Goal: Task Accomplishment & Management: Manage account settings

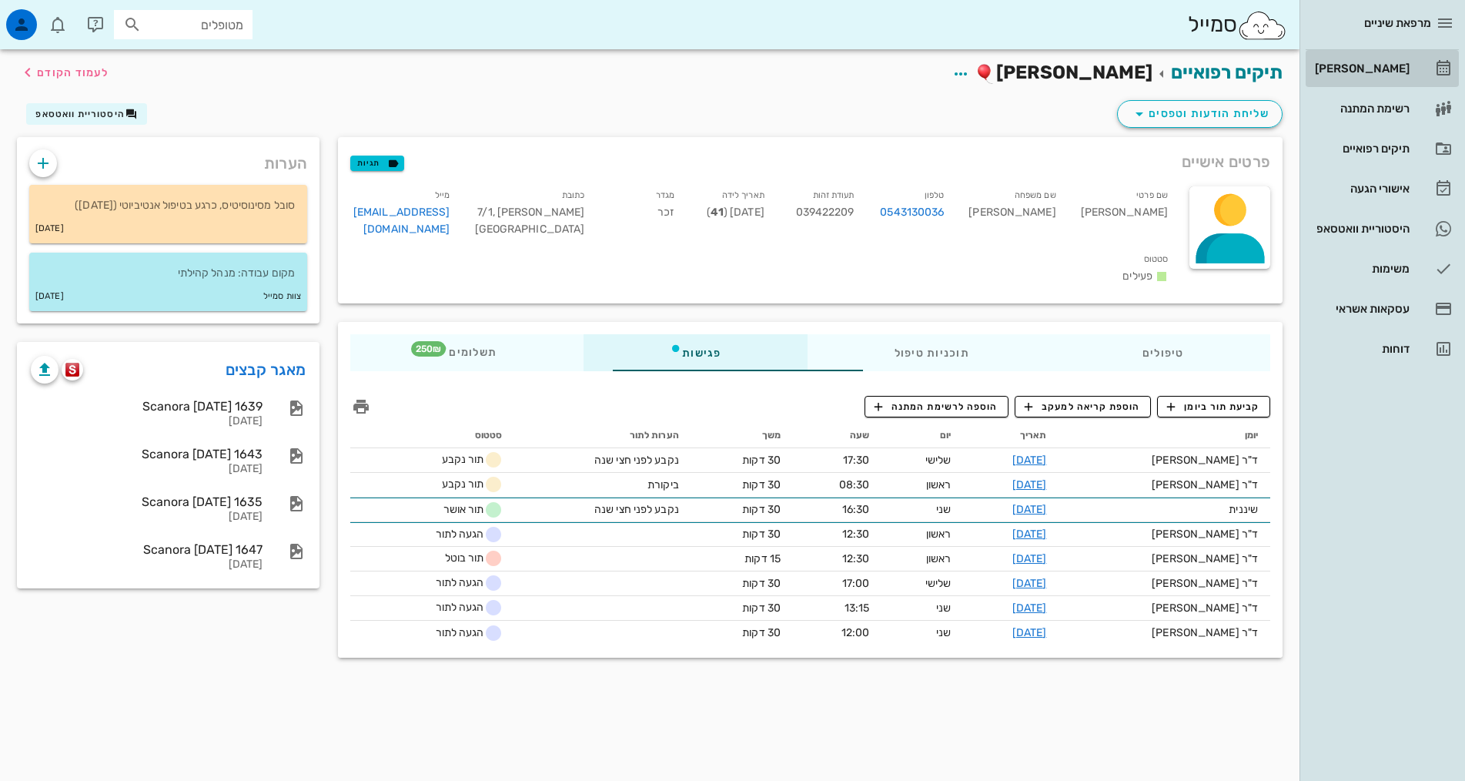
click at [1409, 74] on link "[PERSON_NAME]" at bounding box center [1382, 68] width 153 height 37
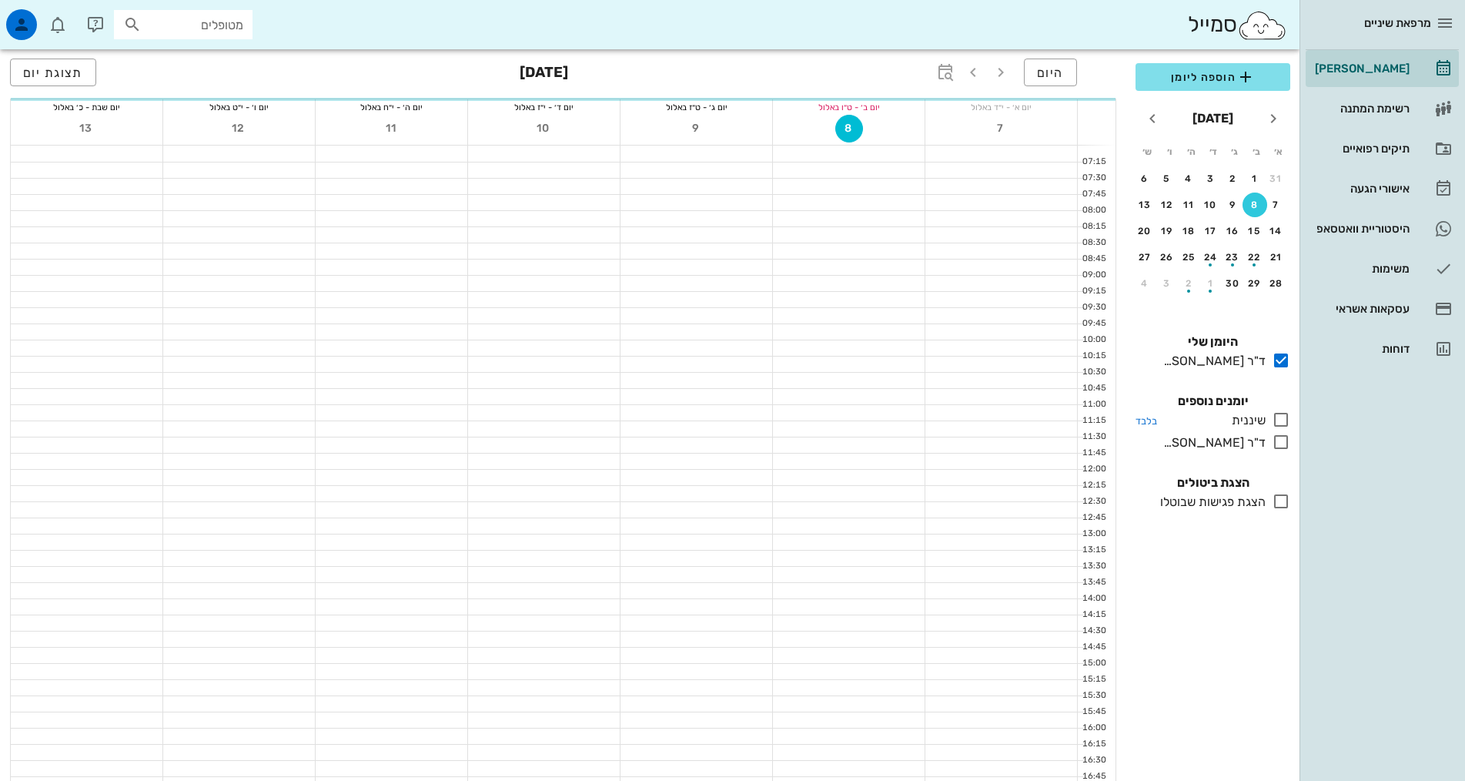
click at [1288, 415] on icon at bounding box center [1281, 419] width 18 height 18
click at [1280, 442] on icon at bounding box center [1281, 442] width 18 height 18
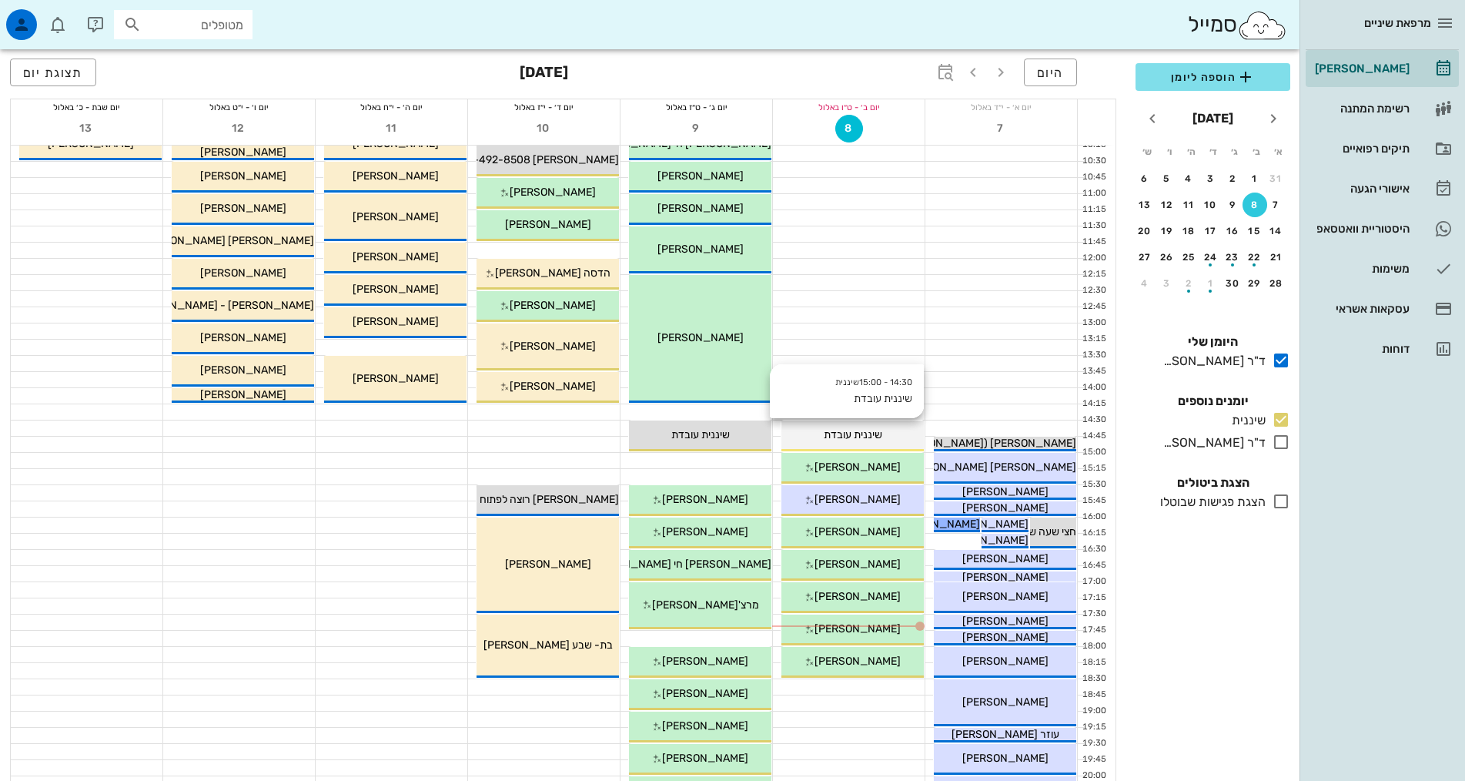
scroll to position [231, 0]
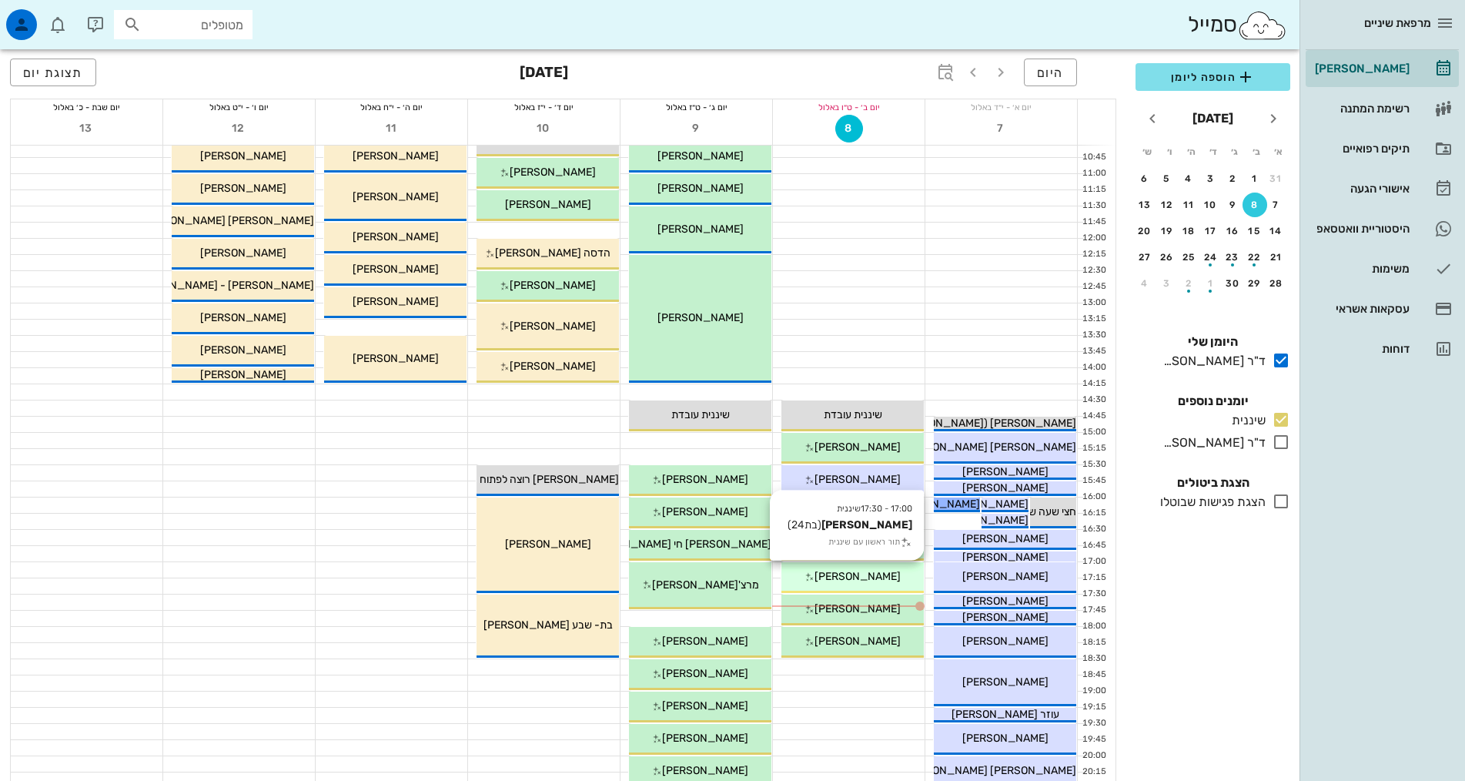
click at [881, 574] on div "[PERSON_NAME]" at bounding box center [853, 576] width 142 height 16
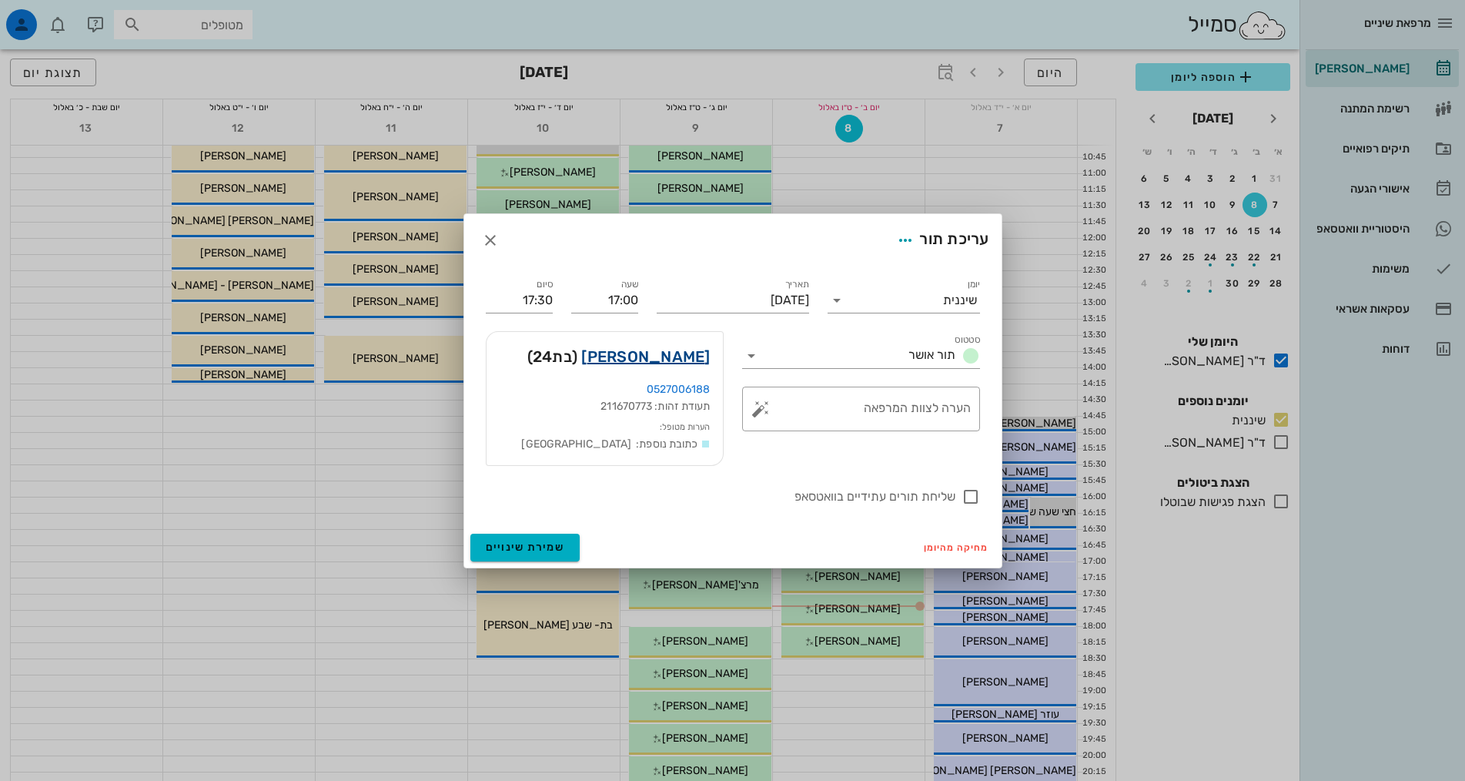
click at [691, 358] on link "[PERSON_NAME]" at bounding box center [645, 356] width 129 height 25
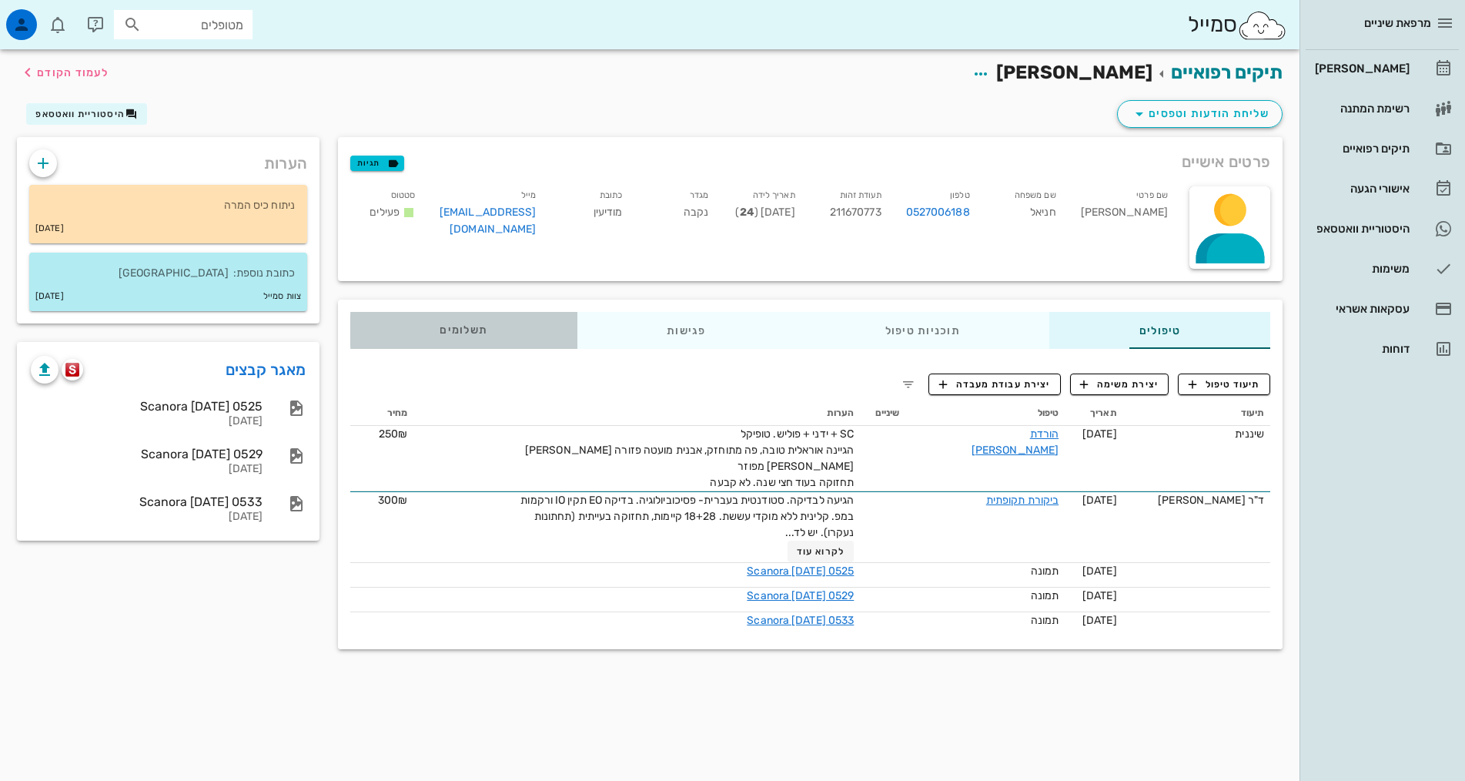
click at [440, 325] on span "תשלומים 0₪" at bounding box center [464, 330] width 48 height 11
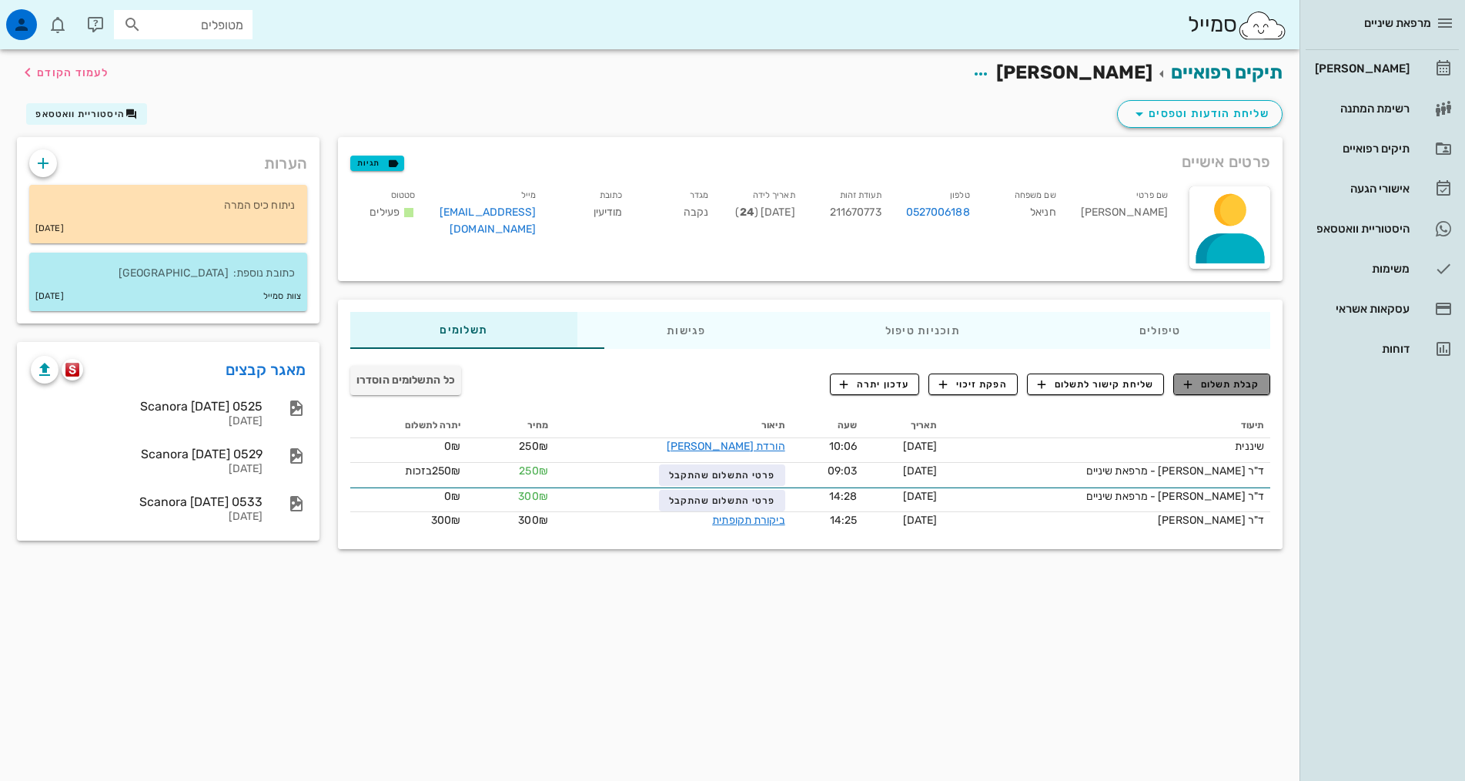
click at [1231, 380] on span "קבלת תשלום" at bounding box center [1222, 384] width 76 height 14
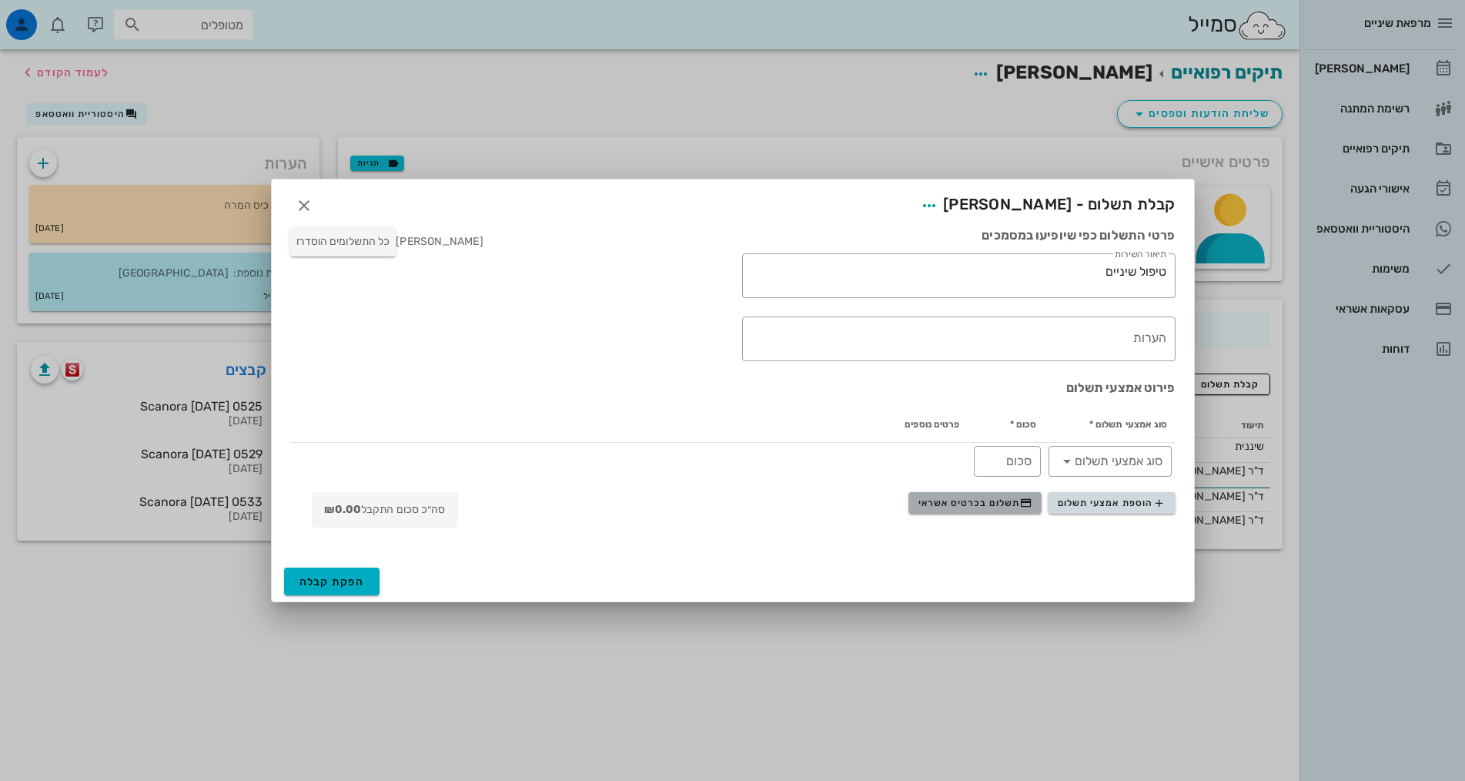
click at [1016, 506] on span "תשלום בכרטיס אשראי" at bounding box center [976, 503] width 114 height 12
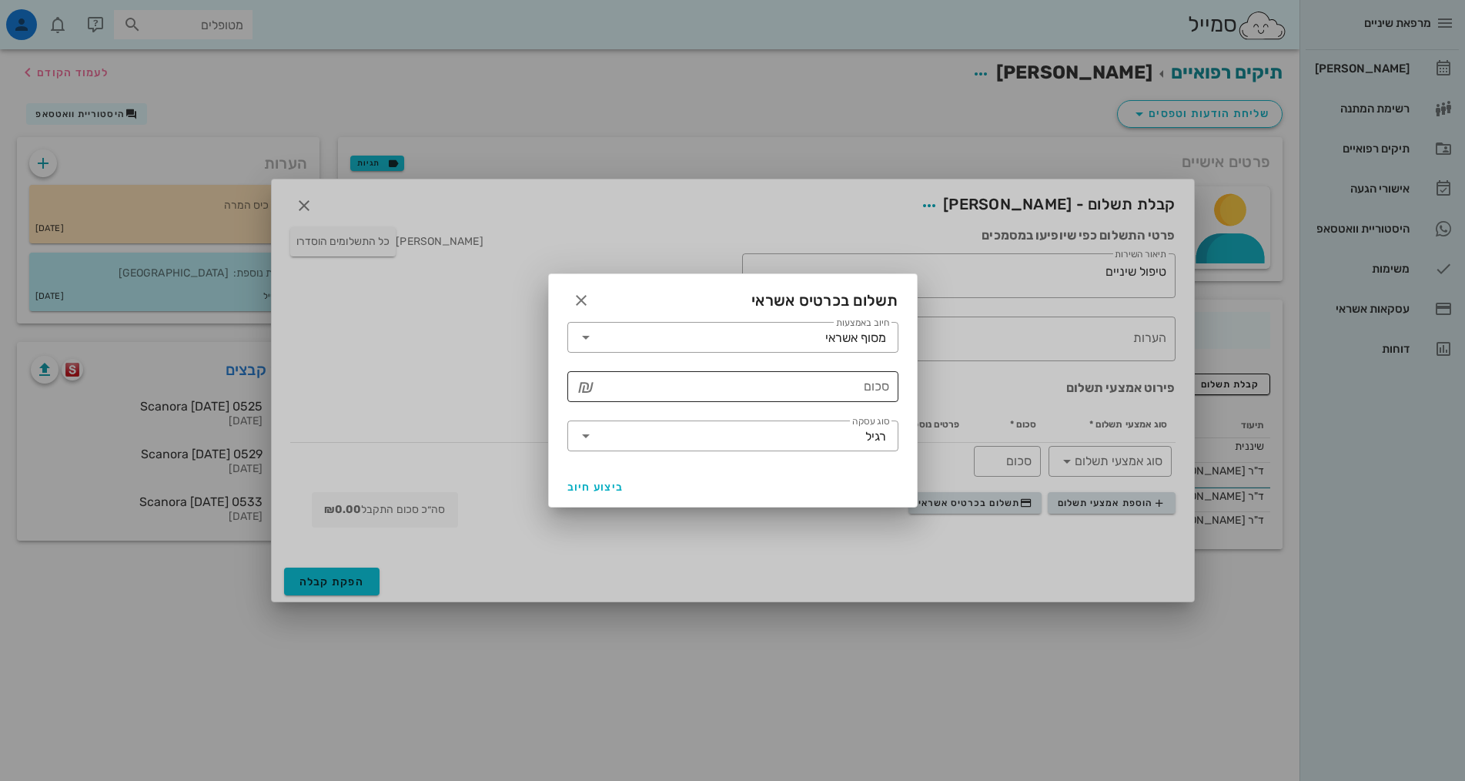
click at [891, 389] on div "​ סכום ₪" at bounding box center [733, 386] width 331 height 31
type input "250"
click at [577, 483] on span "ביצוע חיוב" at bounding box center [596, 487] width 57 height 13
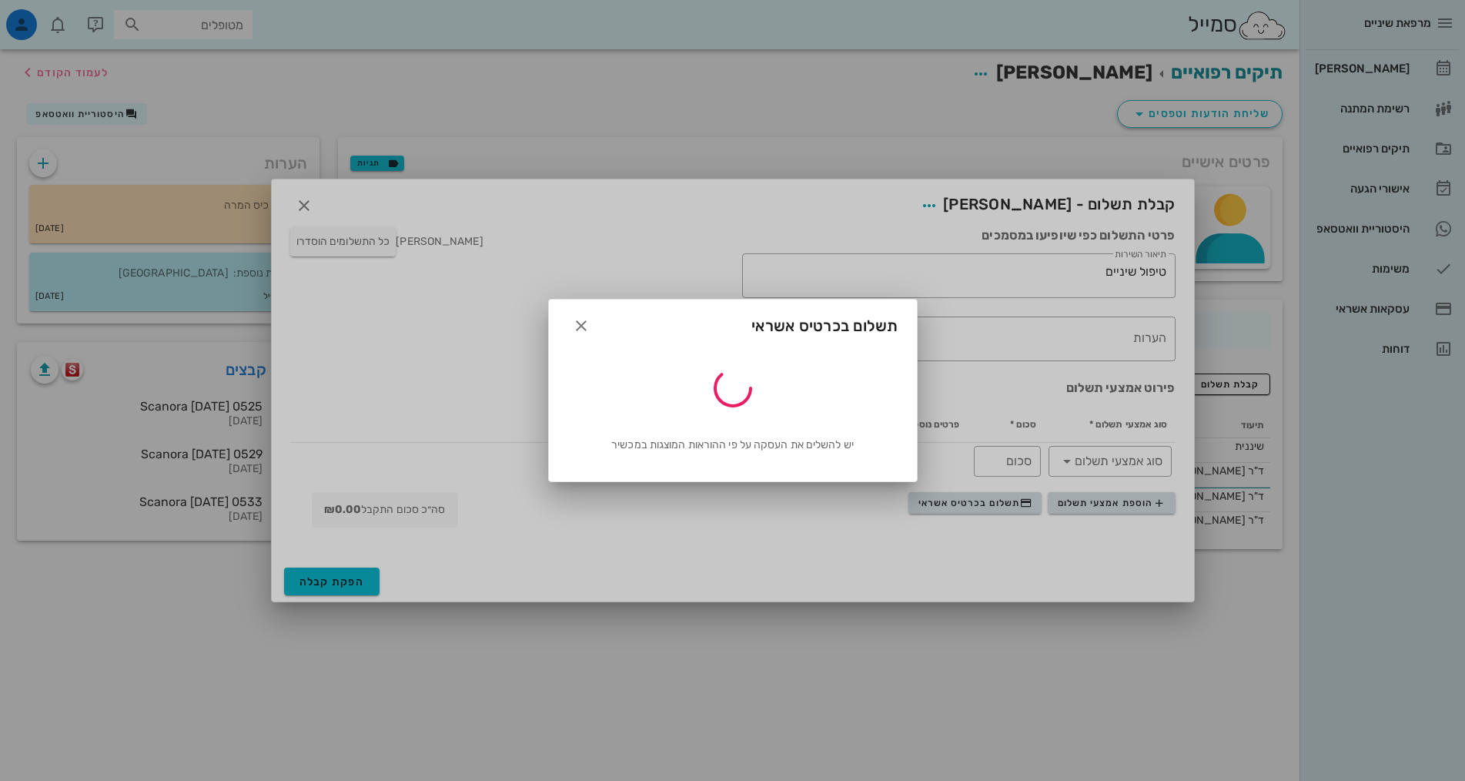
type input "250"
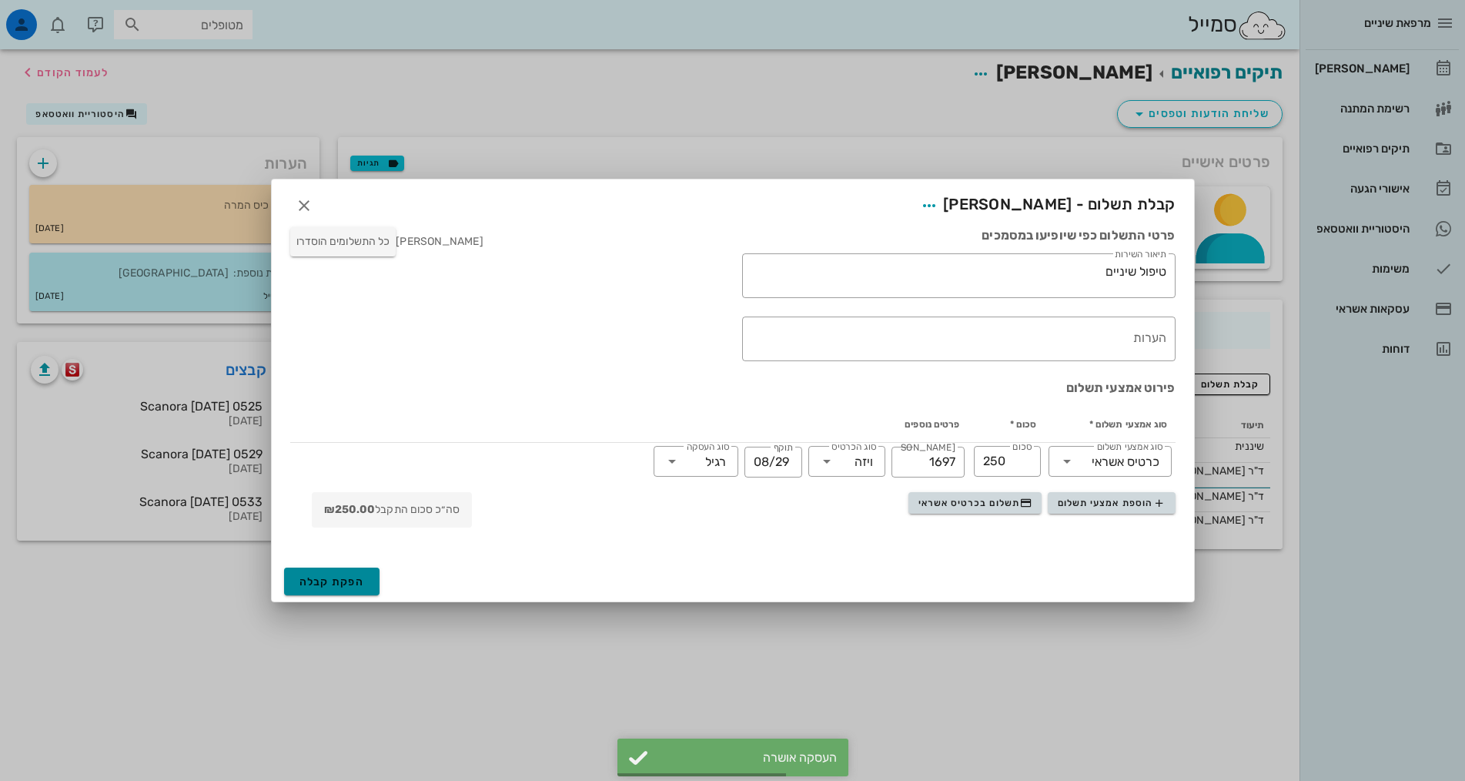
click at [340, 581] on span "הפקת קבלה" at bounding box center [332, 581] width 65 height 13
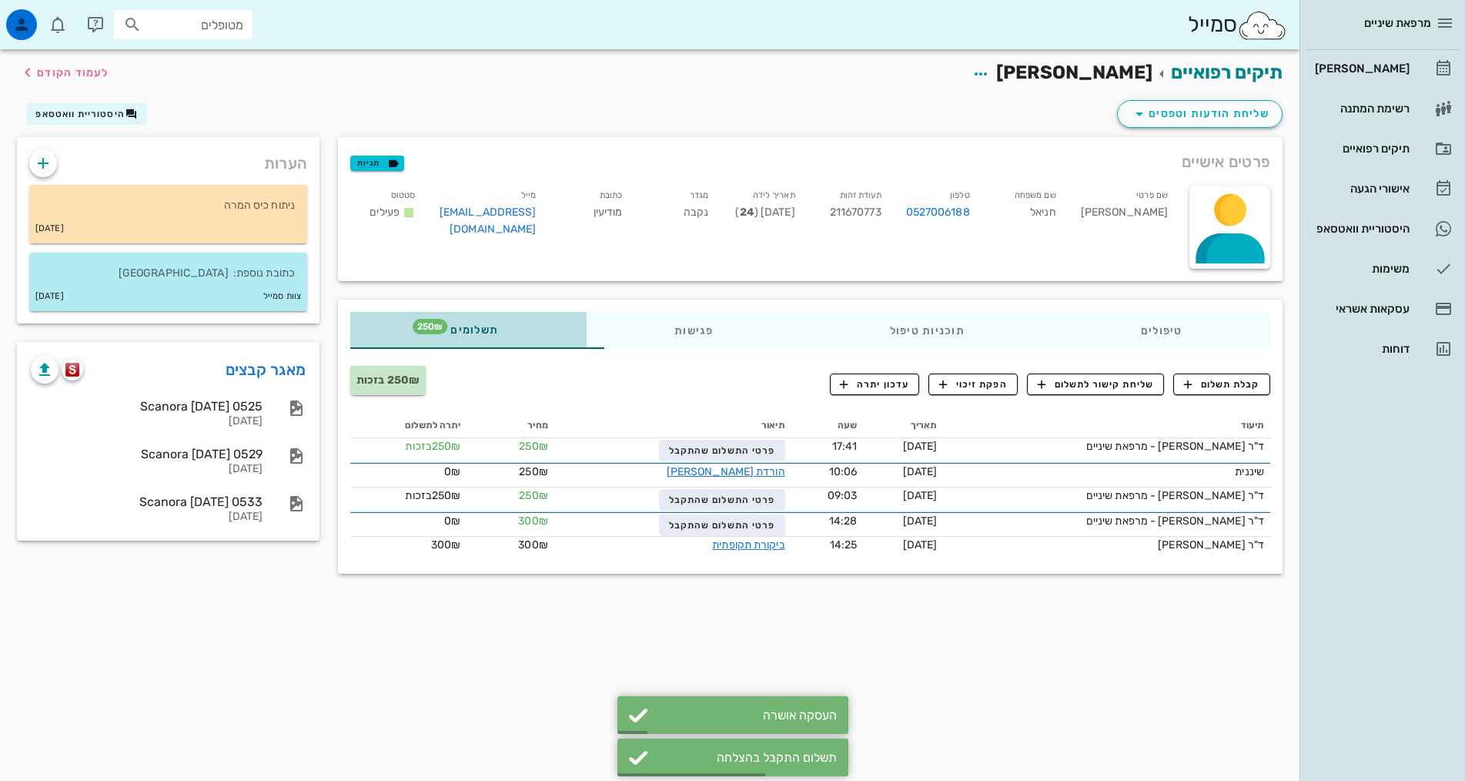
drag, startPoint x: 380, startPoint y: 327, endPoint x: 390, endPoint y: 332, distance: 12.1
click at [438, 330] on span "תשלומים 250₪" at bounding box center [468, 330] width 60 height 11
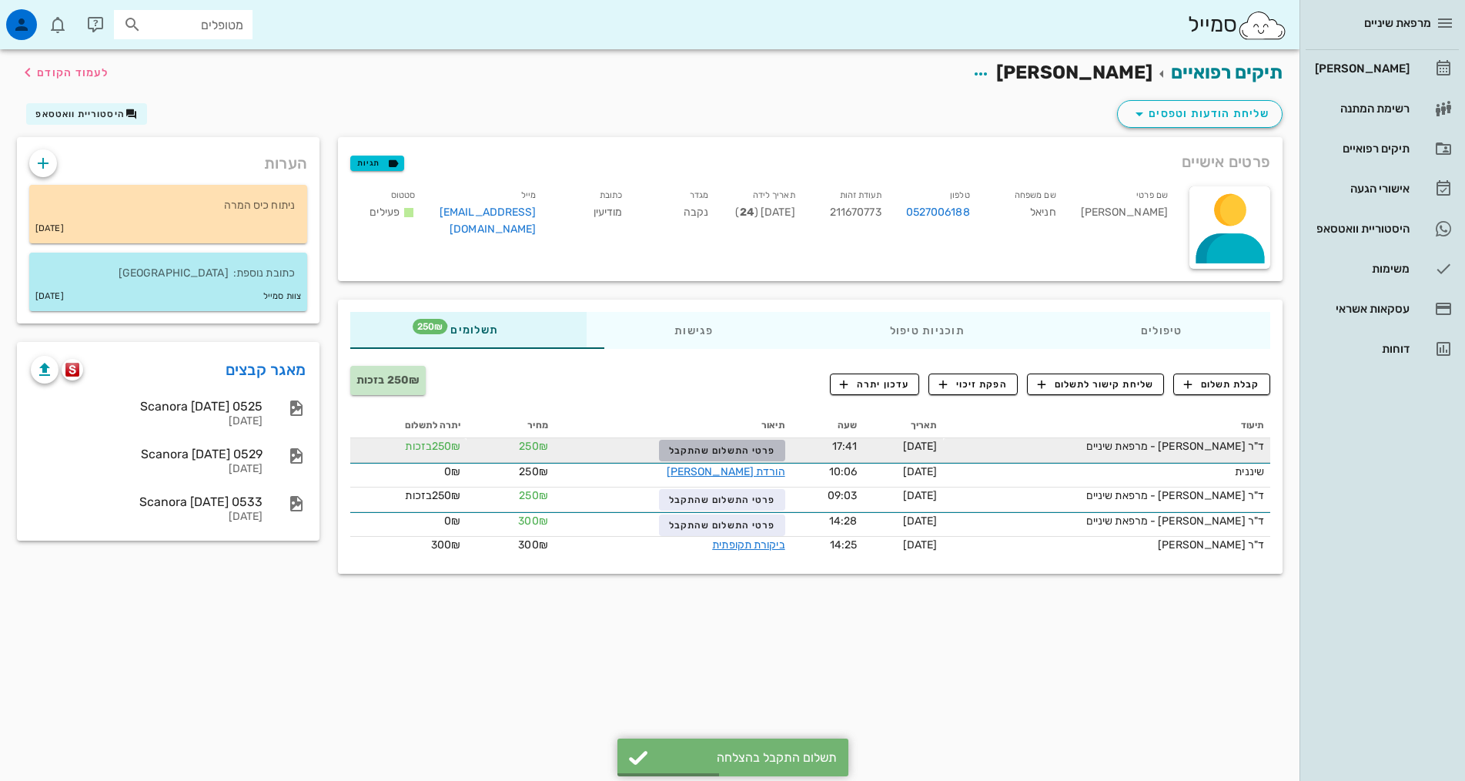
click at [716, 453] on span "פרטי התשלום שהתקבל" at bounding box center [722, 450] width 106 height 11
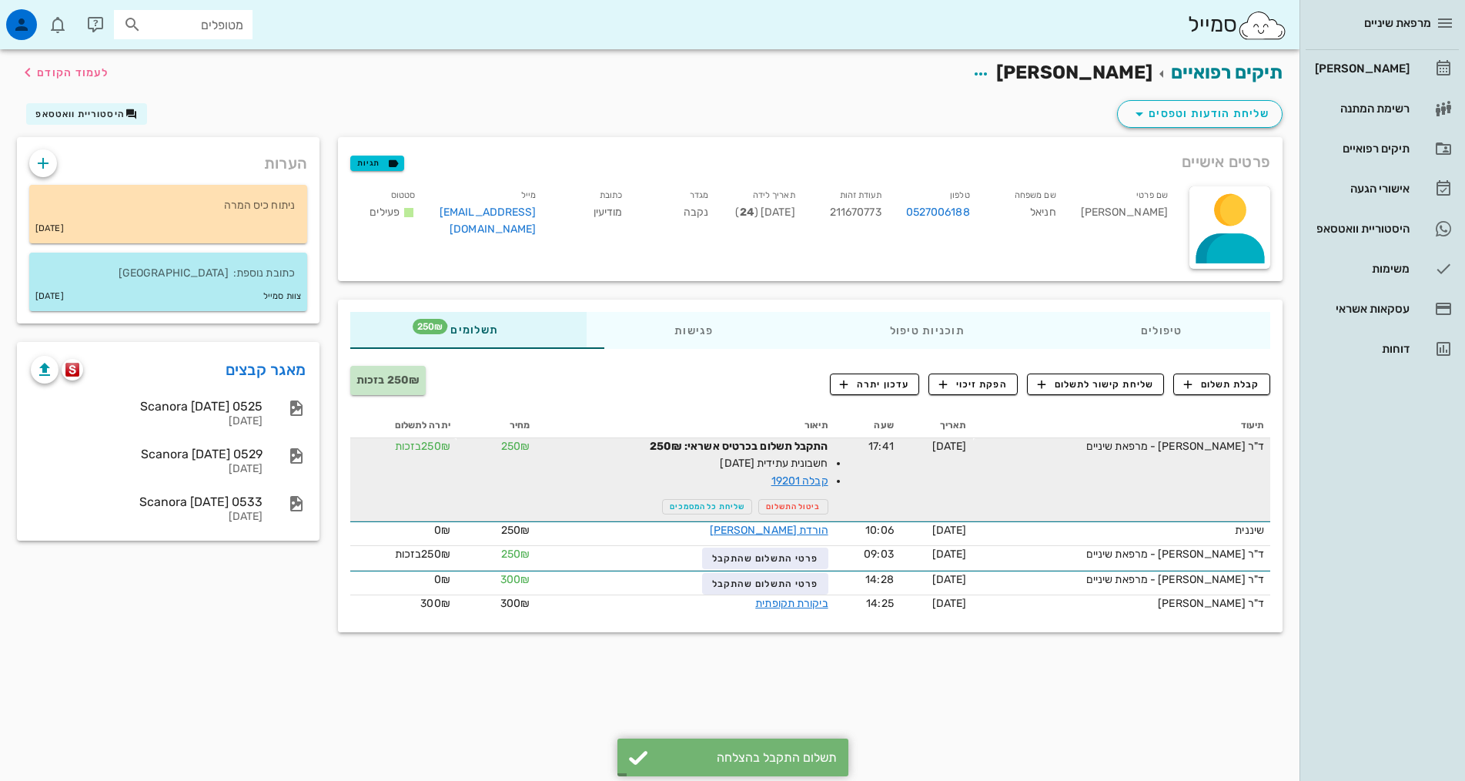
click at [765, 487] on li "קבלה 19201" at bounding box center [742, 481] width 174 height 18
click at [772, 481] on link "קבלה 19201" at bounding box center [800, 480] width 57 height 13
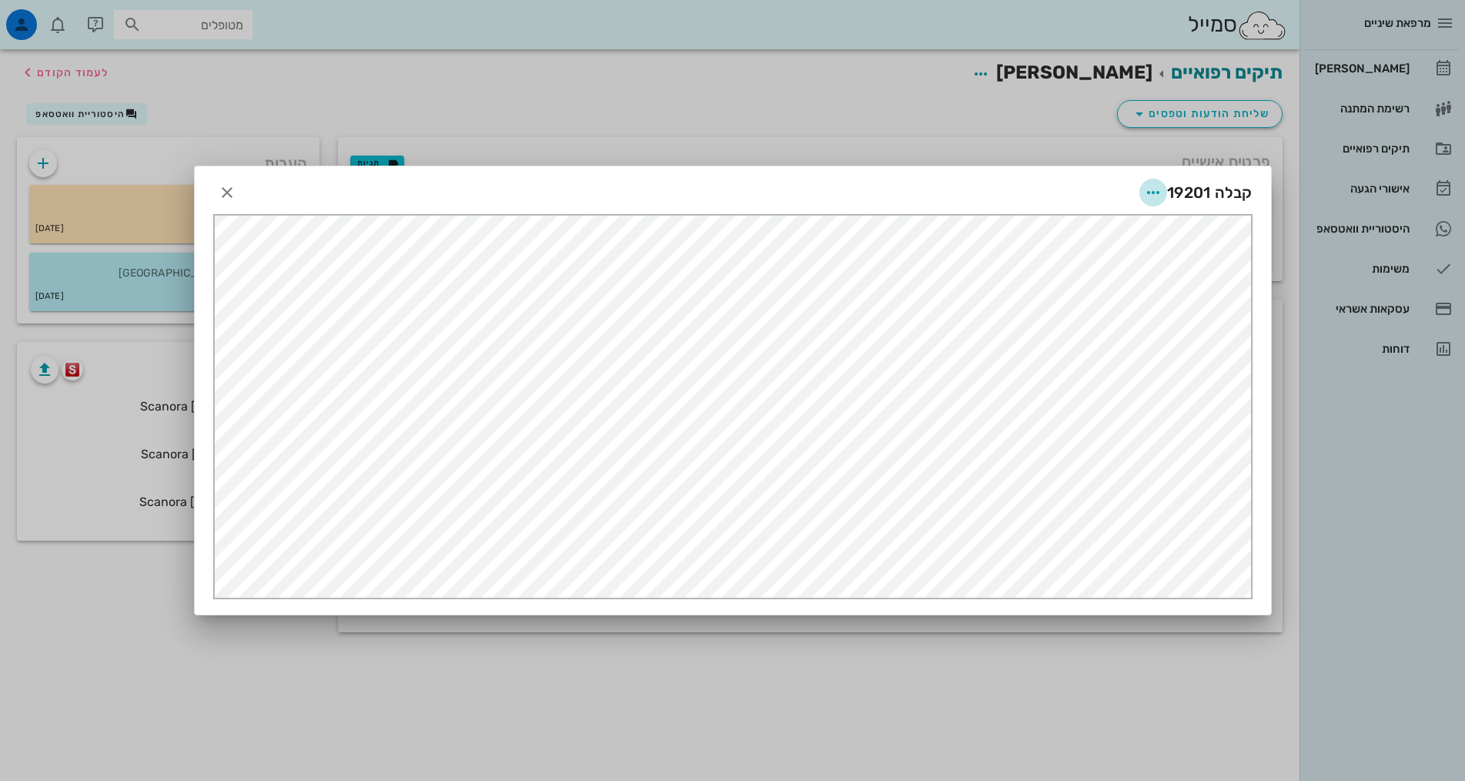
click at [1161, 189] on icon "button" at bounding box center [1153, 192] width 18 height 18
click at [1124, 311] on div "שליחה בוואטסאפ" at bounding box center [1111, 304] width 85 height 15
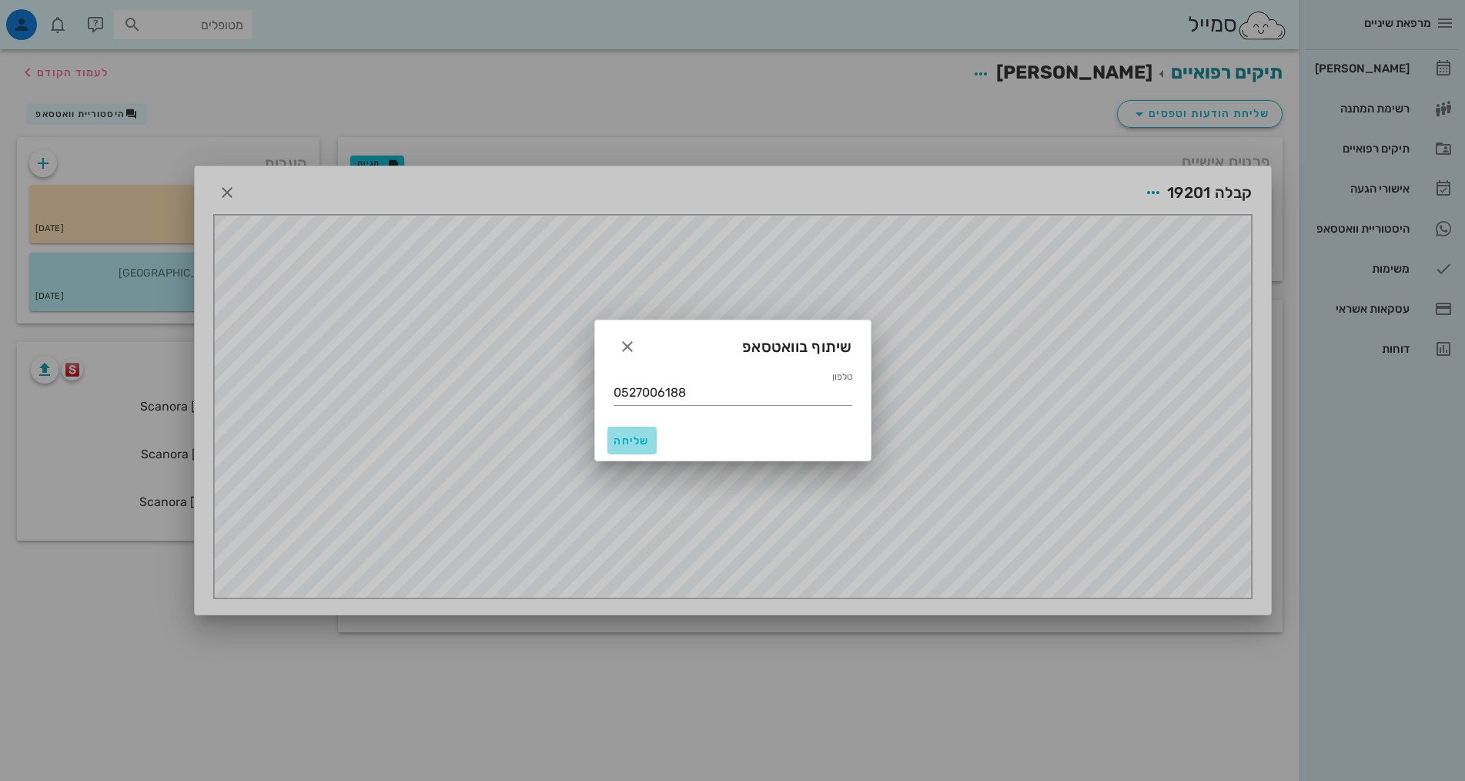
click at [638, 442] on span "שליחה" at bounding box center [632, 440] width 37 height 13
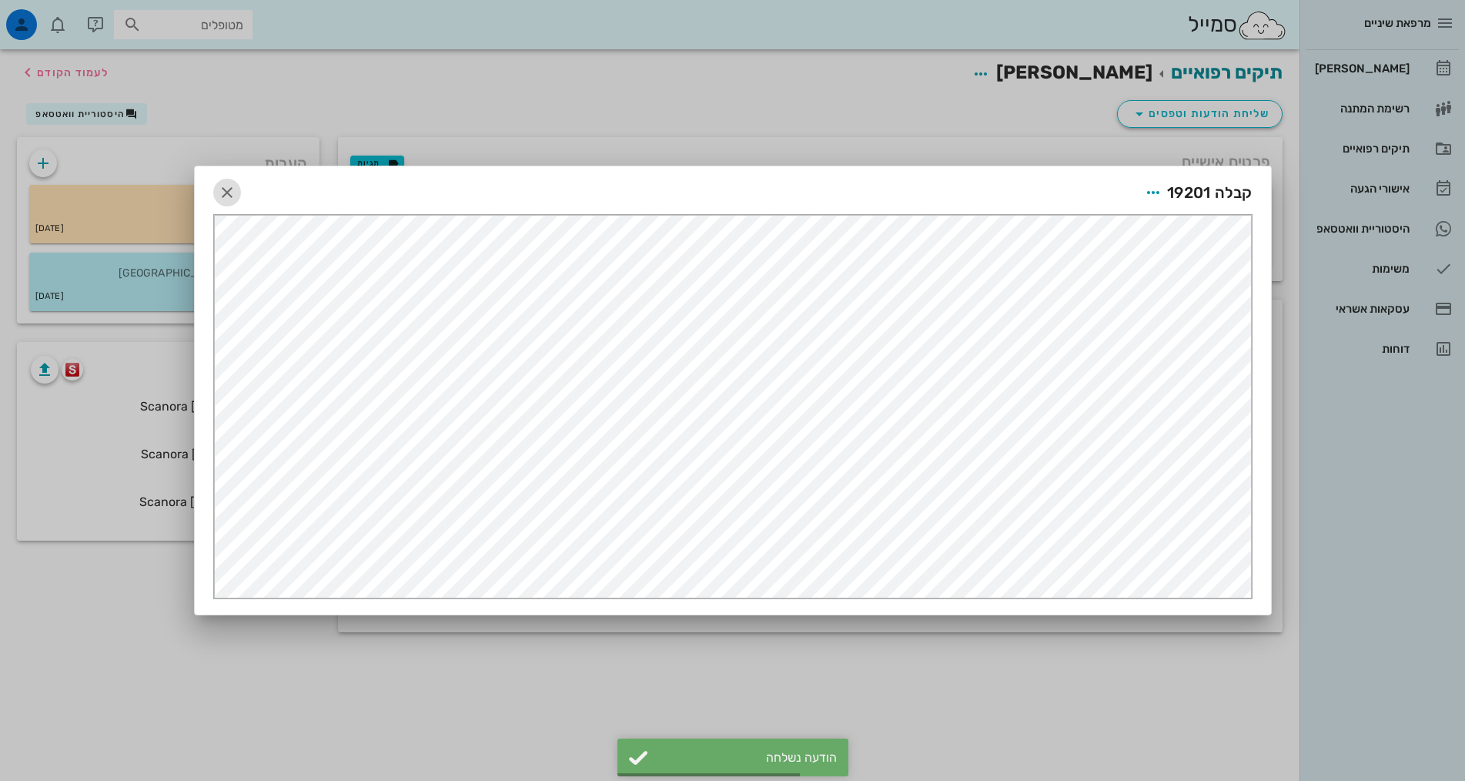
click at [224, 189] on icon "button" at bounding box center [227, 192] width 18 height 18
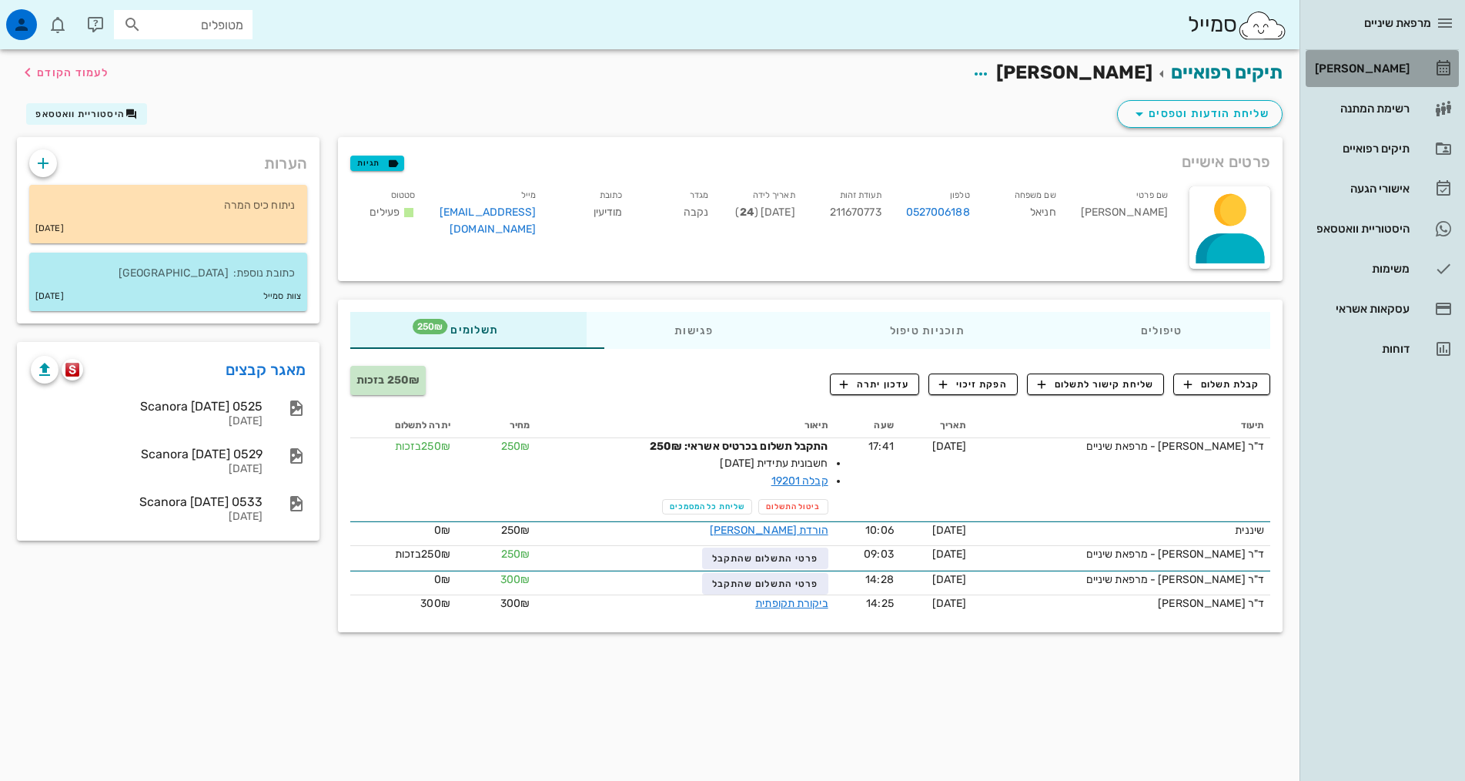
click at [1372, 64] on div "[PERSON_NAME]" at bounding box center [1361, 68] width 98 height 12
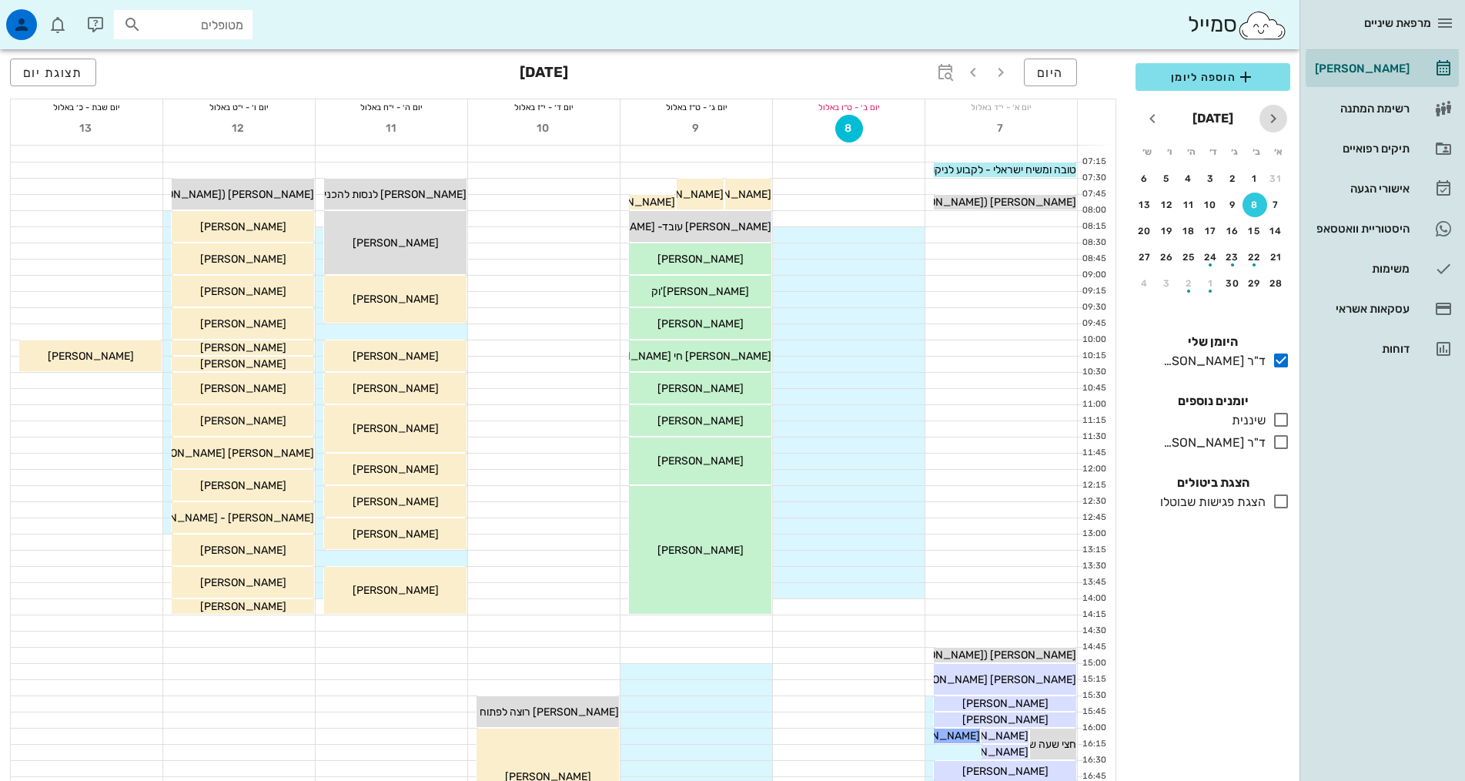
click at [1274, 119] on icon "חודש שעבר" at bounding box center [1273, 118] width 18 height 18
click at [1164, 255] on div "22" at bounding box center [1167, 257] width 25 height 11
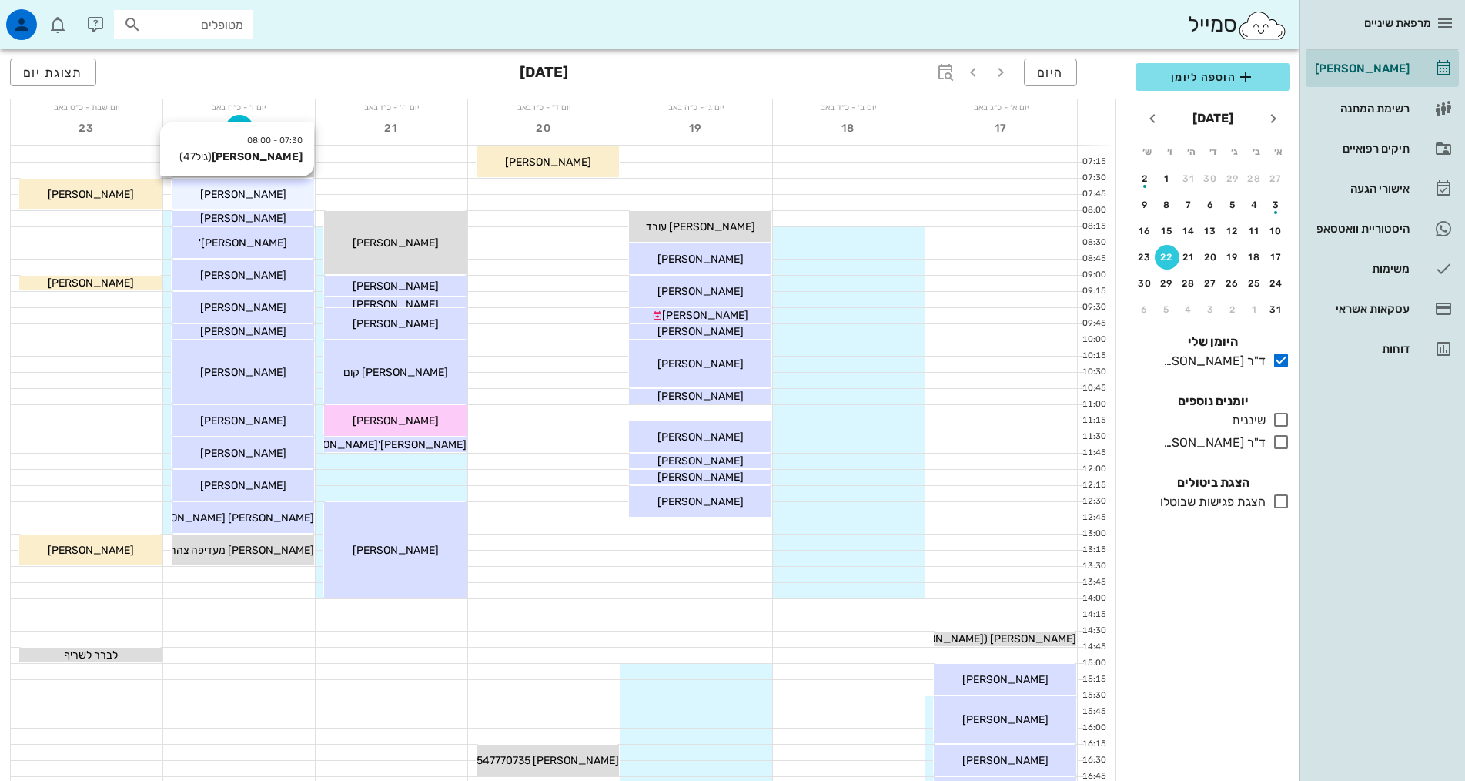
click at [261, 189] on span "[PERSON_NAME]" at bounding box center [243, 194] width 86 height 13
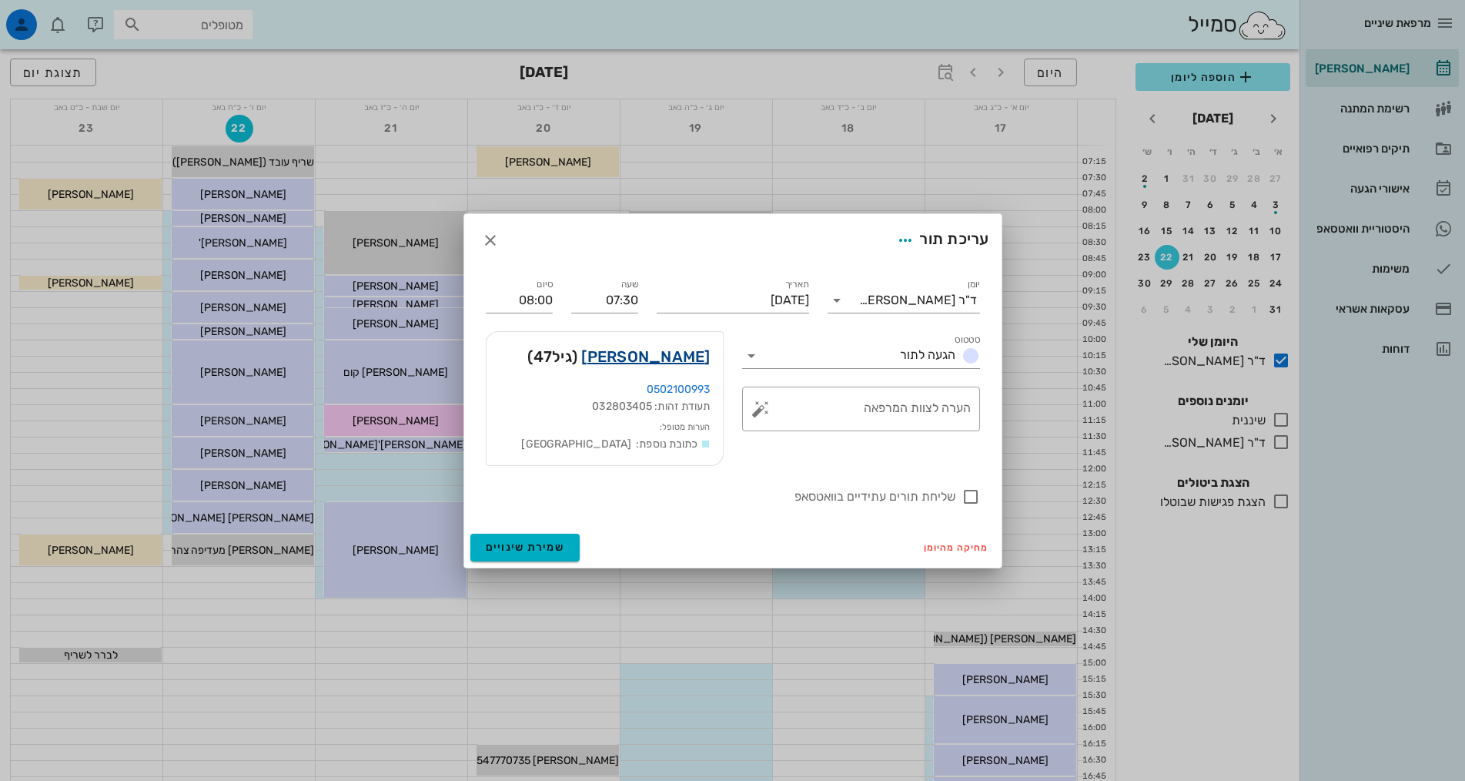
click at [670, 360] on link "[PERSON_NAME]" at bounding box center [645, 356] width 129 height 25
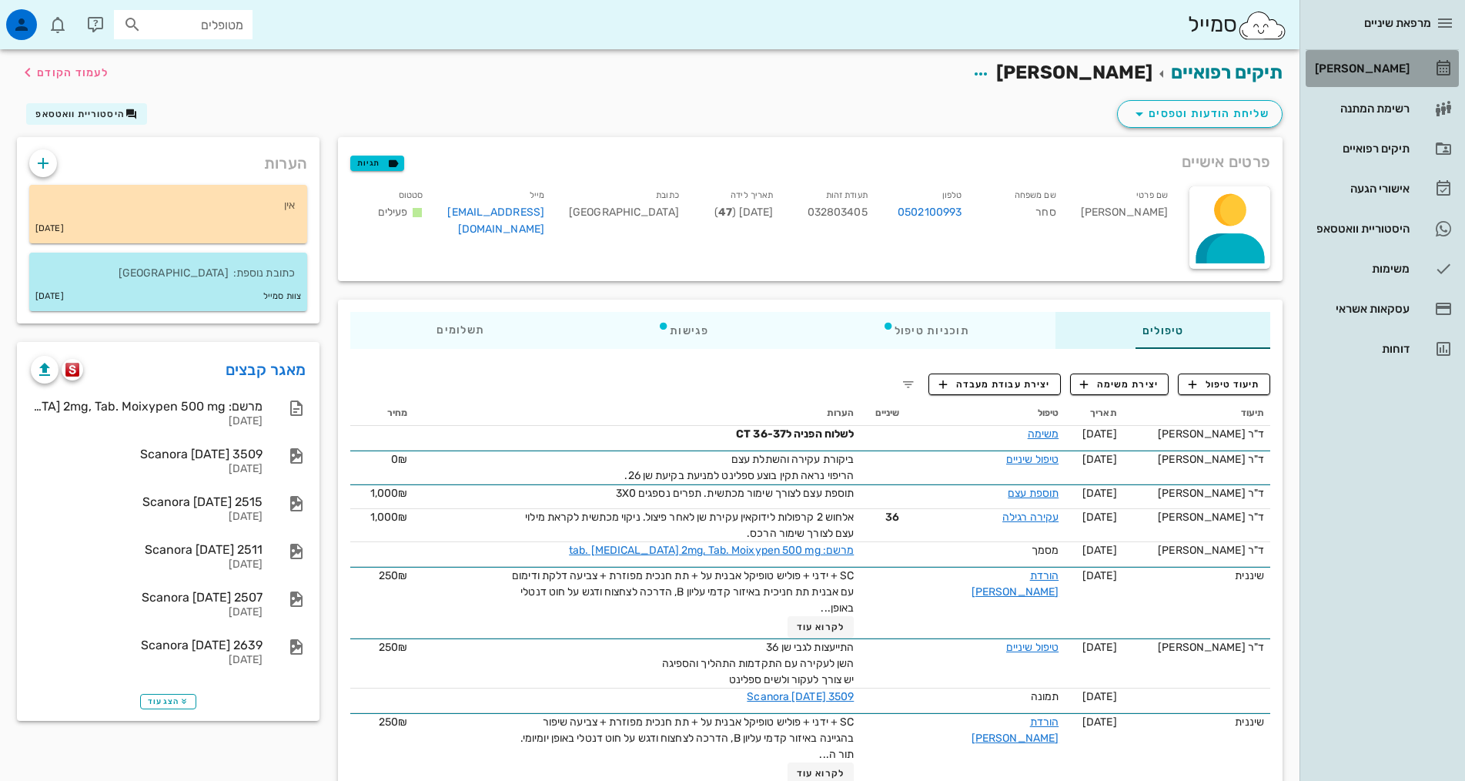
click at [1386, 65] on div "[PERSON_NAME]" at bounding box center [1361, 68] width 98 height 12
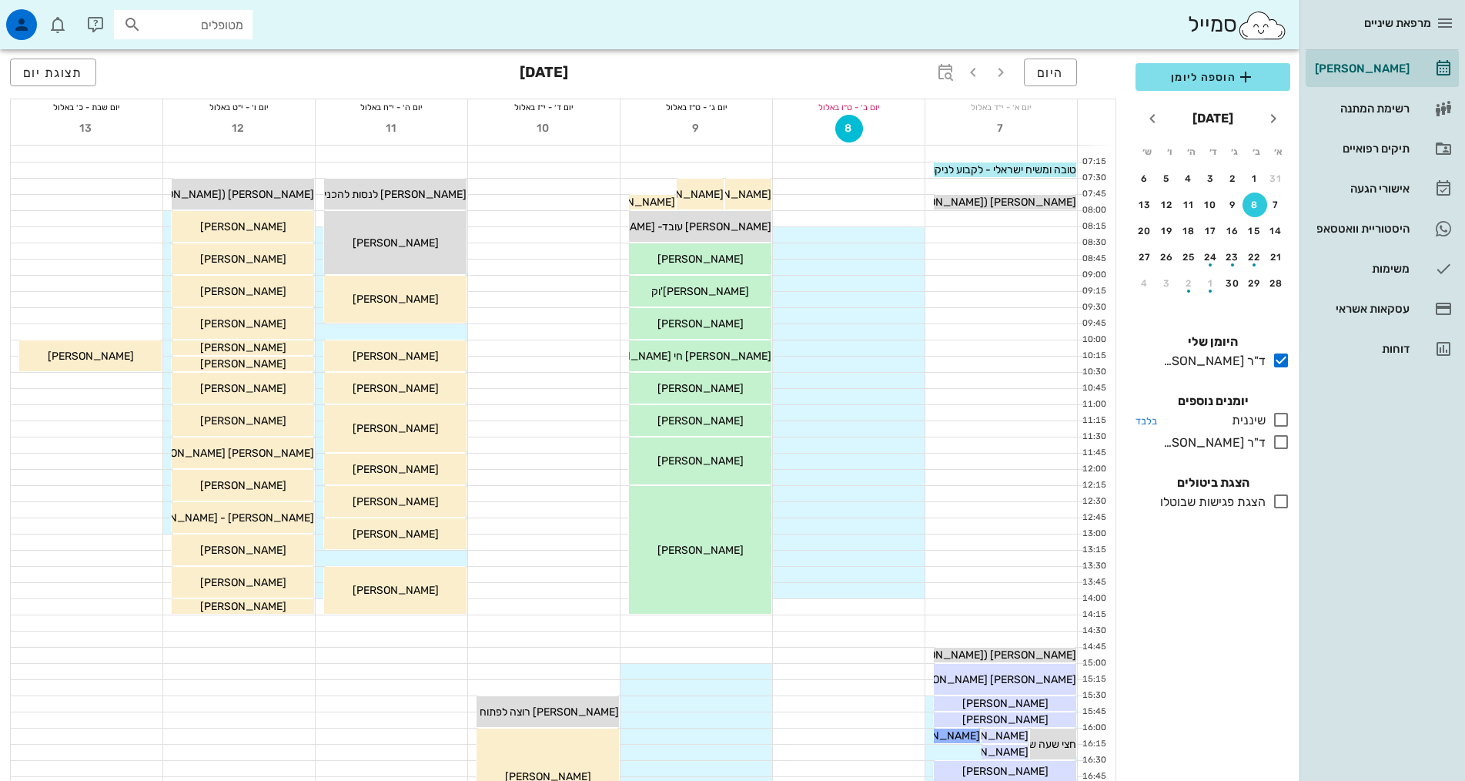
click at [1277, 424] on icon at bounding box center [1281, 419] width 18 height 18
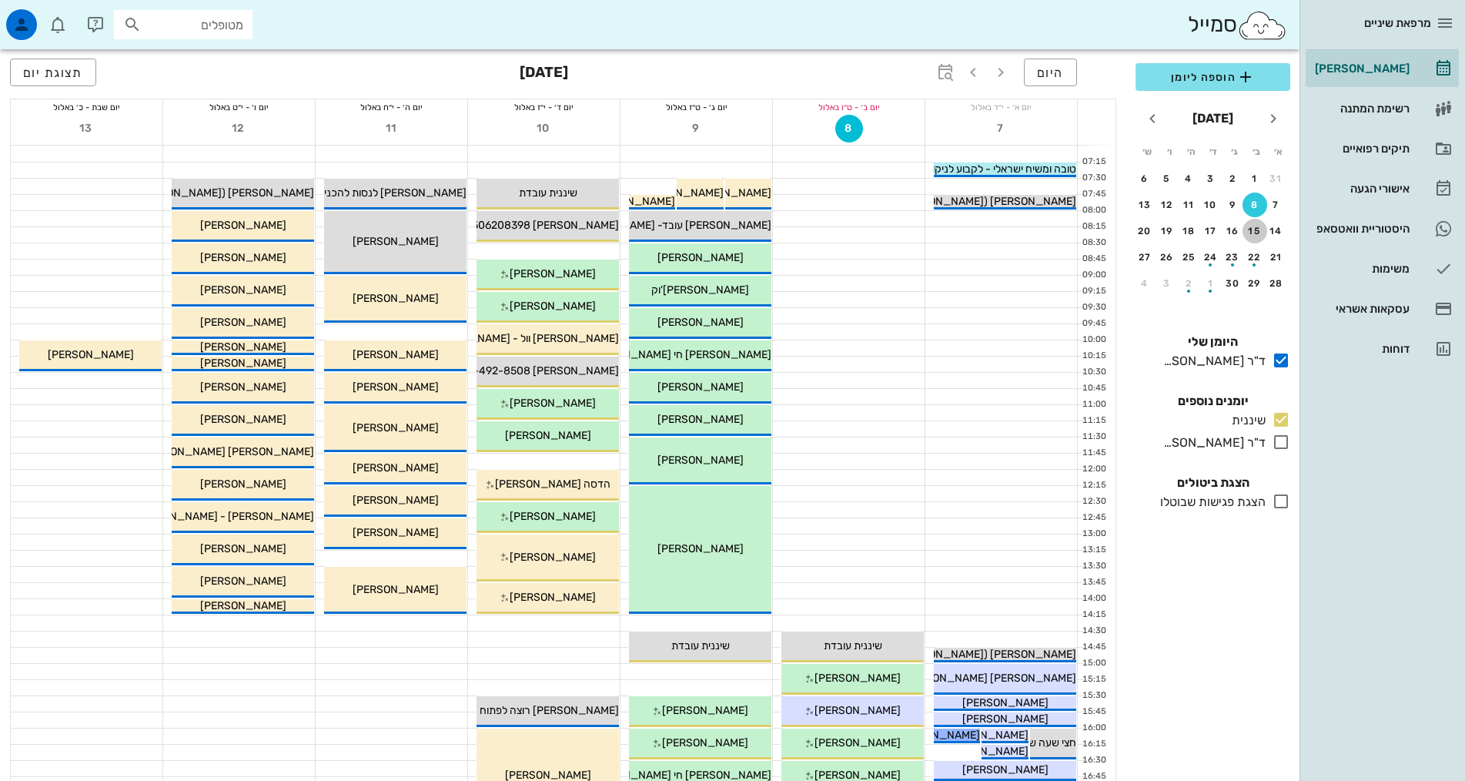
click at [1255, 226] on div "15" at bounding box center [1255, 231] width 25 height 11
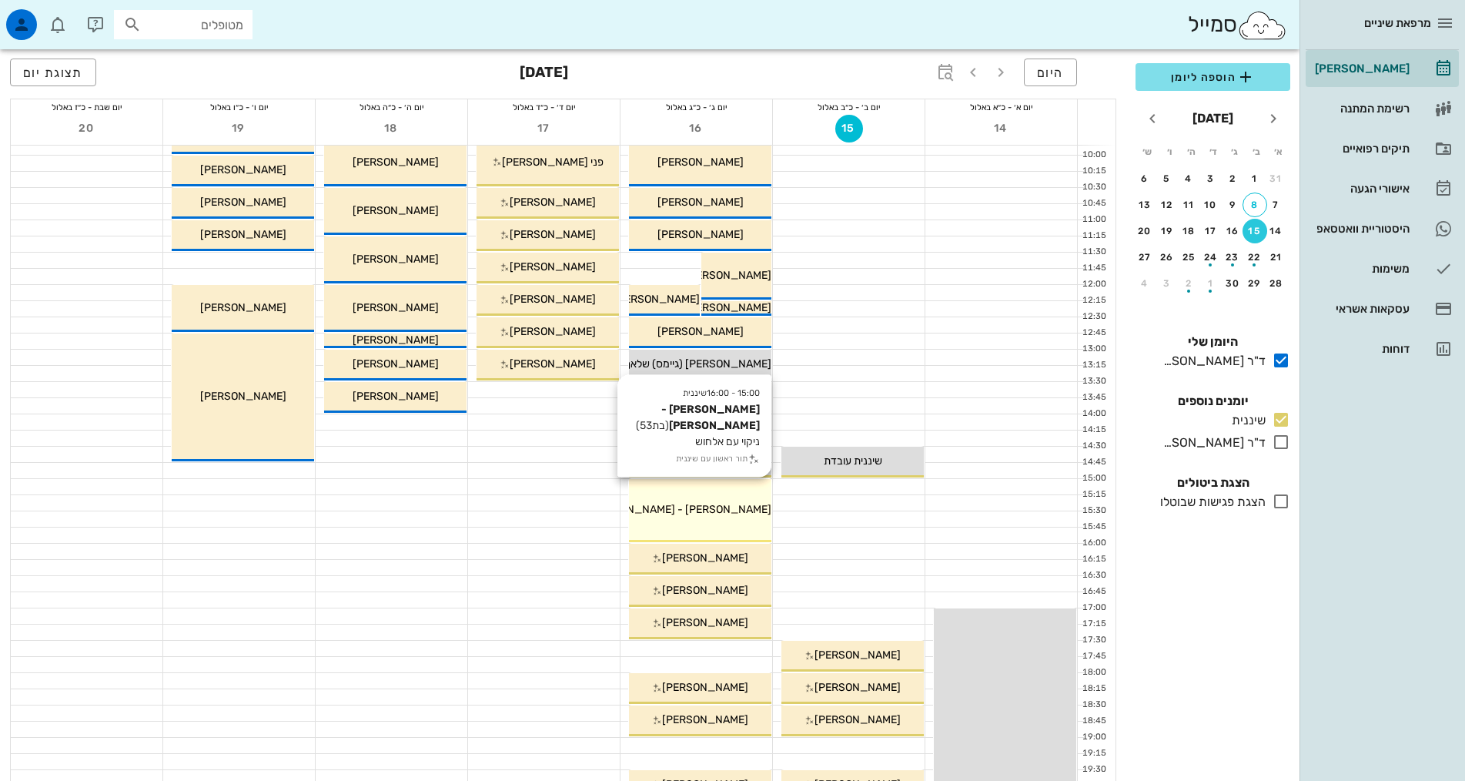
scroll to position [308, 0]
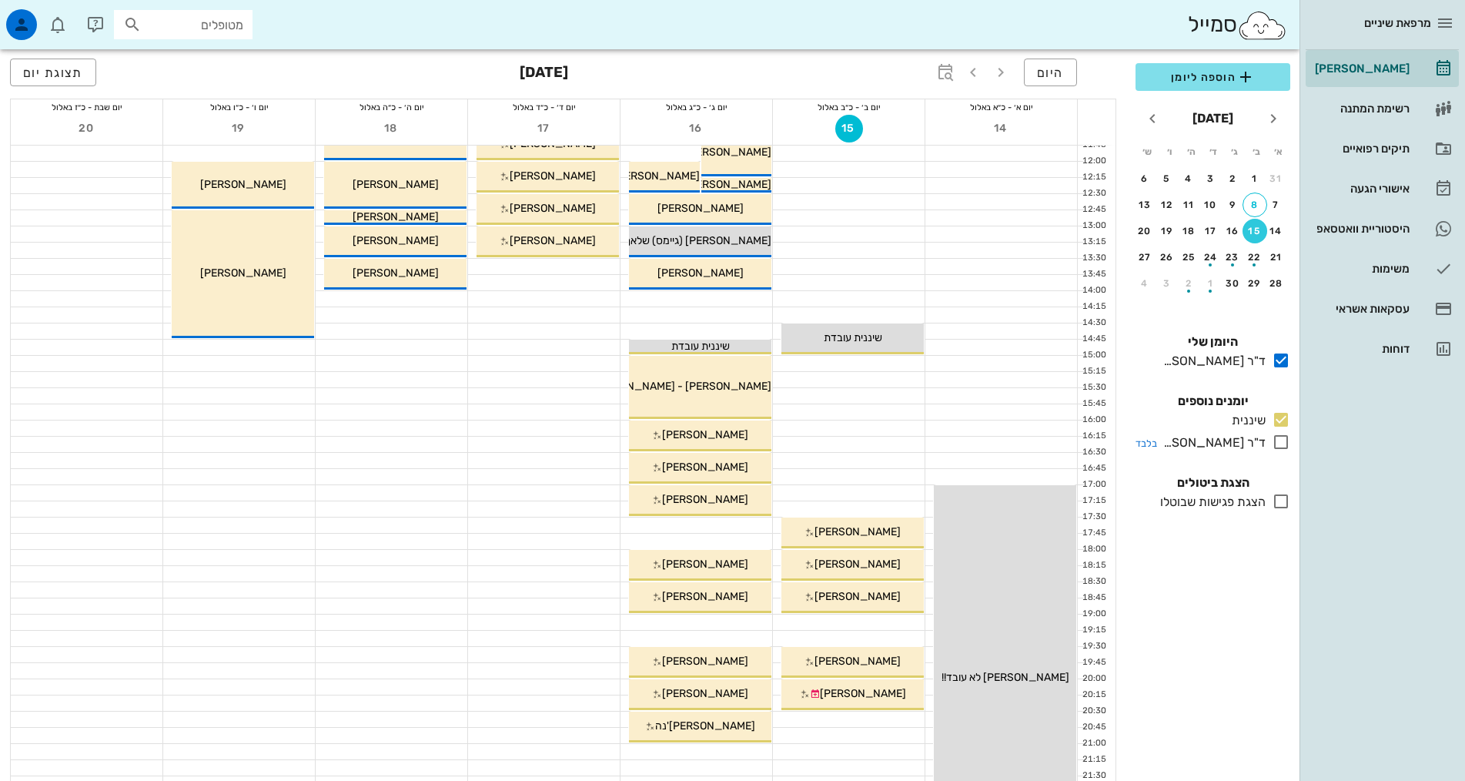
click at [1280, 442] on icon at bounding box center [1281, 442] width 18 height 18
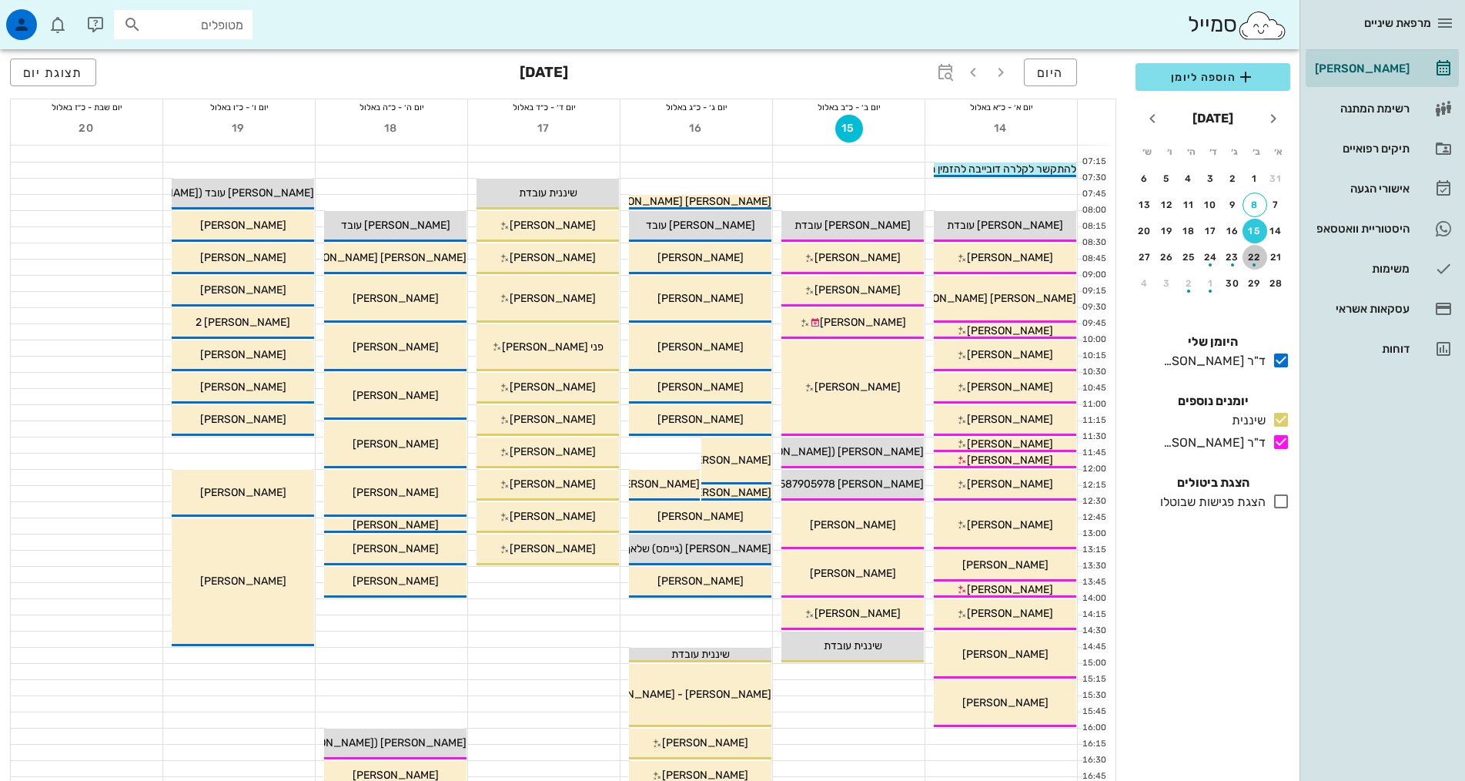
click at [1260, 260] on div "button" at bounding box center [1255, 260] width 25 height 8
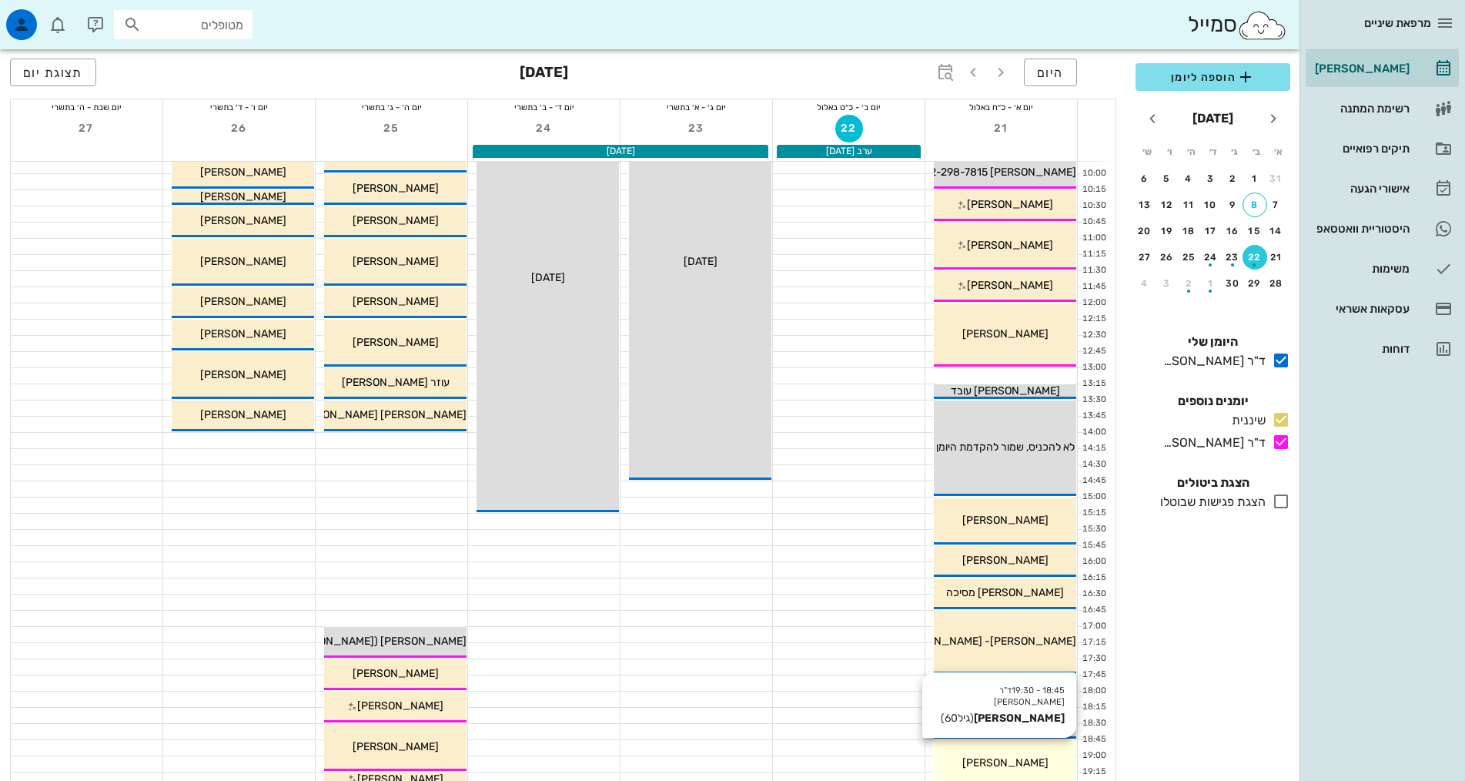
scroll to position [385, 0]
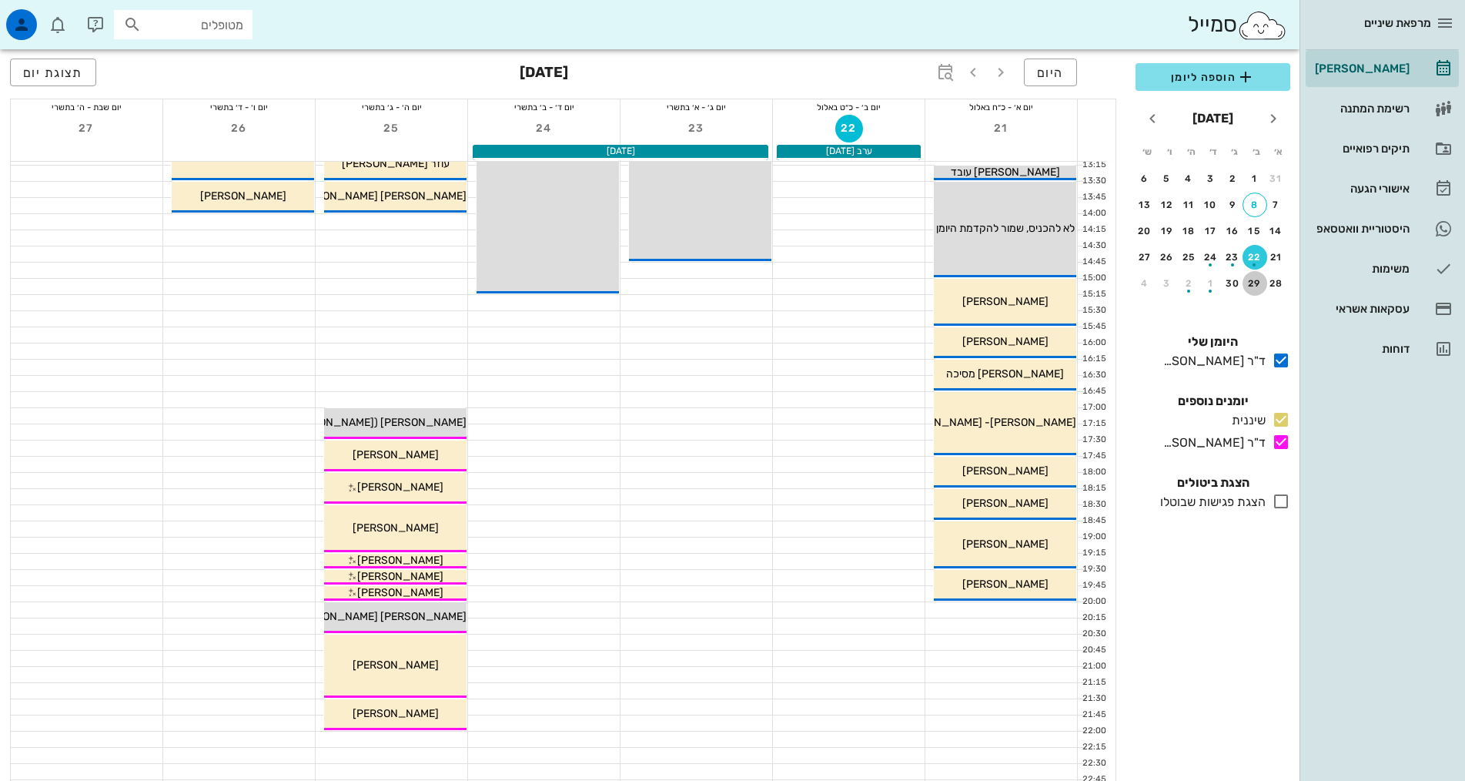
click at [1254, 286] on div "29" at bounding box center [1255, 283] width 25 height 11
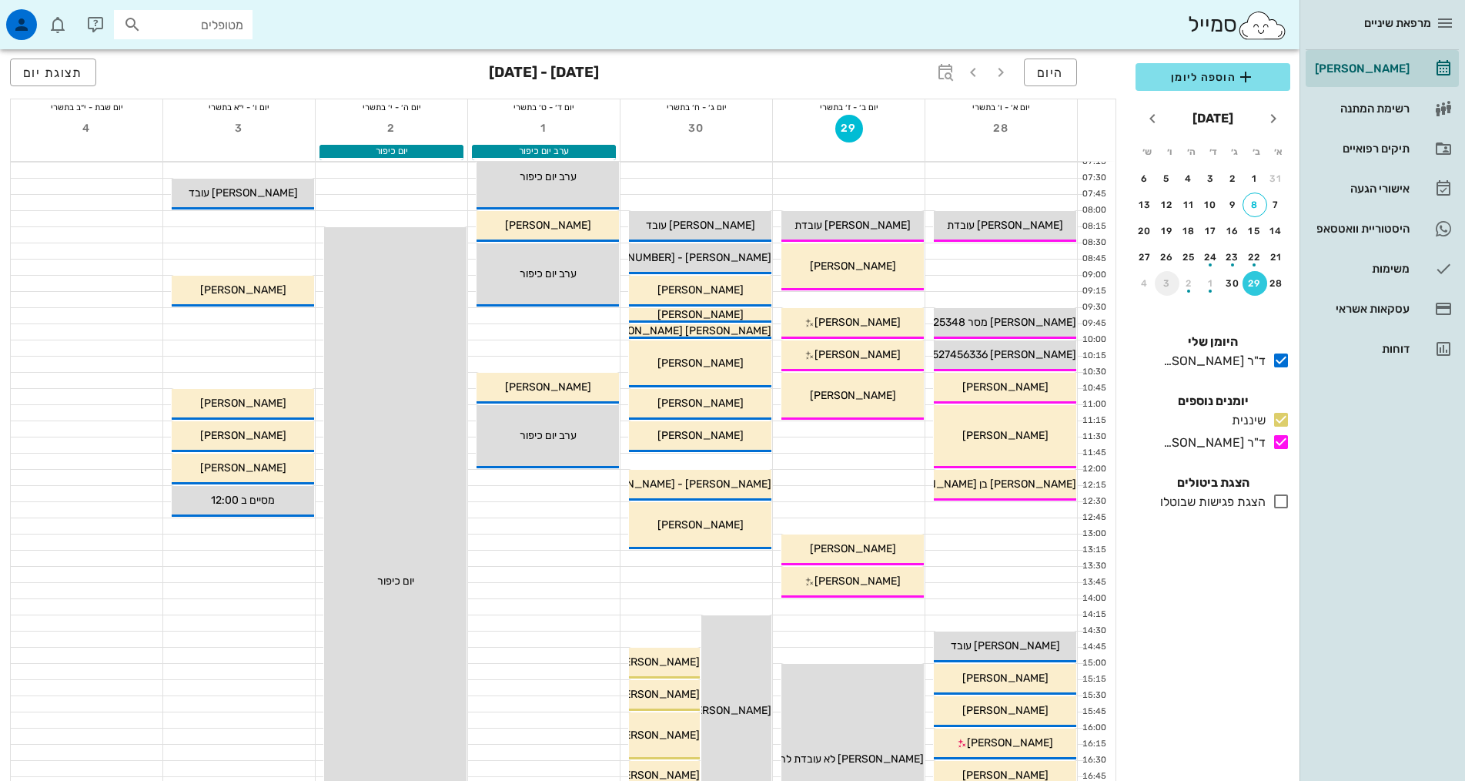
click at [1167, 284] on div "3" at bounding box center [1167, 283] width 25 height 11
click at [1170, 203] on div "10" at bounding box center [1167, 204] width 25 height 11
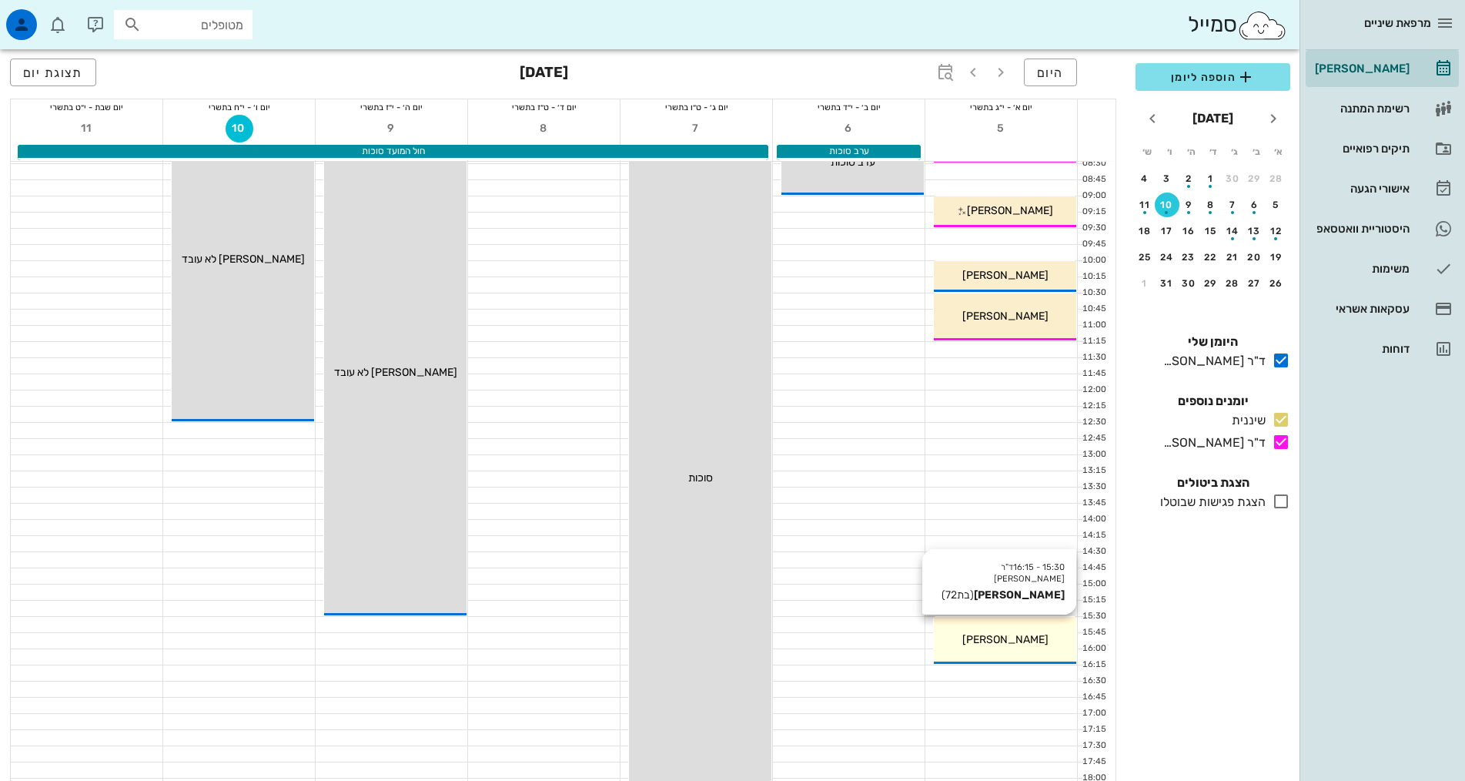
scroll to position [154, 0]
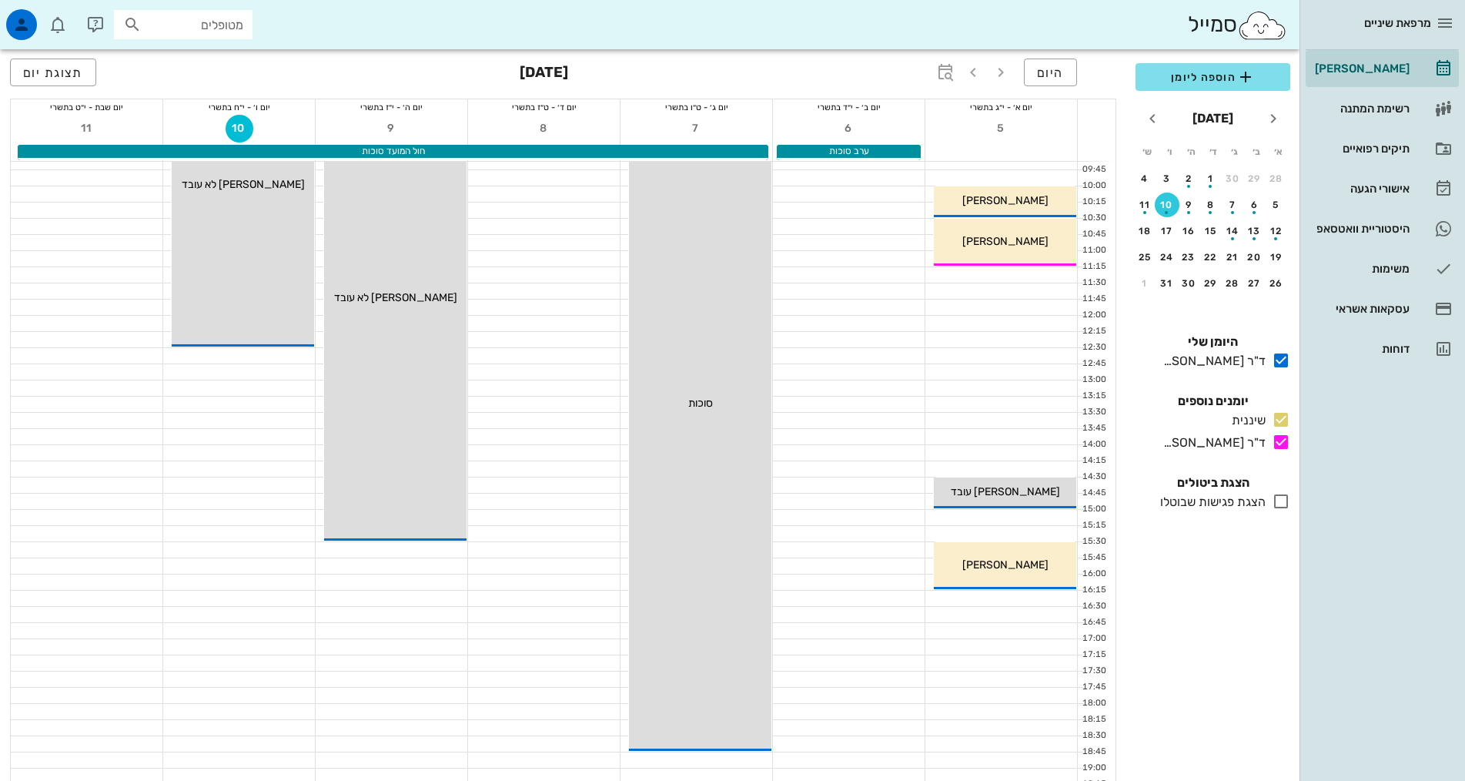
click at [1048, 524] on div at bounding box center [1002, 517] width 152 height 15
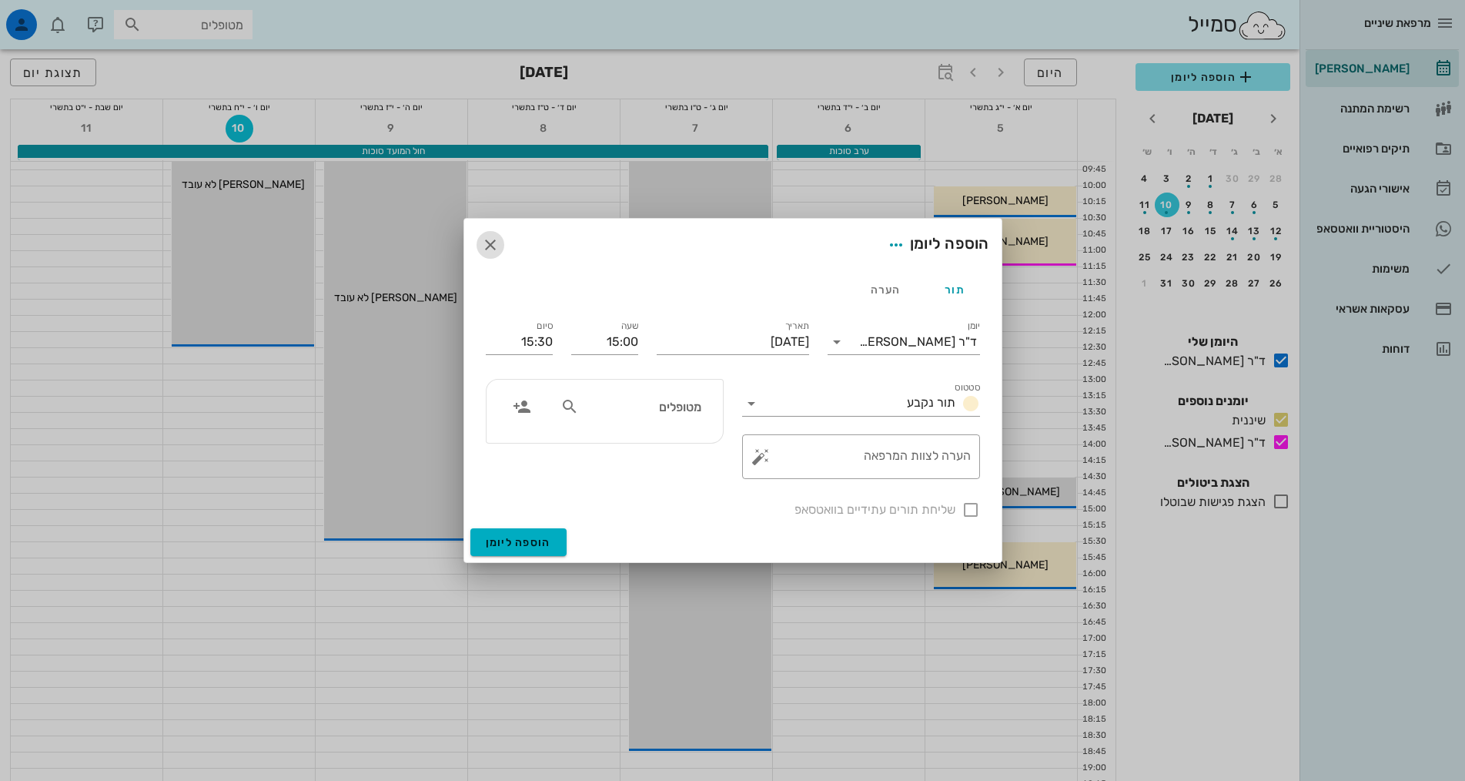
click at [484, 246] on icon "button" at bounding box center [490, 245] width 18 height 18
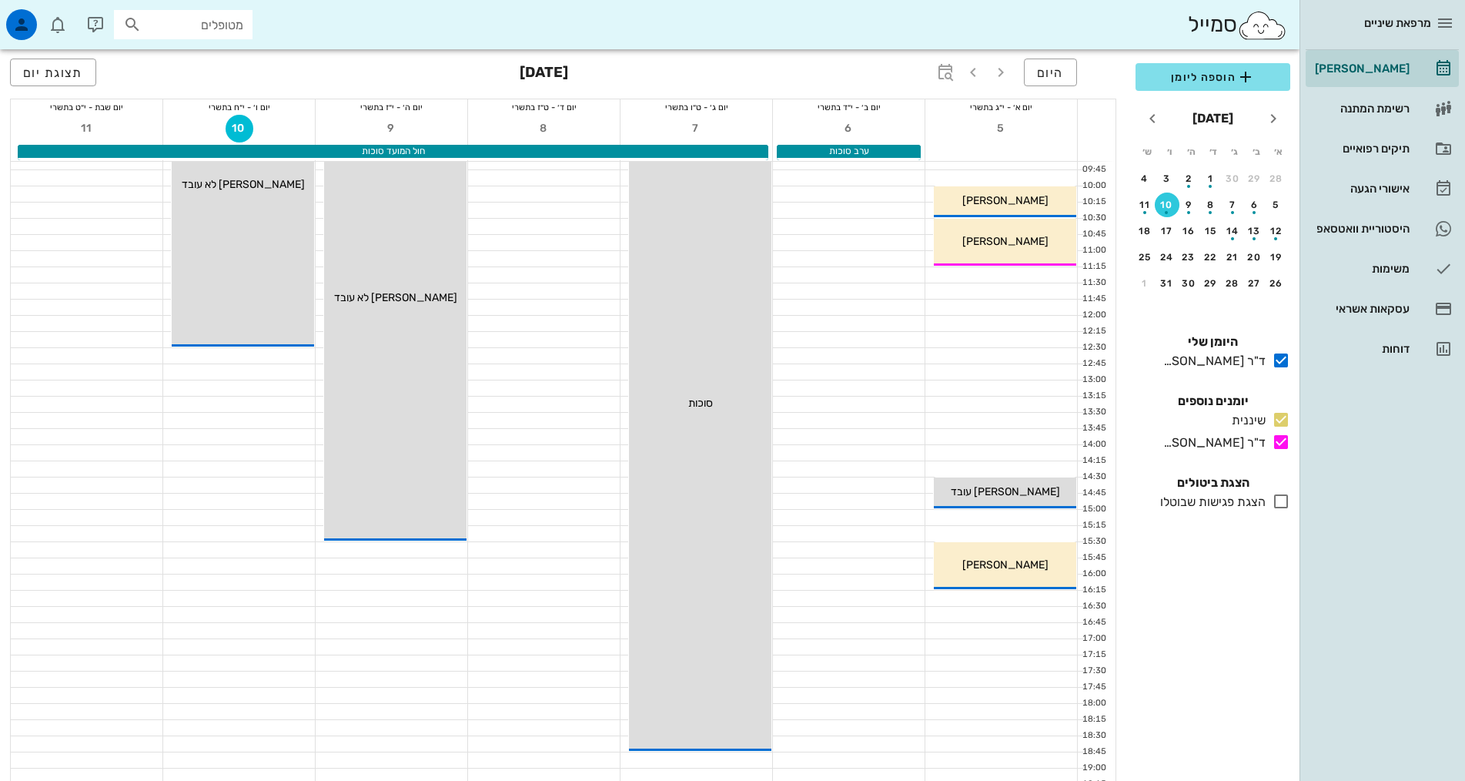
scroll to position [0, 0]
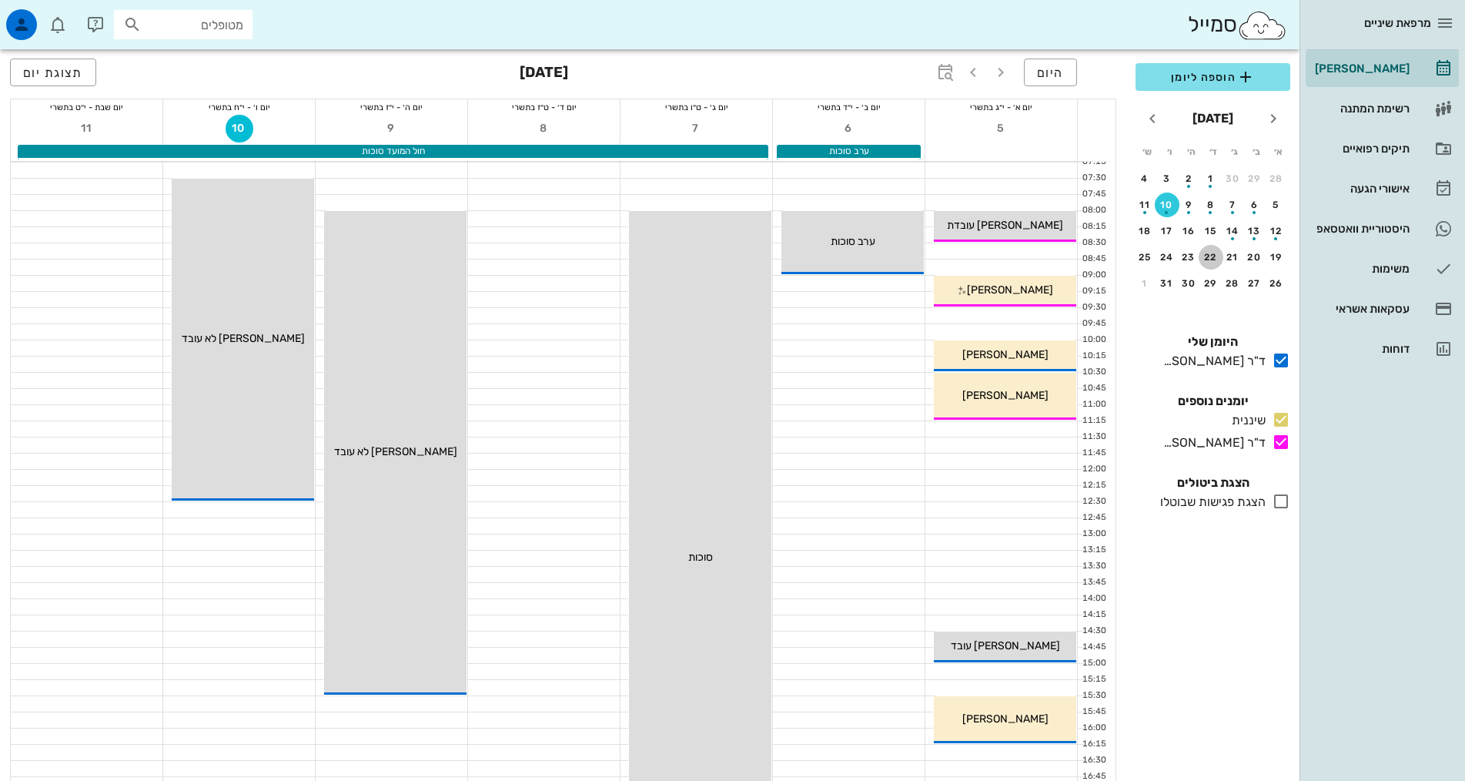
click at [1209, 254] on div "22" at bounding box center [1211, 257] width 25 height 11
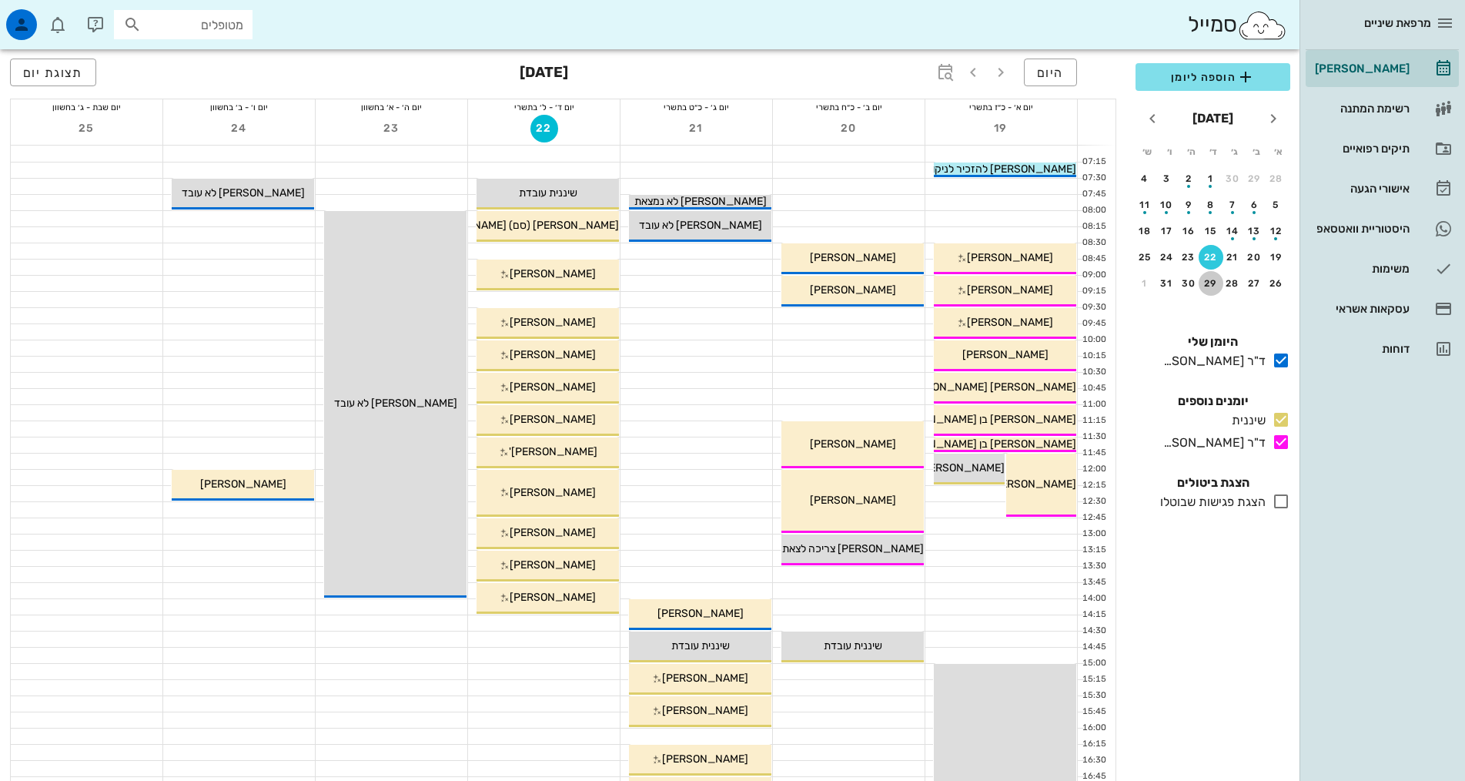
click at [1206, 283] on div "29" at bounding box center [1211, 283] width 25 height 11
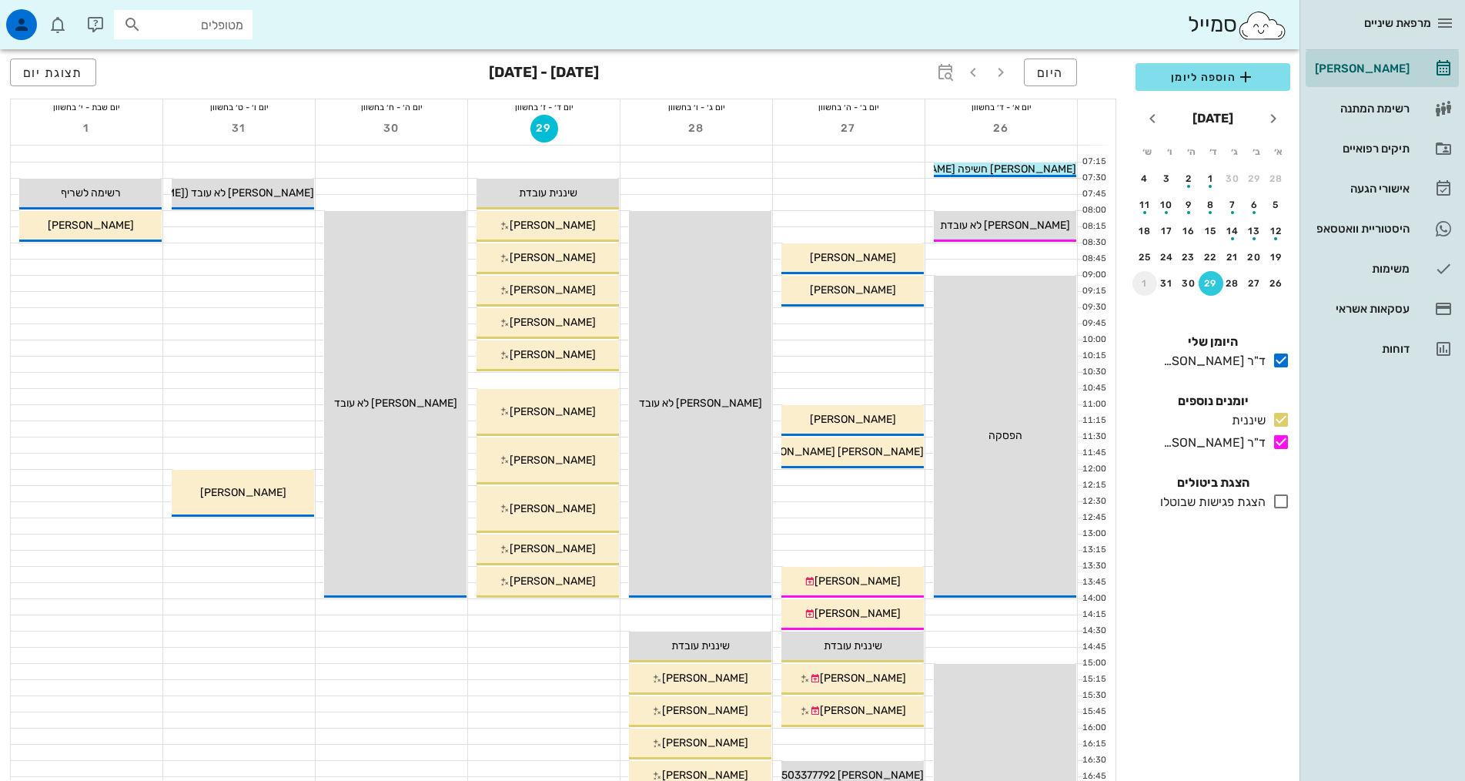
click at [1147, 279] on div "1" at bounding box center [1145, 283] width 25 height 11
click at [1210, 203] on div "5" at bounding box center [1211, 204] width 25 height 11
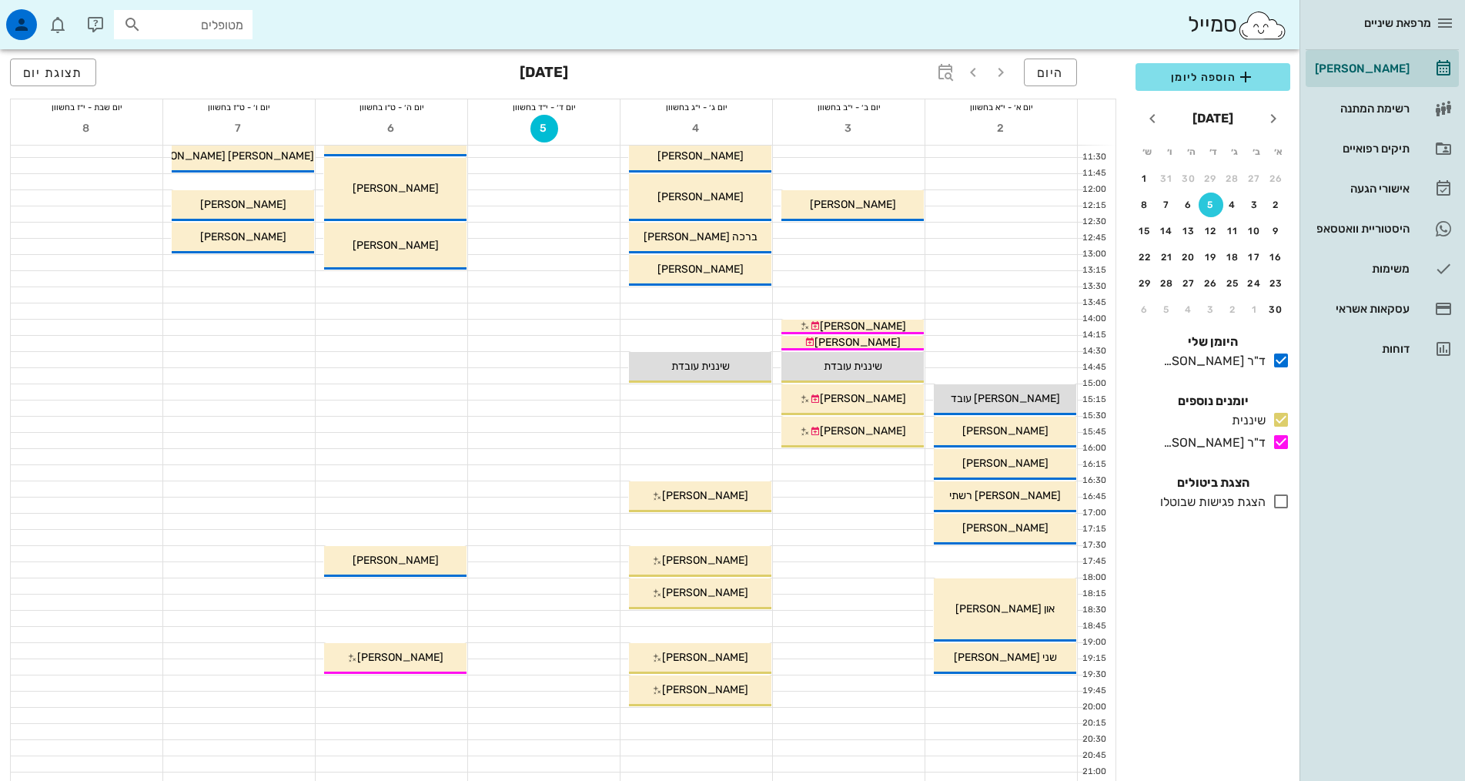
scroll to position [385, 0]
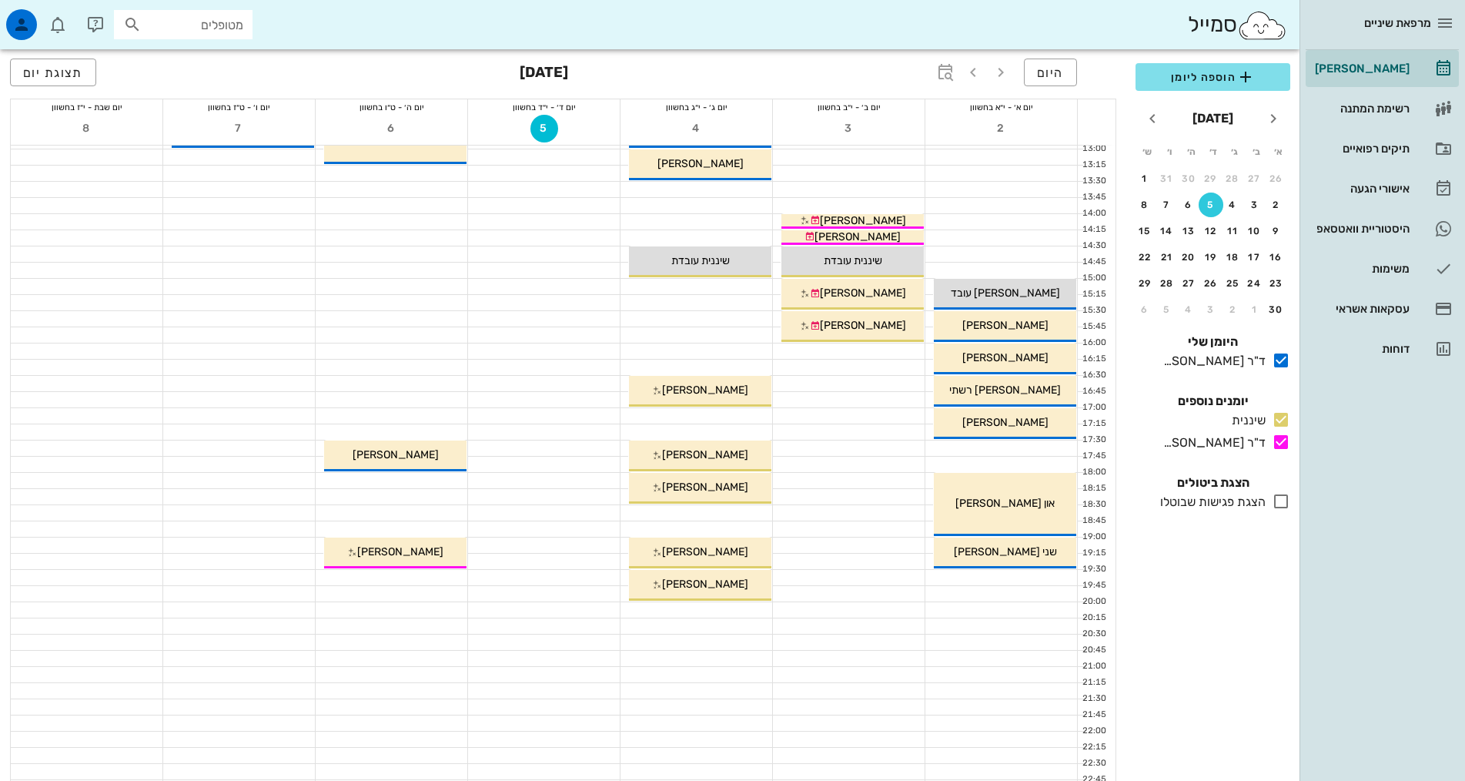
click at [1034, 447] on div at bounding box center [1002, 447] width 152 height 15
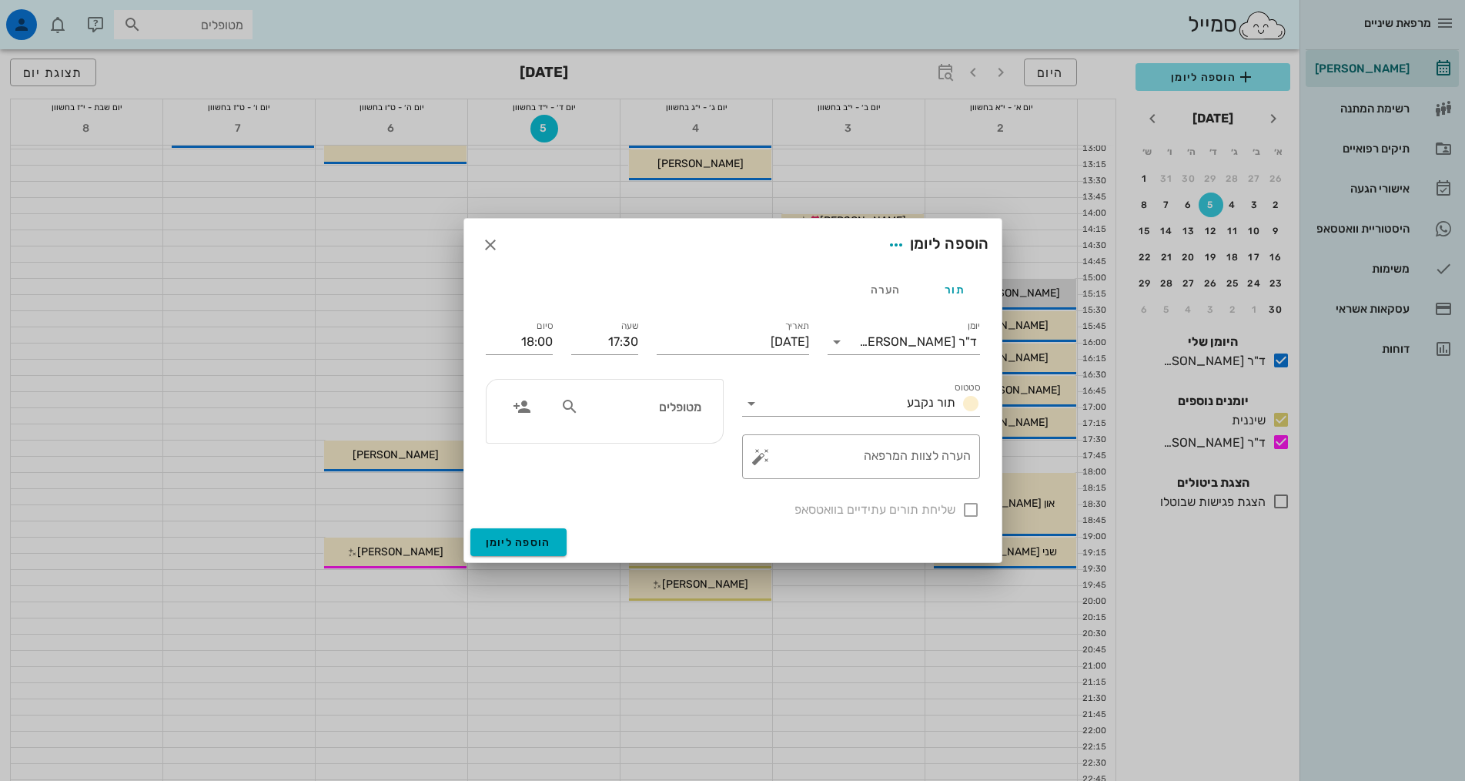
click at [695, 403] on input "מטופלים" at bounding box center [641, 407] width 119 height 20
click at [484, 239] on icon "button" at bounding box center [490, 245] width 18 height 18
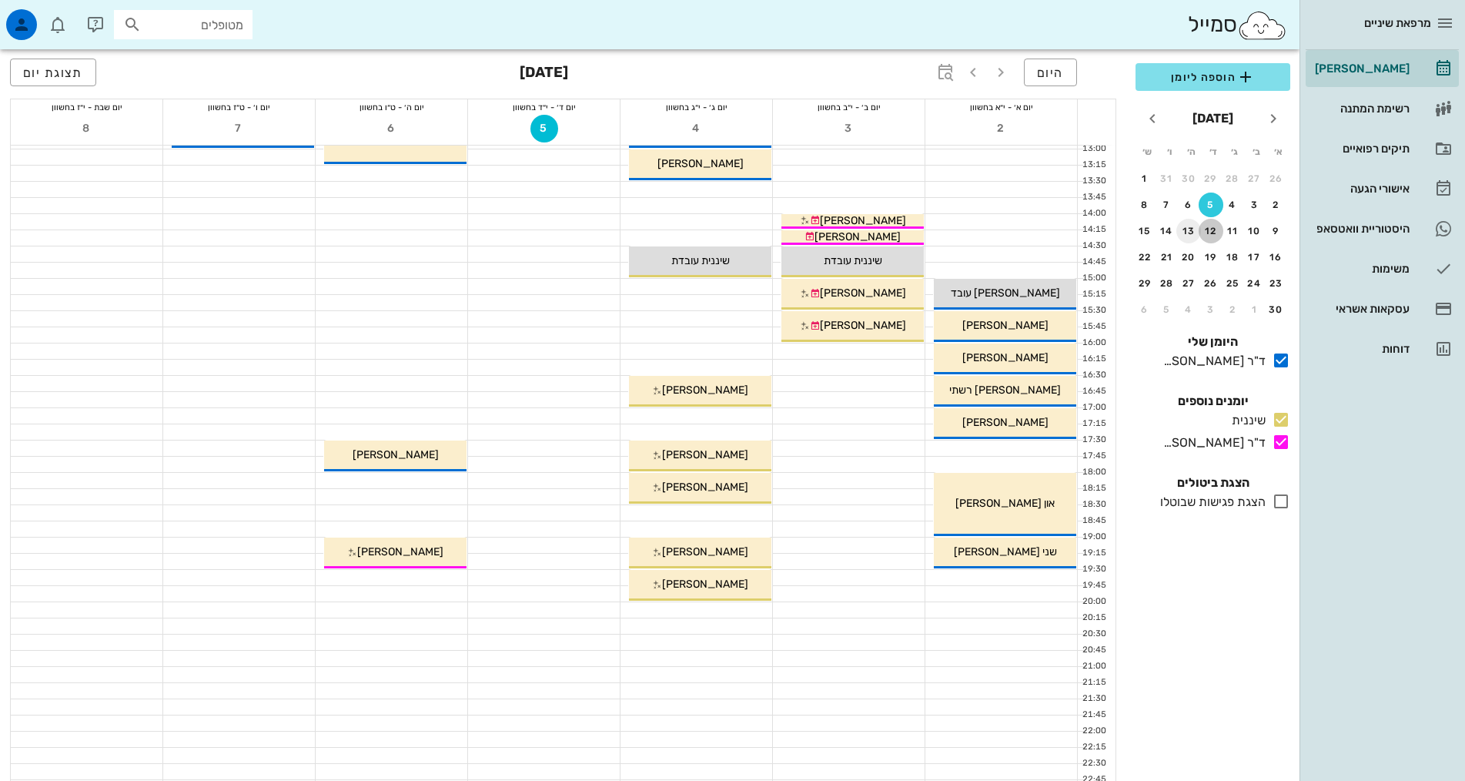
drag, startPoint x: 1217, startPoint y: 230, endPoint x: 1192, endPoint y: 238, distance: 25.8
click at [1215, 229] on div "12" at bounding box center [1211, 231] width 25 height 11
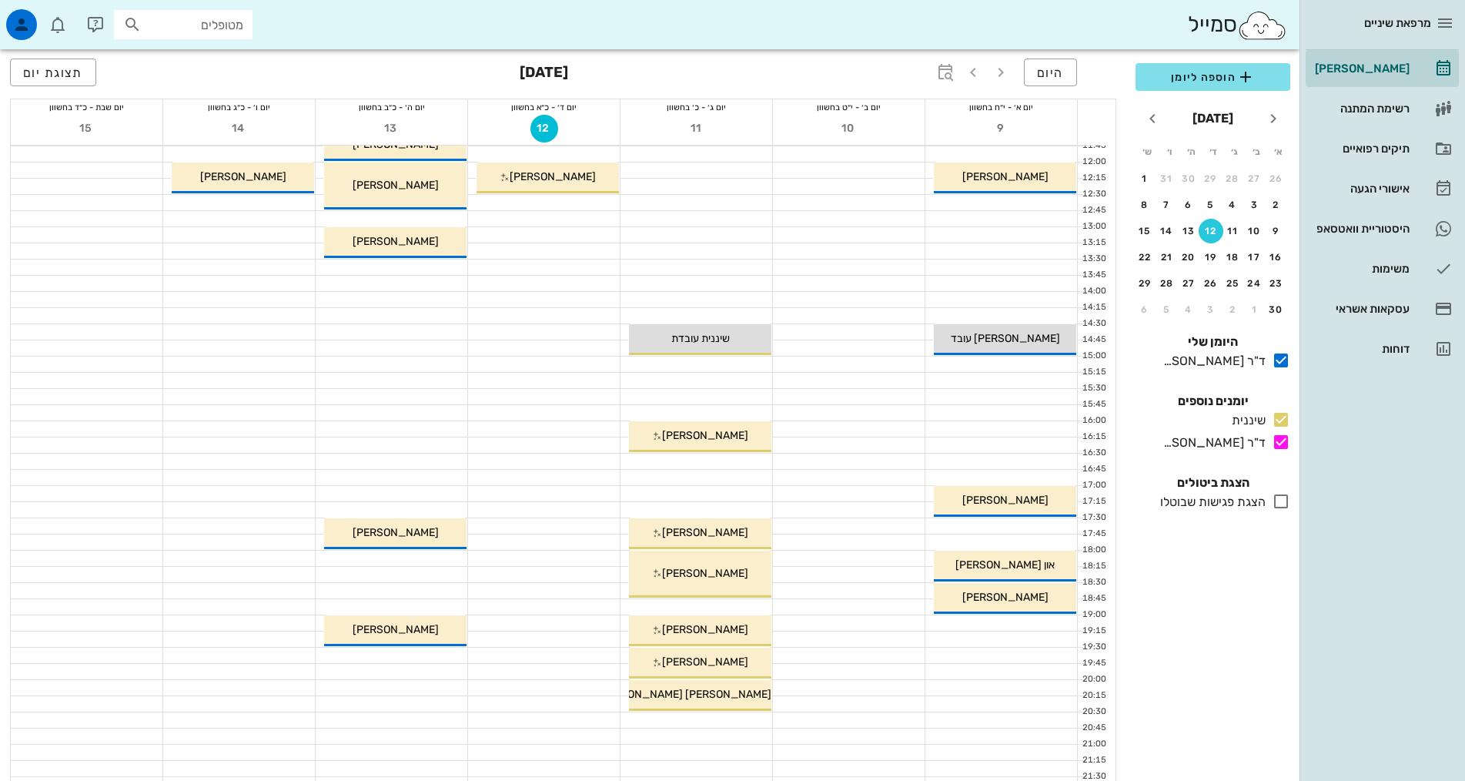
scroll to position [308, 0]
click at [1023, 528] on div at bounding box center [1002, 524] width 152 height 15
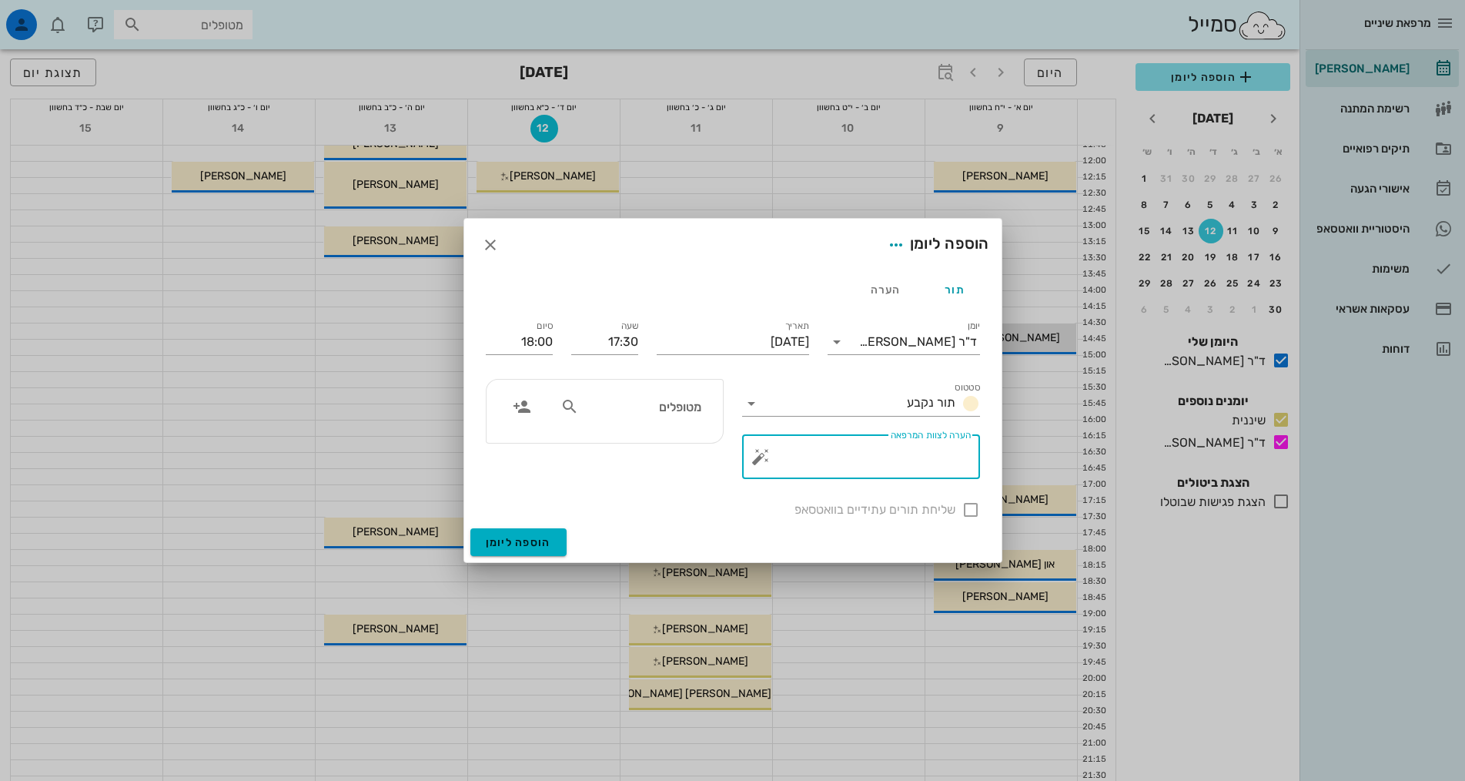
drag, startPoint x: 870, startPoint y: 440, endPoint x: 889, endPoint y: 435, distance: 19.8
click at [873, 434] on div "הערה לצוות המרפאה" at bounding box center [867, 456] width 207 height 45
click at [695, 408] on input "text" at bounding box center [641, 407] width 119 height 20
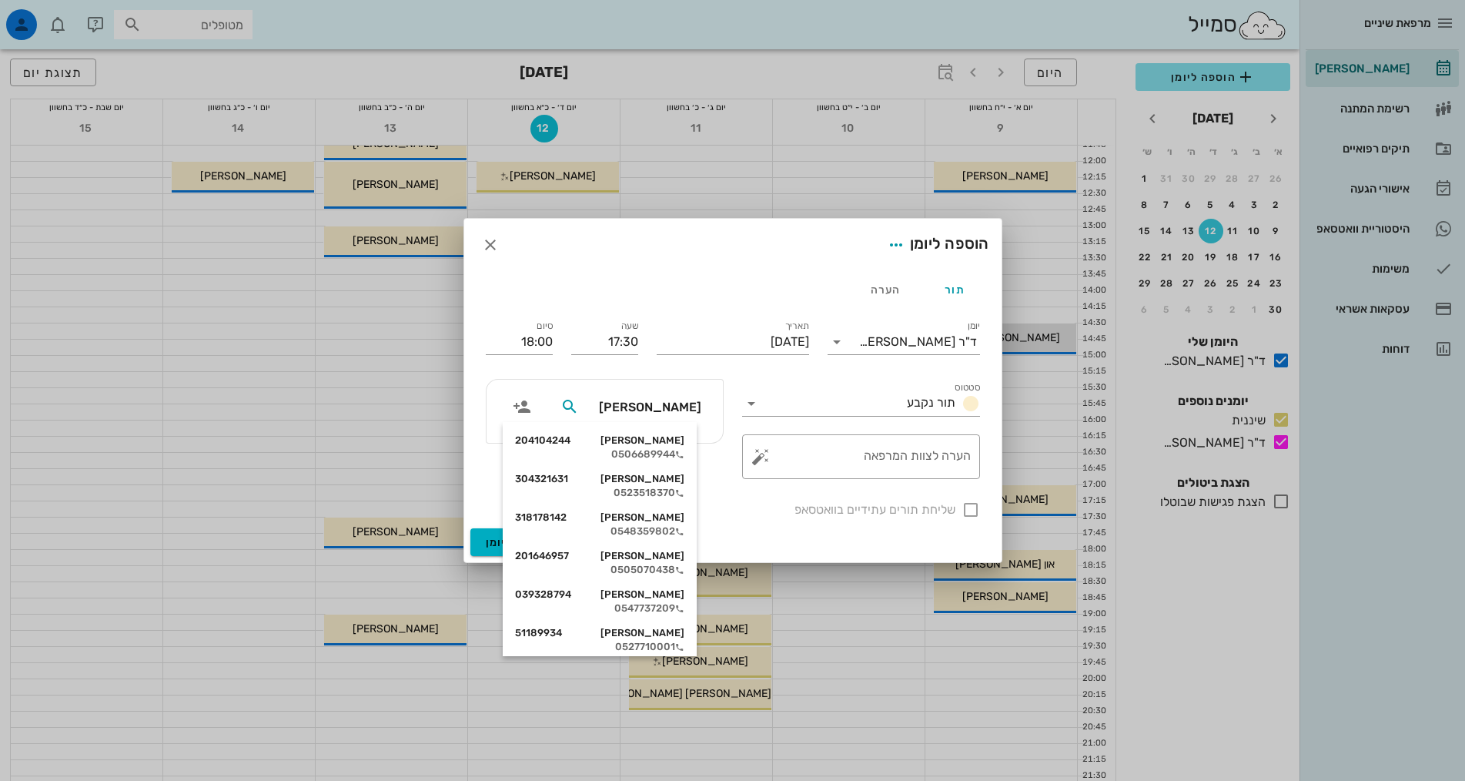
type input "[PERSON_NAME]"
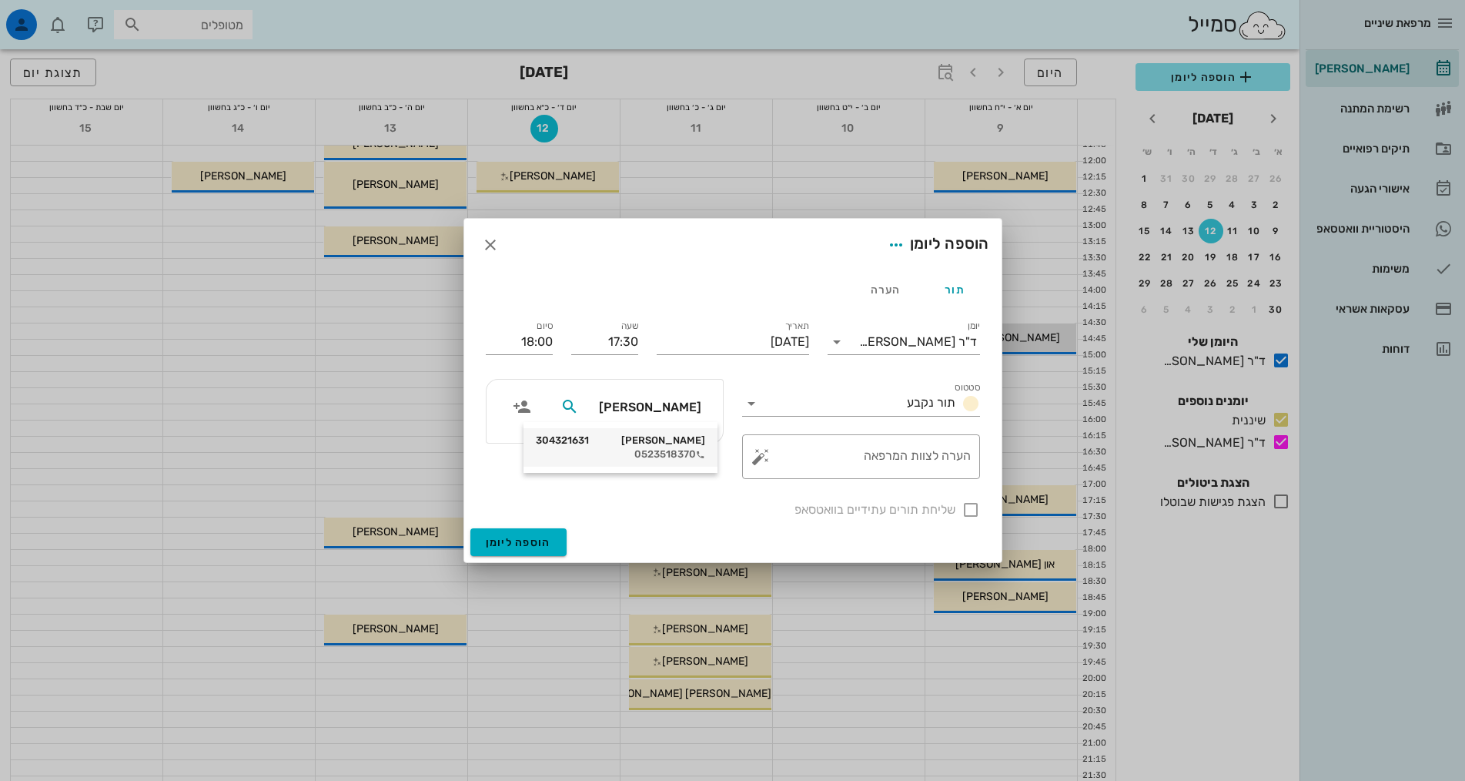
click at [682, 454] on div "0523518370" at bounding box center [620, 454] width 169 height 12
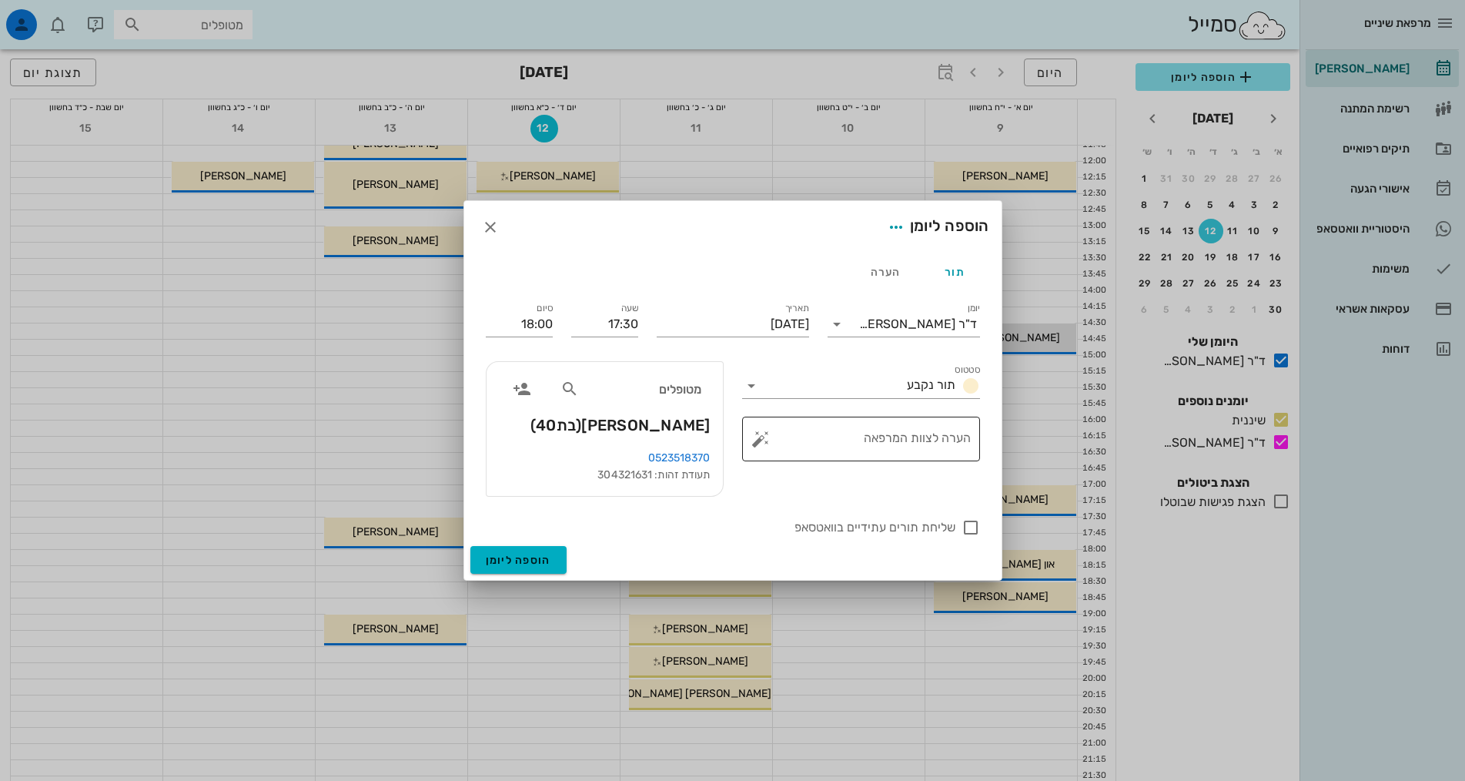
click at [924, 437] on textarea "הערה לצוות המרפאה" at bounding box center [867, 442] width 207 height 37
type textarea "בדיקה"
click at [497, 560] on span "הוספה ליומן" at bounding box center [518, 560] width 65 height 13
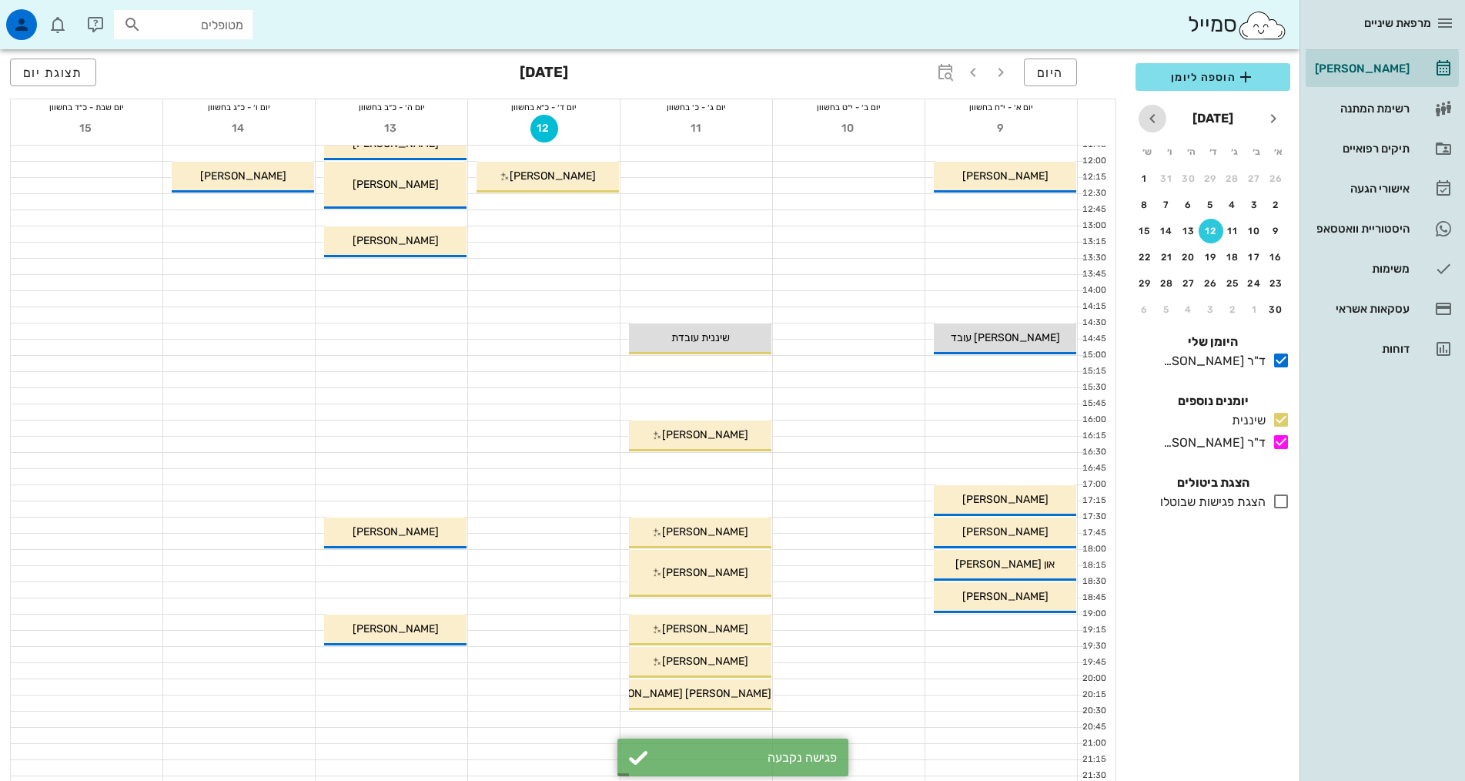
click at [1157, 122] on icon "חודש הבא" at bounding box center [1153, 118] width 18 height 18
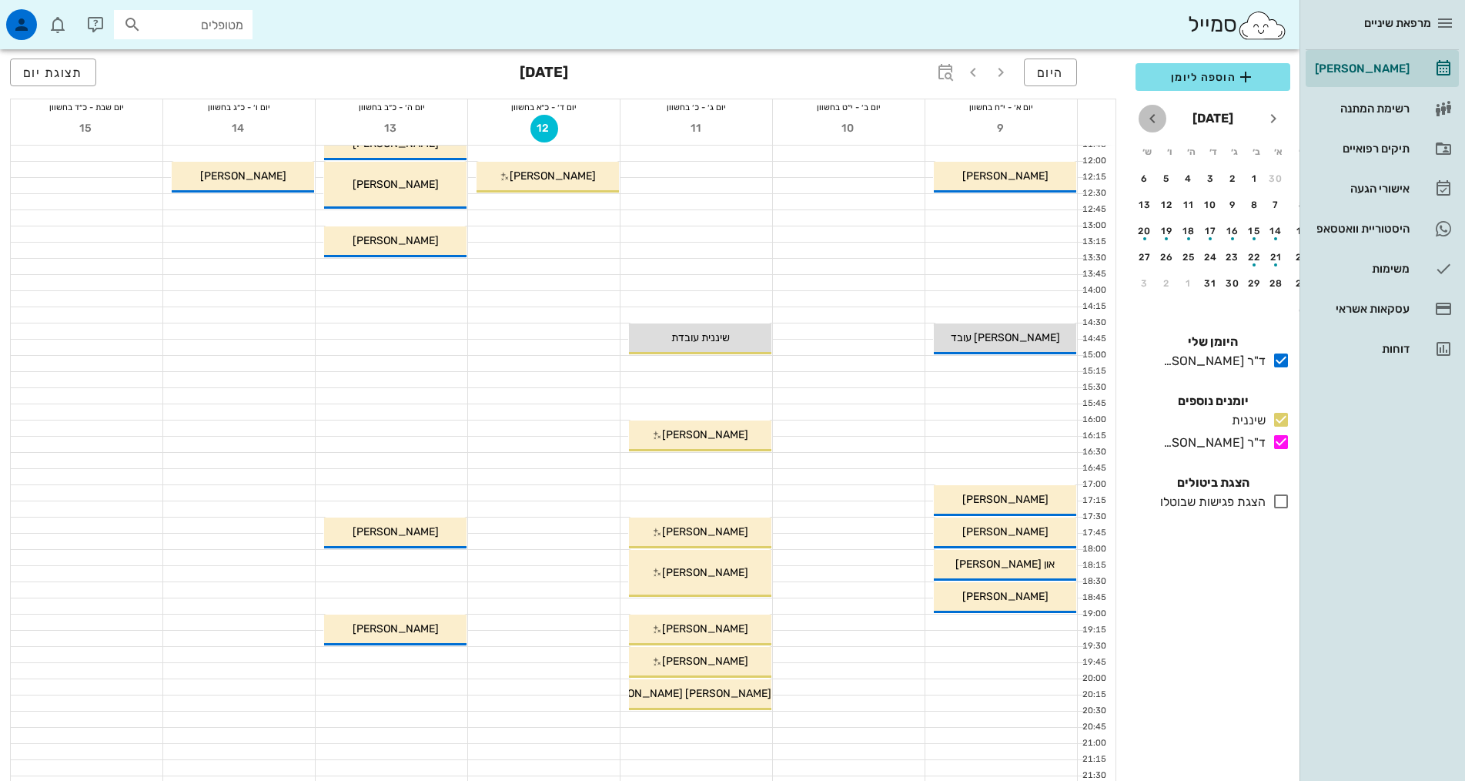
click at [1157, 122] on icon "חודש הבא" at bounding box center [1153, 118] width 18 height 18
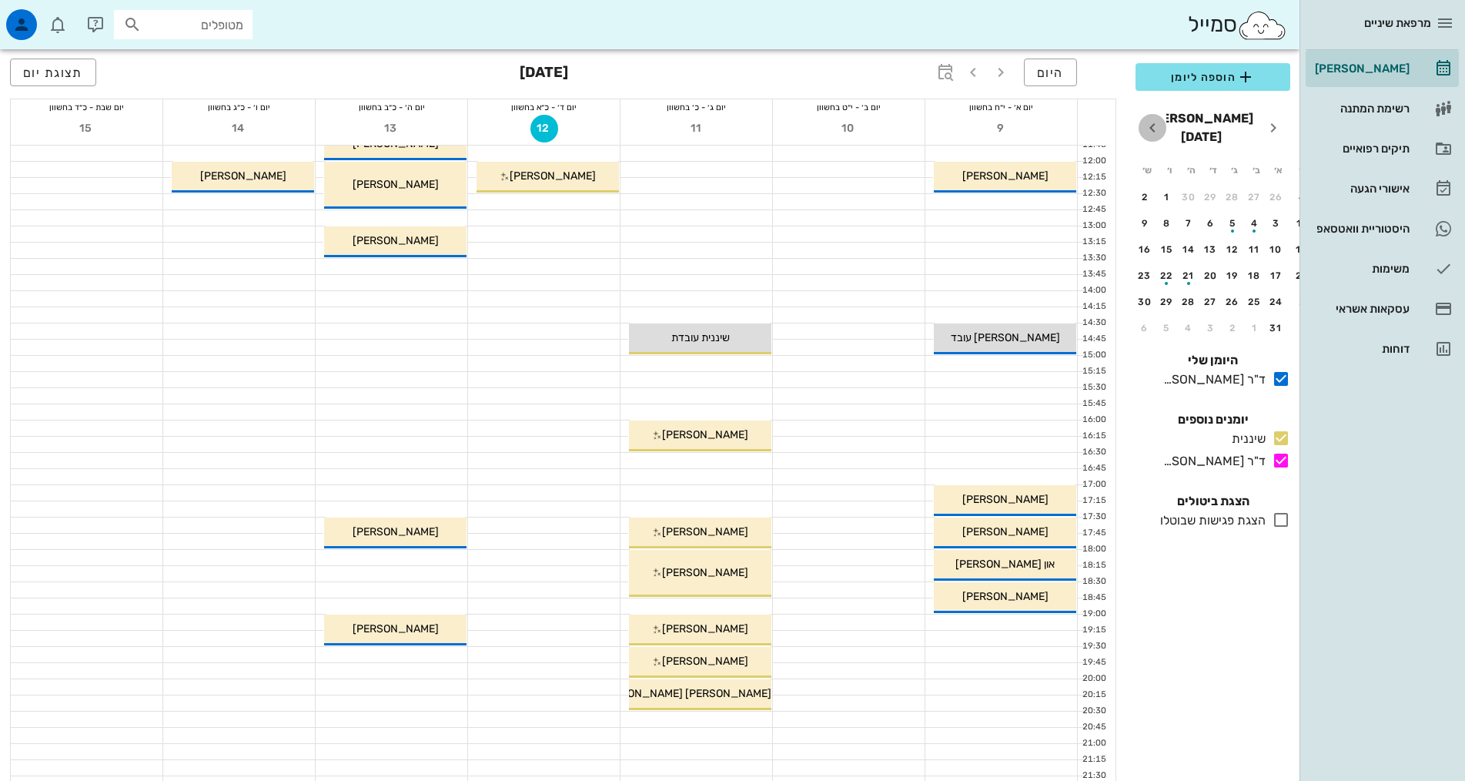
click at [1157, 122] on icon "חודש הבא" at bounding box center [1153, 128] width 18 height 18
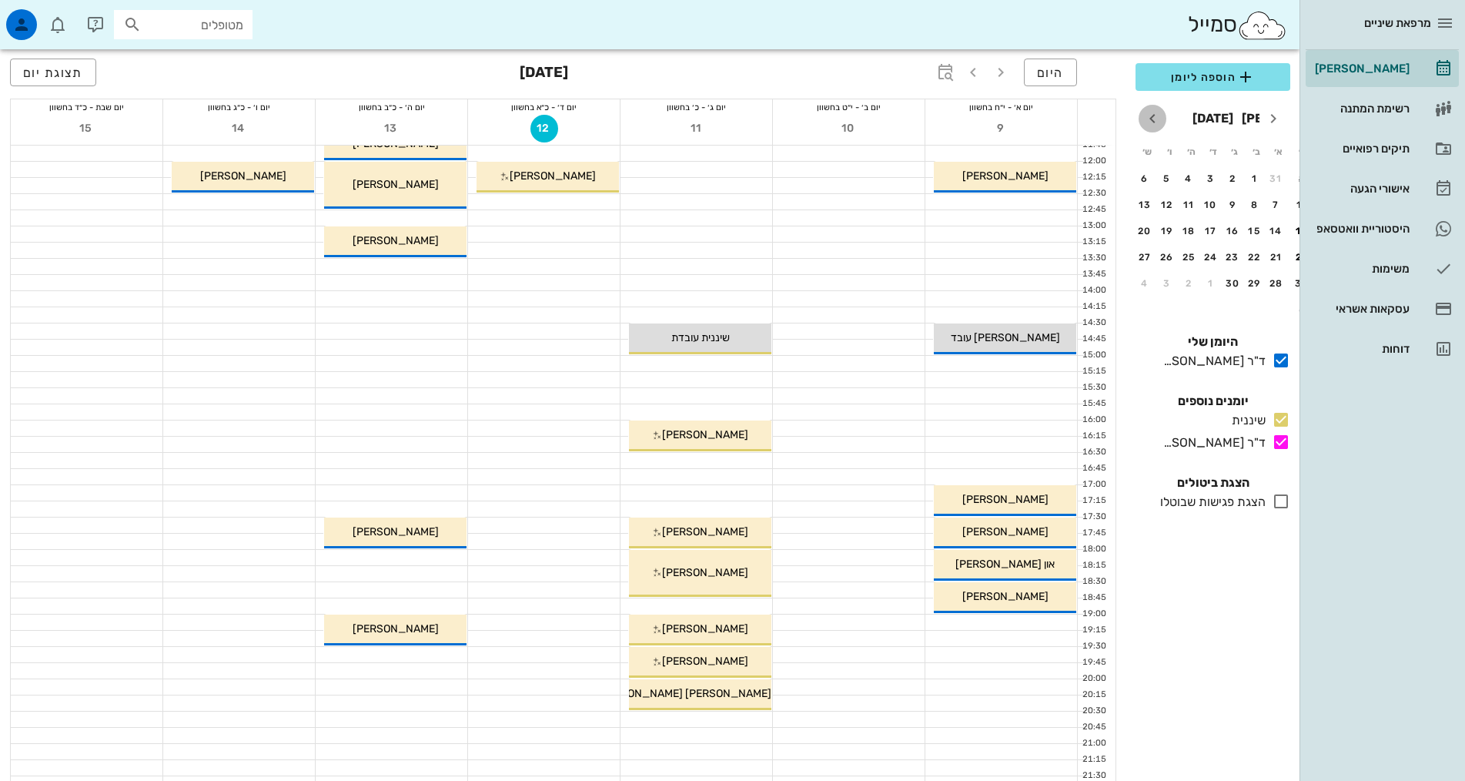
click at [1161, 119] on icon "חודש הבא" at bounding box center [1153, 118] width 18 height 18
click at [1157, 114] on icon "חודש הבא" at bounding box center [1153, 118] width 18 height 18
click at [1164, 183] on button "4" at bounding box center [1167, 178] width 25 height 25
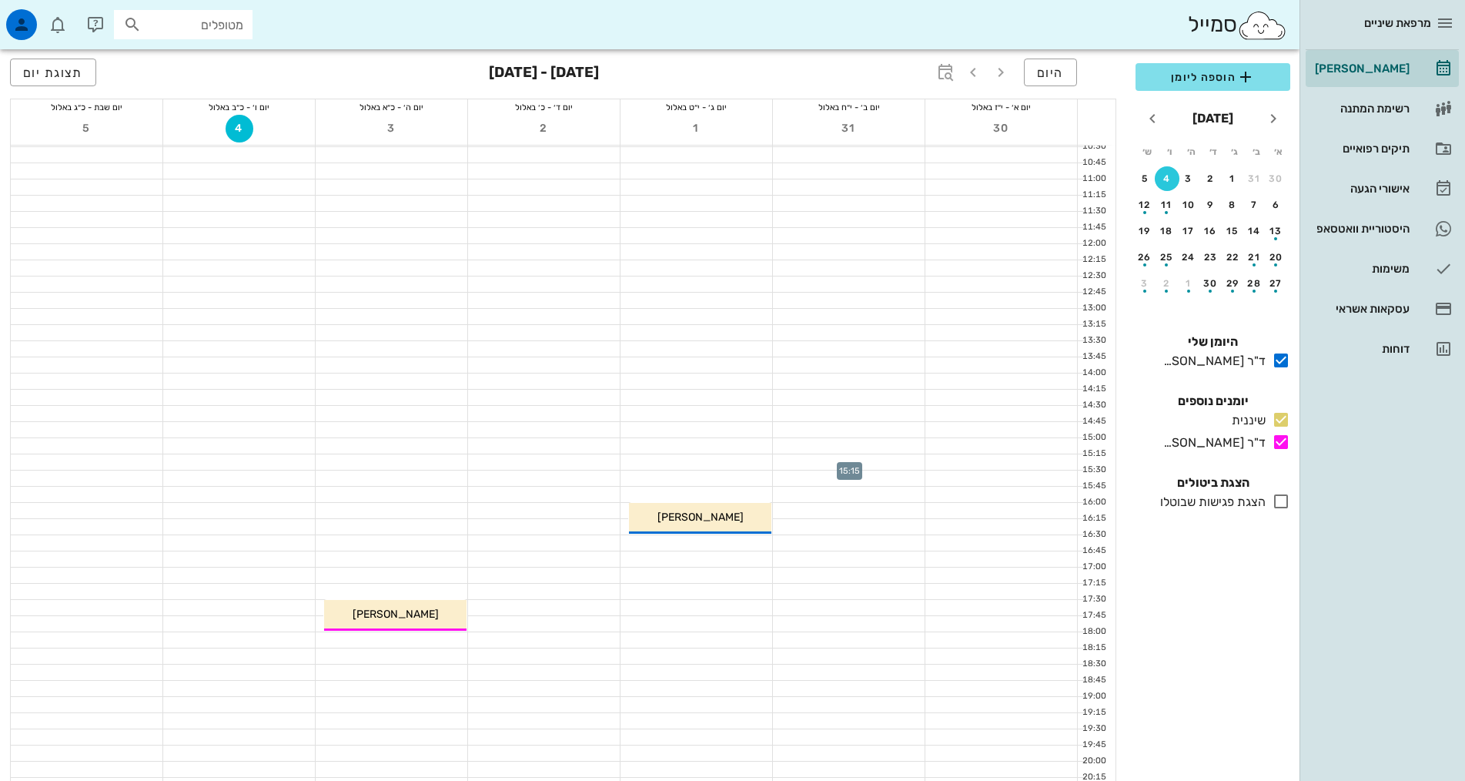
scroll to position [231, 0]
click at [1189, 208] on div "10" at bounding box center [1189, 204] width 25 height 11
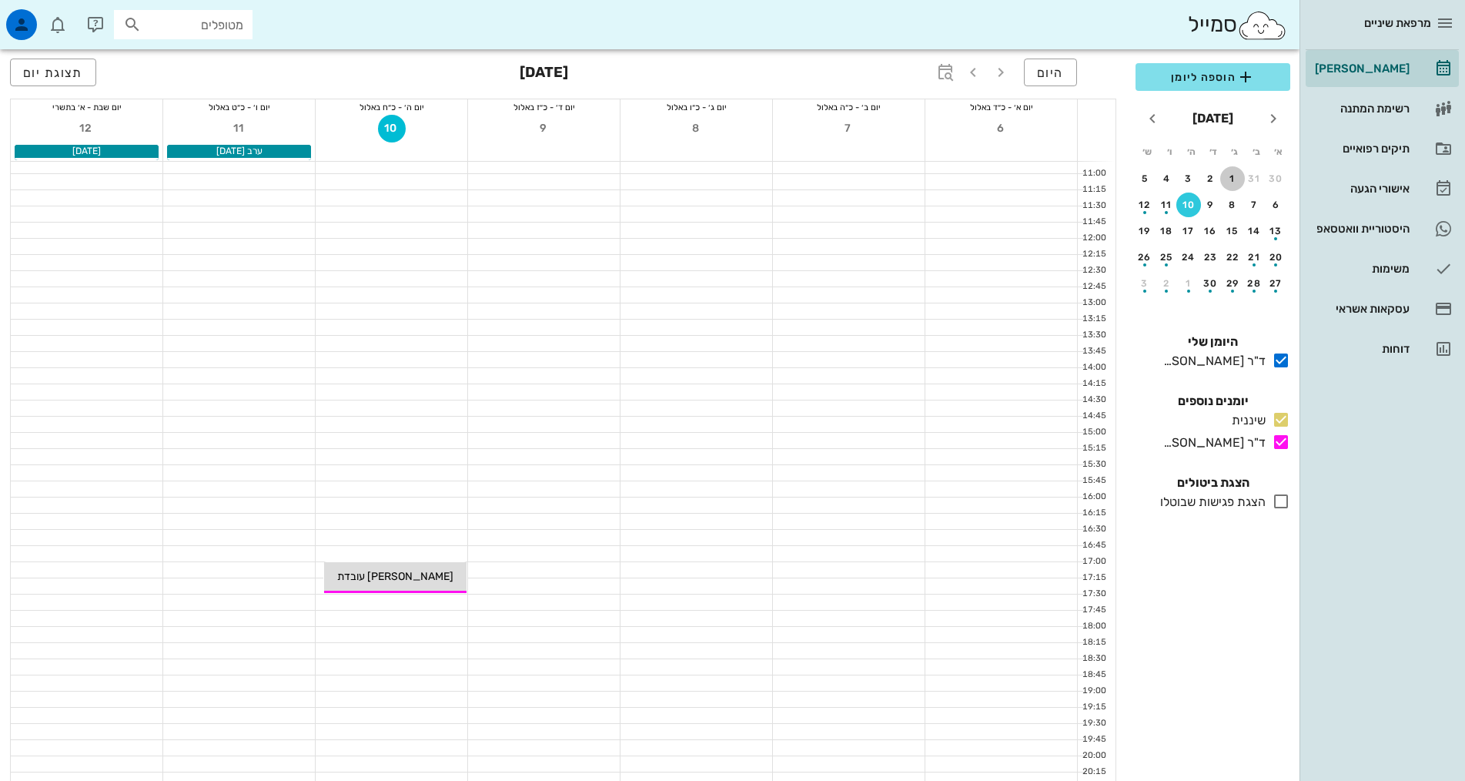
click at [1225, 177] on div "1" at bounding box center [1233, 178] width 25 height 11
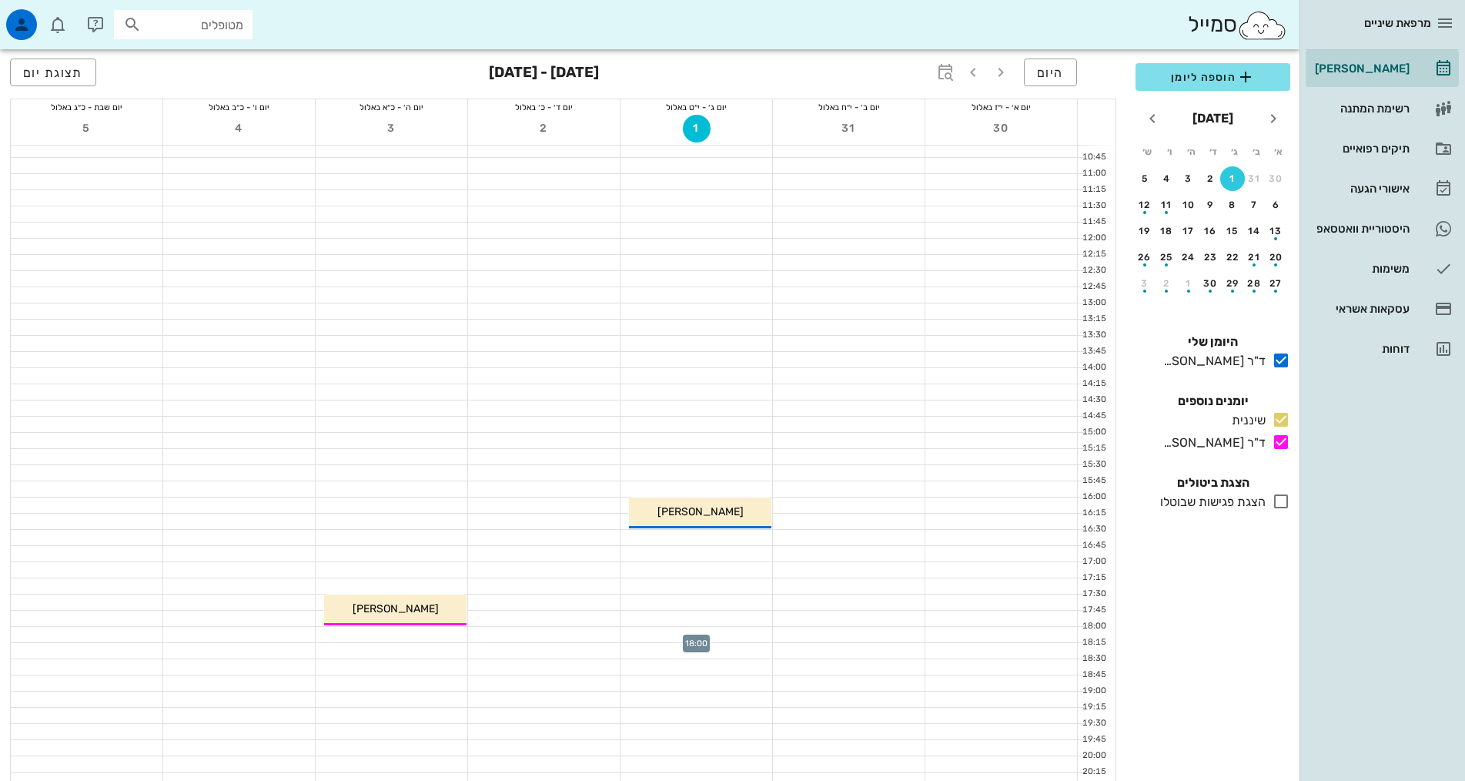
drag, startPoint x: 749, startPoint y: 631, endPoint x: 740, endPoint y: 638, distance: 10.5
click at [747, 632] on div at bounding box center [697, 634] width 152 height 15
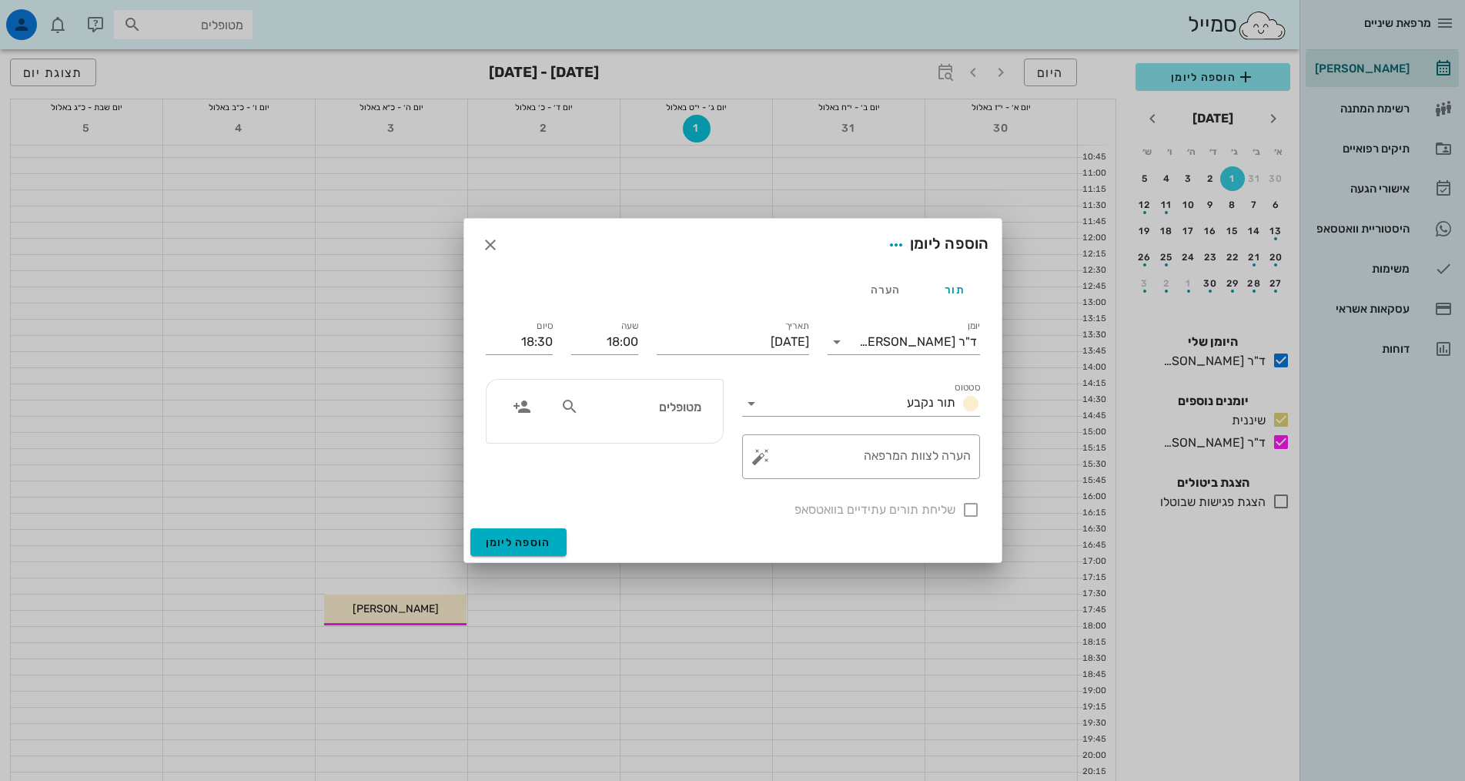
click at [682, 404] on input "מטופלים" at bounding box center [641, 407] width 119 height 20
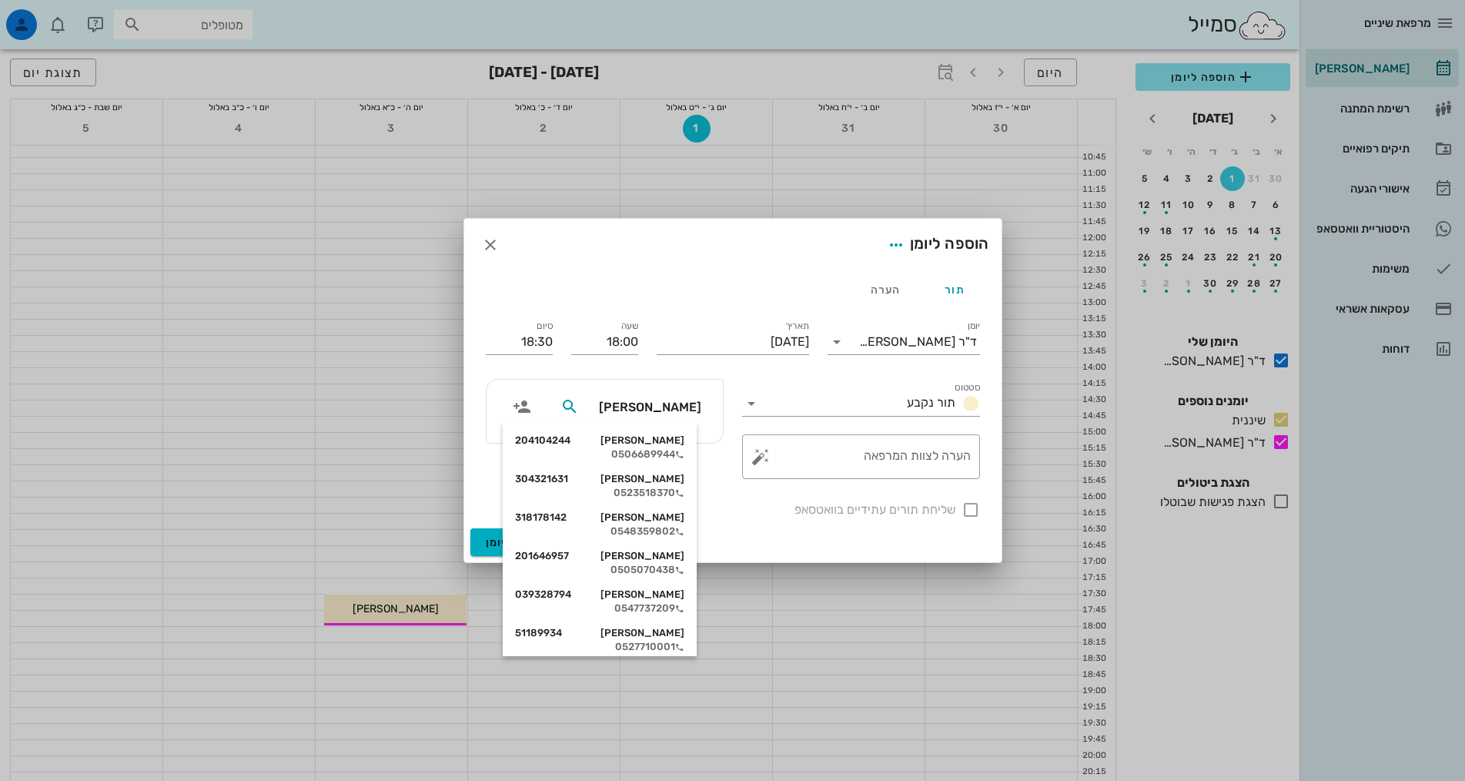
type input "[PERSON_NAME]"
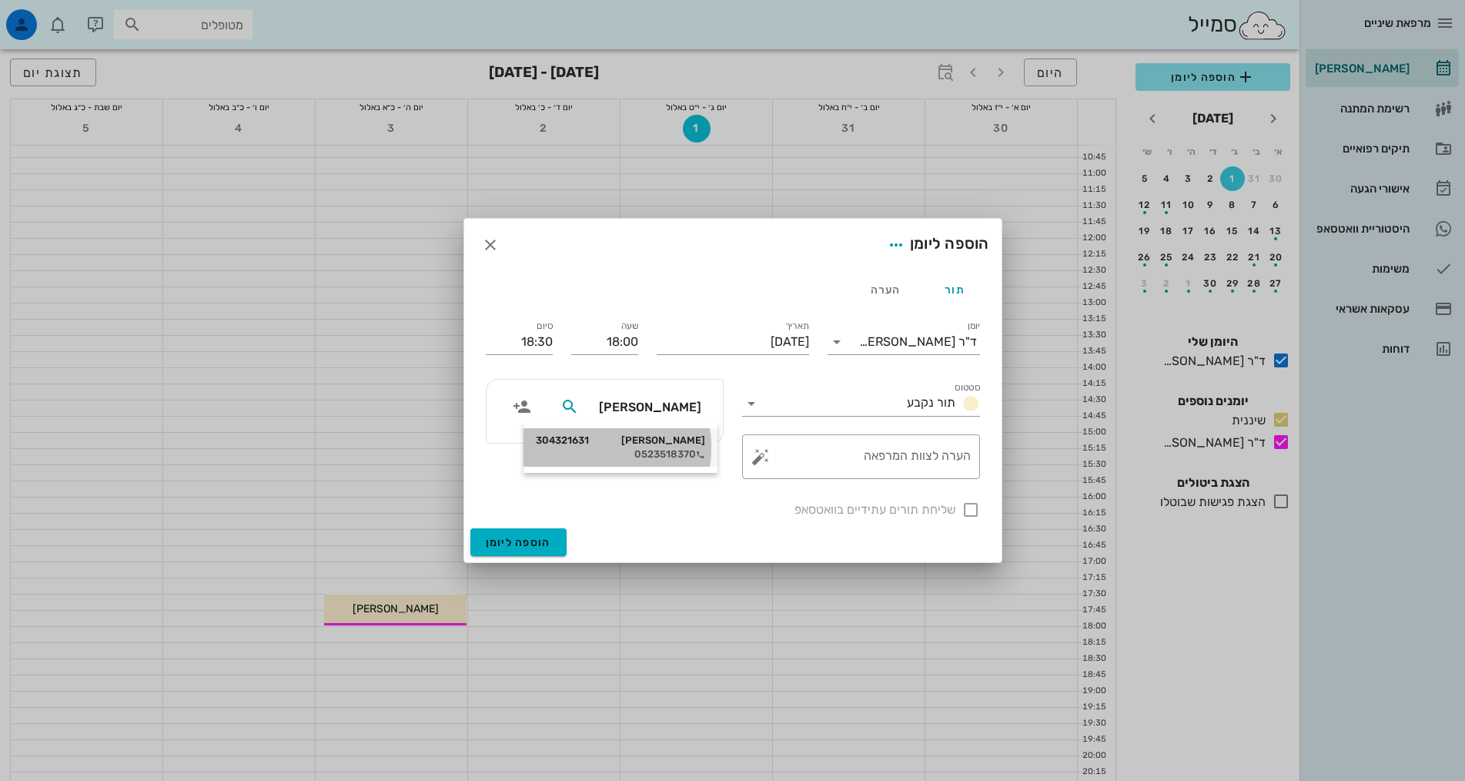
click at [651, 450] on div "0523518370" at bounding box center [620, 454] width 169 height 12
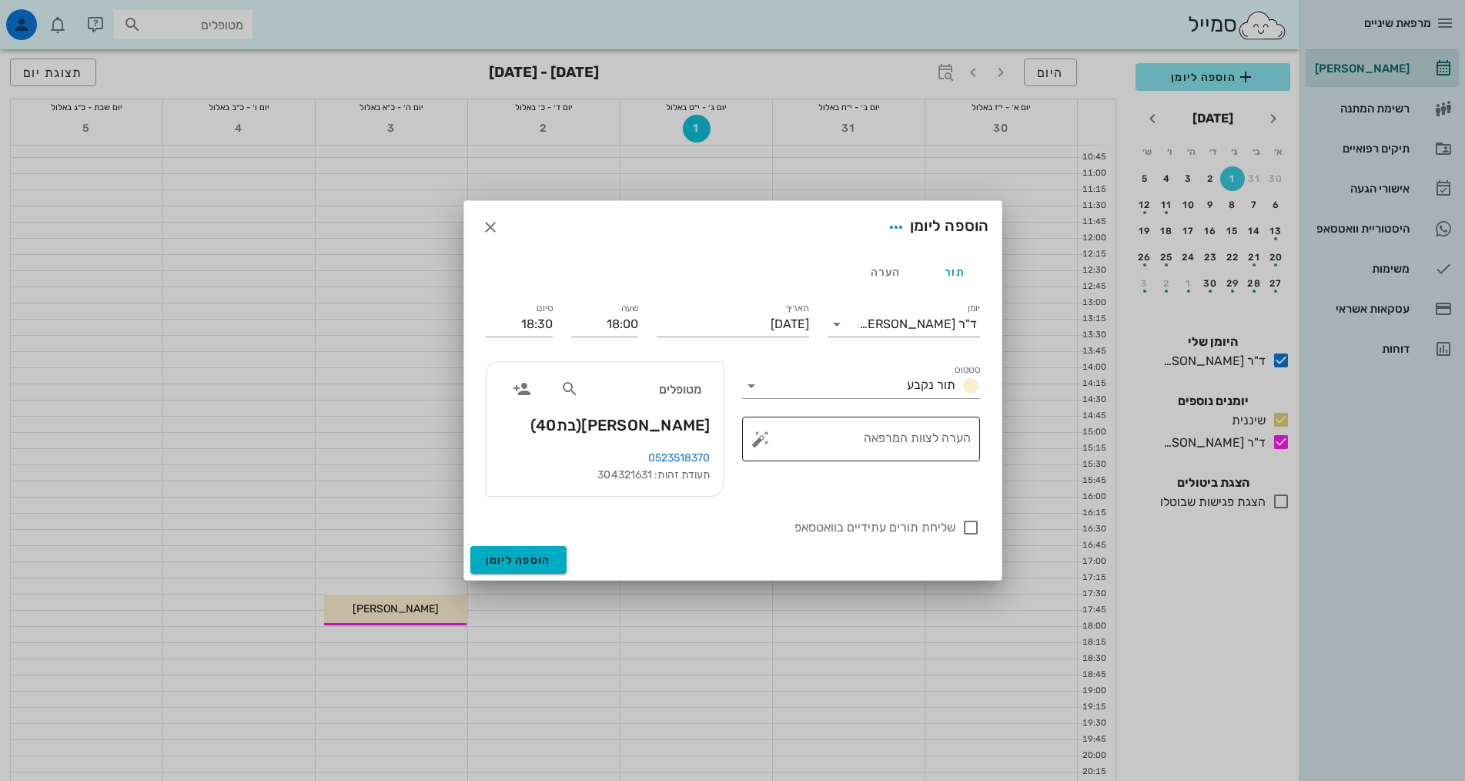
click at [933, 440] on textarea "הערה לצוות המרפאה" at bounding box center [867, 442] width 207 height 37
click at [812, 433] on textarea "הערה לצוות המרפאה" at bounding box center [867, 442] width 207 height 37
type textarea "נקבע לפני שנה"
click at [511, 562] on span "הוספה ליומן" at bounding box center [518, 560] width 65 height 13
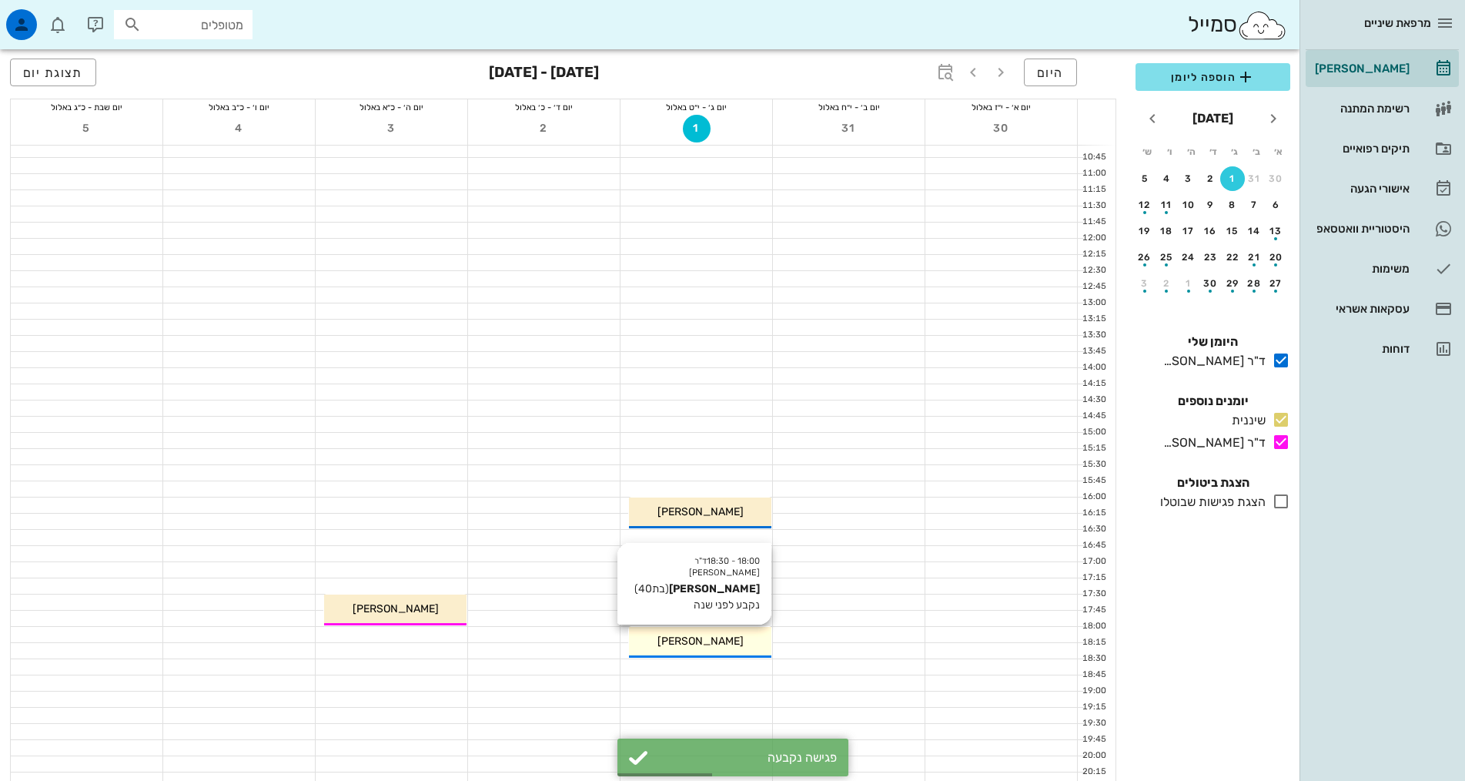
click at [708, 645] on span "[PERSON_NAME]" at bounding box center [701, 641] width 86 height 13
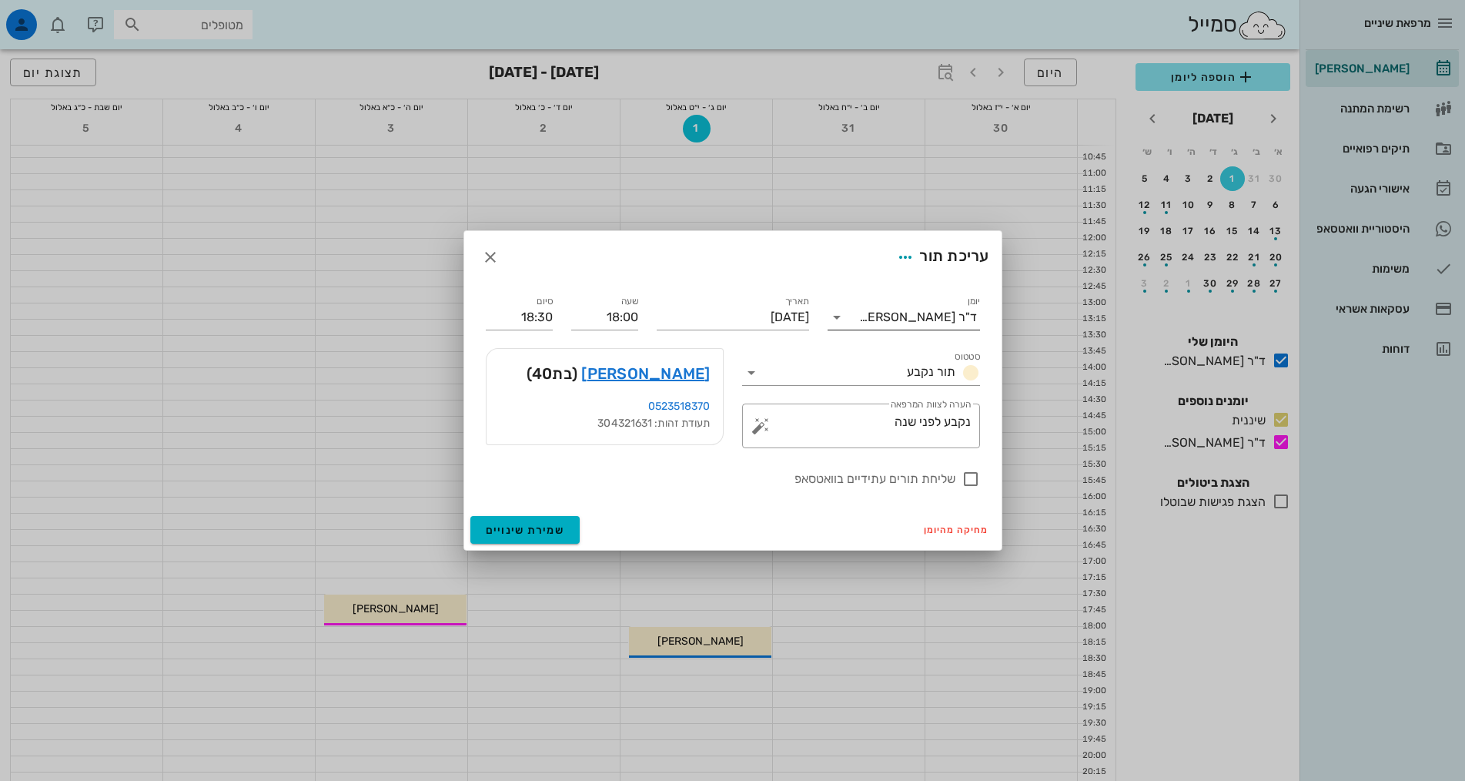
click at [943, 319] on div "ד"ר [PERSON_NAME]" at bounding box center [918, 317] width 118 height 14
click at [937, 371] on div "שיננית" at bounding box center [904, 366] width 128 height 15
click at [519, 528] on span "שמירת שינויים" at bounding box center [525, 530] width 79 height 13
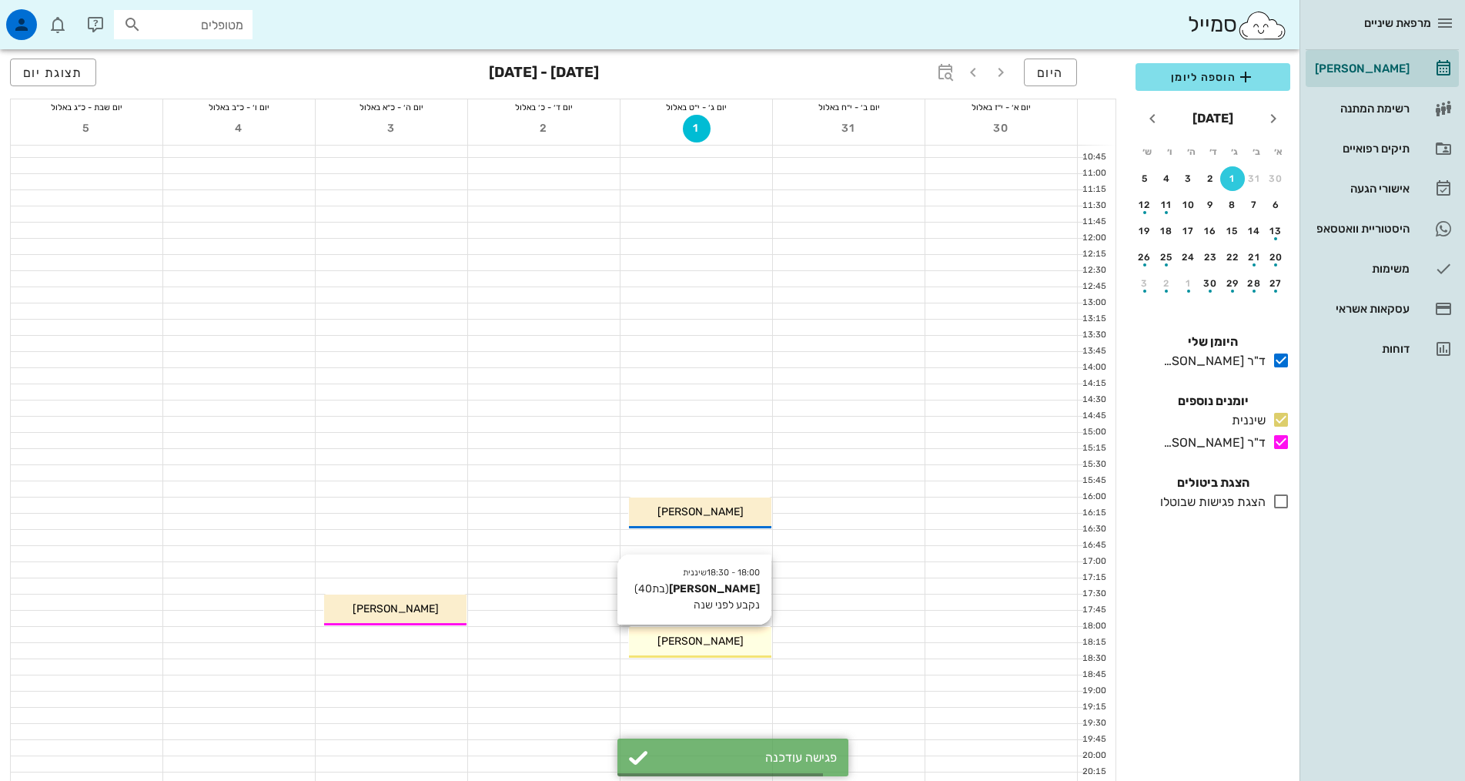
click at [719, 644] on div "[PERSON_NAME]" at bounding box center [700, 641] width 142 height 16
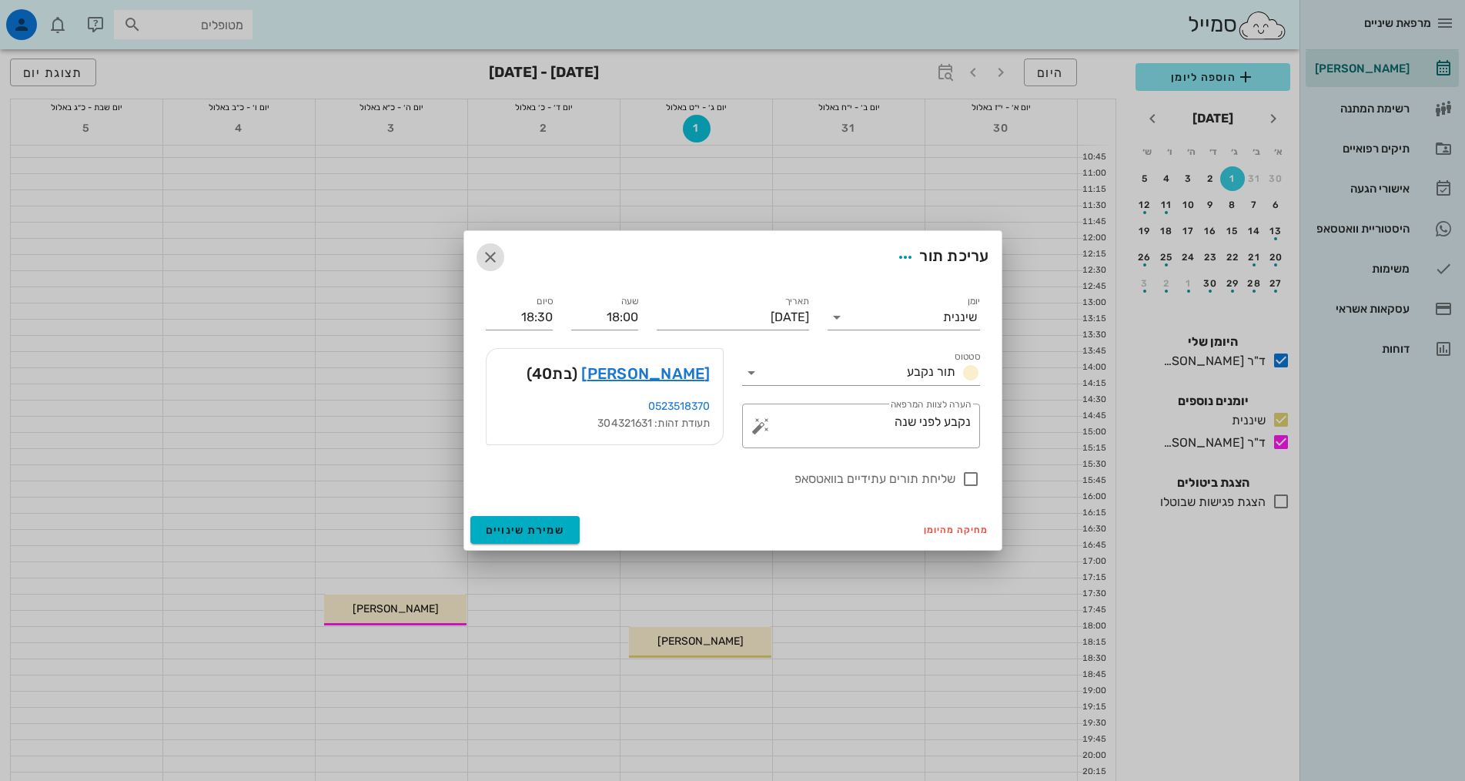
click at [485, 251] on icon "button" at bounding box center [490, 257] width 18 height 18
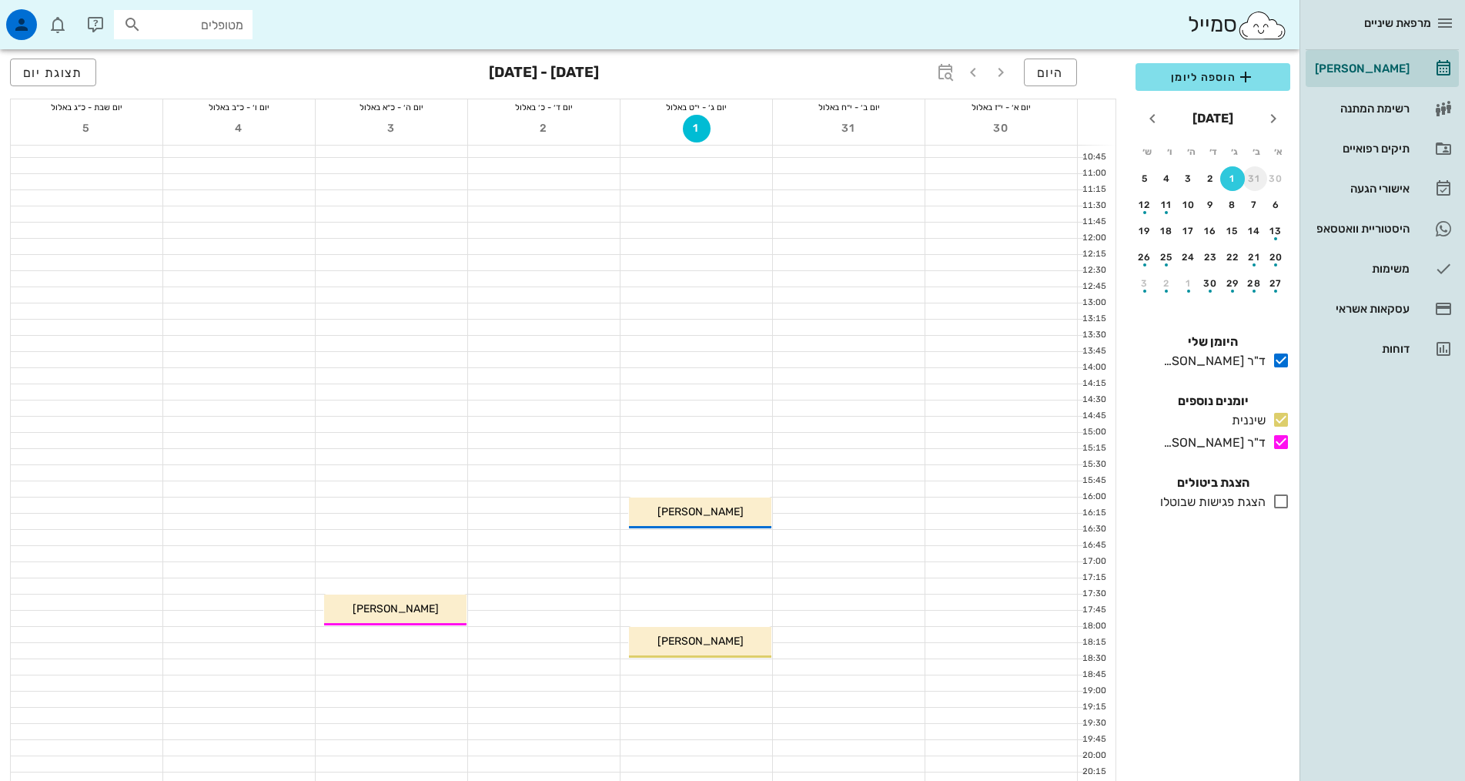
click at [1255, 175] on div "31" at bounding box center [1255, 178] width 25 height 11
click at [1234, 266] on button "18" at bounding box center [1233, 257] width 25 height 25
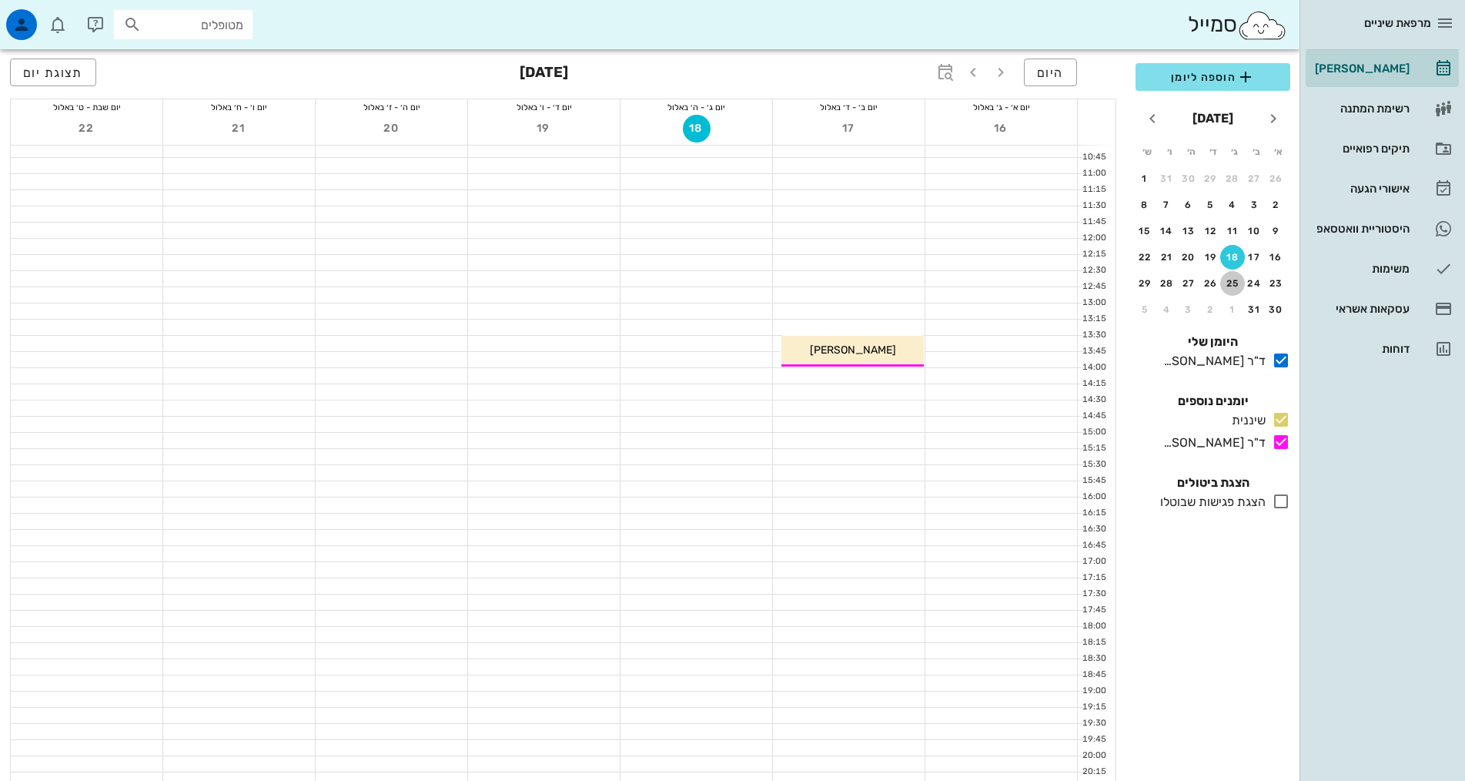
click at [1235, 275] on button "25" at bounding box center [1233, 283] width 25 height 25
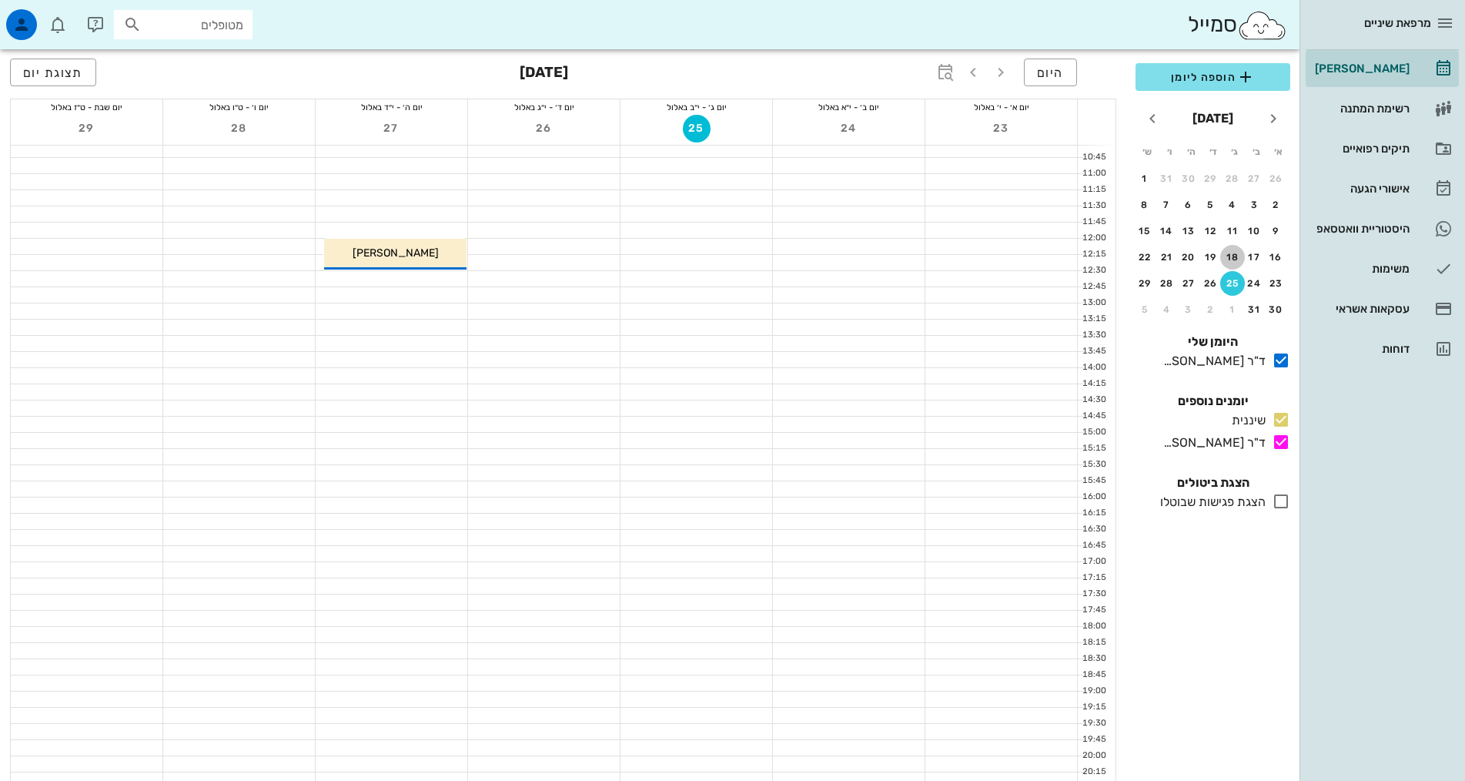
click at [1242, 259] on div "18" at bounding box center [1233, 257] width 25 height 11
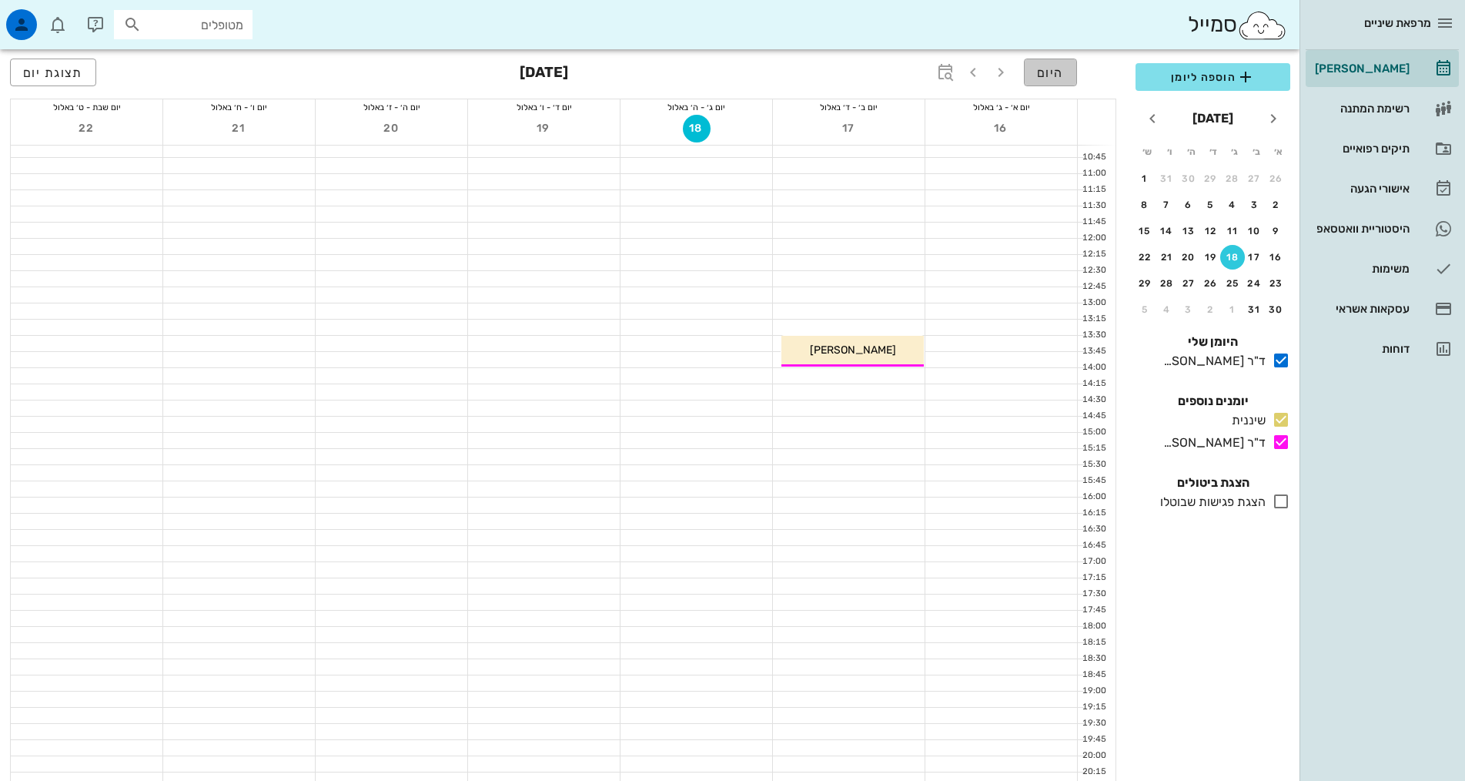
click at [1051, 72] on span "היום" at bounding box center [1050, 72] width 27 height 15
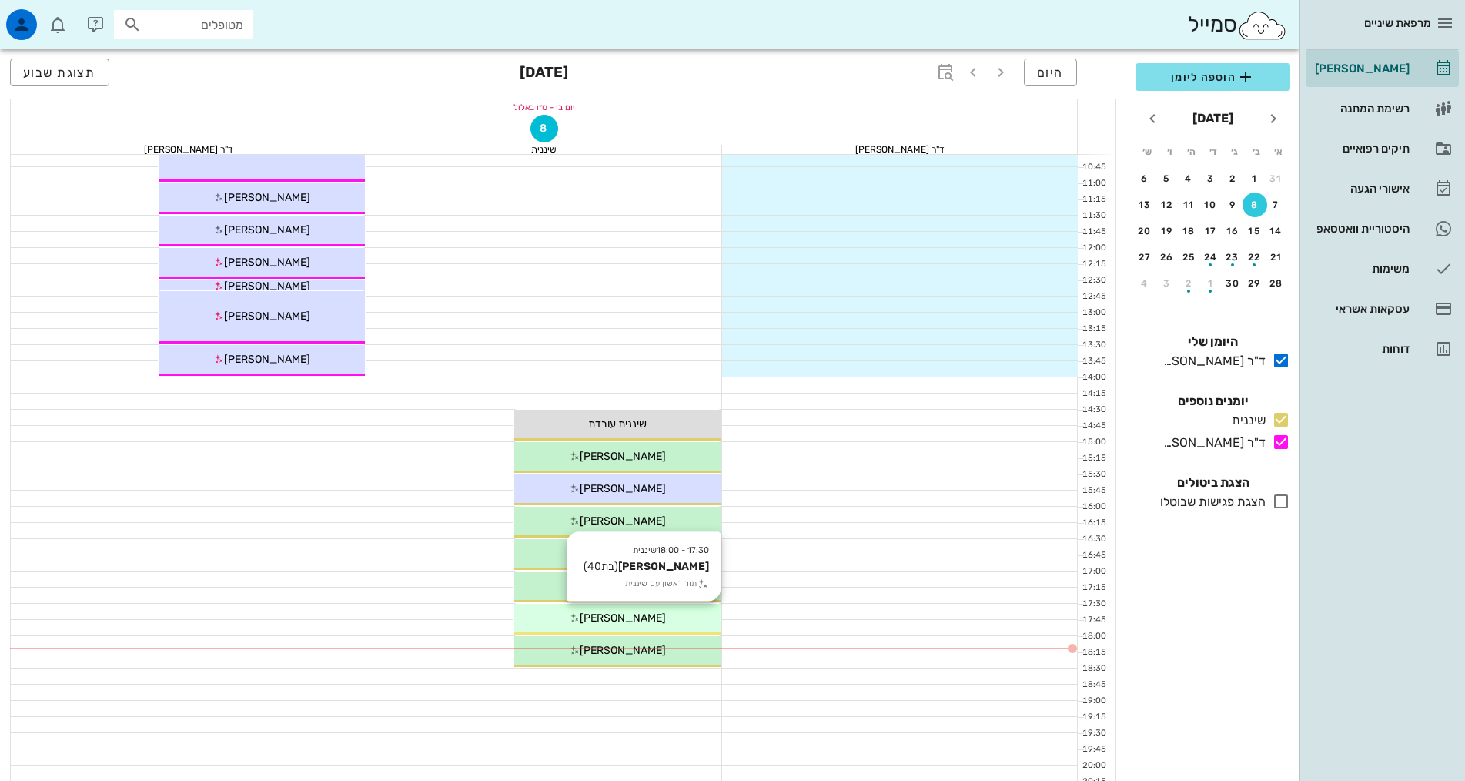
click at [638, 606] on div "17:30 - 18:00 שיננית [PERSON_NAME] (בת 40 ) תור ראשון עם שיננית [PERSON_NAME]" at bounding box center [617, 619] width 206 height 31
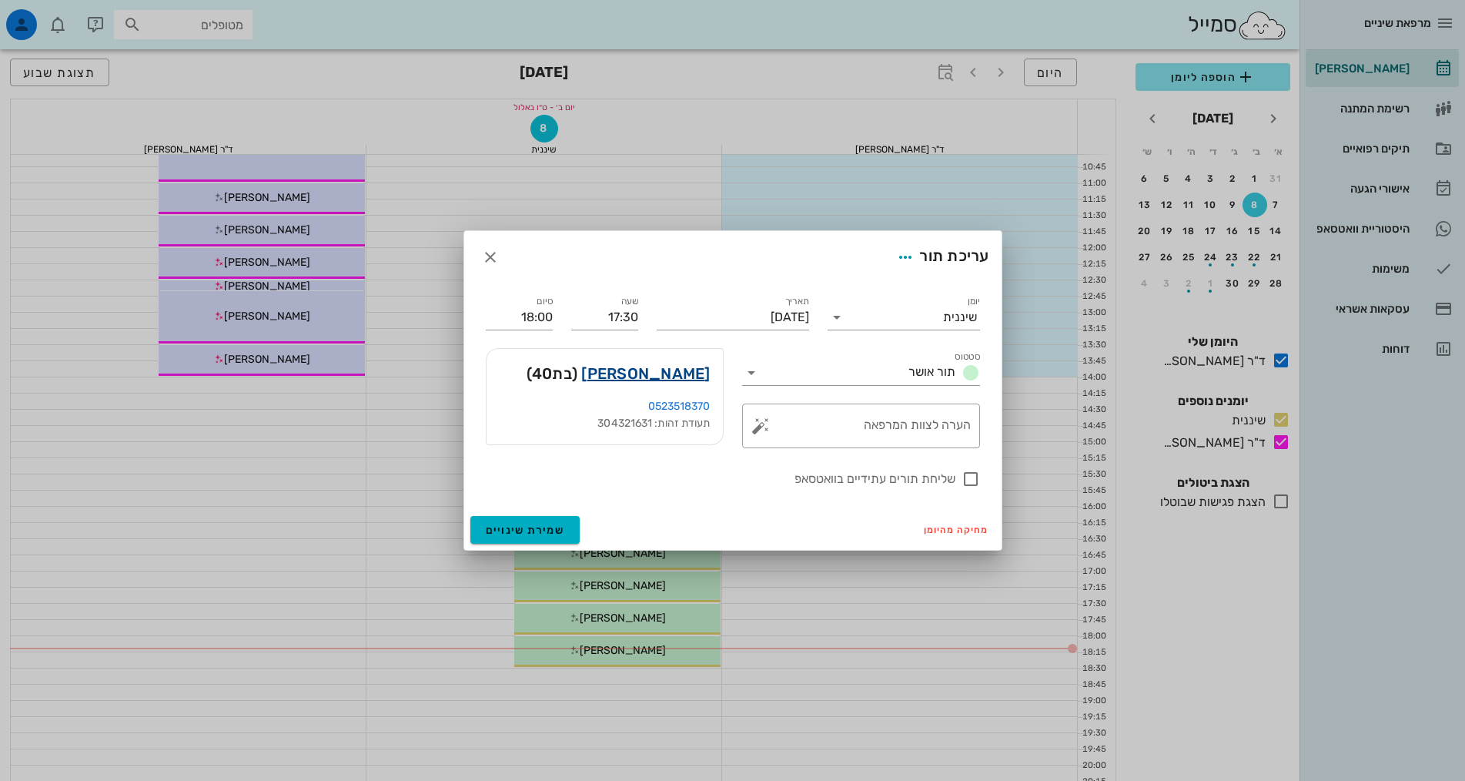
click at [675, 370] on link "[PERSON_NAME]" at bounding box center [645, 373] width 129 height 25
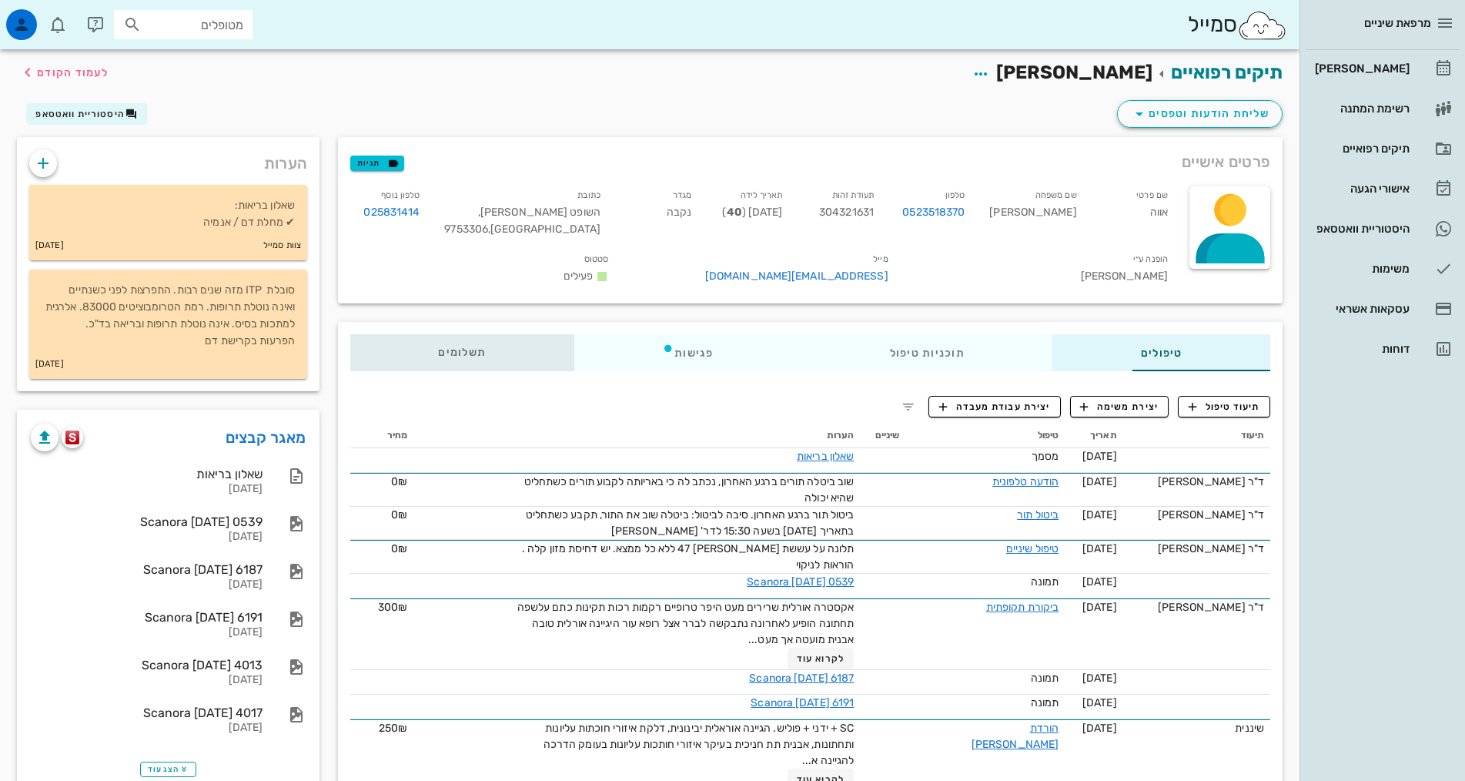
click at [350, 343] on div "תשלומים 0₪" at bounding box center [462, 352] width 224 height 37
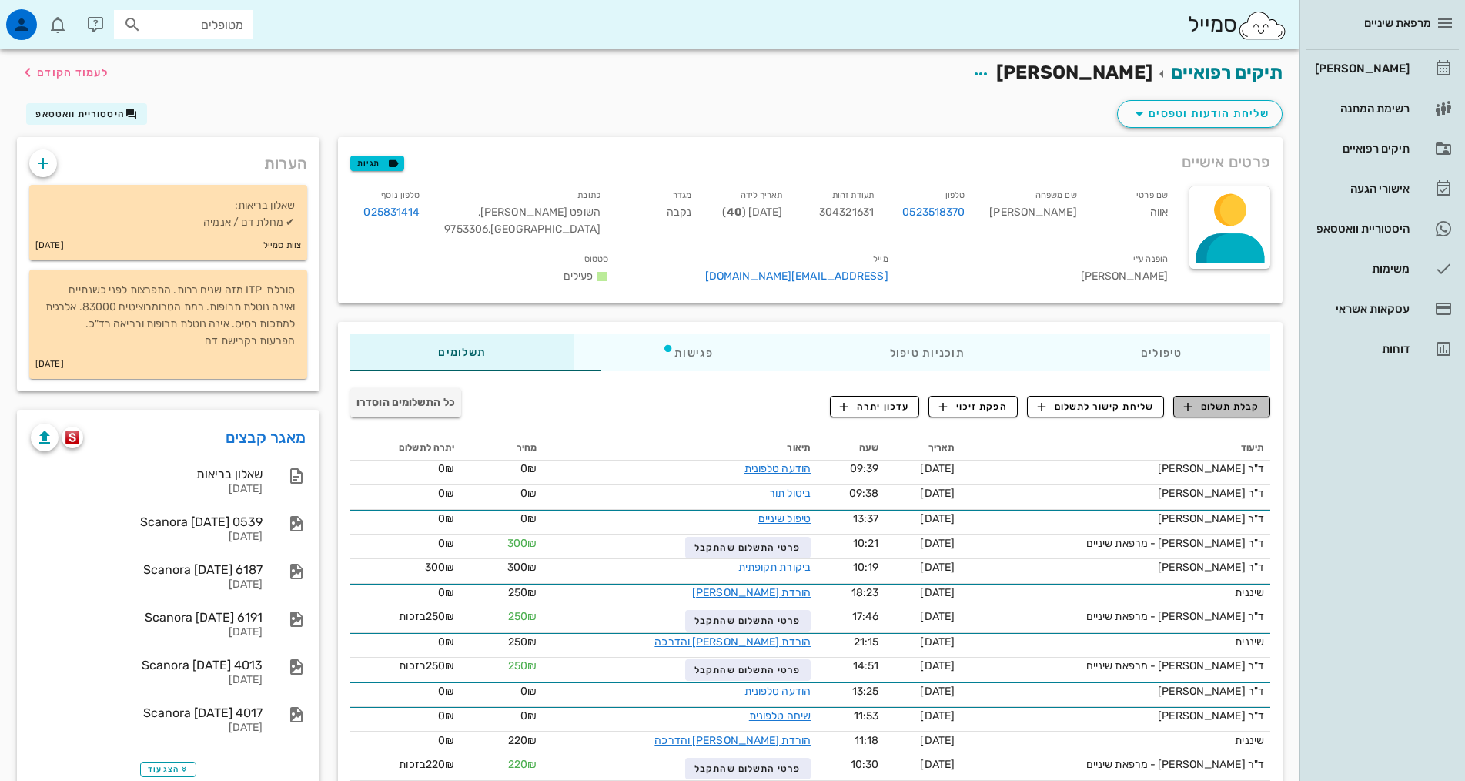
click at [1204, 409] on span "קבלת תשלום" at bounding box center [1222, 407] width 76 height 14
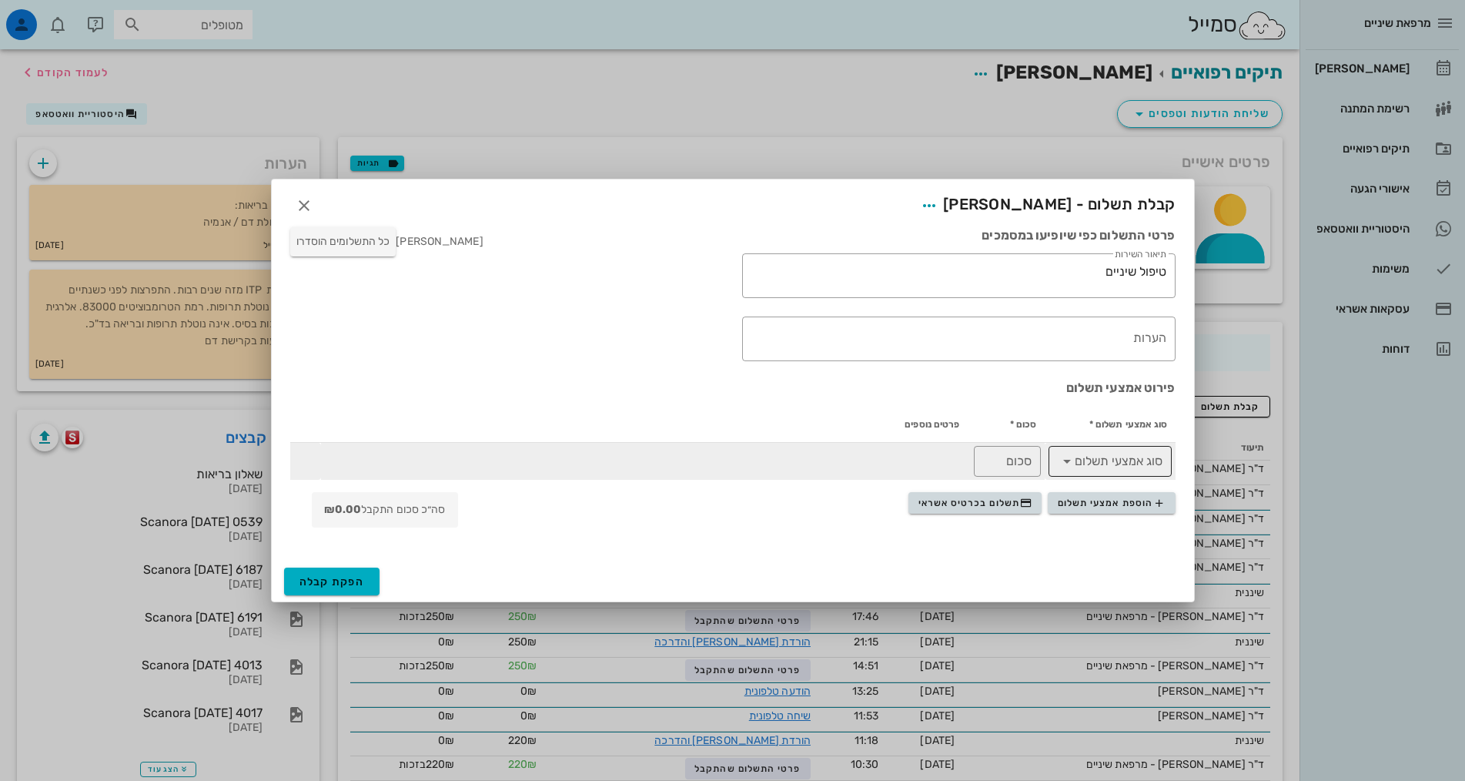
click at [1128, 467] on input "סוג אמצעי תשלום" at bounding box center [1121, 461] width 83 height 25
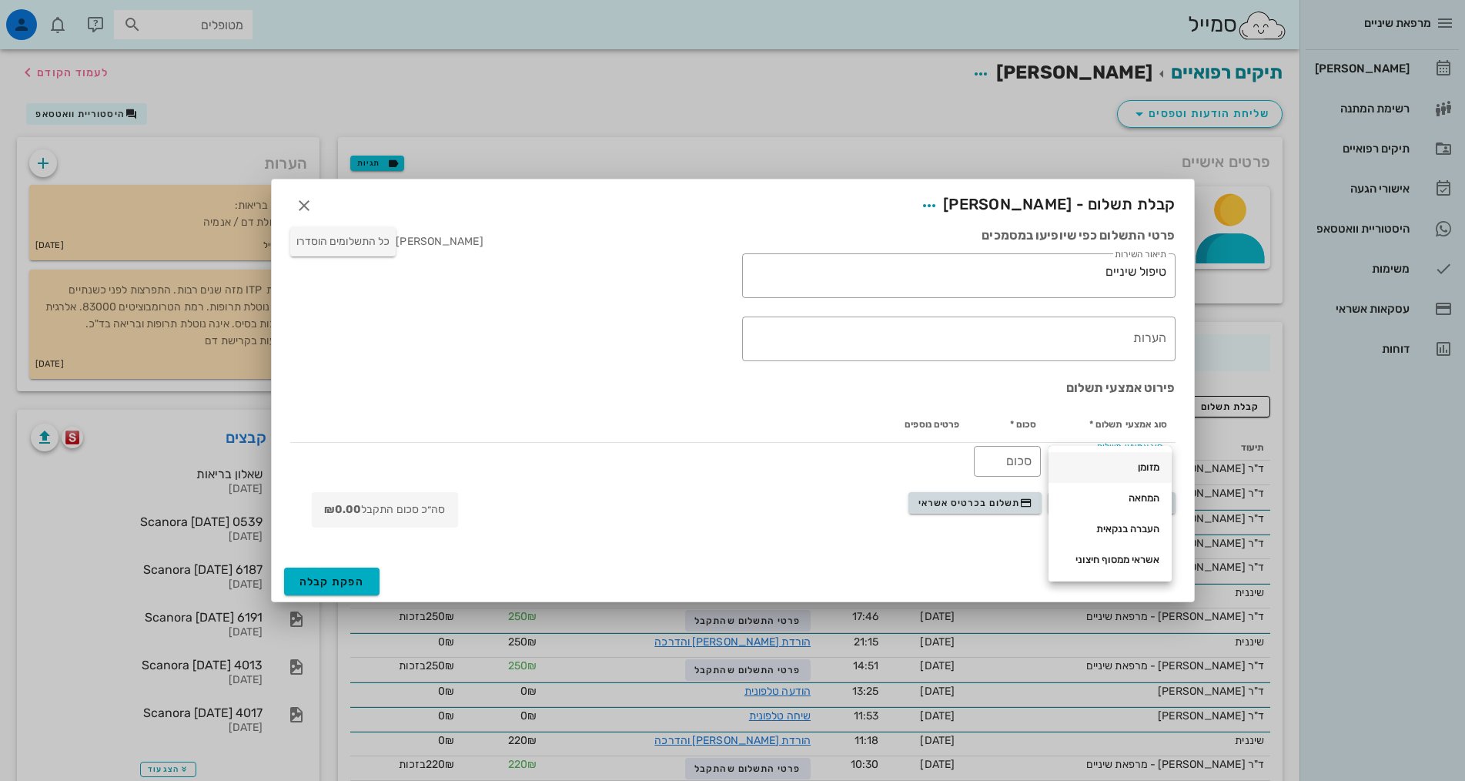
click at [1157, 468] on div "מזומן" at bounding box center [1110, 467] width 99 height 12
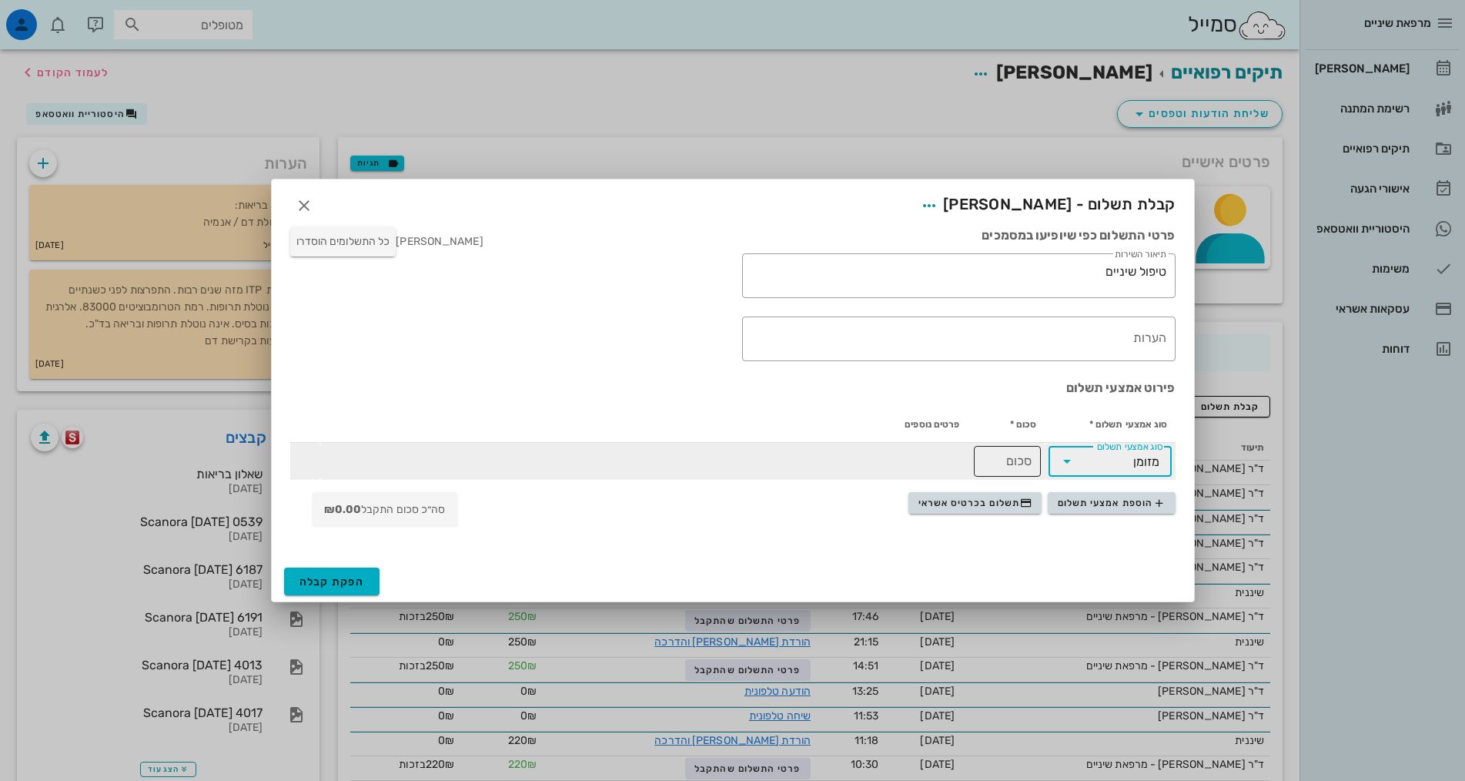
click at [1020, 471] on input "סכום" at bounding box center [1007, 461] width 49 height 25
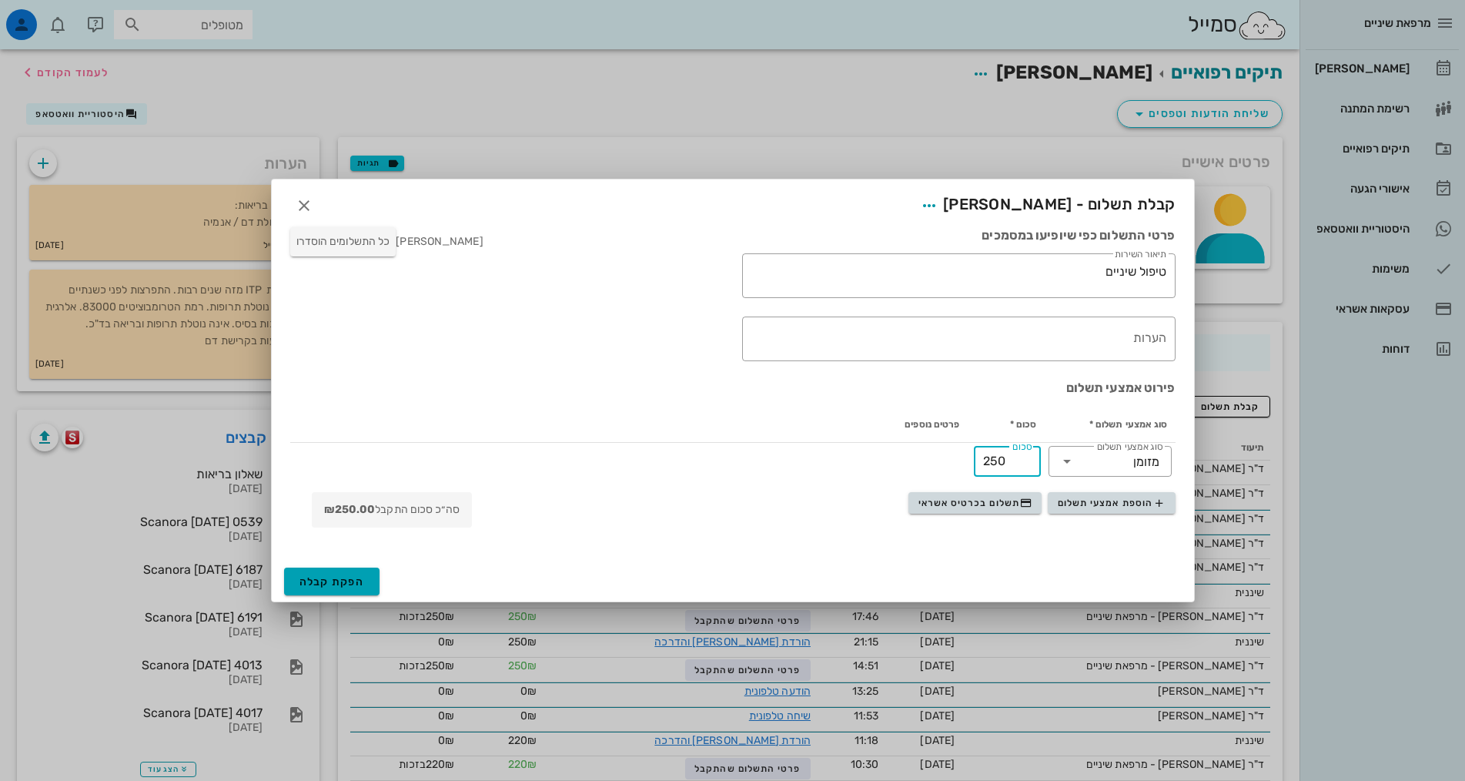
type input "250"
click at [343, 581] on span "הפקת קבלה" at bounding box center [332, 581] width 65 height 13
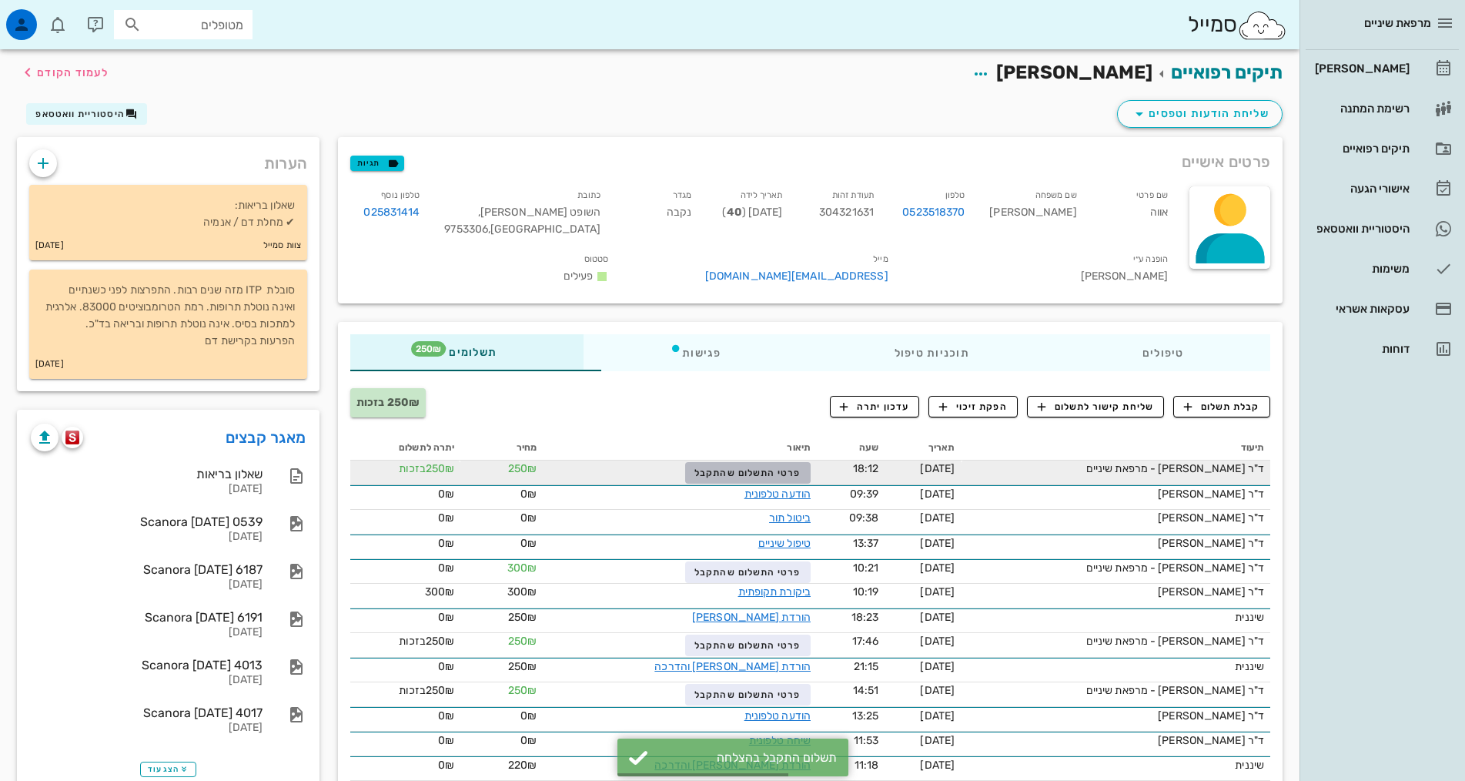
click at [745, 469] on button "פרטי התשלום שהתקבל" at bounding box center [748, 473] width 126 height 22
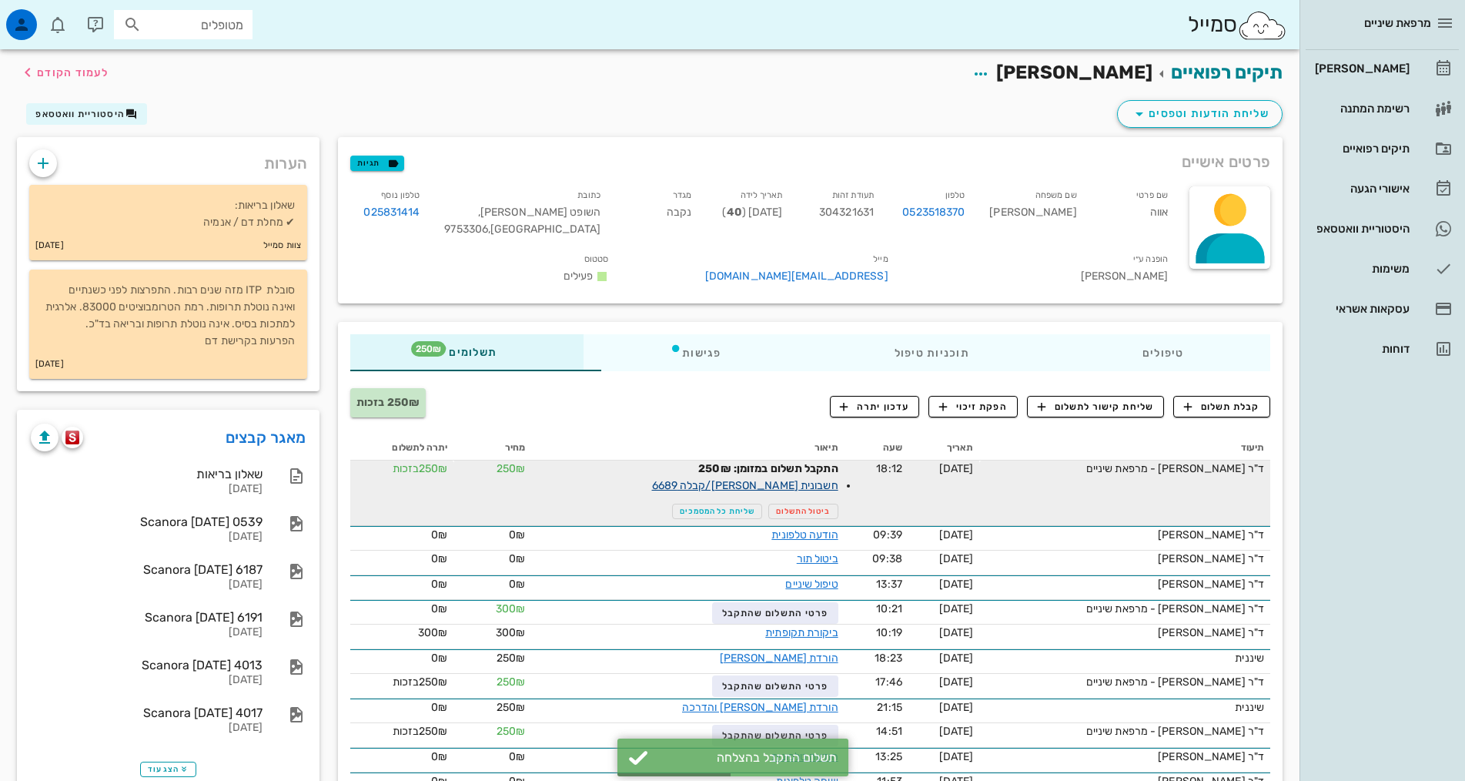
click at [703, 487] on link "חשבונית [PERSON_NAME]/קבלה 6689" at bounding box center [745, 485] width 186 height 13
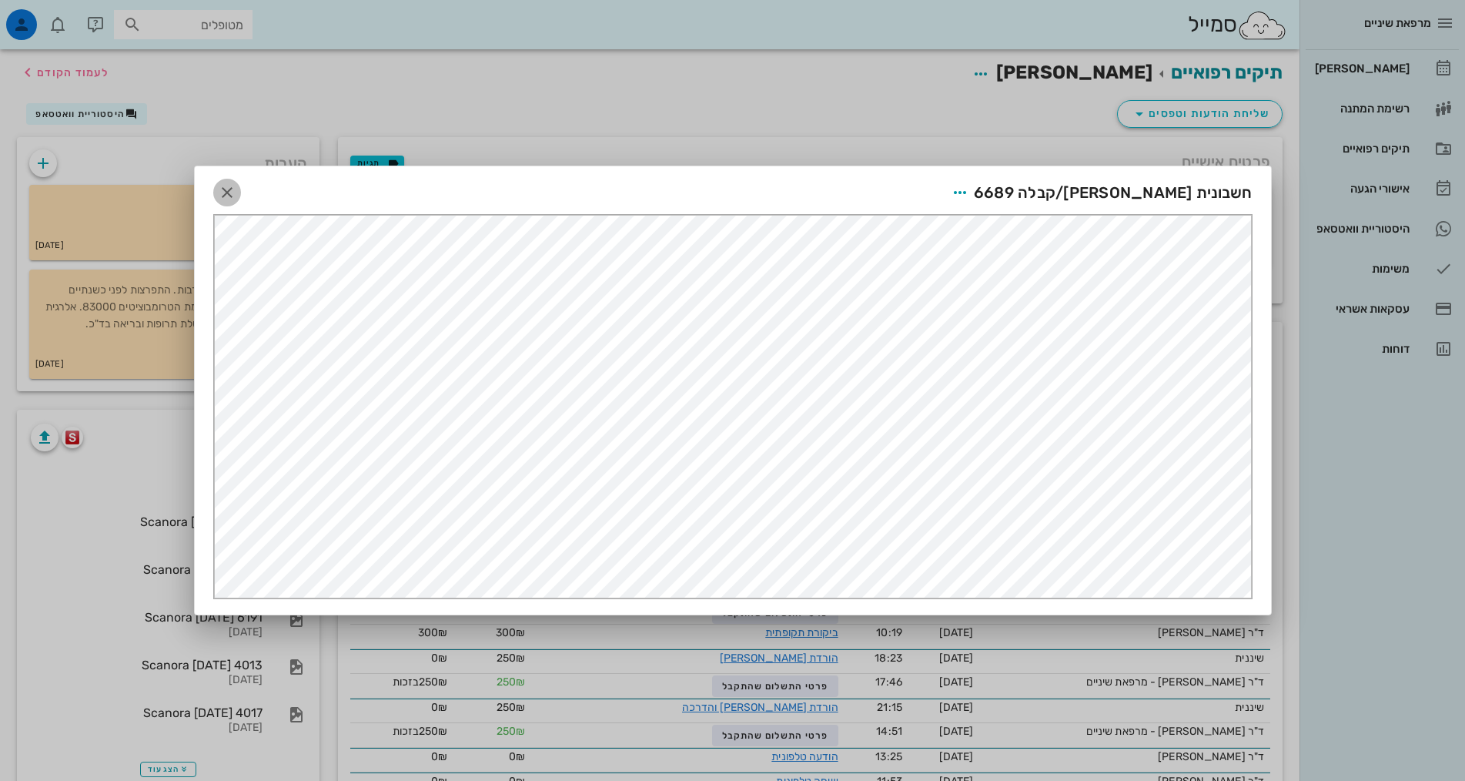
click at [221, 192] on icon "button" at bounding box center [227, 192] width 18 height 18
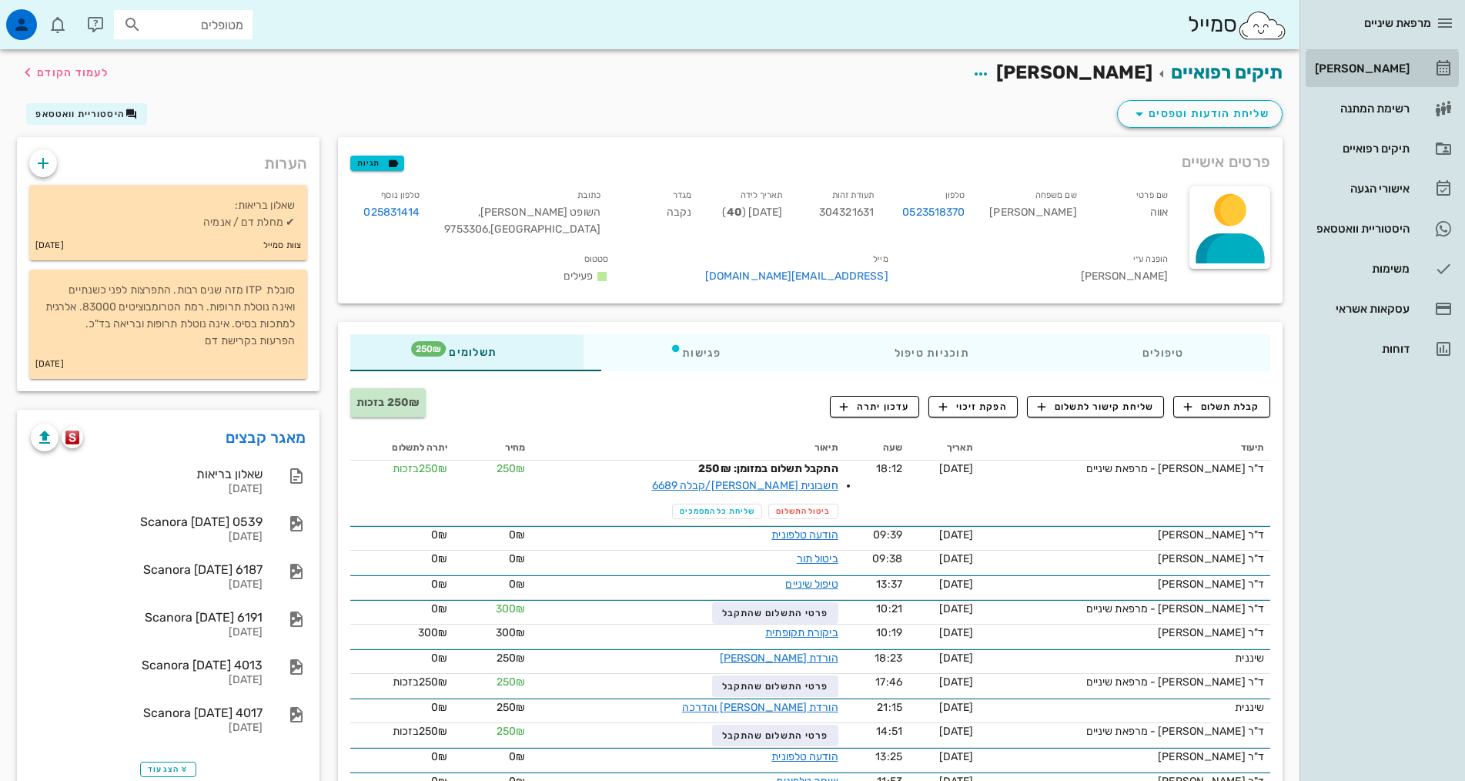
click at [1379, 65] on div "[PERSON_NAME]" at bounding box center [1361, 68] width 98 height 12
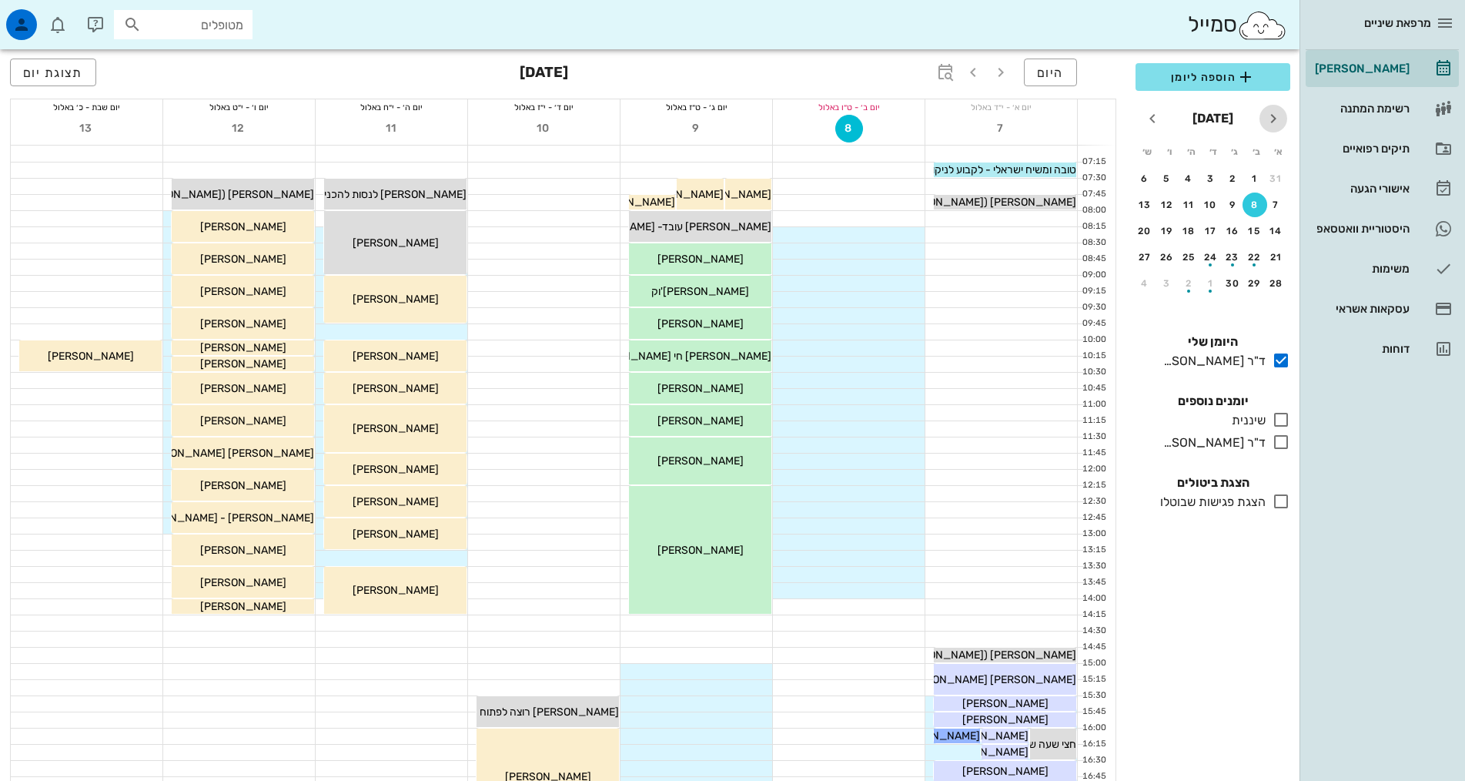
drag, startPoint x: 1274, startPoint y: 118, endPoint x: 1264, endPoint y: 130, distance: 15.9
click at [1275, 118] on icon "חודש שעבר" at bounding box center [1273, 118] width 18 height 18
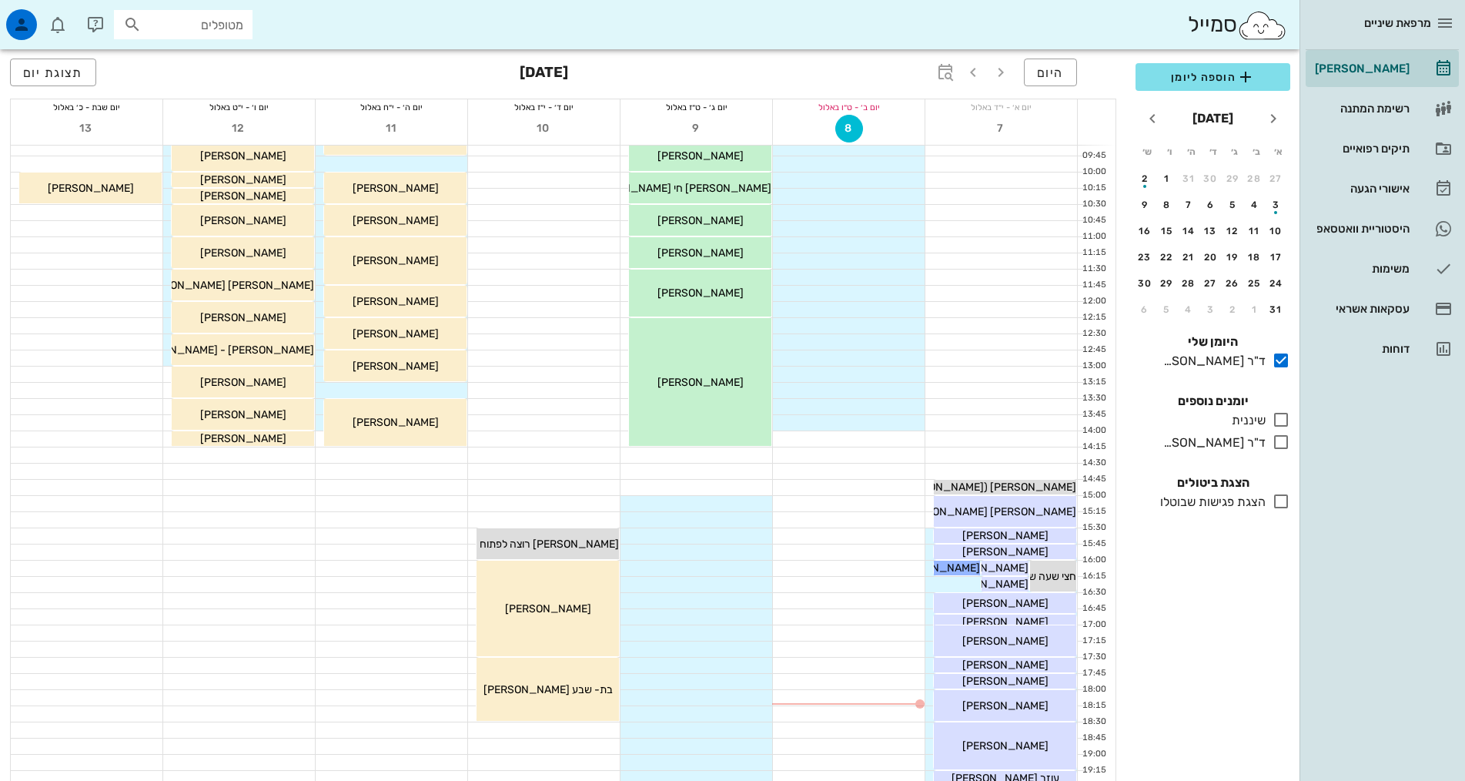
scroll to position [464, 0]
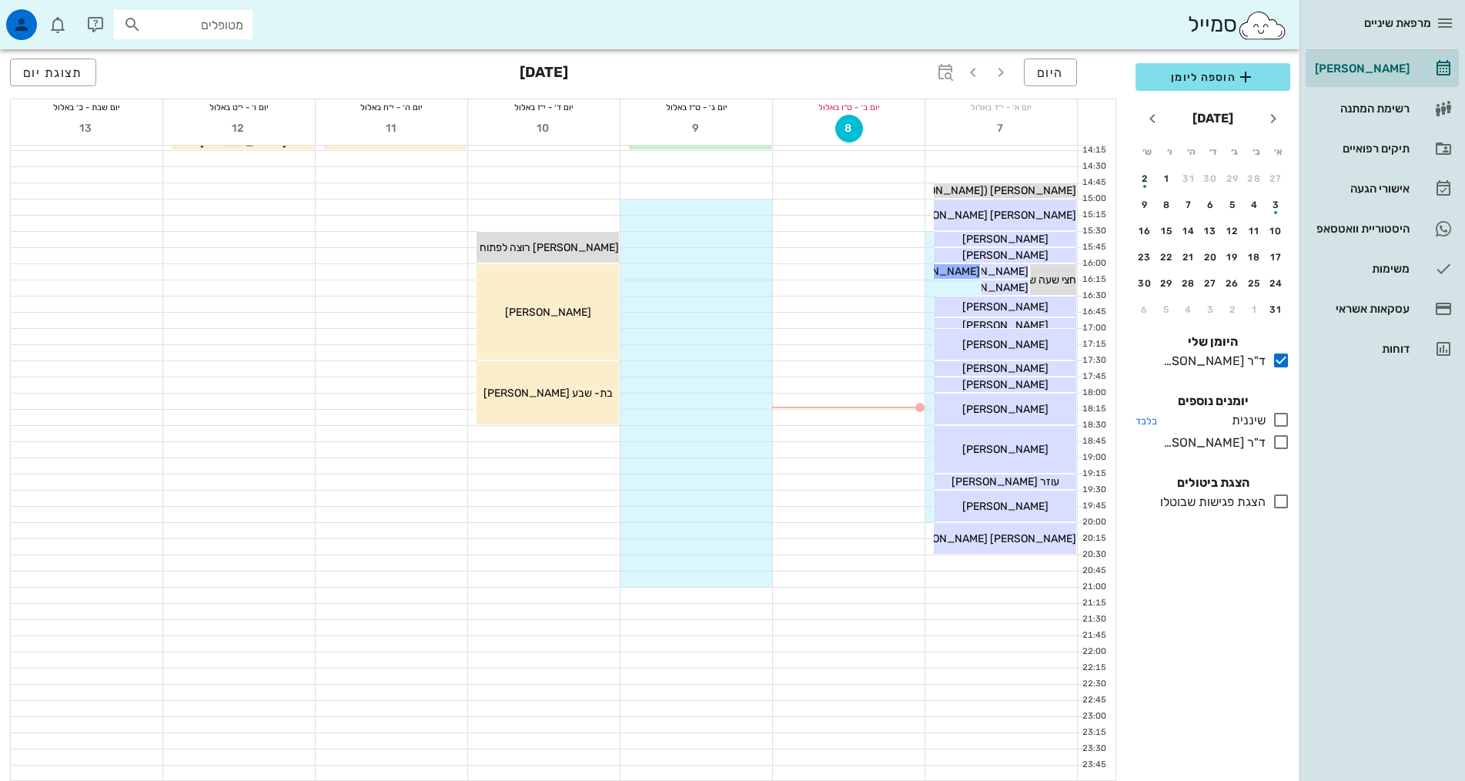
click at [1282, 418] on icon at bounding box center [1281, 419] width 18 height 18
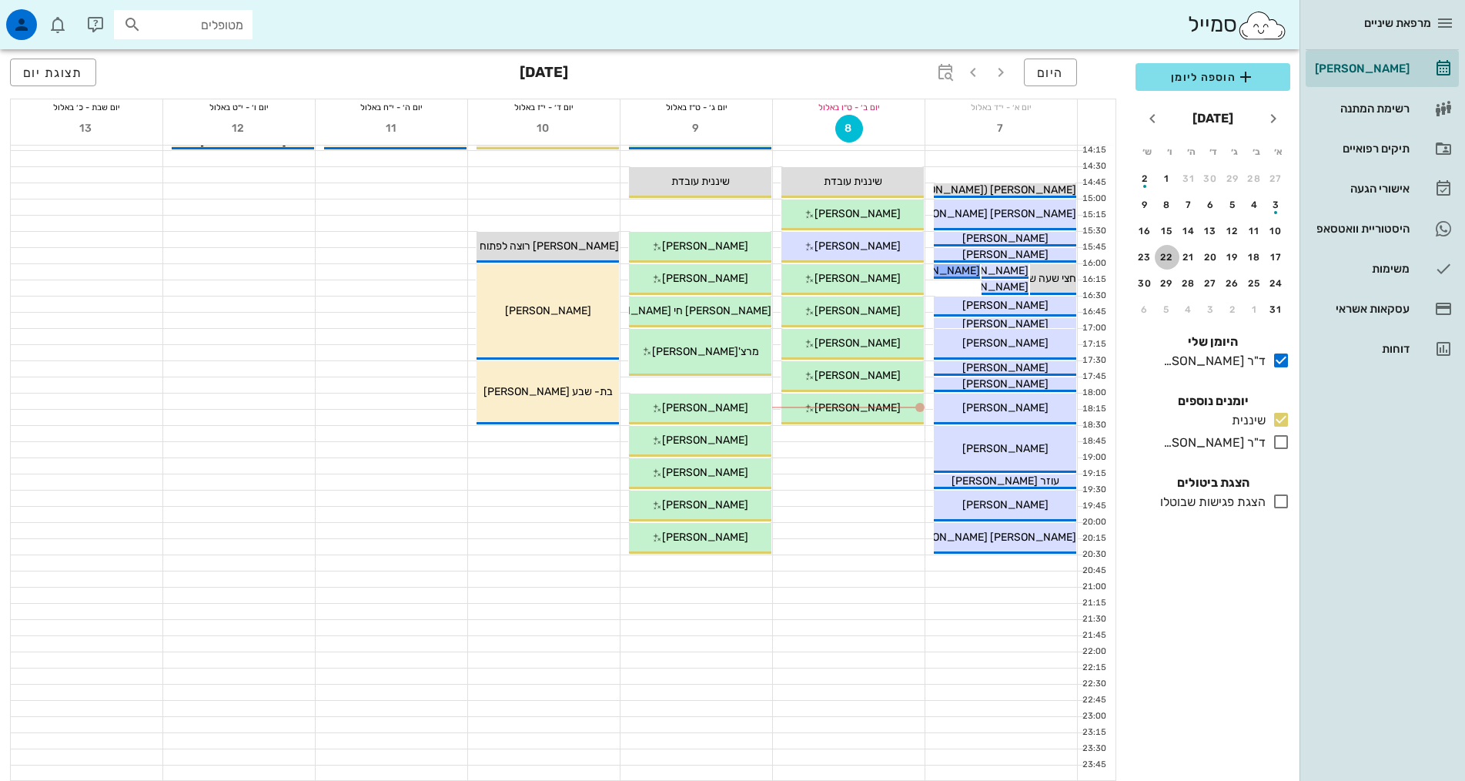
click at [1161, 256] on div "22" at bounding box center [1167, 257] width 25 height 11
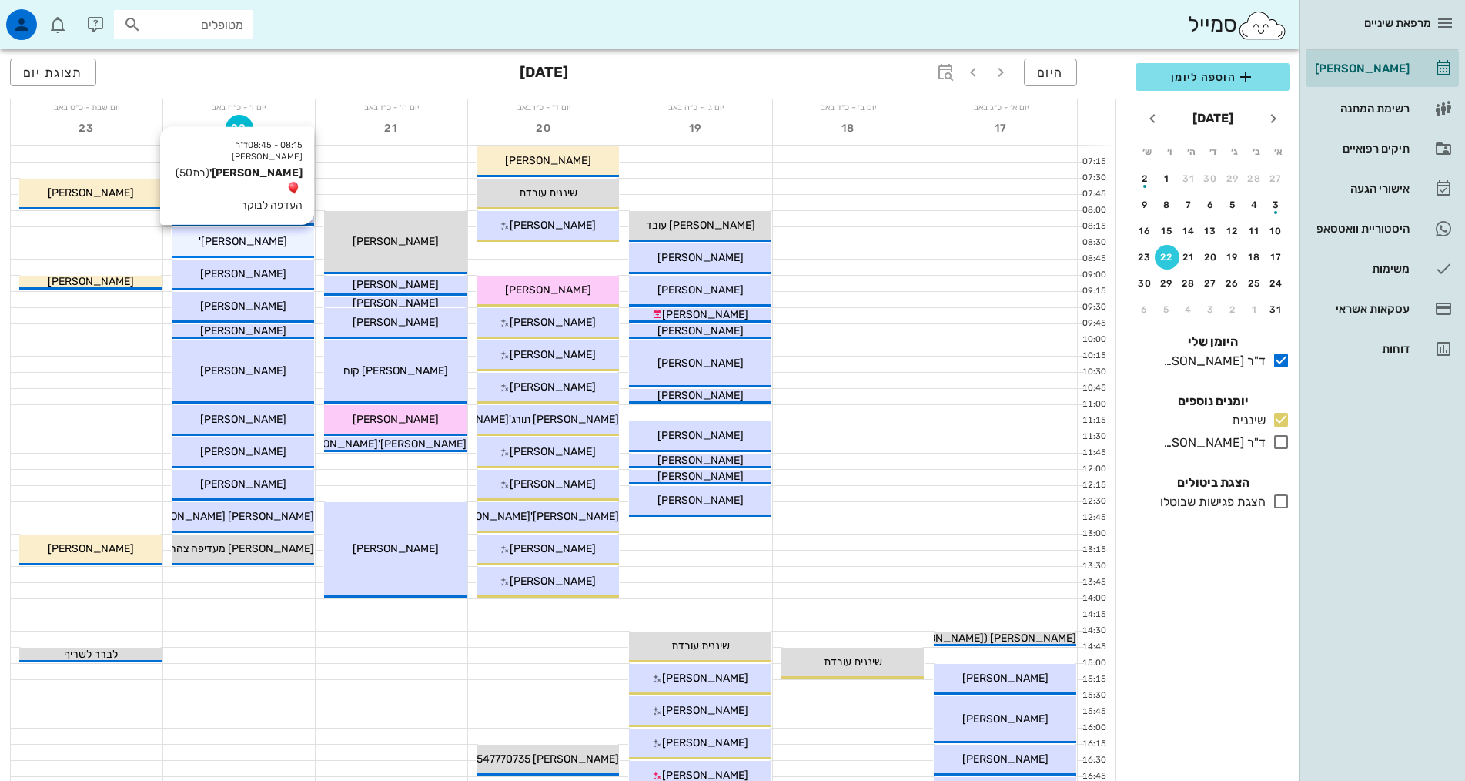
click at [272, 237] on span "[PERSON_NAME]'" at bounding box center [243, 241] width 89 height 13
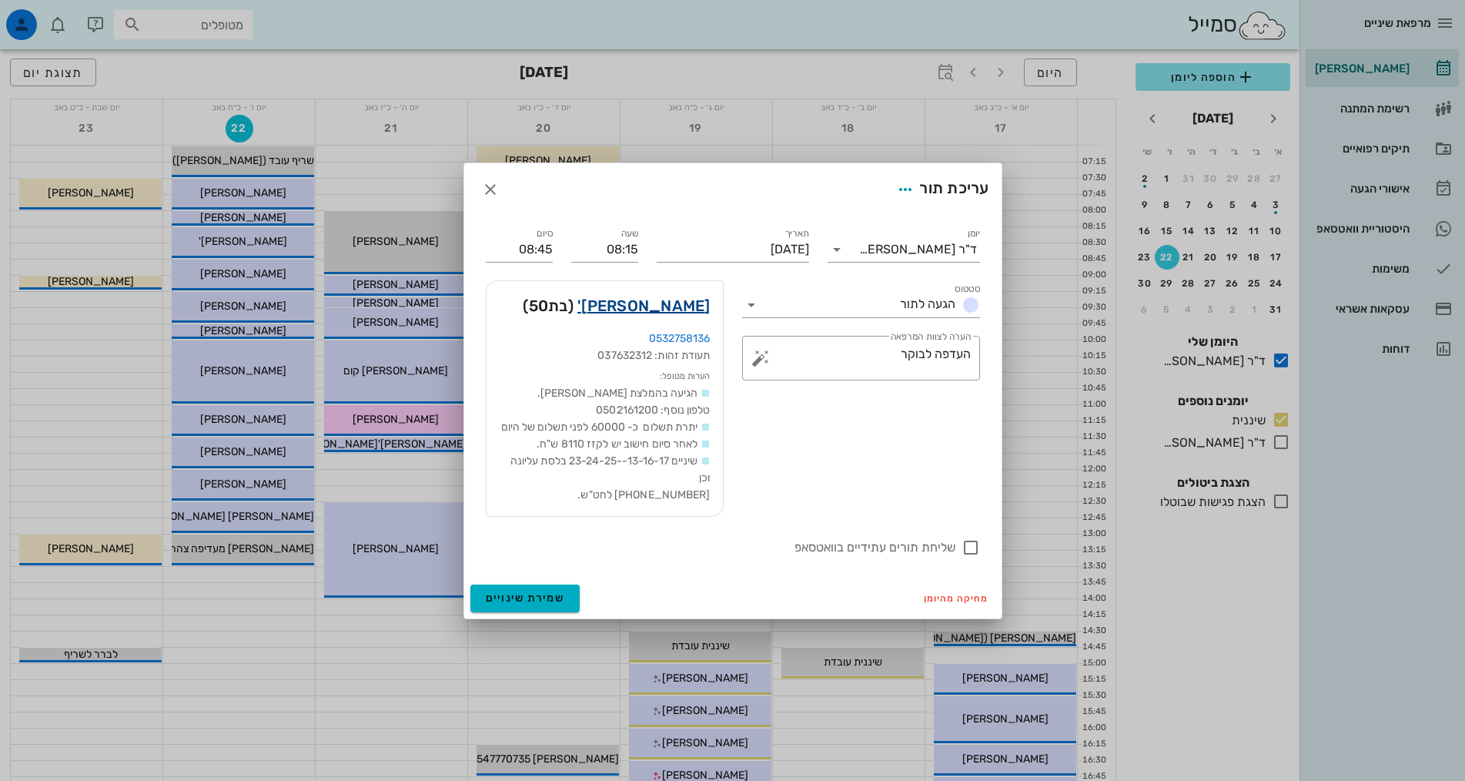
click at [645, 293] on link "[PERSON_NAME]'" at bounding box center [644, 305] width 133 height 25
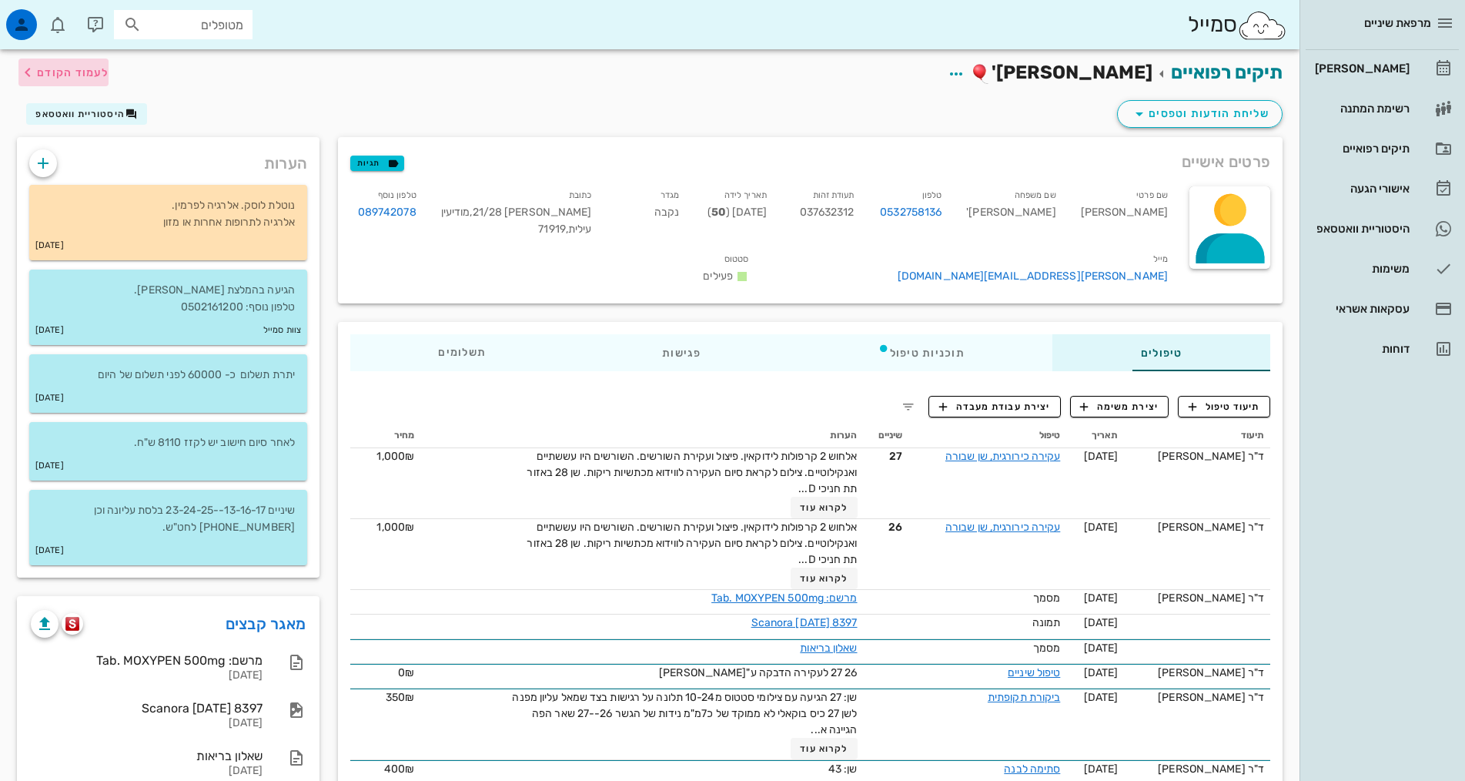
click at [63, 66] on span "לעמוד הקודם" at bounding box center [73, 72] width 72 height 13
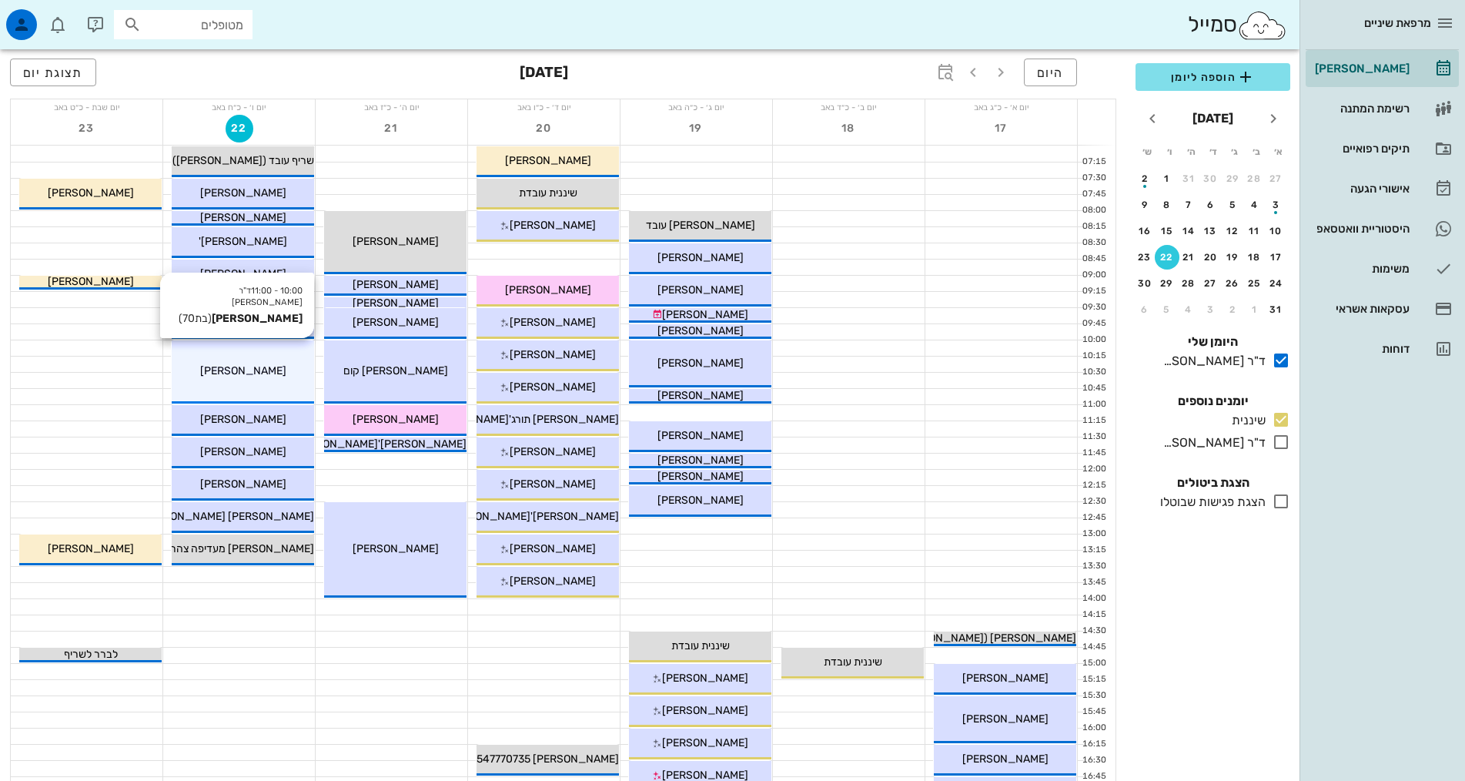
click at [253, 363] on div "[PERSON_NAME]" at bounding box center [243, 371] width 142 height 16
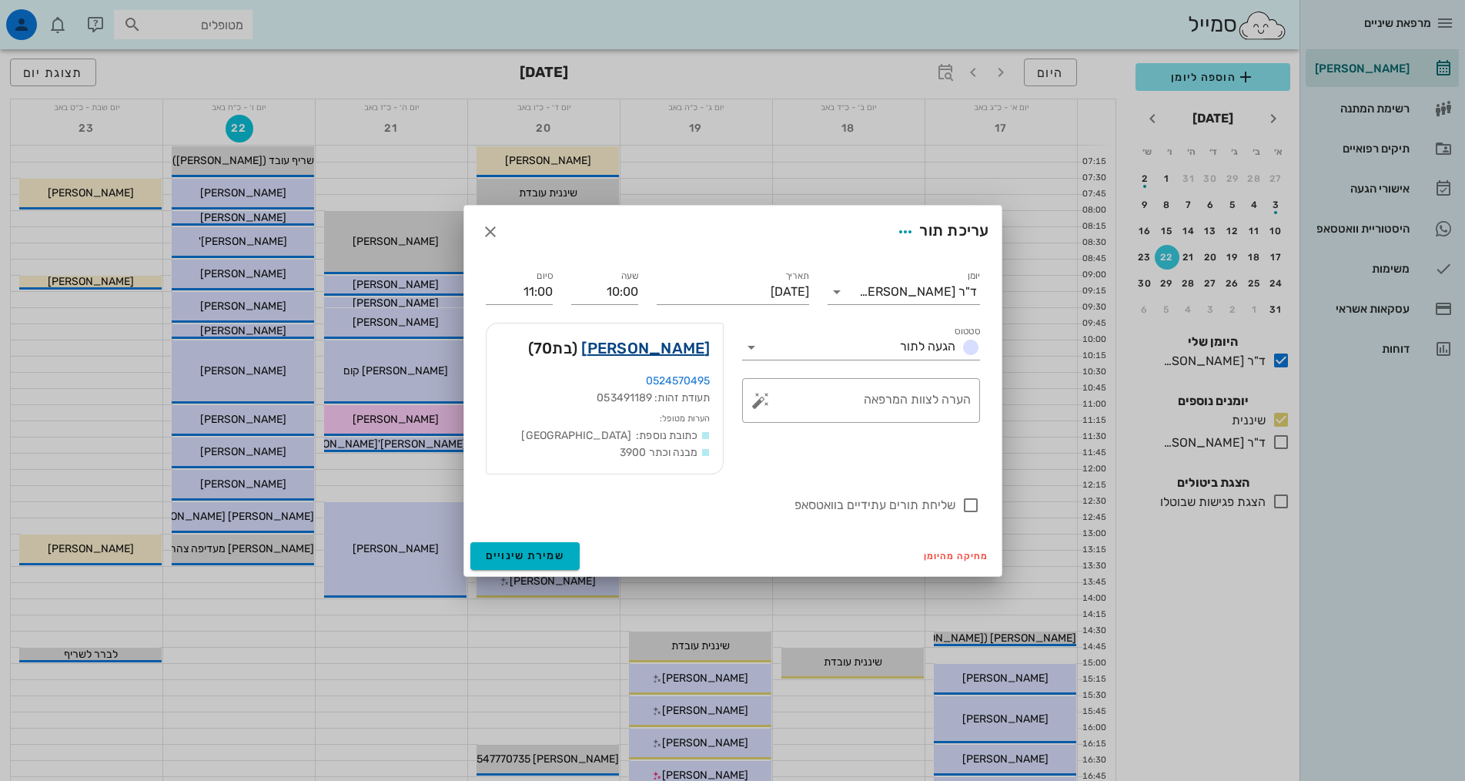
click at [678, 354] on link "[PERSON_NAME]" at bounding box center [645, 348] width 129 height 25
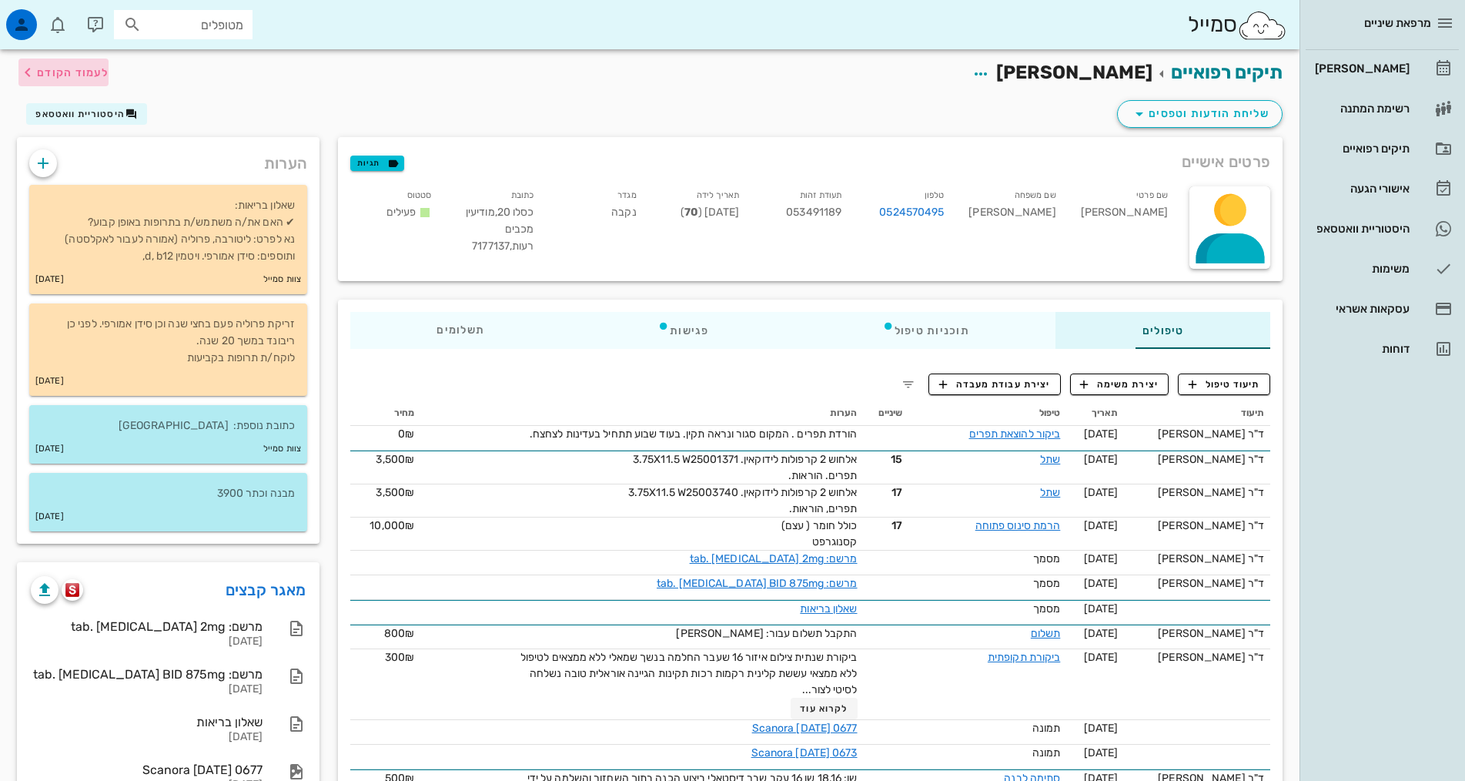
click at [89, 71] on span "לעמוד הקודם" at bounding box center [73, 72] width 72 height 13
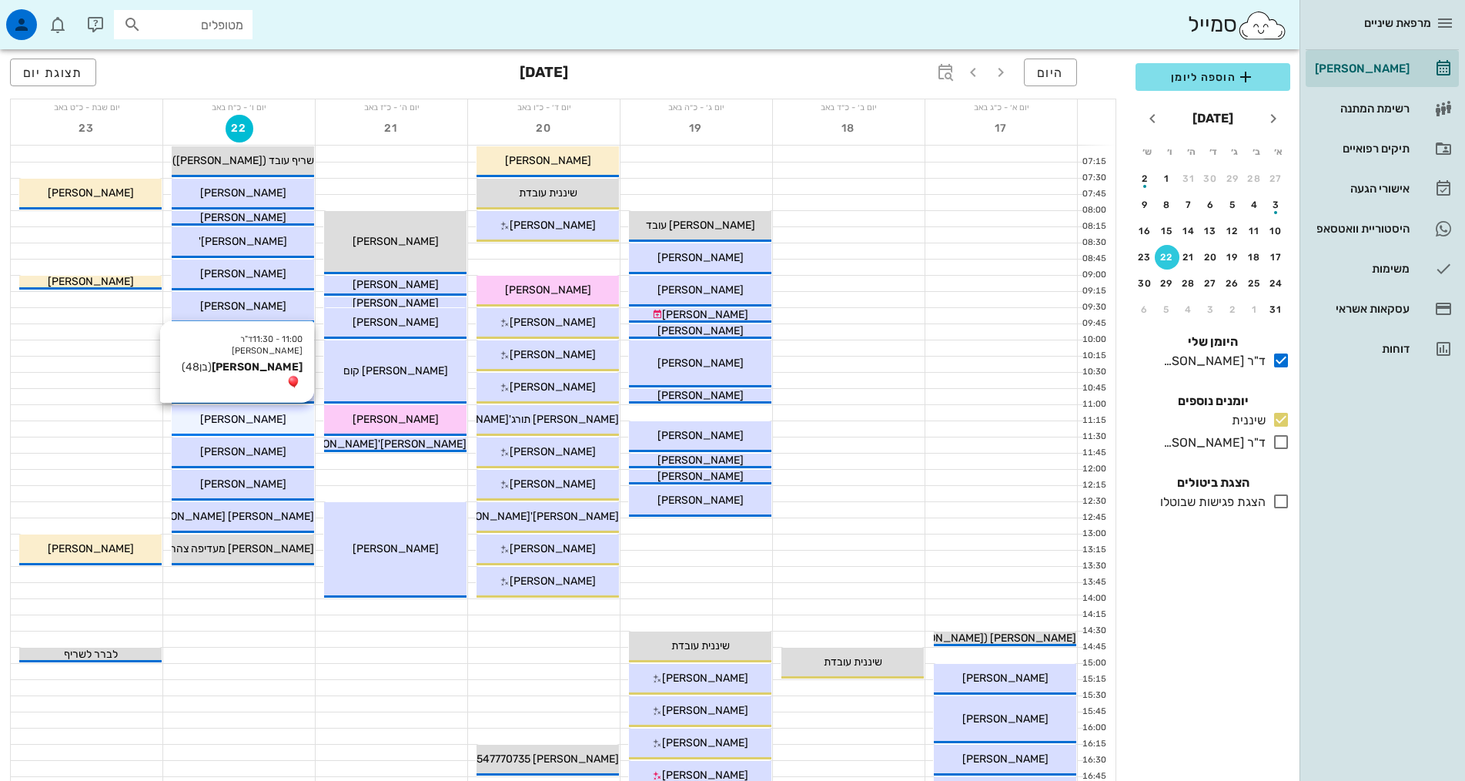
click at [227, 420] on span "[PERSON_NAME]" at bounding box center [243, 419] width 86 height 13
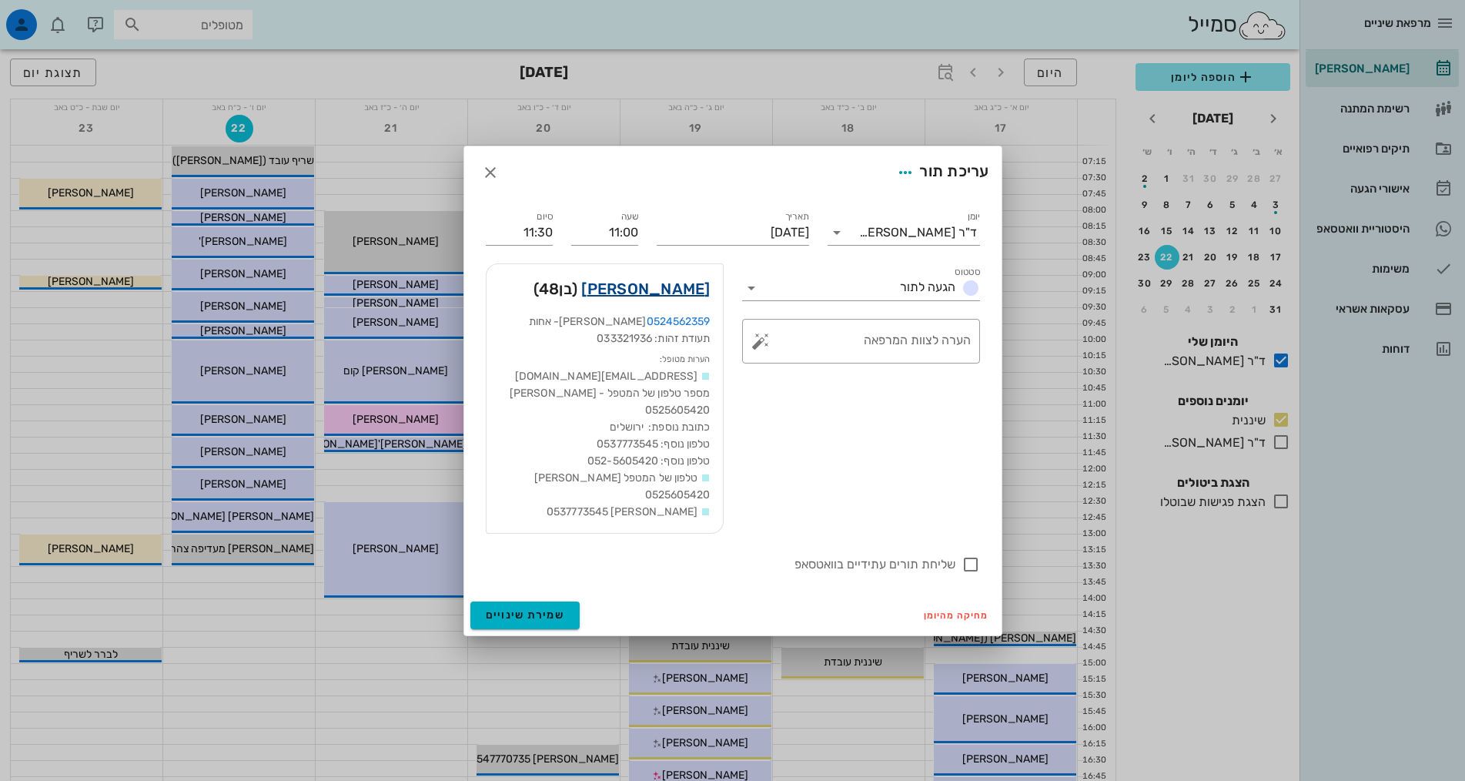
click at [656, 298] on link "[PERSON_NAME]" at bounding box center [645, 288] width 129 height 25
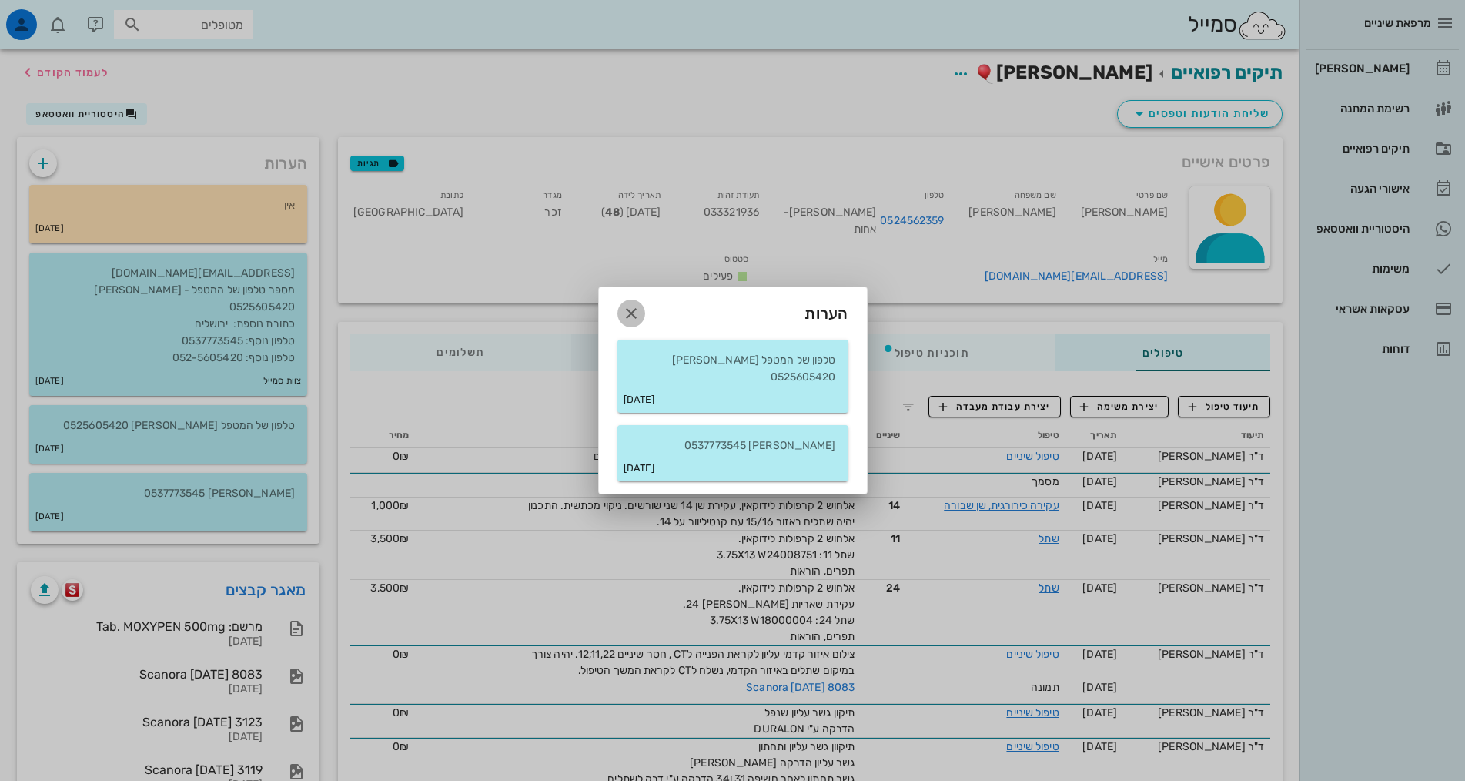
drag, startPoint x: 630, startPoint y: 323, endPoint x: 665, endPoint y: 347, distance: 42.7
click at [631, 323] on icon "button" at bounding box center [631, 313] width 18 height 18
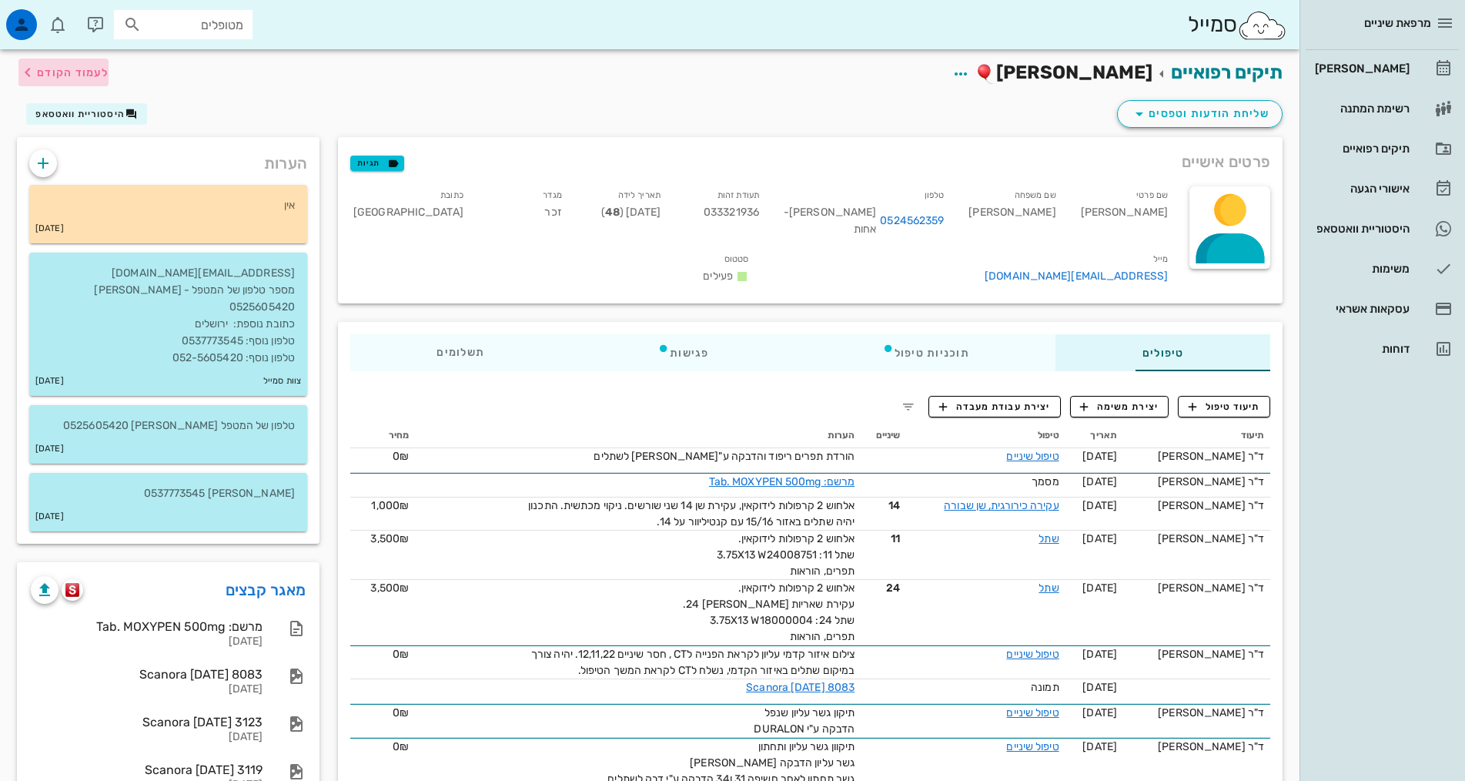
click at [65, 73] on span "לעמוד הקודם" at bounding box center [73, 72] width 72 height 13
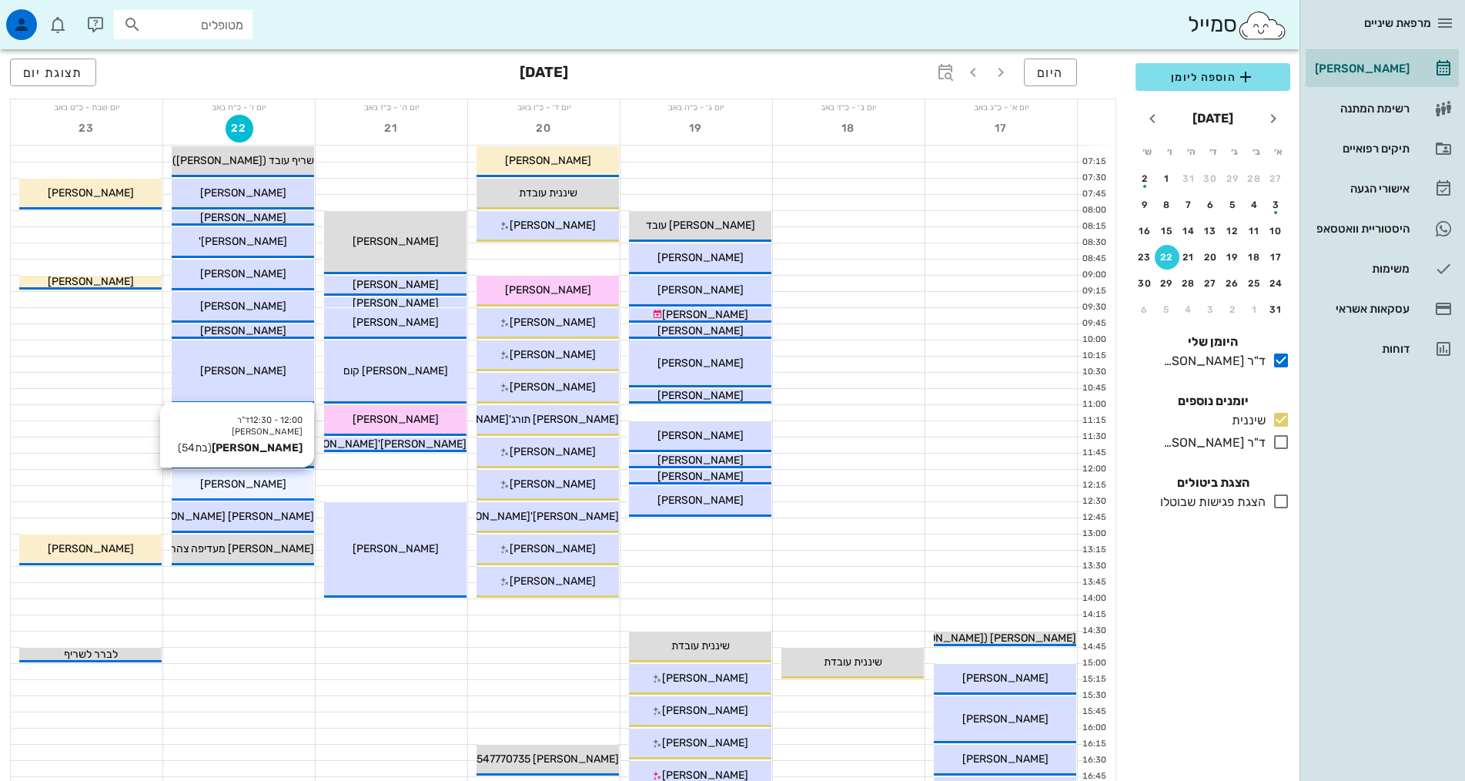
click at [282, 477] on div "[PERSON_NAME]" at bounding box center [243, 484] width 142 height 16
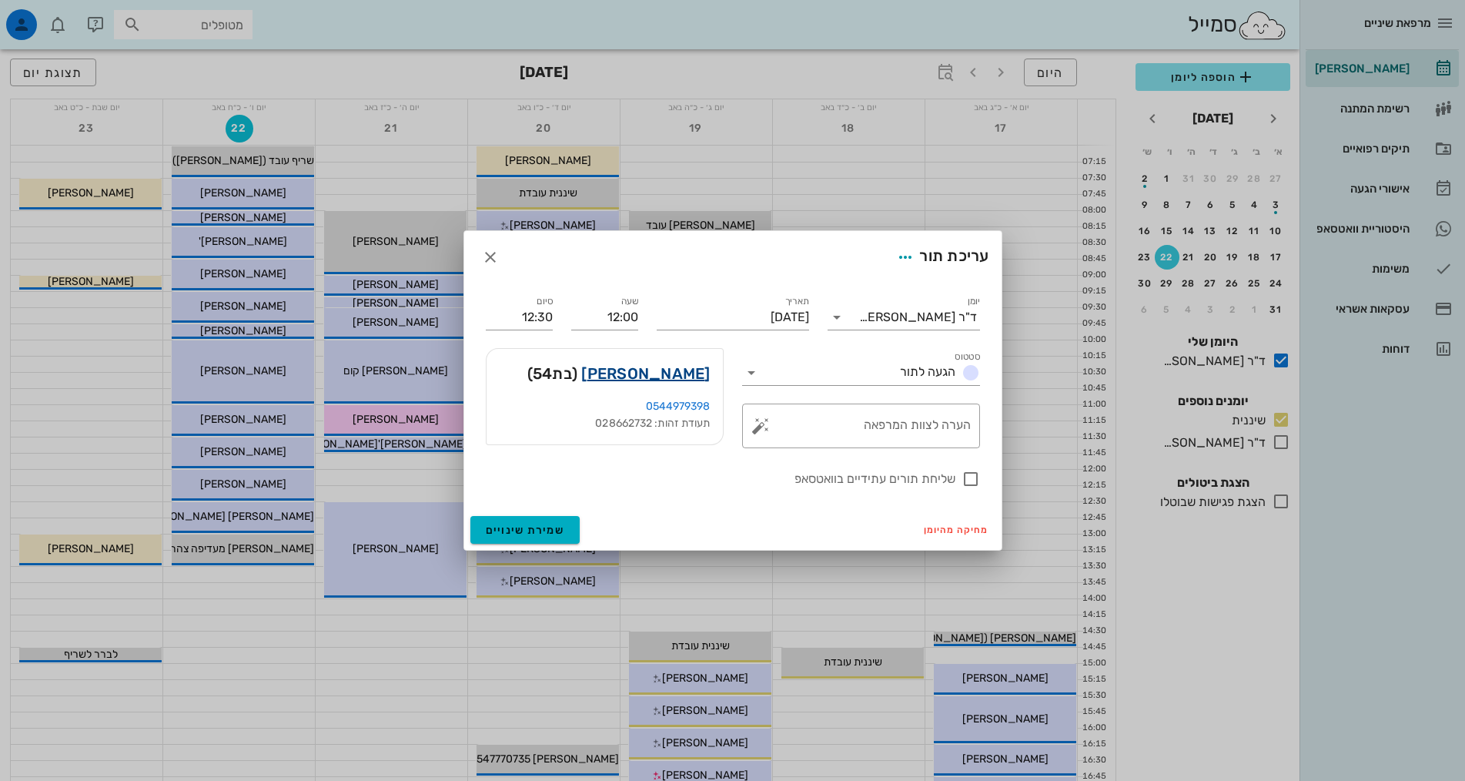
click at [650, 370] on link "[PERSON_NAME]" at bounding box center [645, 373] width 129 height 25
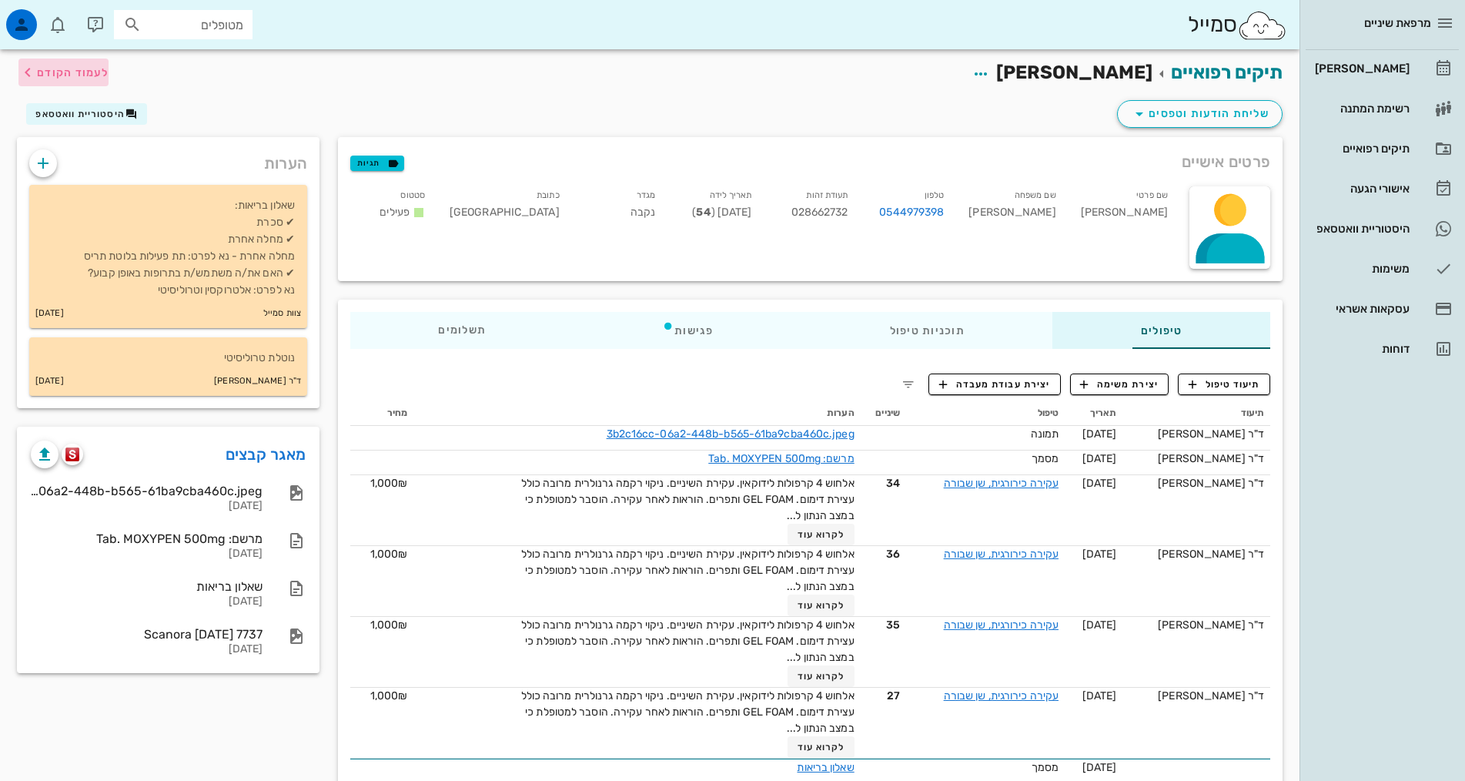
click at [86, 71] on span "לעמוד הקודם" at bounding box center [73, 72] width 72 height 13
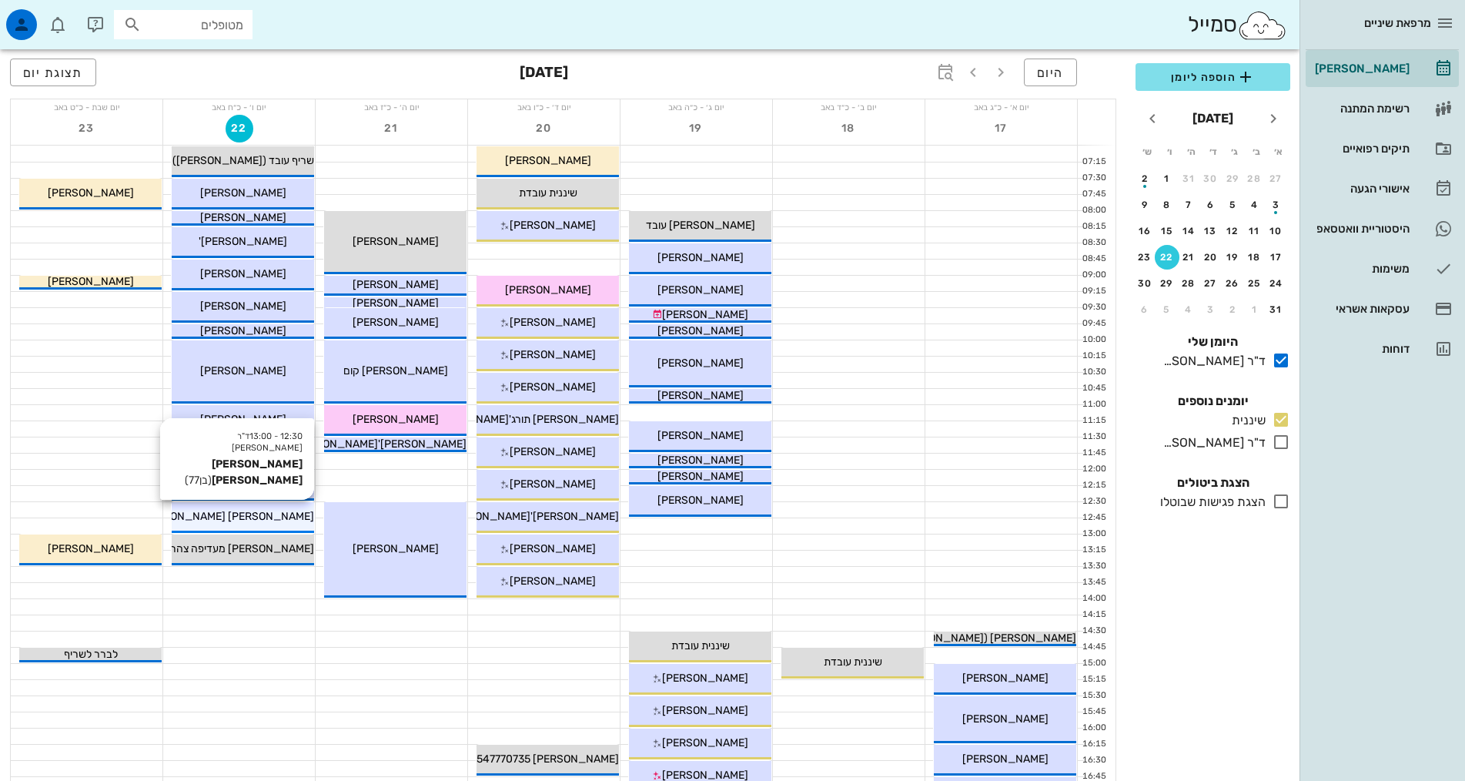
click at [291, 521] on div "[PERSON_NAME] [PERSON_NAME]" at bounding box center [243, 516] width 142 height 16
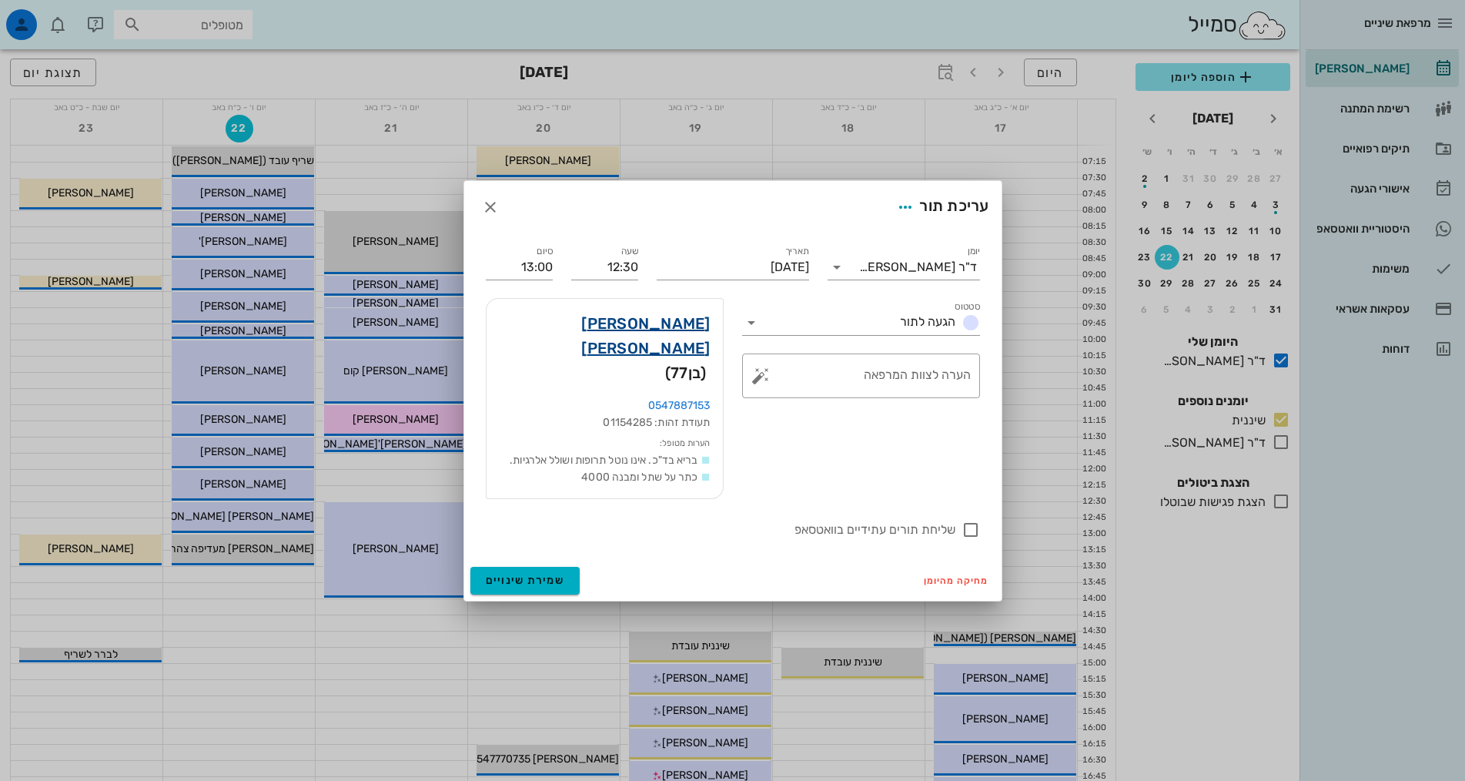
click at [685, 351] on link "[PERSON_NAME] [PERSON_NAME]" at bounding box center [605, 335] width 212 height 49
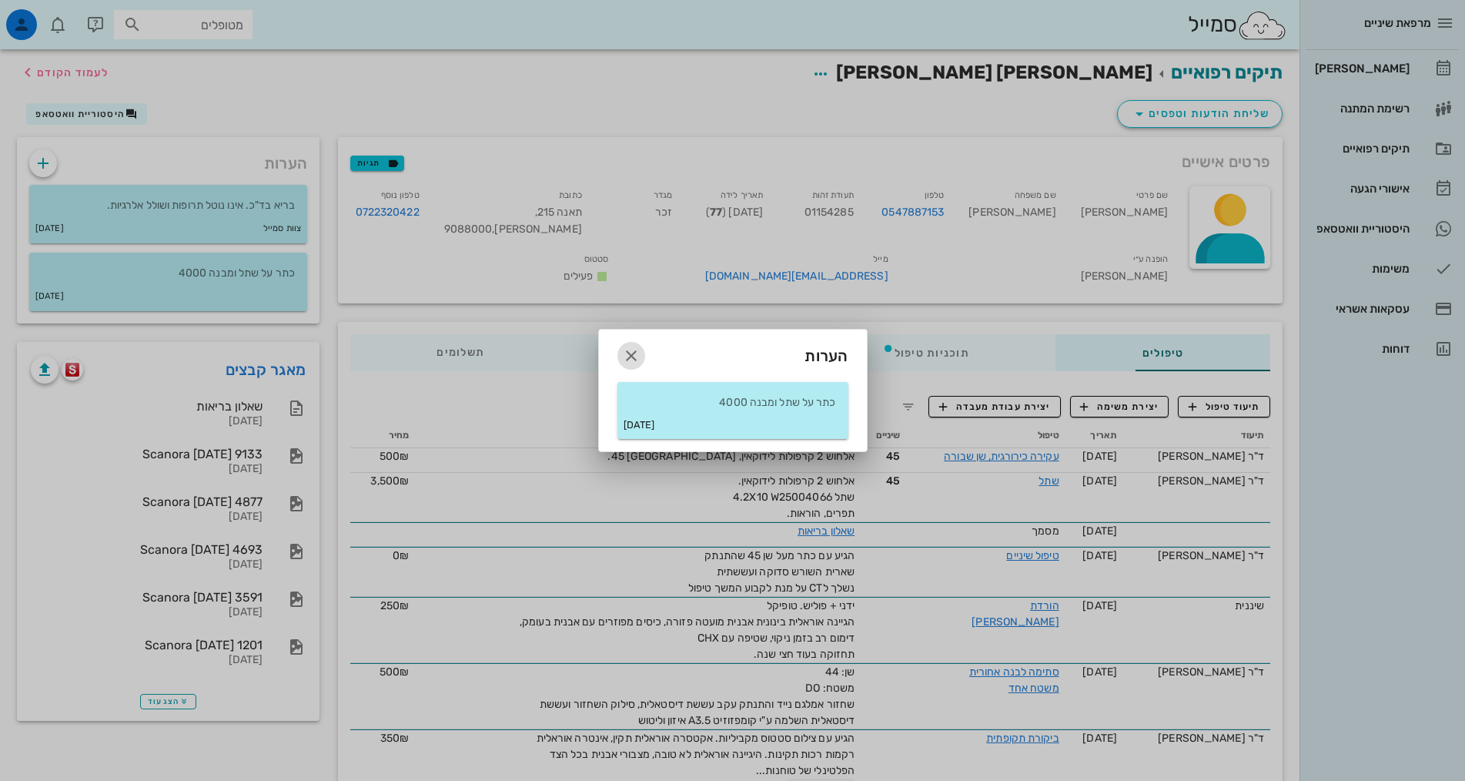
click at [635, 357] on icon "button" at bounding box center [631, 356] width 18 height 18
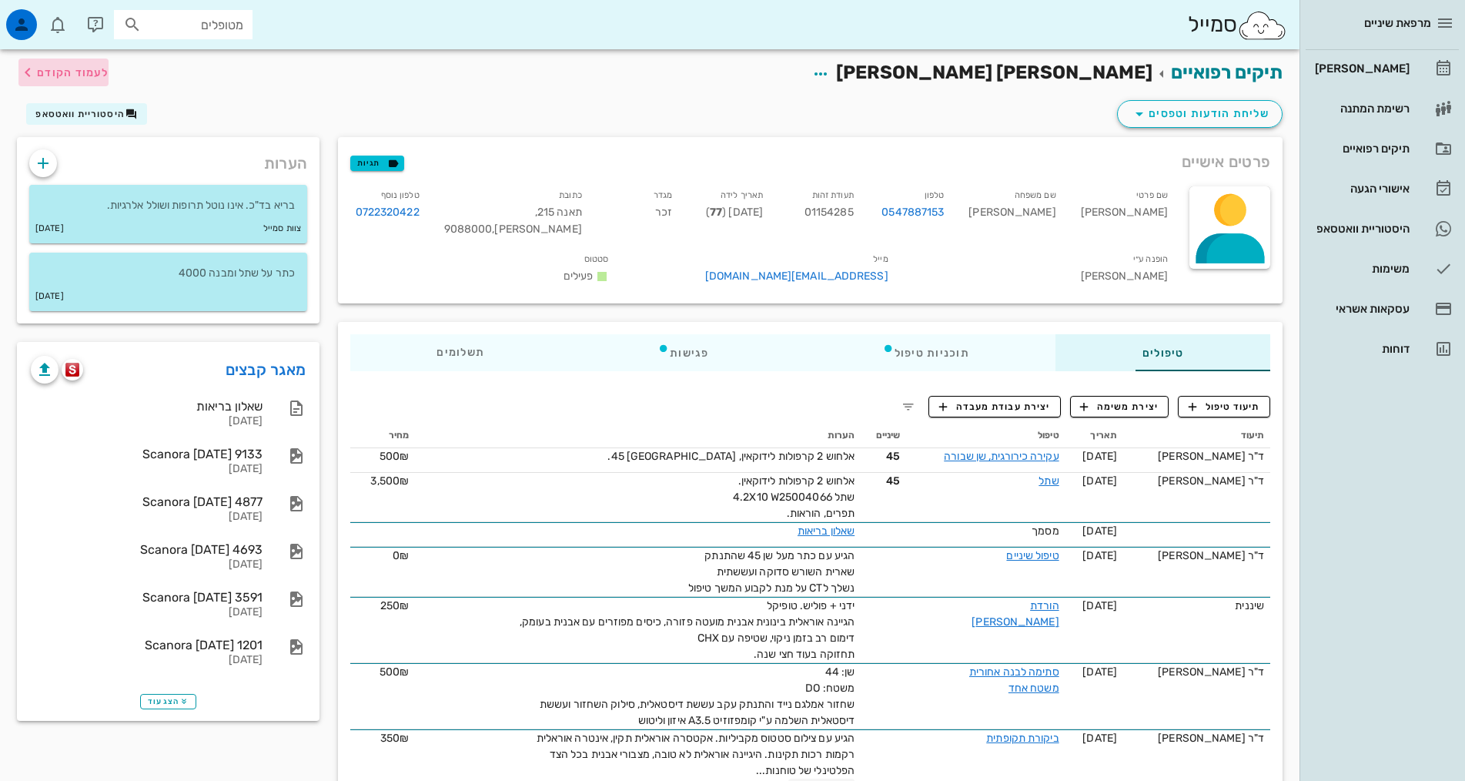
click at [60, 72] on span "לעמוד הקודם" at bounding box center [73, 72] width 72 height 13
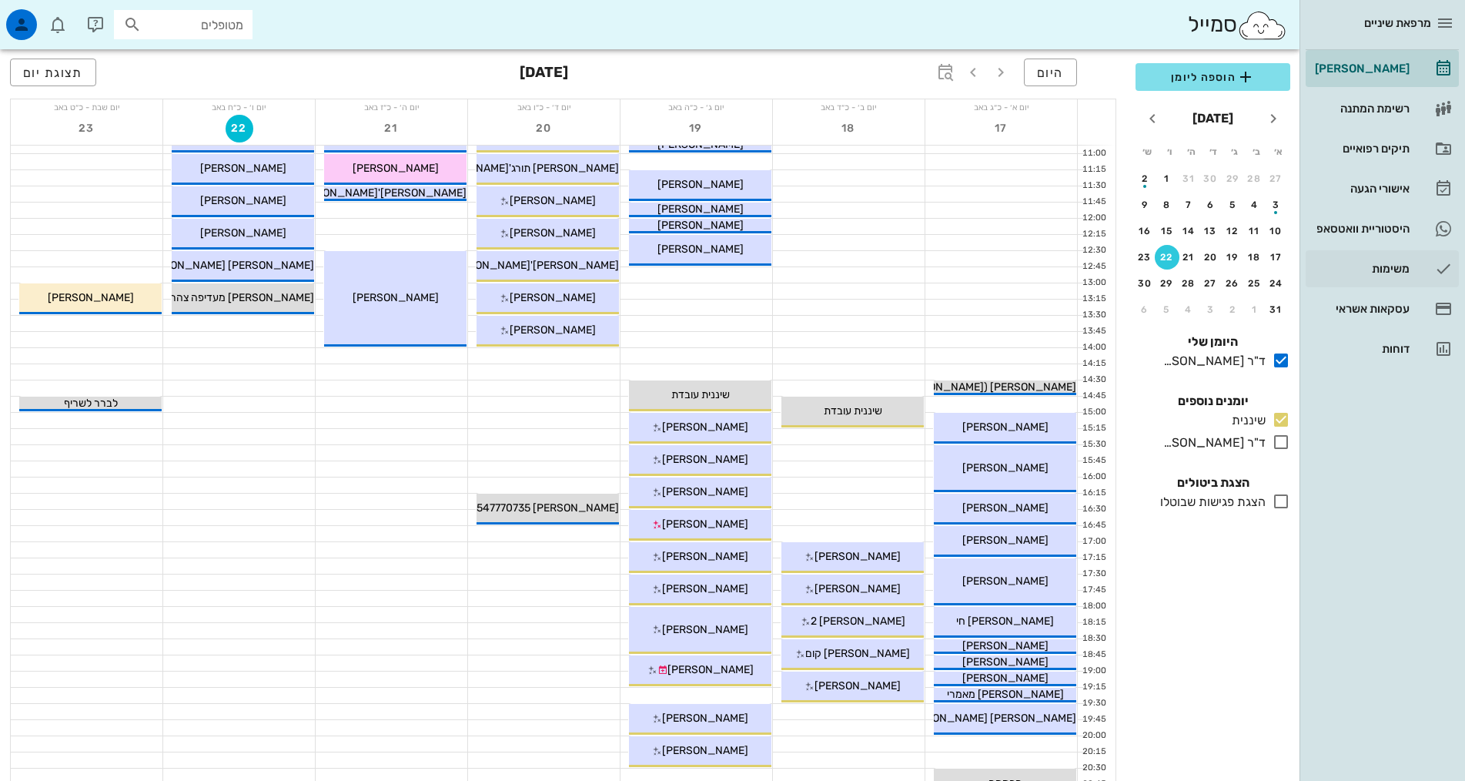
scroll to position [233, 0]
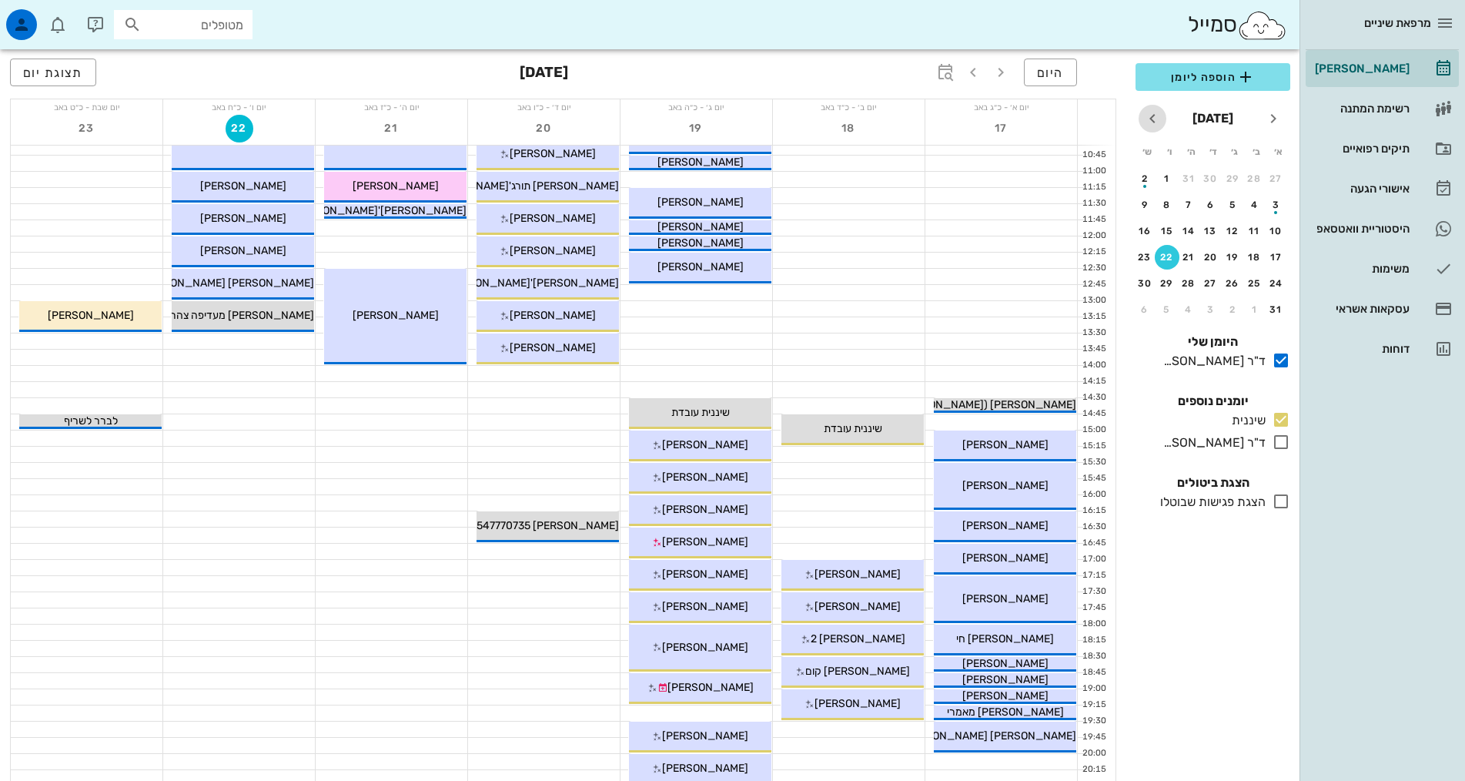
click at [1153, 119] on icon "חודש הבא" at bounding box center [1153, 118] width 18 height 18
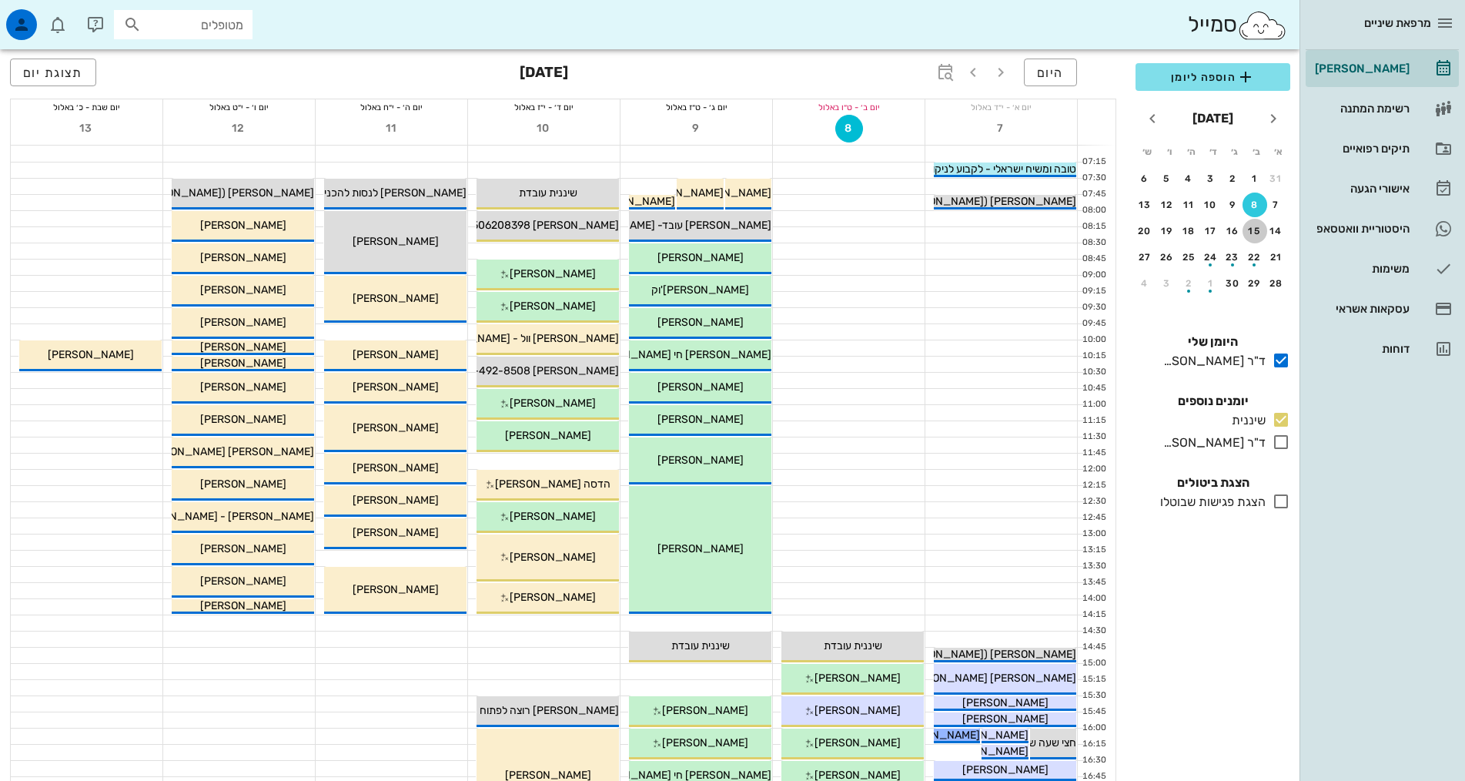
click at [1252, 229] on div "15" at bounding box center [1255, 231] width 25 height 11
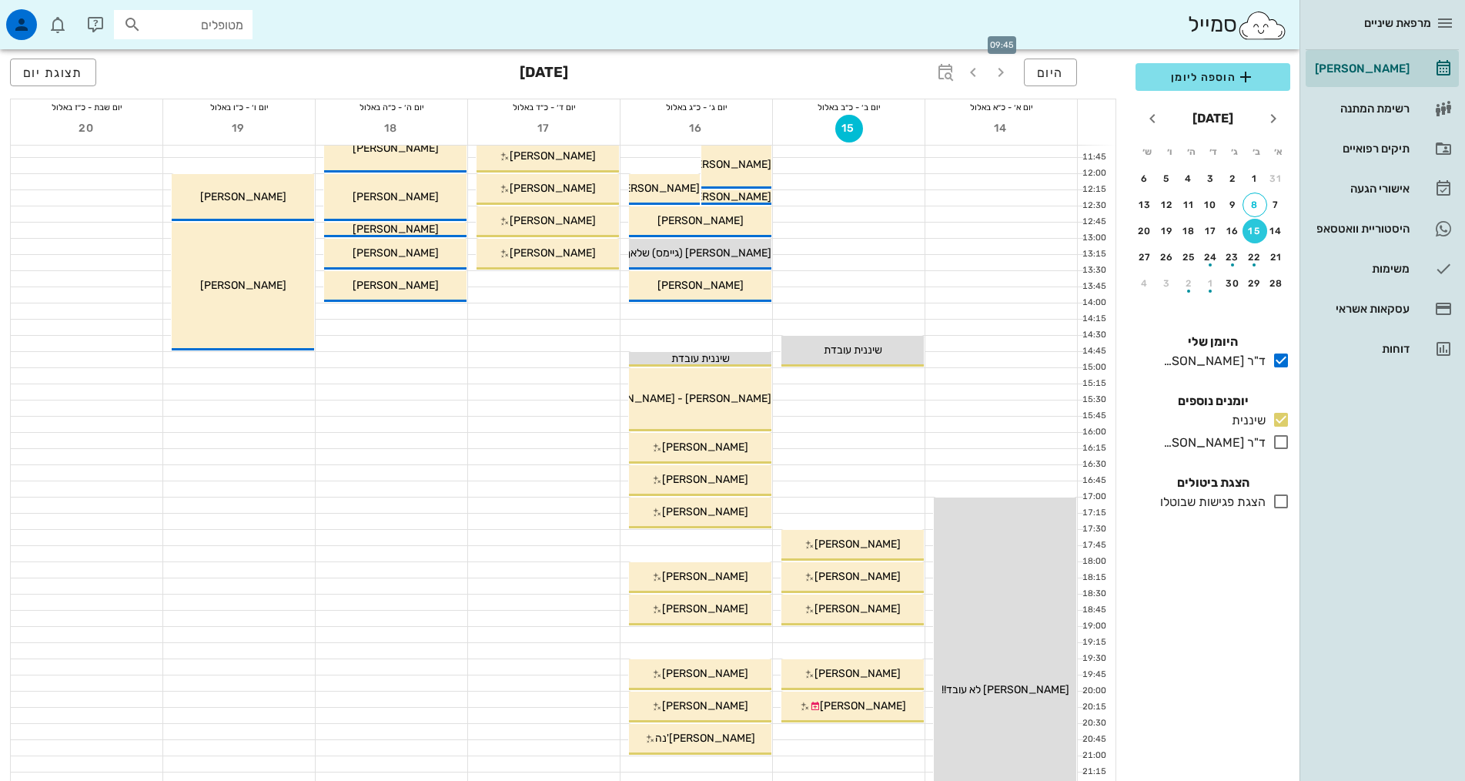
scroll to position [308, 0]
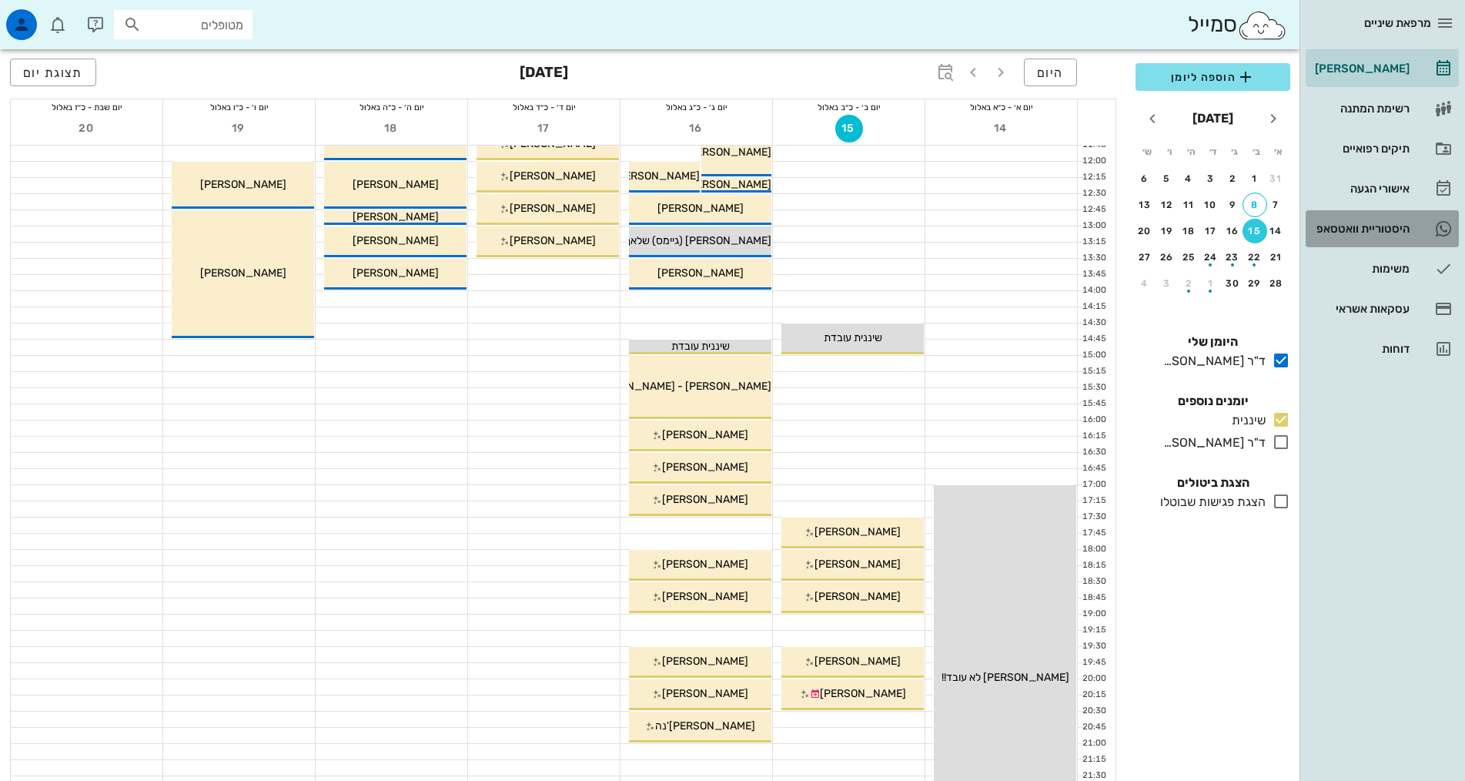
click at [1381, 230] on div "היסטוריית וואטסאפ" at bounding box center [1361, 229] width 98 height 12
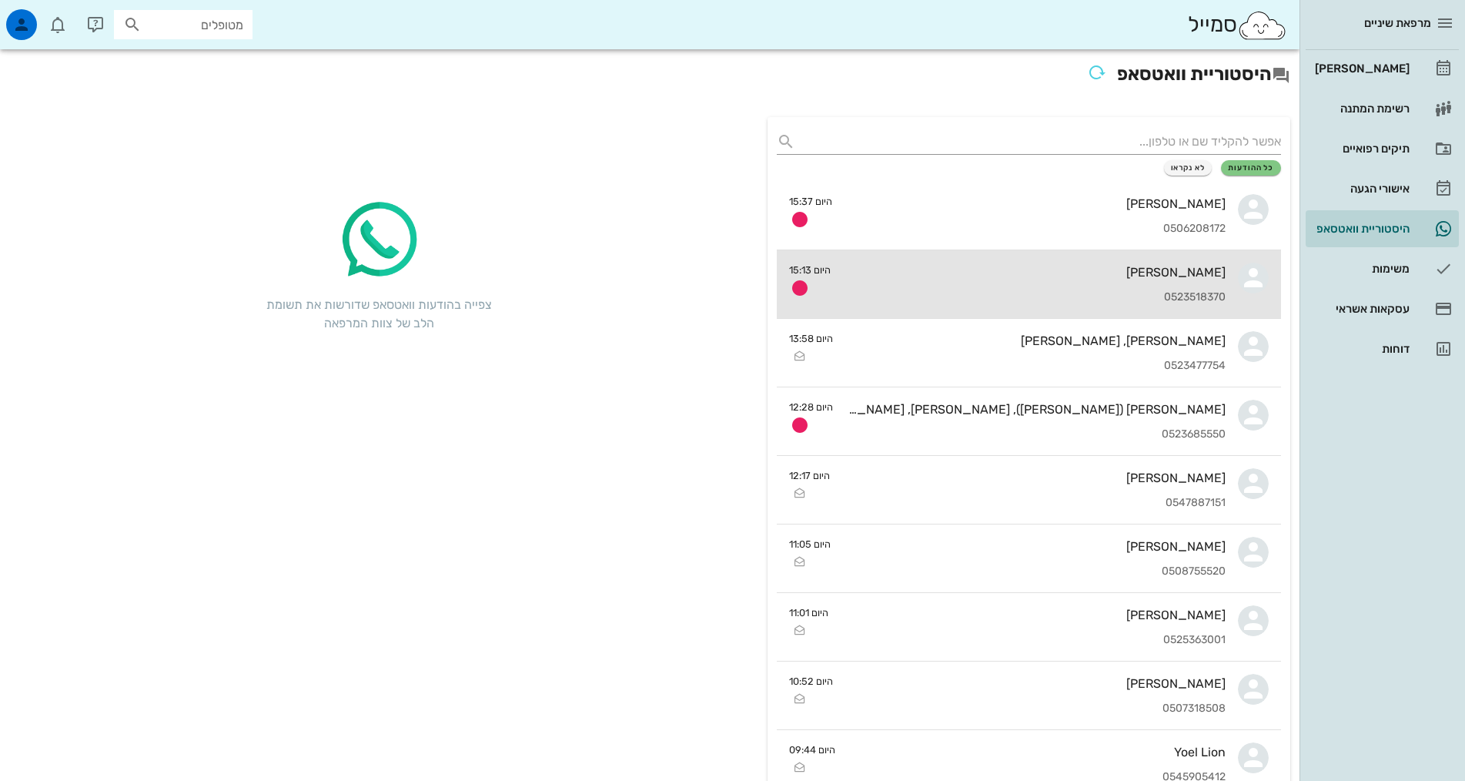
click at [1015, 291] on div "0523518370" at bounding box center [1034, 297] width 383 height 13
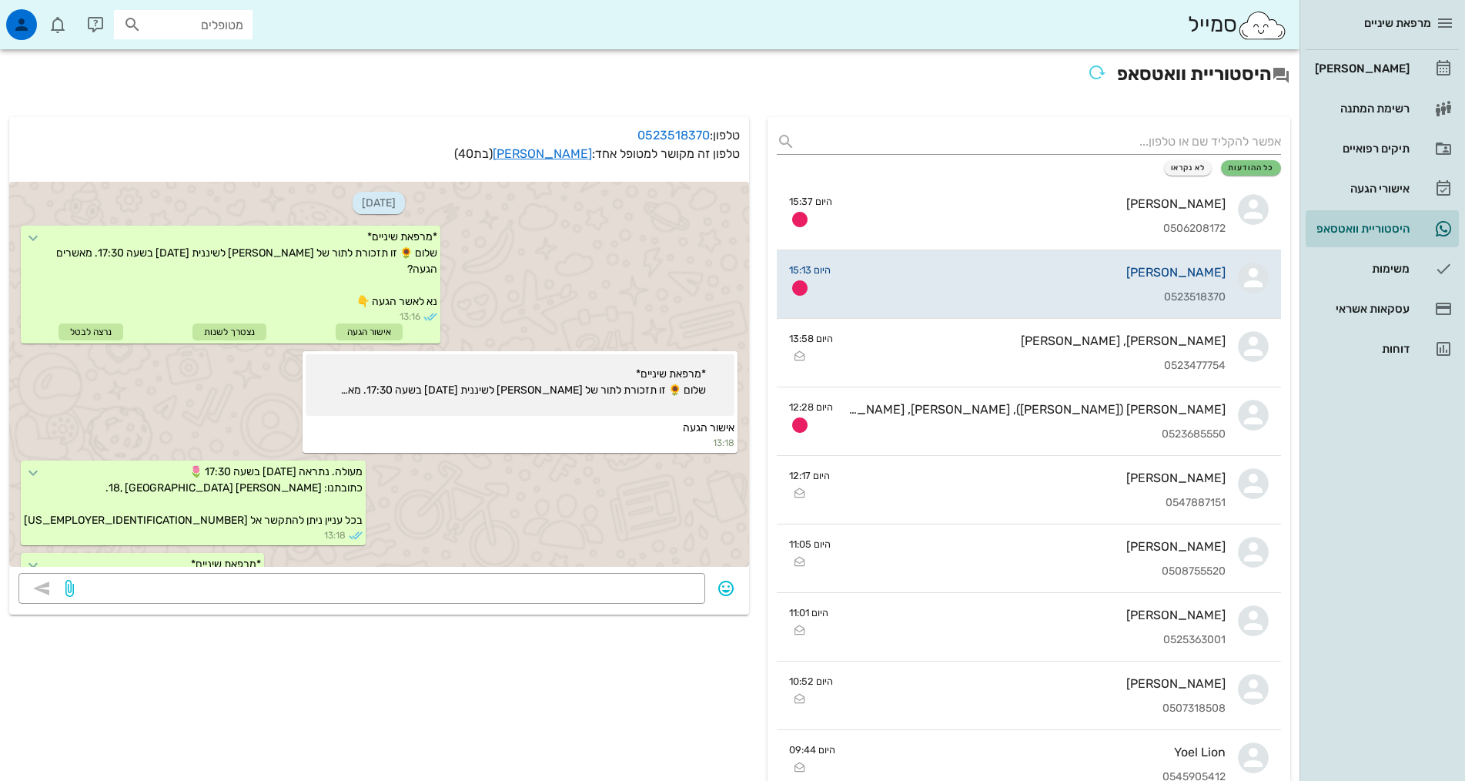
scroll to position [162, 0]
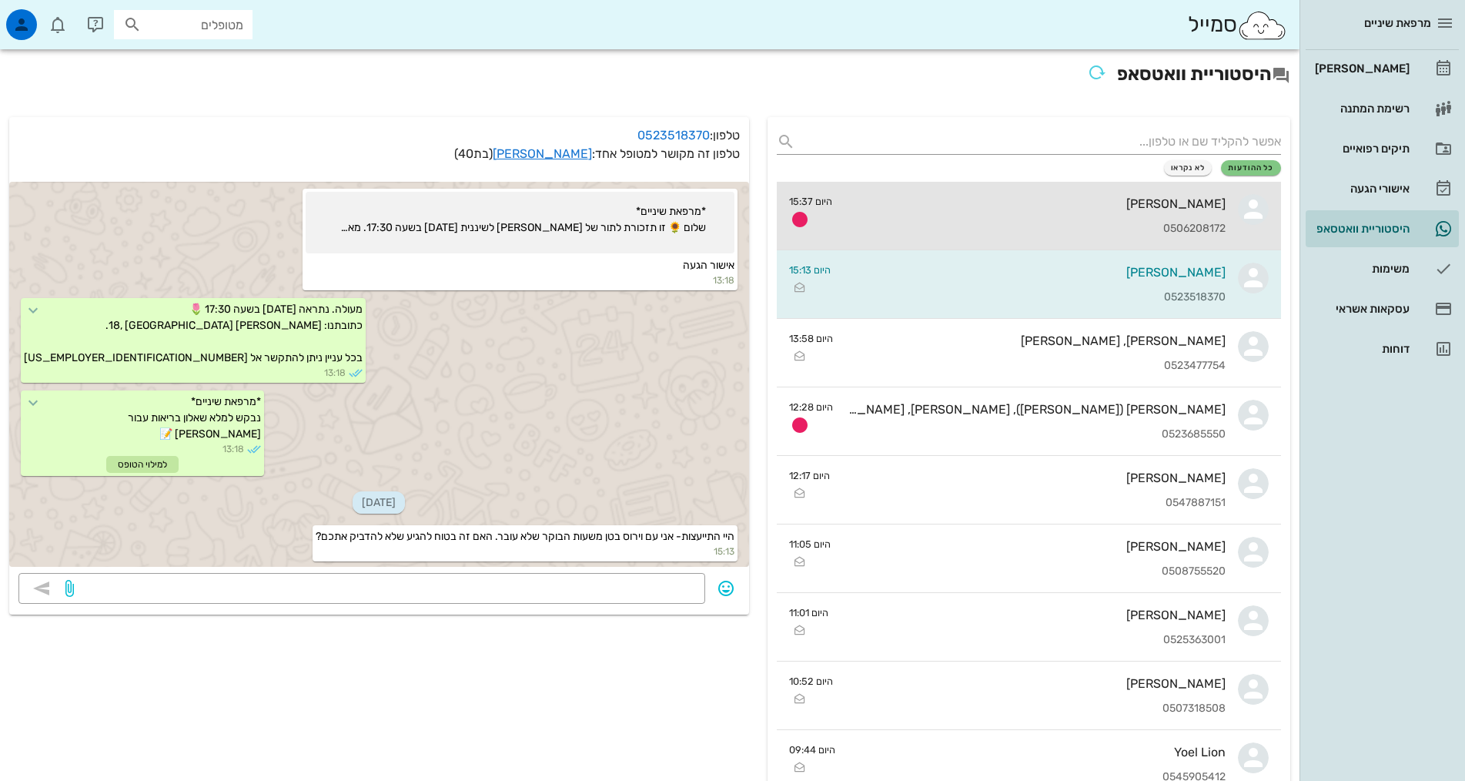
click at [1019, 236] on div "אלעזר במברגר 0506208172" at bounding box center [1035, 216] width 381 height 68
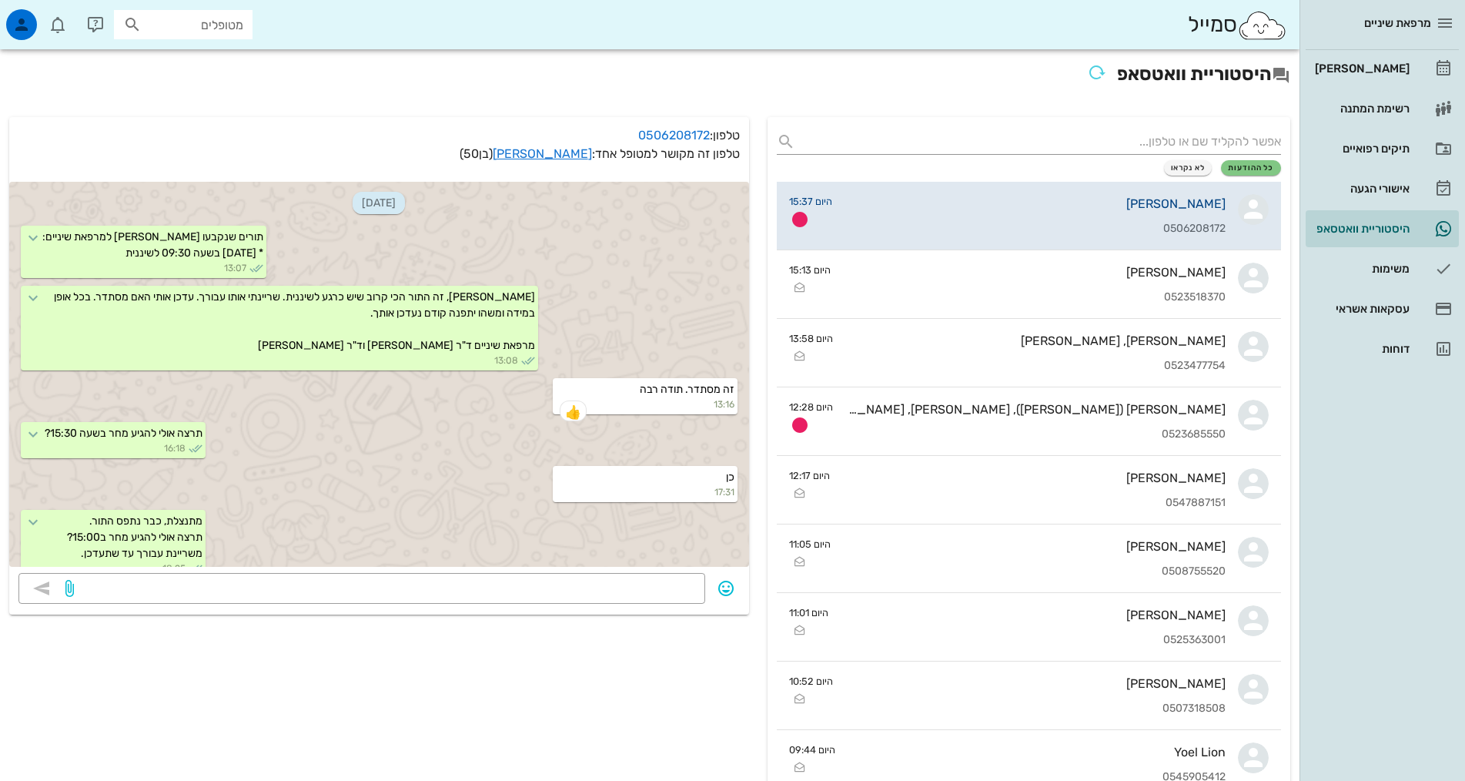
scroll to position [747, 0]
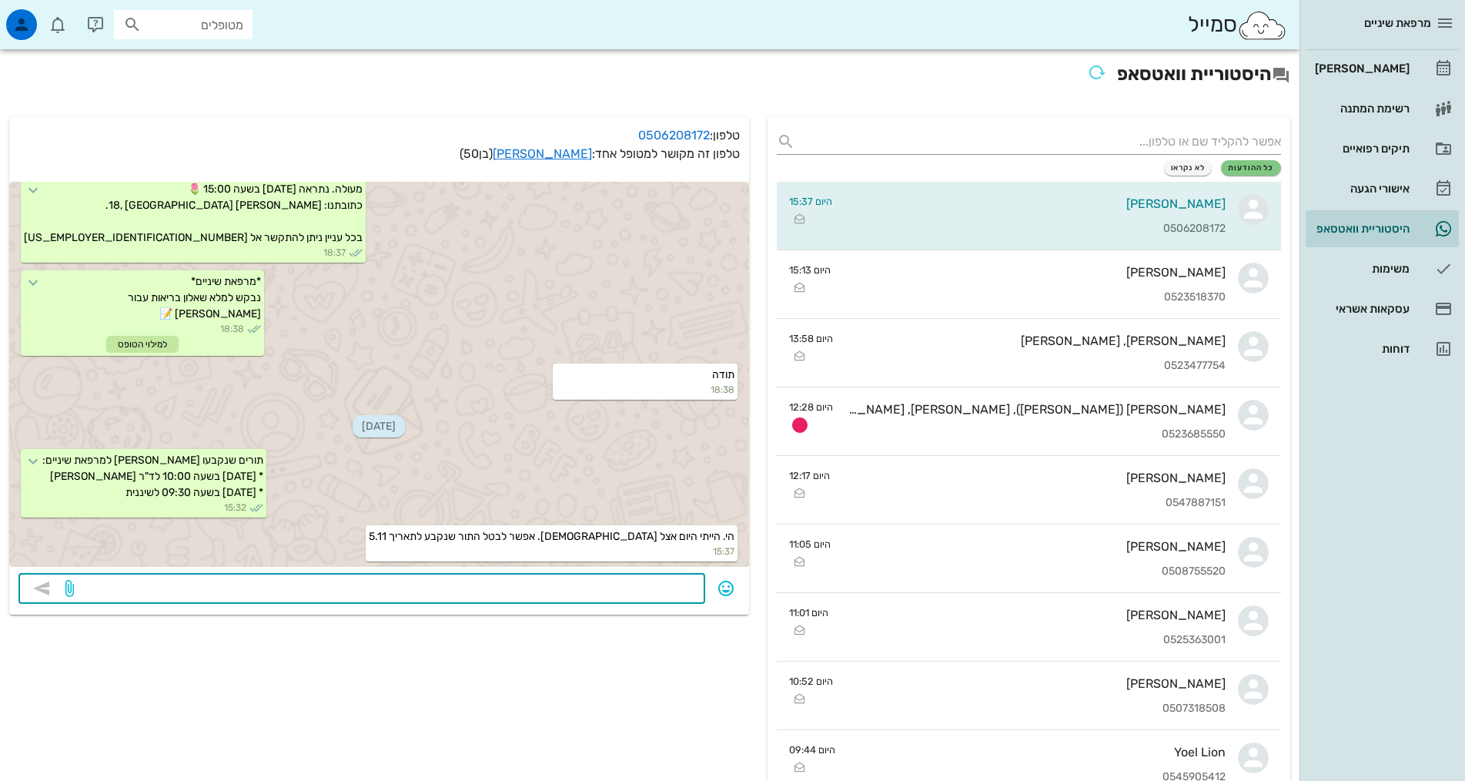
click at [678, 585] on textarea at bounding box center [386, 590] width 619 height 25
type textarea "בוטל. תודה"
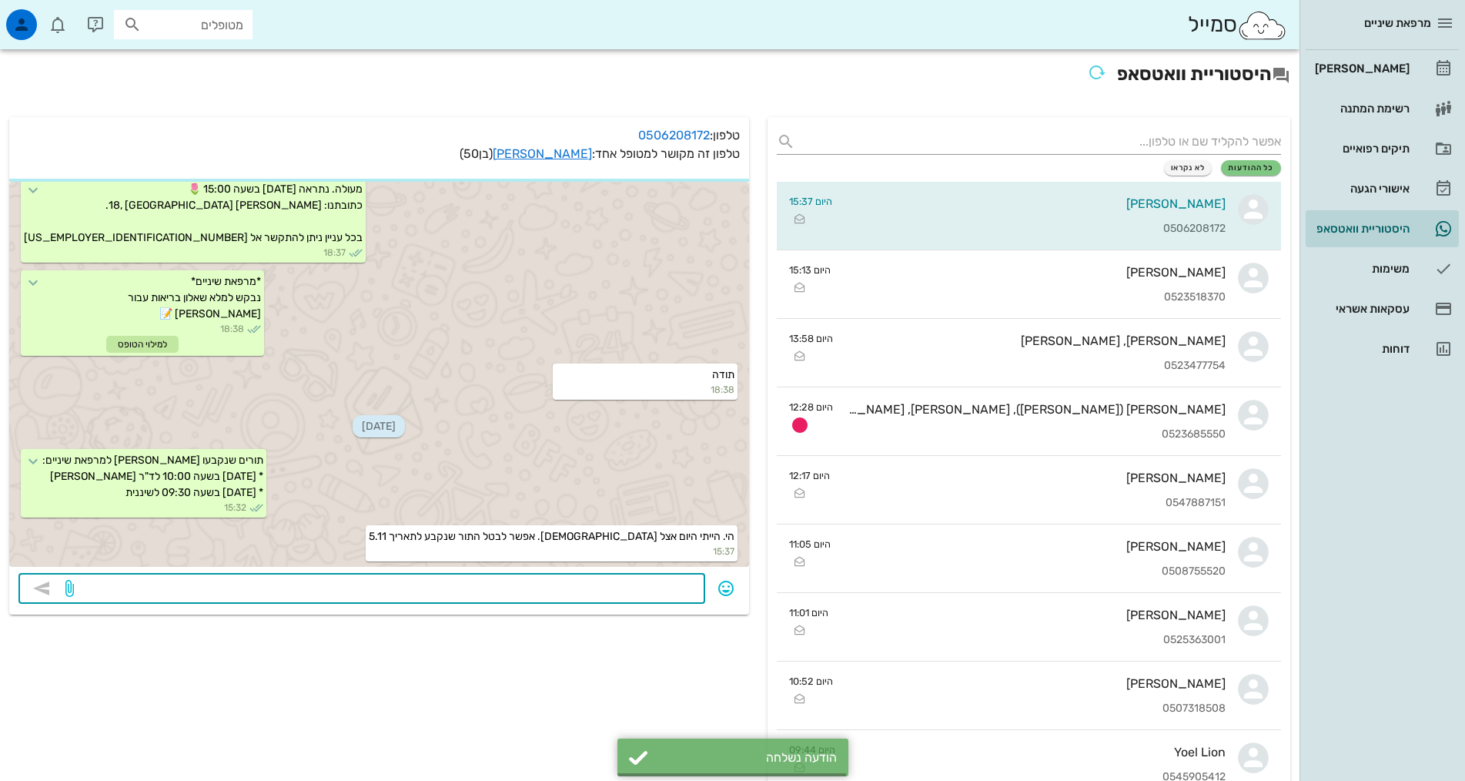
scroll to position [791, 0]
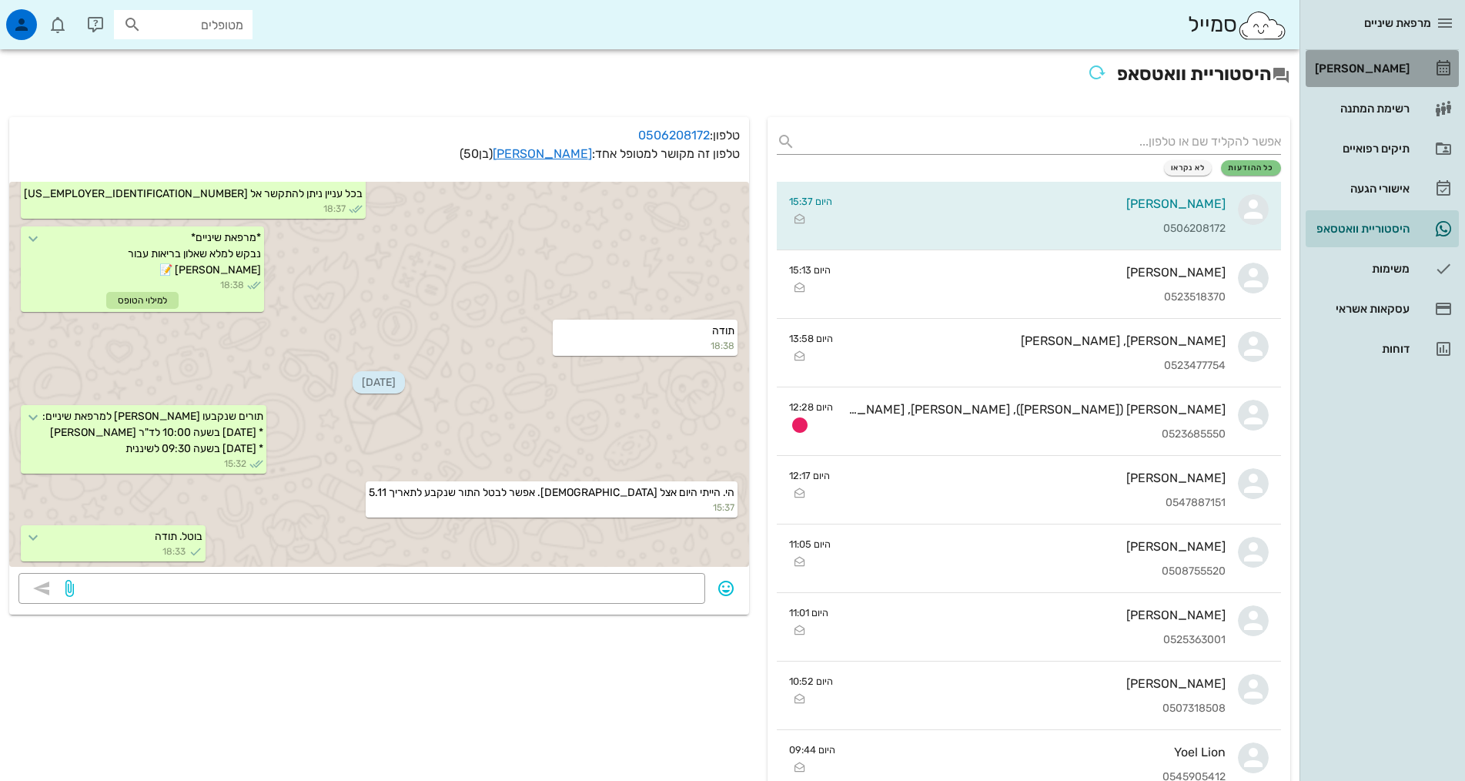
click at [1365, 65] on div "[PERSON_NAME]" at bounding box center [1361, 68] width 98 height 12
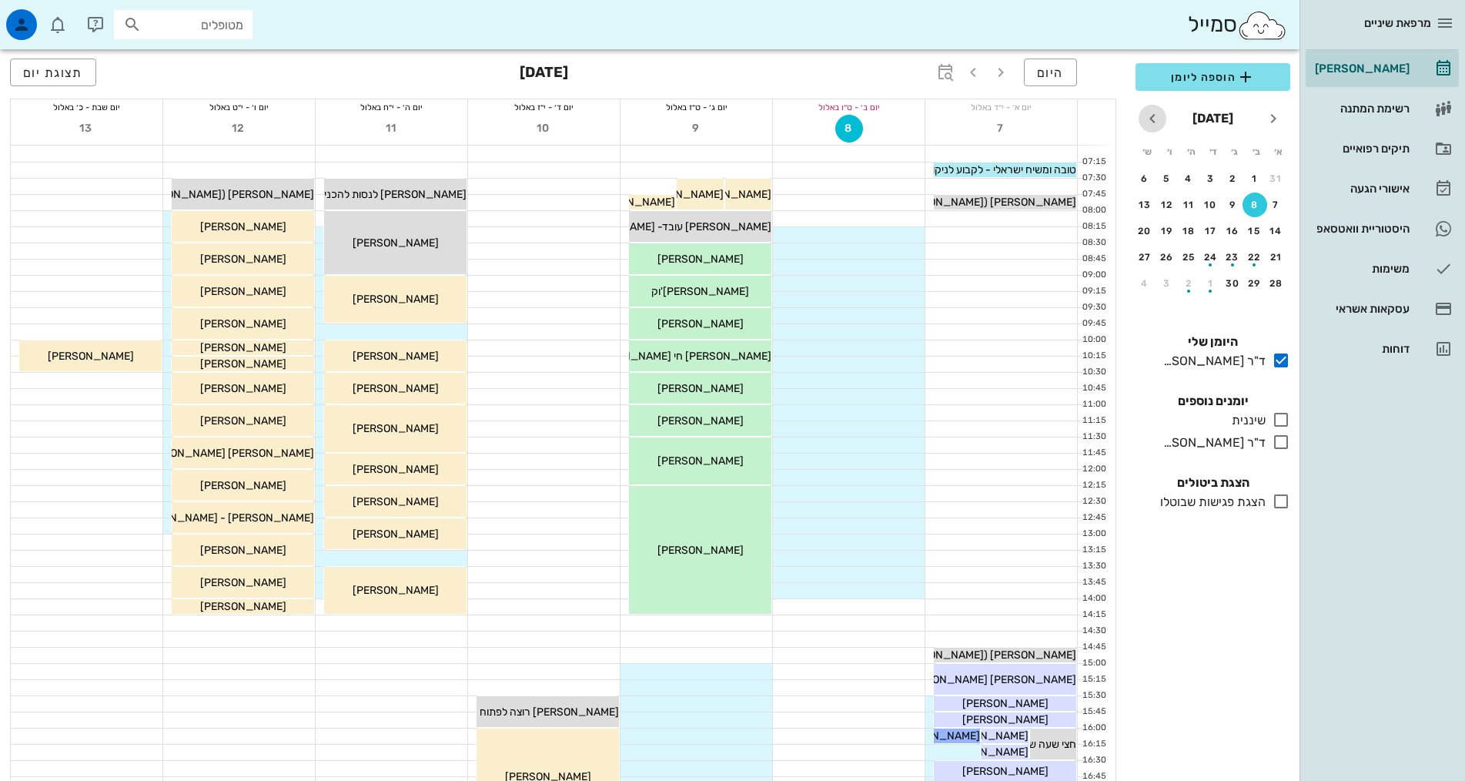
click at [1154, 119] on icon "חודש הבא" at bounding box center [1153, 118] width 18 height 18
click at [1155, 119] on icon "חודש הבא" at bounding box center [1153, 118] width 18 height 18
click at [1207, 203] on div "5" at bounding box center [1211, 204] width 25 height 11
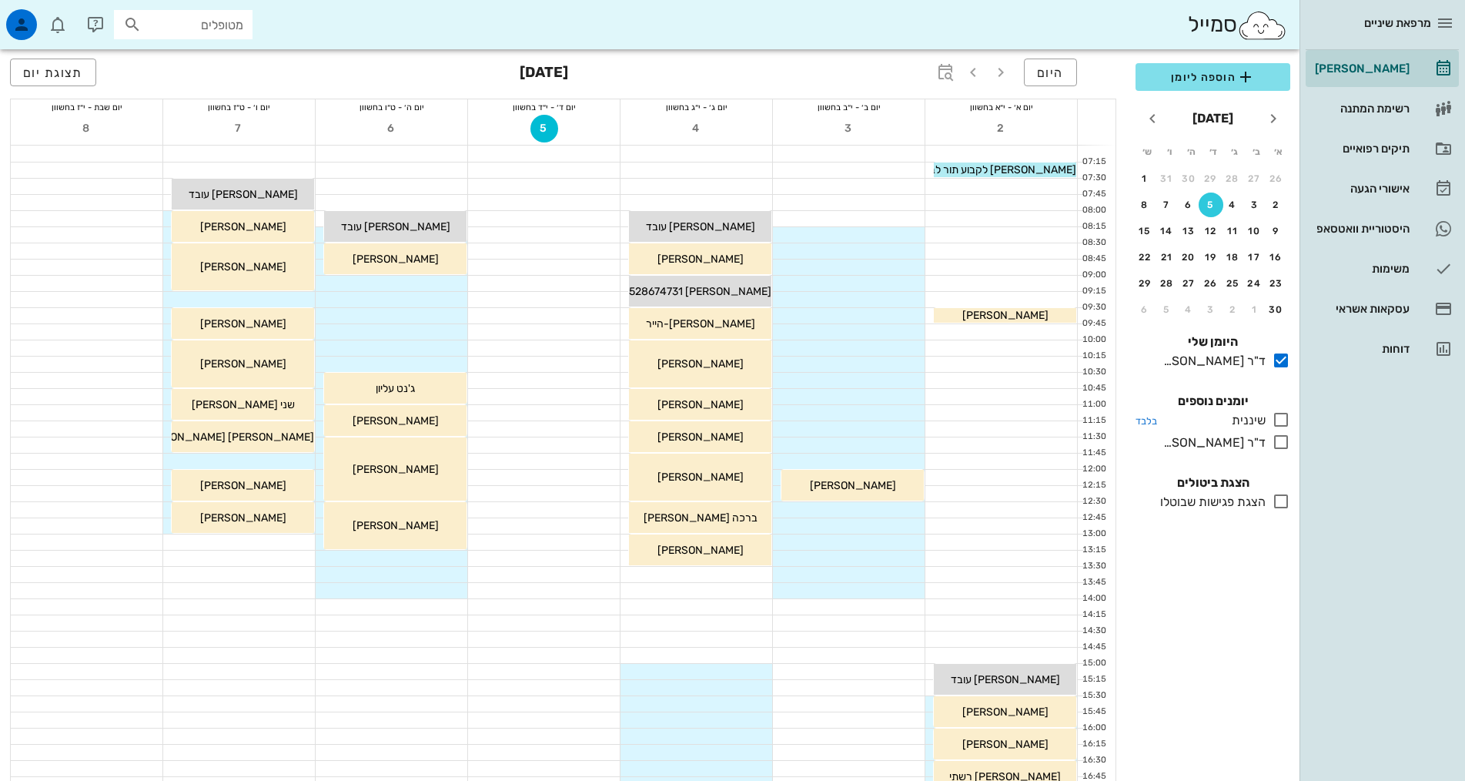
click at [1288, 421] on icon at bounding box center [1281, 419] width 18 height 18
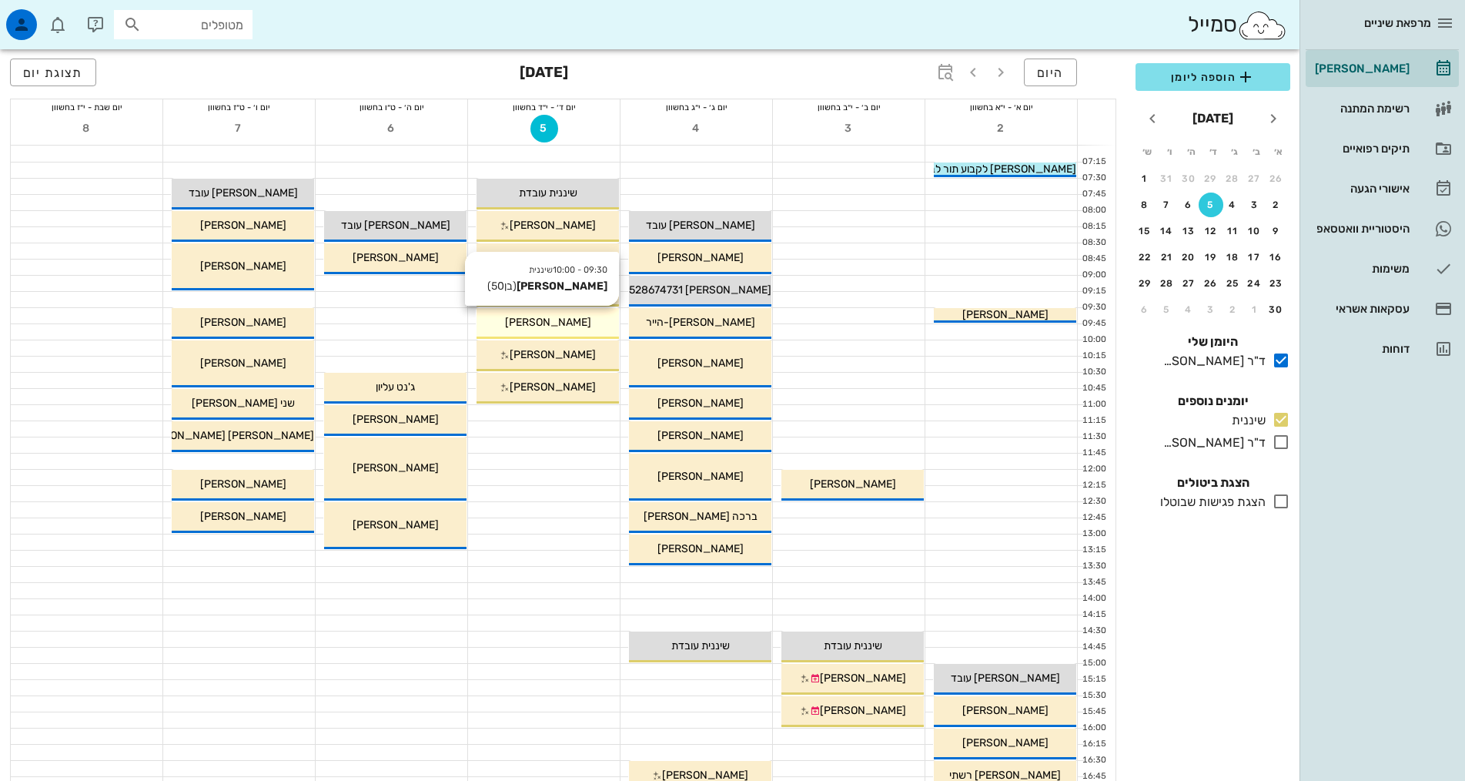
click at [586, 320] on div "[PERSON_NAME]" at bounding box center [548, 322] width 142 height 16
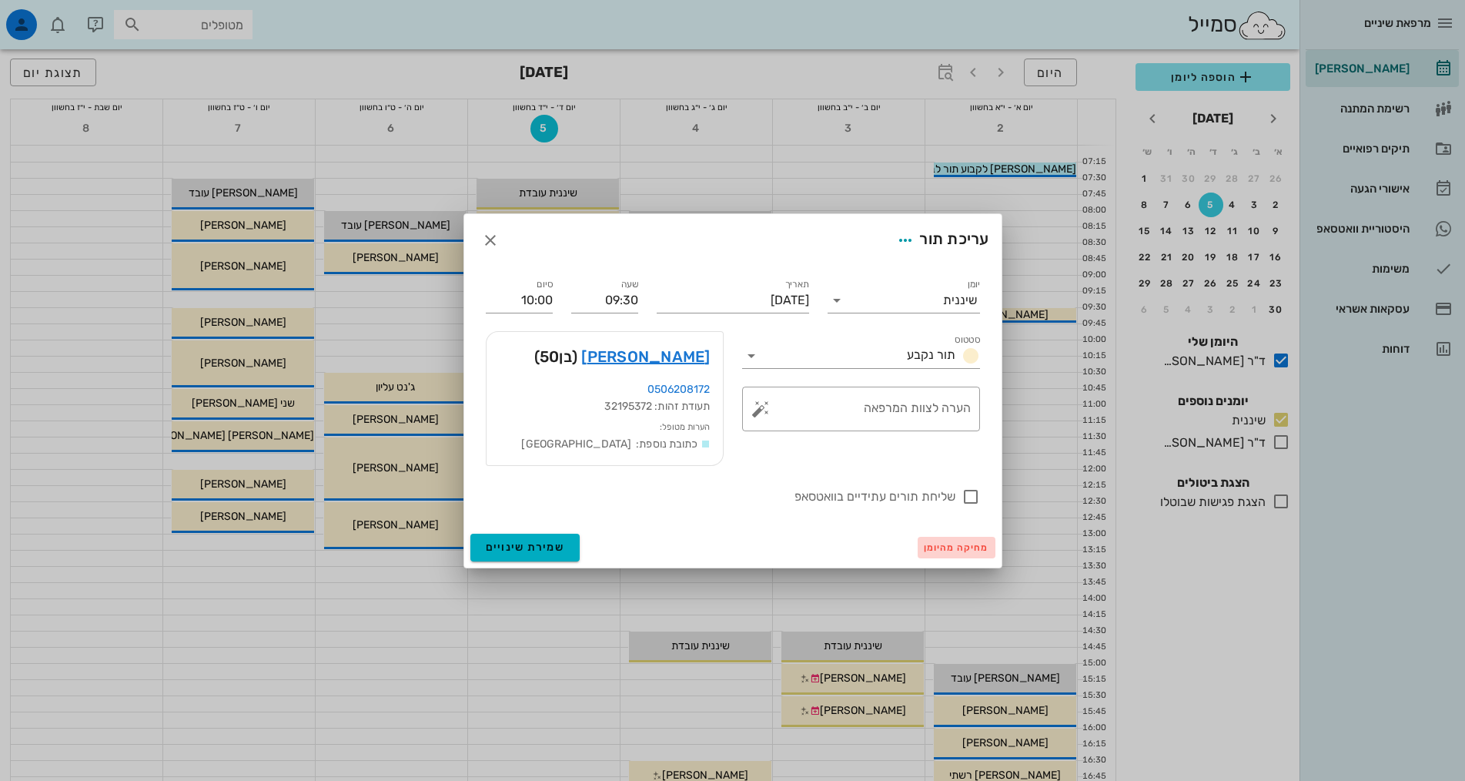
click at [949, 548] on span "מחיקה מהיומן" at bounding box center [956, 547] width 65 height 11
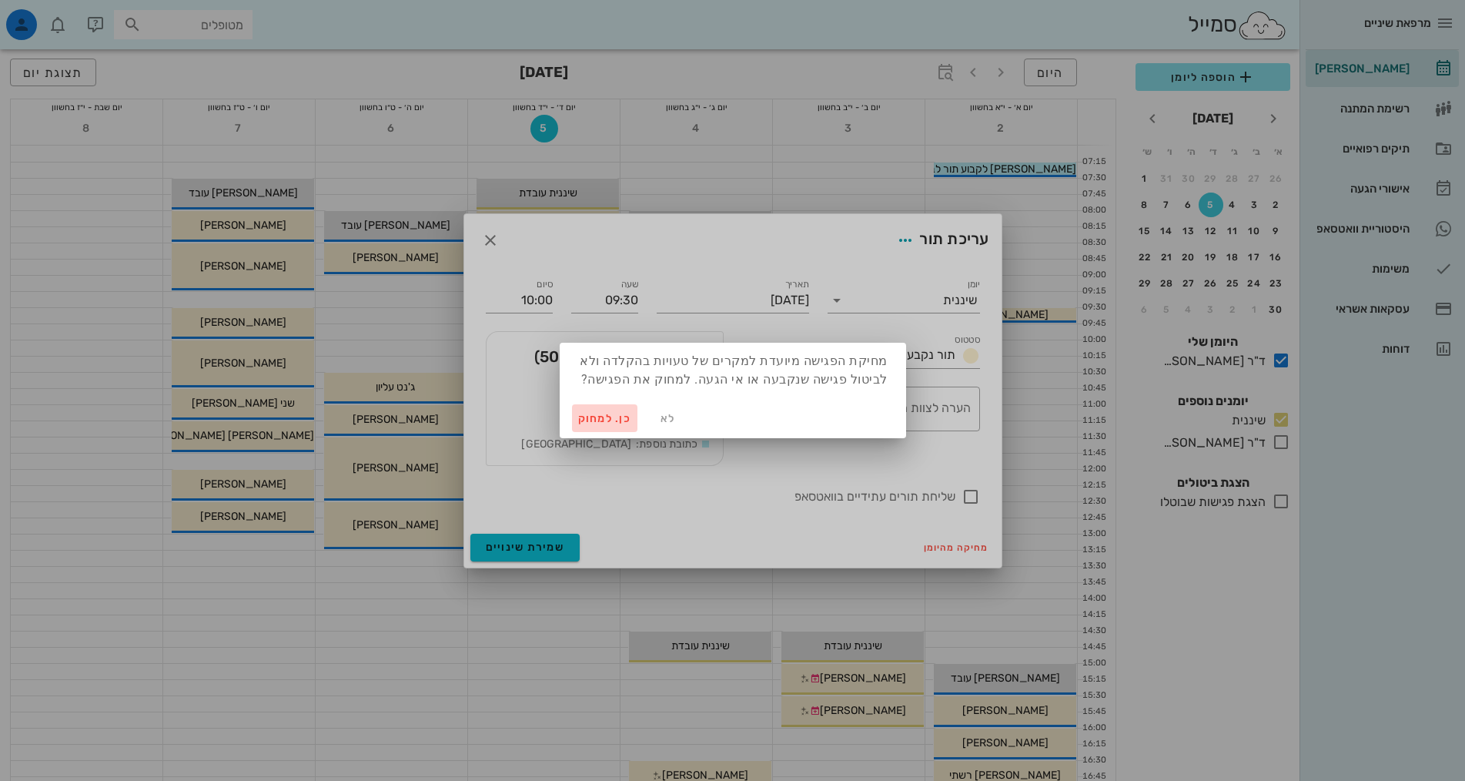
click at [608, 420] on span "כן. למחוק" at bounding box center [605, 418] width 54 height 13
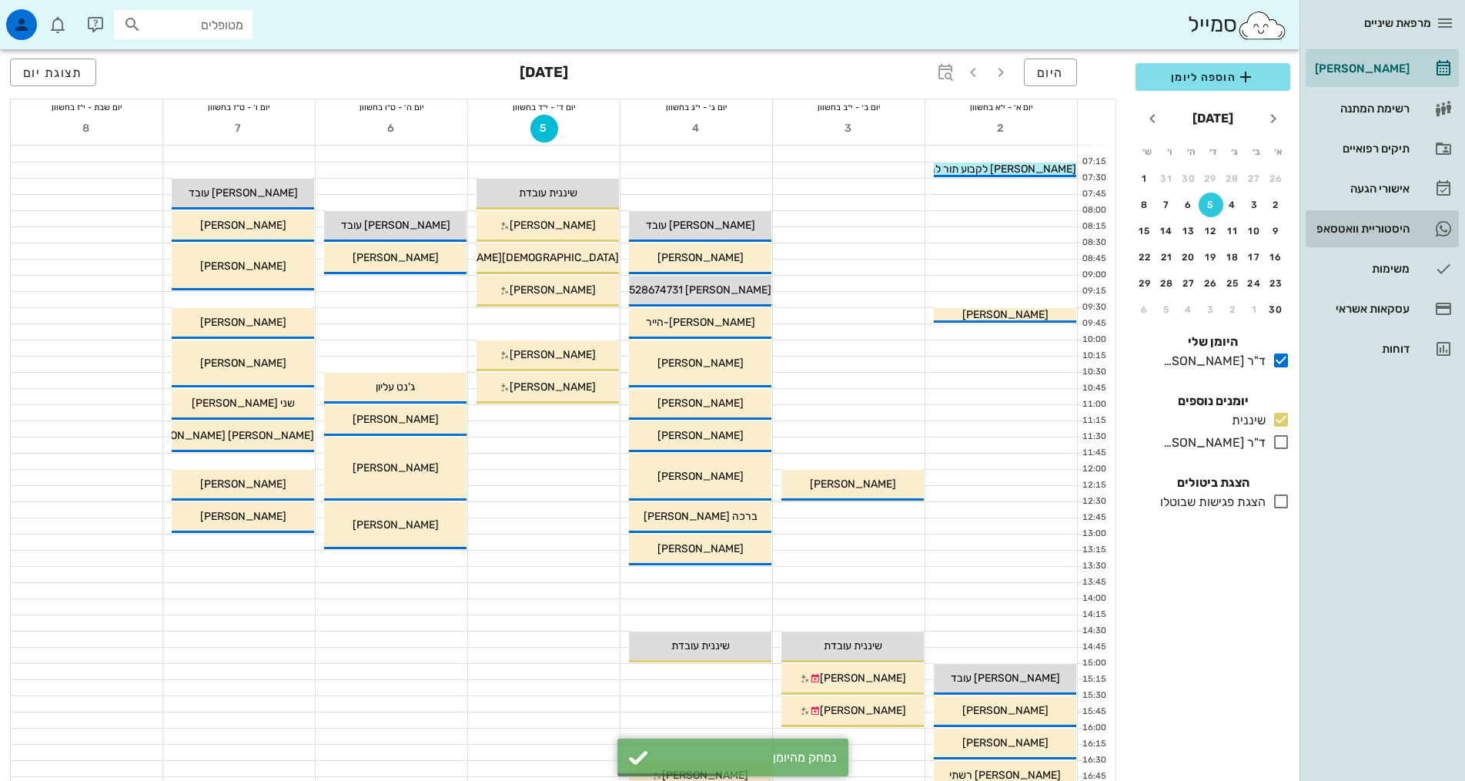
click at [1392, 228] on div "היסטוריית וואטסאפ" at bounding box center [1361, 229] width 98 height 12
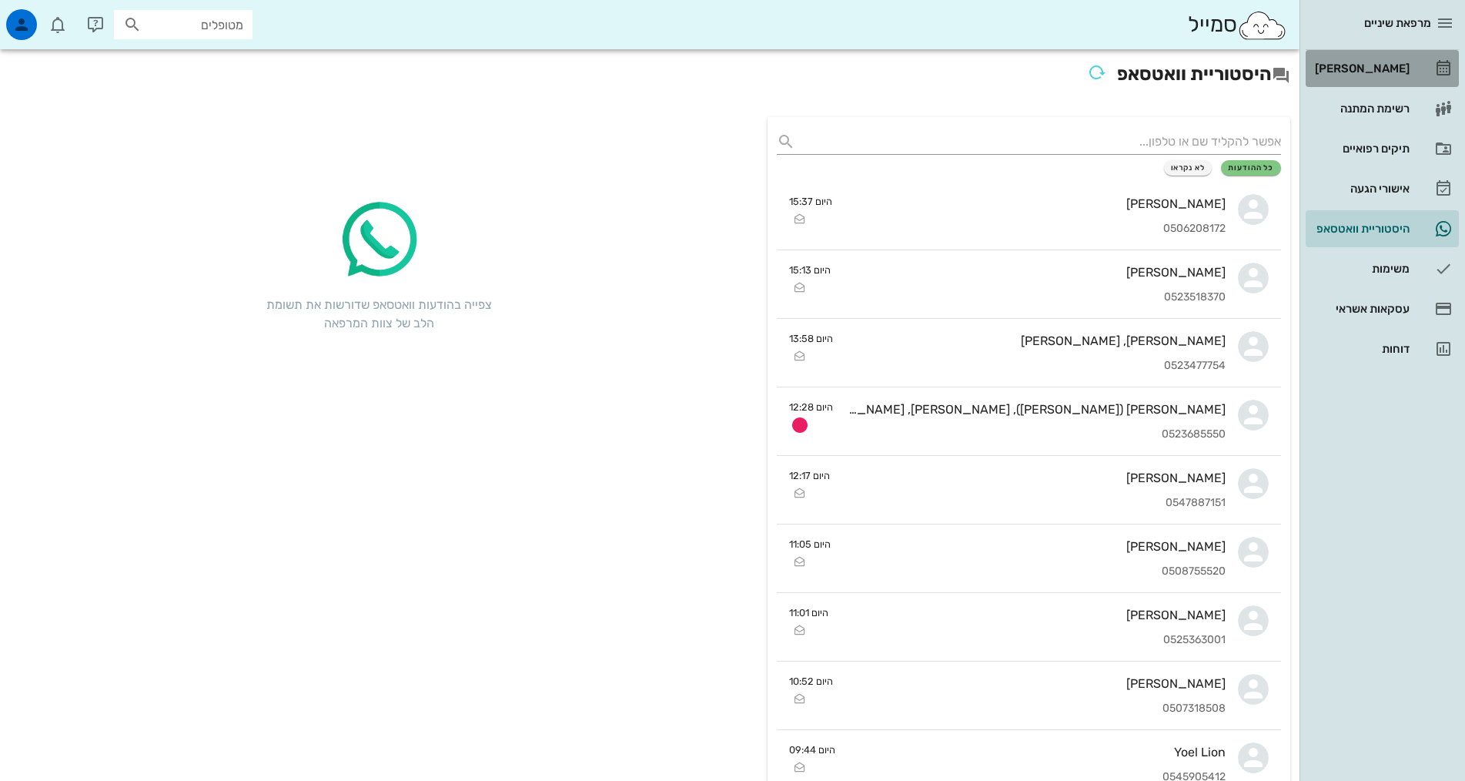
click at [1368, 66] on div "[PERSON_NAME]" at bounding box center [1361, 68] width 98 height 12
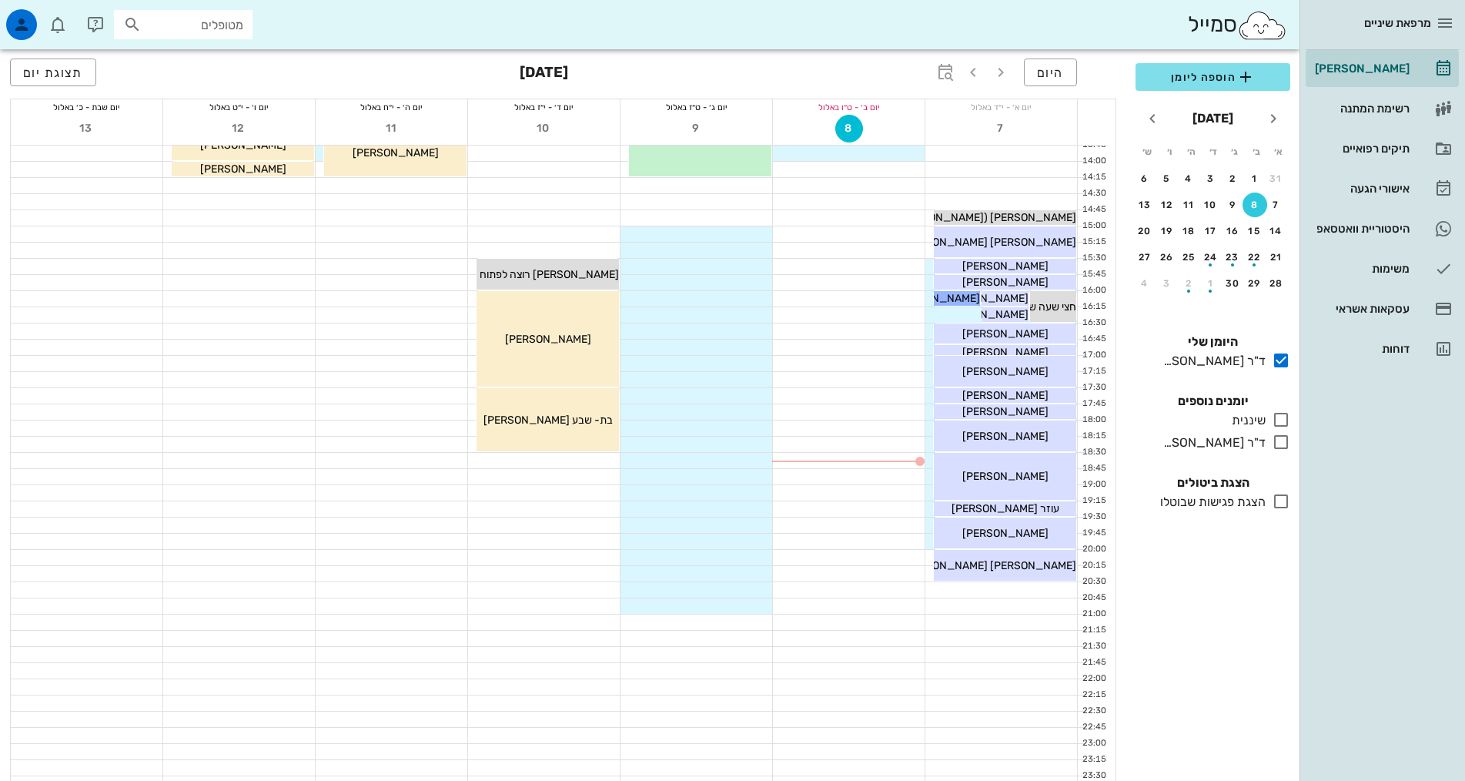
scroll to position [462, 0]
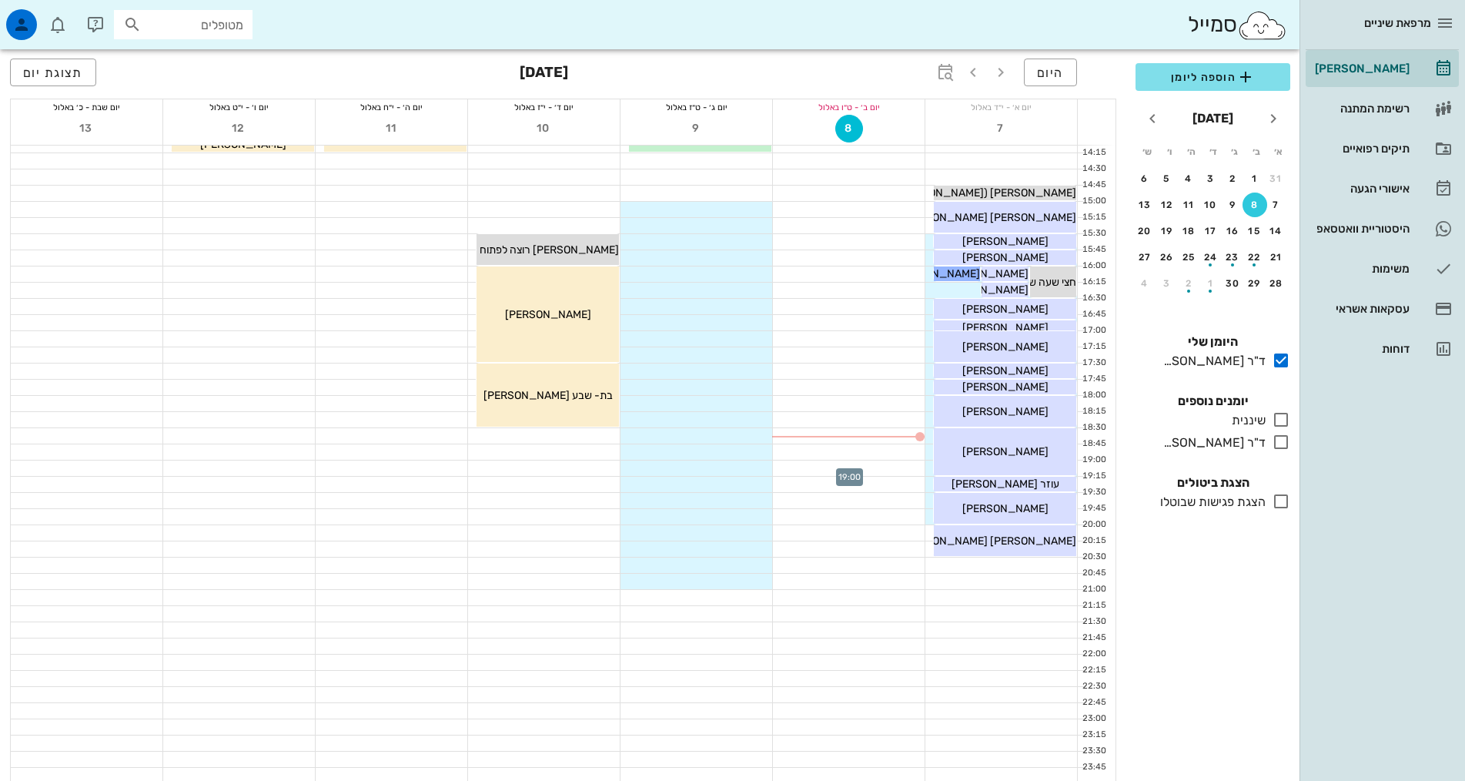
click at [894, 461] on div at bounding box center [849, 468] width 152 height 15
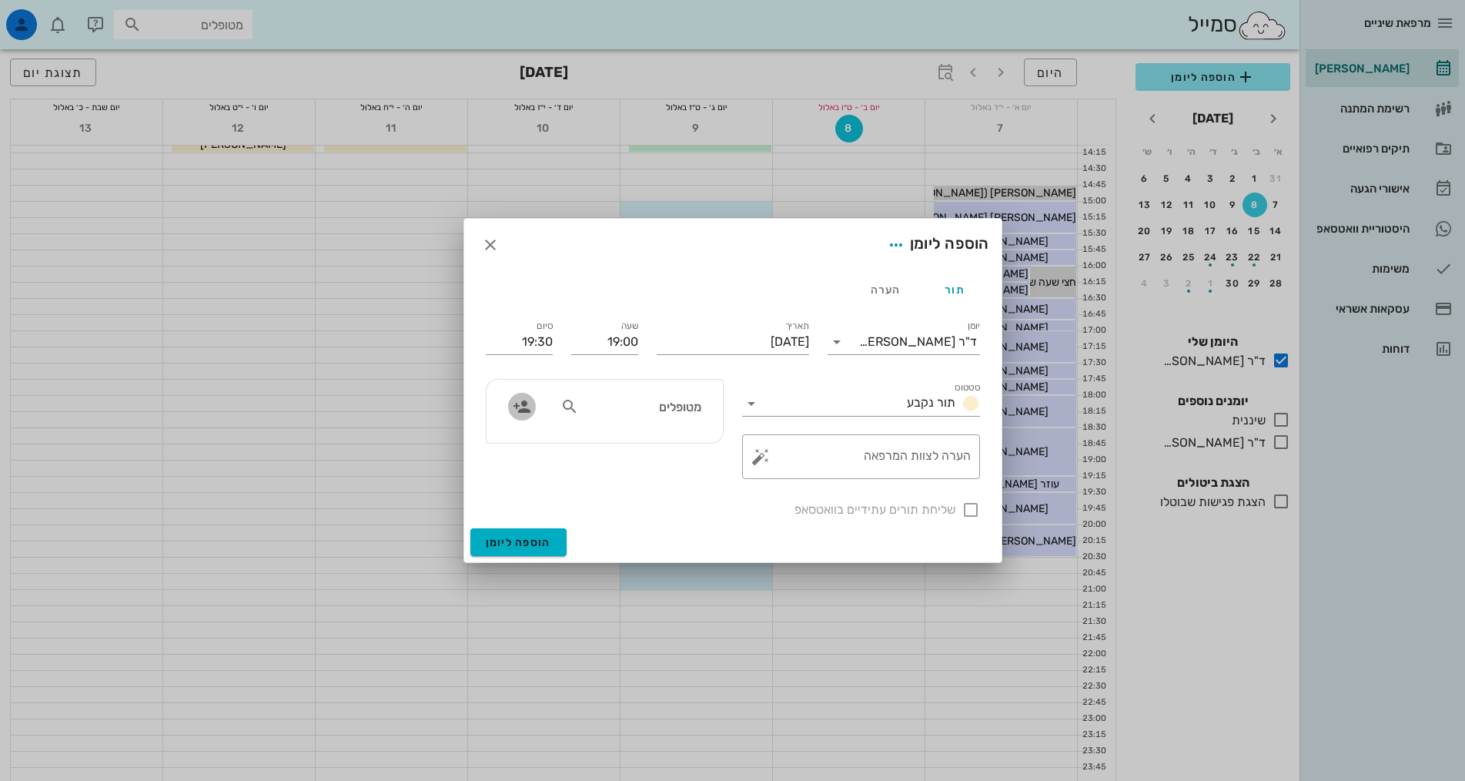
click at [518, 408] on icon "button" at bounding box center [522, 406] width 18 height 18
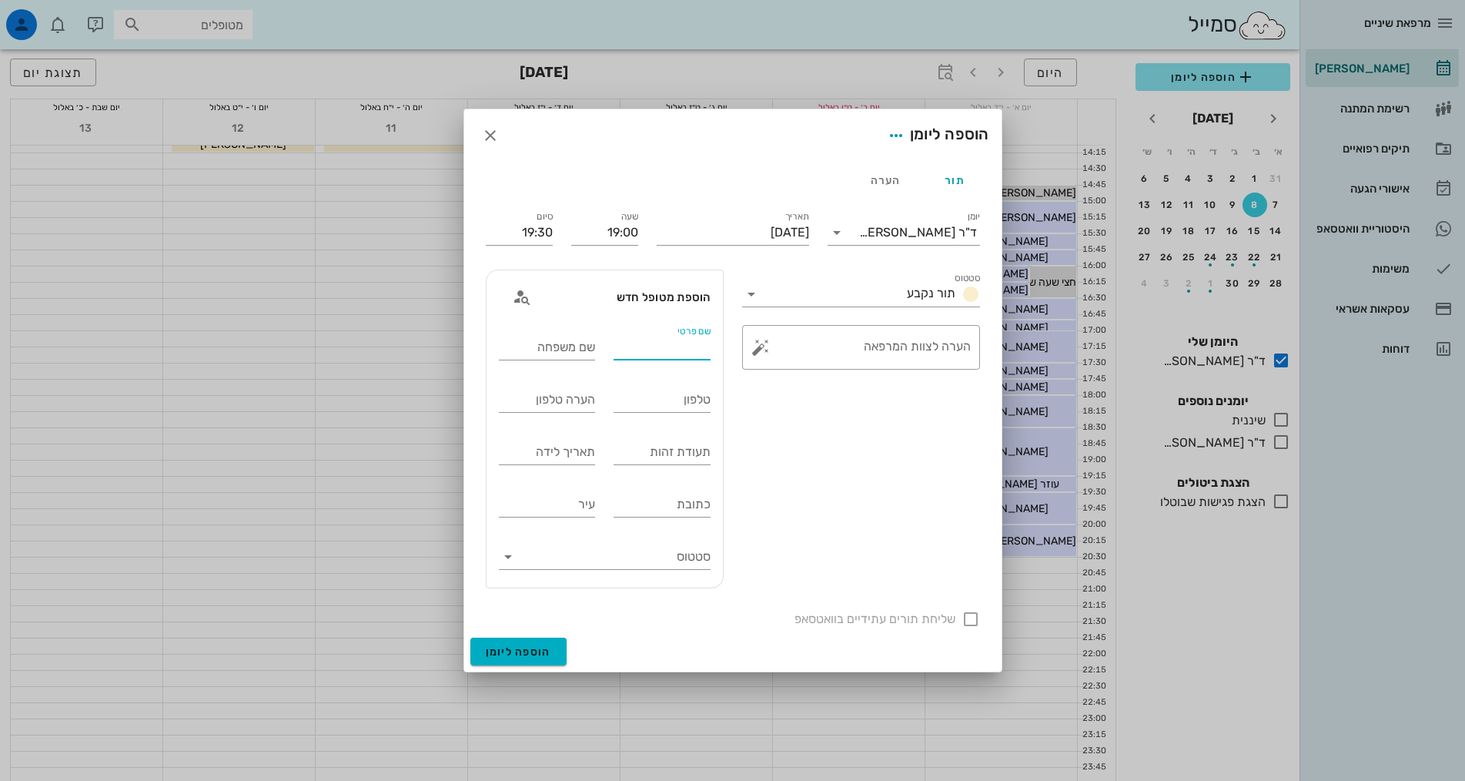
click at [679, 351] on input "שם פרטי" at bounding box center [662, 347] width 97 height 25
type input "אלון"
click at [569, 347] on input "שם משפחה" at bounding box center [547, 347] width 97 height 25
type input "אמסלם"
click at [651, 396] on input "טלפון" at bounding box center [662, 399] width 97 height 25
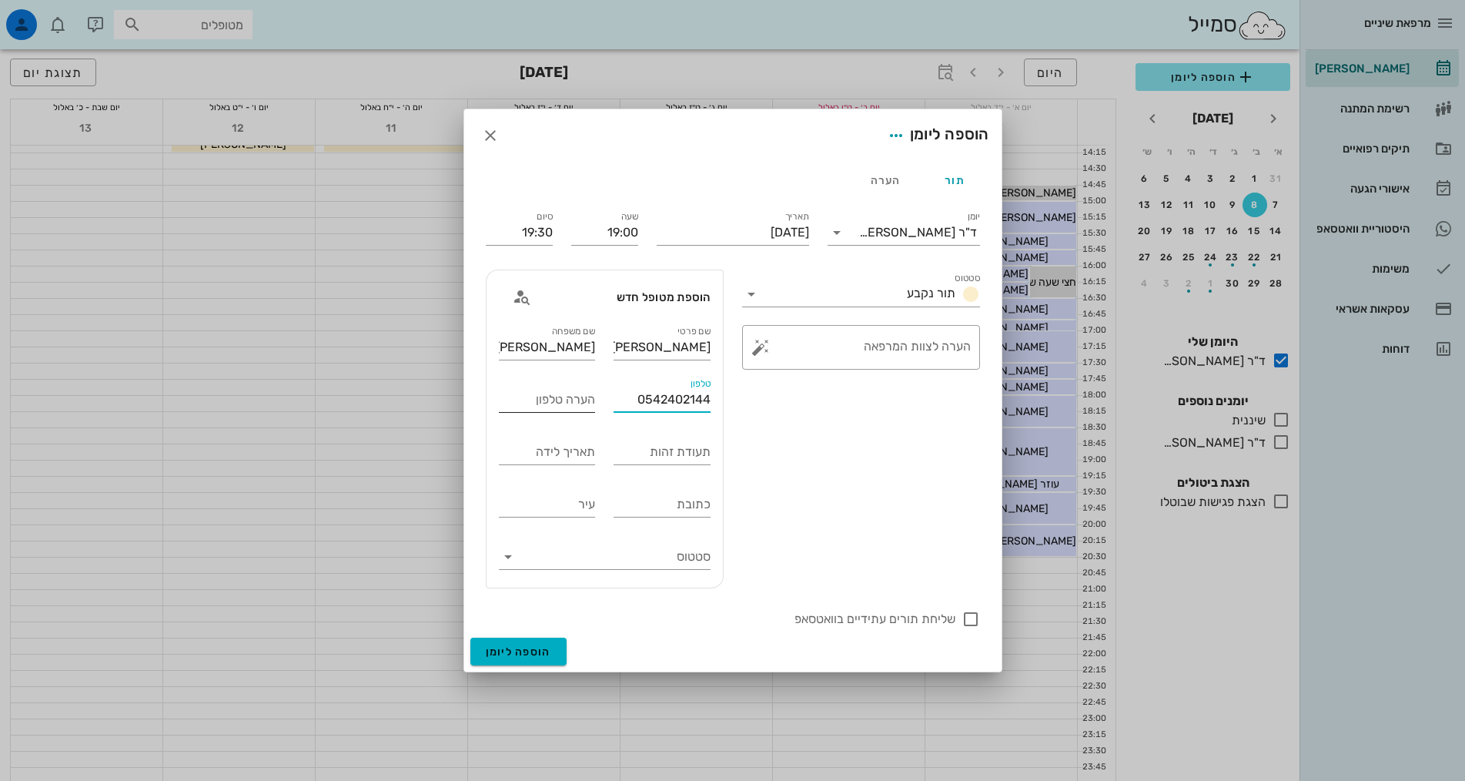
type input "0542402144"
click at [583, 400] on input "הערה טלפון" at bounding box center [547, 399] width 97 height 25
type input "אלון"
click at [941, 338] on textarea "הערה לצוות המרפאה" at bounding box center [867, 351] width 207 height 37
click at [663, 454] on input "תעודת זהות" at bounding box center [662, 452] width 97 height 25
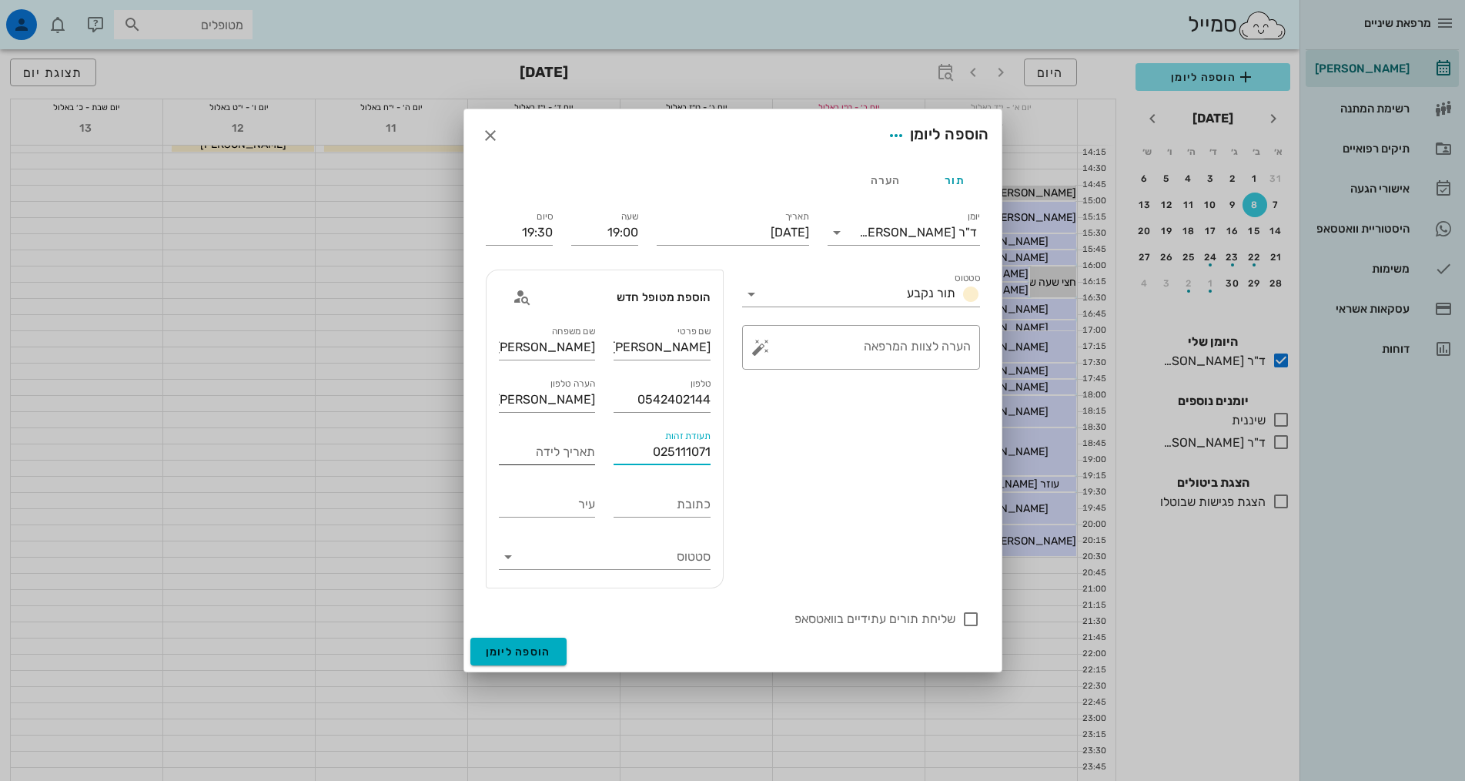
type input "025111071"
click at [568, 453] on input "תאריך לידה" at bounding box center [547, 452] width 97 height 25
type input "09/02/1973"
click at [685, 499] on input "כתובת" at bounding box center [662, 504] width 97 height 25
type input "הרב מן ההר 12"
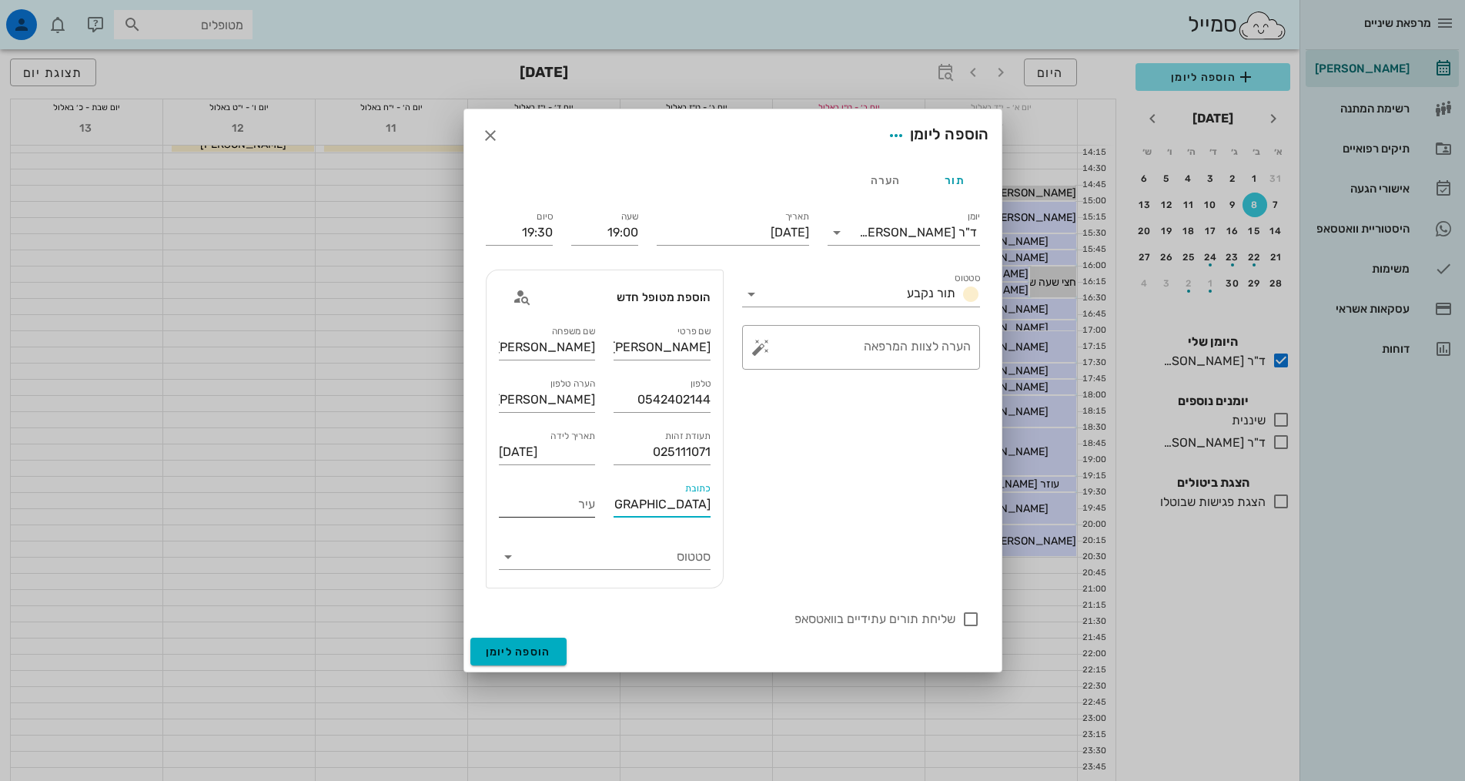
click at [562, 506] on input "עיר" at bounding box center [547, 504] width 97 height 25
type input "[GEOGRAPHIC_DATA]"
click at [508, 563] on icon at bounding box center [508, 557] width 18 height 18
click at [690, 568] on icon at bounding box center [692, 569] width 12 height 12
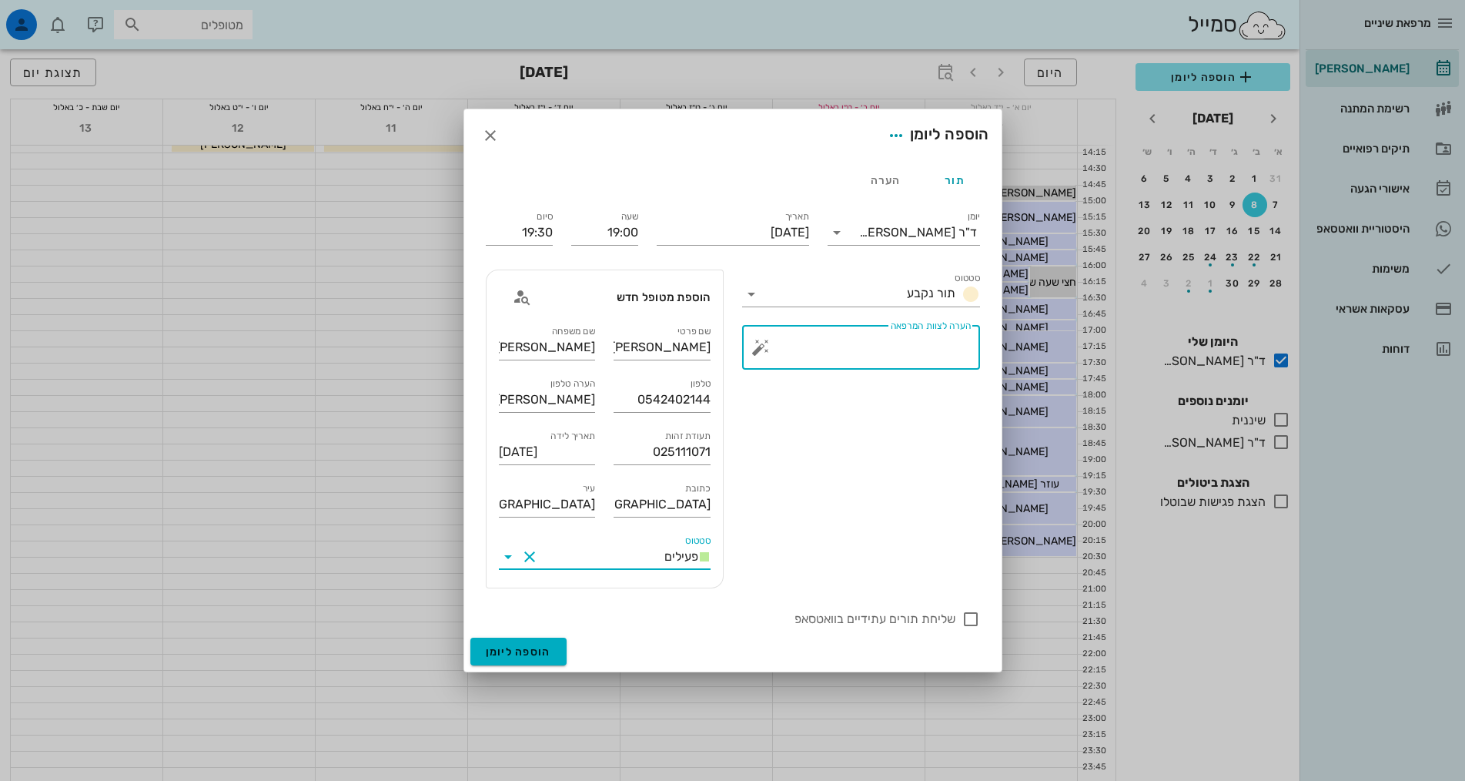
click at [948, 343] on textarea "הערה לצוות המרפאה" at bounding box center [867, 351] width 207 height 37
type textarea "0506232334 מספר של אשתו רונית"
click at [538, 645] on span "הוספה ליומן" at bounding box center [518, 651] width 65 height 13
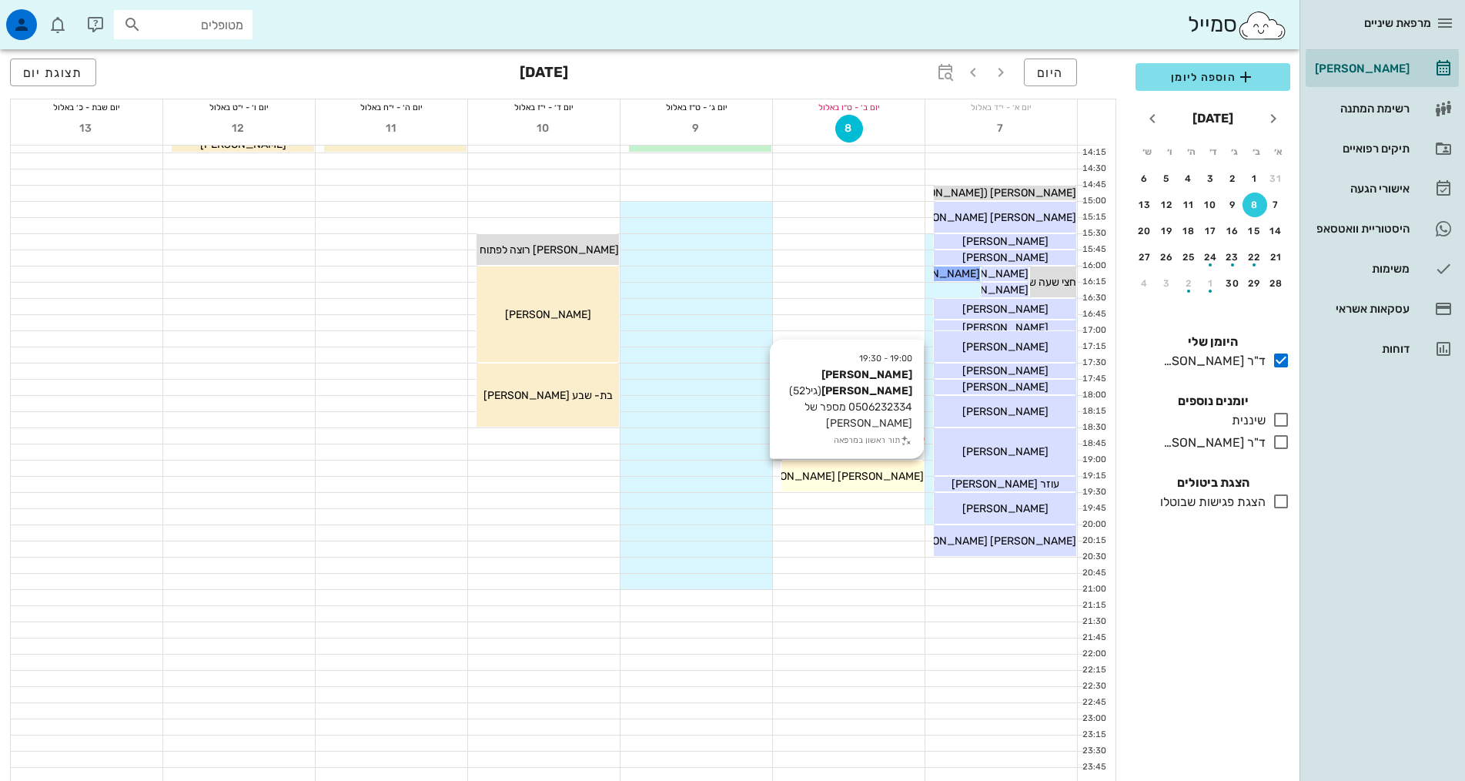
click at [858, 480] on span "אלון אמסלם" at bounding box center [836, 476] width 175 height 13
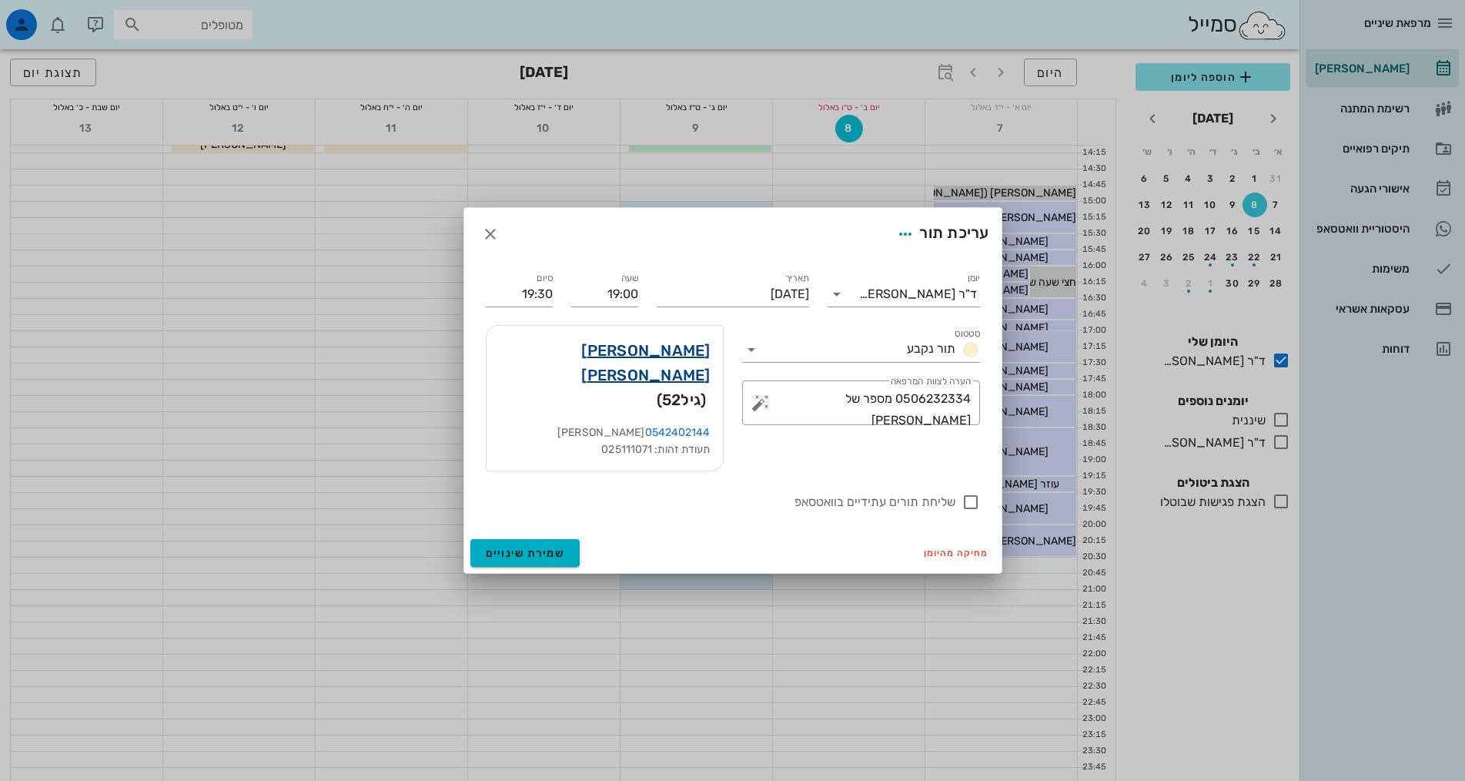
click at [701, 378] on link "אלון אמסלם" at bounding box center [605, 362] width 212 height 49
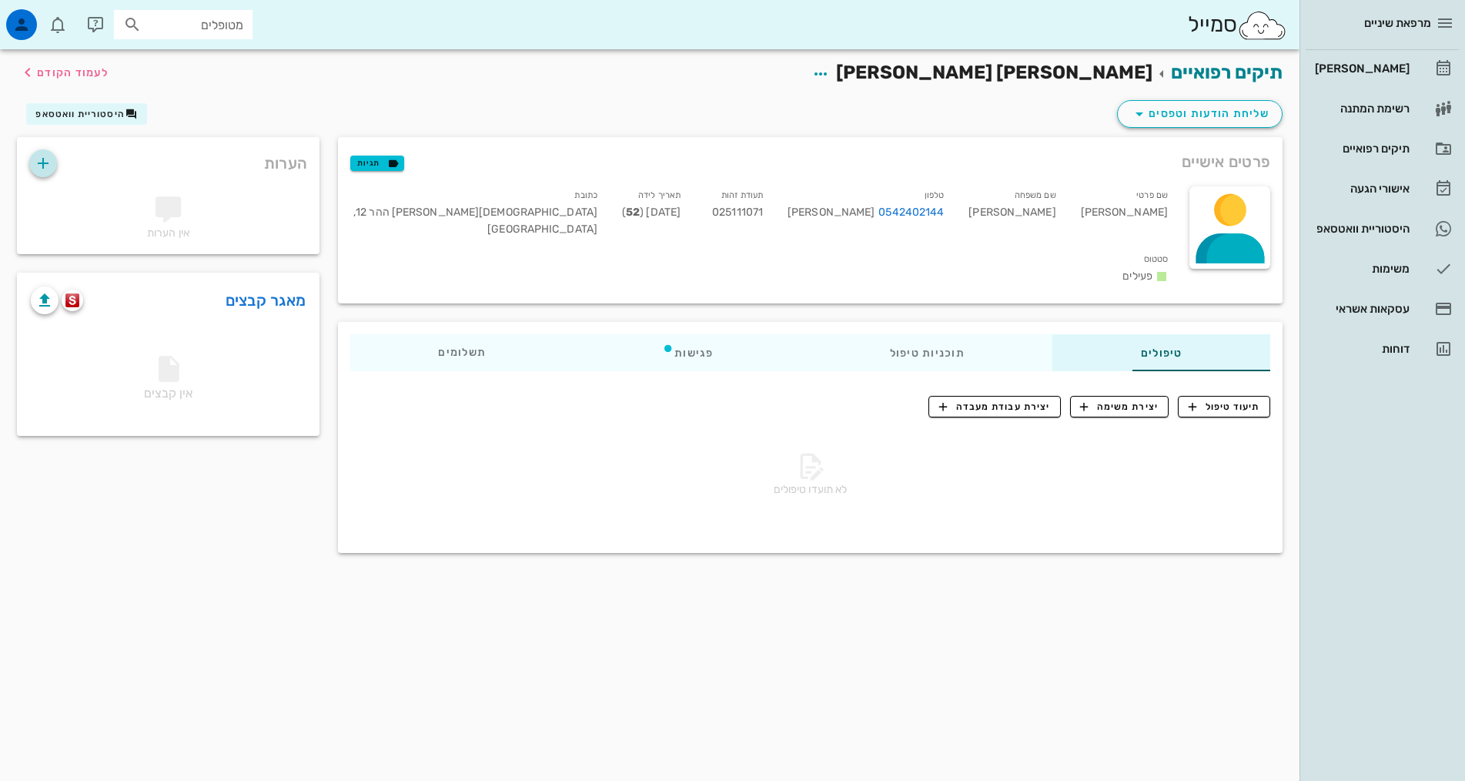
click at [41, 162] on icon "button" at bounding box center [43, 163] width 18 height 18
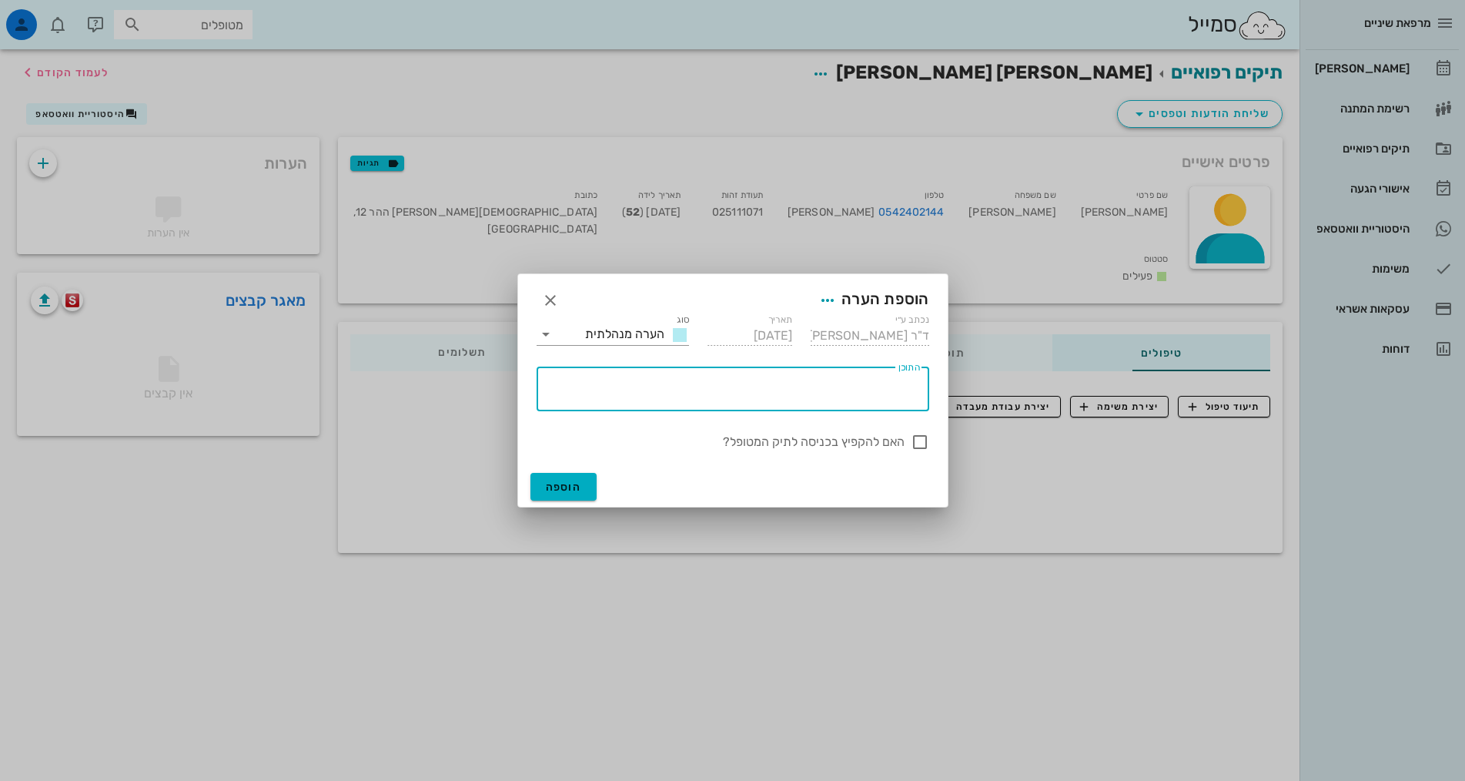
click at [898, 386] on textarea "התוכן" at bounding box center [730, 392] width 380 height 37
type textarea "רונית אשתו 0506232334"
click at [580, 491] on span "הוספה" at bounding box center [564, 487] width 36 height 13
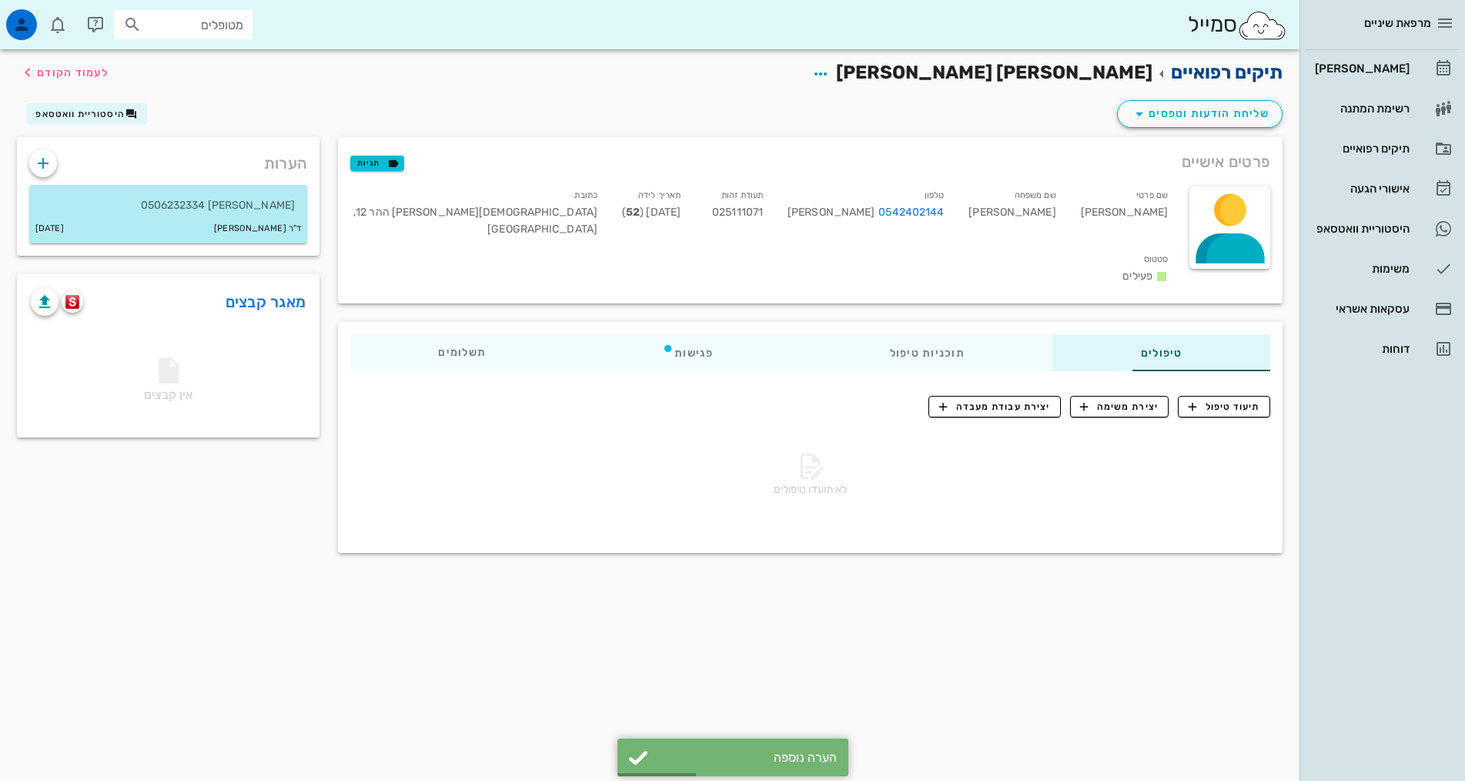
click at [1194, 73] on link "תיקים רפואיים" at bounding box center [1227, 73] width 112 height 22
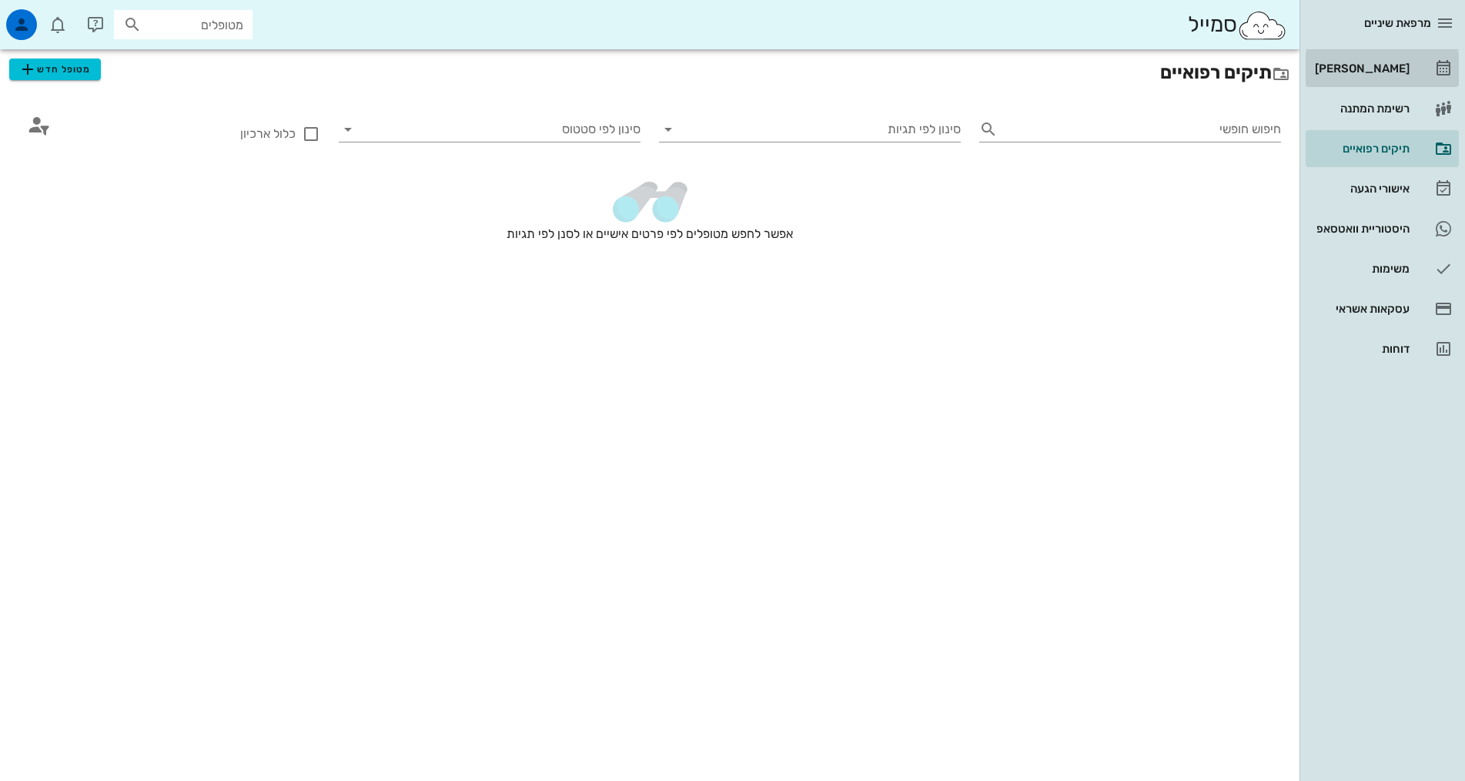
click at [1368, 62] on div "[PERSON_NAME]" at bounding box center [1361, 68] width 98 height 12
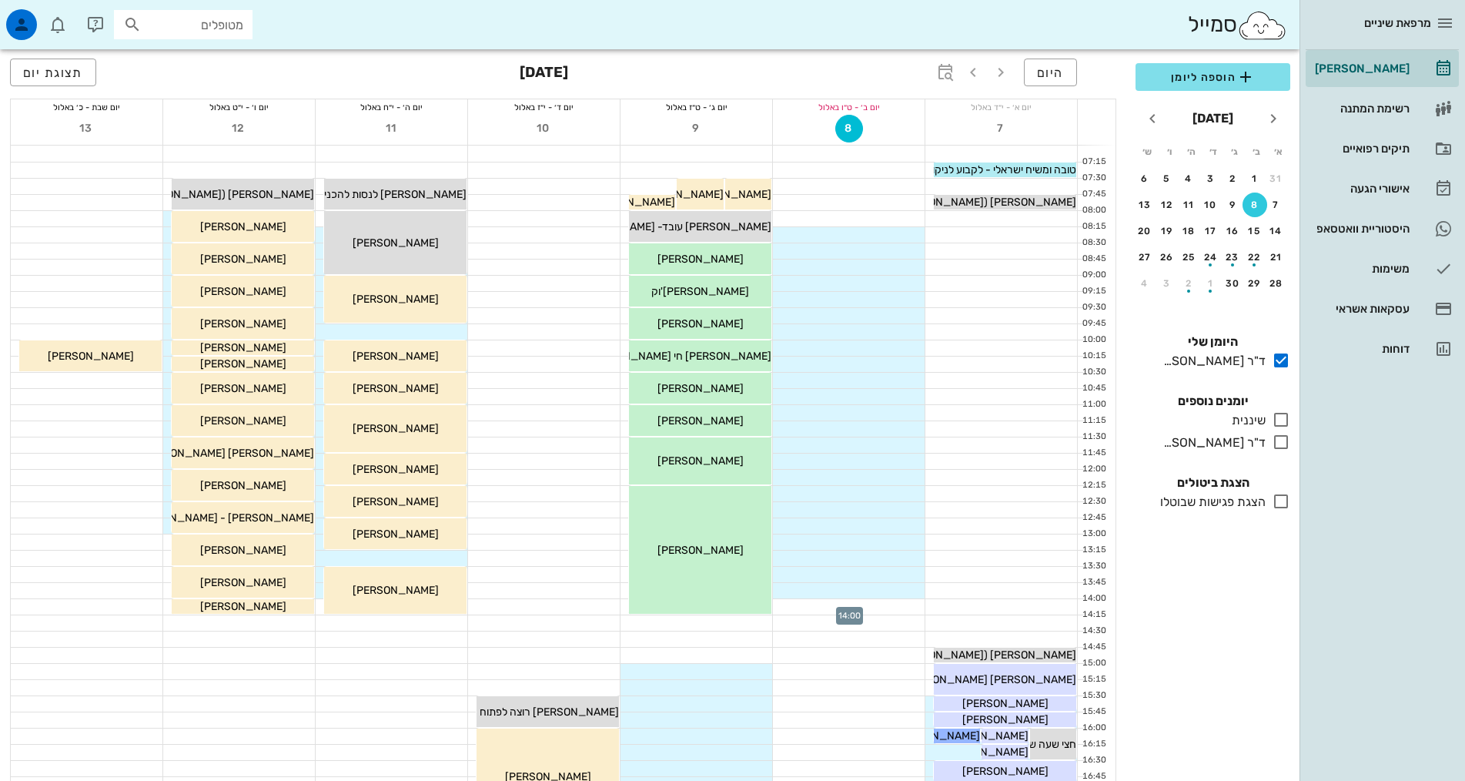
scroll to position [464, 0]
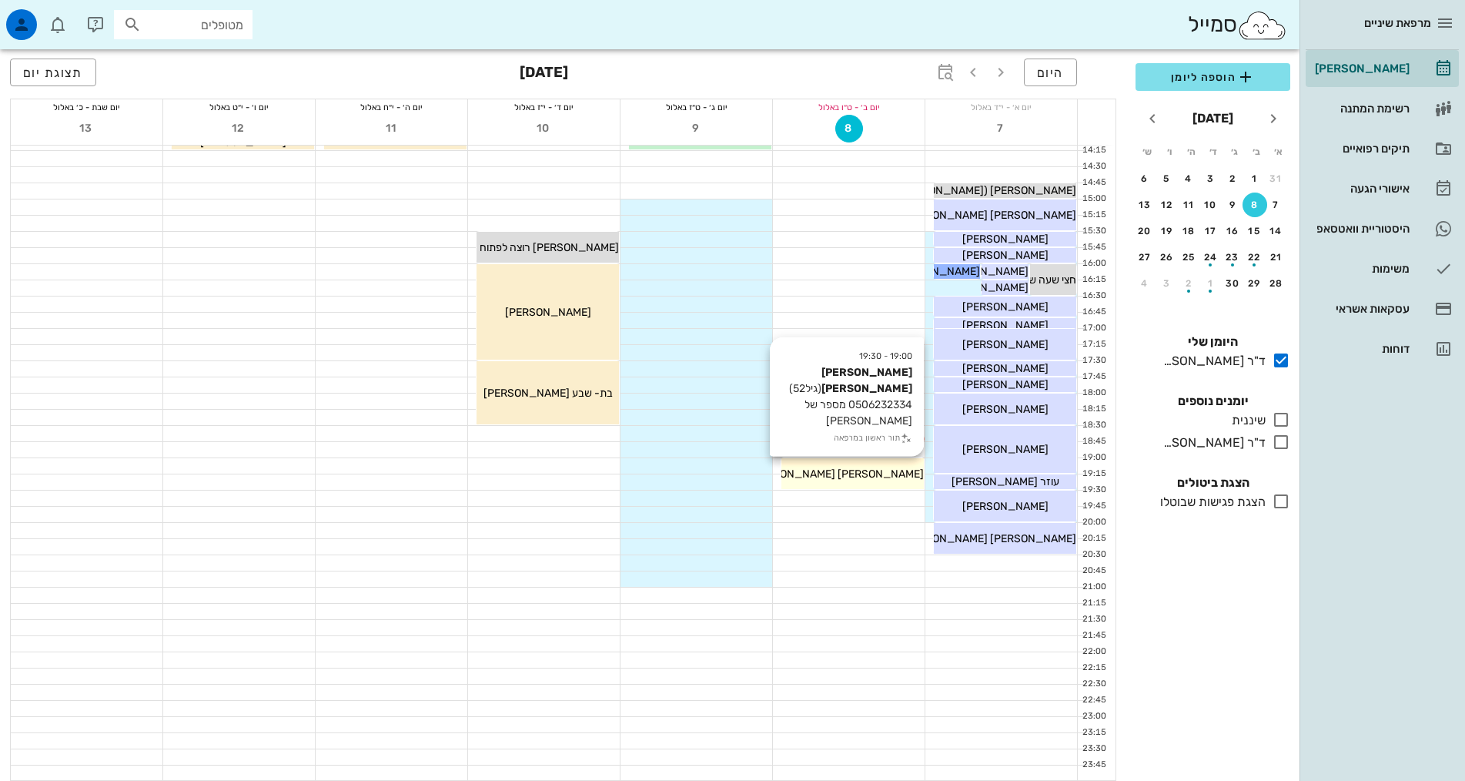
click at [877, 469] on span "אלון אמסלם" at bounding box center [836, 473] width 175 height 13
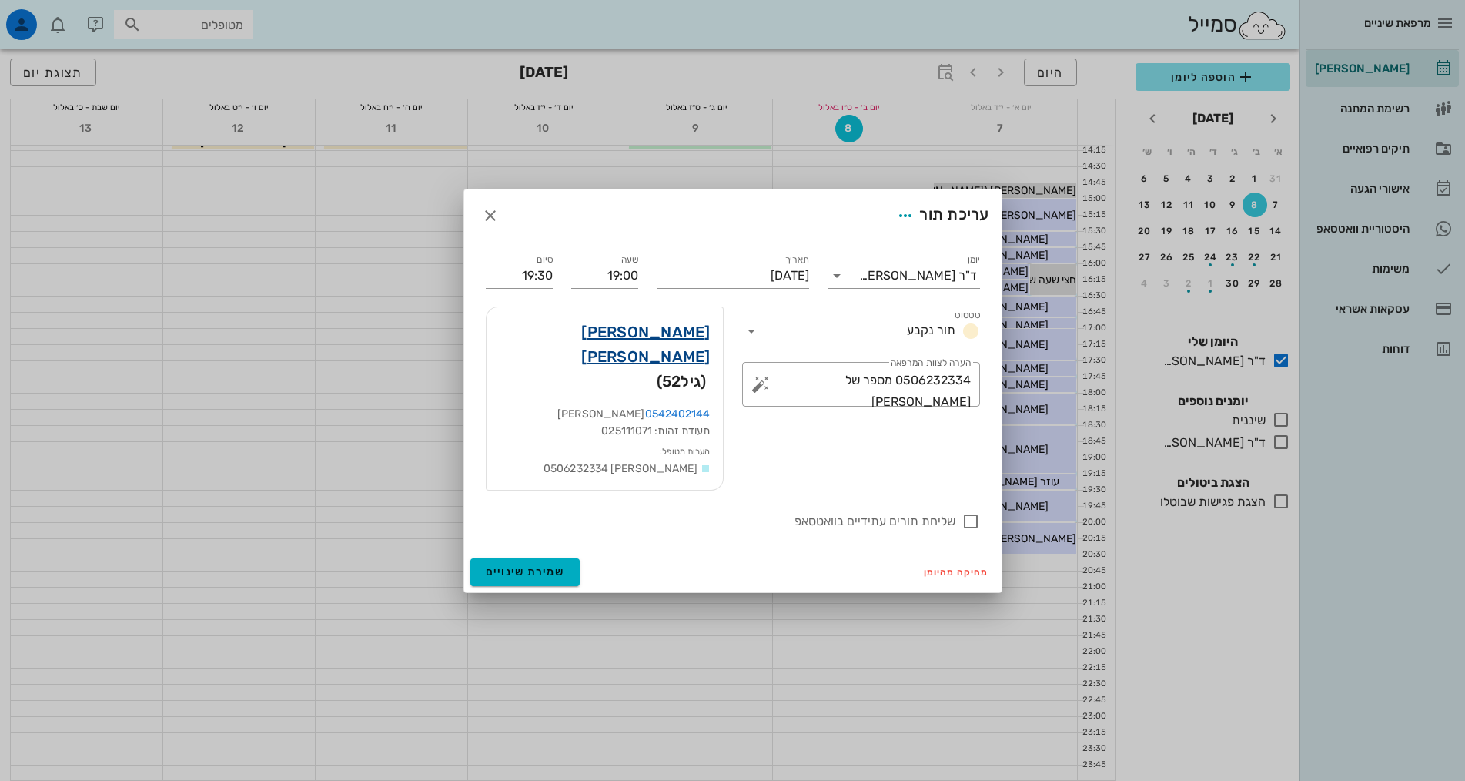
click at [675, 358] on link "אלון אמסלם" at bounding box center [605, 344] width 212 height 49
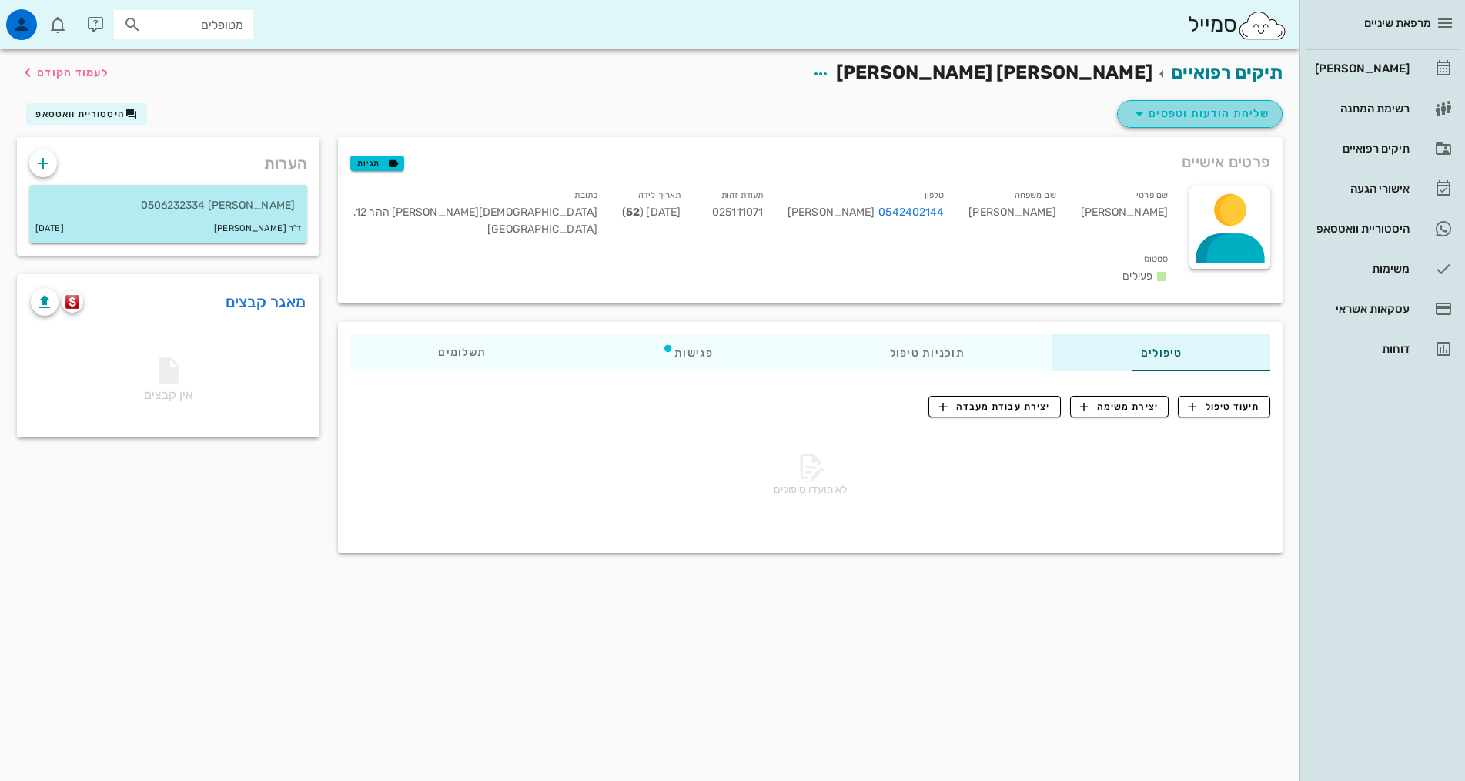
click at [1140, 118] on icon "button" at bounding box center [1139, 114] width 18 height 18
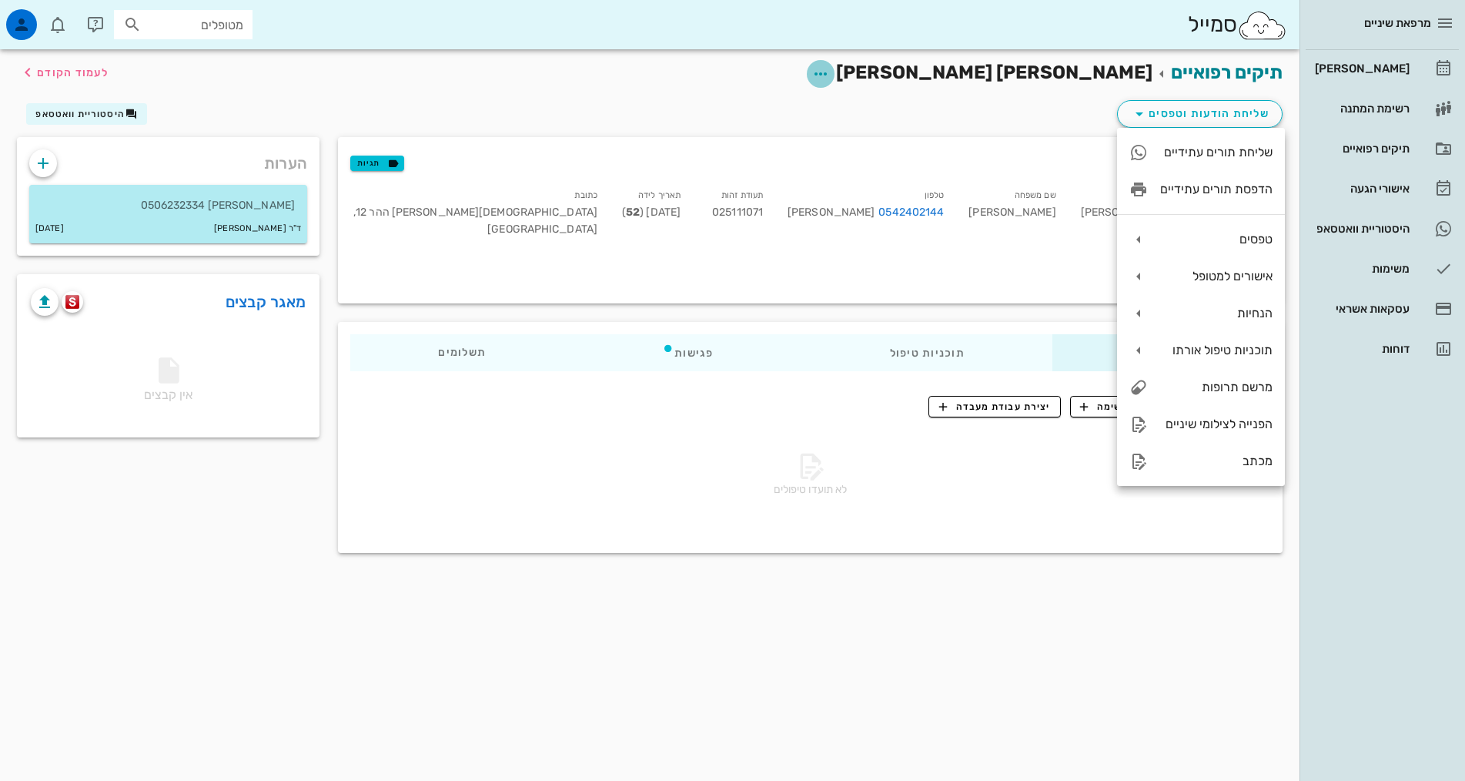
click at [830, 76] on icon "button" at bounding box center [821, 74] width 18 height 18
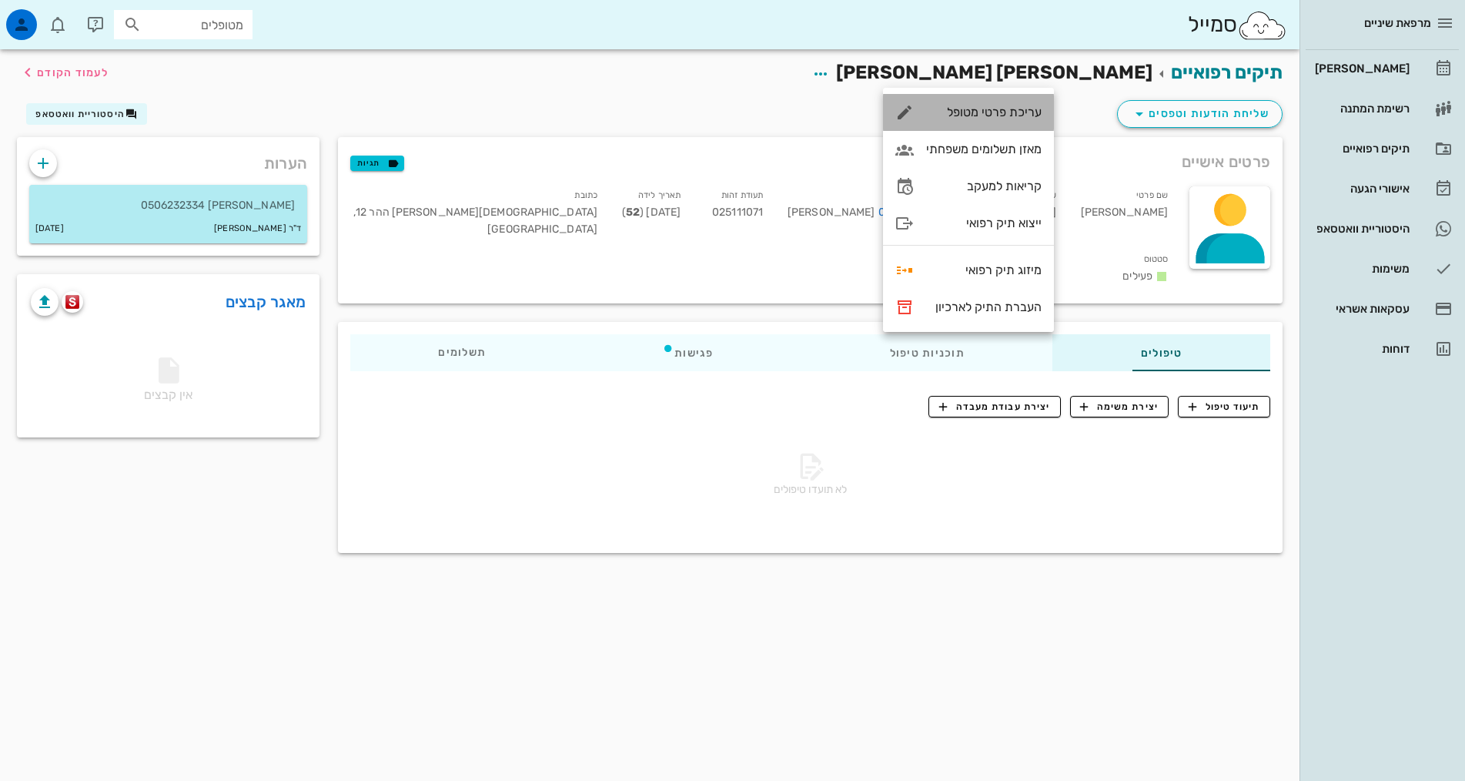
click at [1006, 111] on div "עריכת פרטי מטופל" at bounding box center [984, 112] width 116 height 15
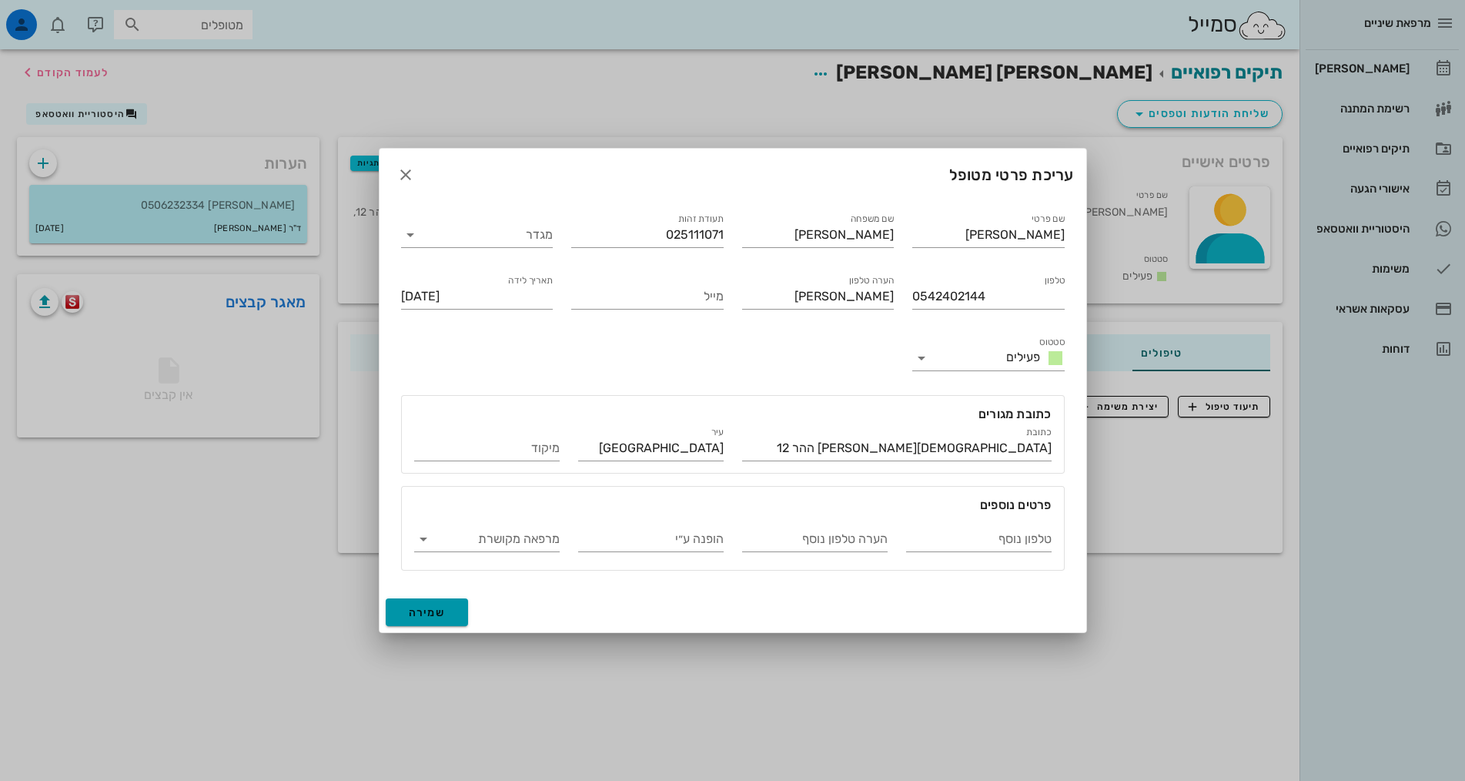
click at [458, 614] on button "שמירה" at bounding box center [427, 612] width 83 height 28
type input "1973-02-09"
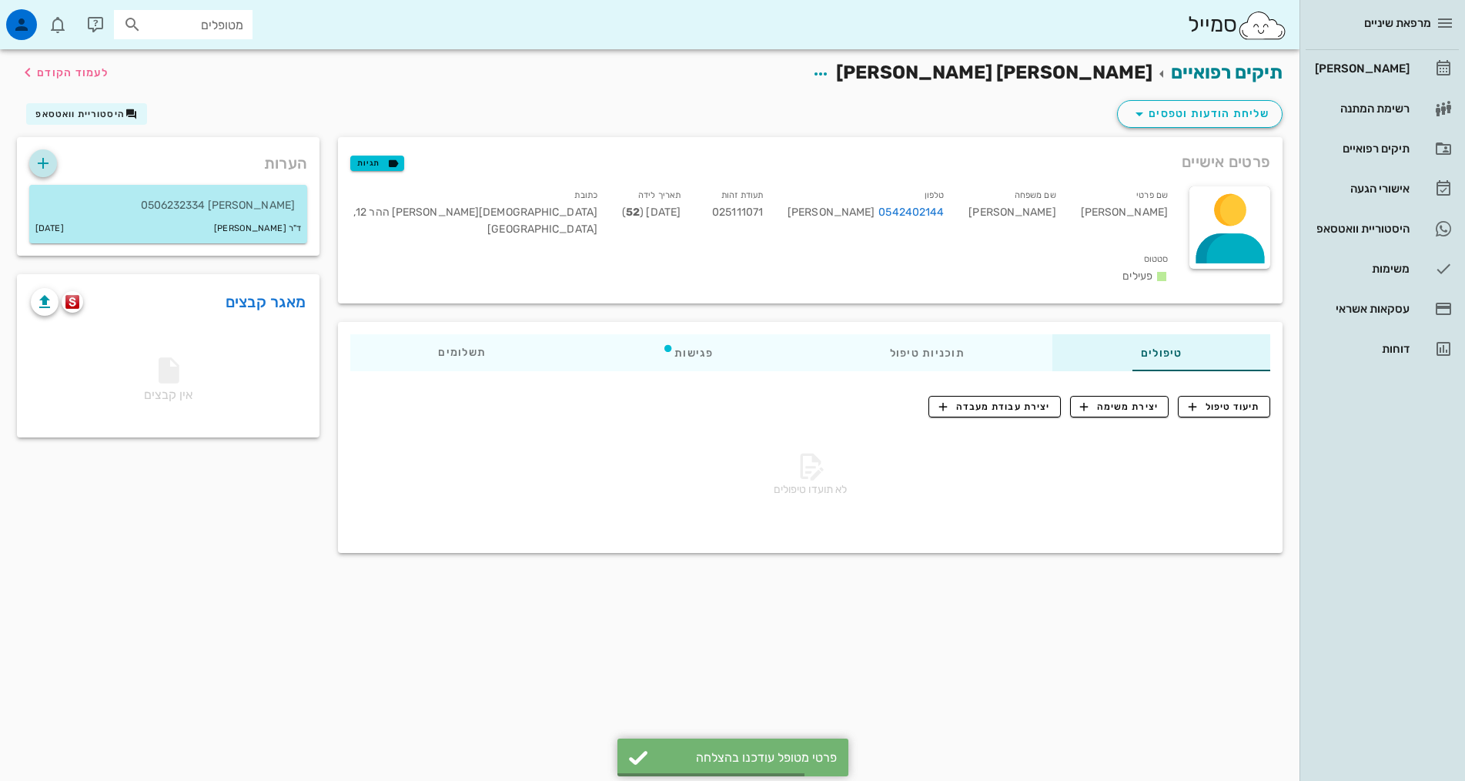
click at [43, 161] on icon "button" at bounding box center [43, 163] width 18 height 18
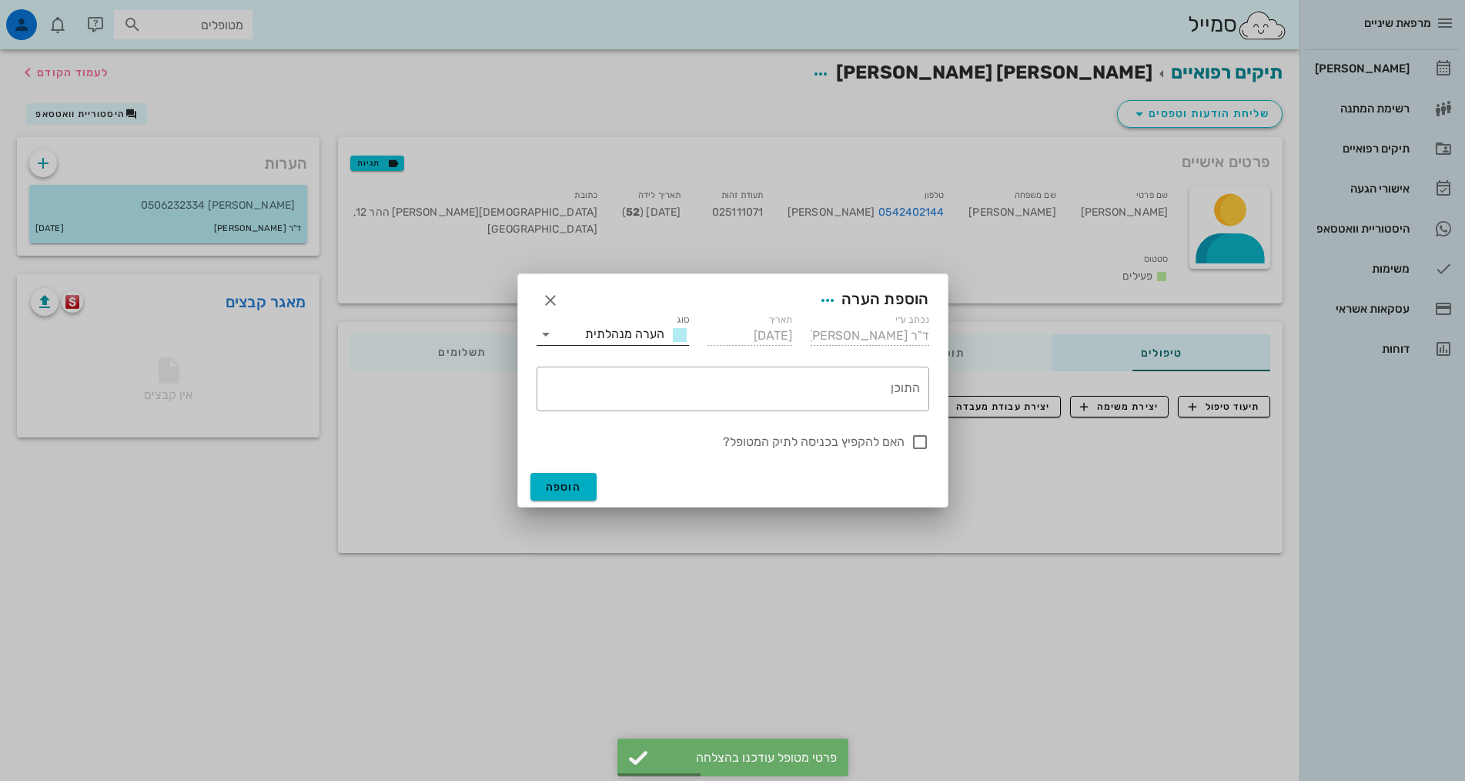
click at [549, 336] on icon at bounding box center [546, 334] width 18 height 18
click at [635, 372] on span "הערה רפואית" at bounding box center [619, 377] width 68 height 15
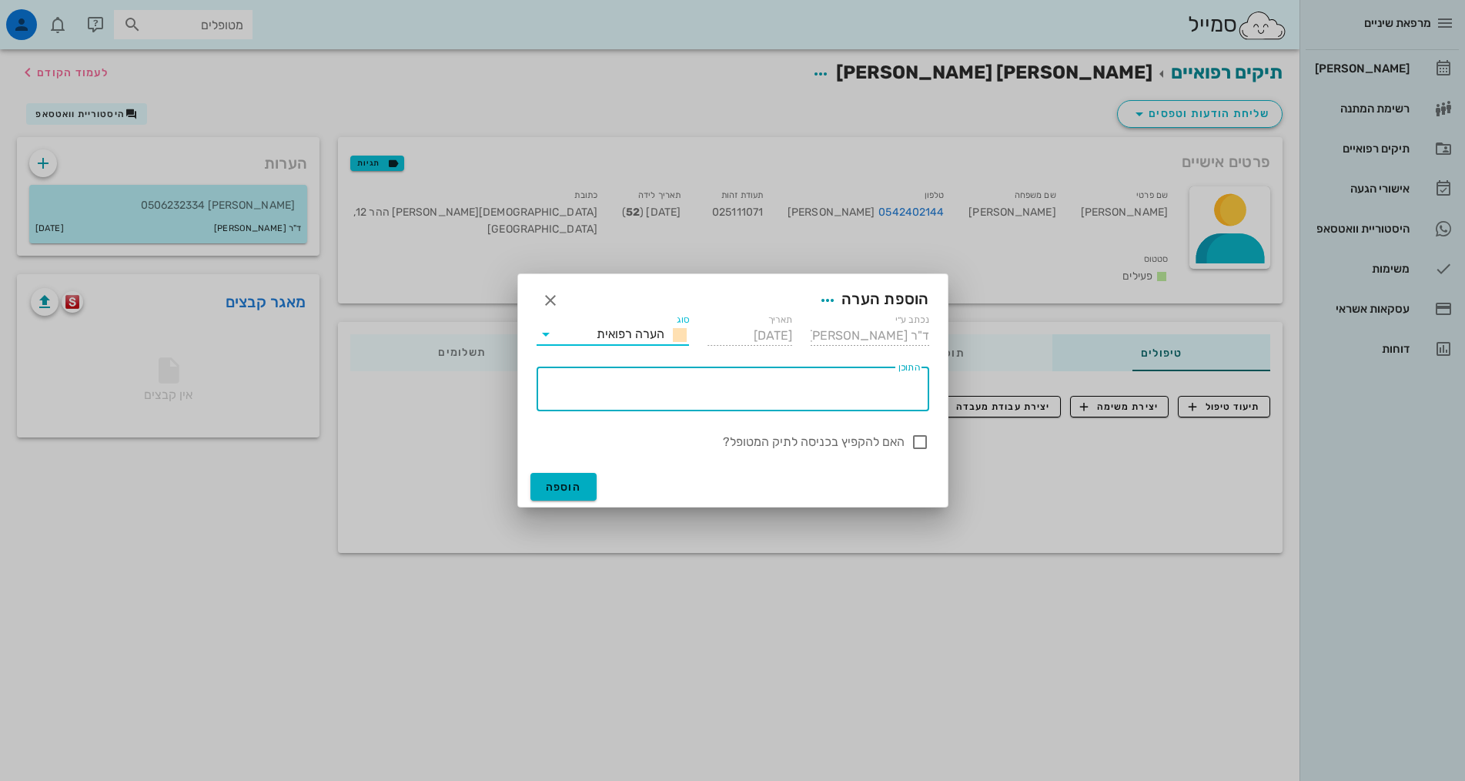
click at [850, 382] on textarea "התוכן" at bounding box center [730, 392] width 380 height 37
type textarea "נוטל אומפרדקס ונורטילין לקיבה רגיזה"
click at [566, 487] on span "הוספה" at bounding box center [564, 487] width 36 height 13
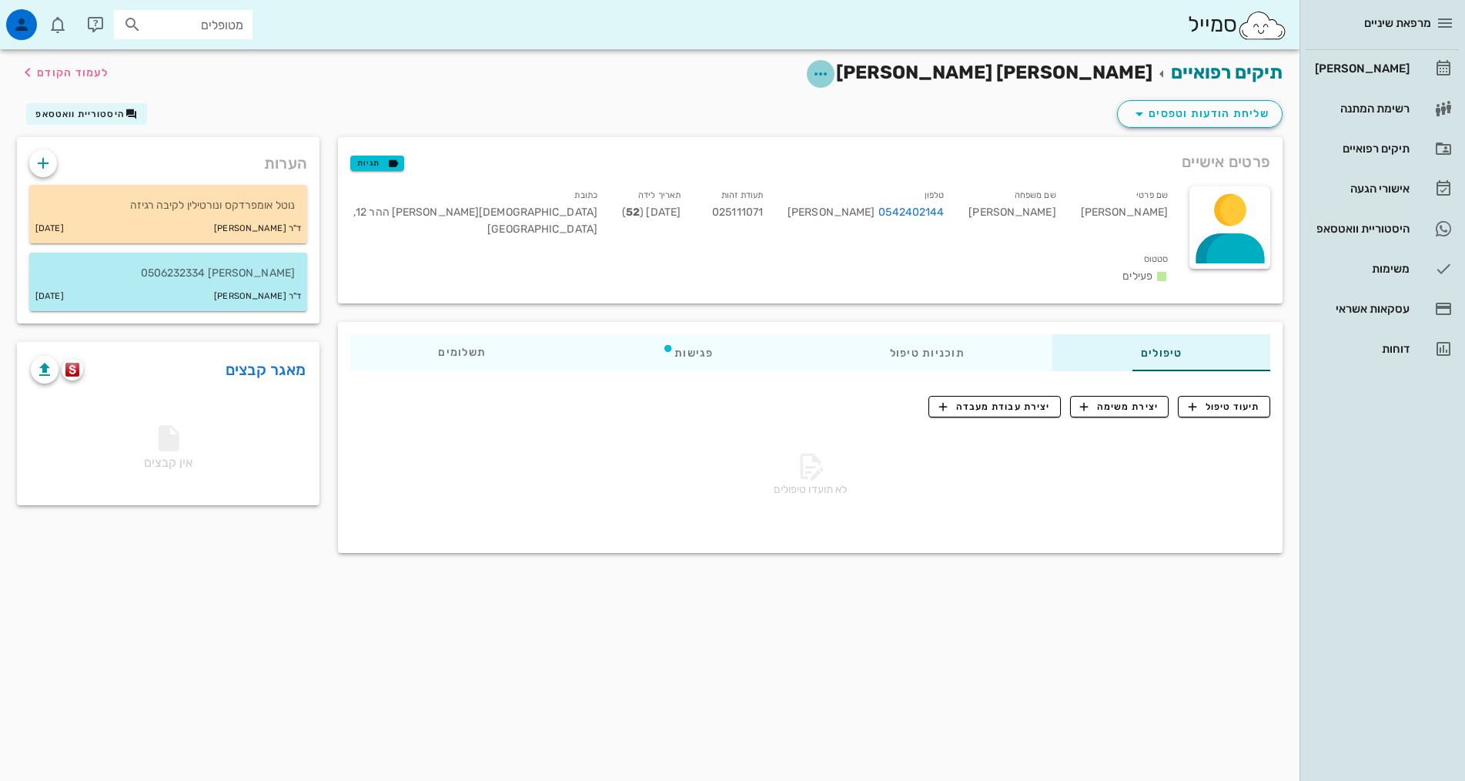
click at [830, 75] on icon "button" at bounding box center [821, 74] width 18 height 18
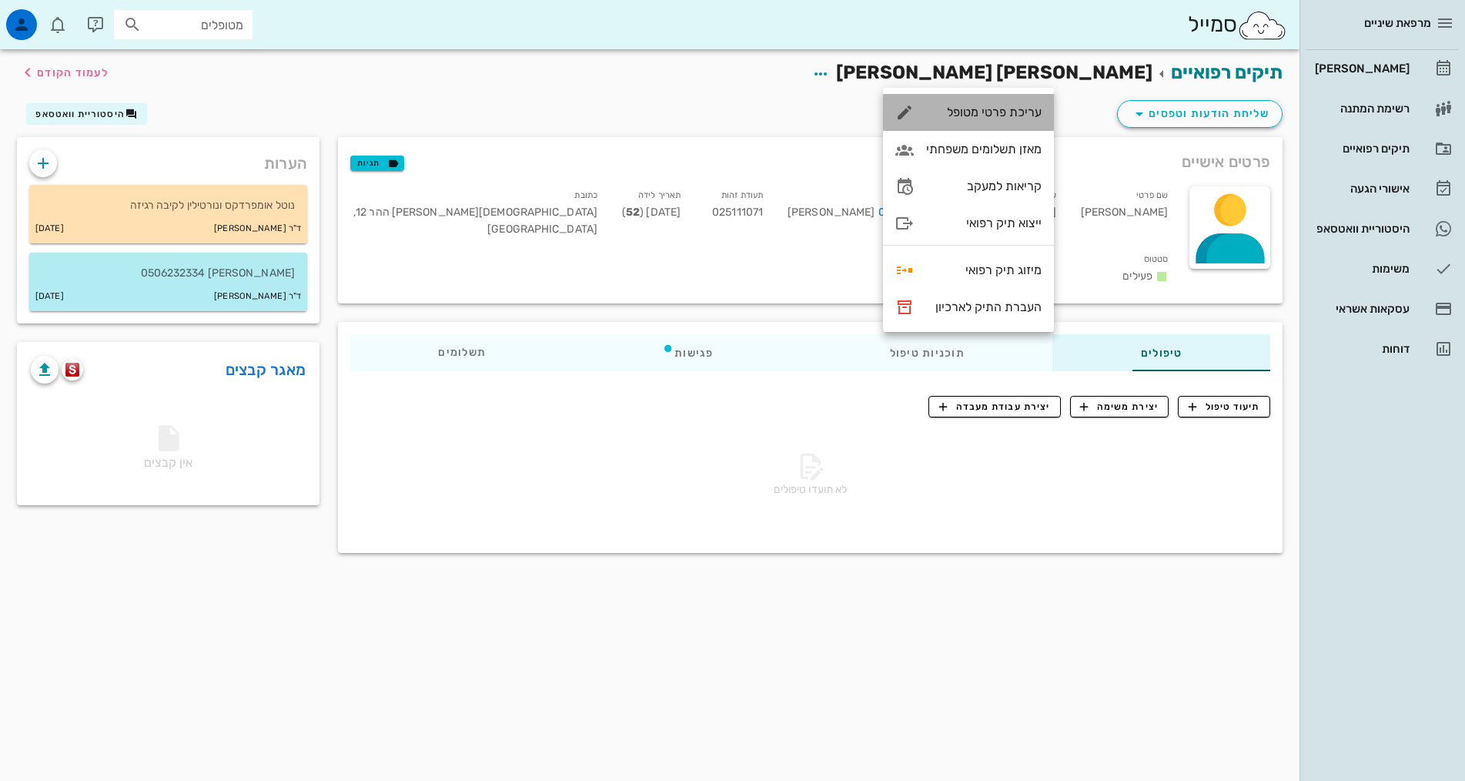
click at [1012, 117] on div "עריכת פרטי מטופל" at bounding box center [984, 112] width 116 height 15
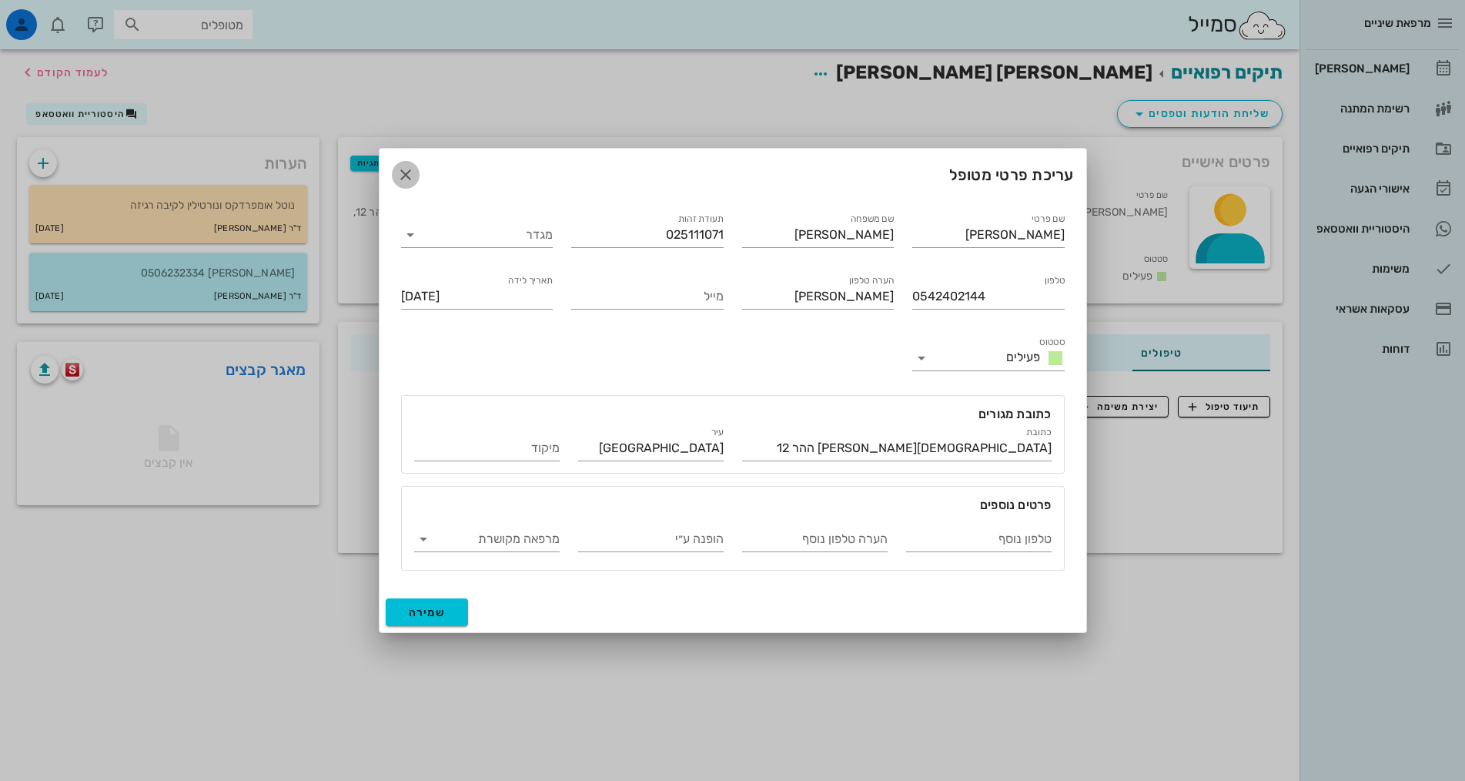
click at [410, 177] on icon "button" at bounding box center [406, 175] width 18 height 18
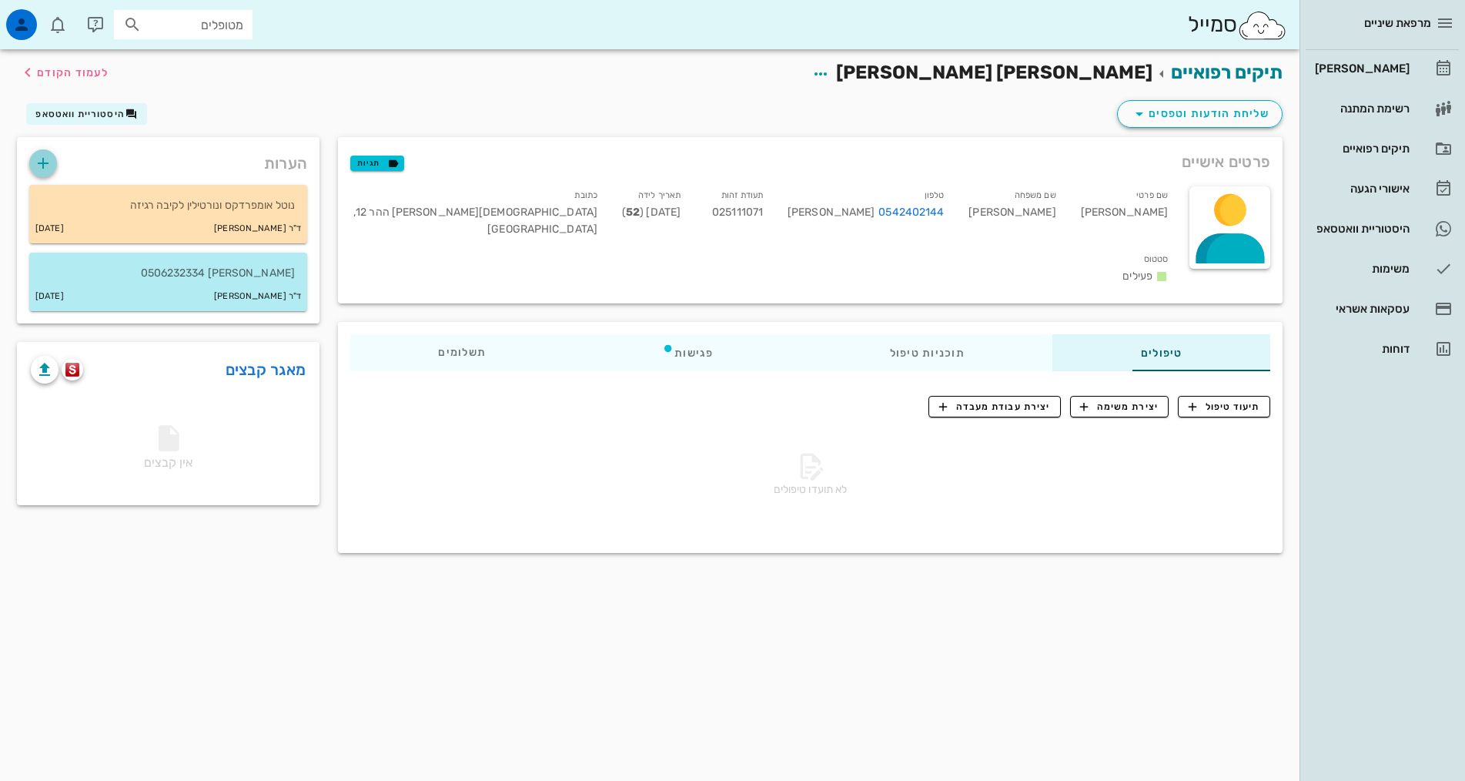
click at [38, 165] on icon "button" at bounding box center [43, 163] width 18 height 18
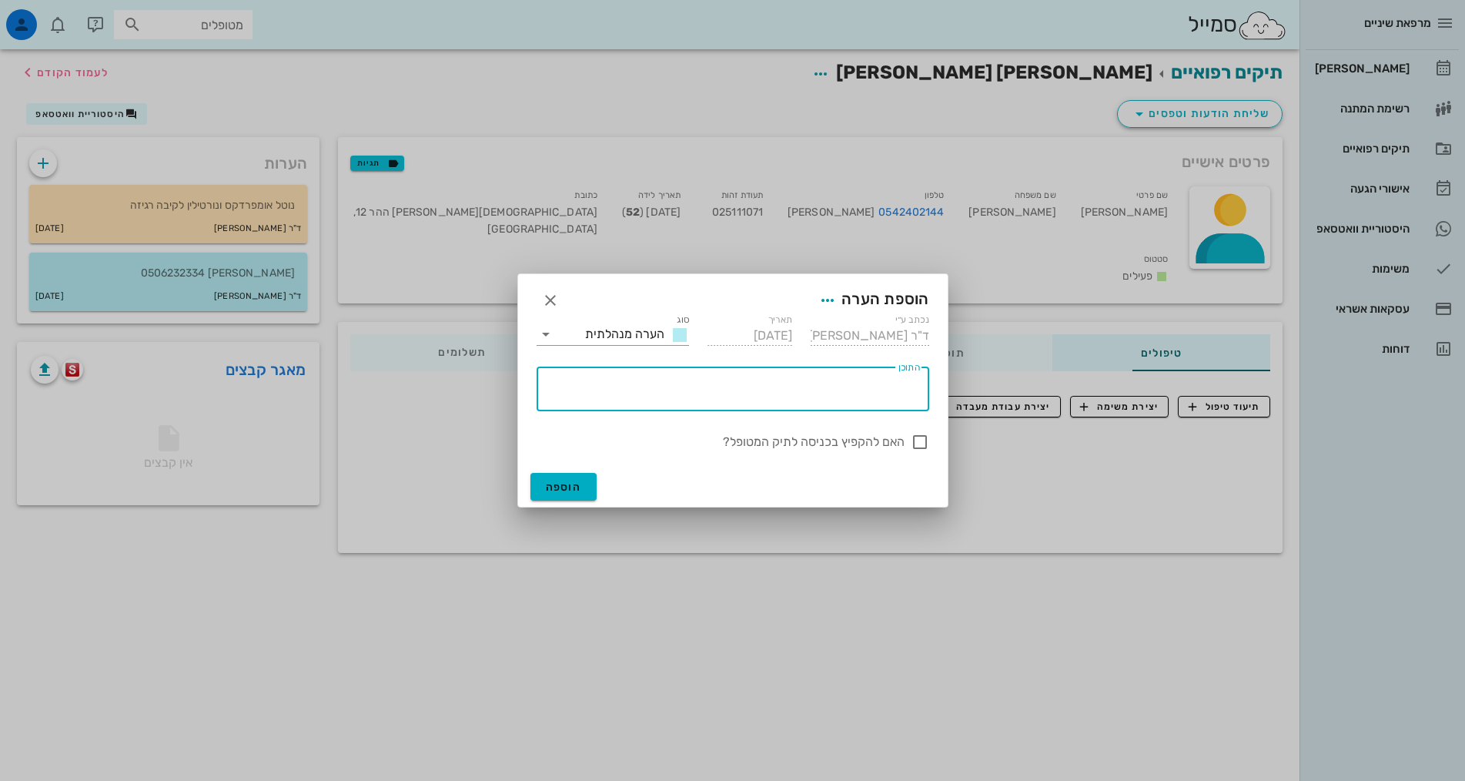
click at [742, 391] on textarea "התוכן" at bounding box center [730, 392] width 380 height 37
type textarea "ש"
type textarea "alon.amsalem@asm.com"
click at [559, 481] on span "הוספה" at bounding box center [564, 487] width 36 height 13
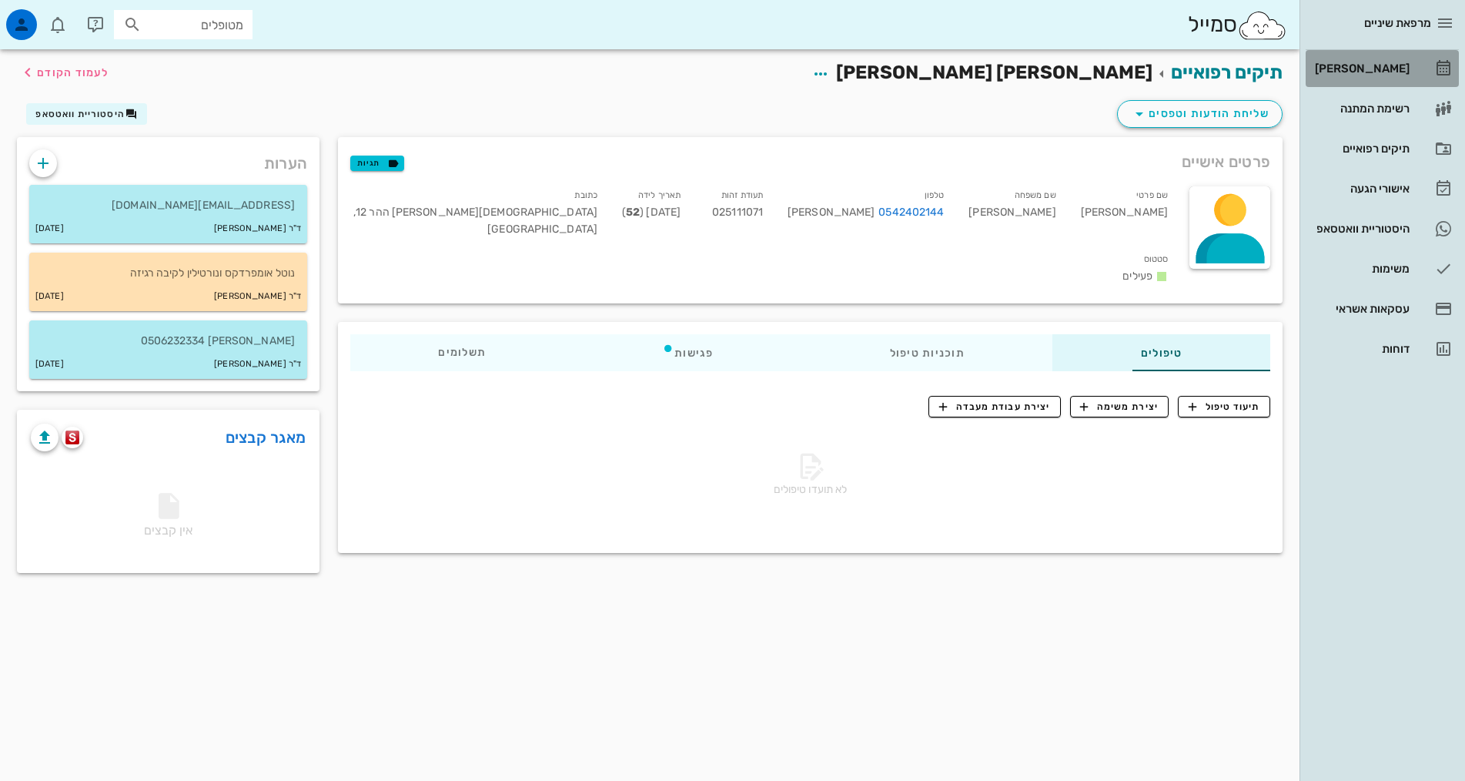
click at [1419, 65] on link "[PERSON_NAME]" at bounding box center [1382, 68] width 153 height 37
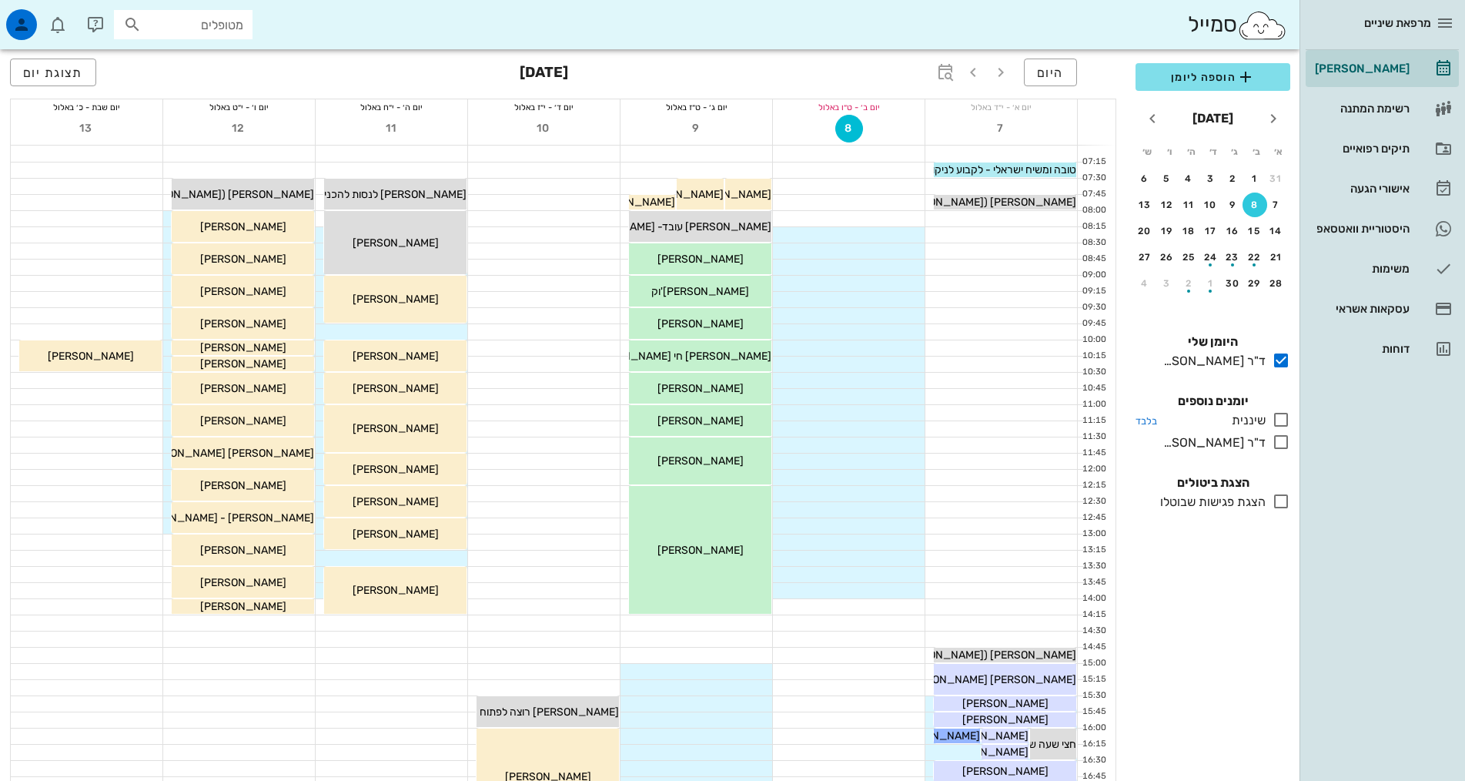
click at [1283, 420] on icon at bounding box center [1281, 419] width 18 height 18
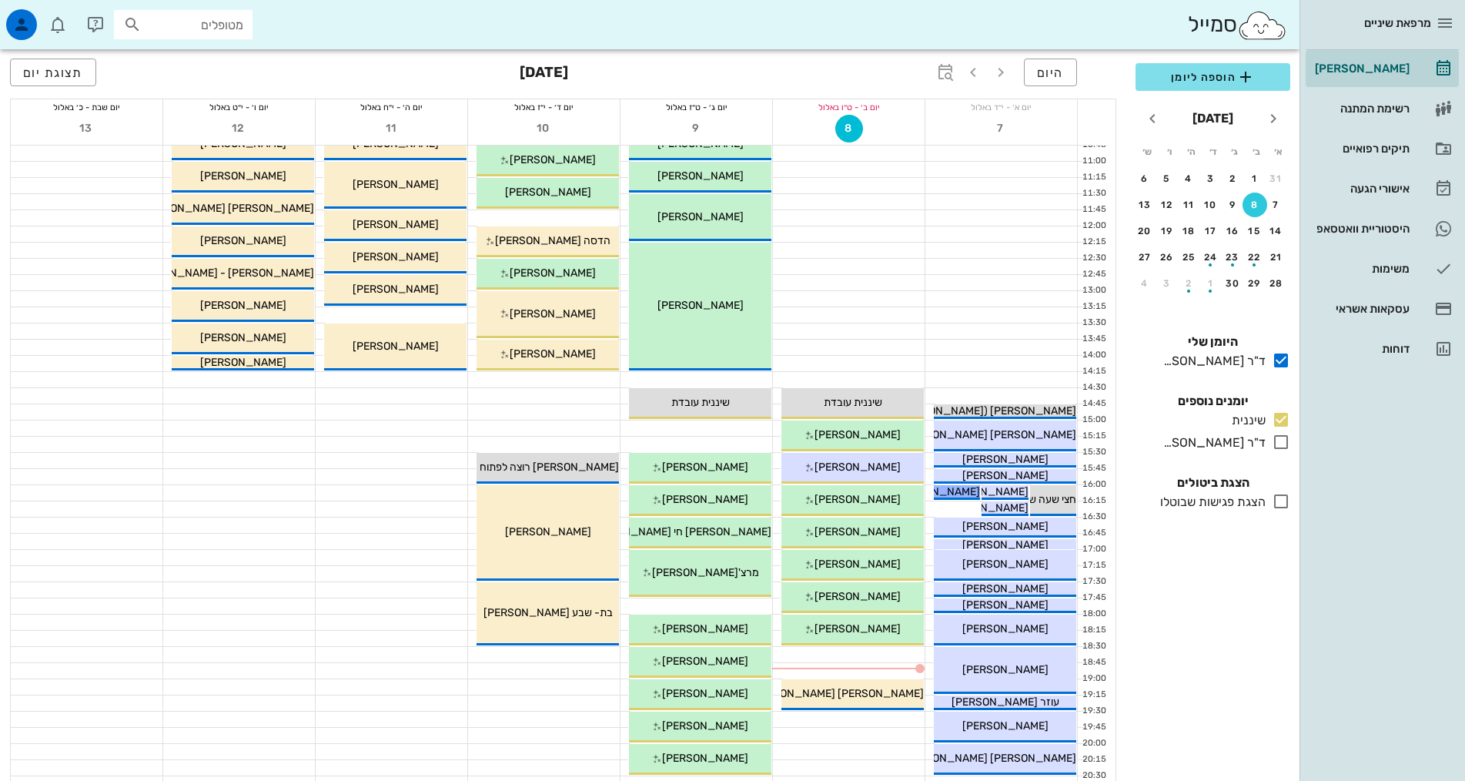
scroll to position [385, 0]
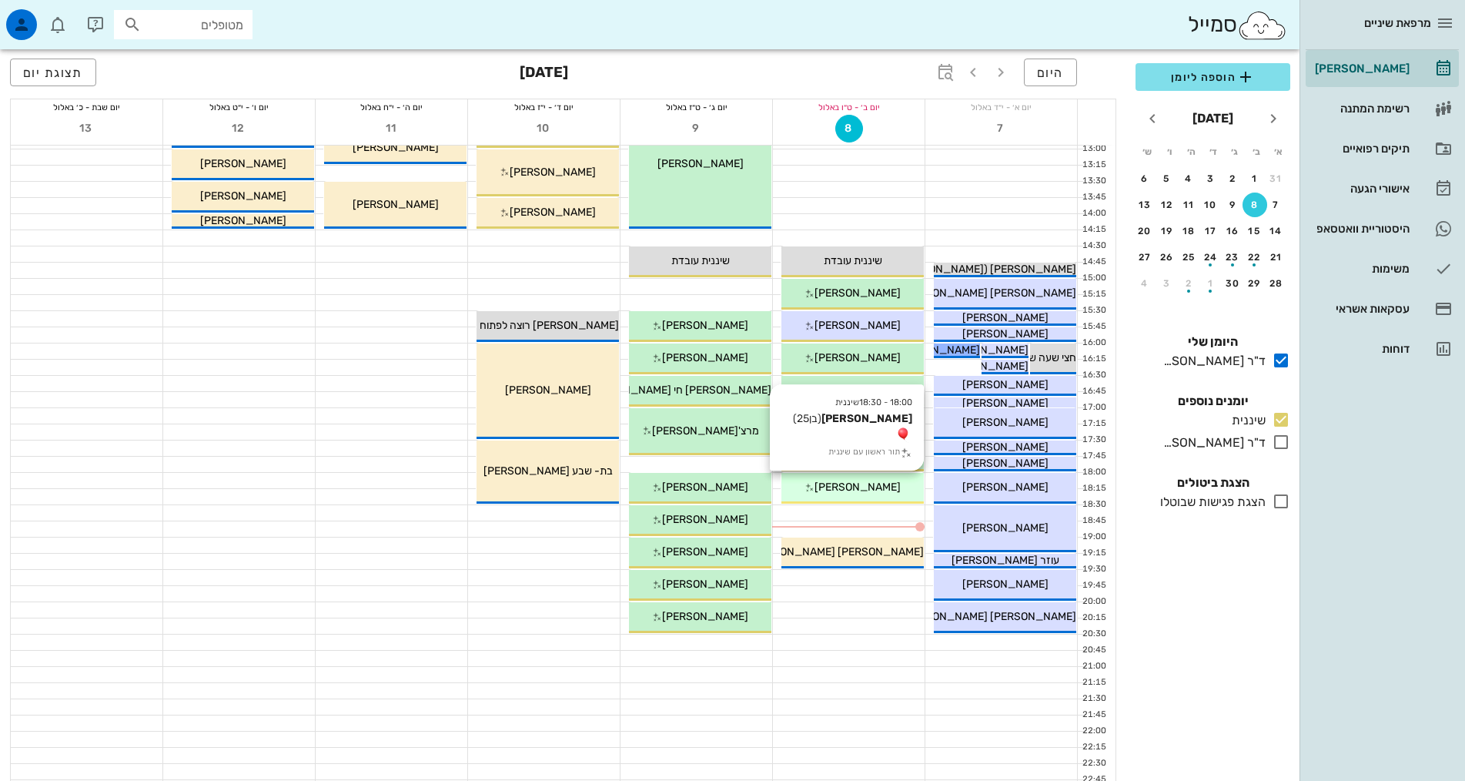
click at [881, 491] on div "[PERSON_NAME]" at bounding box center [853, 487] width 142 height 16
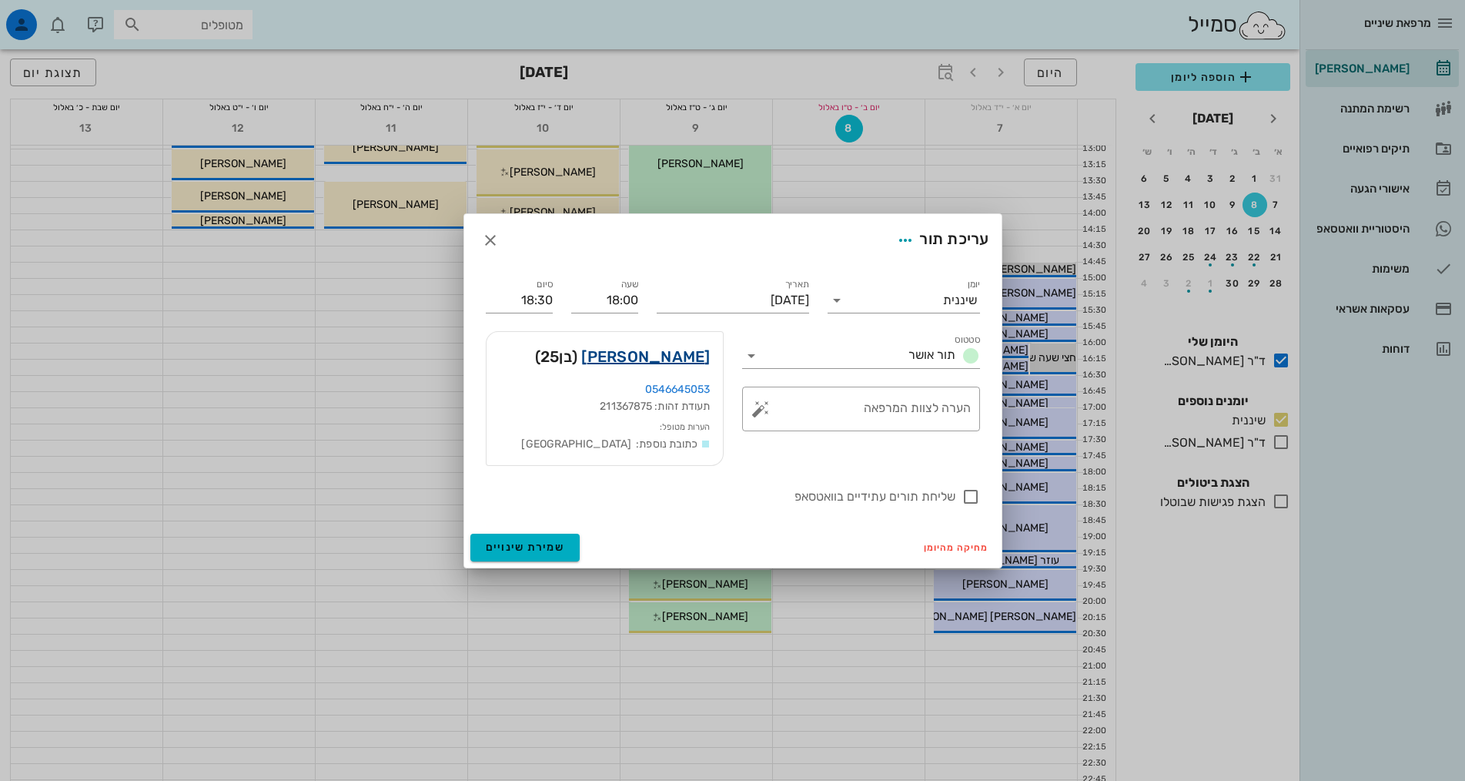
click at [668, 360] on link "יוחאי ארן" at bounding box center [645, 356] width 129 height 25
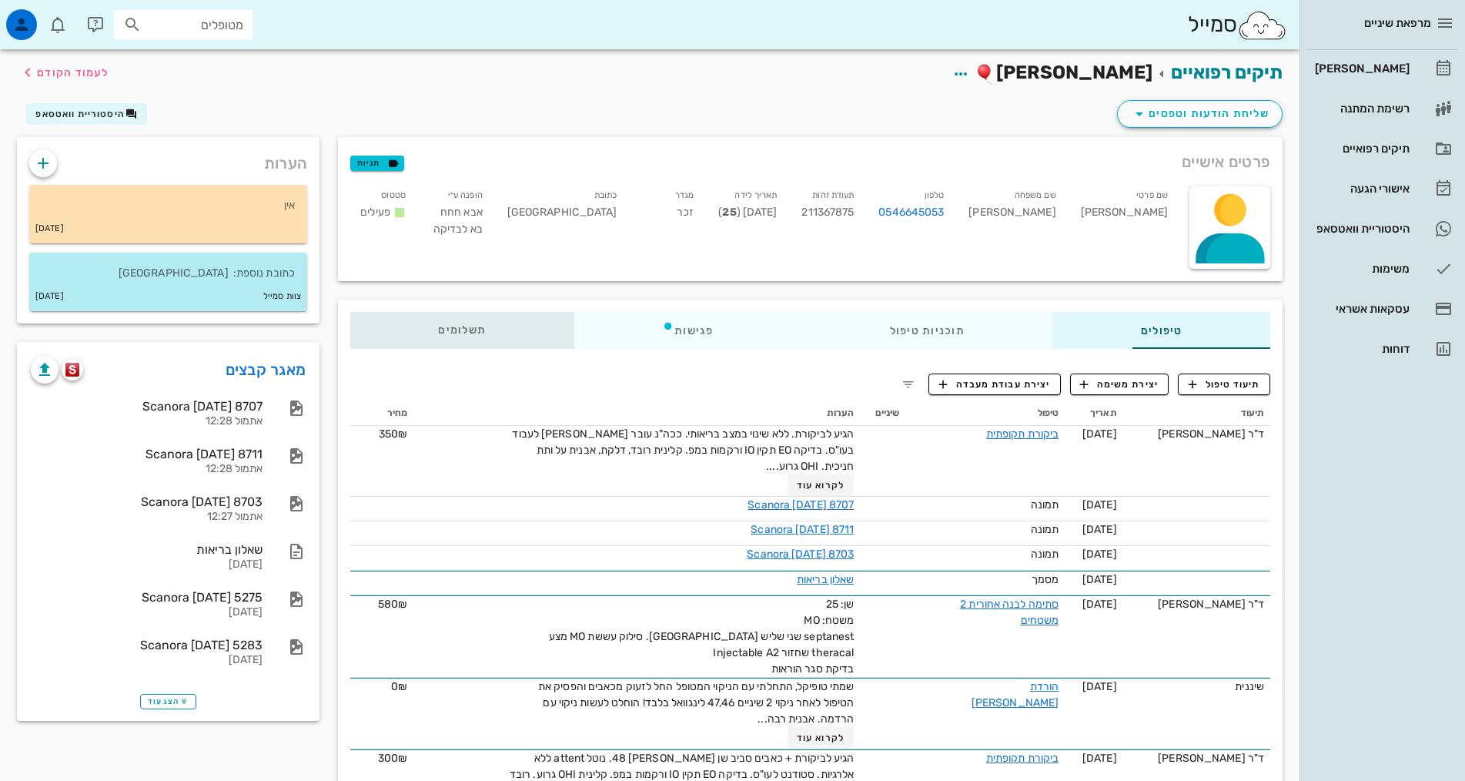
click at [438, 333] on span "תשלומים 0₪" at bounding box center [462, 330] width 48 height 11
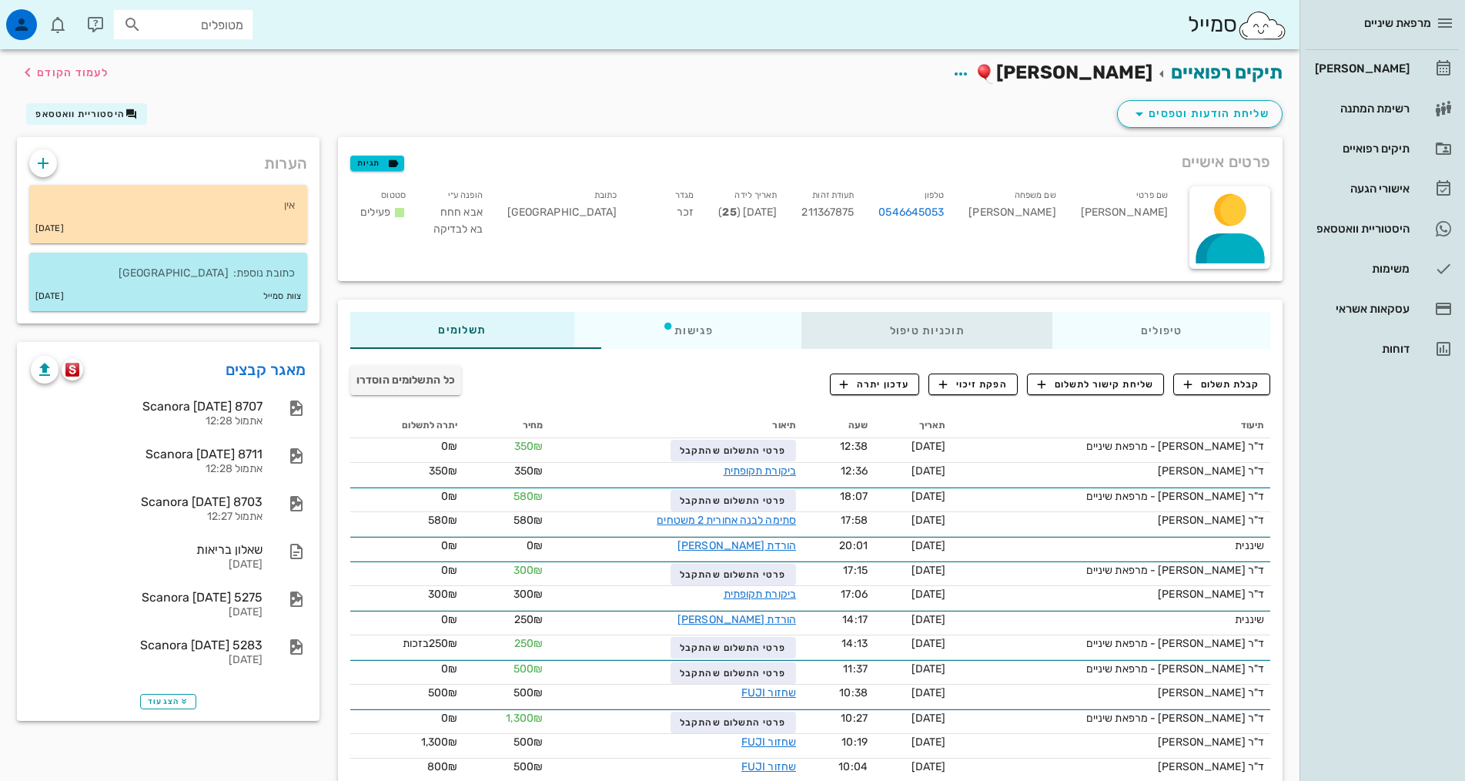
click at [845, 340] on div "תוכניות טיפול" at bounding box center [927, 330] width 251 height 37
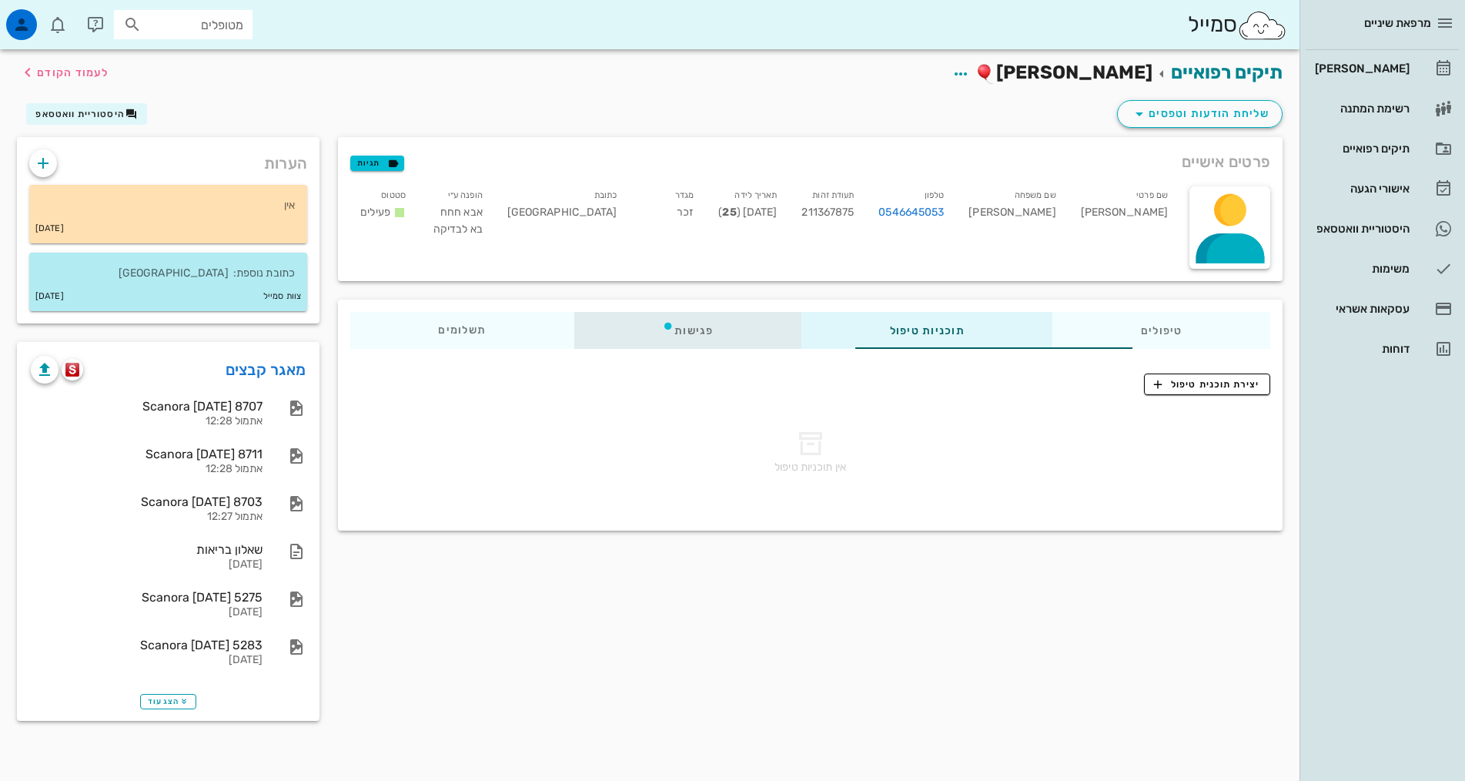
click at [651, 335] on div "פגישות" at bounding box center [687, 330] width 227 height 37
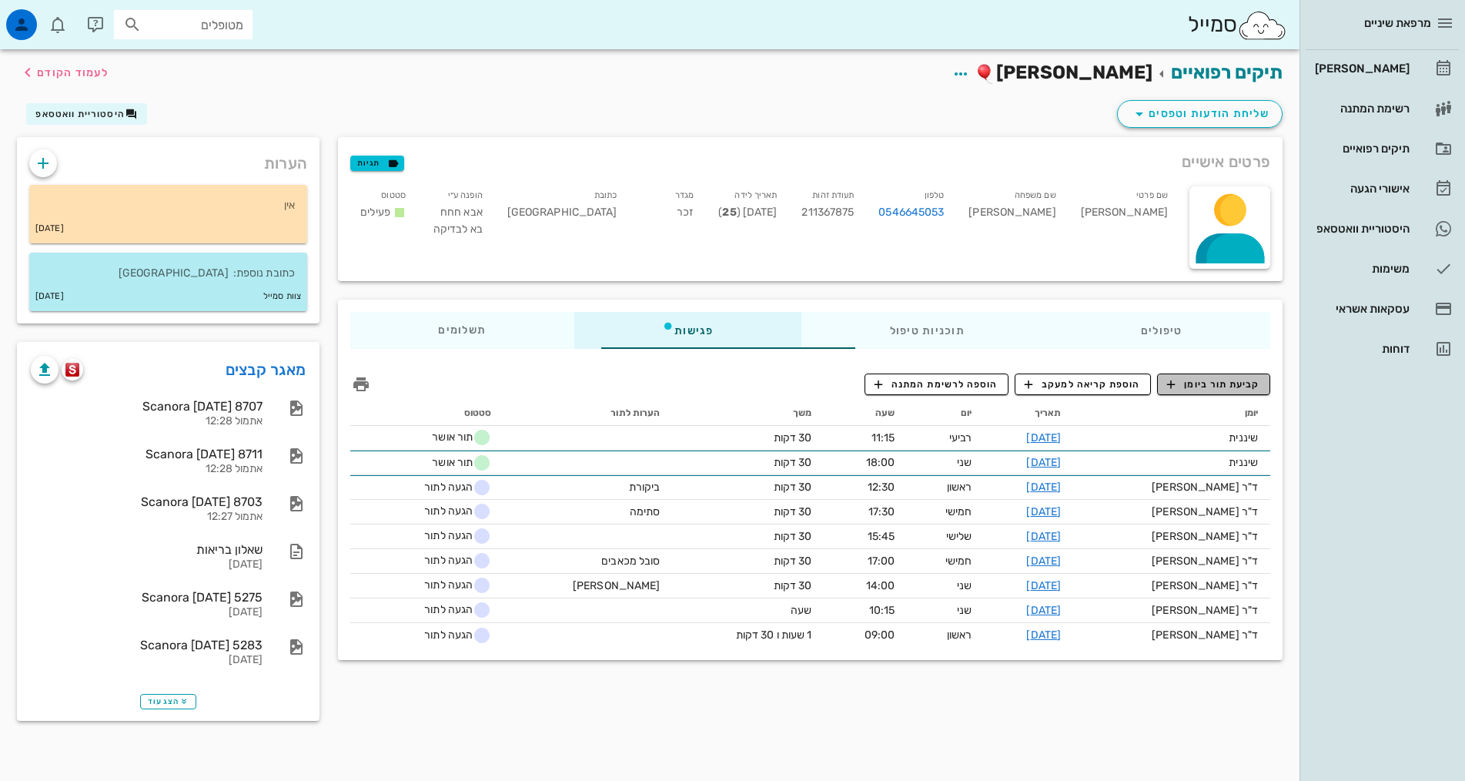
click at [1176, 384] on icon "button" at bounding box center [1171, 384] width 14 height 14
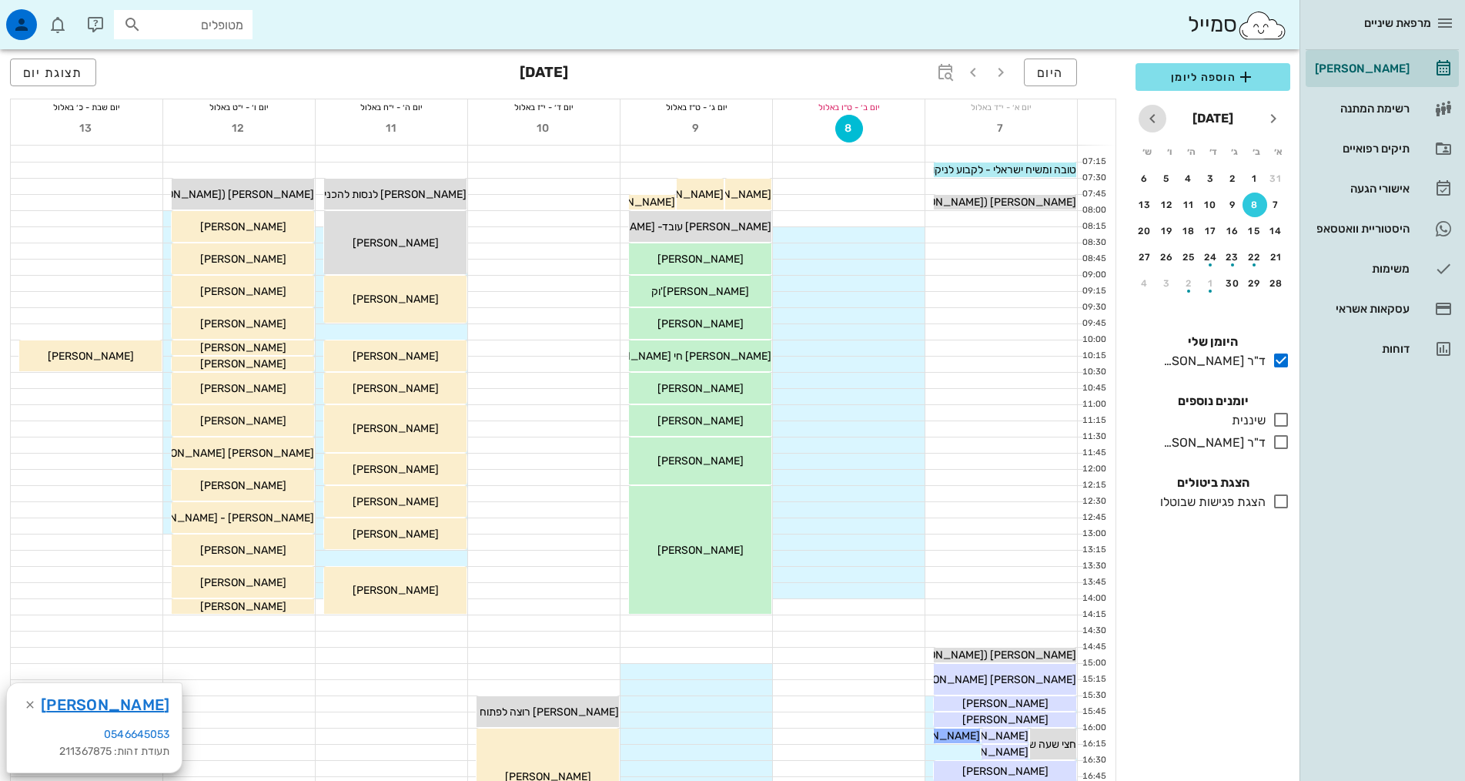
click at [1160, 118] on icon "חודש הבא" at bounding box center [1153, 118] width 18 height 18
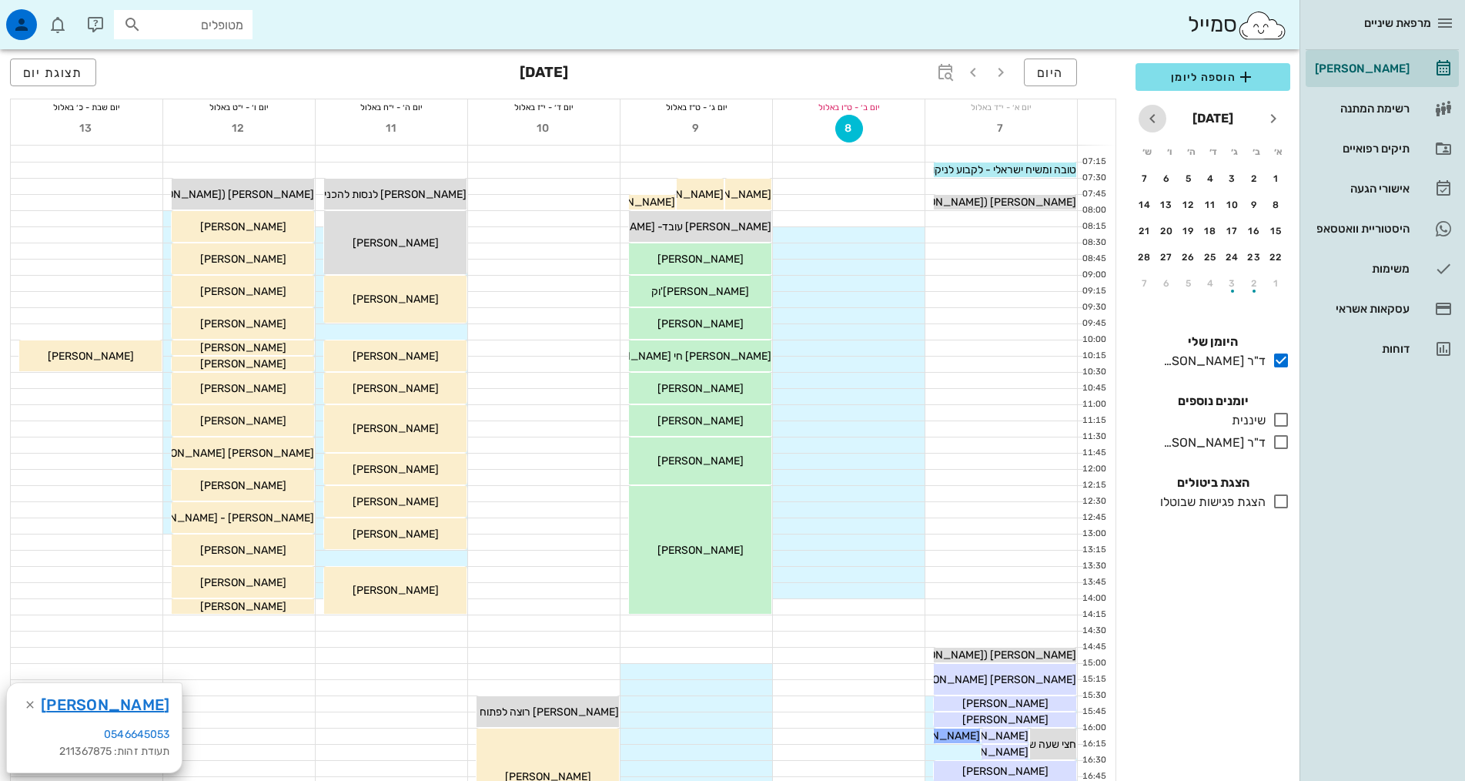
click at [1160, 118] on icon "חודש הבא" at bounding box center [1153, 118] width 18 height 18
click at [1208, 180] on div "4" at bounding box center [1211, 178] width 25 height 11
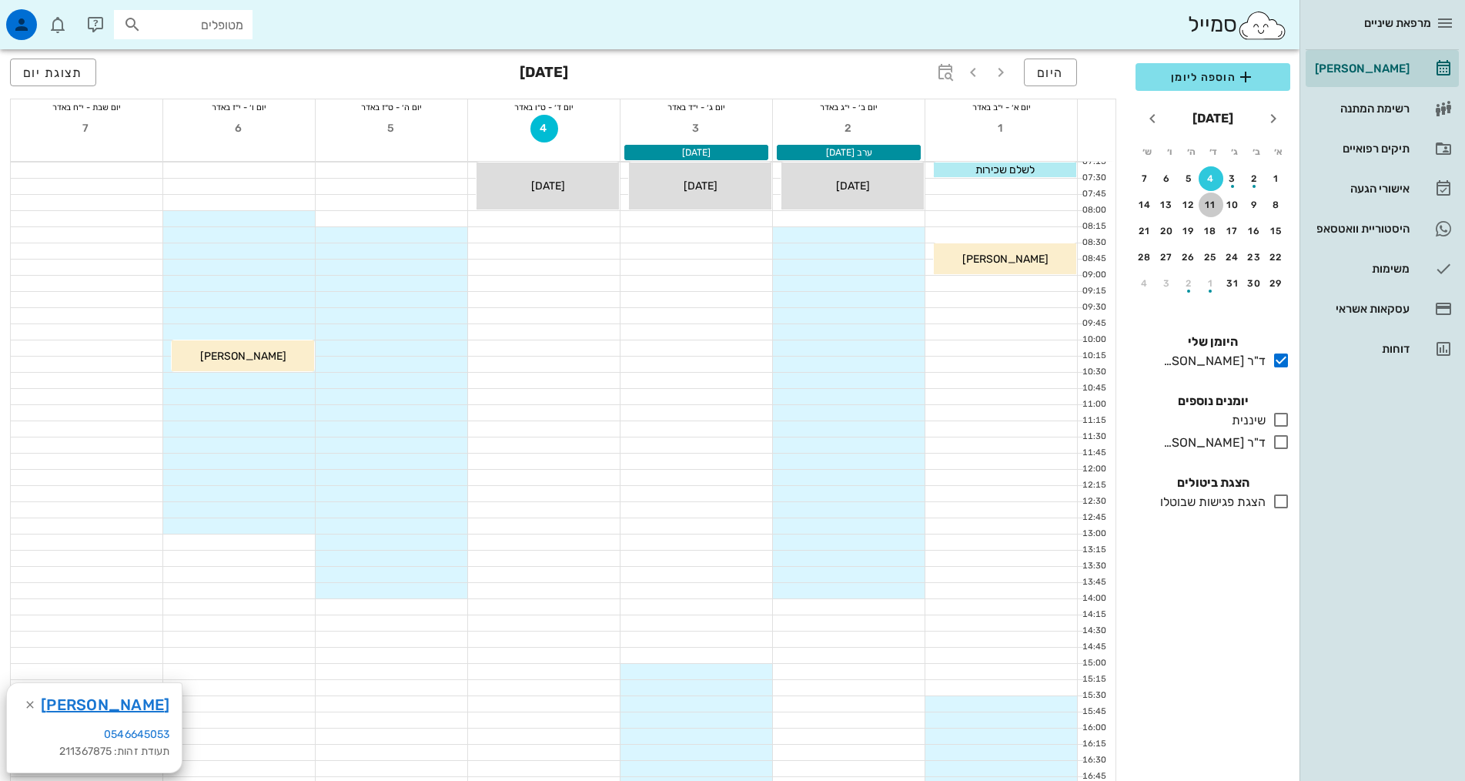
click at [1215, 209] on div "11" at bounding box center [1211, 204] width 25 height 11
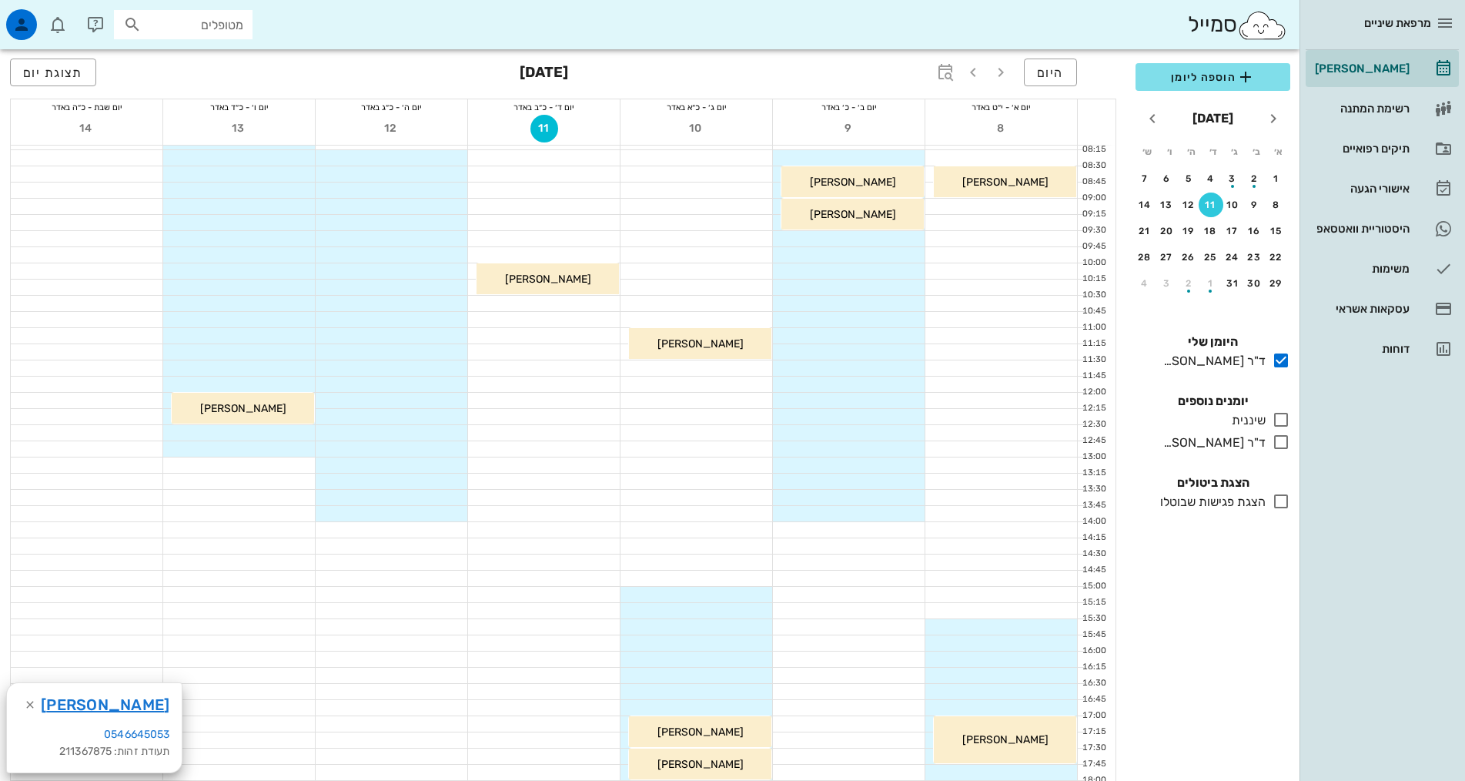
scroll to position [308, 0]
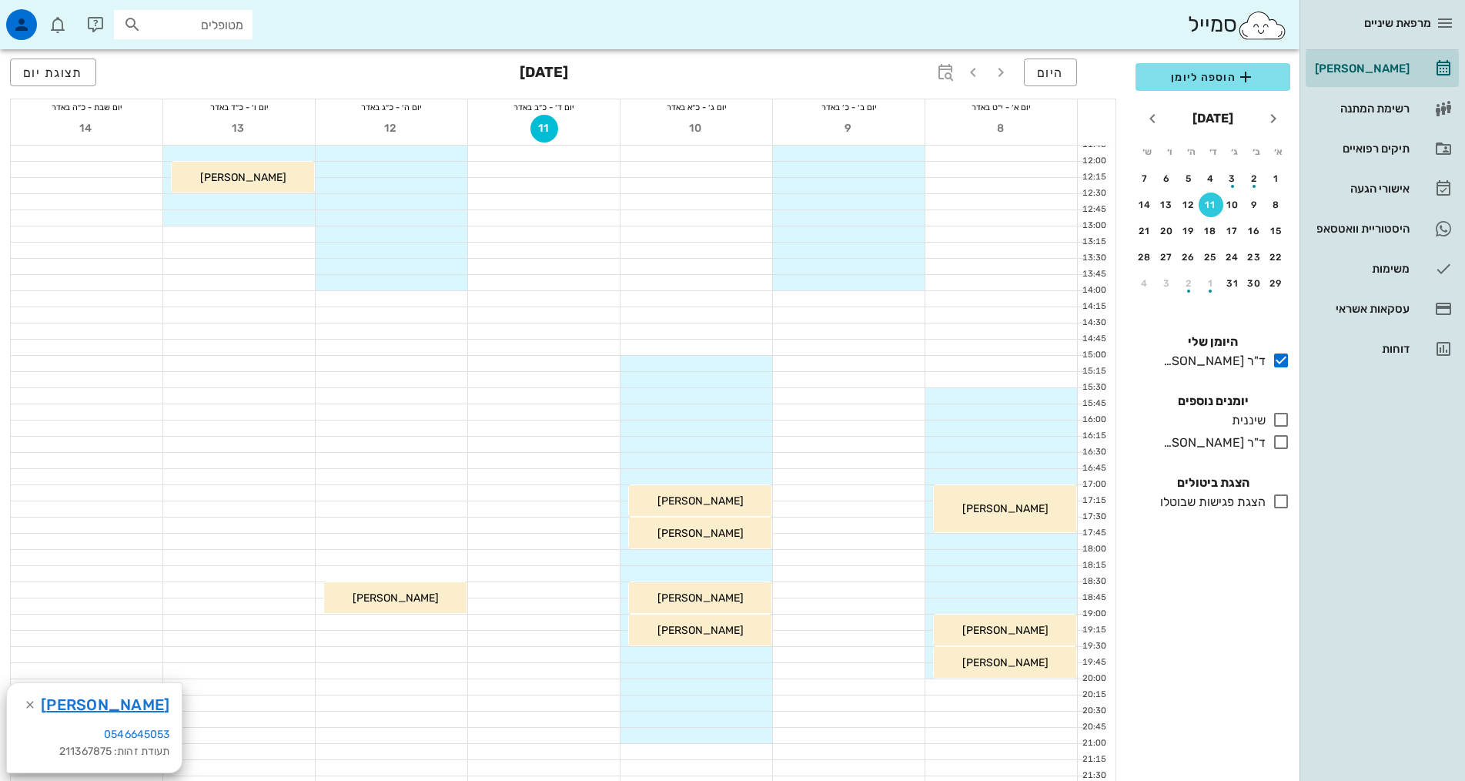
click at [738, 561] on div at bounding box center [697, 557] width 152 height 15
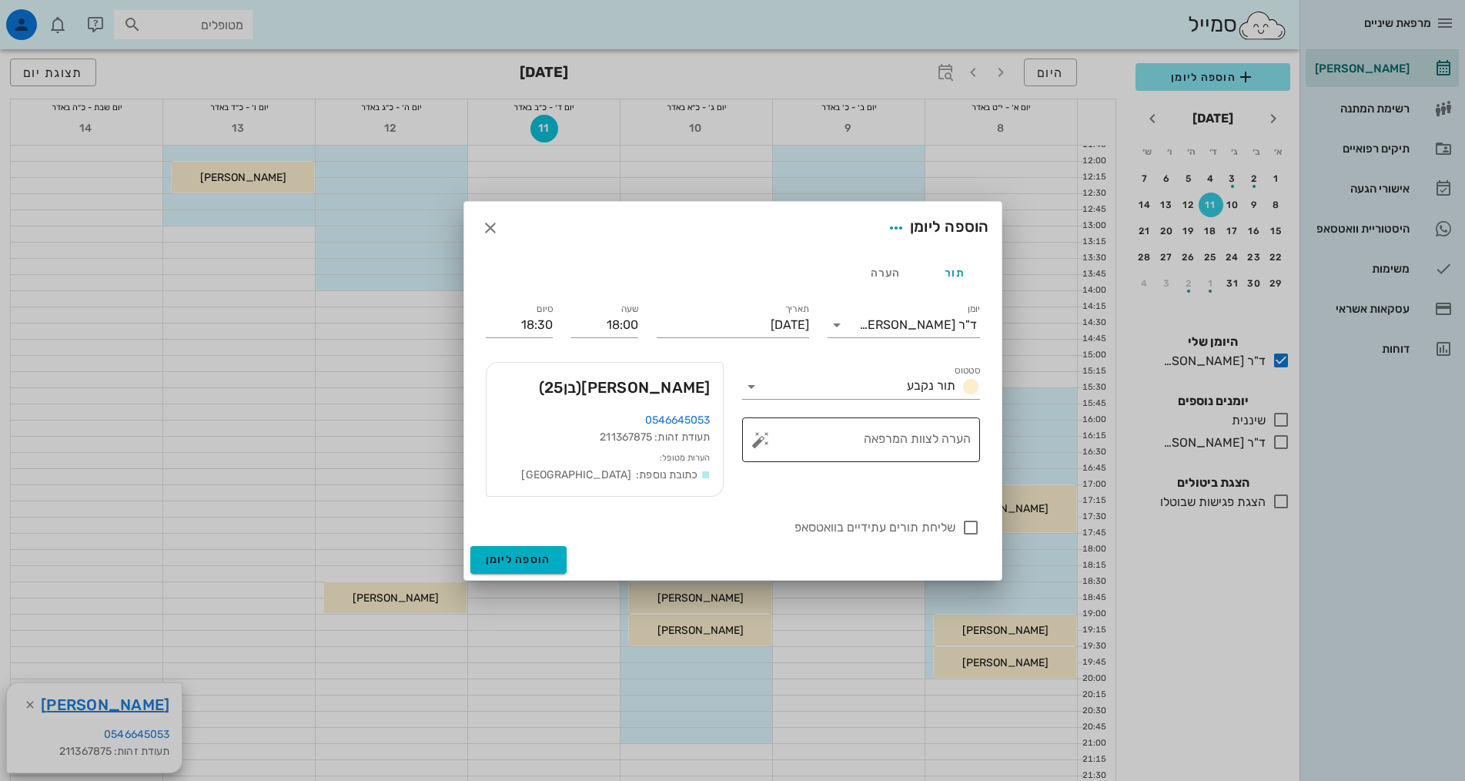
click at [896, 430] on div "הערה לצוות המרפאה" at bounding box center [867, 439] width 207 height 45
type textarea "נקבע לפני חצי שנה - רגיש"
click at [548, 562] on span "הוספה ליומן" at bounding box center [518, 559] width 65 height 13
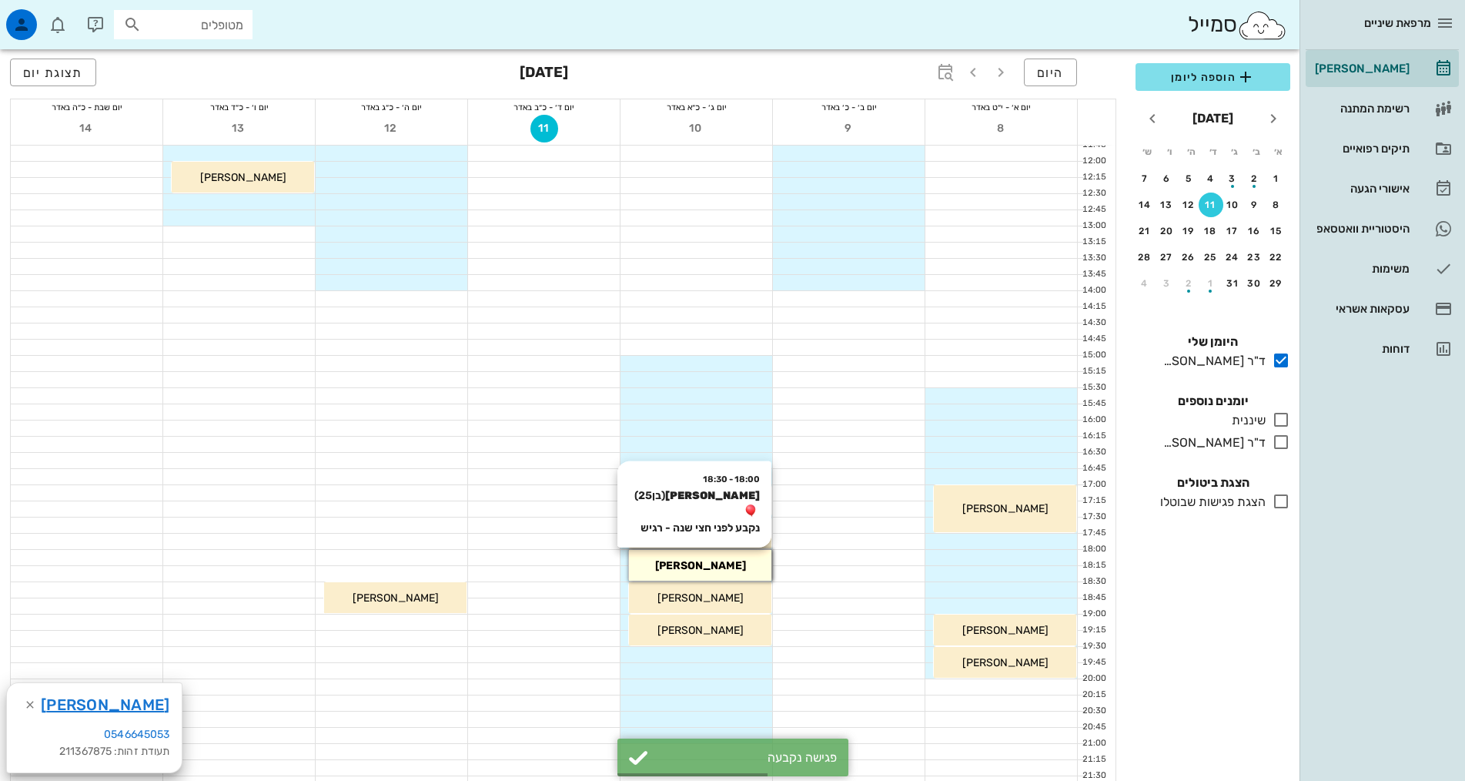
click at [729, 571] on div "[PERSON_NAME]" at bounding box center [700, 566] width 142 height 16
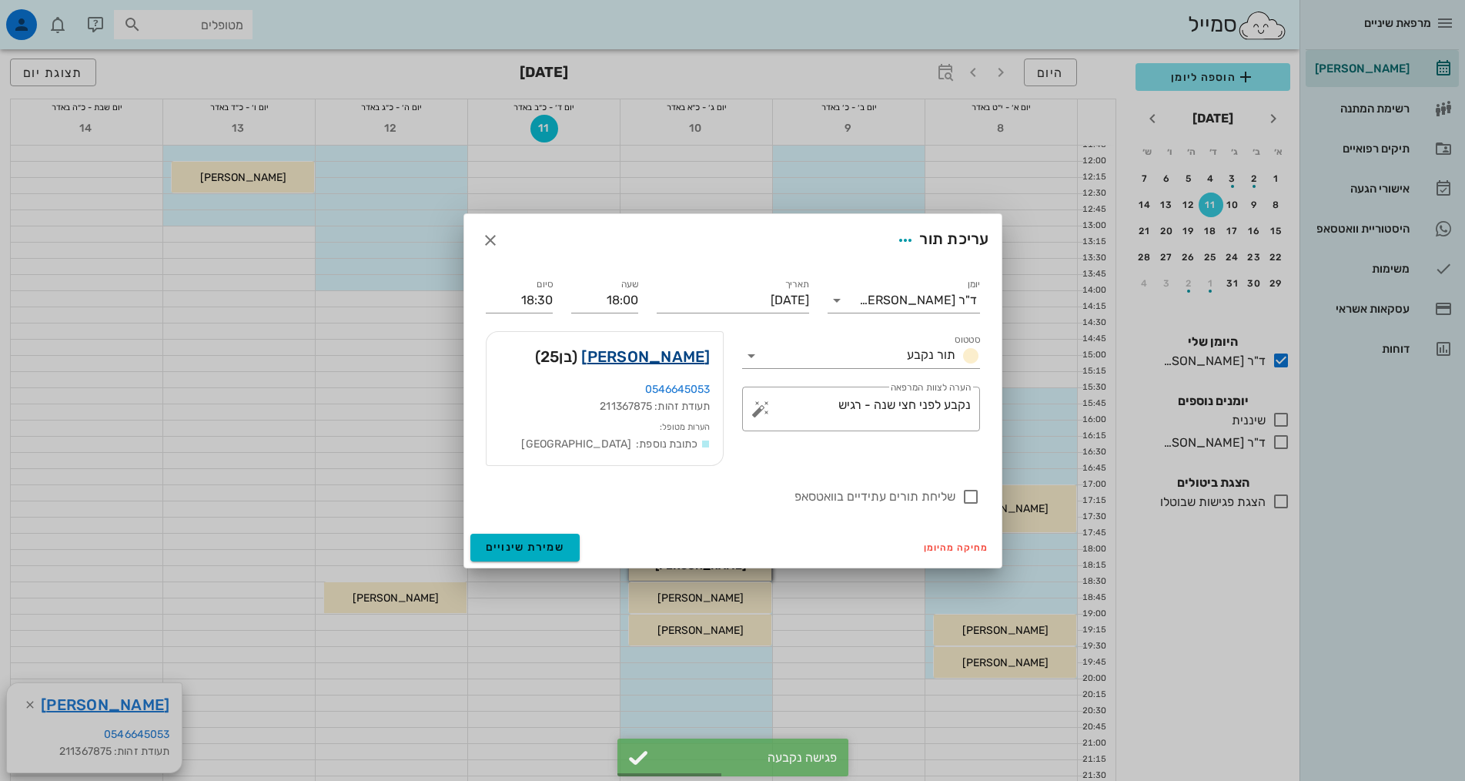
click at [675, 357] on link "יוחאי ארן" at bounding box center [645, 356] width 129 height 25
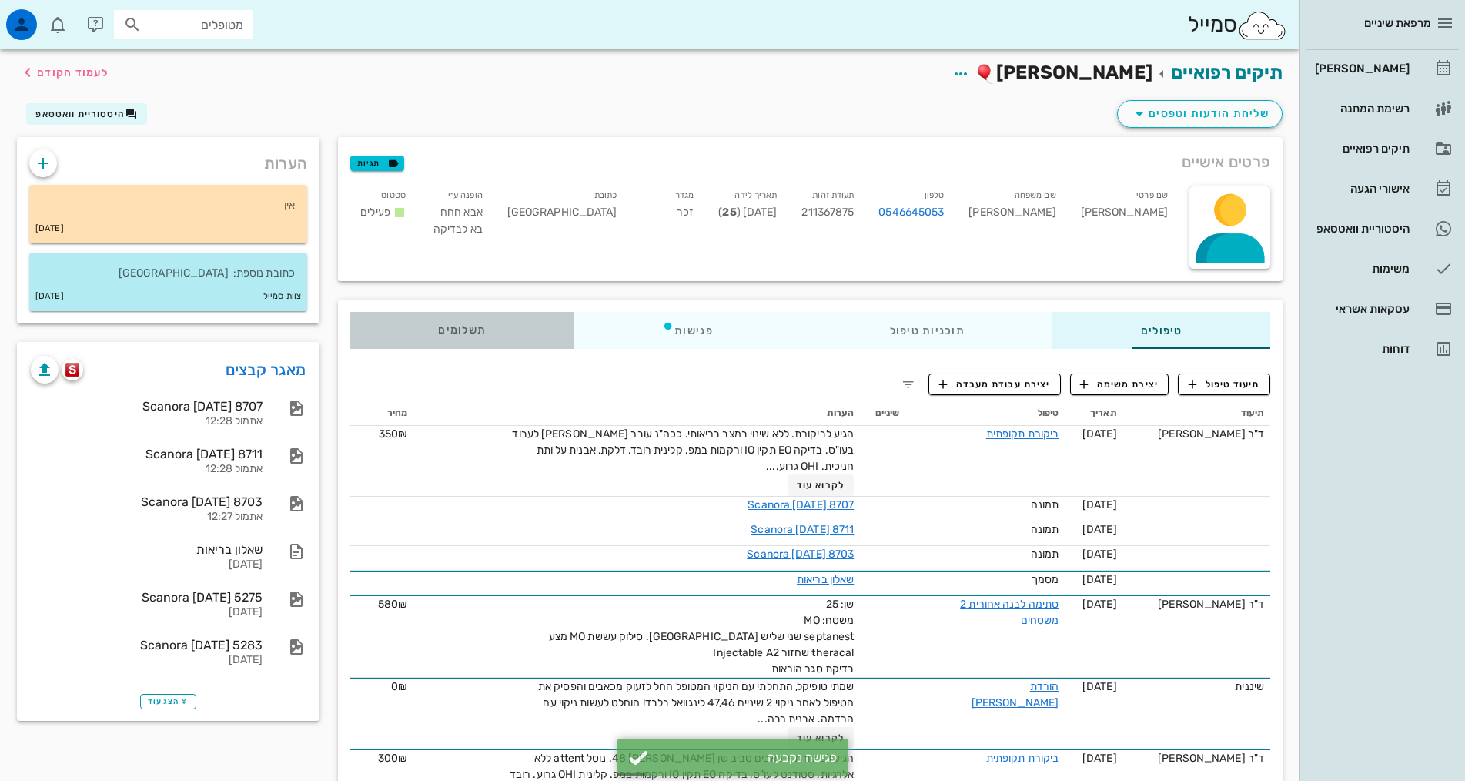
click at [377, 339] on div "תשלומים 0₪" at bounding box center [462, 330] width 224 height 37
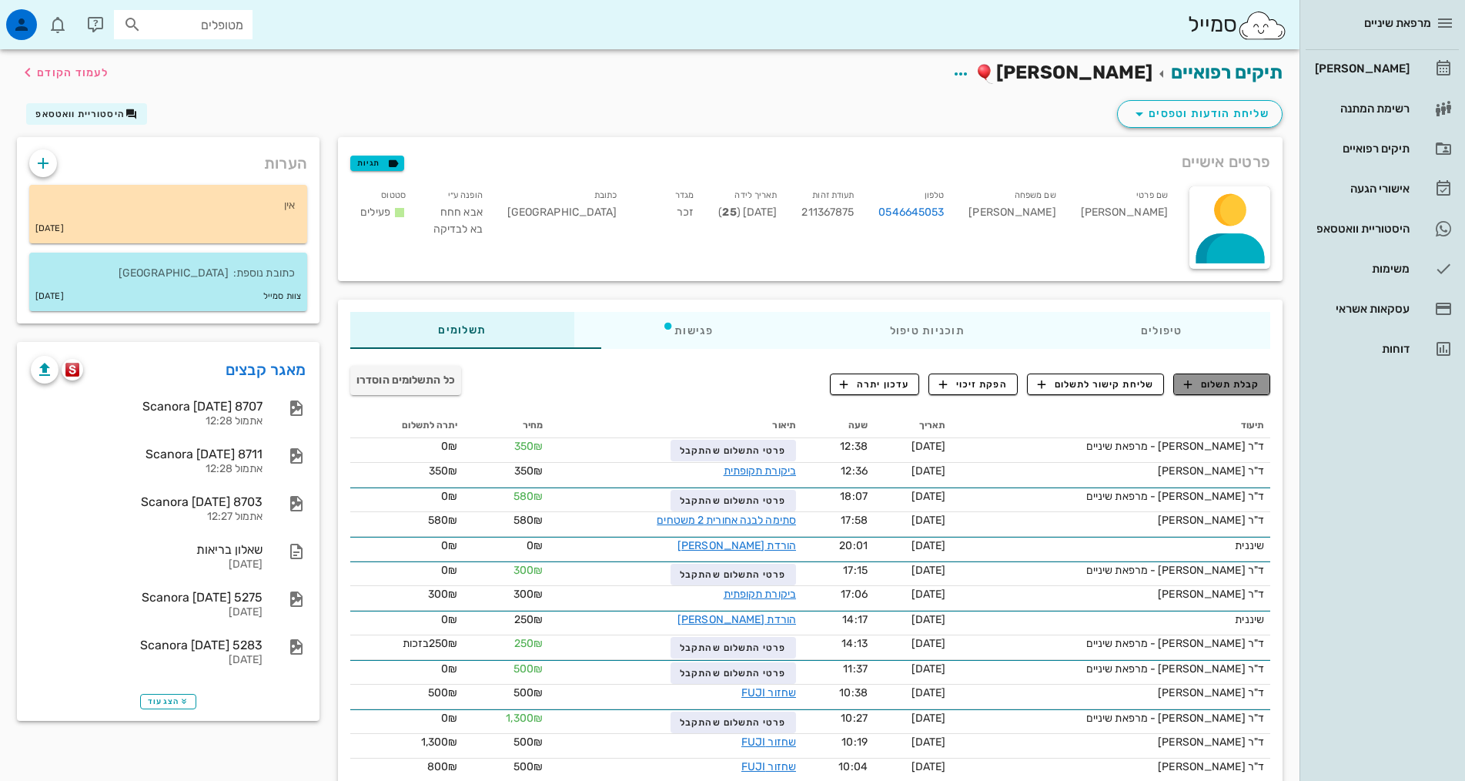
click at [1194, 385] on icon "button" at bounding box center [1188, 384] width 14 height 14
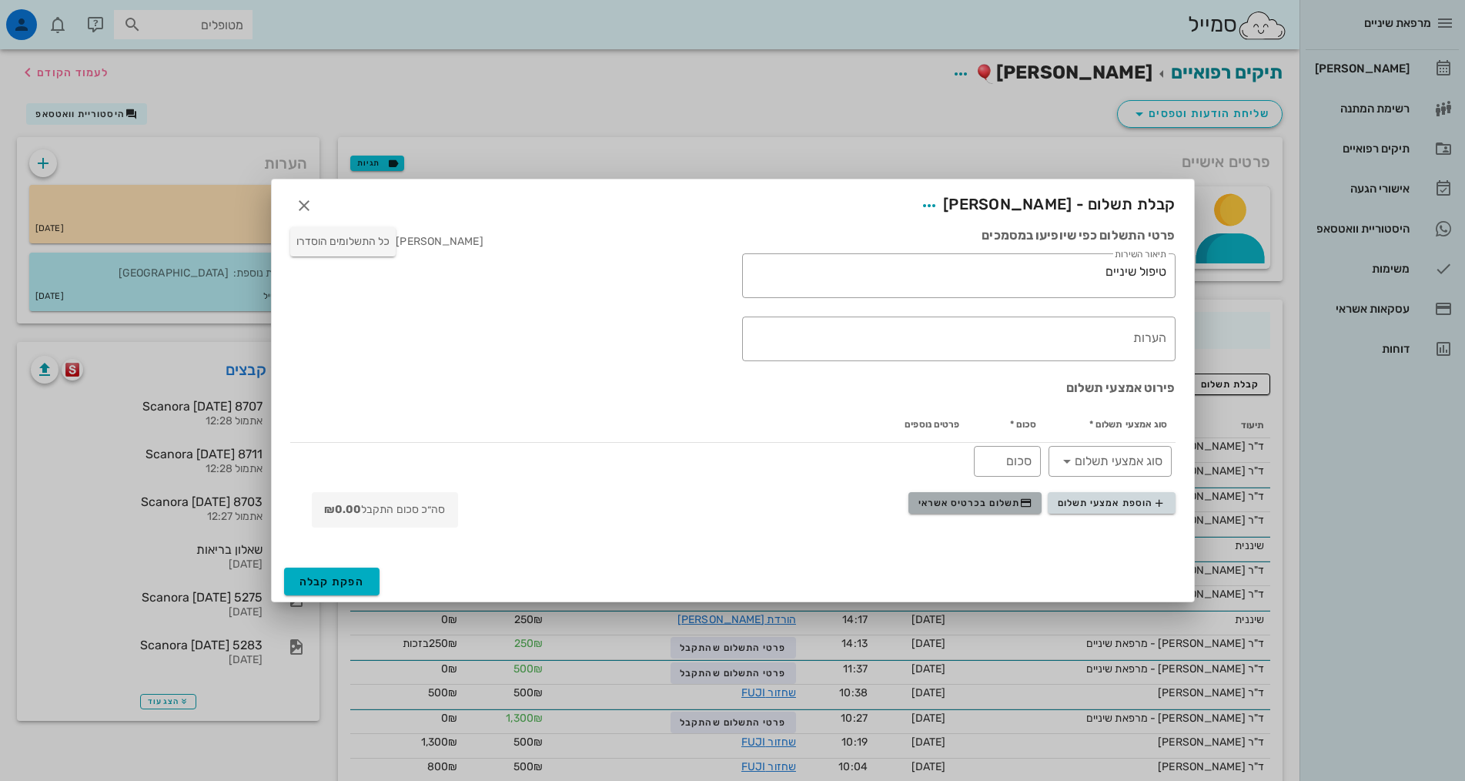
click at [992, 507] on span "תשלום בכרטיס אשראי" at bounding box center [976, 503] width 114 height 12
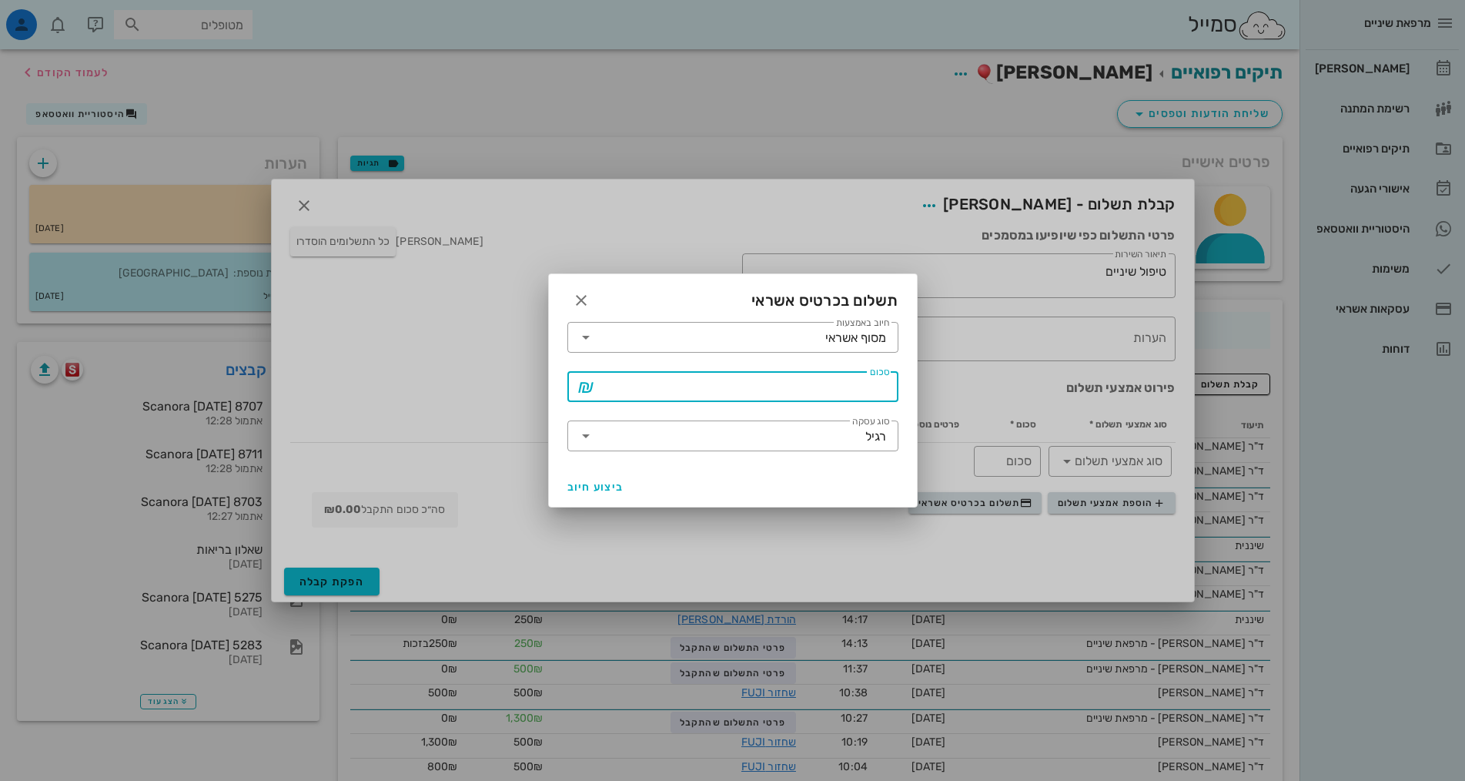
click at [857, 384] on input "סכום" at bounding box center [743, 386] width 291 height 25
type input "250"
click at [573, 491] on span "ביצוע חיוב" at bounding box center [596, 487] width 57 height 13
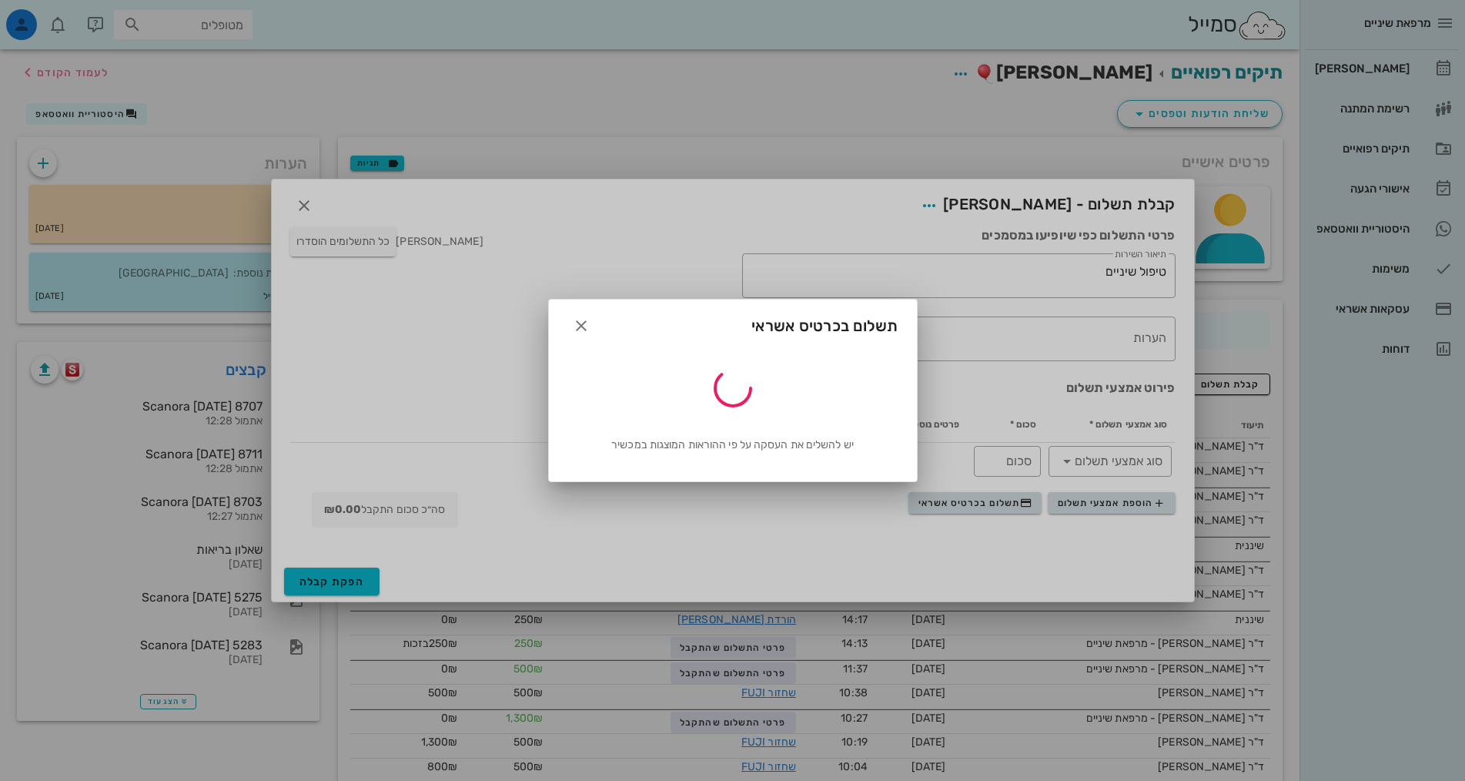
type input "250"
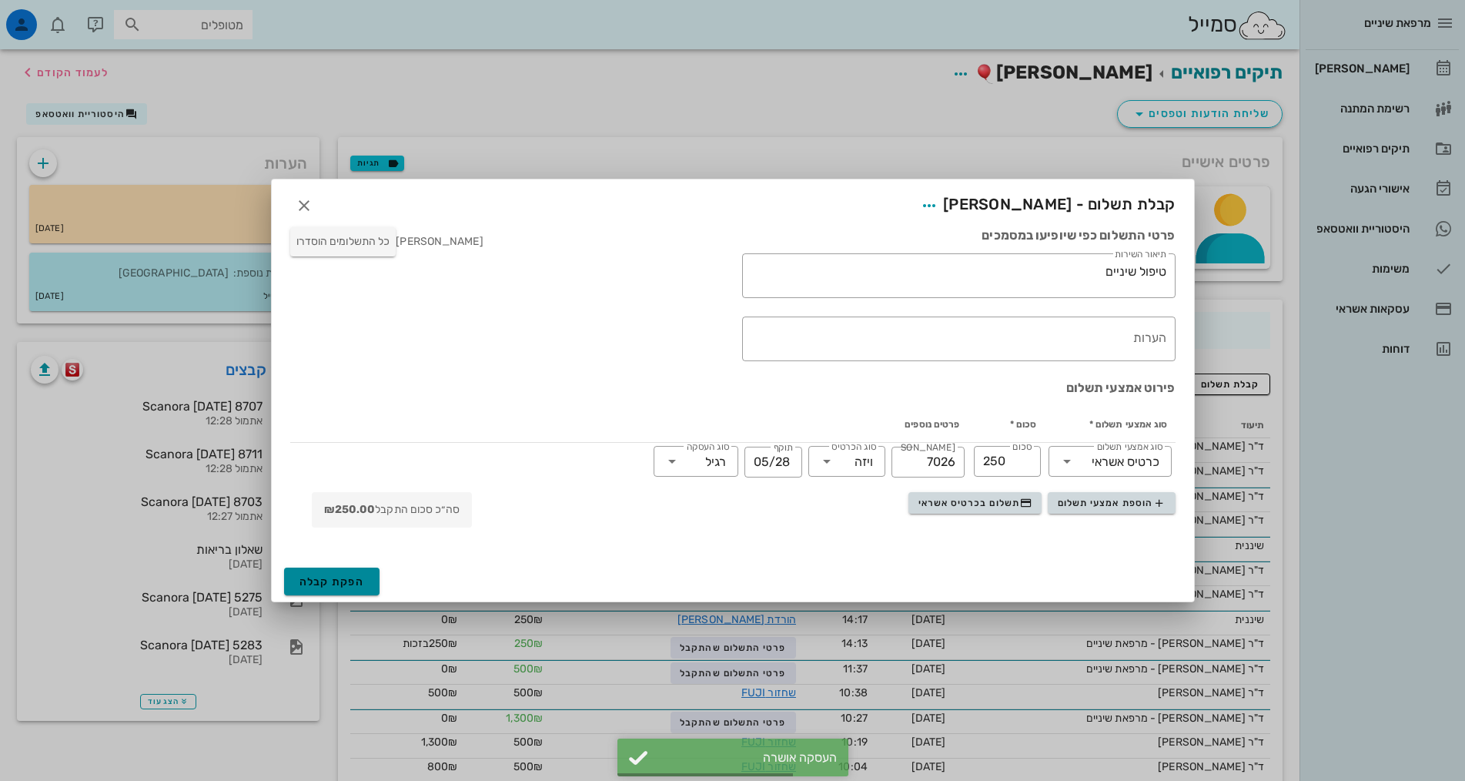
click at [353, 577] on span "הפקת קבלה" at bounding box center [332, 581] width 65 height 13
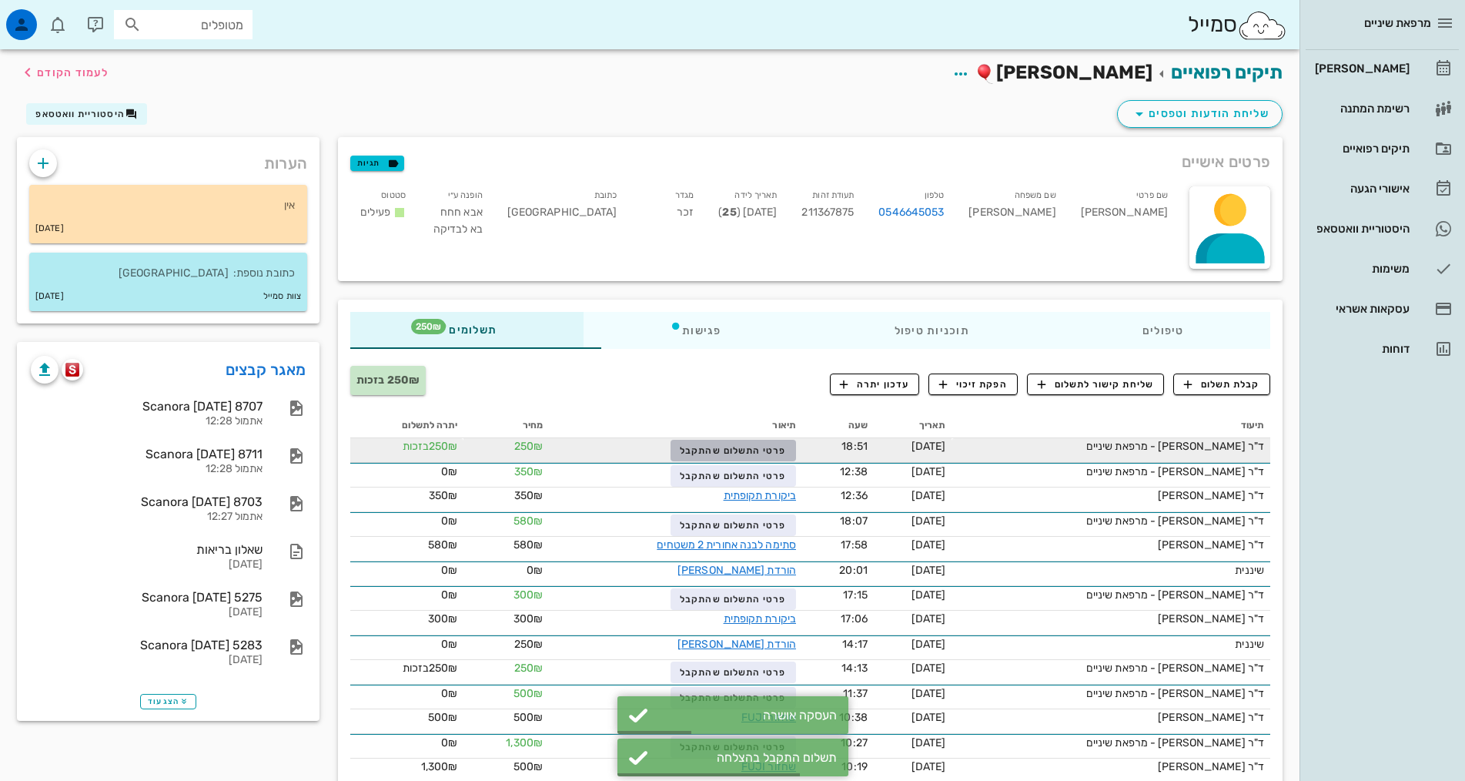
click at [680, 453] on span "פרטי התשלום שהתקבל" at bounding box center [733, 450] width 106 height 11
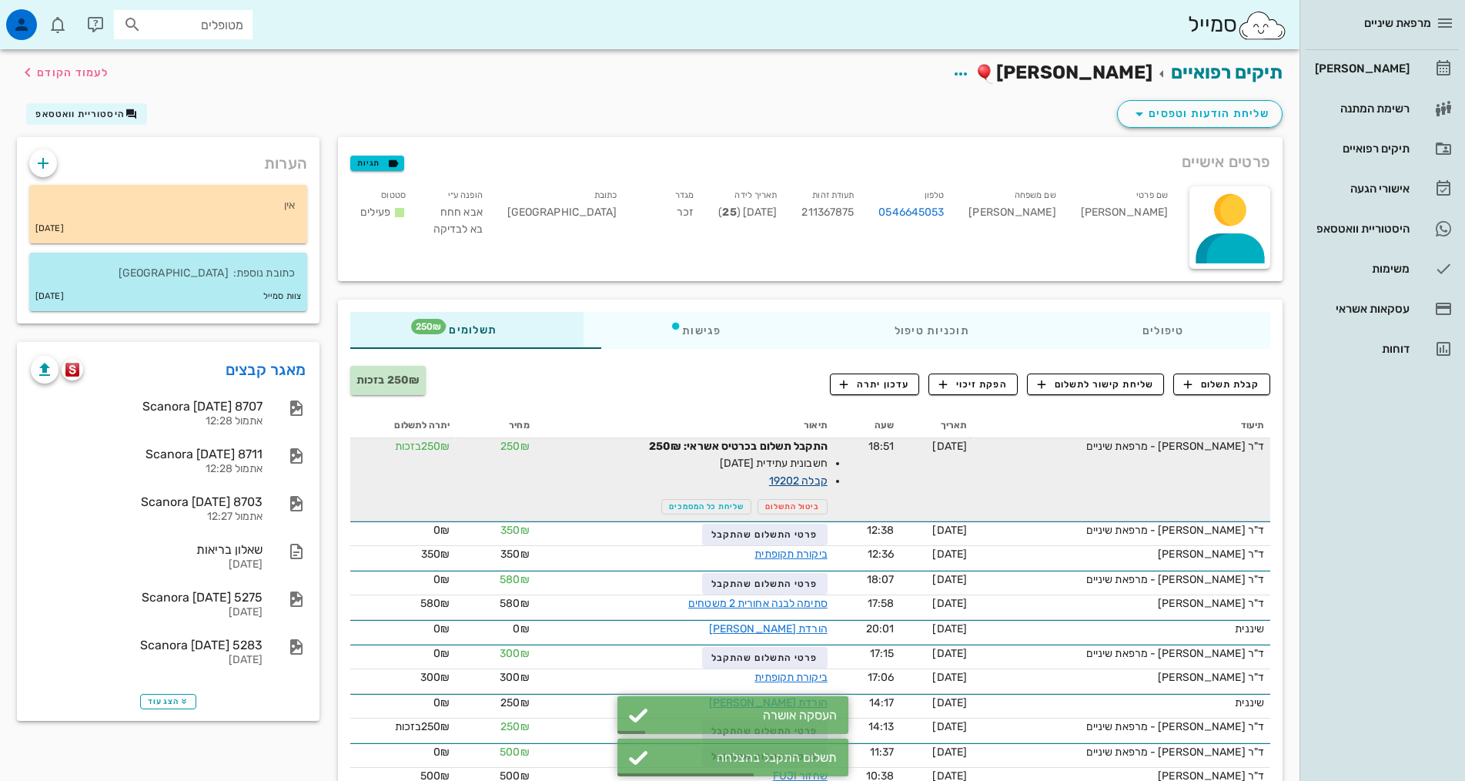
click at [769, 481] on link "קבלה 19202" at bounding box center [798, 480] width 59 height 13
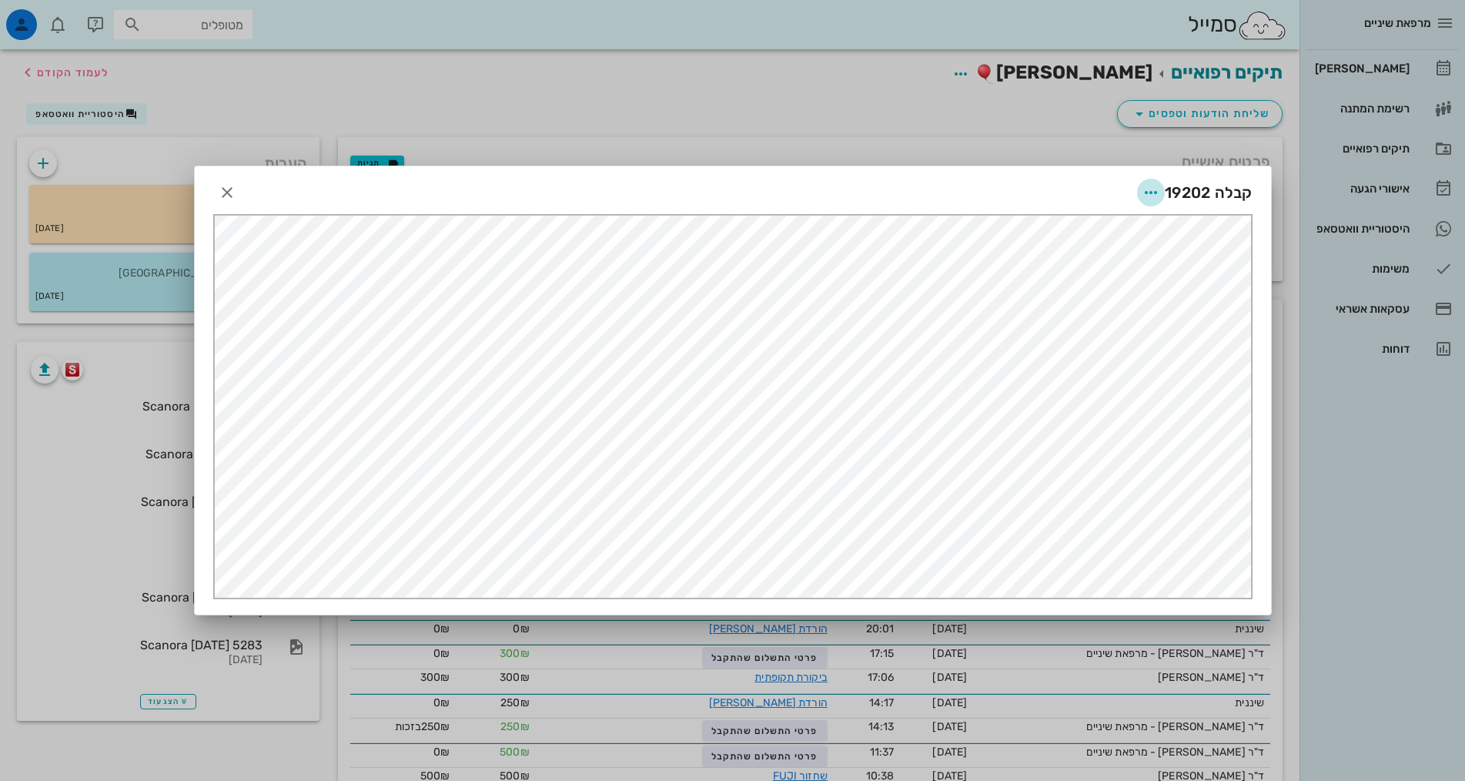
click at [1152, 187] on icon "button" at bounding box center [1151, 192] width 18 height 18
click at [1098, 300] on div "שליחה בוואטסאפ" at bounding box center [1109, 304] width 85 height 15
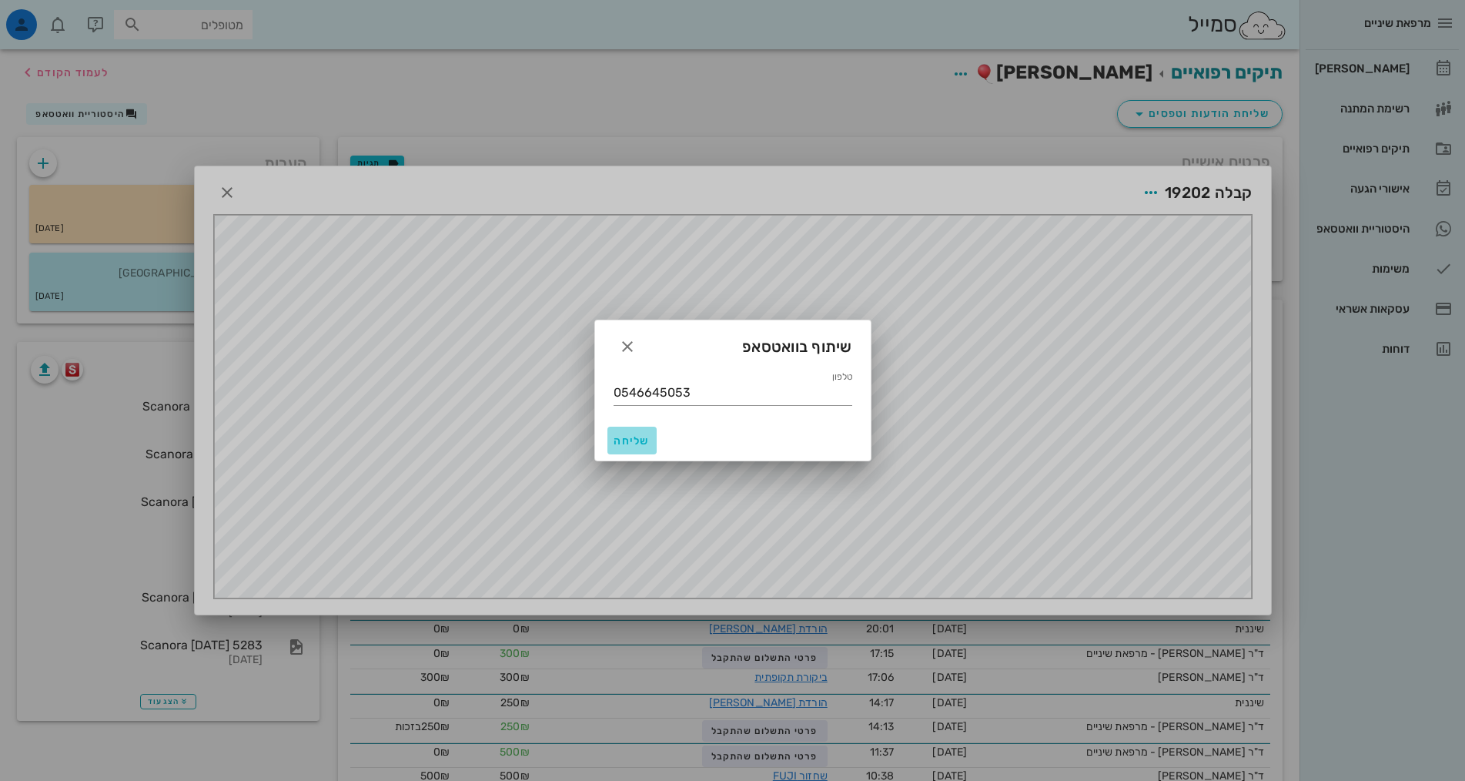
click at [625, 443] on span "שליחה" at bounding box center [632, 440] width 37 height 13
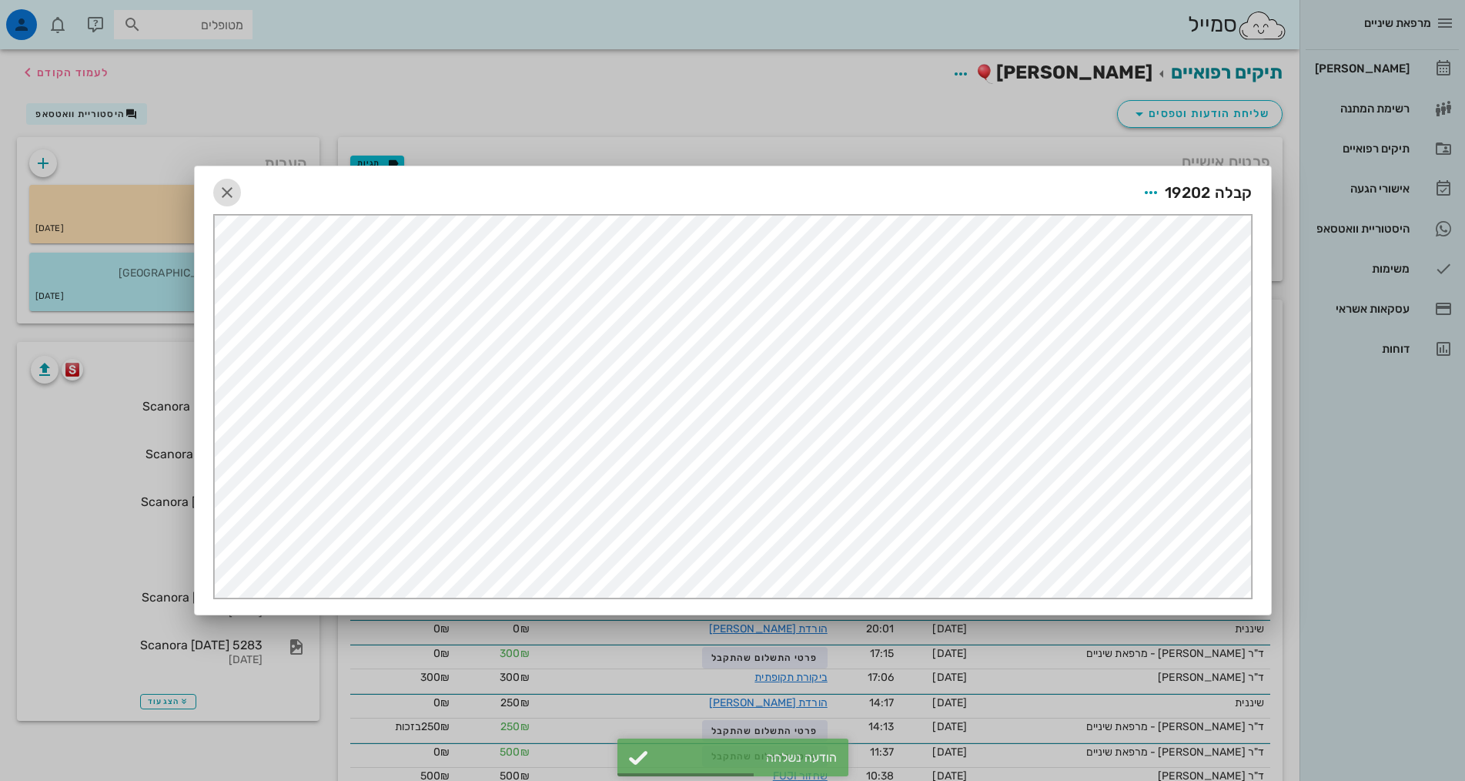
click at [228, 194] on icon "button" at bounding box center [227, 192] width 18 height 18
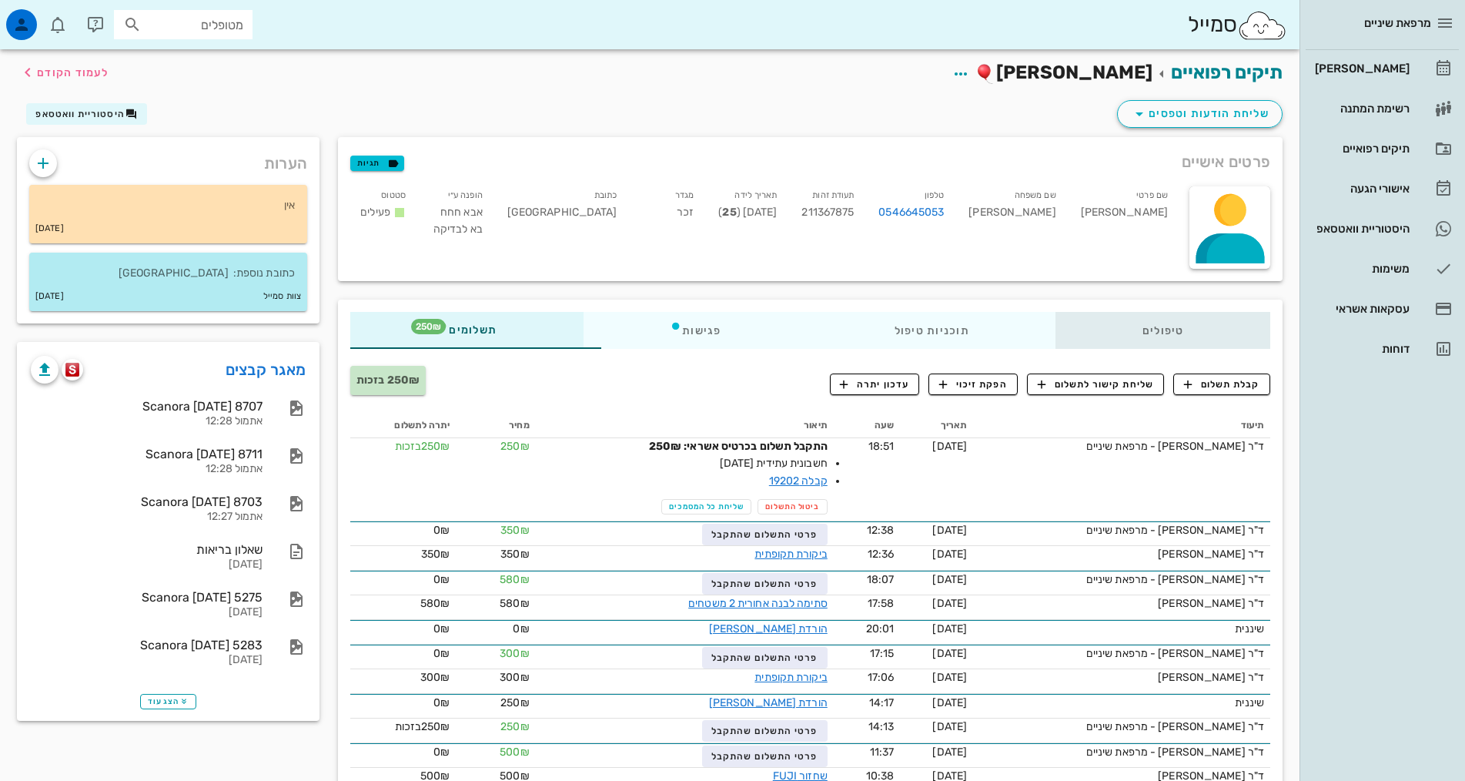
click at [1160, 336] on div "טיפולים" at bounding box center [1163, 330] width 215 height 37
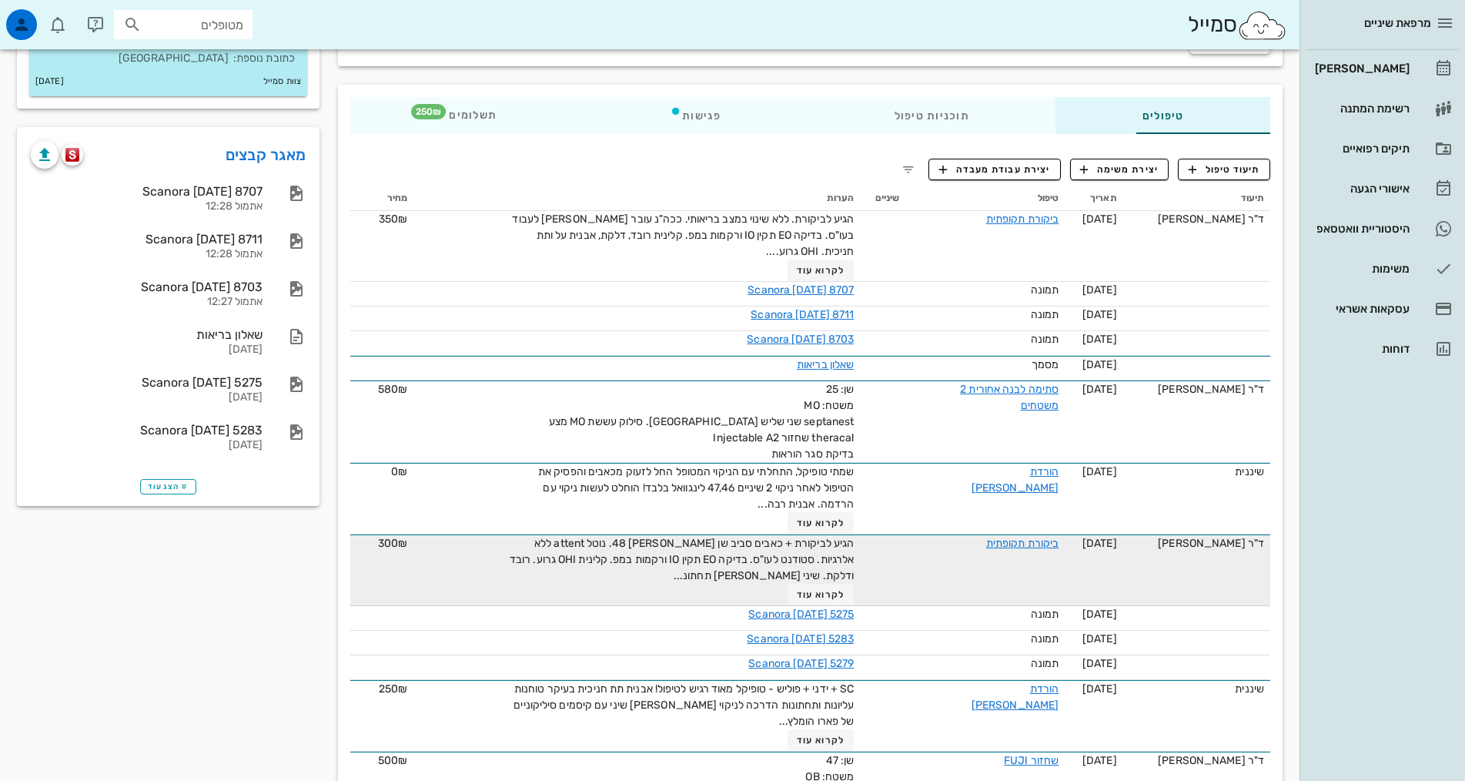
scroll to position [231, 0]
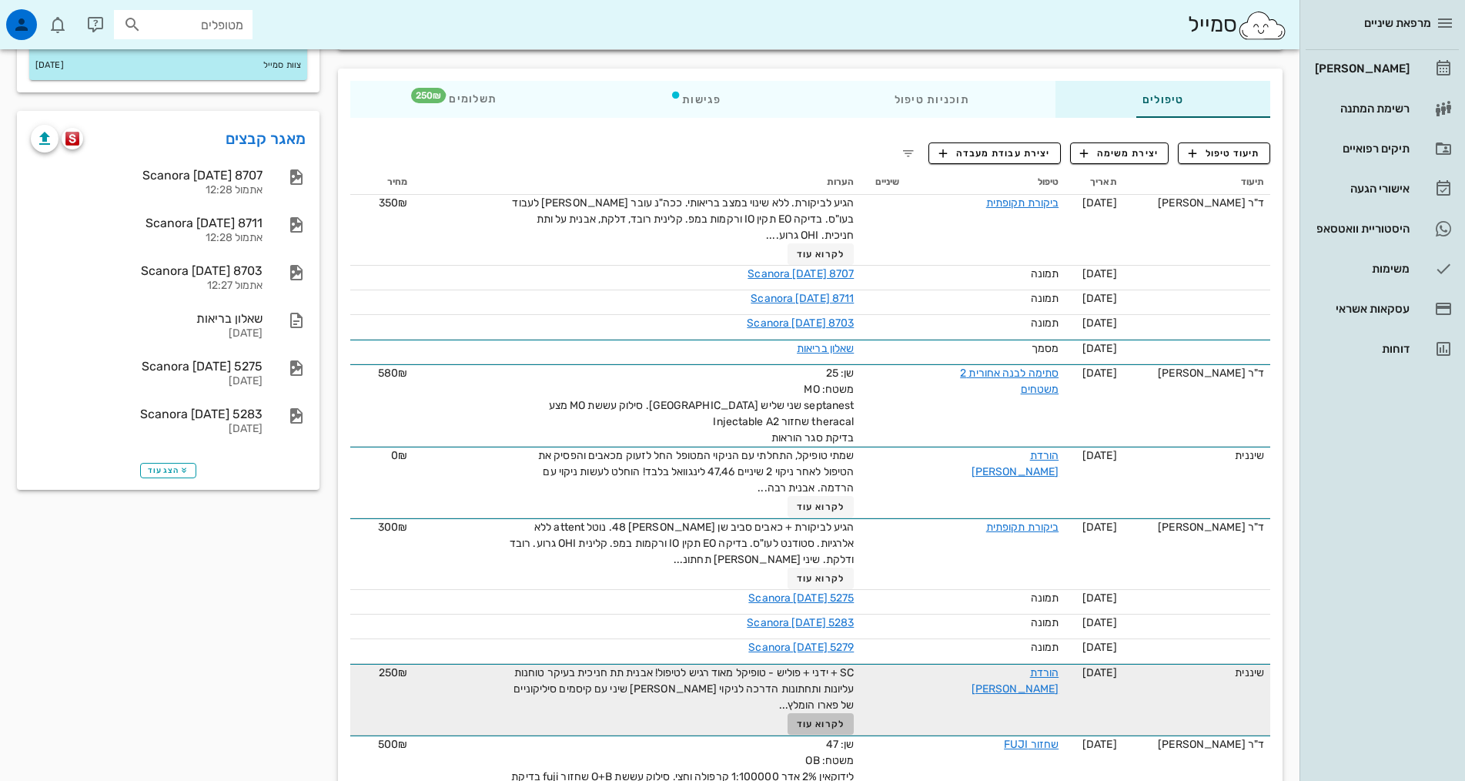
click at [797, 726] on span "לקרוא עוד" at bounding box center [821, 723] width 48 height 11
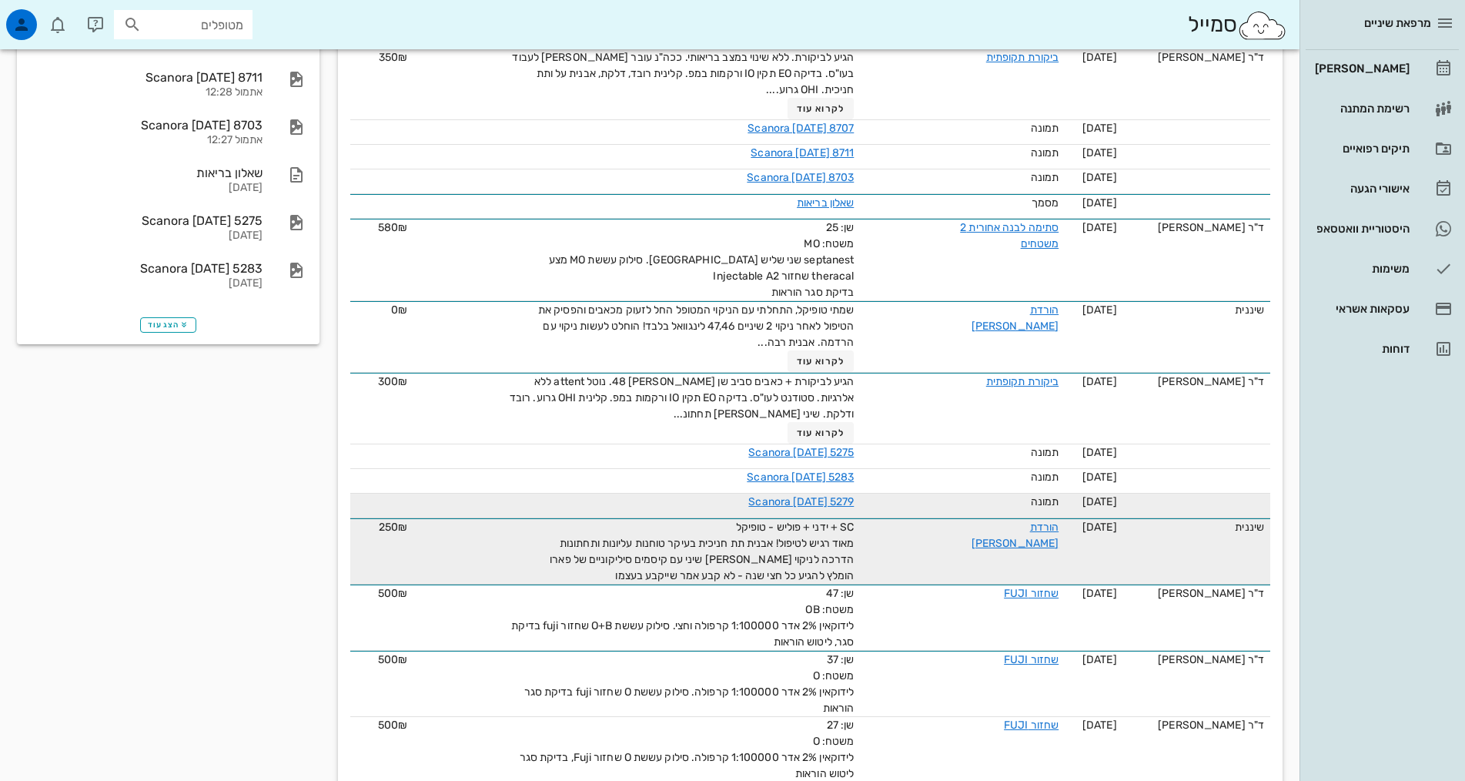
scroll to position [385, 0]
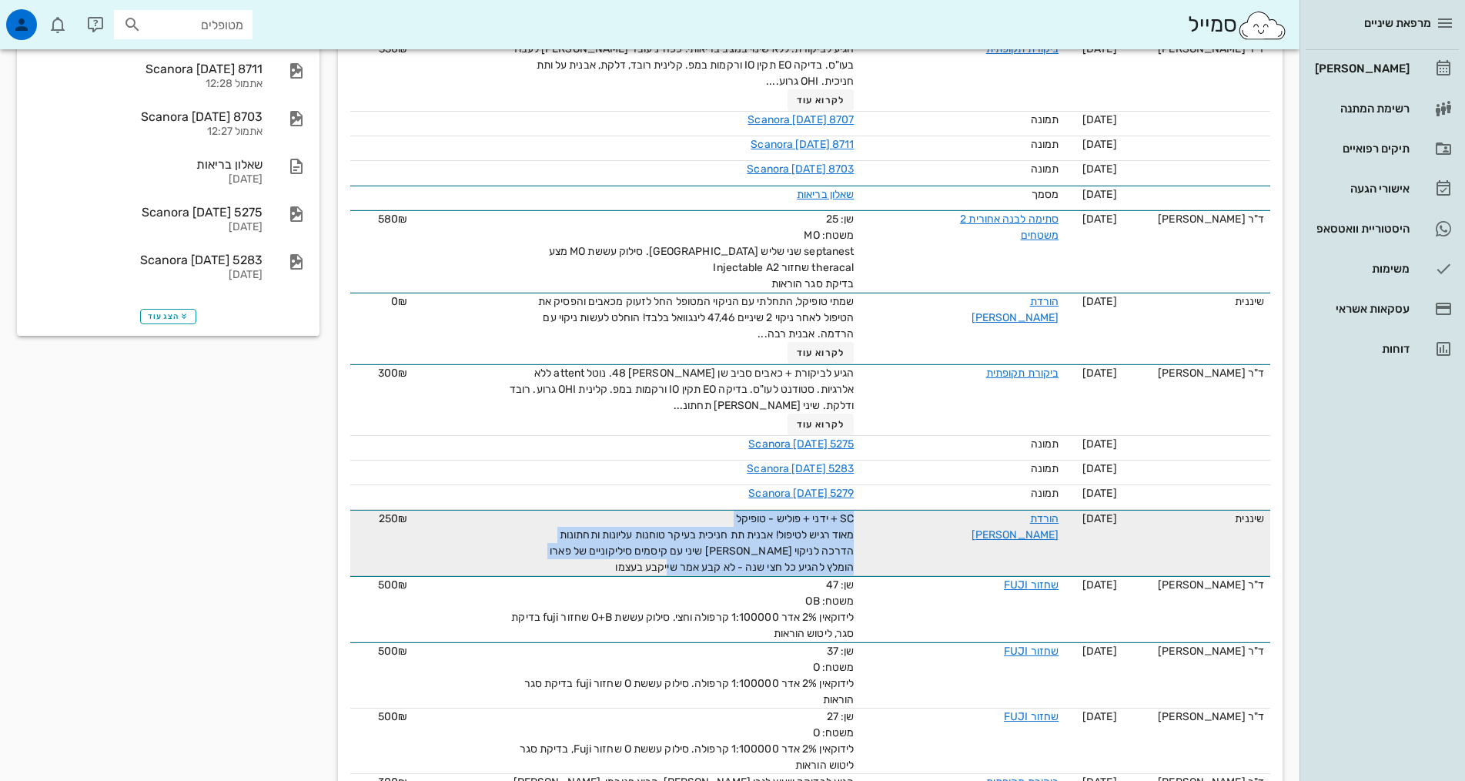
drag, startPoint x: 558, startPoint y: 562, endPoint x: 866, endPoint y: 531, distance: 308.9
click at [866, 531] on tr "שיננית 19-09-2022 הורדת אבן SC + ידני + פוליש - טופיקל מאוד רגיש לטיפול! אבנית …" at bounding box center [810, 543] width 920 height 66
copy span "SC + ידני + פוליש - טופיקל מאוד רגיש לטיפול! אבנית תת חניכית בעיקר טוחנות עליונ…"
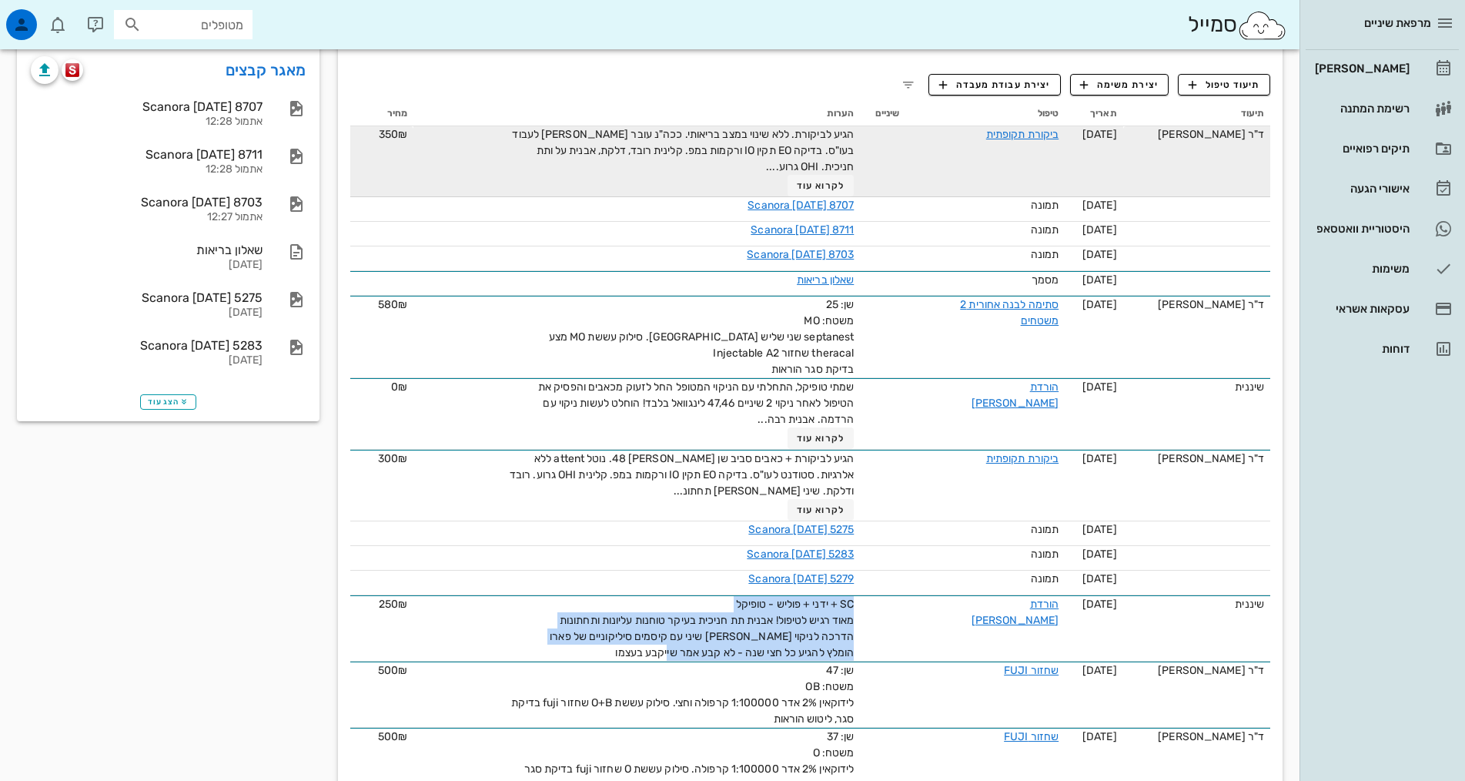
scroll to position [0, 0]
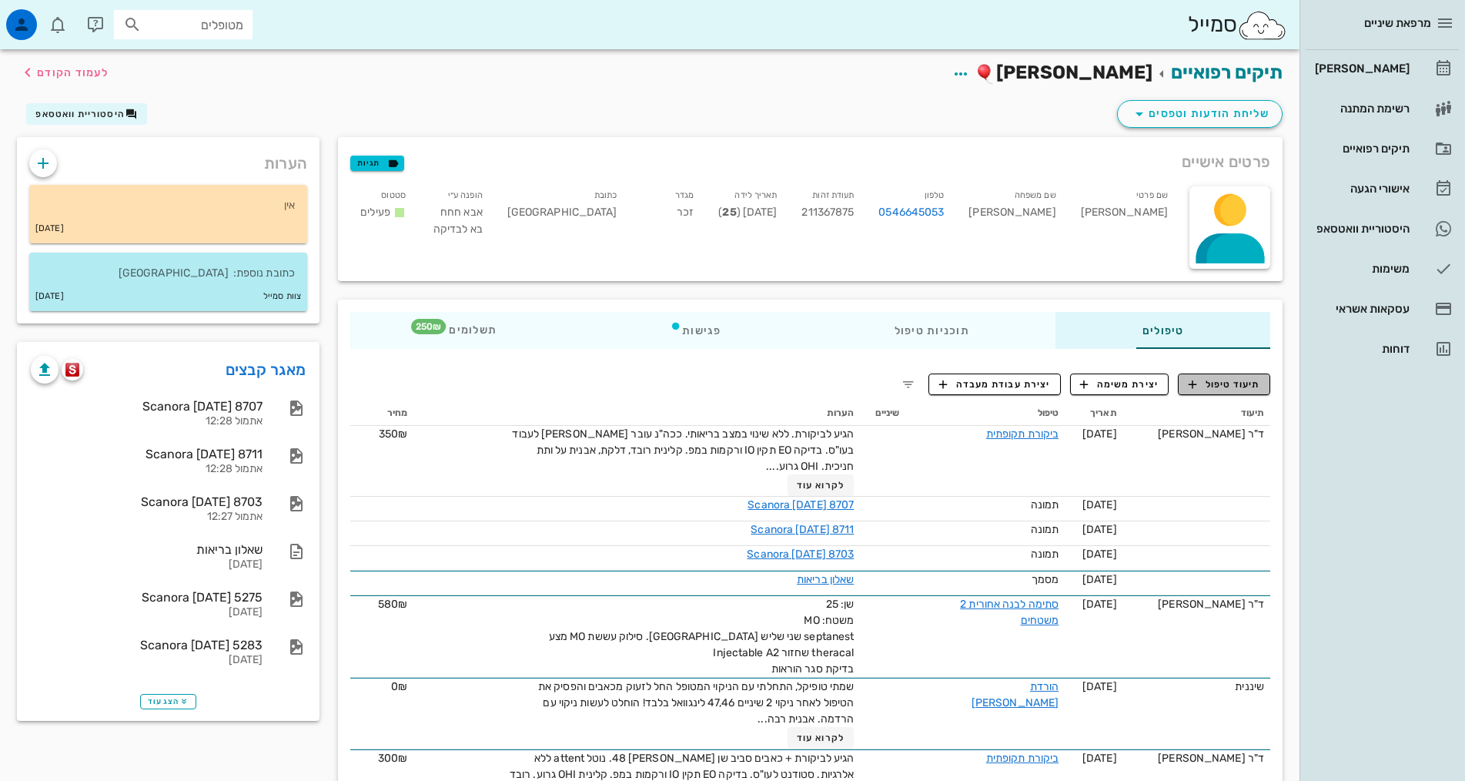
click at [1234, 380] on span "תיעוד טיפול" at bounding box center [1225, 384] width 72 height 14
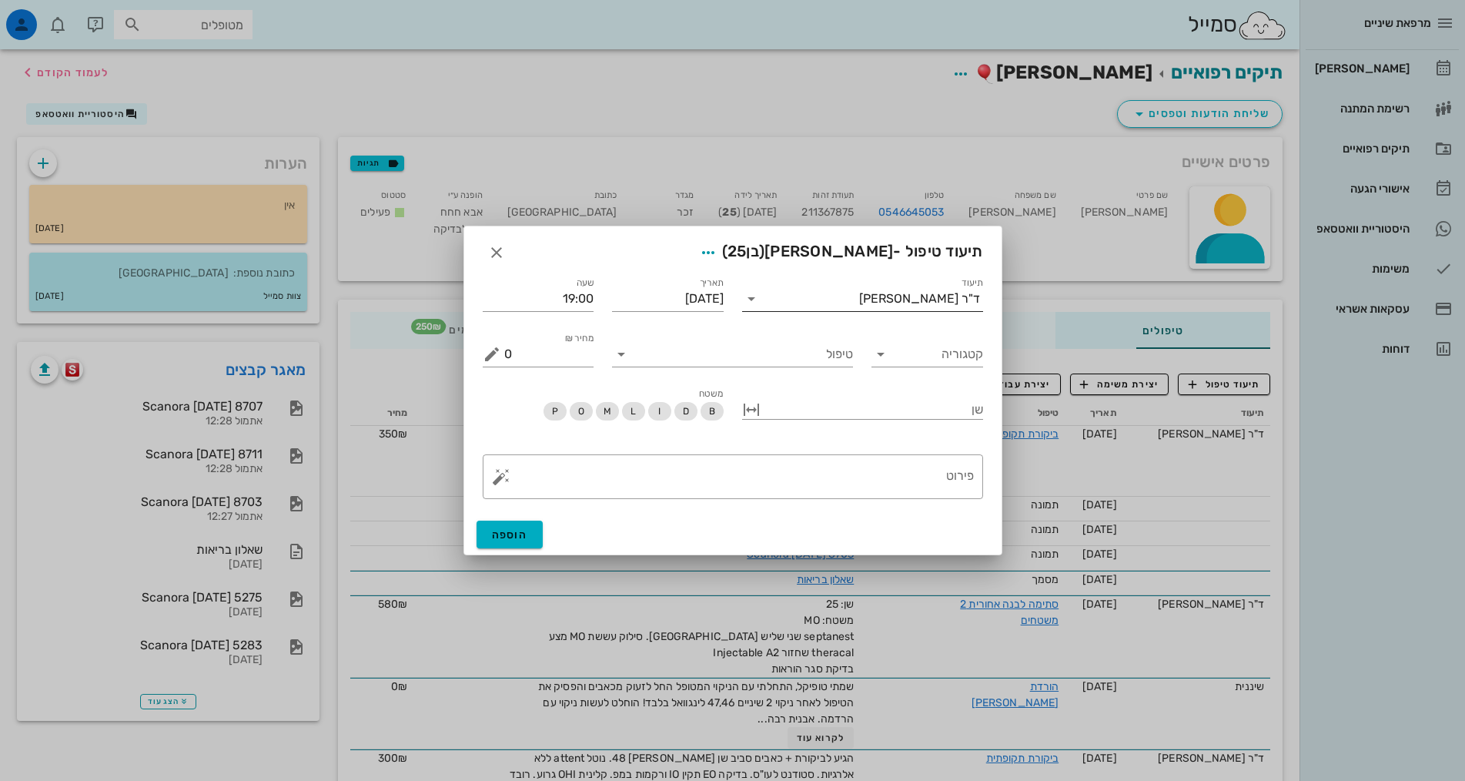
click at [954, 300] on div "ד"ר [PERSON_NAME]" at bounding box center [919, 299] width 121 height 14
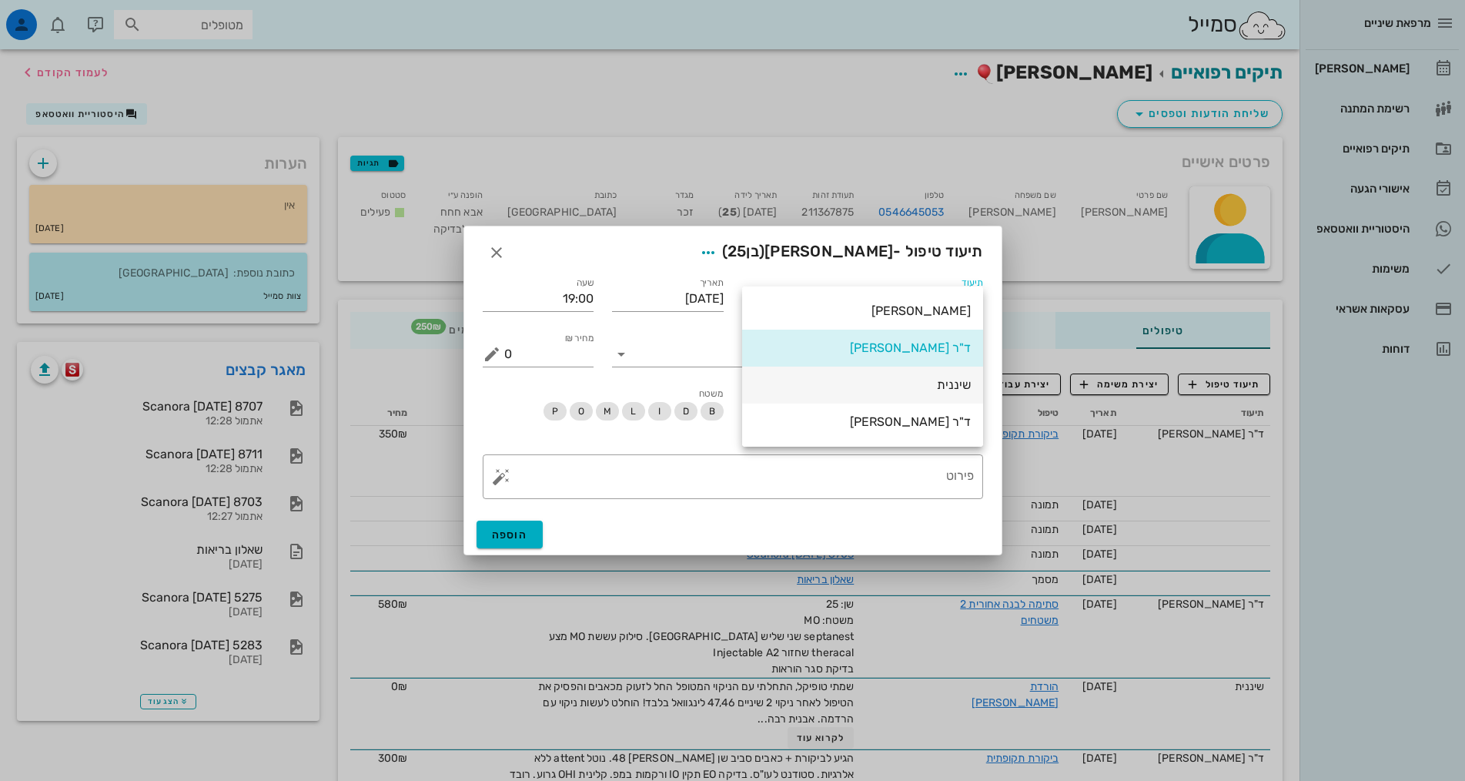
click at [962, 376] on div "שיננית" at bounding box center [863, 384] width 216 height 33
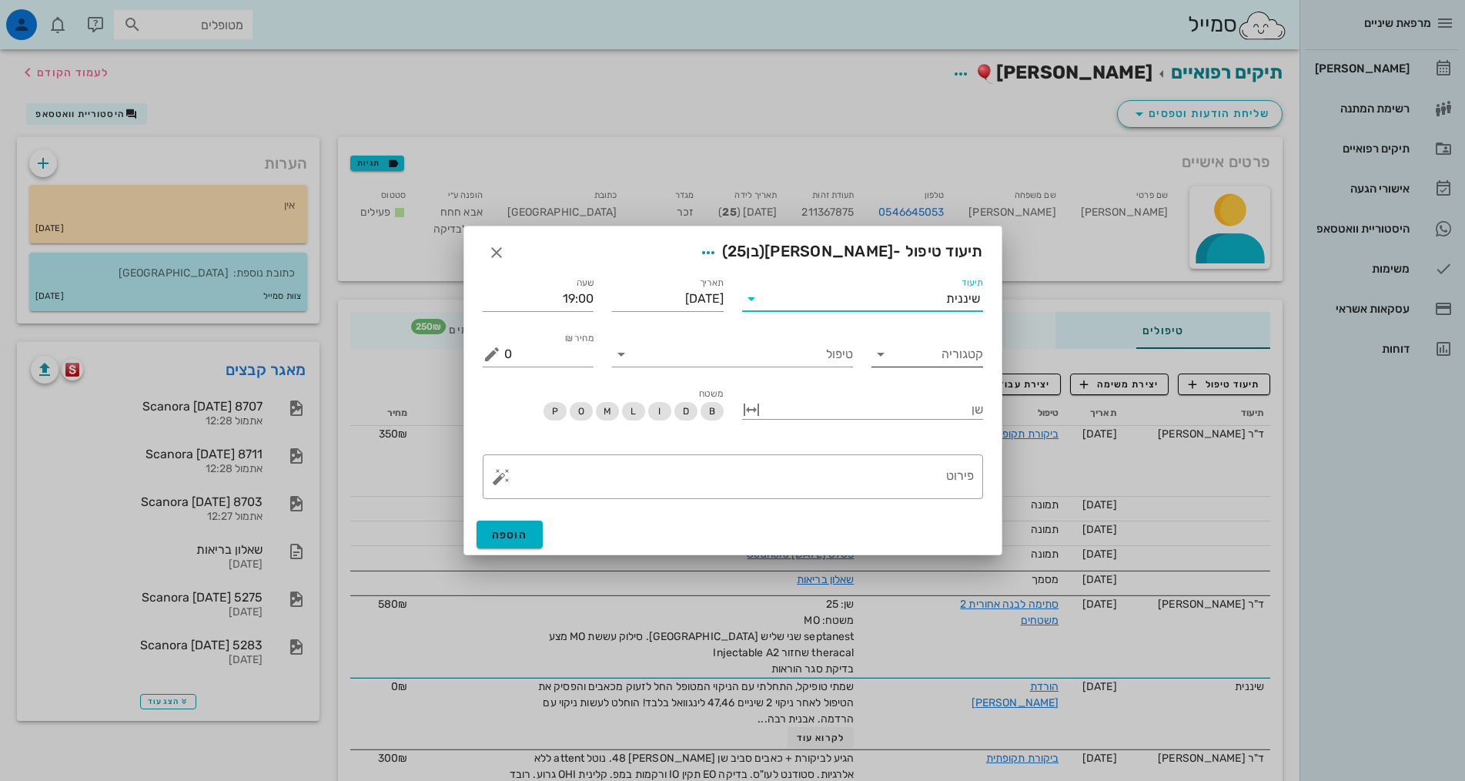
click at [962, 361] on input "קטגוריה" at bounding box center [939, 354] width 87 height 25
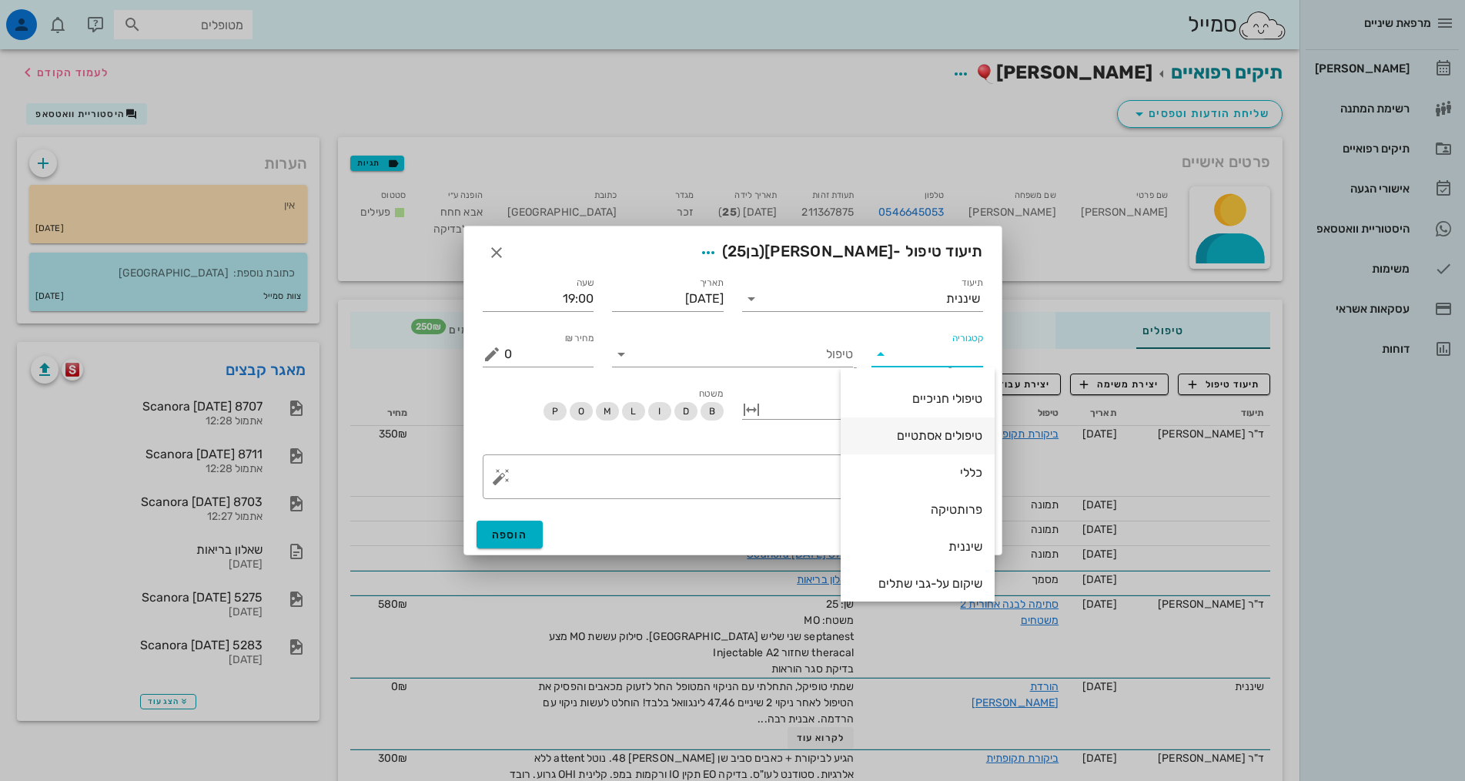
scroll to position [71, 0]
click at [948, 581] on div "שיננית" at bounding box center [917, 579] width 129 height 15
type input "שיננית"
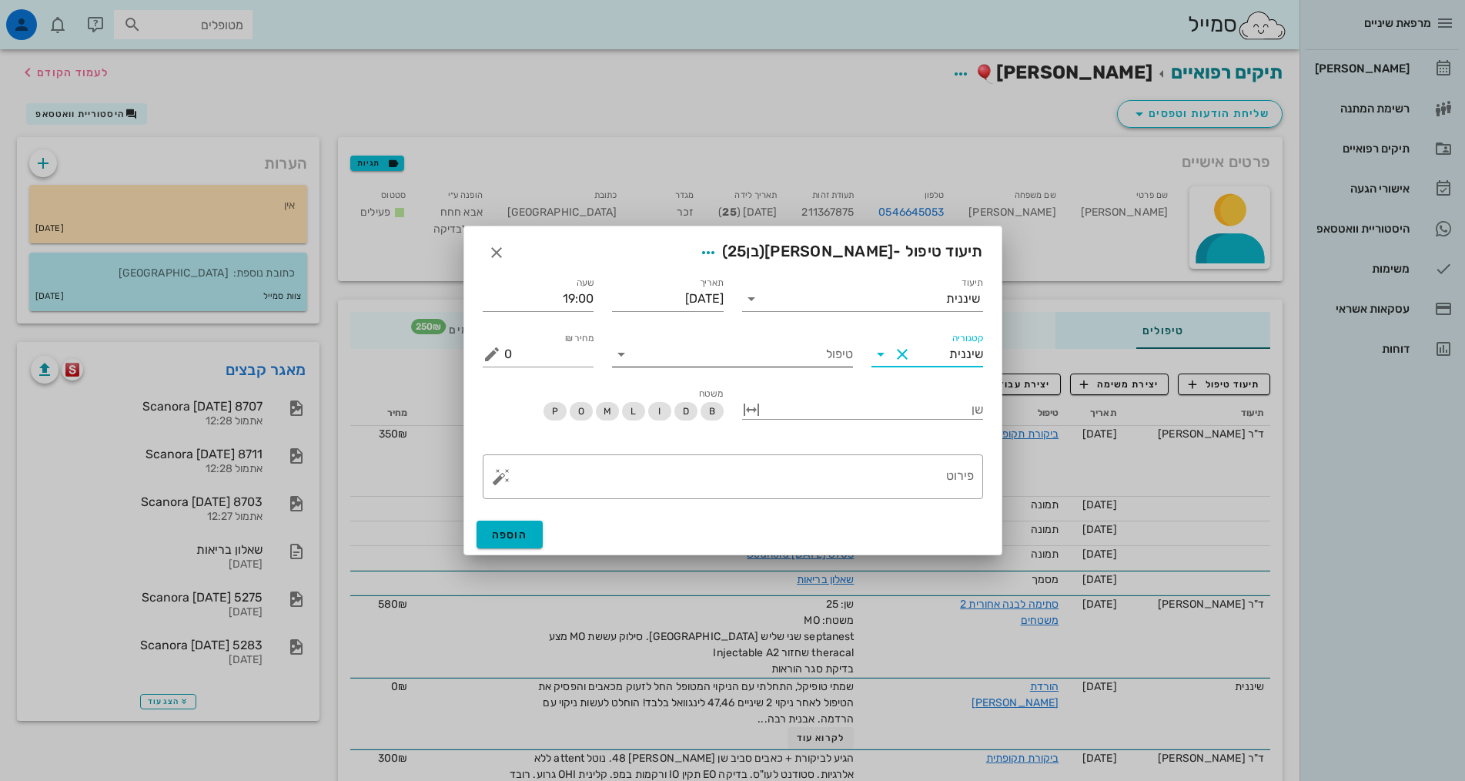
click at [809, 359] on input "טיפול" at bounding box center [743, 354] width 219 height 25
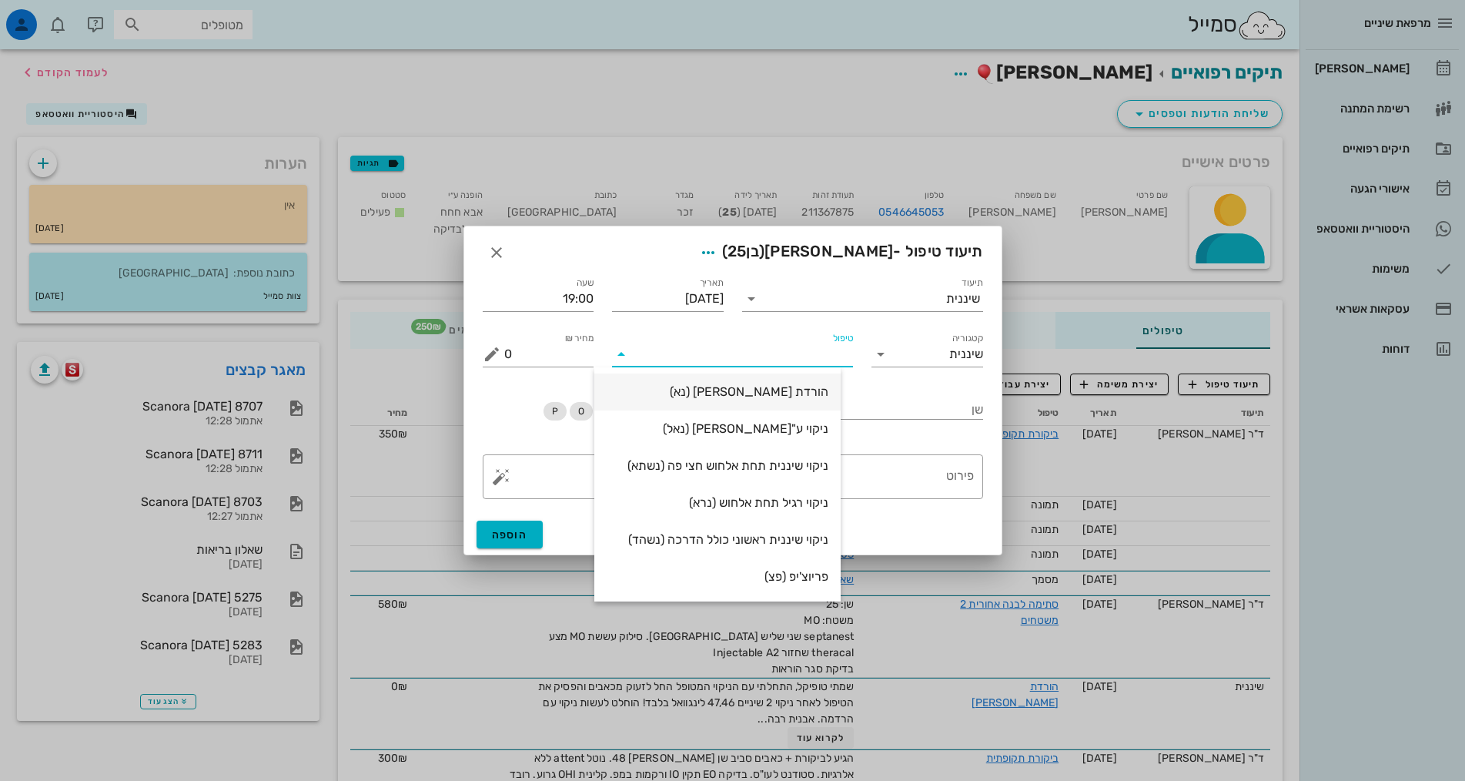
click at [825, 392] on div "הורדת אבן (נא)" at bounding box center [718, 391] width 222 height 15
type input "250"
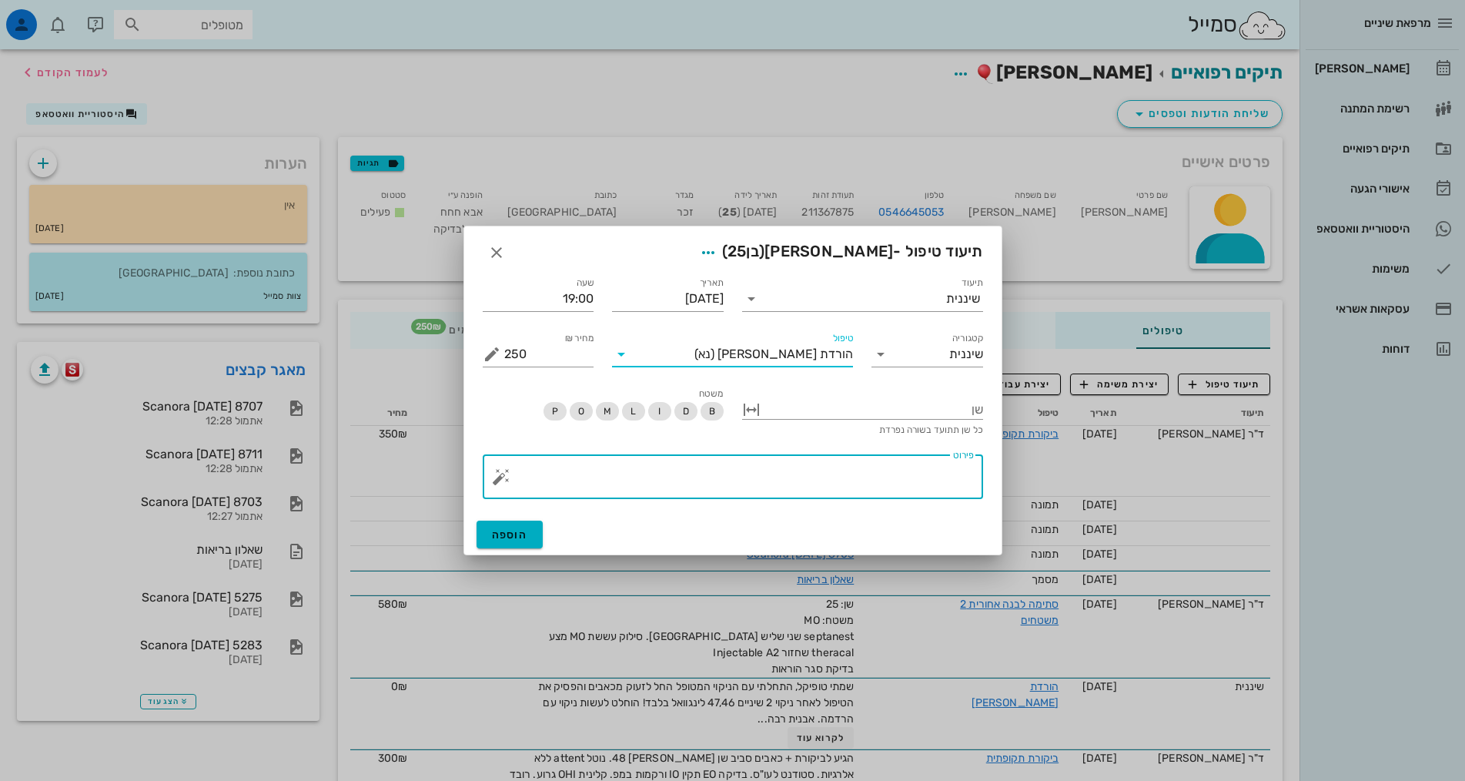
click at [910, 484] on textarea "פירוט" at bounding box center [739, 480] width 470 height 37
paste textarea "SC + ידני + פוליש - טופיקל מאוד רגיש לטיפול! אבנית תת חניכית בעיקר טוחנות עליונ…"
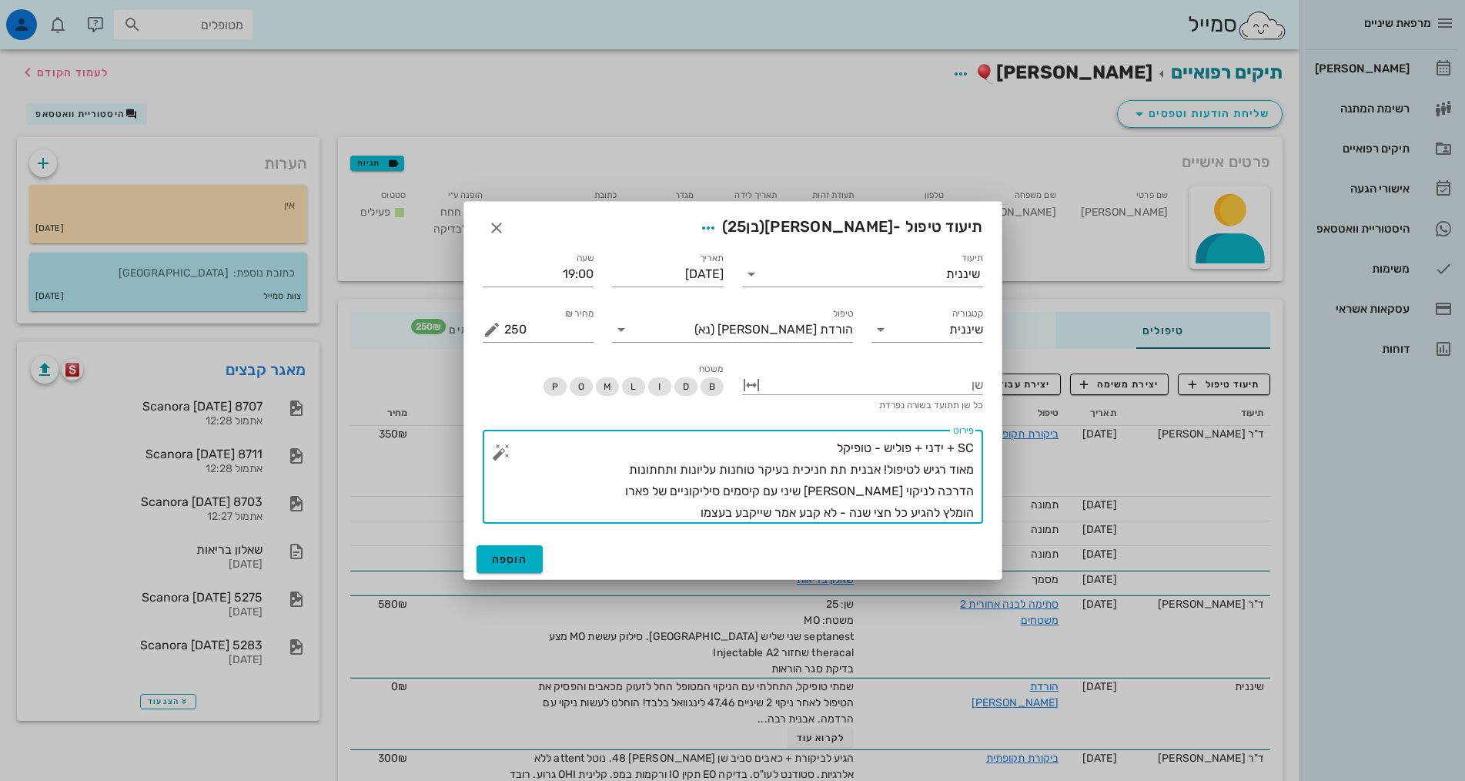
drag, startPoint x: 829, startPoint y: 446, endPoint x: 874, endPoint y: 447, distance: 45.4
click at [874, 447] on textarea "SC + ידני + פוליש - טופיקל מאוד רגיש לטיפול! אבנית תת חניכית בעיקר טוחנות עליונ…" at bounding box center [739, 480] width 470 height 86
click at [769, 451] on textarea "SC + ידני + פוליש - ספריי לידוקאי + טופייקל מאוד רגיש לטיפול! אבנית תת חניכית ב…" at bounding box center [739, 480] width 470 height 86
drag, startPoint x: 628, startPoint y: 464, endPoint x: 840, endPoint y: 479, distance: 213.0
click at [628, 464] on textarea "SC + ידני + פוליש - ספריי לידוקאי + טופיקל מאוד רגיש לטיפול! אבנית תת חניכית בע…" at bounding box center [739, 480] width 470 height 86
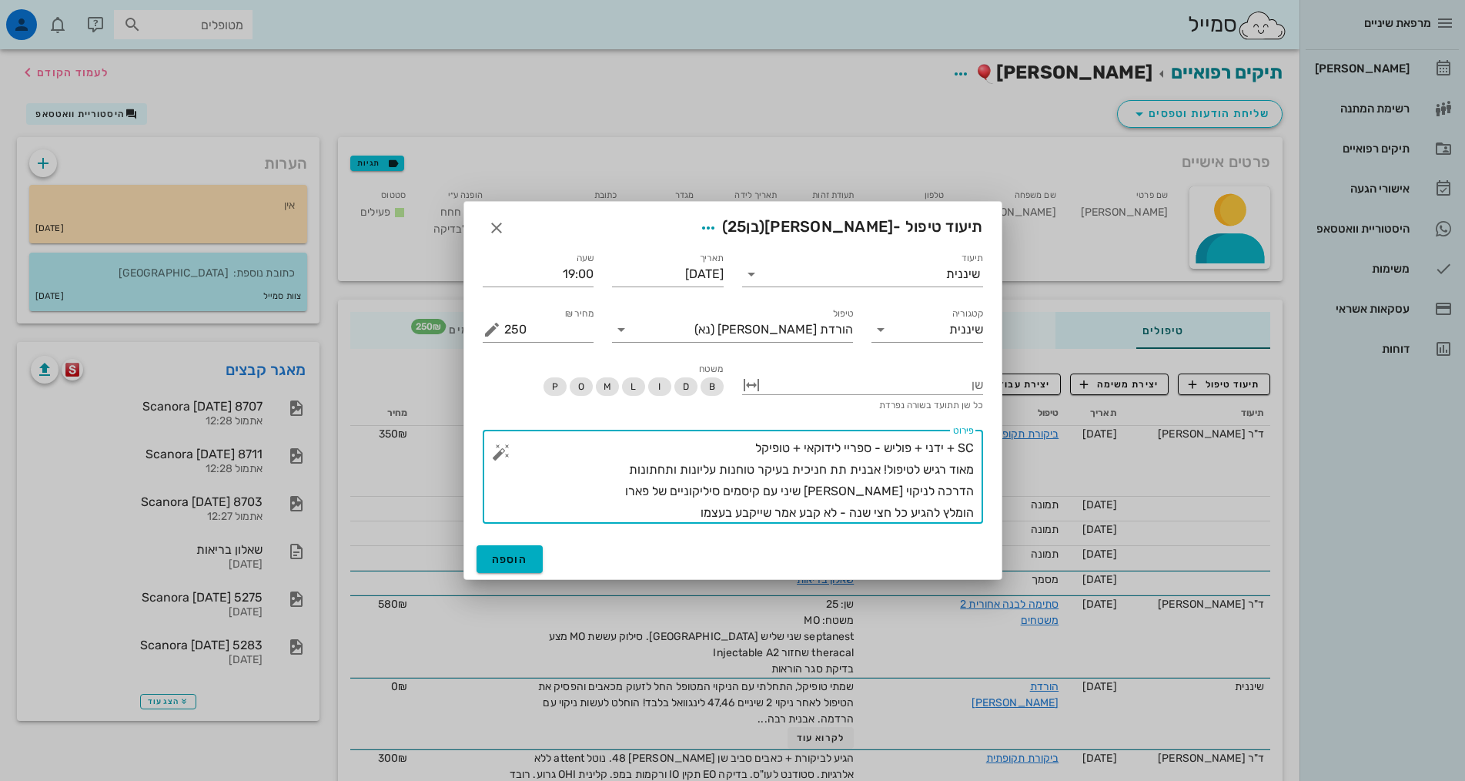
drag, startPoint x: 791, startPoint y: 467, endPoint x: 614, endPoint y: 461, distance: 177.2
click at [614, 461] on textarea "SC + ידני + פוליש - ספריי לידוקאי + טופיקל מאוד רגיש לטיפול! אבנית תת חניכית בע…" at bounding box center [739, 480] width 470 height 86
click at [731, 445] on textarea "SC + ידני + פוליש - ספריי לידוקאי + טופיקל מאוד רגיש לטיפול! אבנית תת חניכית פז…" at bounding box center [739, 480] width 470 height 86
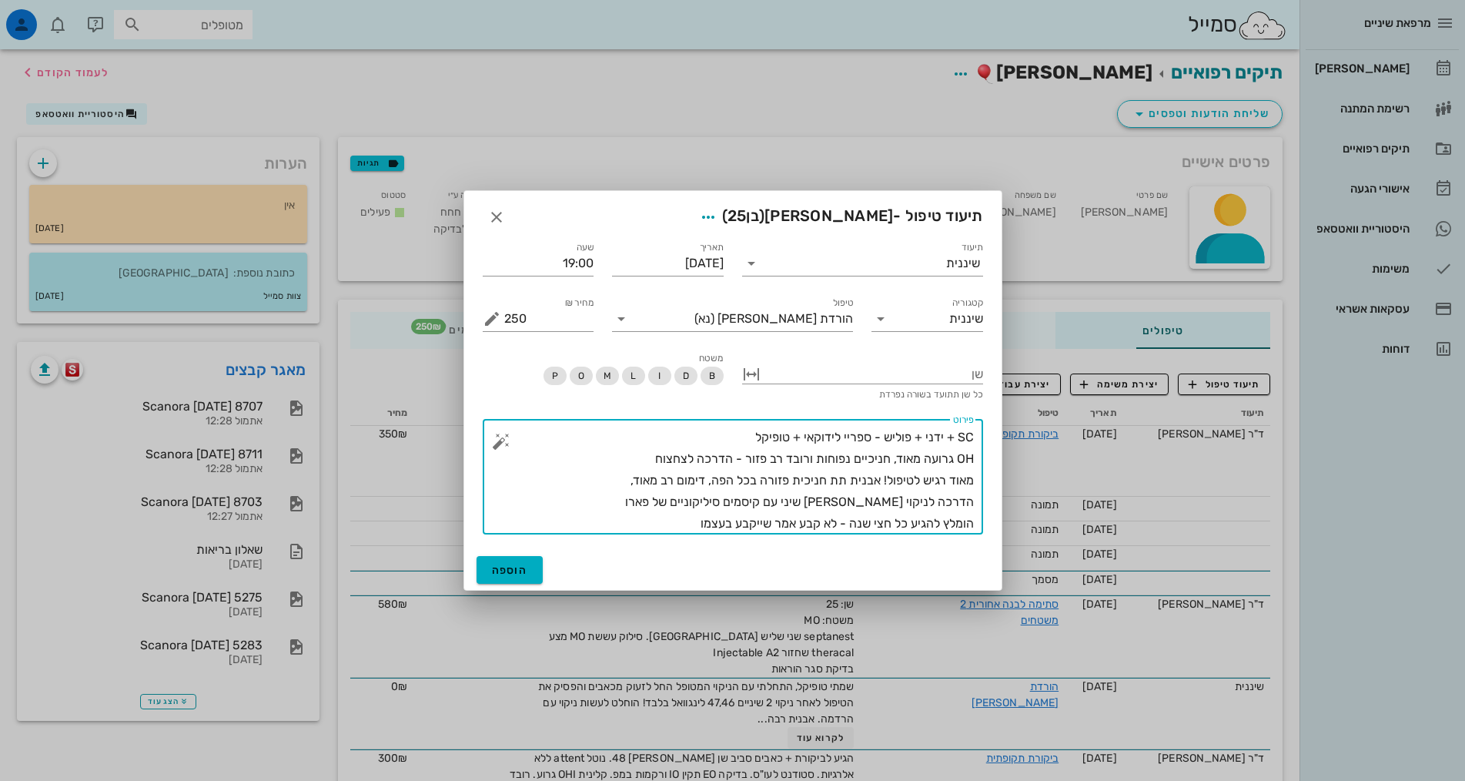
click at [737, 447] on textarea "SC + ידני + פוליש - ספריי לידוקאי + טופיקל OH גרועה מאוד, חניכיים נפוחות ורובד …" at bounding box center [739, 481] width 470 height 108
click at [802, 434] on textarea "SC + ידני + פוליש - ספריי לידוקאי + טופיקל OH גרועה מאוד, חניכיים נפוחות ורובד …" at bounding box center [739, 481] width 470 height 108
drag, startPoint x: 695, startPoint y: 495, endPoint x: 1023, endPoint y: 492, distance: 328.8
click at [1023, 492] on div "מרפאת שיניים יומן מרפאה רשימת המתנה תיקים רפואיים אישורי הגעה 1 היסטוריית וואטס…" at bounding box center [732, 682] width 1465 height 1365
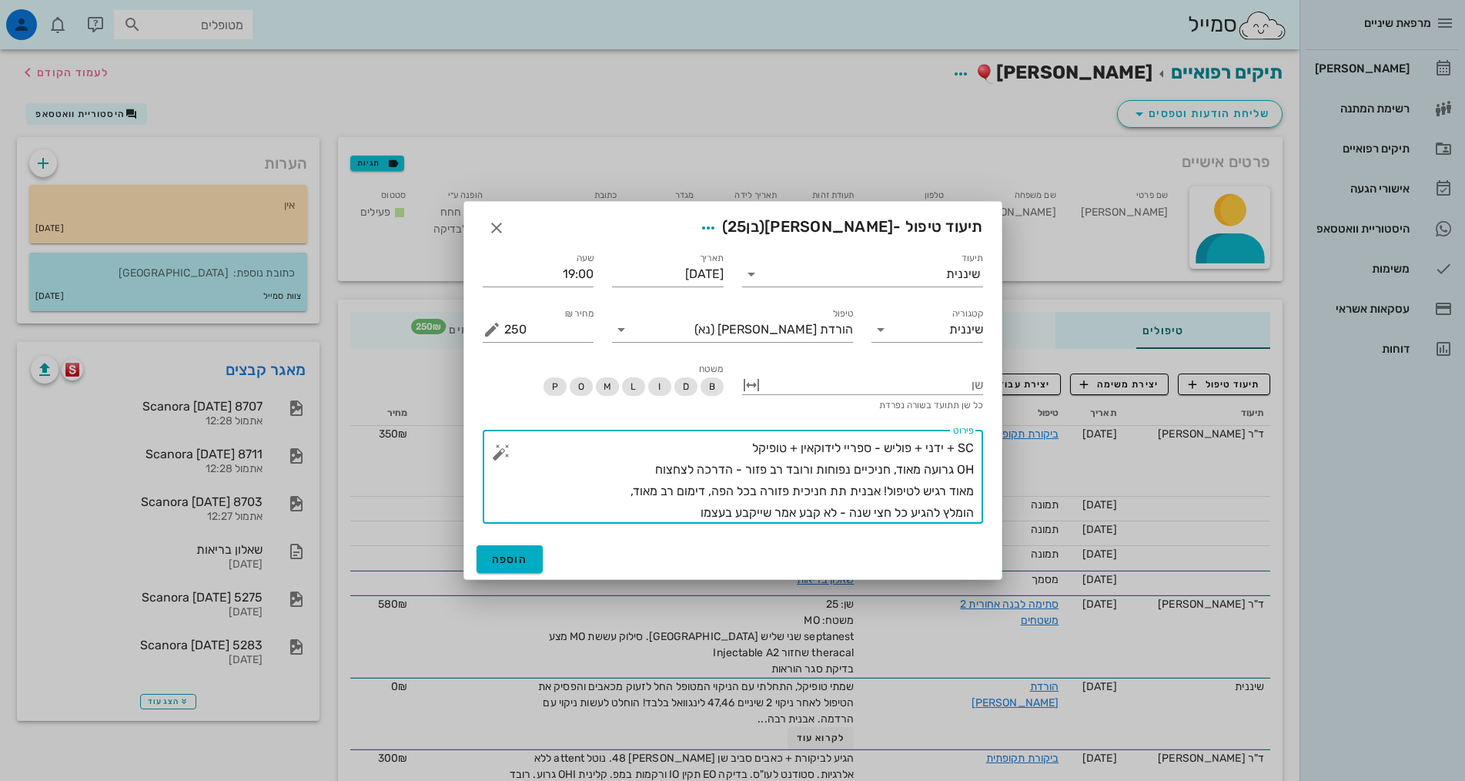
drag, startPoint x: 690, startPoint y: 512, endPoint x: 1007, endPoint y: 523, distance: 317.5
click at [1007, 523] on div "מרפאת שיניים יומן מרפאה רשימת המתנה תיקים רפואיים אישורי הגעה 1 היסטוריית וואטס…" at bounding box center [732, 682] width 1465 height 1365
click at [616, 496] on textarea "SC + ידני + פוליש - ספריי לידוקאין + טופיקל OH גרועה מאוד, חניכיים נפוחות ורובד…" at bounding box center [739, 480] width 470 height 86
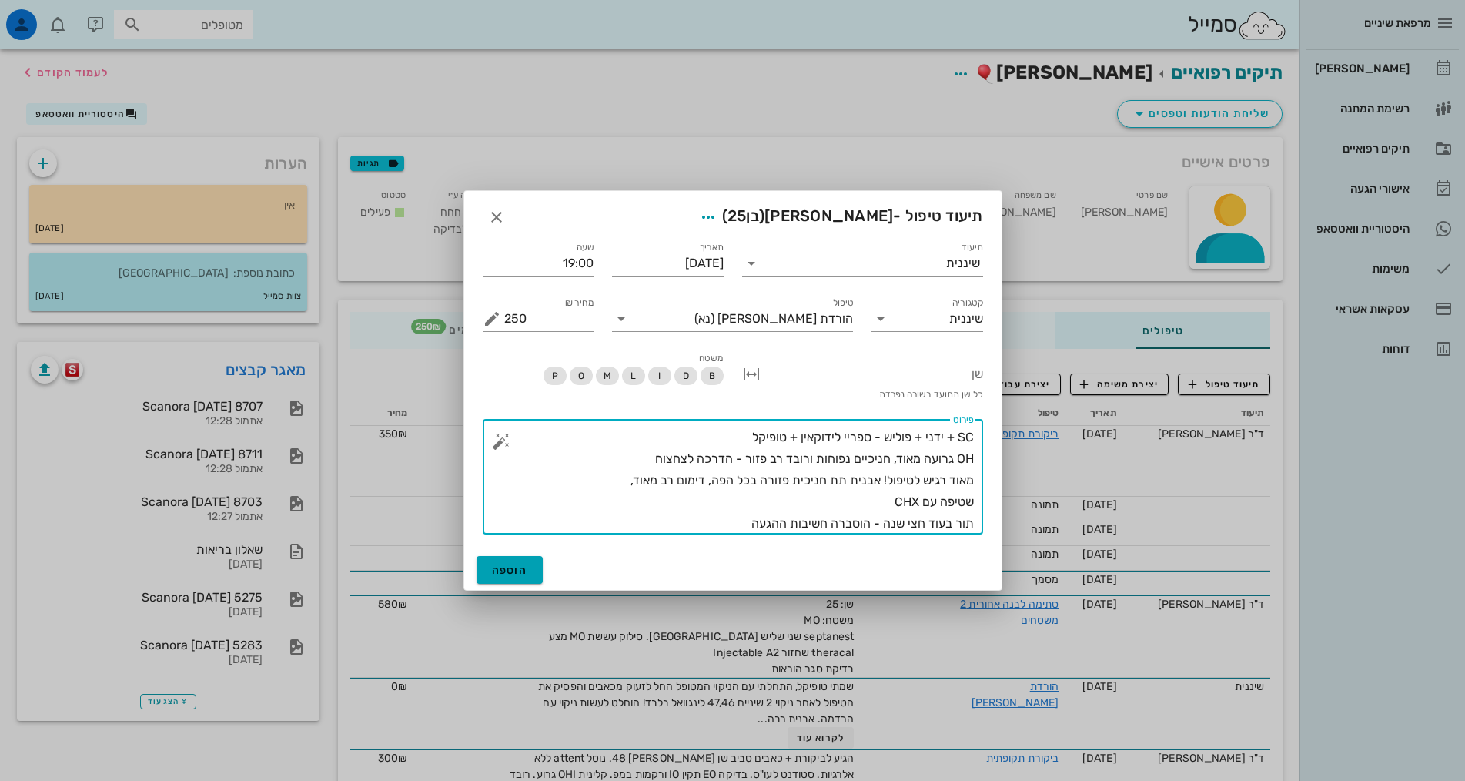
type textarea "SC + ידני + פוליש - ספריי לידוקאין + טופיקל OH גרועה מאוד, חניכיים נפוחות ורובד…"
click at [515, 568] on span "הוספה" at bounding box center [510, 570] width 36 height 13
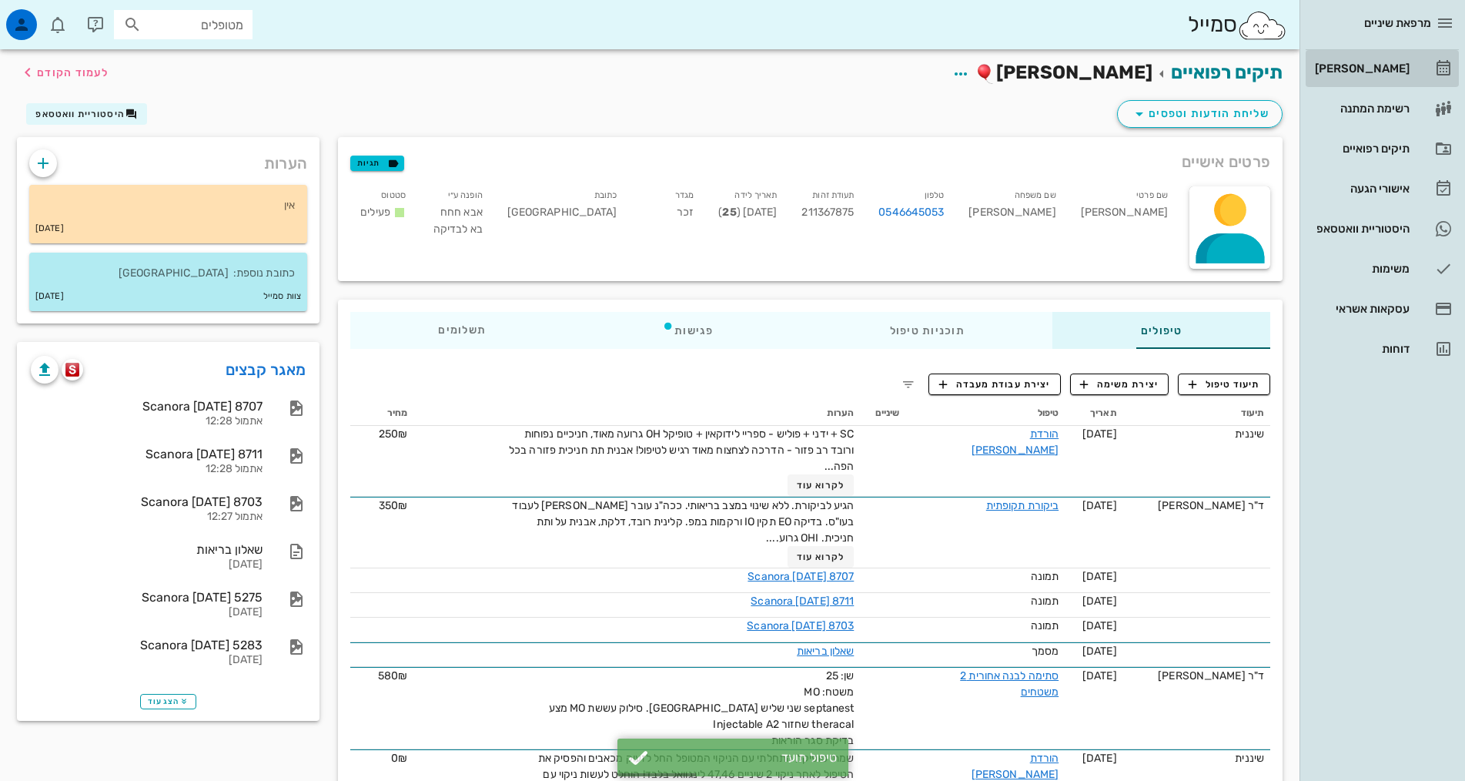
click at [1392, 72] on div "[PERSON_NAME]" at bounding box center [1361, 68] width 98 height 12
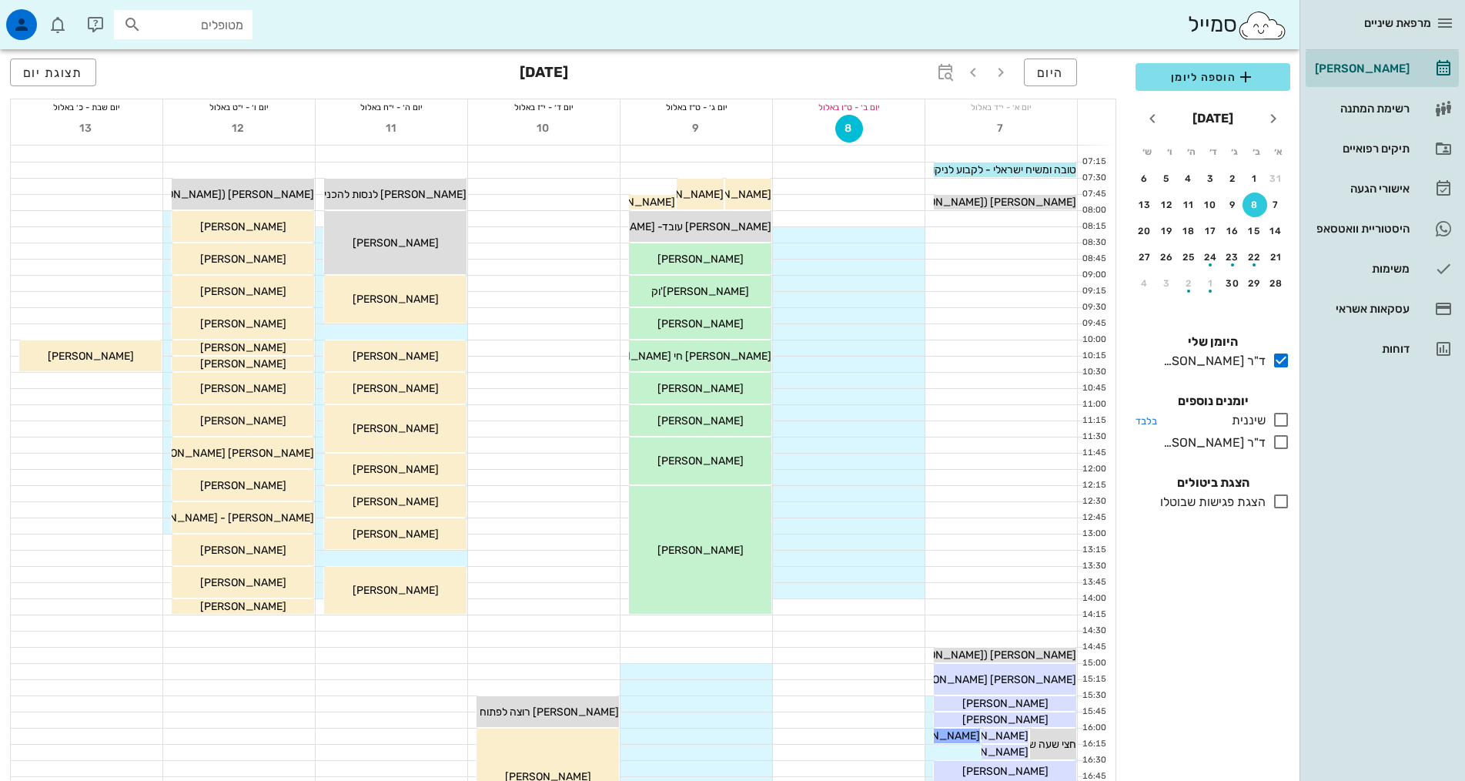
click at [1281, 420] on icon at bounding box center [1281, 419] width 18 height 18
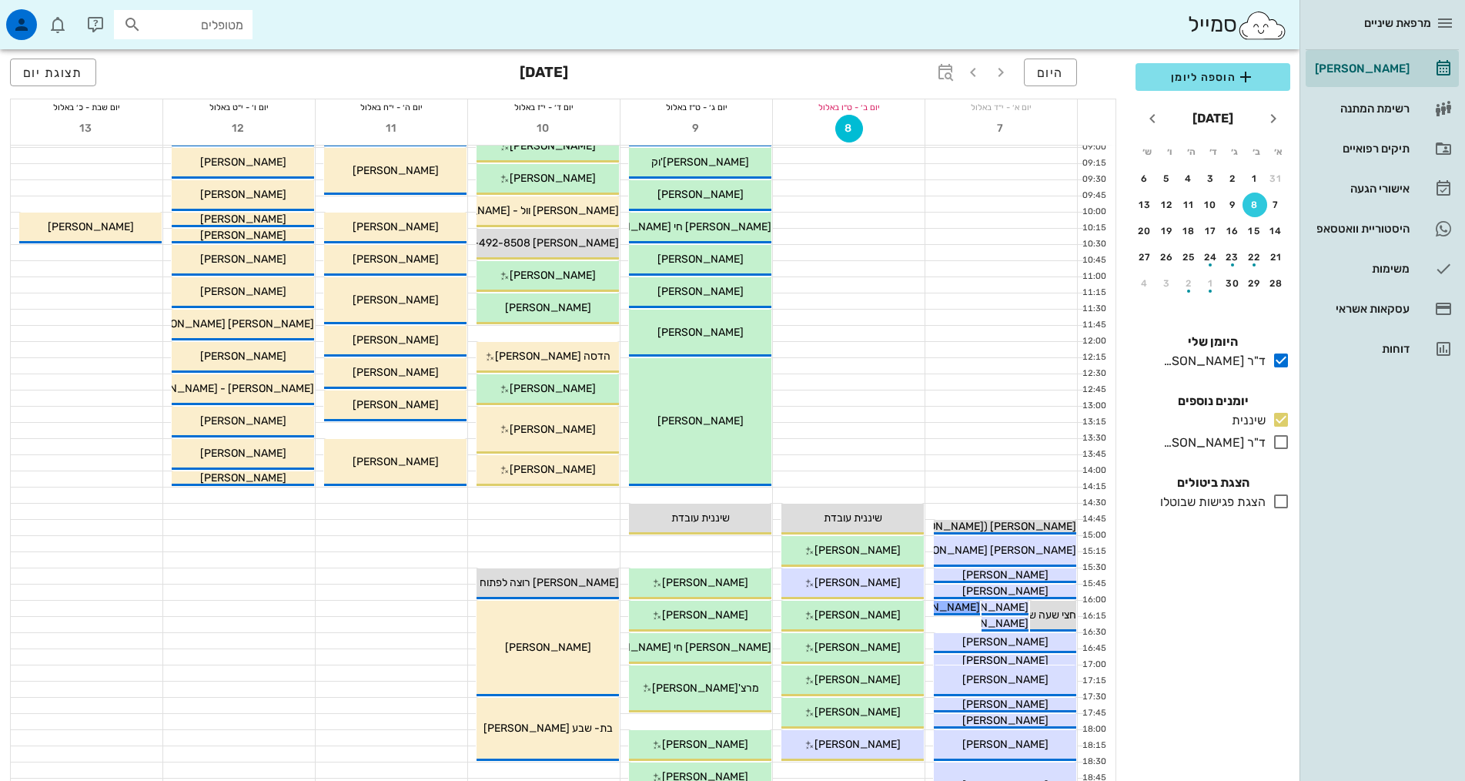
scroll to position [308, 0]
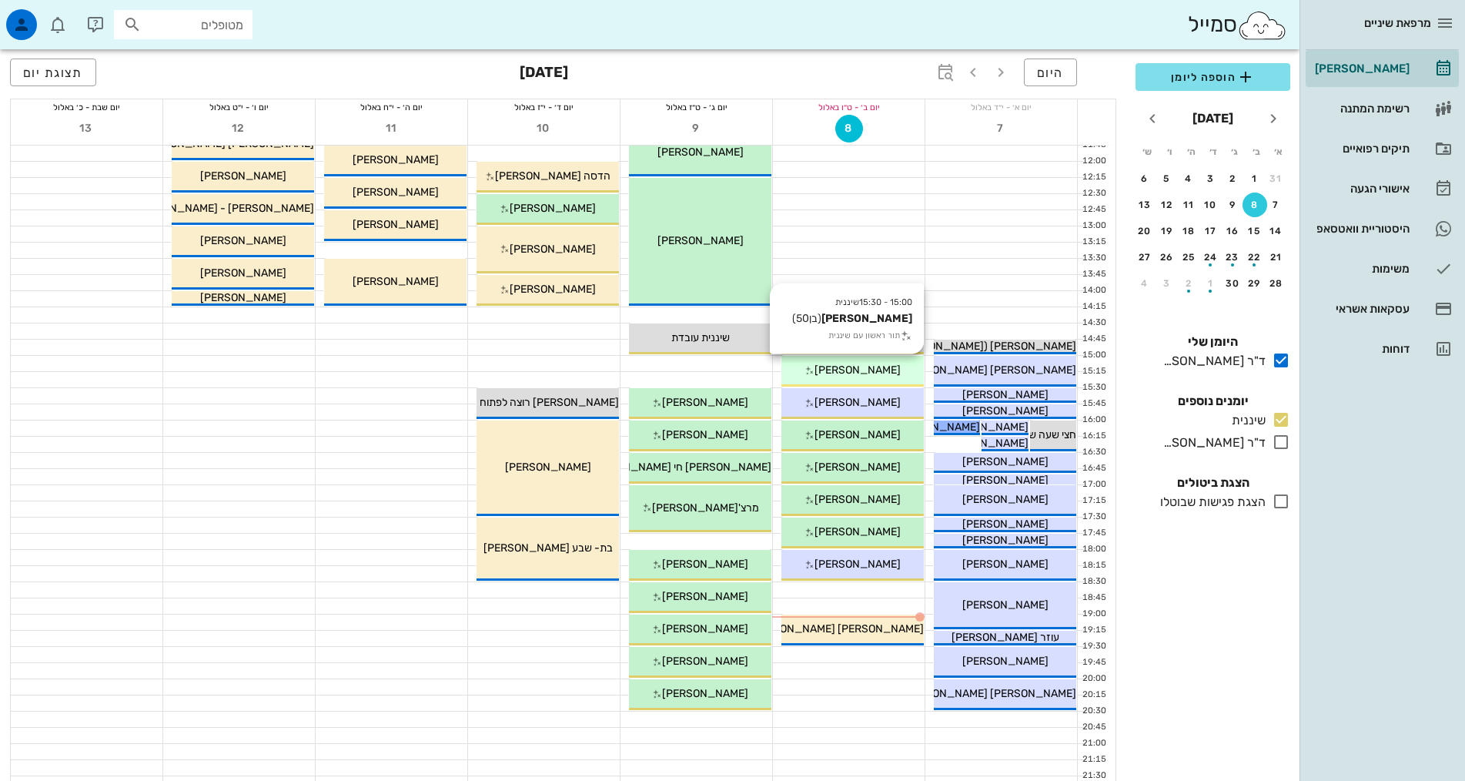
click at [869, 372] on span "[PERSON_NAME]" at bounding box center [858, 369] width 86 height 13
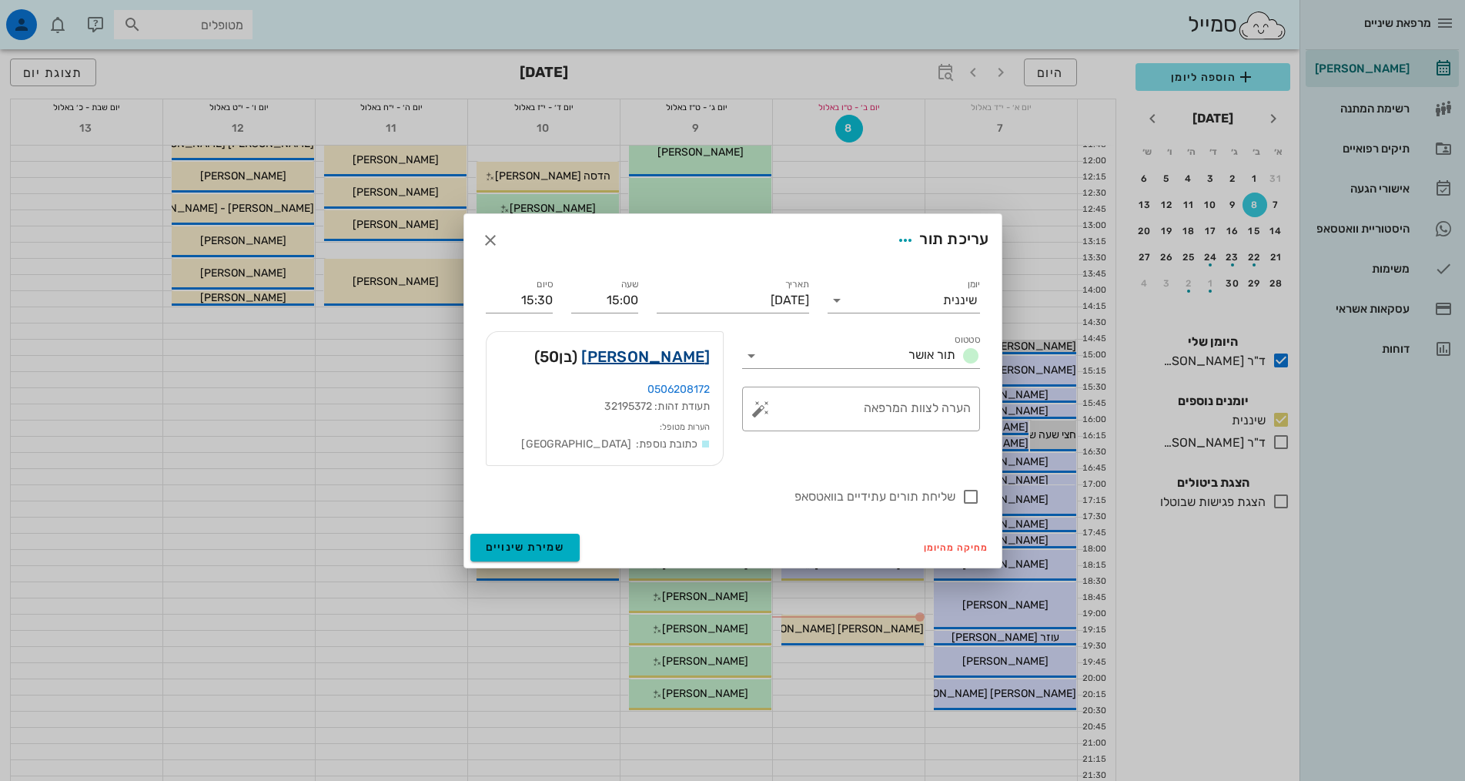
click at [653, 360] on link "אלעזר במברגר" at bounding box center [645, 356] width 129 height 25
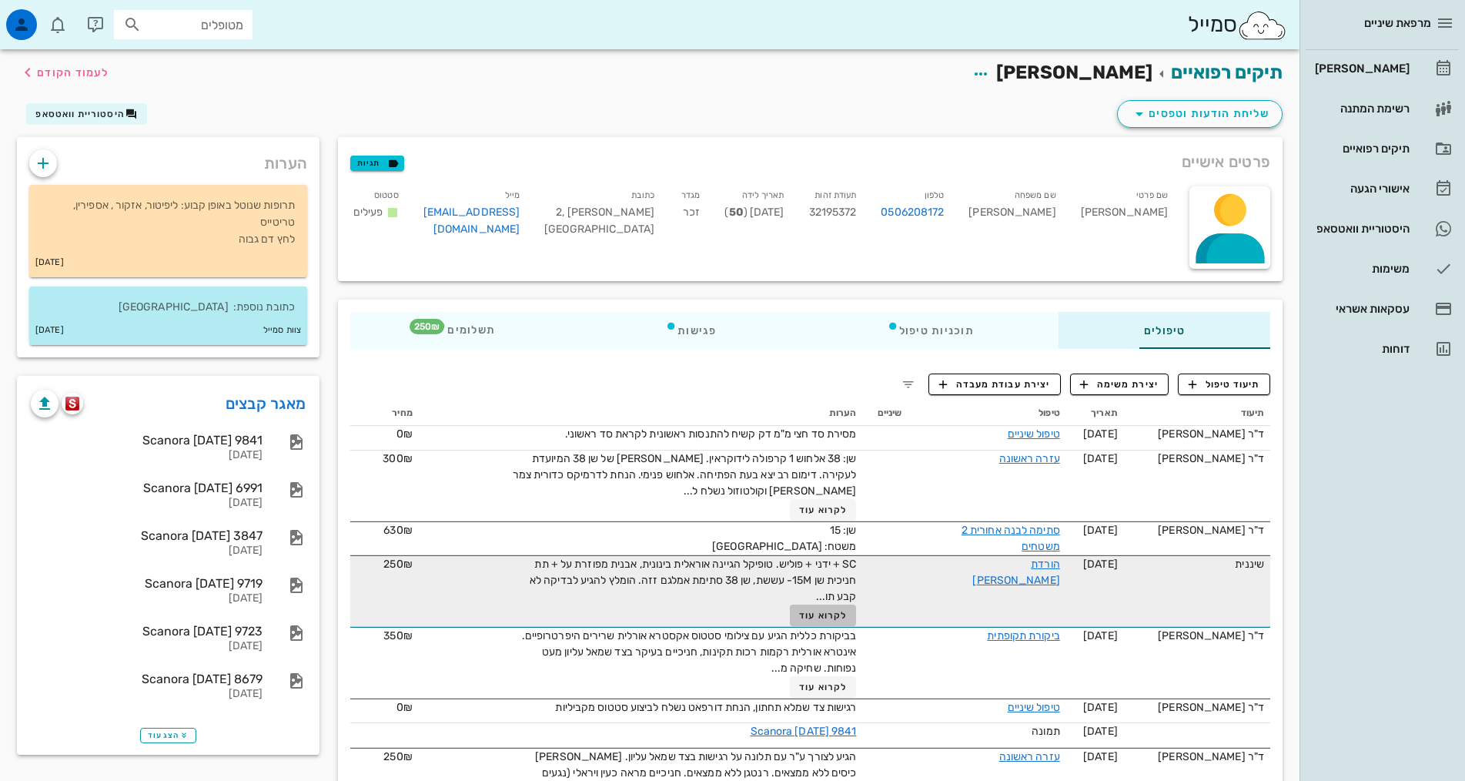
click at [799, 610] on span "לקרוא עוד" at bounding box center [823, 615] width 48 height 11
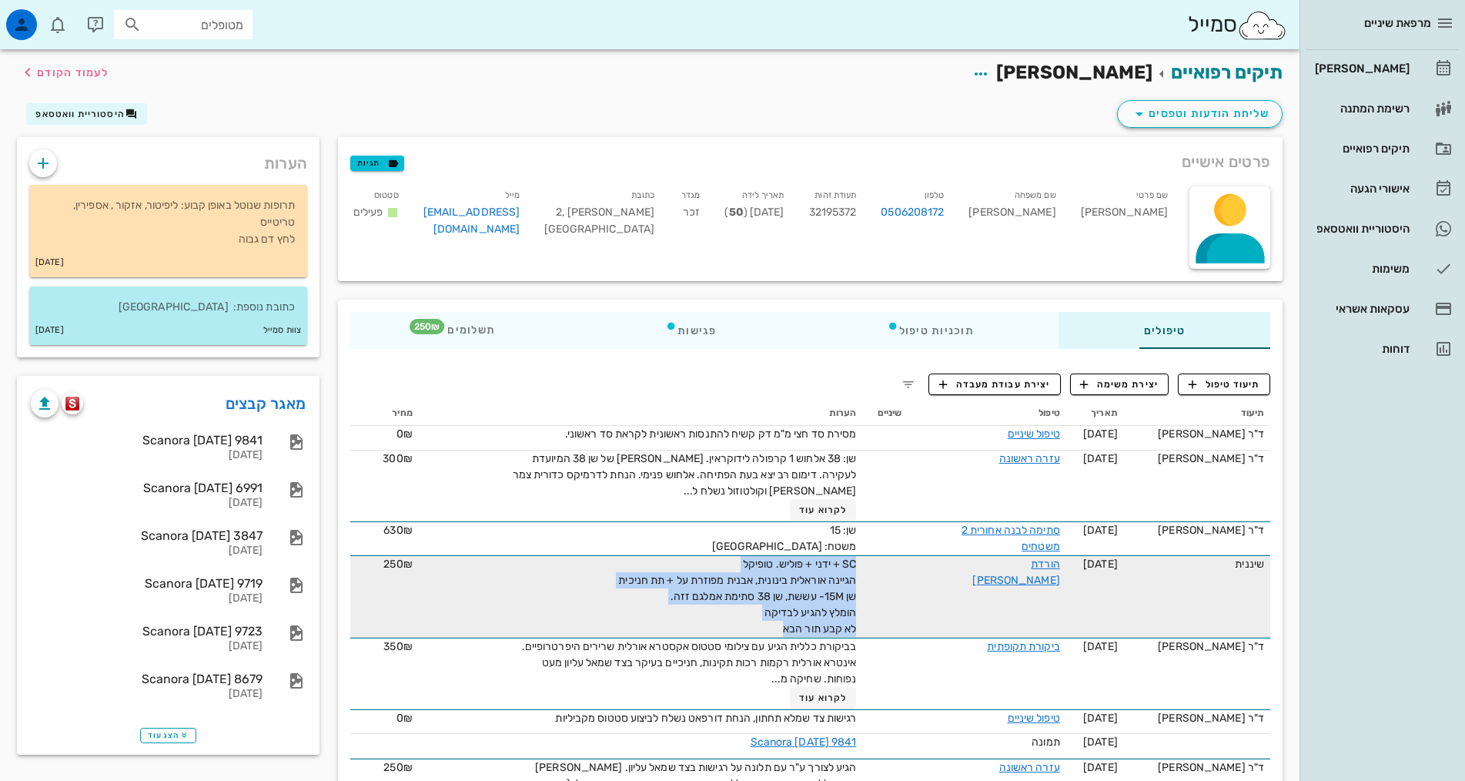
drag, startPoint x: 712, startPoint y: 624, endPoint x: 849, endPoint y: 560, distance: 151.9
click at [849, 560] on tr "שיננית 11-02-2025 הורדת אבן SC + ידני + פוליש. טופיקל הגיינה אוראלית בינונית, א…" at bounding box center [810, 596] width 920 height 82
copy span "SC + ידני + פוליש. טופיקל הגיינה אוראלית בינונית, אבנית מפוזרת על + תת חניכית ש…"
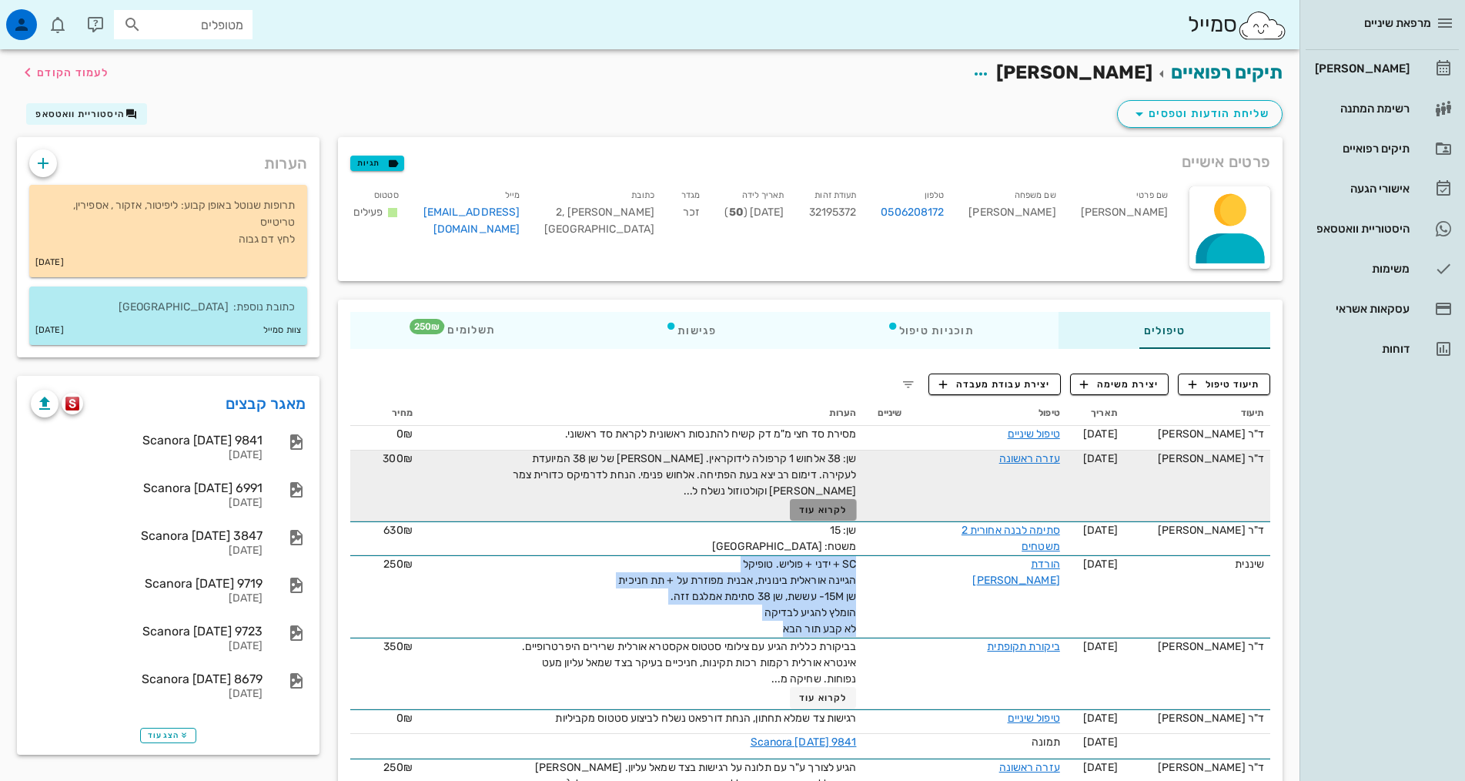
click at [792, 516] on button "לקרוא עוד" at bounding box center [823, 510] width 67 height 22
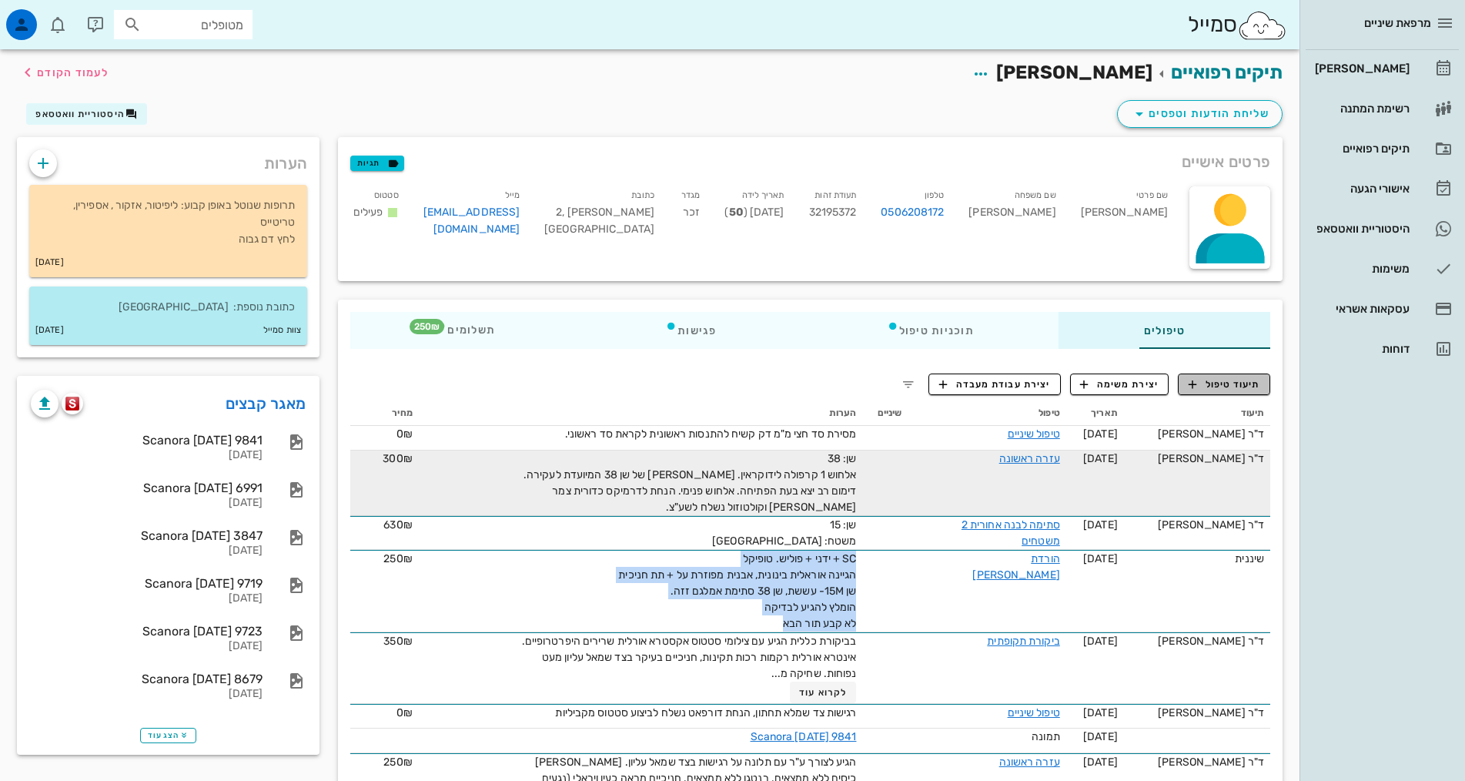
click at [1193, 389] on icon "button" at bounding box center [1193, 384] width 14 height 14
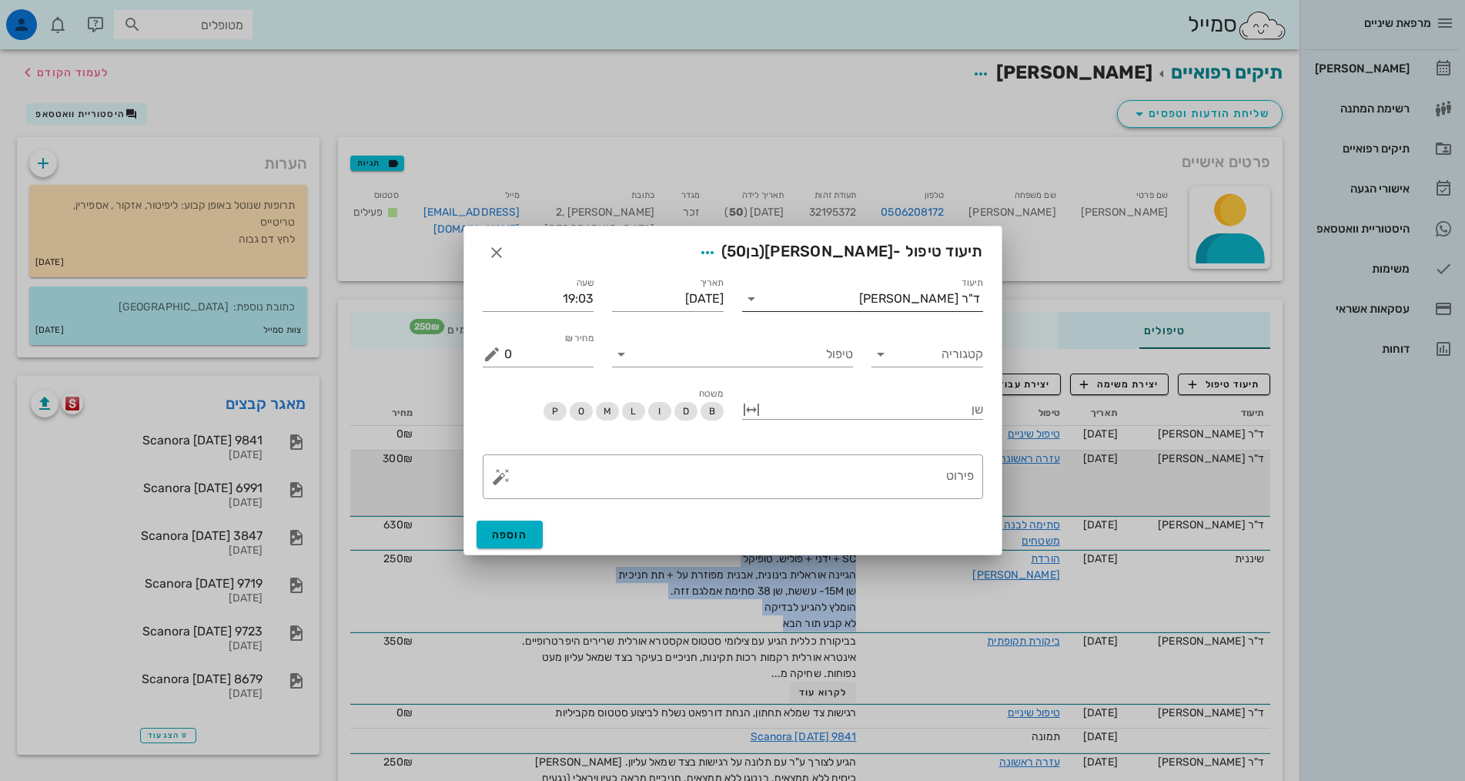
click at [912, 300] on div "ד"ר [PERSON_NAME]" at bounding box center [919, 299] width 121 height 14
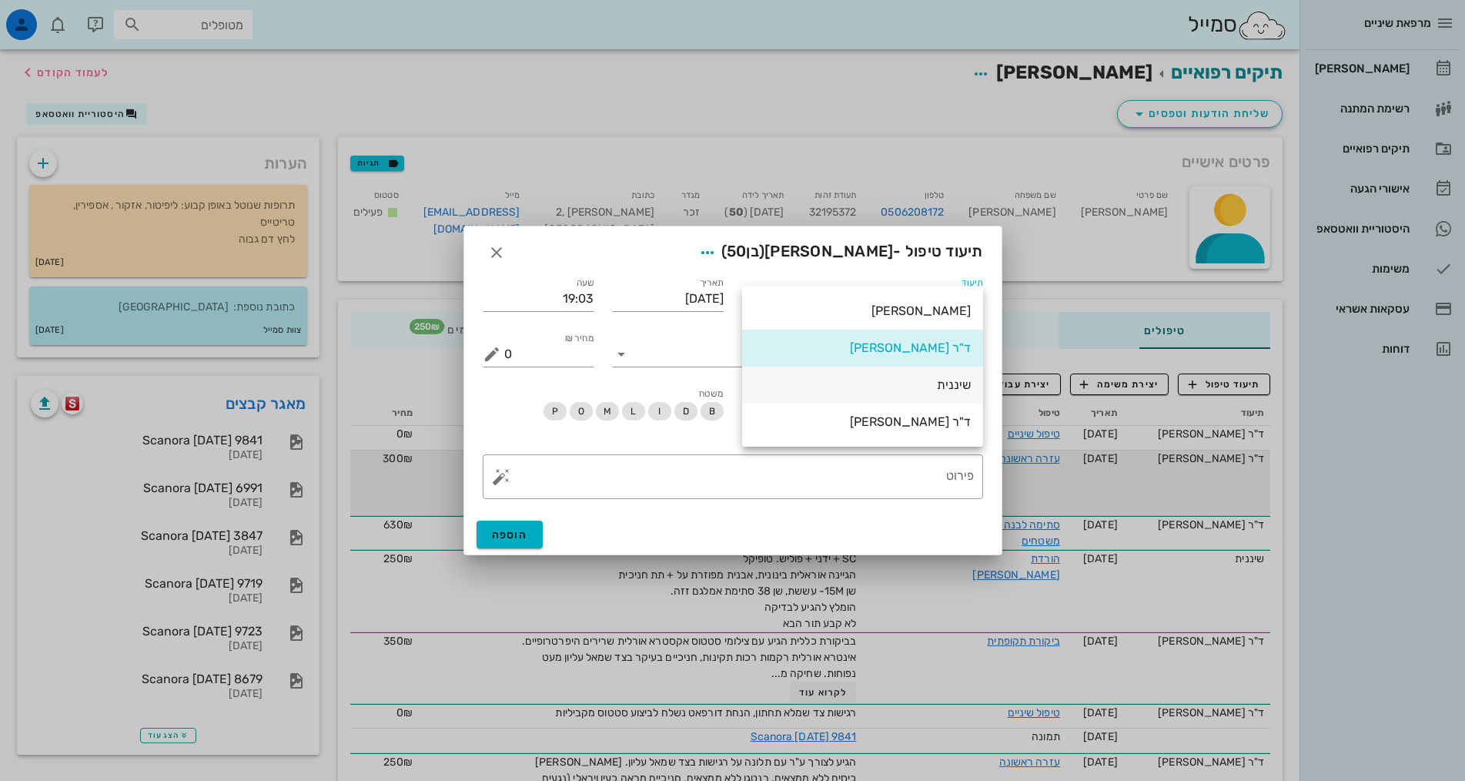
click at [925, 377] on div "שיננית" at bounding box center [863, 384] width 216 height 15
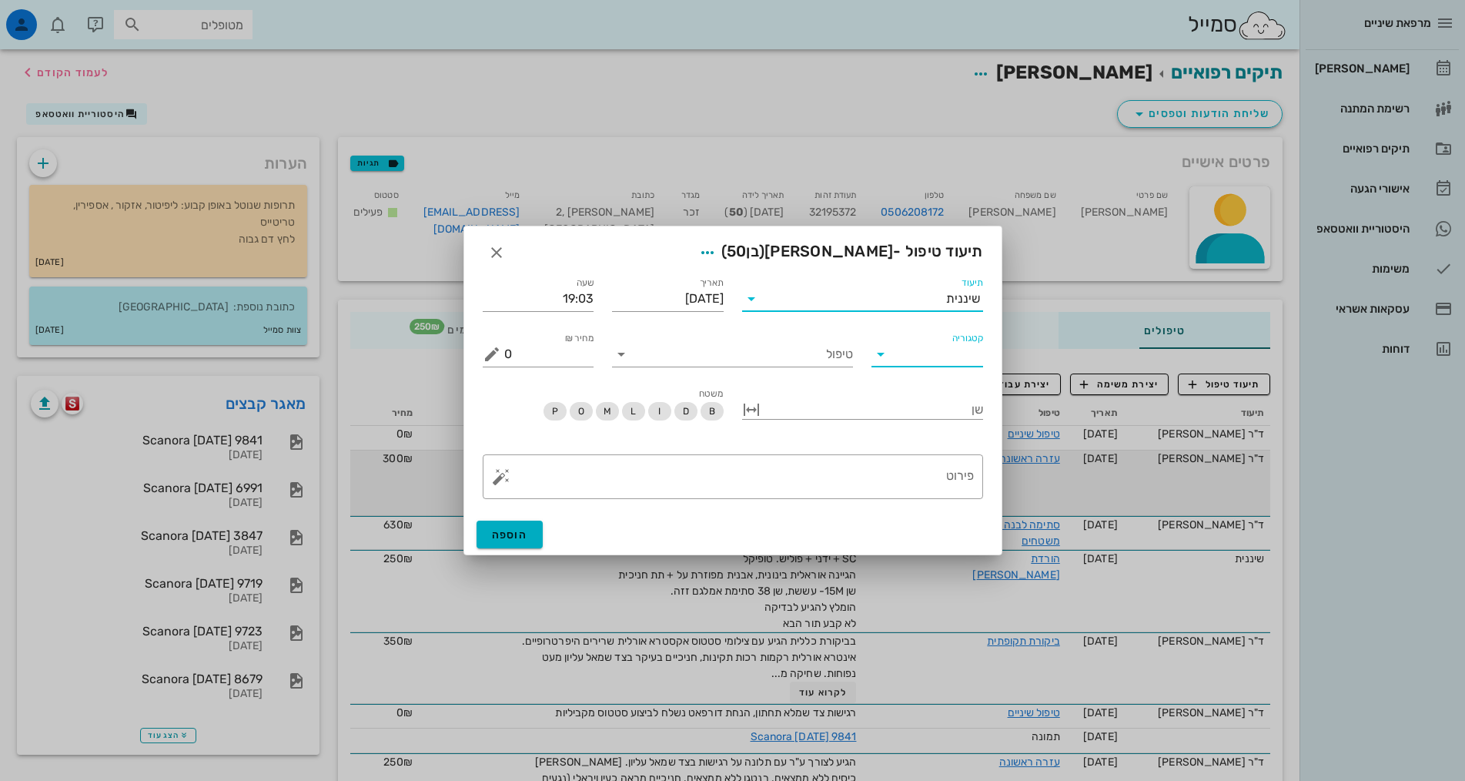
click at [942, 360] on input "קטגוריה" at bounding box center [939, 354] width 87 height 25
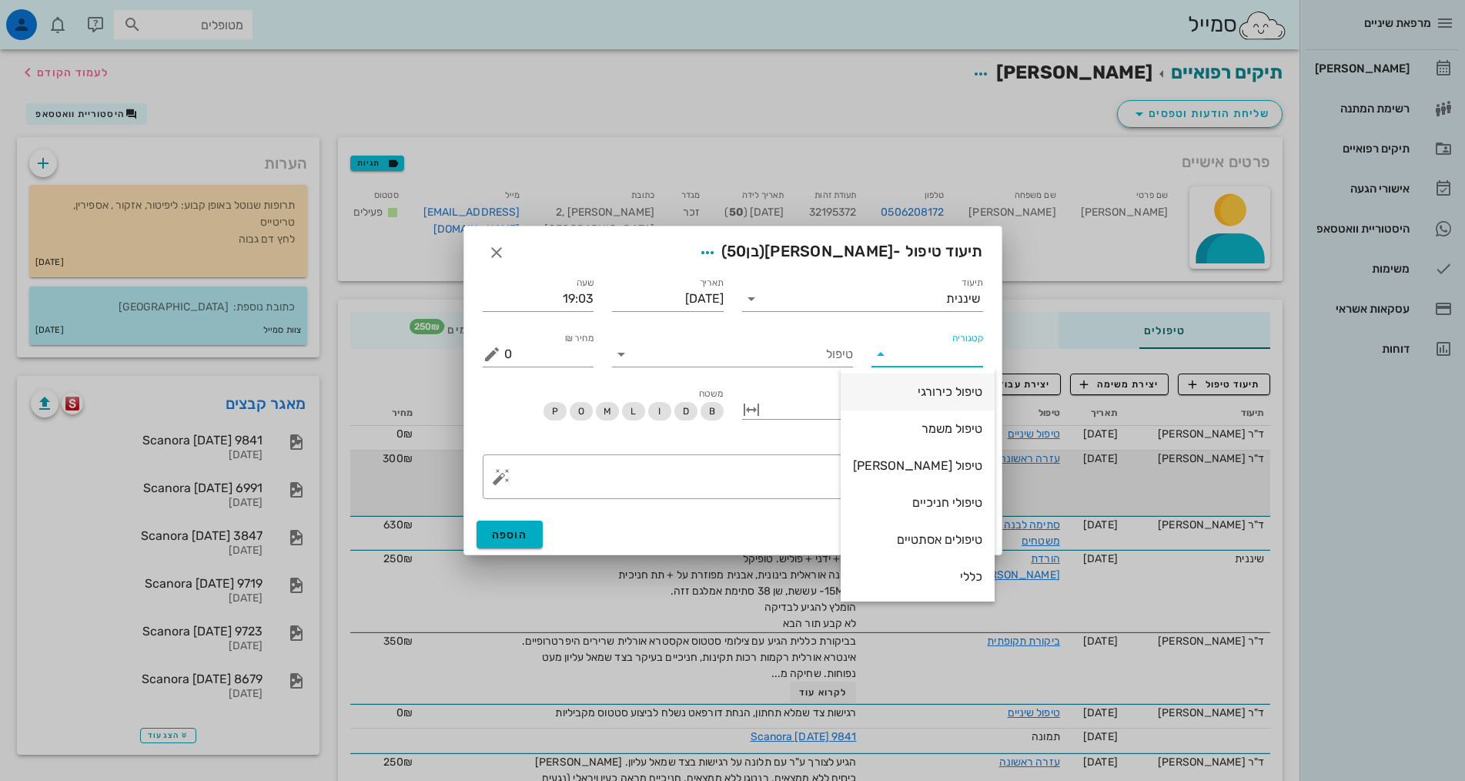
scroll to position [148, 0]
click at [940, 501] on div "שיננית" at bounding box center [917, 502] width 129 height 15
type input "שיננית"
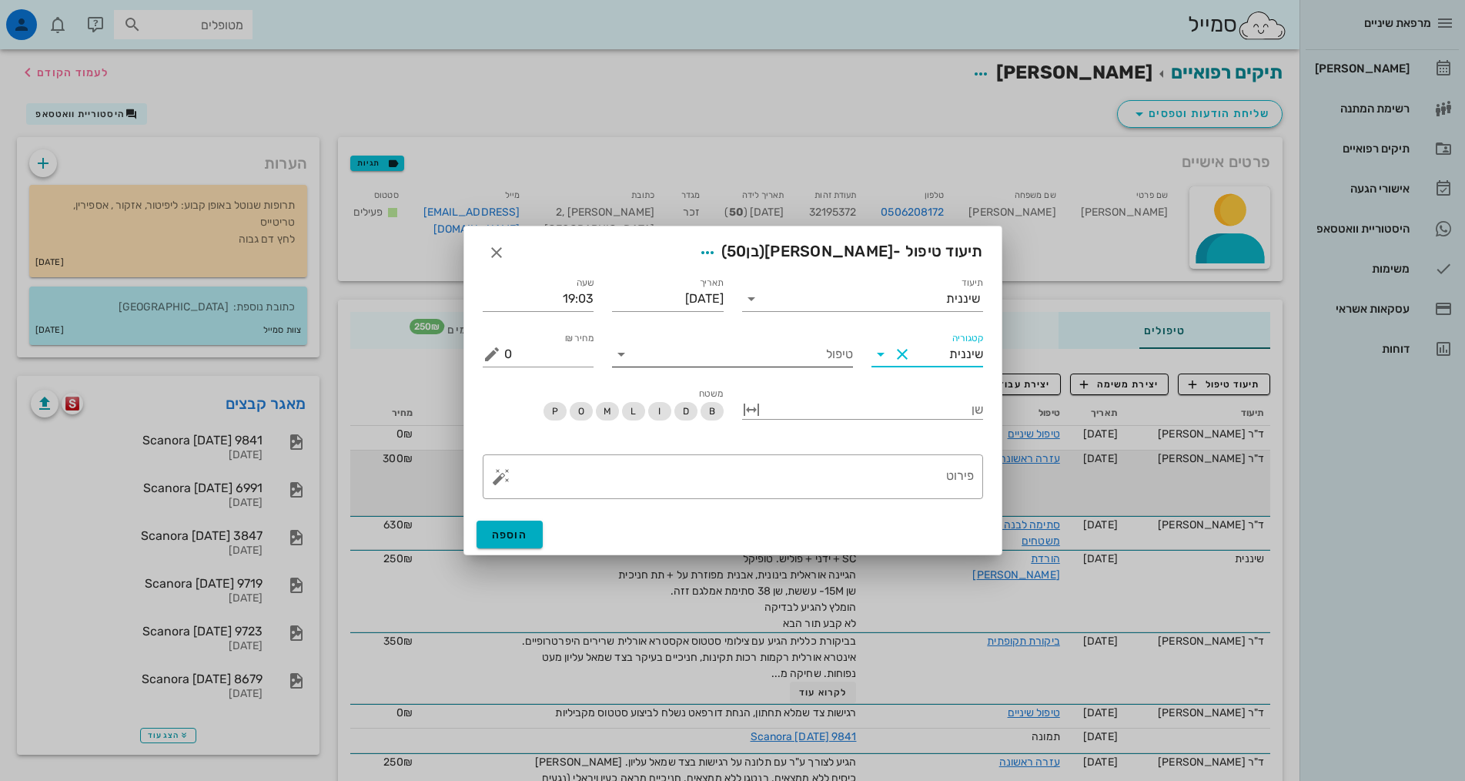
click at [849, 351] on input "טיפול" at bounding box center [743, 354] width 219 height 25
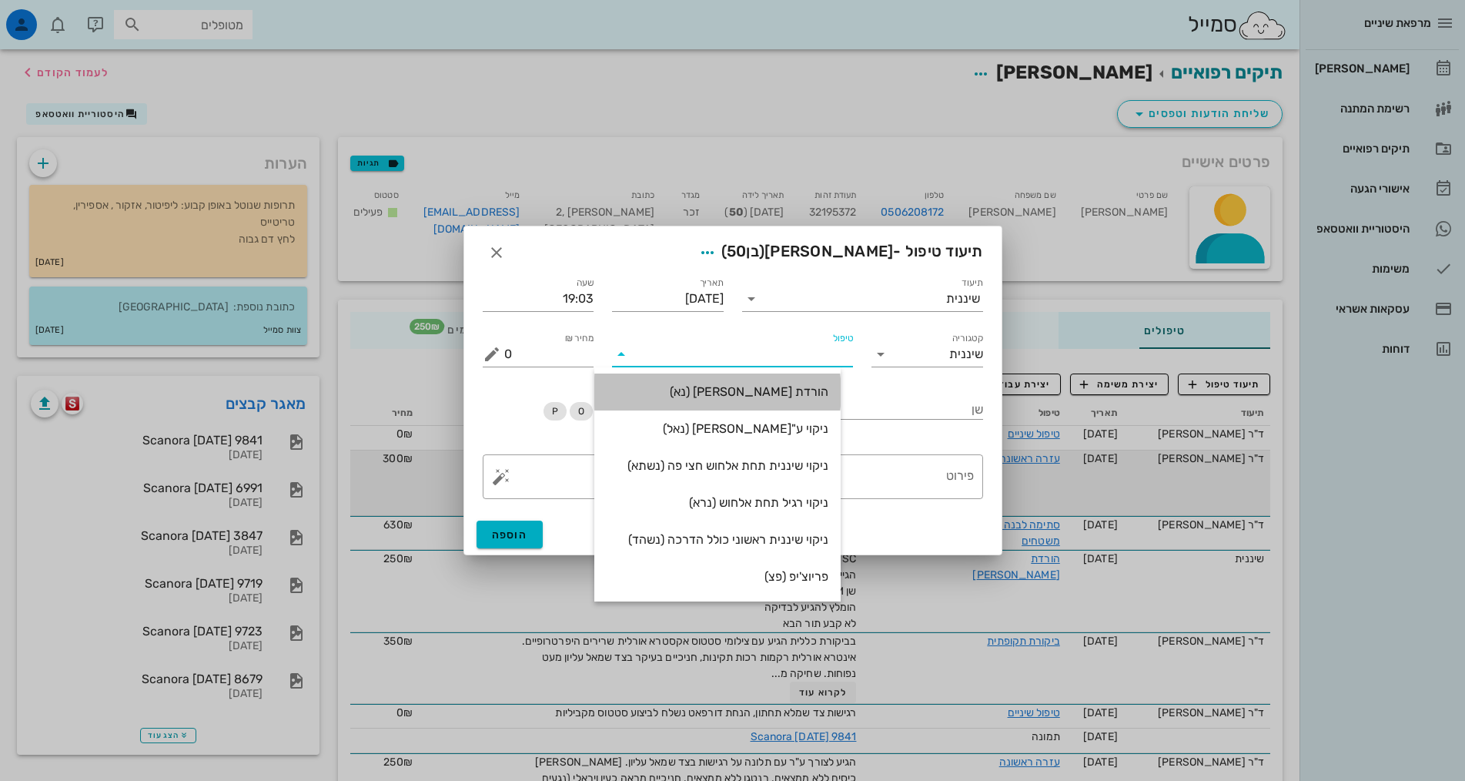
click at [826, 390] on div "הורדת אבן (נא)" at bounding box center [718, 391] width 222 height 15
type input "250"
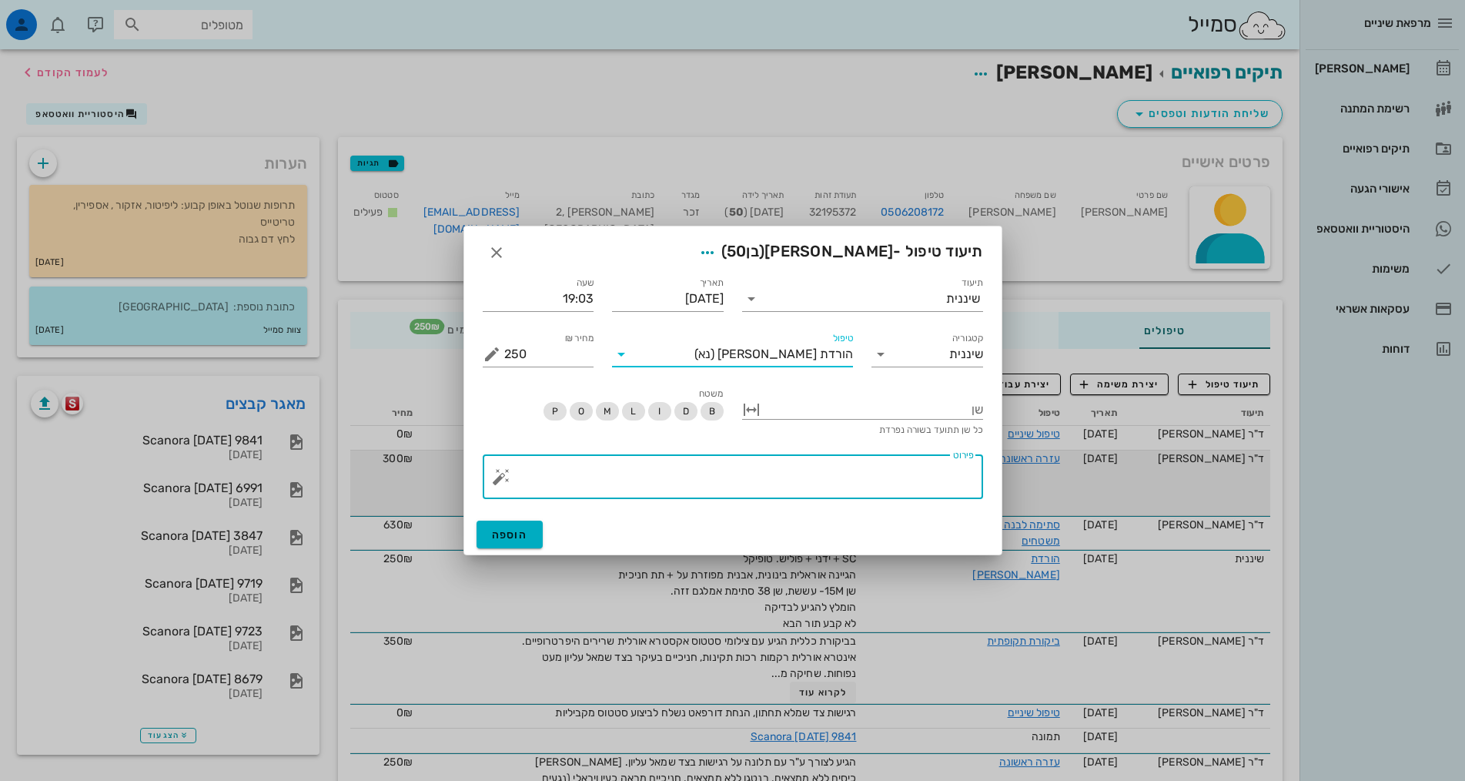
click at [864, 484] on textarea "פירוט" at bounding box center [739, 480] width 470 height 37
paste textarea "SC + ידני + פוליש. טופיקל הגיינה אוראלית בינונית, אבנית מפוזרת על + תת חניכית ש…"
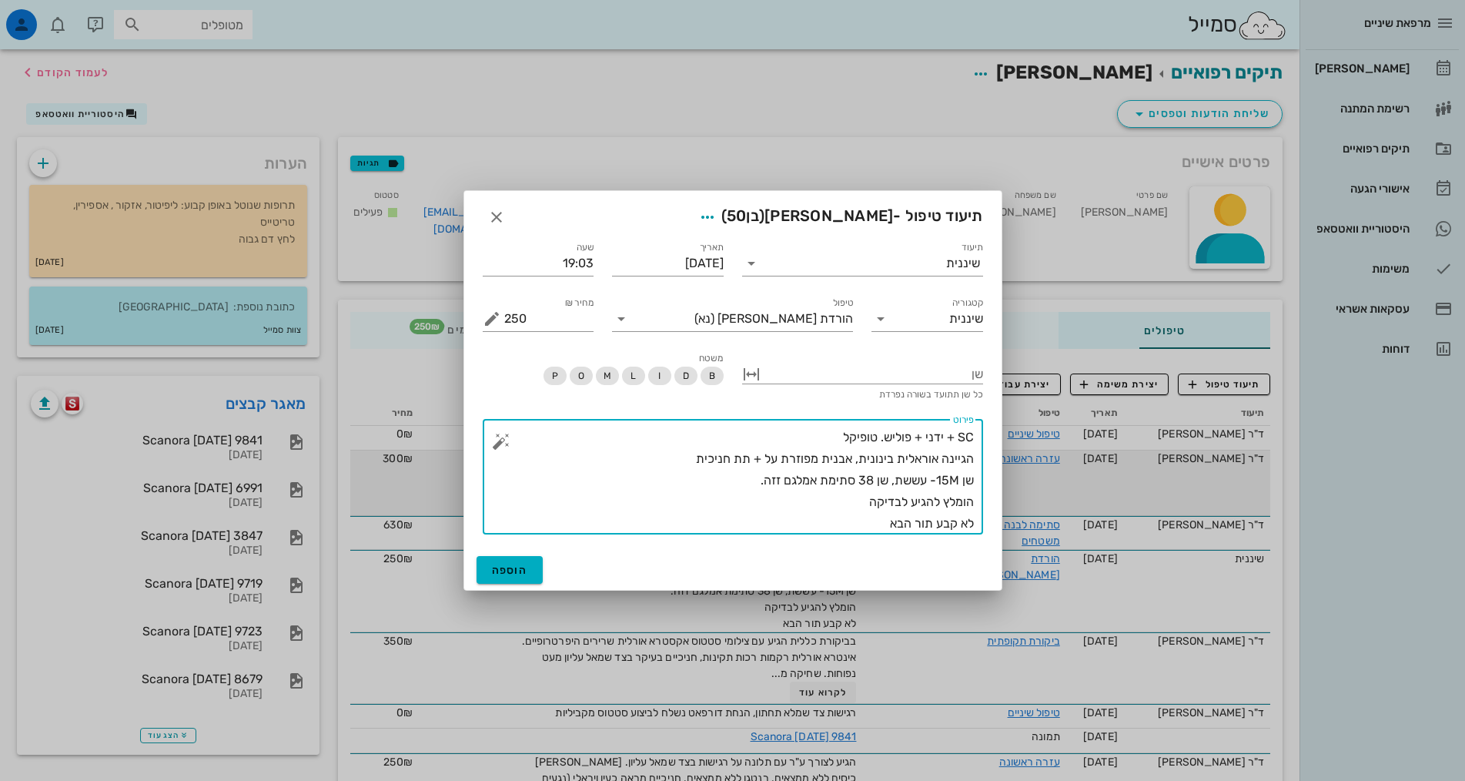
drag, startPoint x: 859, startPoint y: 456, endPoint x: 892, endPoint y: 453, distance: 32.5
click at [892, 453] on textarea "SC + ידני + פוליש. טופיקל הגיינה אוראלית בינונית, אבנית מפוזרת על + תת חניכית ש…" at bounding box center [739, 481] width 470 height 108
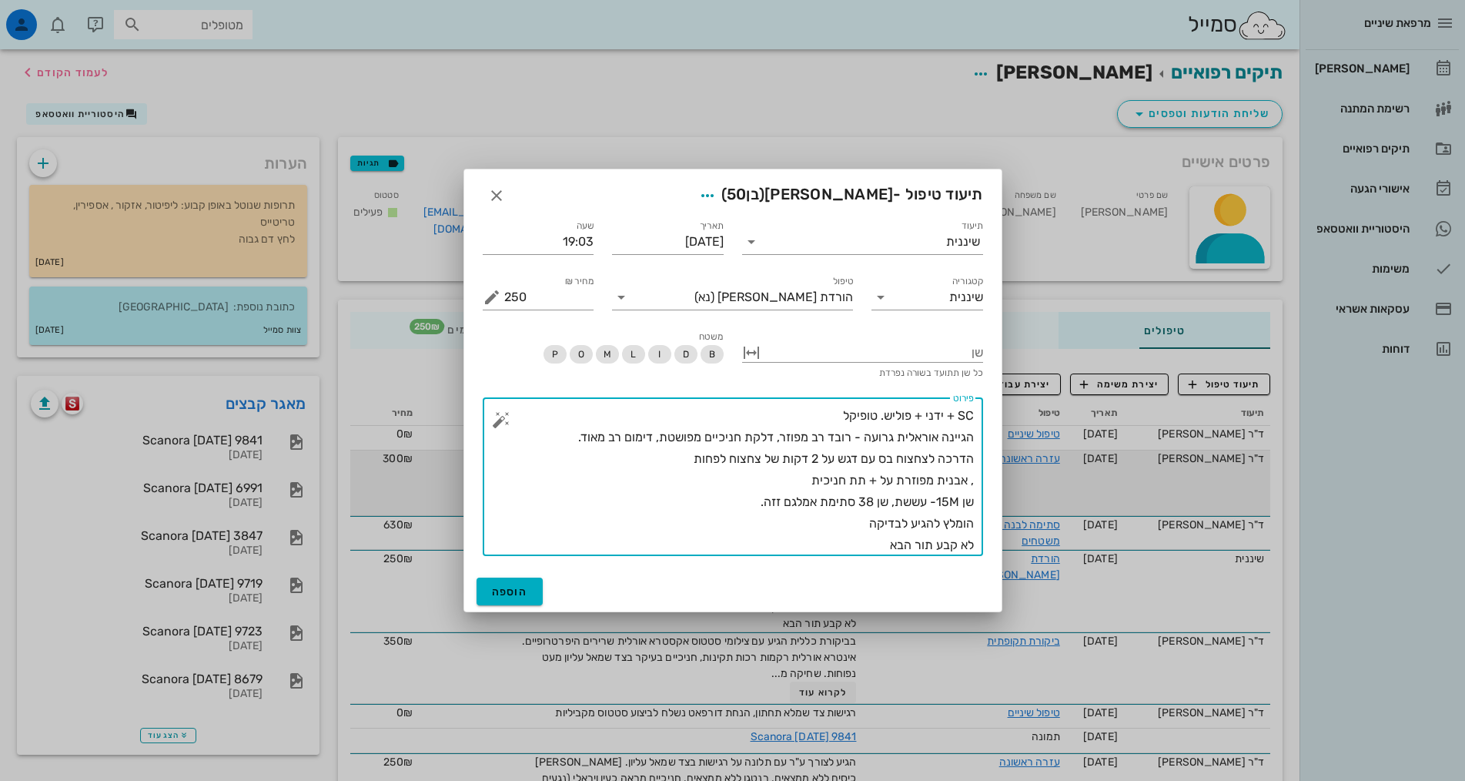
click at [678, 454] on textarea "SC + ידני + פוליש. טופיקל הגיינה אוראלית גרועה - רובד רב מפוזר, דלקת חניכיים מפ…" at bounding box center [739, 480] width 470 height 151
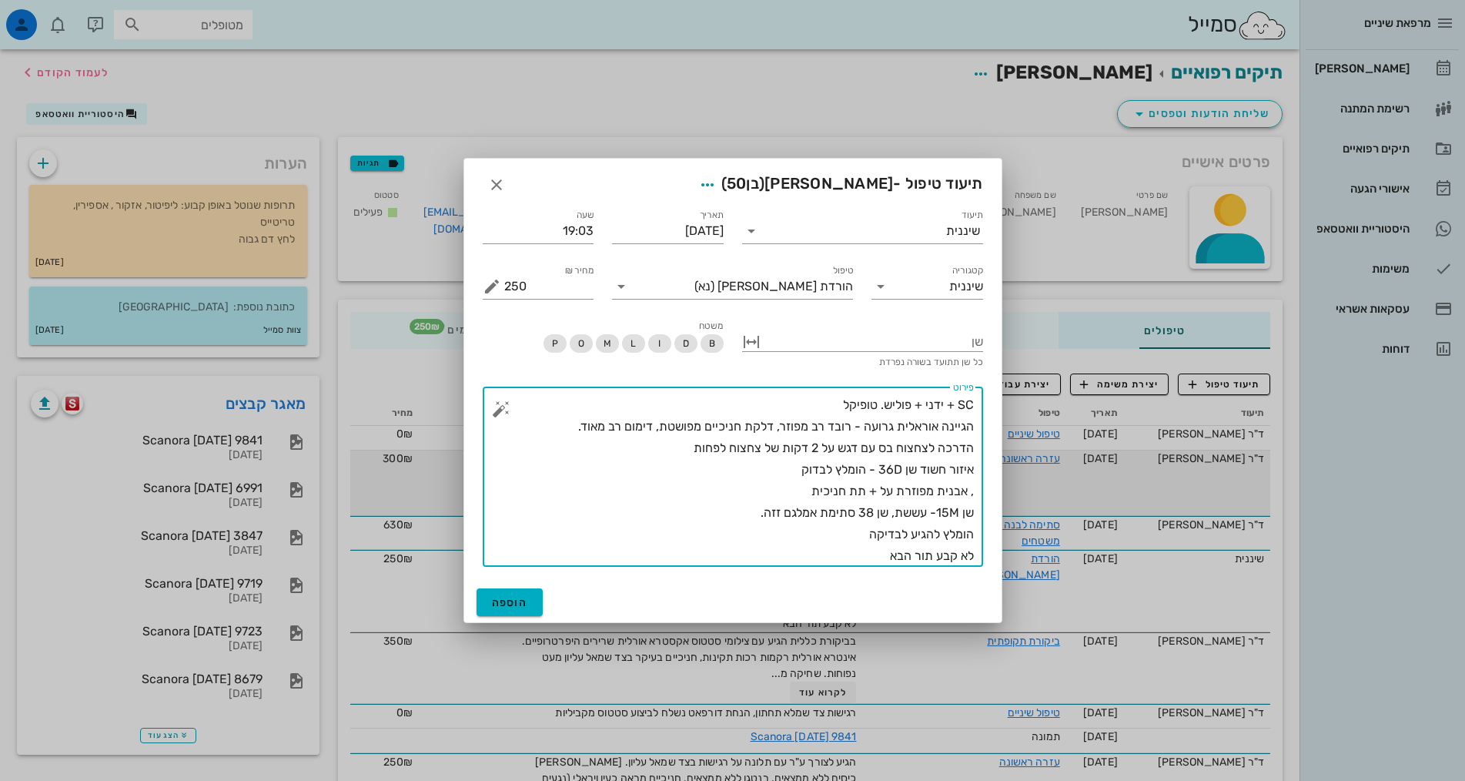
drag, startPoint x: 979, startPoint y: 512, endPoint x: 779, endPoint y: 507, distance: 199.5
click at [779, 507] on div "​ פירוט SC + ידני + פוליש. טופיקל הגיינה אוראלית גרועה - רובד רב מפוזר, דלקת חנ…" at bounding box center [733, 477] width 501 height 180
drag, startPoint x: 729, startPoint y: 514, endPoint x: 976, endPoint y: 521, distance: 247.3
click at [976, 521] on div "​ פירוט SC + ידני + פוליש. טופיקל הגיינה אוראלית גרועה - רובד רב מפוזר, דלקת חנ…" at bounding box center [733, 477] width 501 height 180
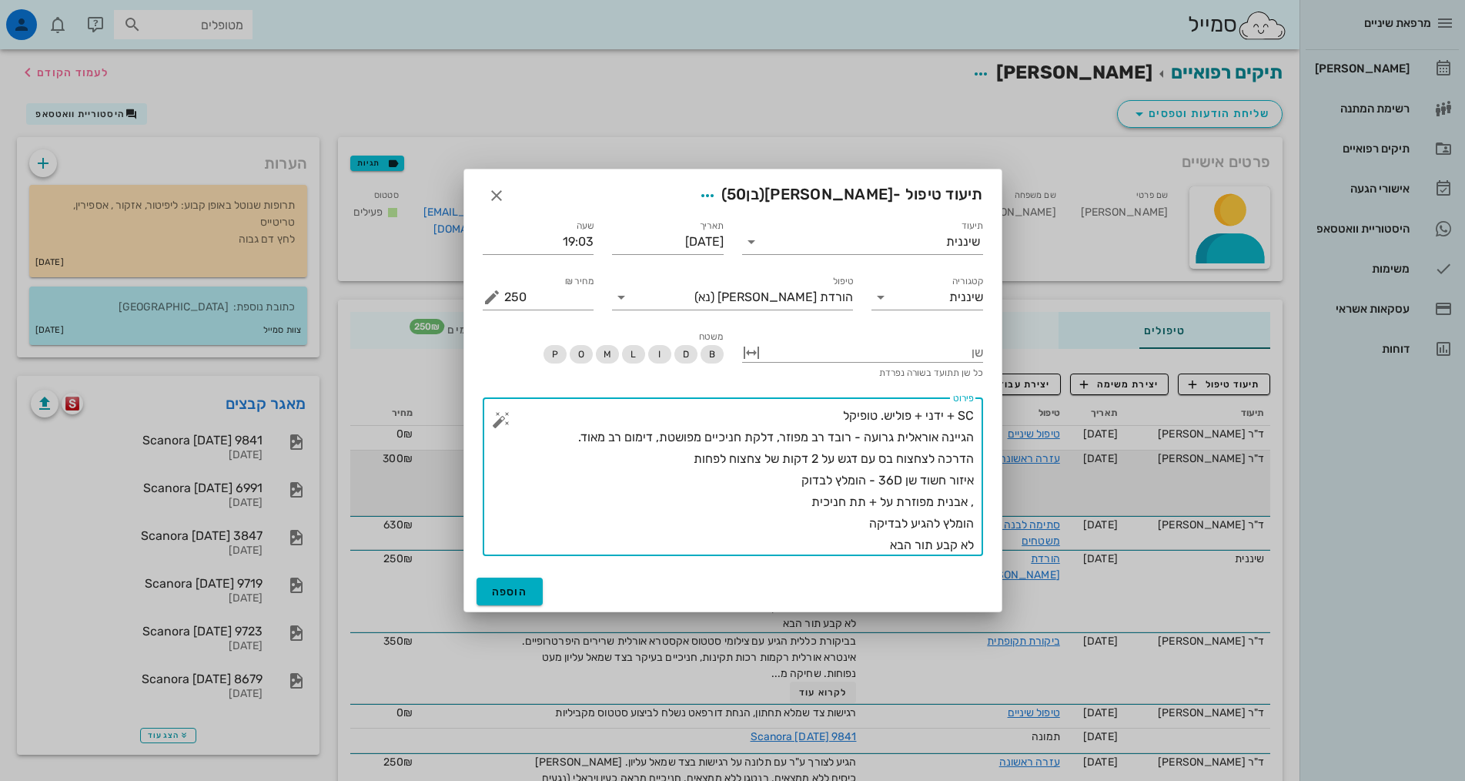
drag, startPoint x: 849, startPoint y: 524, endPoint x: 907, endPoint y: 531, distance: 58.9
click at [907, 531] on textarea "SC + ידני + פוליש. טופיקל הגיינה אוראלית גרועה - רובד רב מפוזר, דלקת חניכיים מפ…" at bounding box center [739, 480] width 470 height 151
drag, startPoint x: 889, startPoint y: 544, endPoint x: 1030, endPoint y: 544, distance: 140.9
click at [967, 540] on textarea "SC + ידני + פוליש. טופיקל הגיינה אוראלית גרועה - רובד רב מפוזר, דלקת חניכיים מפ…" at bounding box center [739, 480] width 470 height 151
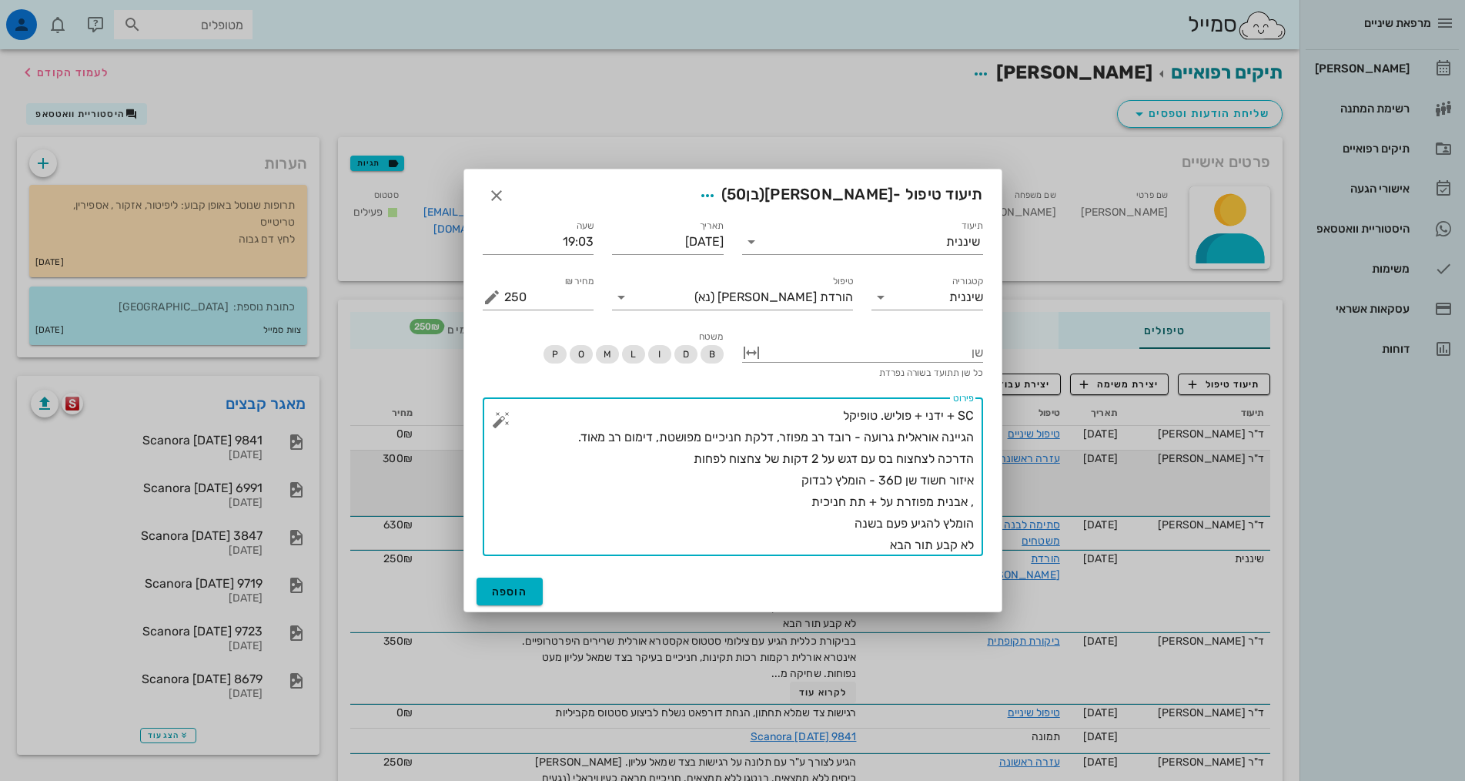
drag, startPoint x: 967, startPoint y: 540, endPoint x: 589, endPoint y: 517, distance: 378.8
click at [572, 517] on textarea "SC + ידני + פוליש. טופיקל הגיינה אוראלית גרועה - רובד רב מפוזר, דלקת חניכיים מפ…" at bounding box center [739, 480] width 470 height 151
click at [875, 476] on textarea "SC + ידני + פוליש. טופיקל הגיינה אוראלית גרועה - רובד רב מפוזר, דלקת חניכיים מפ…" at bounding box center [739, 480] width 470 height 151
drag, startPoint x: 966, startPoint y: 506, endPoint x: 993, endPoint y: 508, distance: 27.1
click at [993, 508] on div "תיעוד שיננית תאריך 08-09-2025 שעה 19:03 קטגוריה שיננית טיפול הורדת אבן (נא) כמו…" at bounding box center [733, 389] width 538 height 363
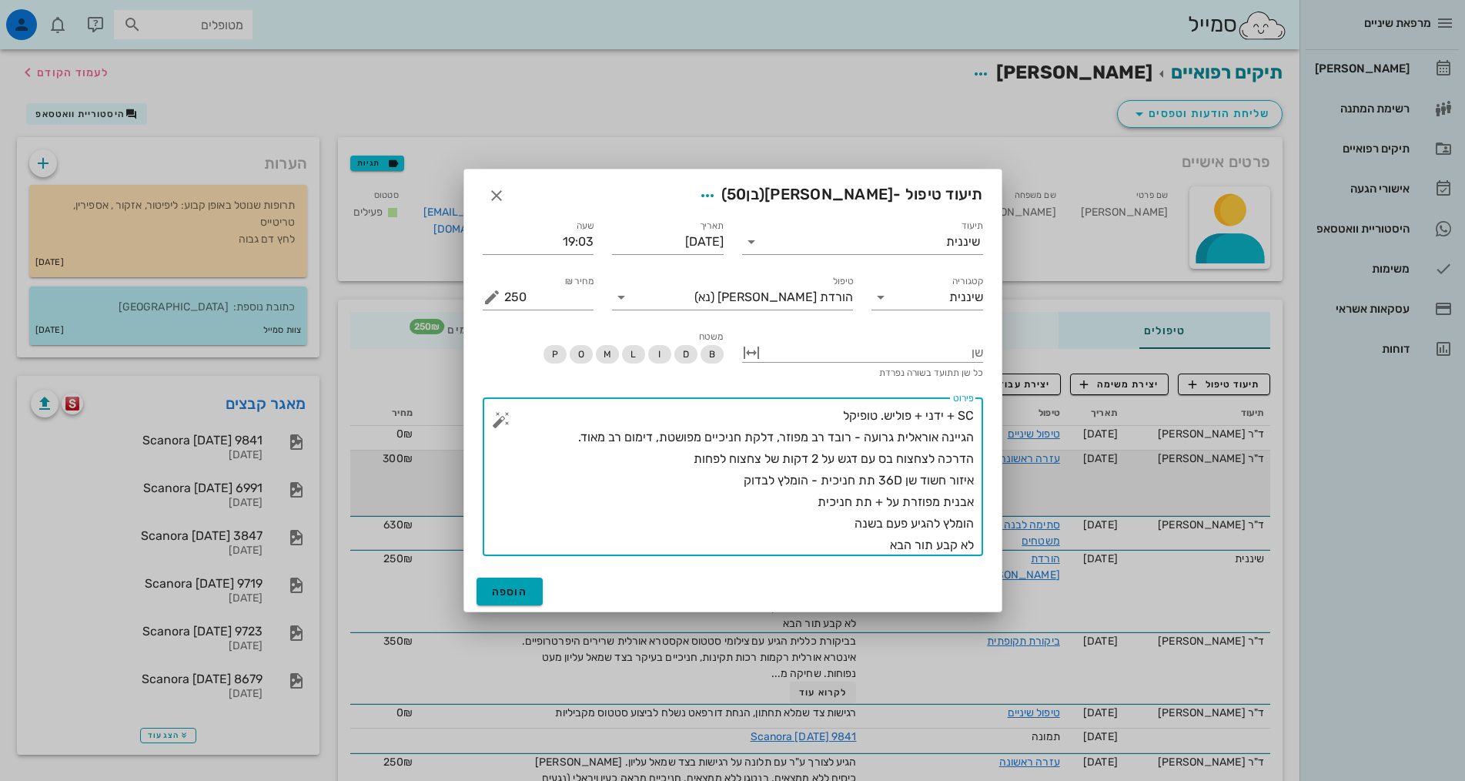
type textarea "SC + ידני + פוליש. טופיקל הגיינה אוראלית גרועה - רובד רב מפוזר, דלקת חניכיים מפ…"
click at [517, 596] on span "הוספה" at bounding box center [510, 591] width 36 height 13
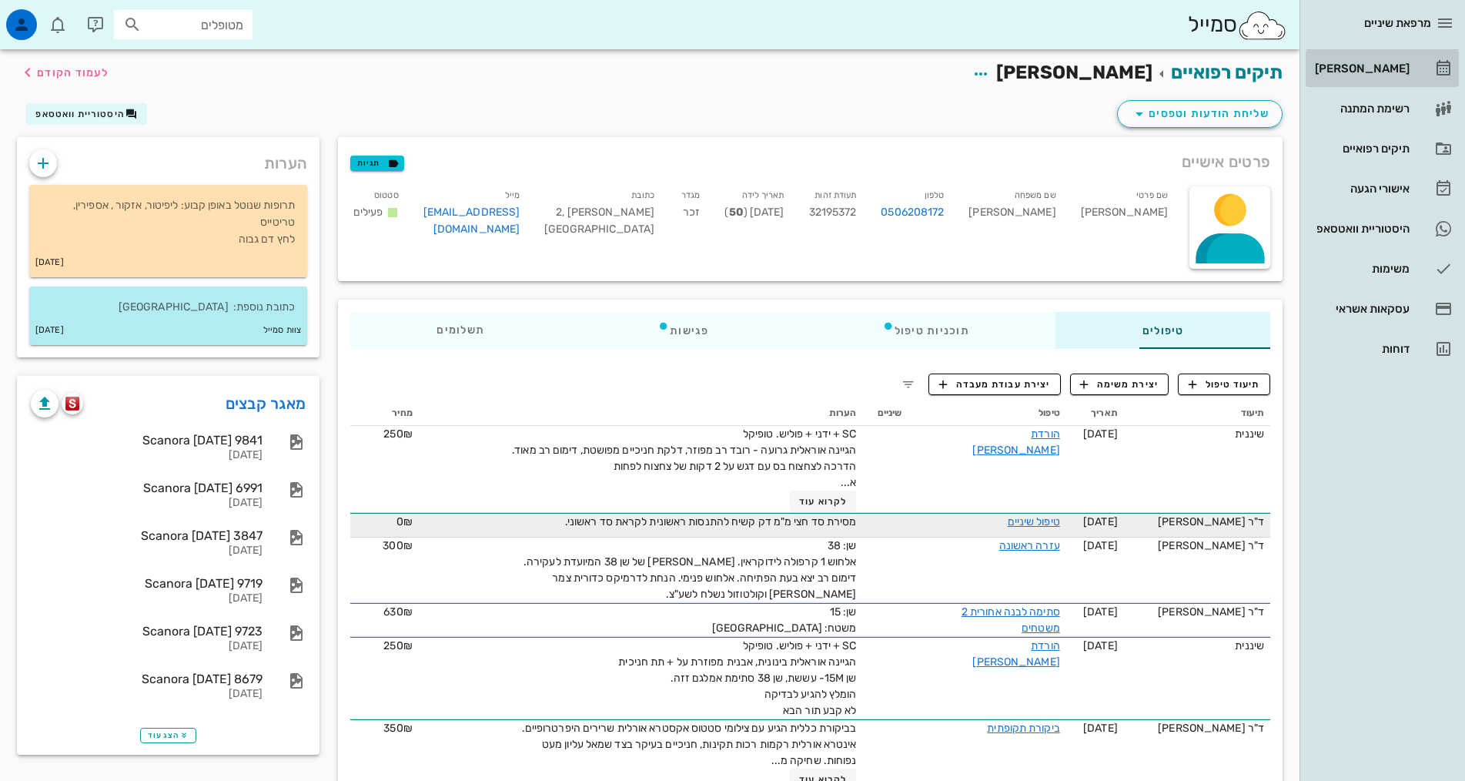
click at [1386, 67] on div "[PERSON_NAME]" at bounding box center [1361, 68] width 98 height 12
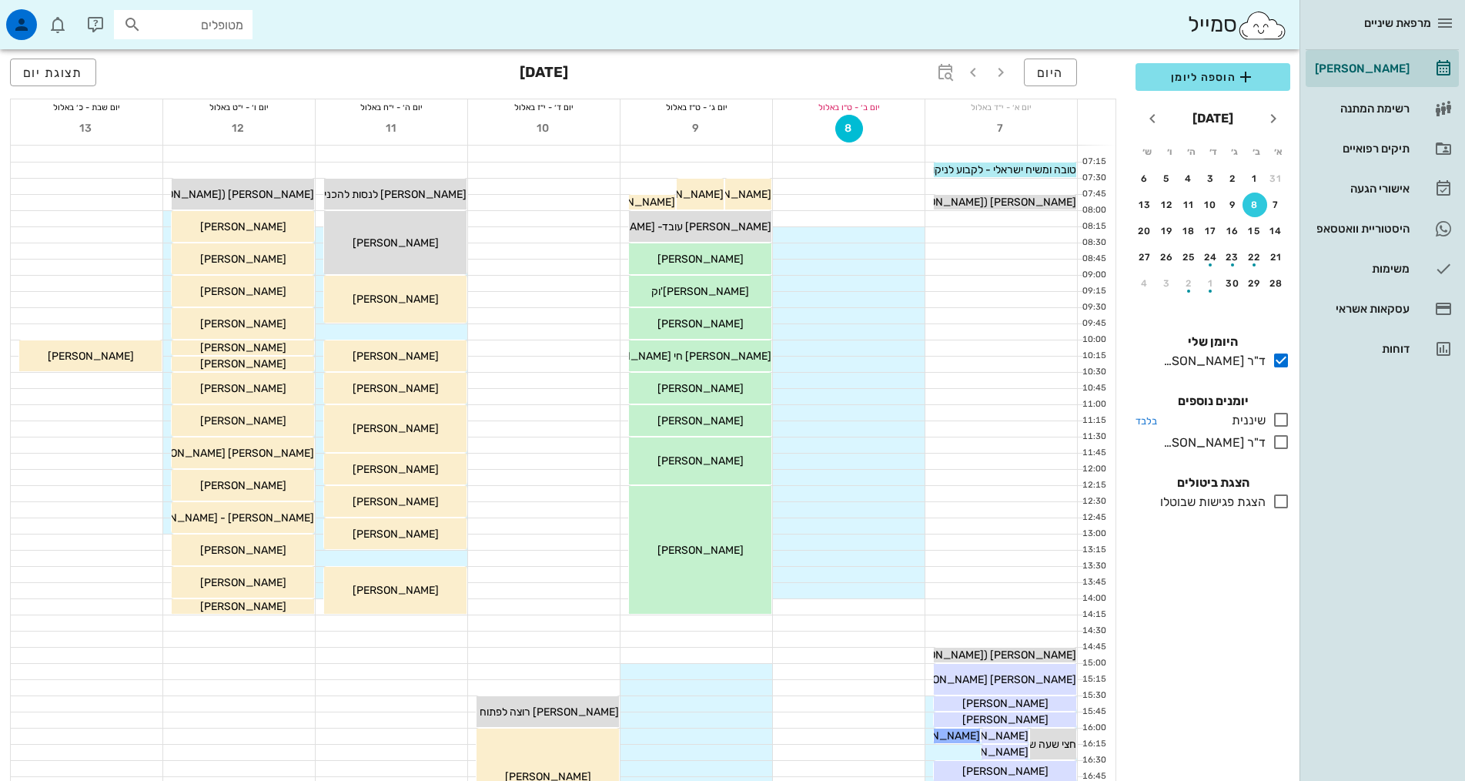
click at [1283, 421] on icon at bounding box center [1281, 419] width 18 height 18
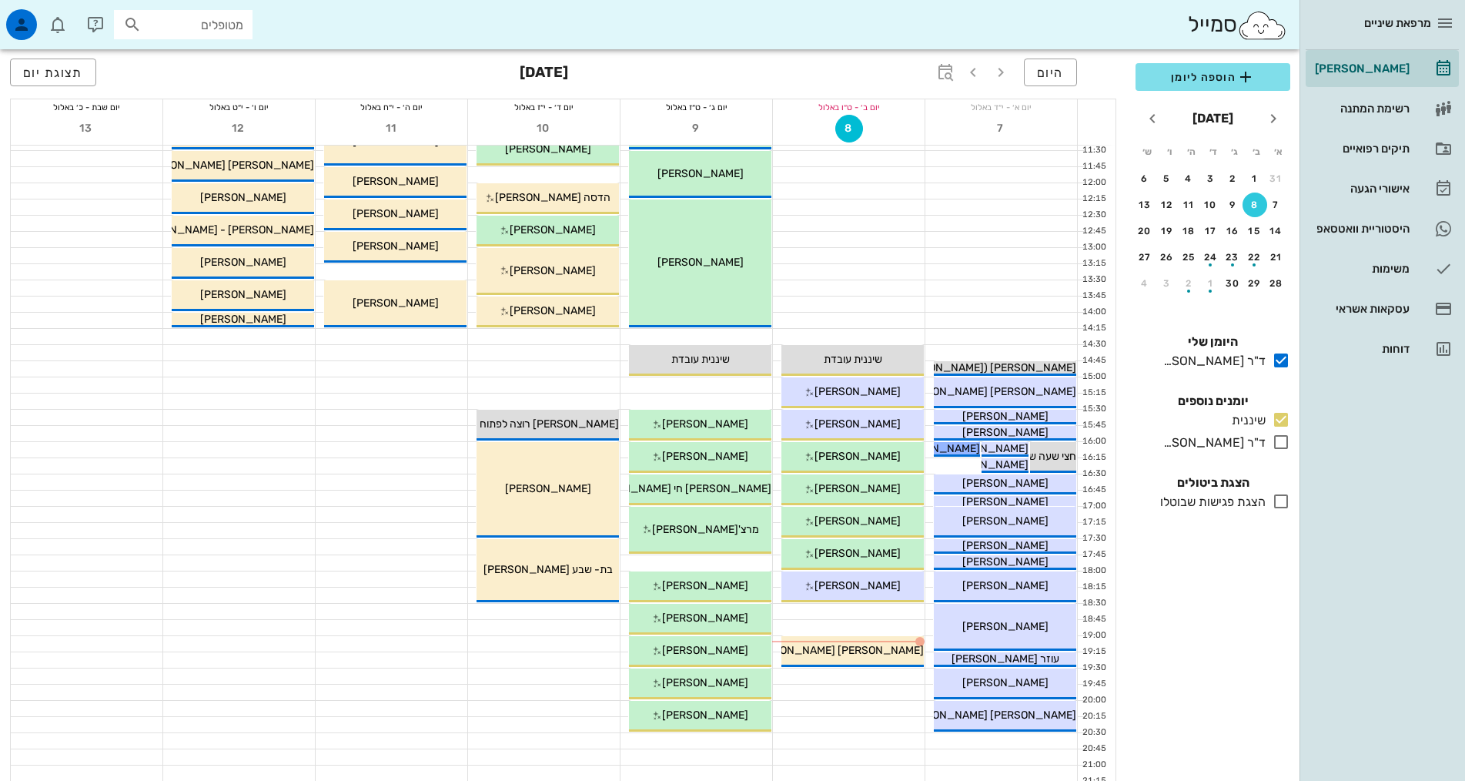
scroll to position [308, 0]
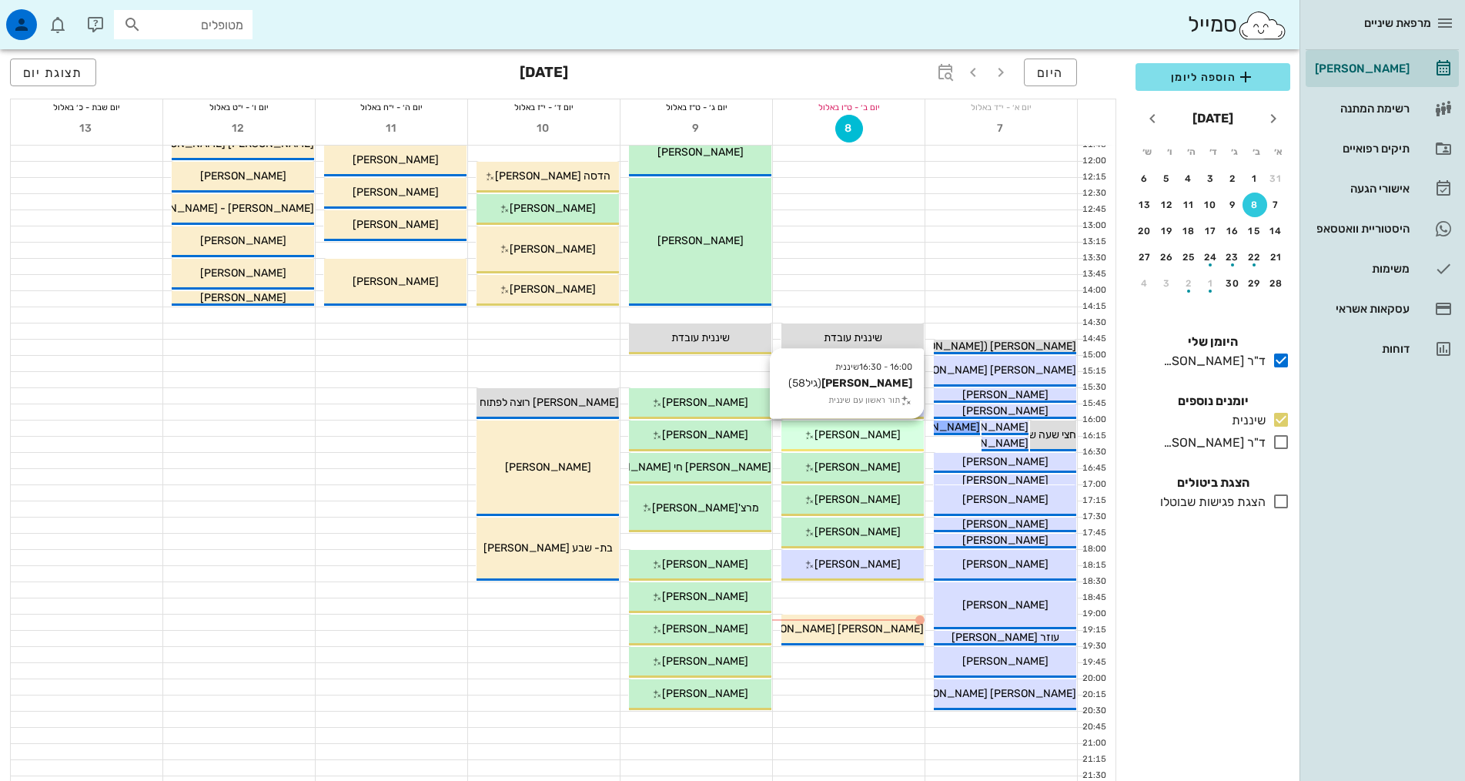
click at [878, 440] on span "[PERSON_NAME]" at bounding box center [858, 434] width 86 height 13
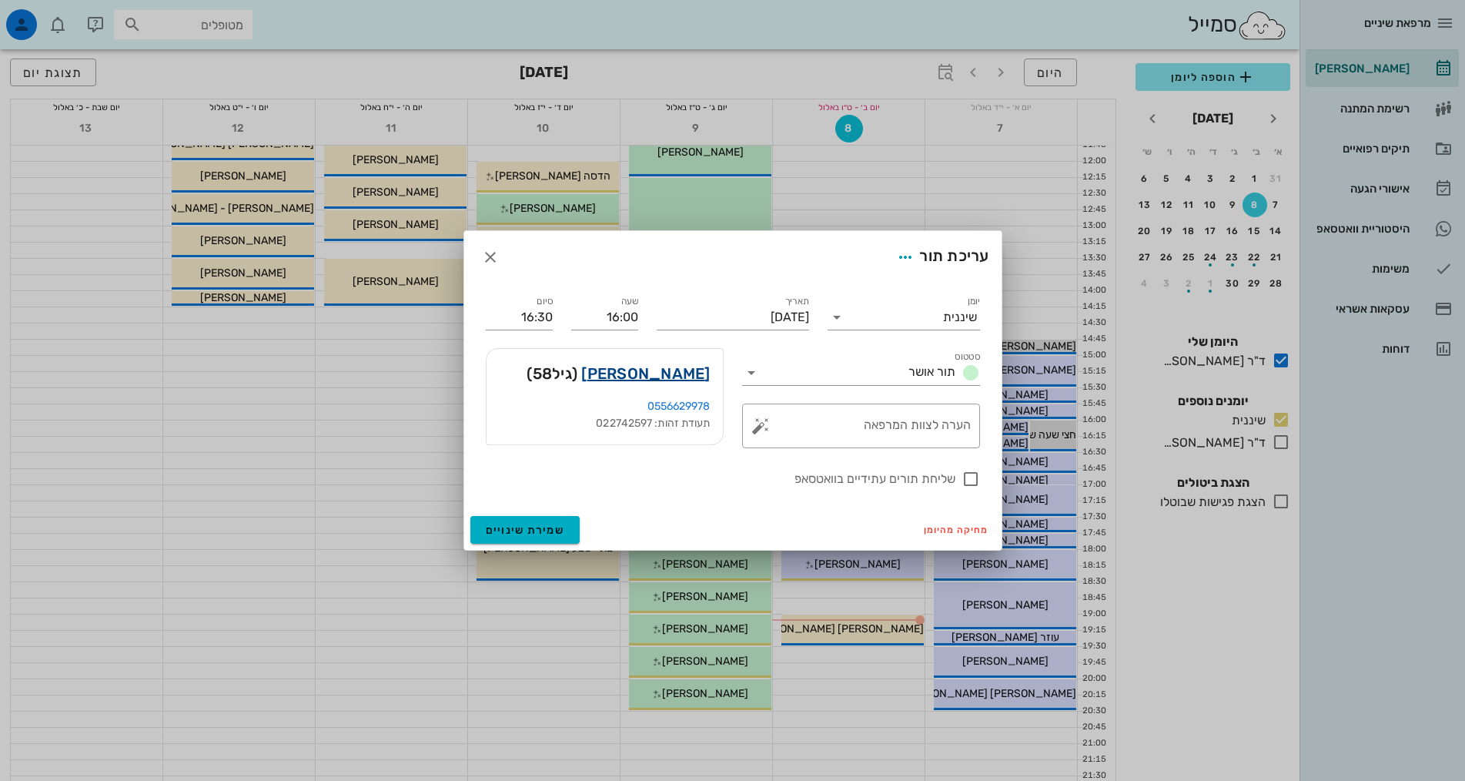
click at [634, 368] on link "אסנת בן עזרא" at bounding box center [645, 373] width 129 height 25
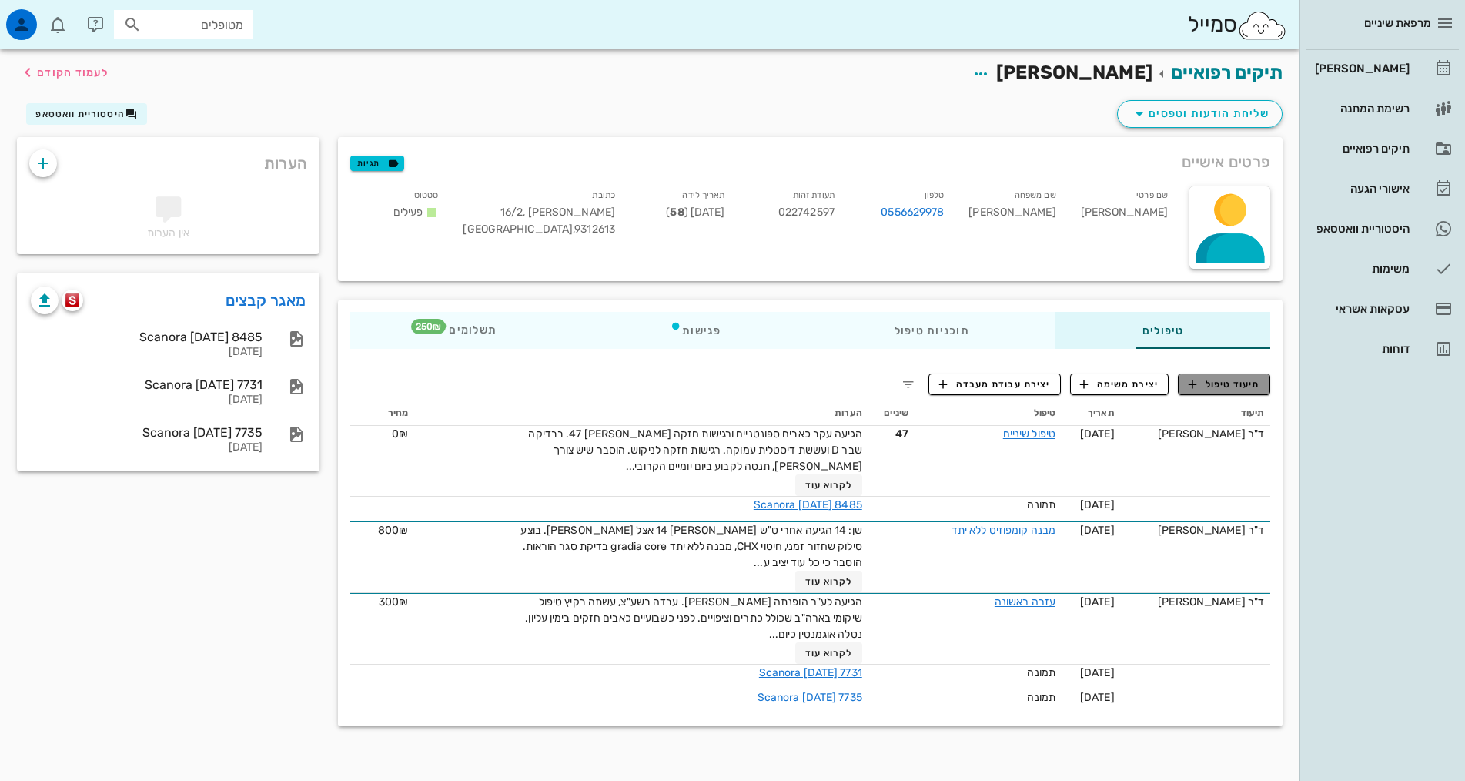
click at [1216, 391] on button "תיעוד טיפול" at bounding box center [1224, 384] width 92 height 22
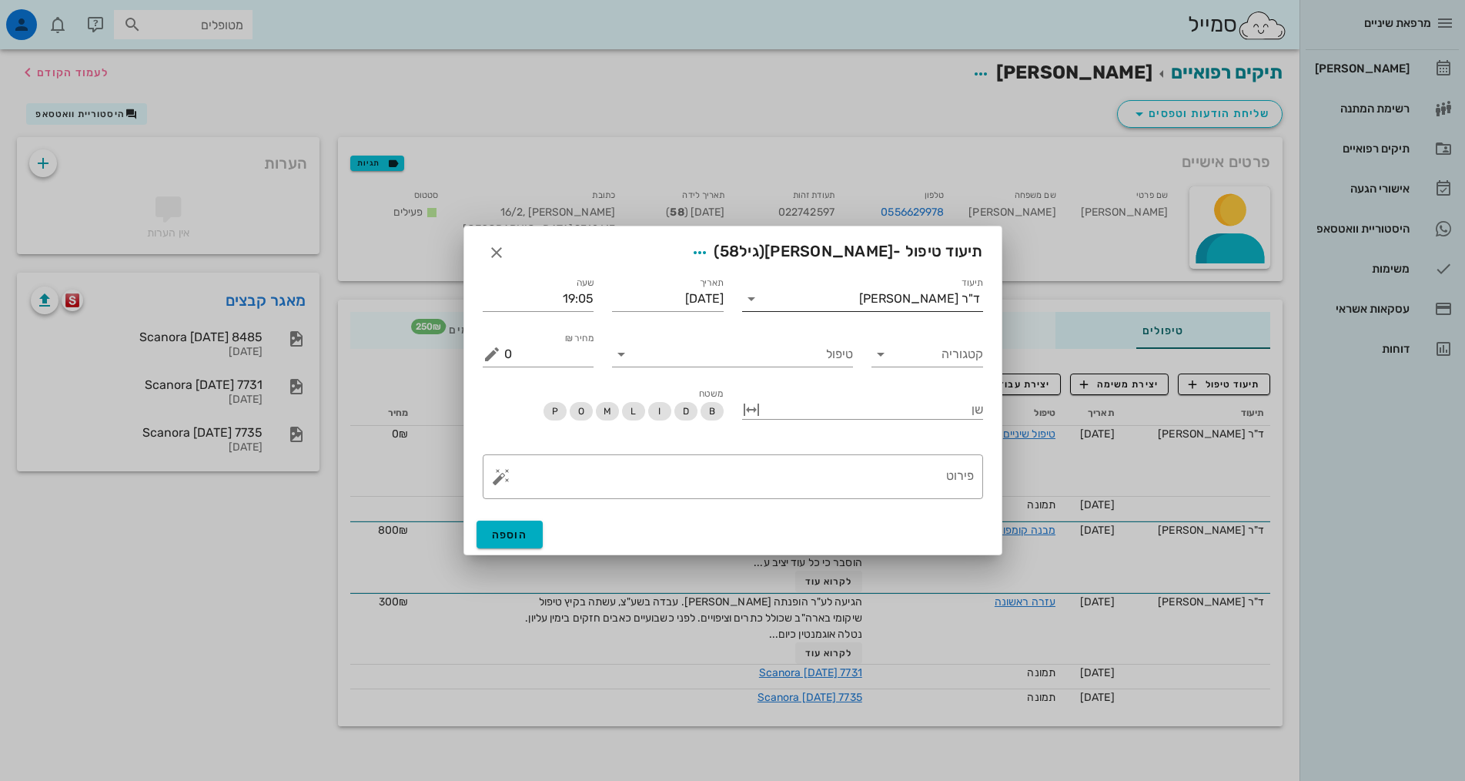
click at [953, 288] on div "ד"ר [PERSON_NAME]" at bounding box center [873, 298] width 219 height 25
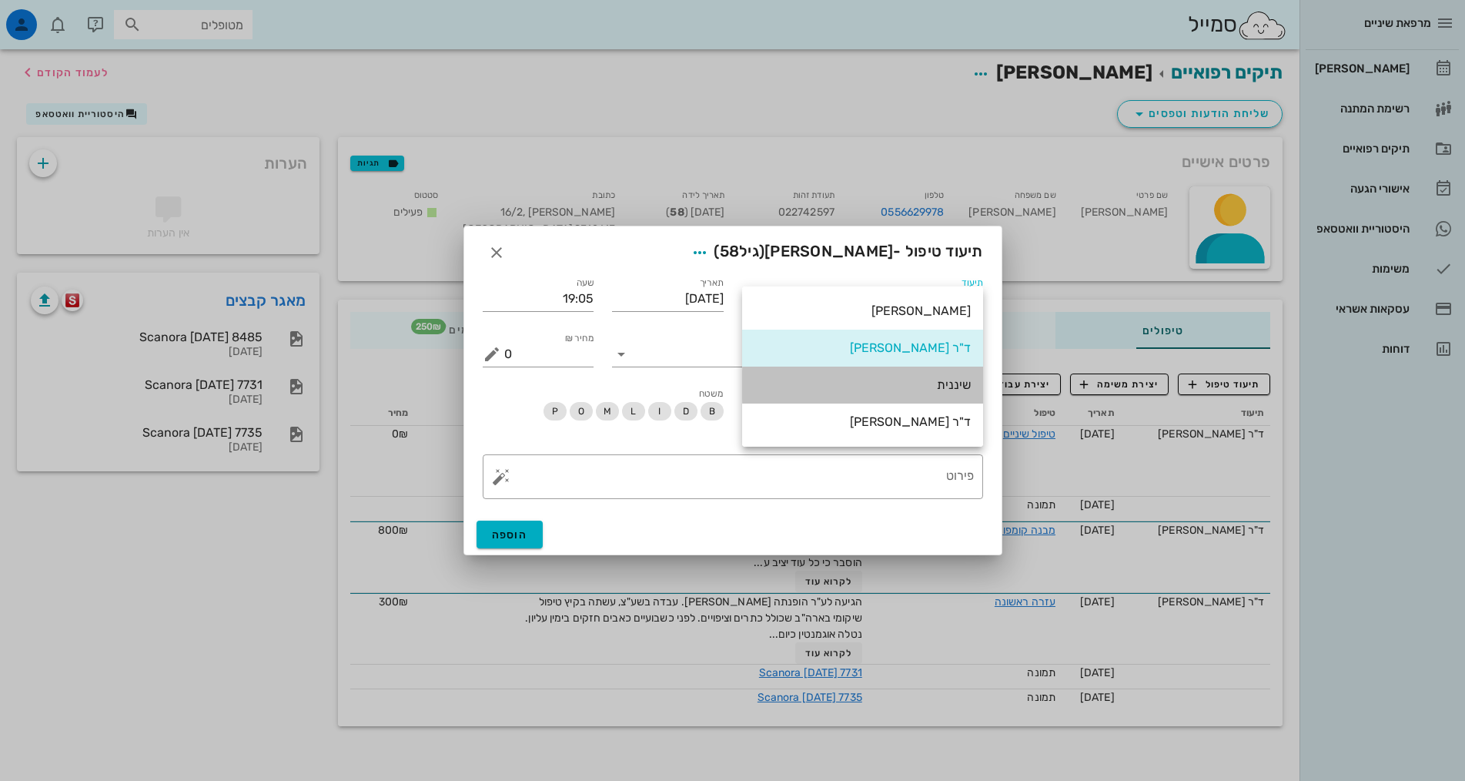
click at [953, 374] on div "שיננית" at bounding box center [863, 384] width 216 height 33
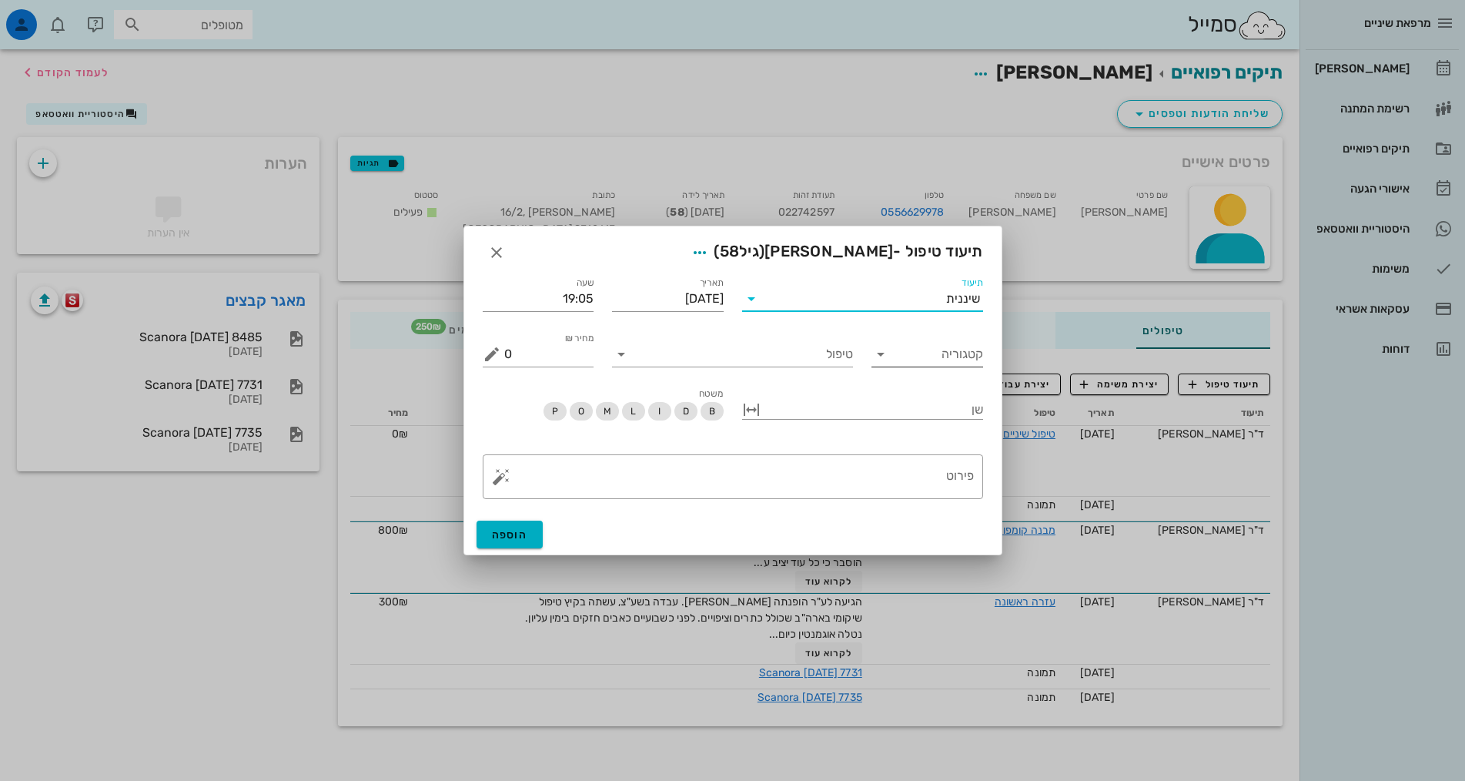
click at [954, 367] on div "קטגוריה" at bounding box center [928, 354] width 112 height 25
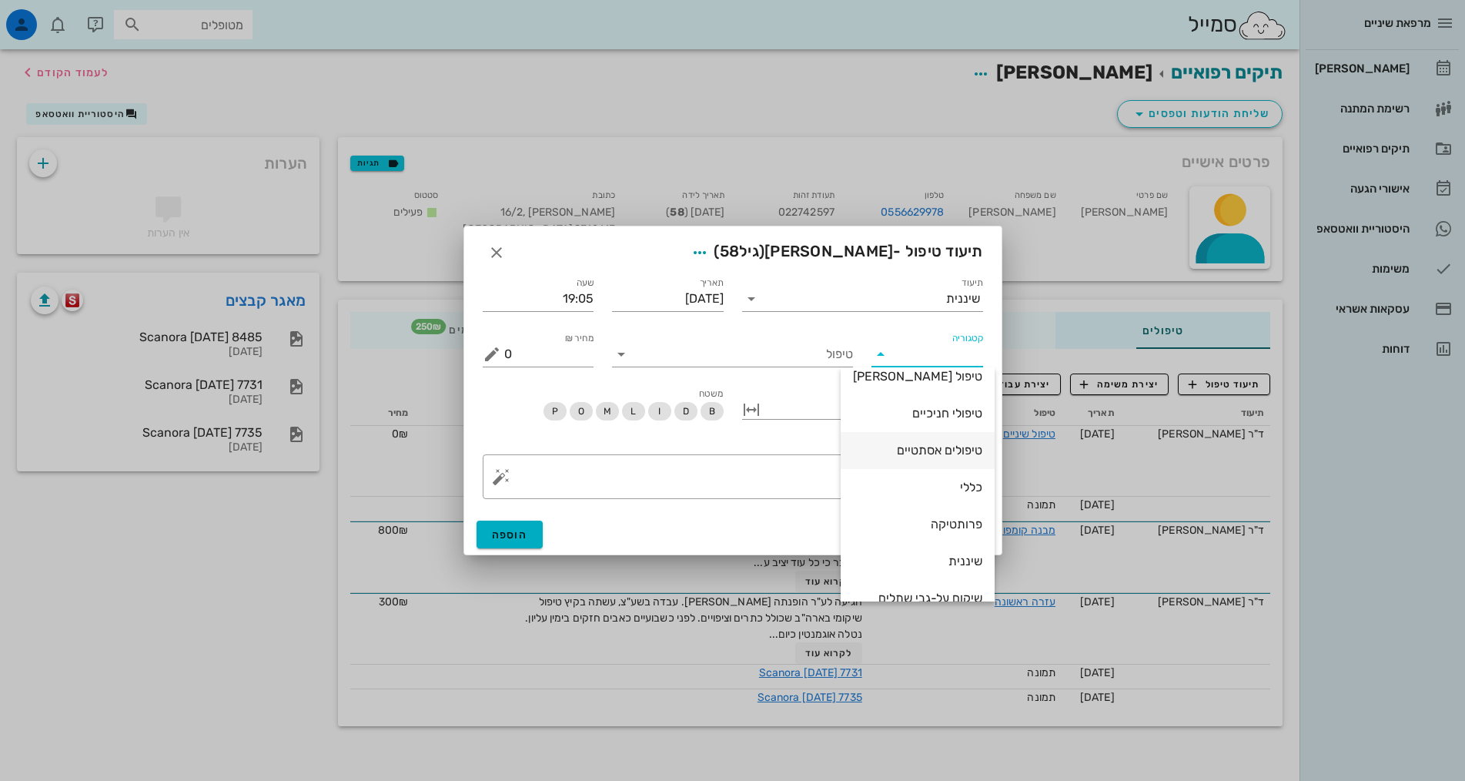
scroll to position [148, 0]
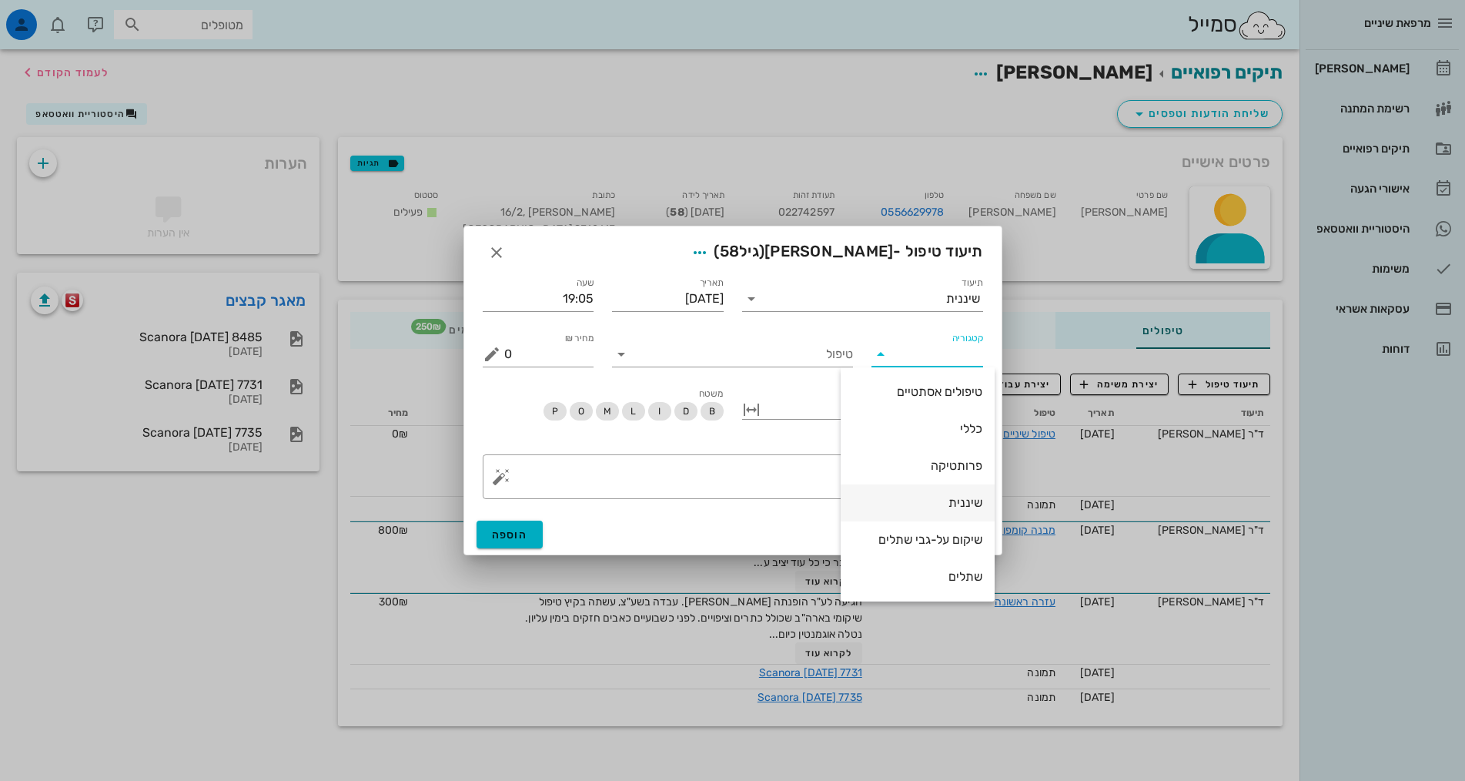
click at [948, 497] on div "שיננית" at bounding box center [917, 502] width 129 height 15
type input "שיננית"
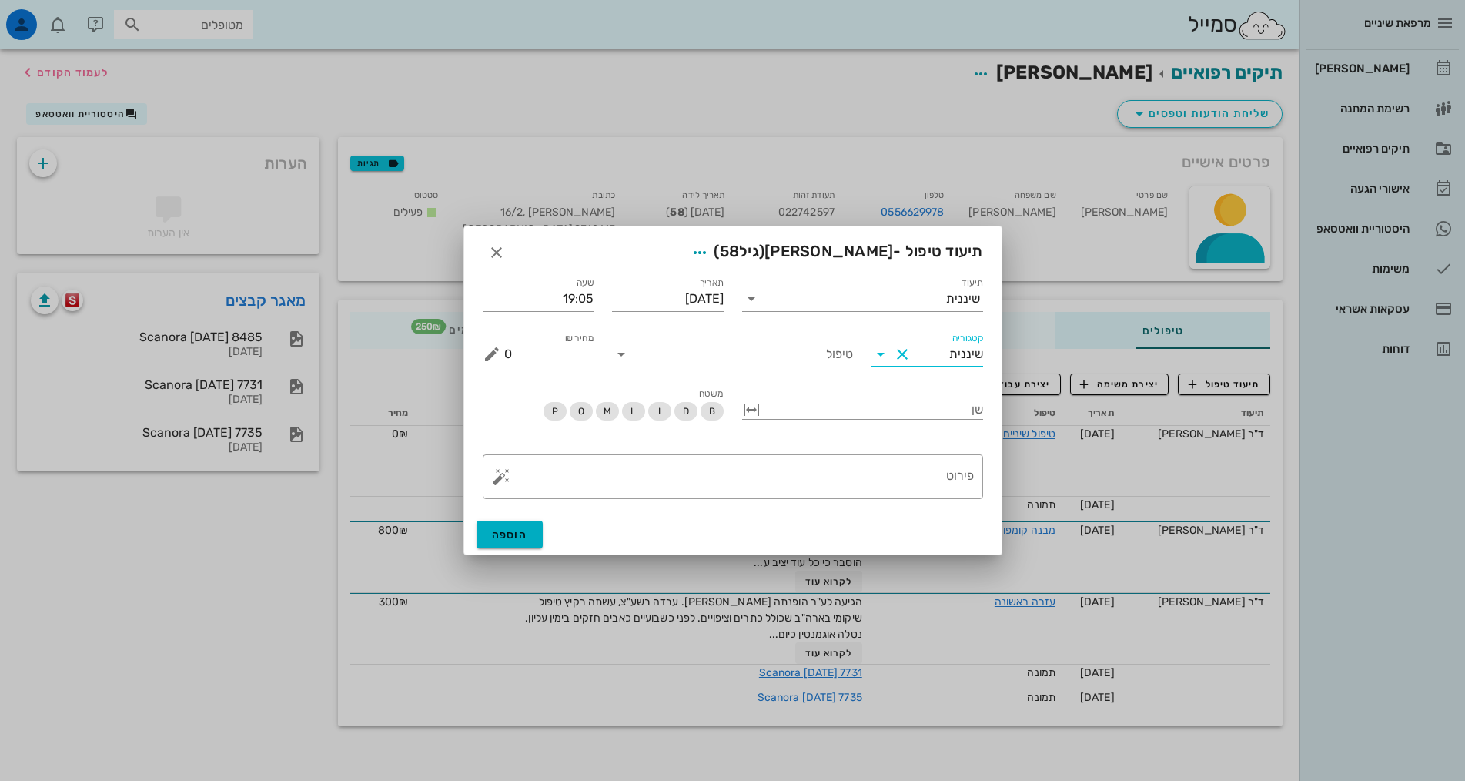
drag, startPoint x: 823, startPoint y: 351, endPoint x: 827, endPoint y: 365, distance: 14.4
click at [823, 354] on input "טיפול" at bounding box center [743, 354] width 219 height 25
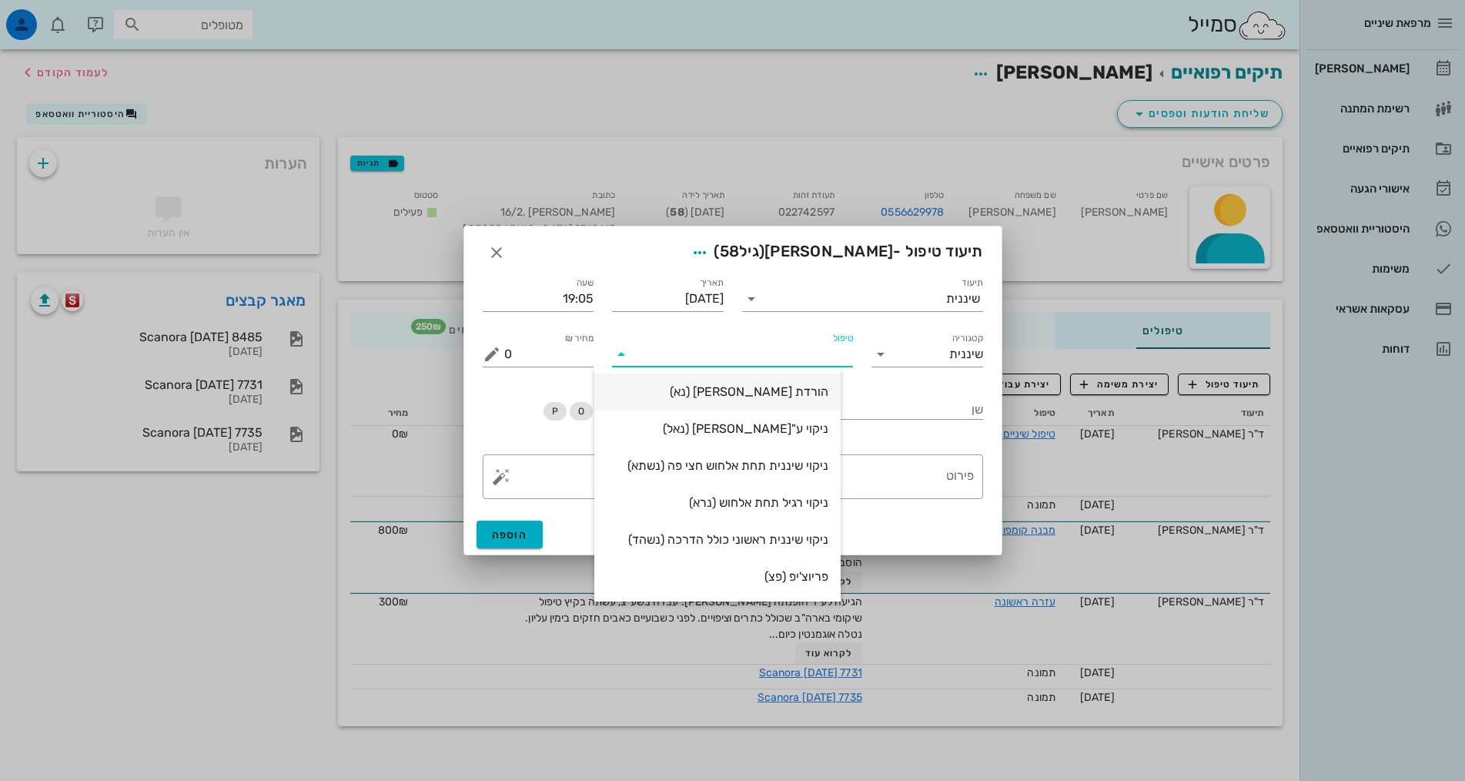
click at [812, 387] on div "הורדת אבן (נא)" at bounding box center [718, 391] width 222 height 15
type input "250"
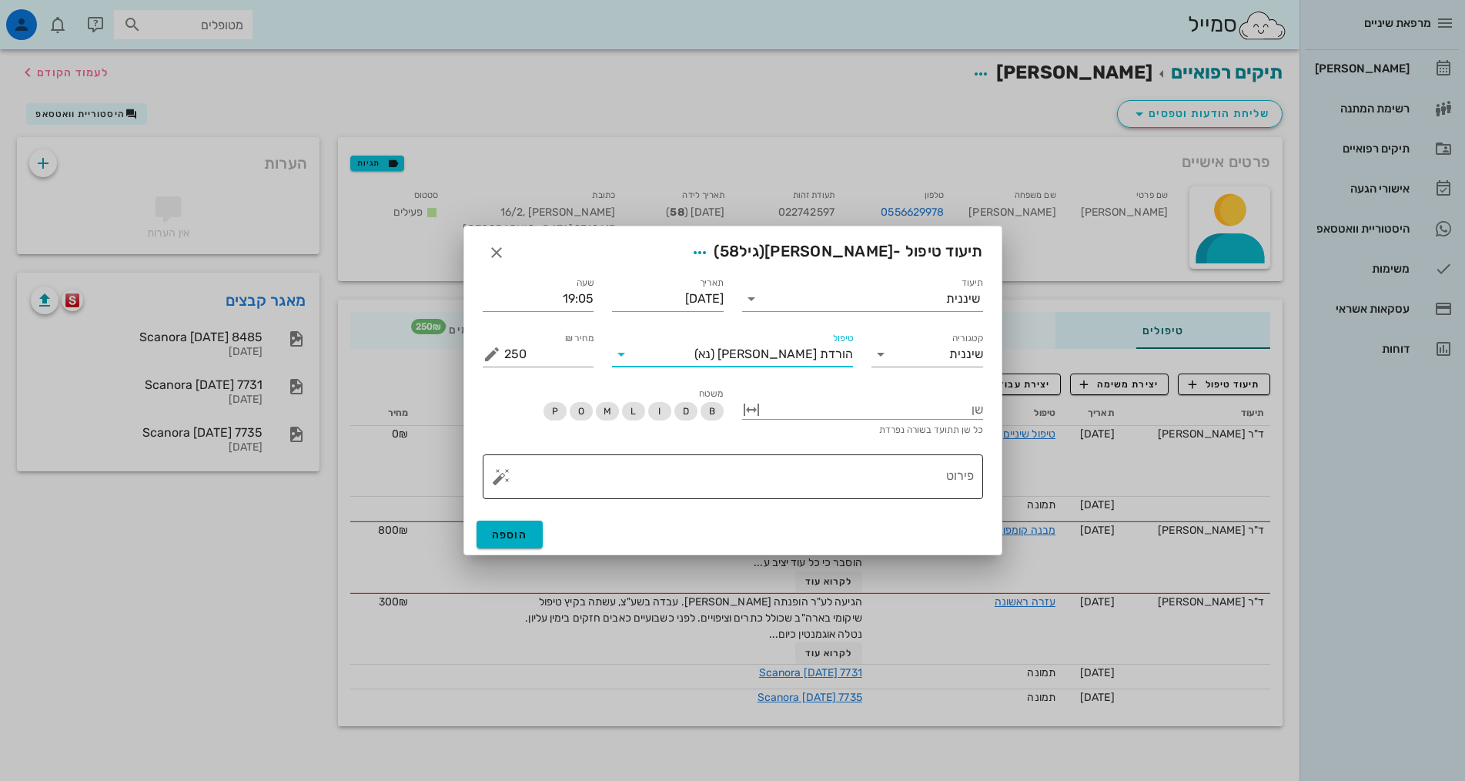
click at [892, 464] on textarea "פירוט" at bounding box center [739, 480] width 470 height 37
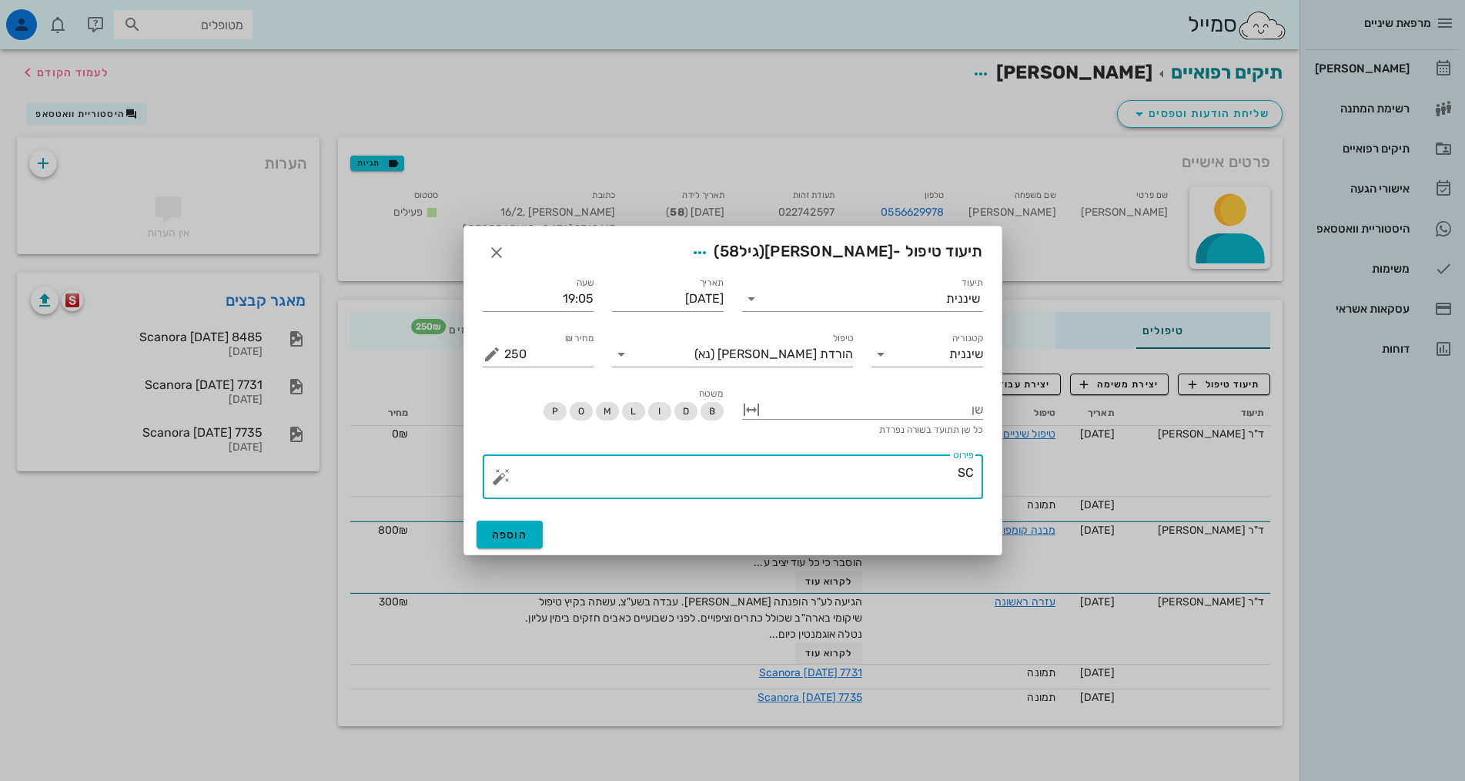
type textarea "S"
drag, startPoint x: 960, startPoint y: 470, endPoint x: 986, endPoint y: 477, distance: 28.0
click at [986, 477] on div "​ פירוט דב איזורים פלאטינאליים ולינגוואליים בלבד" at bounding box center [733, 476] width 519 height 63
click at [745, 471] on textarea "SC איזורים פלאטינאליים ולינגוואליים בלבד" at bounding box center [739, 480] width 470 height 37
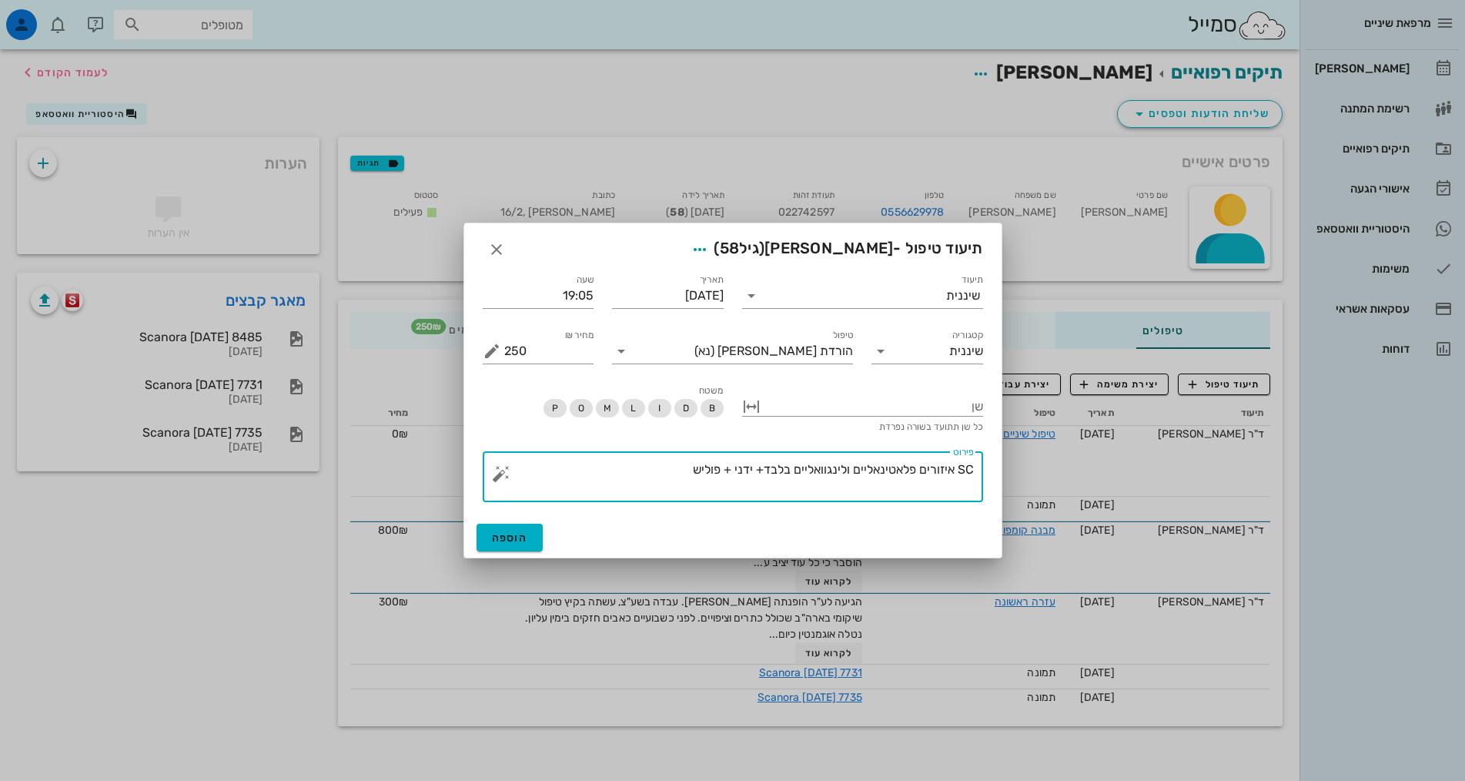
click at [672, 464] on textarea "SC איזורים פלאטינאליים ולינגוואליים בלבד+ ידני + פוליש" at bounding box center [739, 480] width 470 height 43
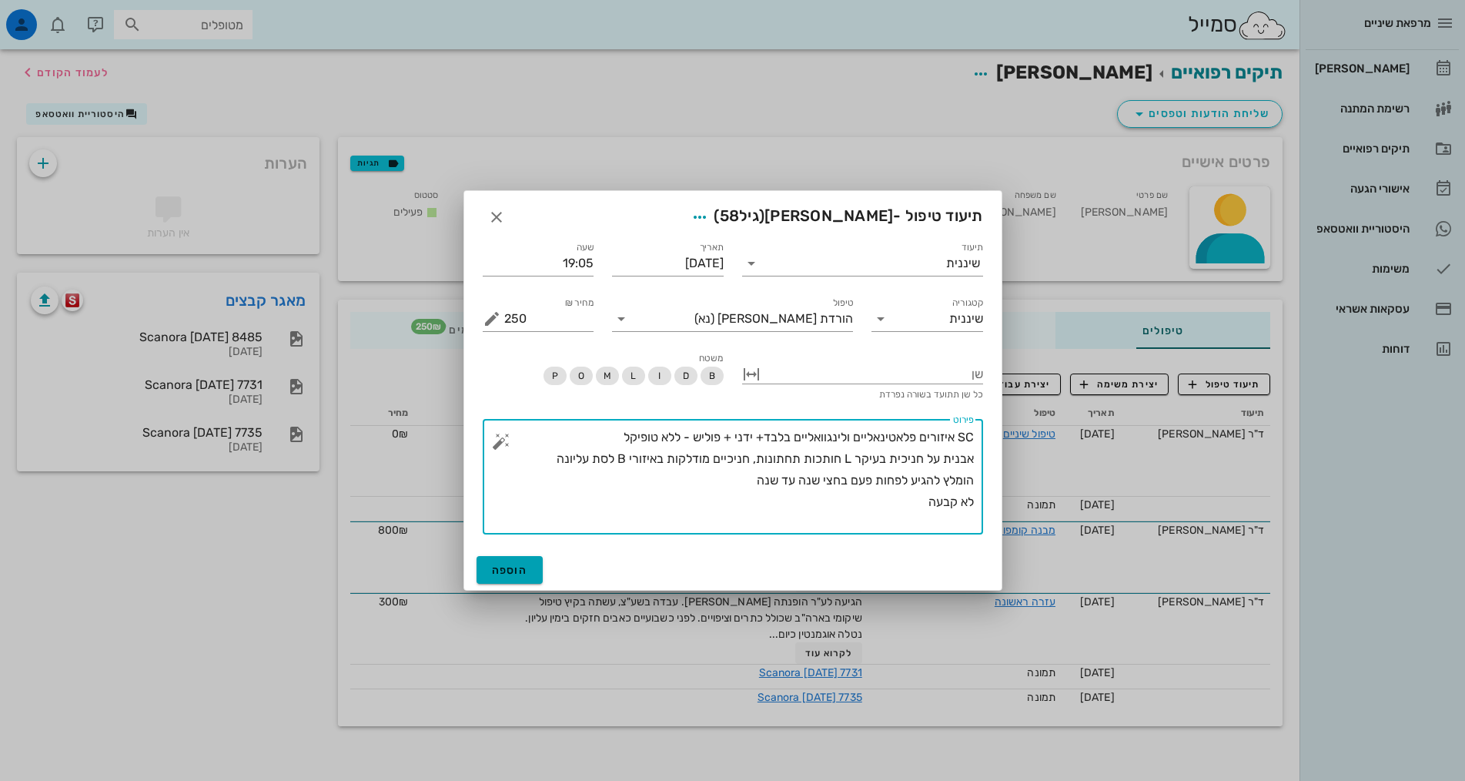
type textarea "SC איזורים פלאטינאליים ולינגוואליים בלבד+ ידני + פוליש - ללא טופיקל אבנית על חנ…"
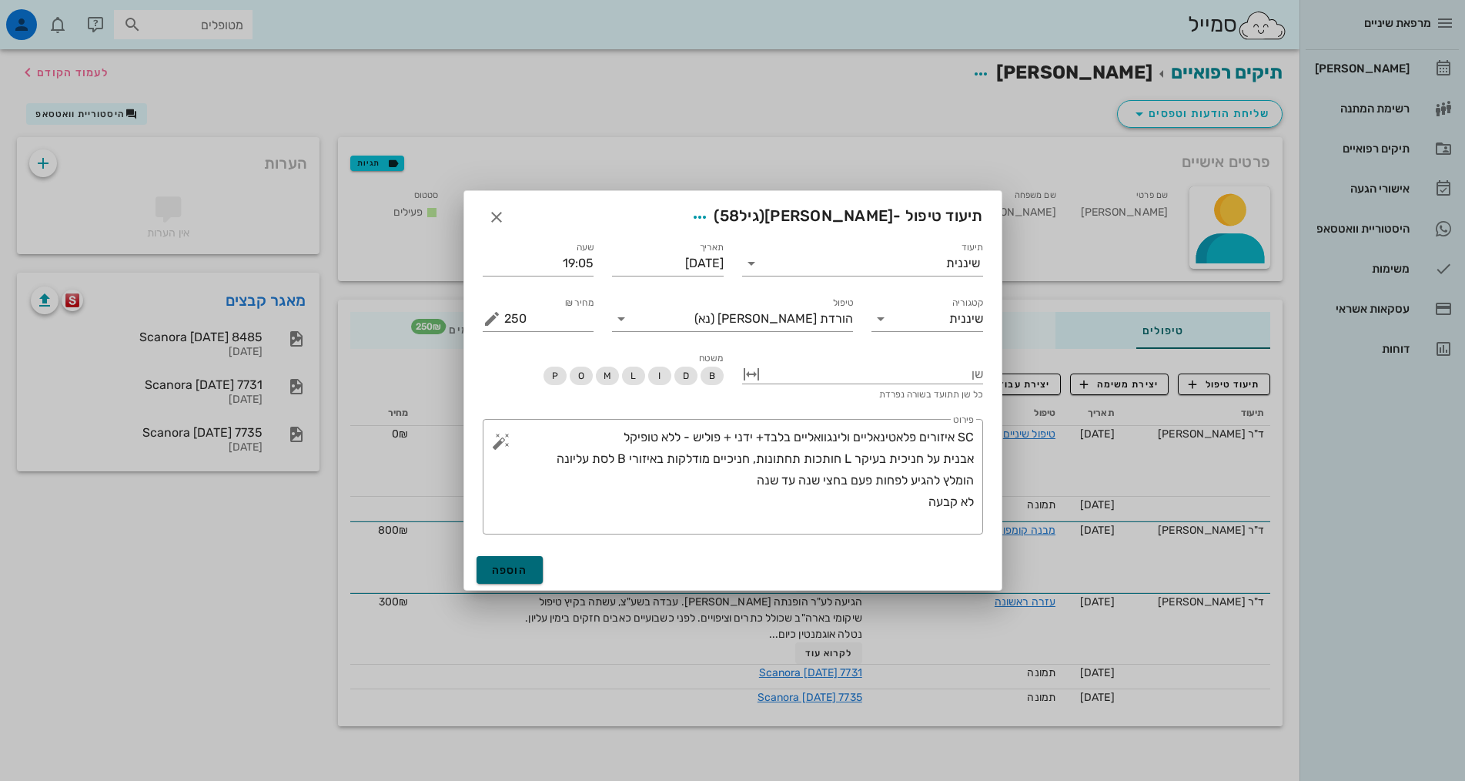
click at [531, 570] on button "הוספה" at bounding box center [510, 570] width 67 height 28
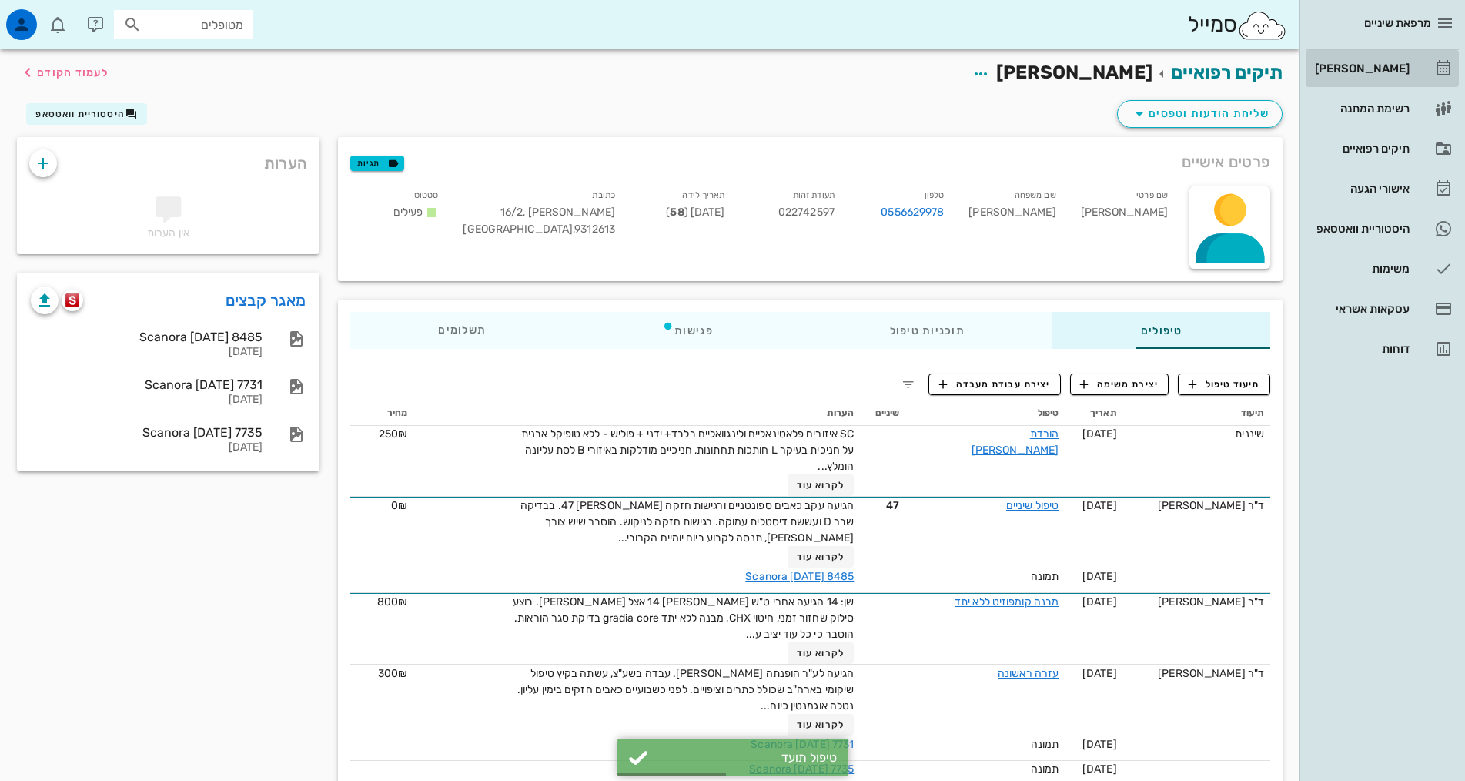
click at [1385, 63] on div "[PERSON_NAME]" at bounding box center [1361, 68] width 98 height 12
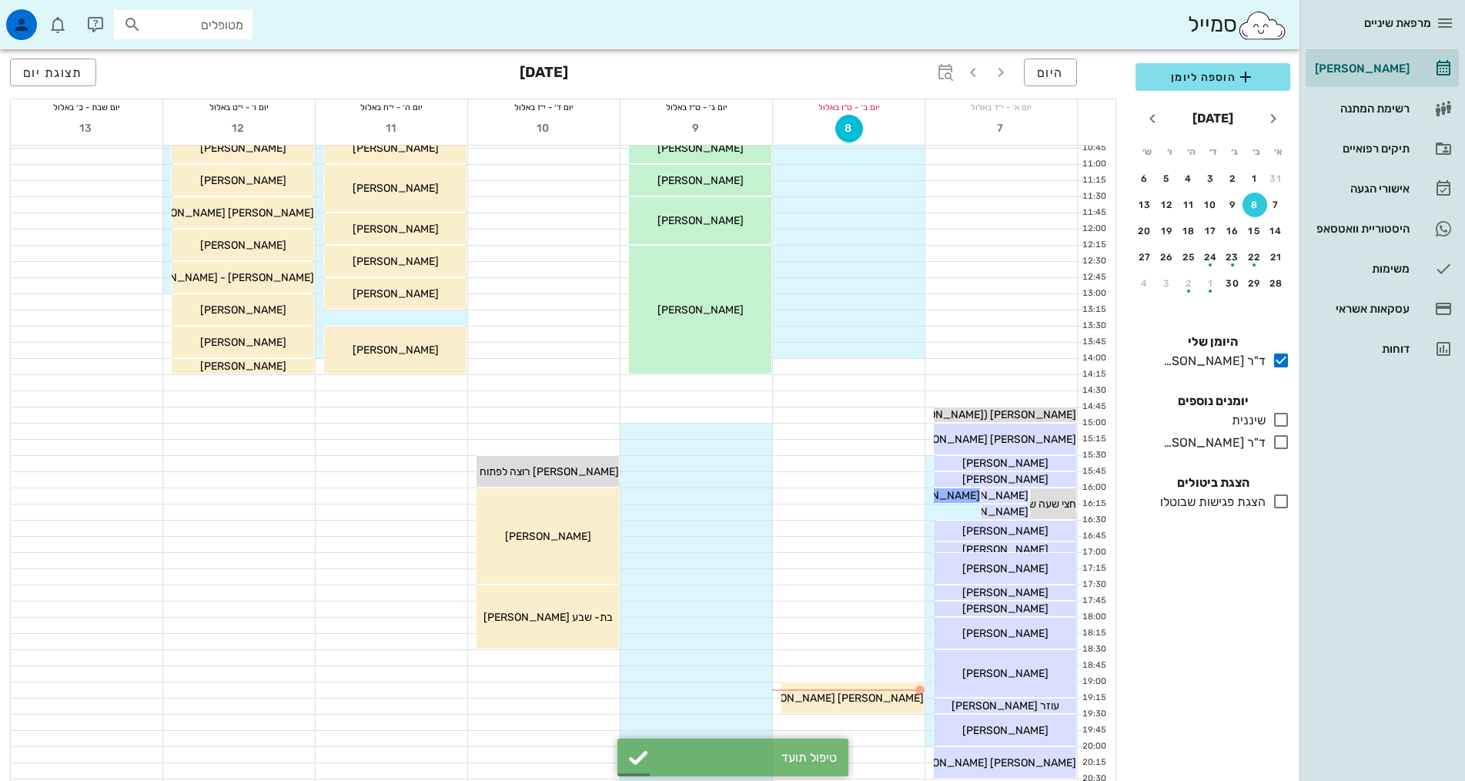
scroll to position [462, 0]
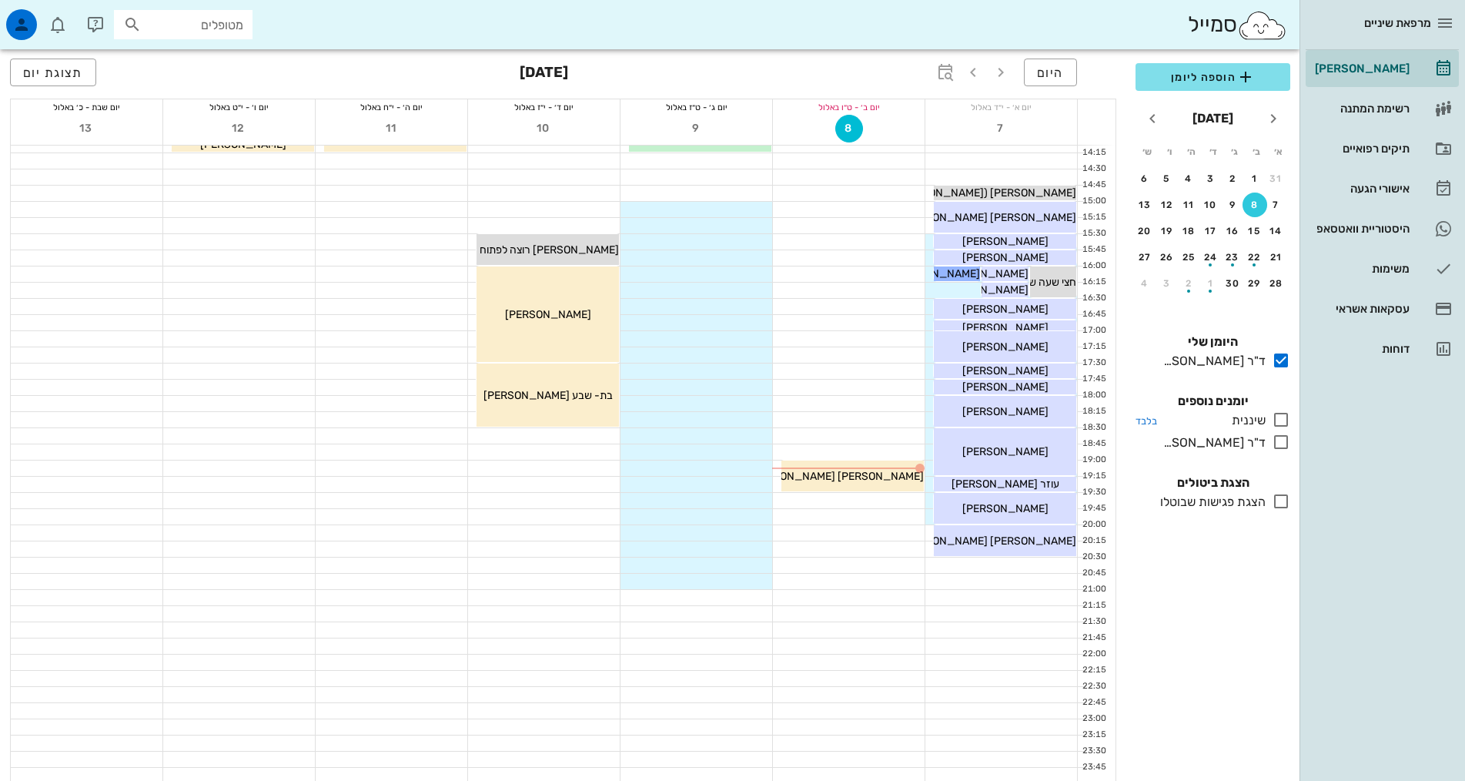
click at [1280, 418] on icon at bounding box center [1281, 419] width 18 height 18
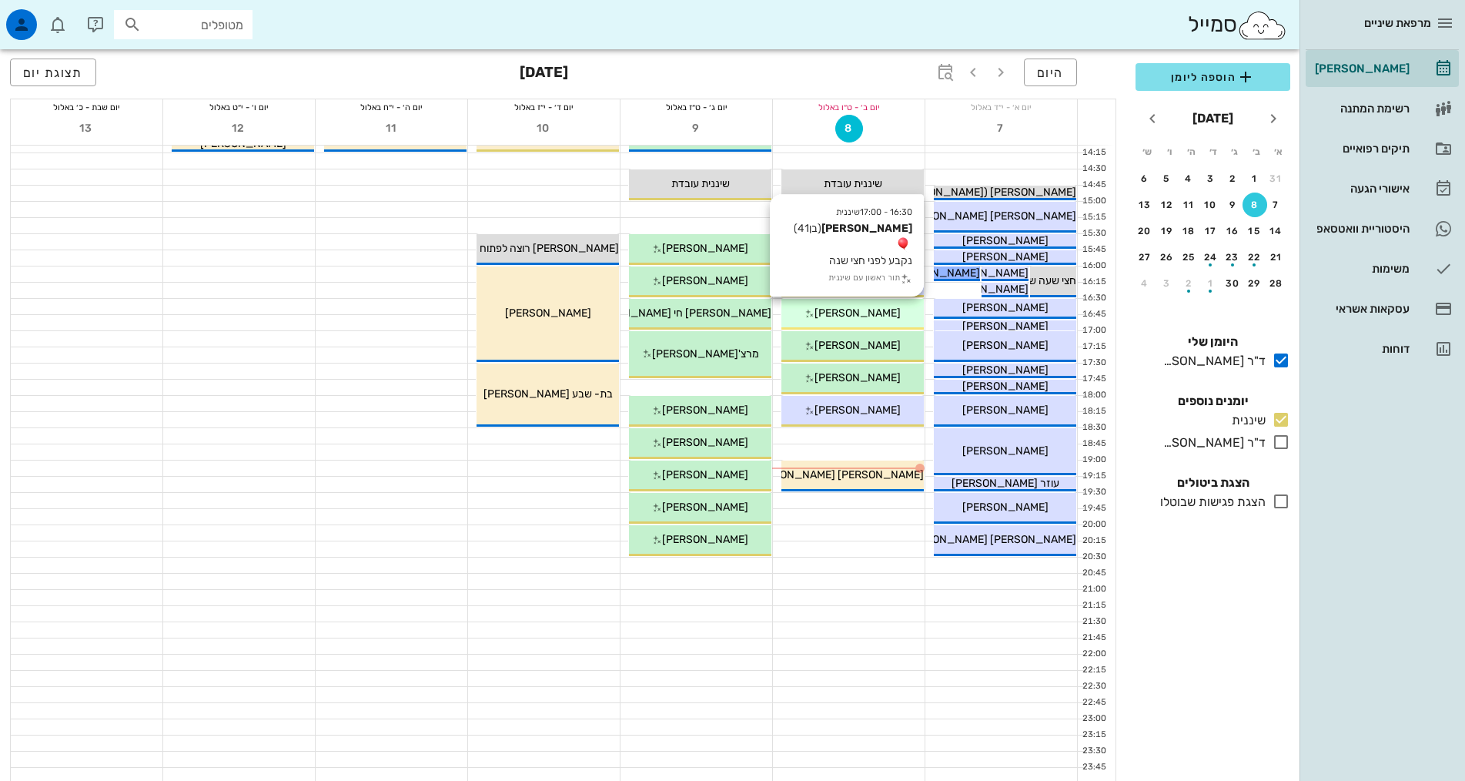
click at [856, 317] on span "[PERSON_NAME]" at bounding box center [858, 312] width 86 height 13
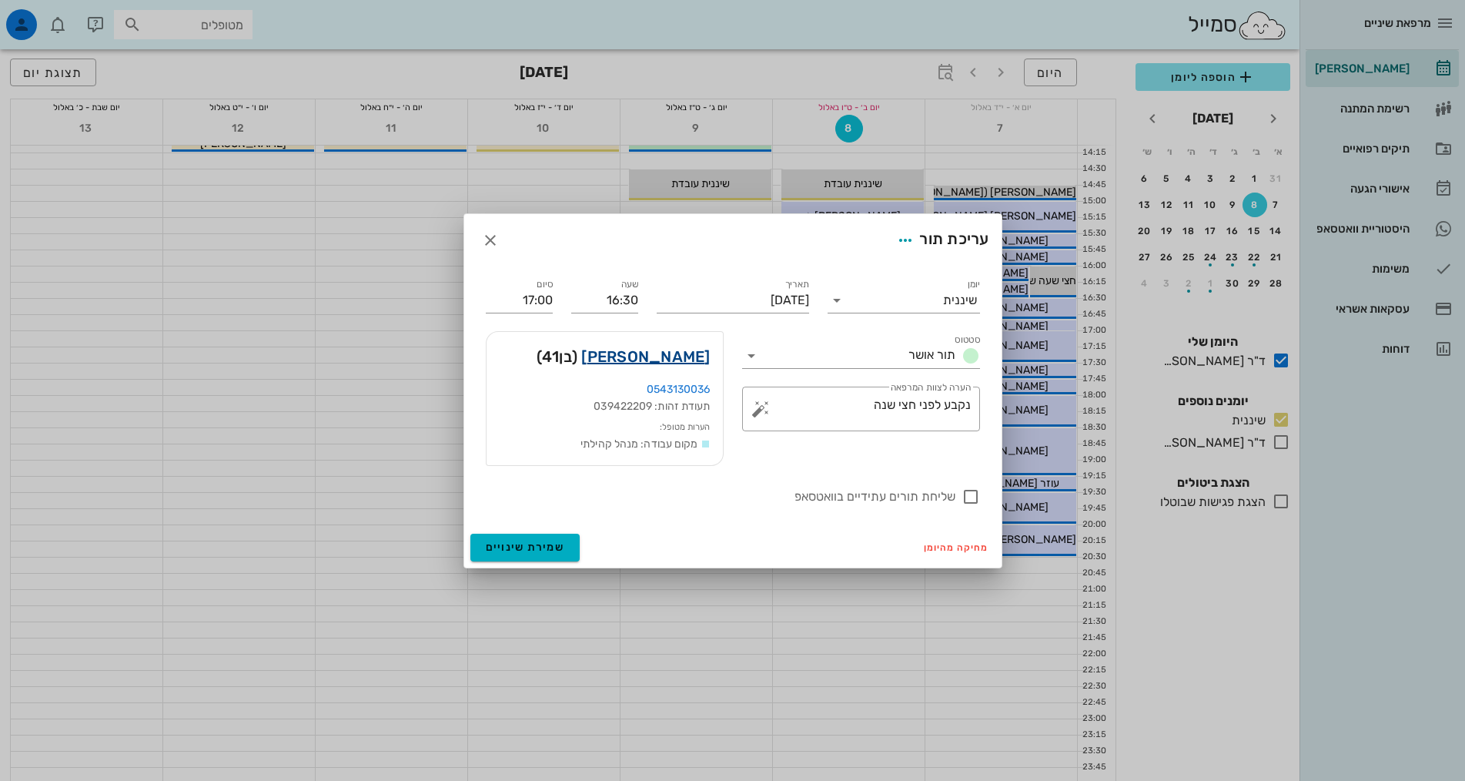
click at [674, 359] on link "ליאור גלברד" at bounding box center [645, 356] width 129 height 25
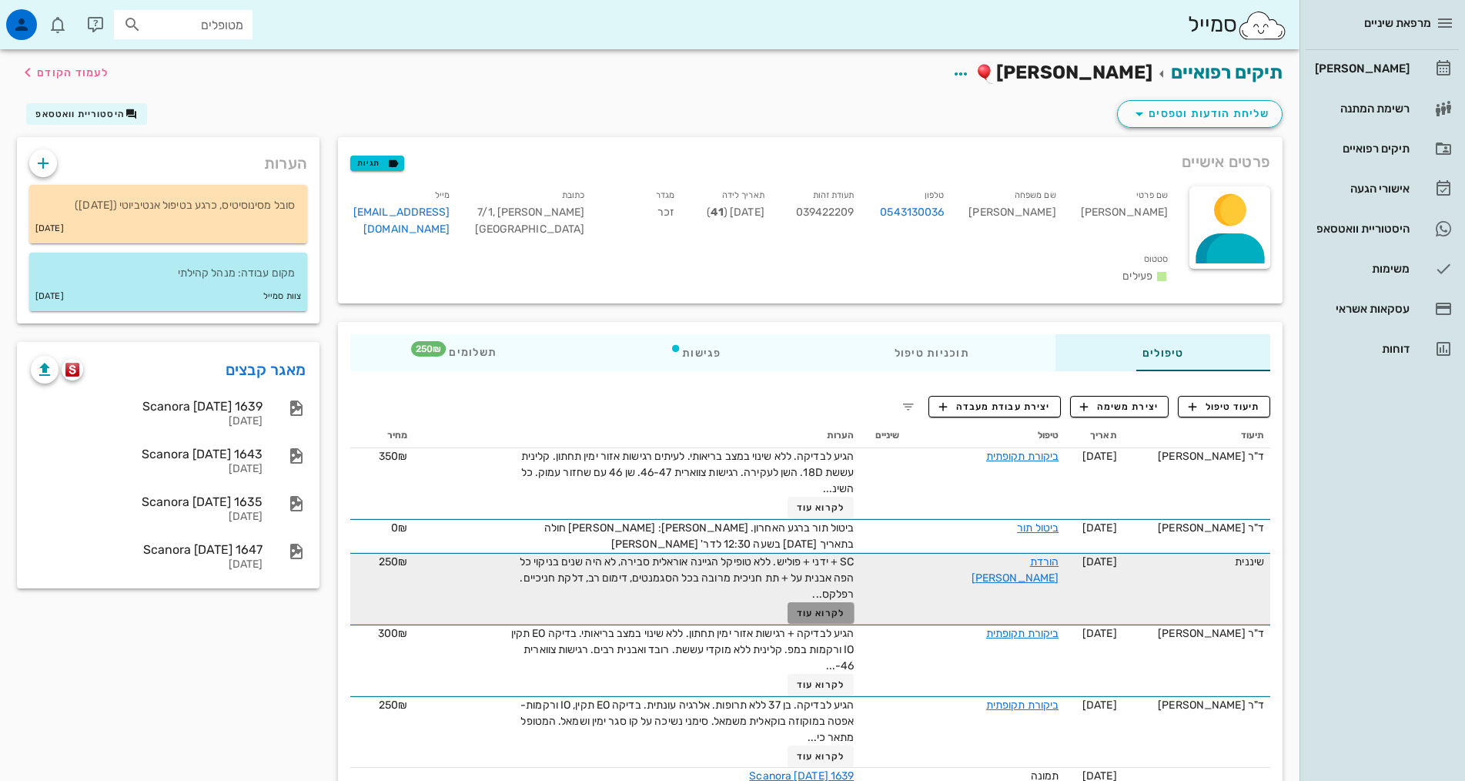
click at [826, 602] on button "לקרוא עוד" at bounding box center [821, 613] width 67 height 22
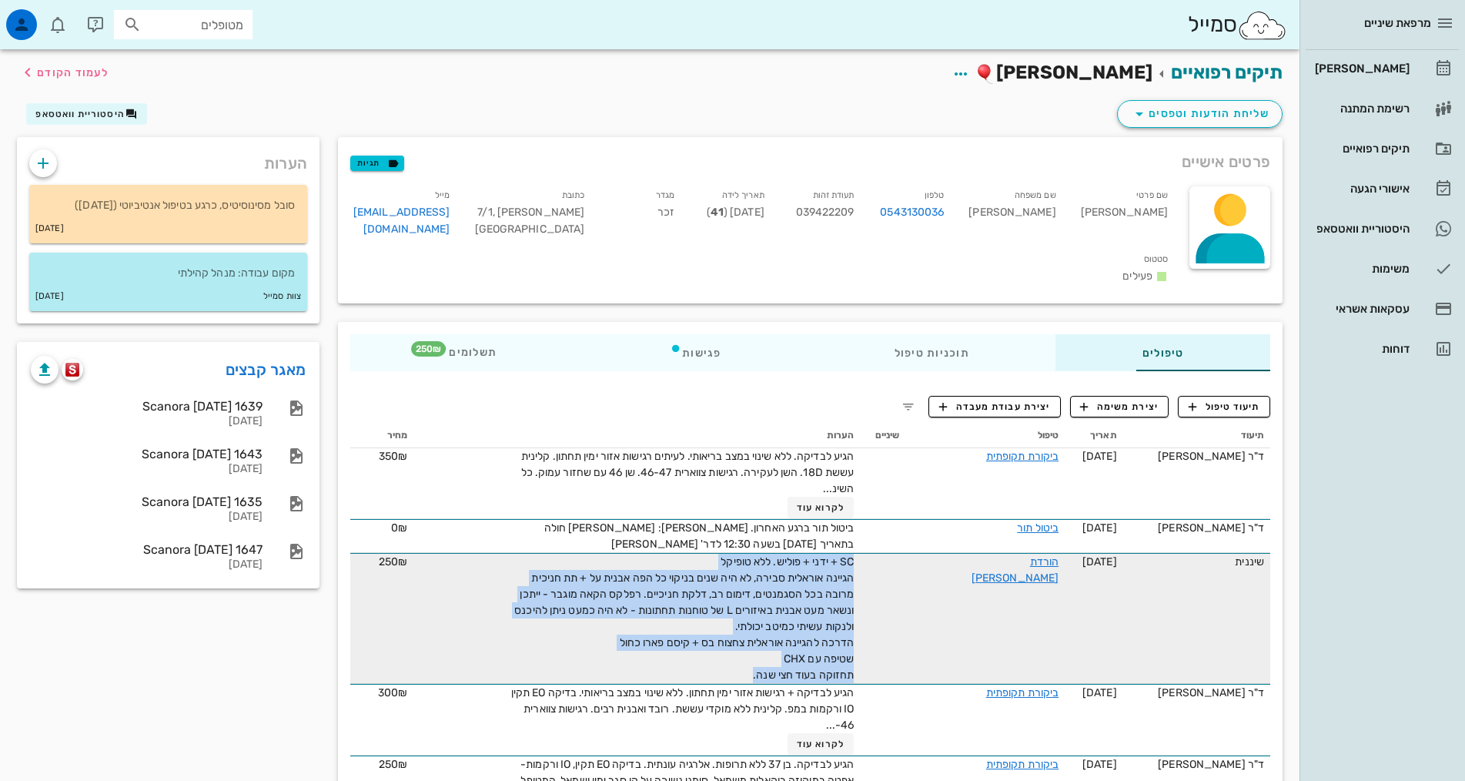
drag, startPoint x: 721, startPoint y: 648, endPoint x: 892, endPoint y: 590, distance: 180.5
click at [892, 590] on tr "שיננית 11-02-2025 הורדת אבן SC + ידני + פוליש. ללא טופיקל הגיינה אוראלית סבירה,…" at bounding box center [810, 618] width 920 height 131
copy span "SC + ידני + פוליש. ללא טופיקל הגיינה אוראלית סבירה, לא היה שנים בניקוי כל הפה א…"
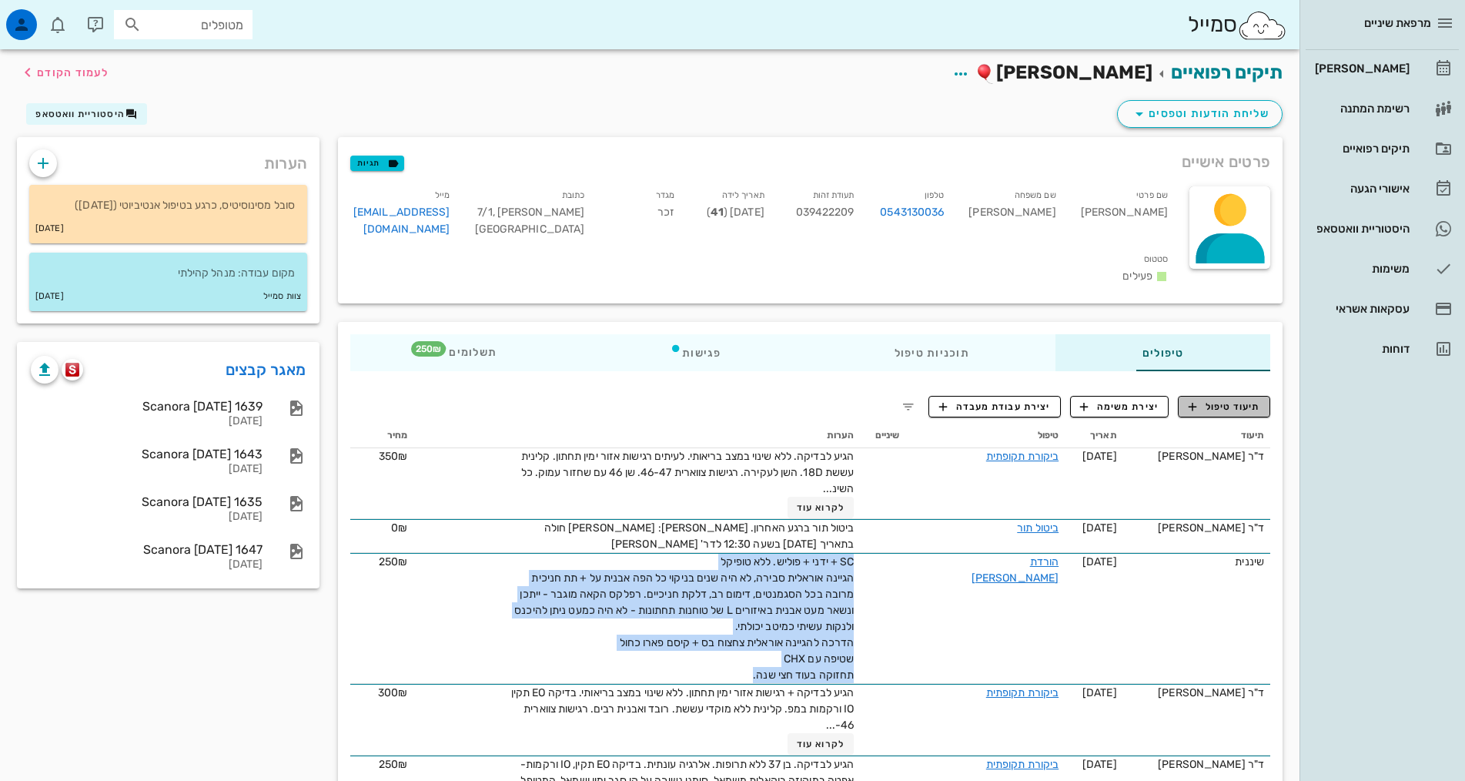
click at [1248, 400] on span "תיעוד טיפול" at bounding box center [1225, 407] width 72 height 14
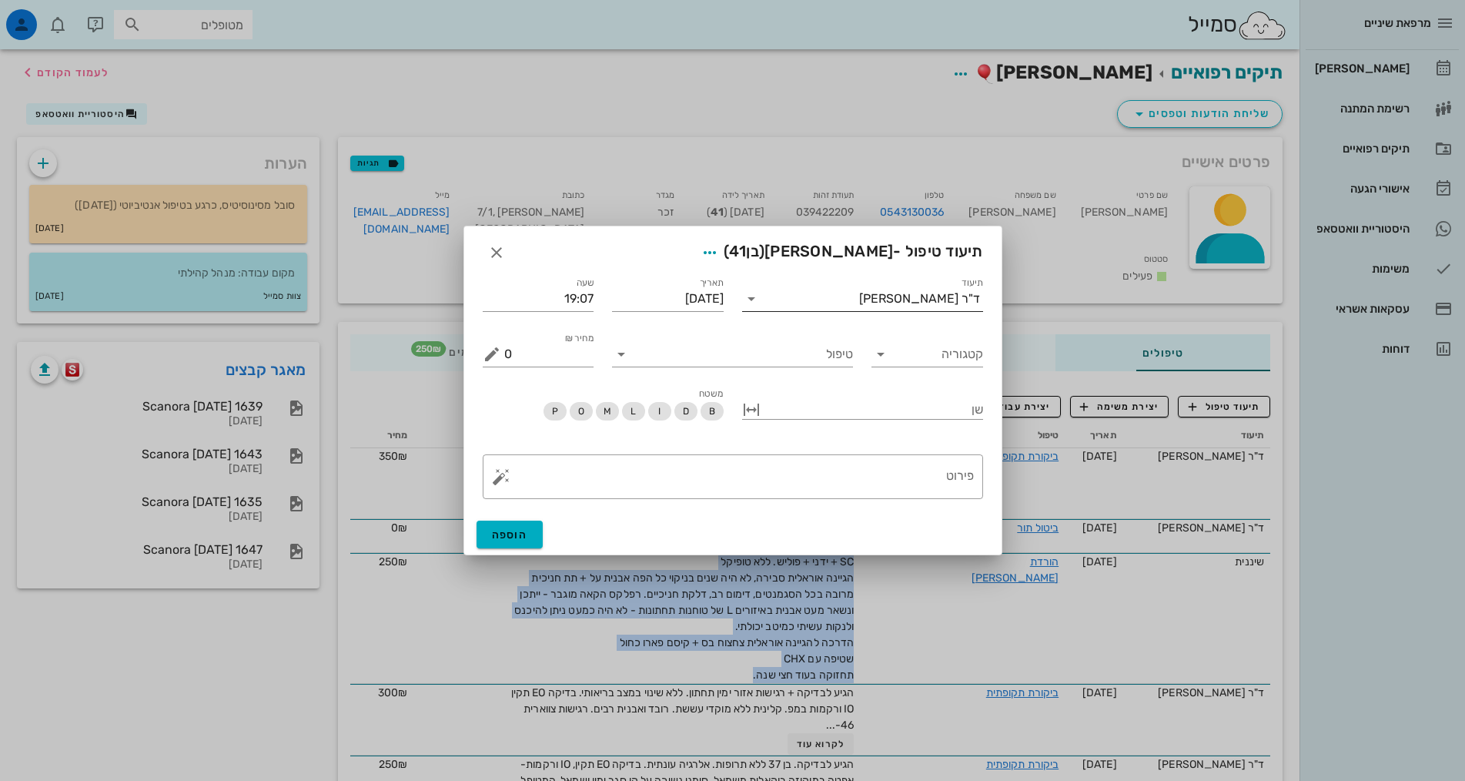
click at [950, 297] on div "ד"ר [PERSON_NAME]" at bounding box center [919, 299] width 121 height 14
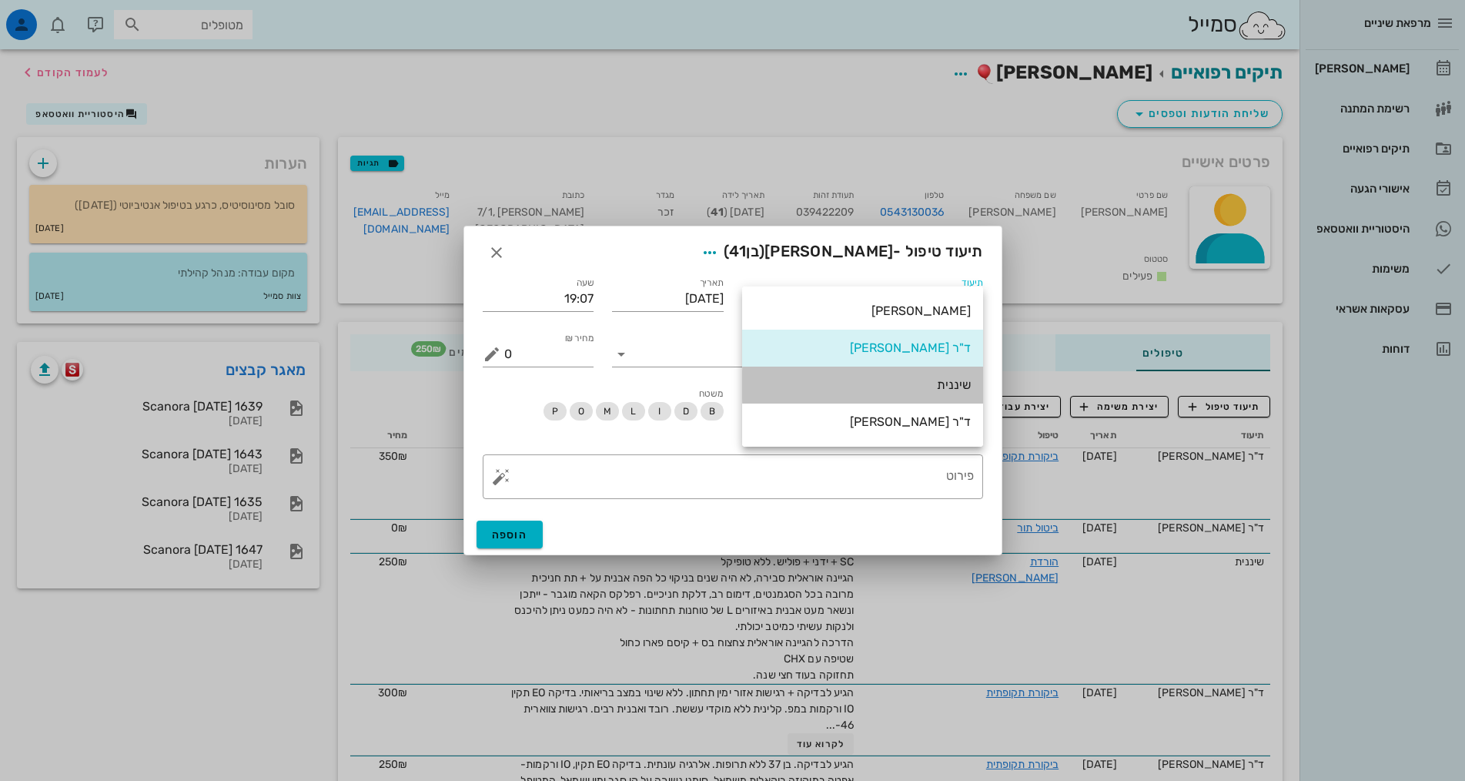
click at [950, 373] on div "שיננית" at bounding box center [863, 384] width 216 height 33
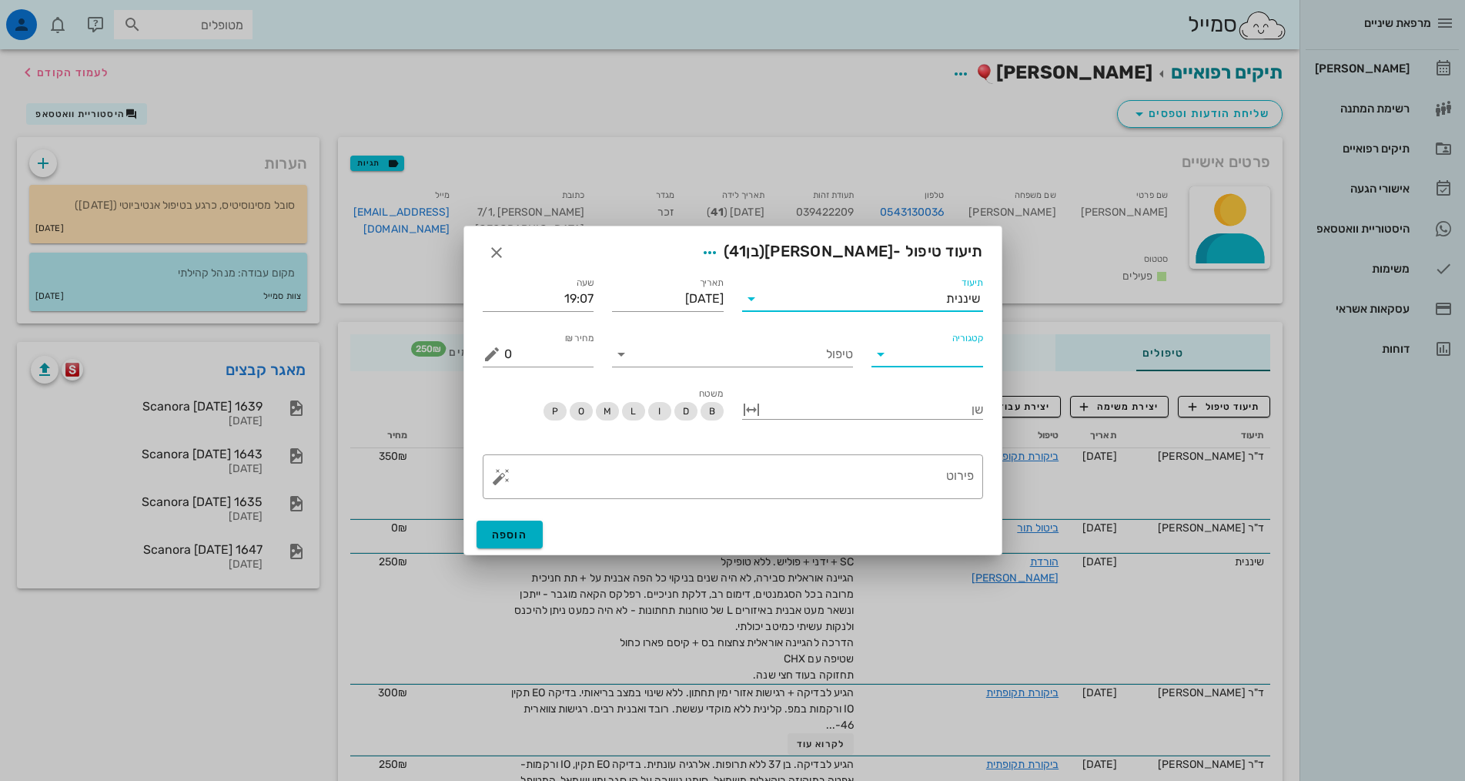
click at [957, 361] on input "קטגוריה" at bounding box center [939, 354] width 87 height 25
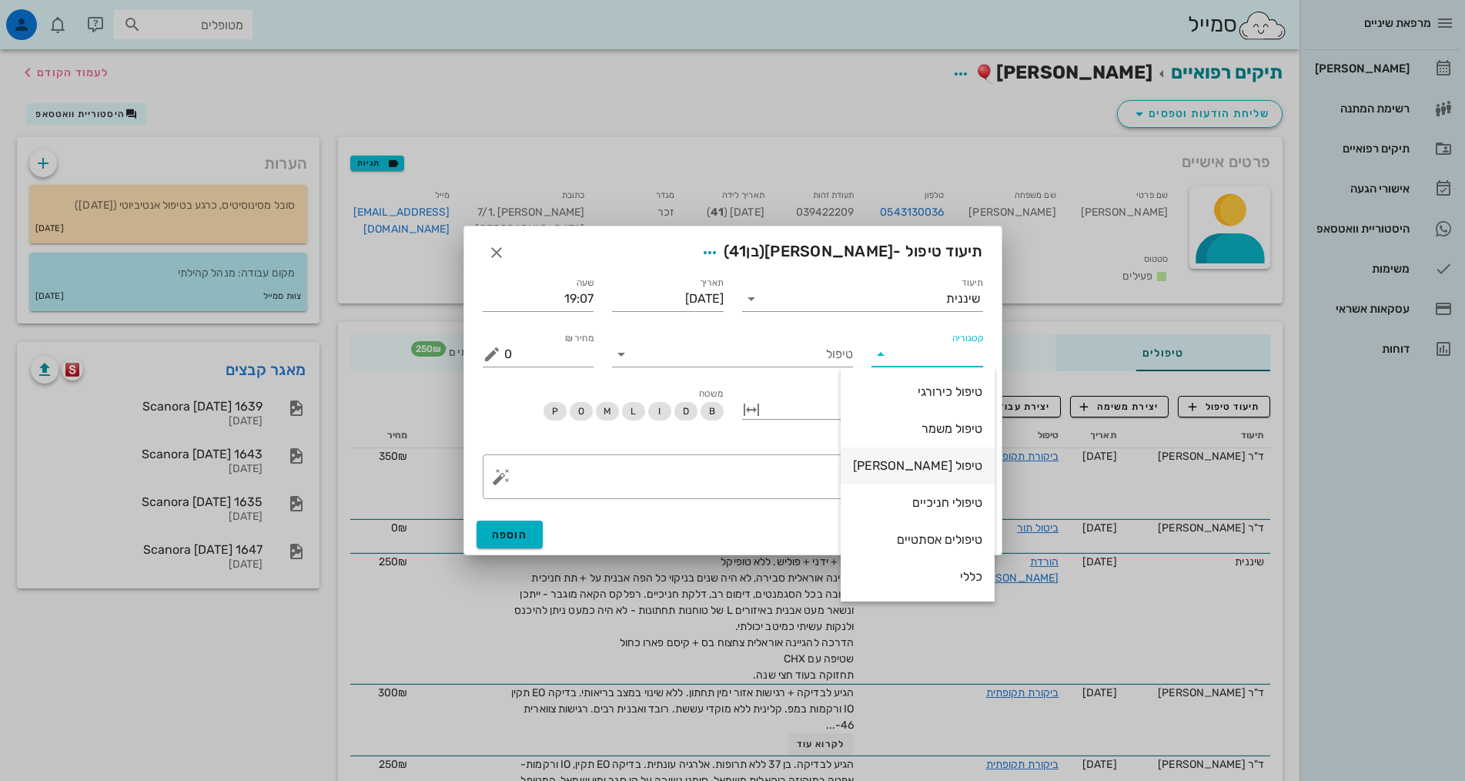
scroll to position [148, 0]
click at [953, 494] on div "שיננית" at bounding box center [917, 502] width 129 height 33
type input "שיננית"
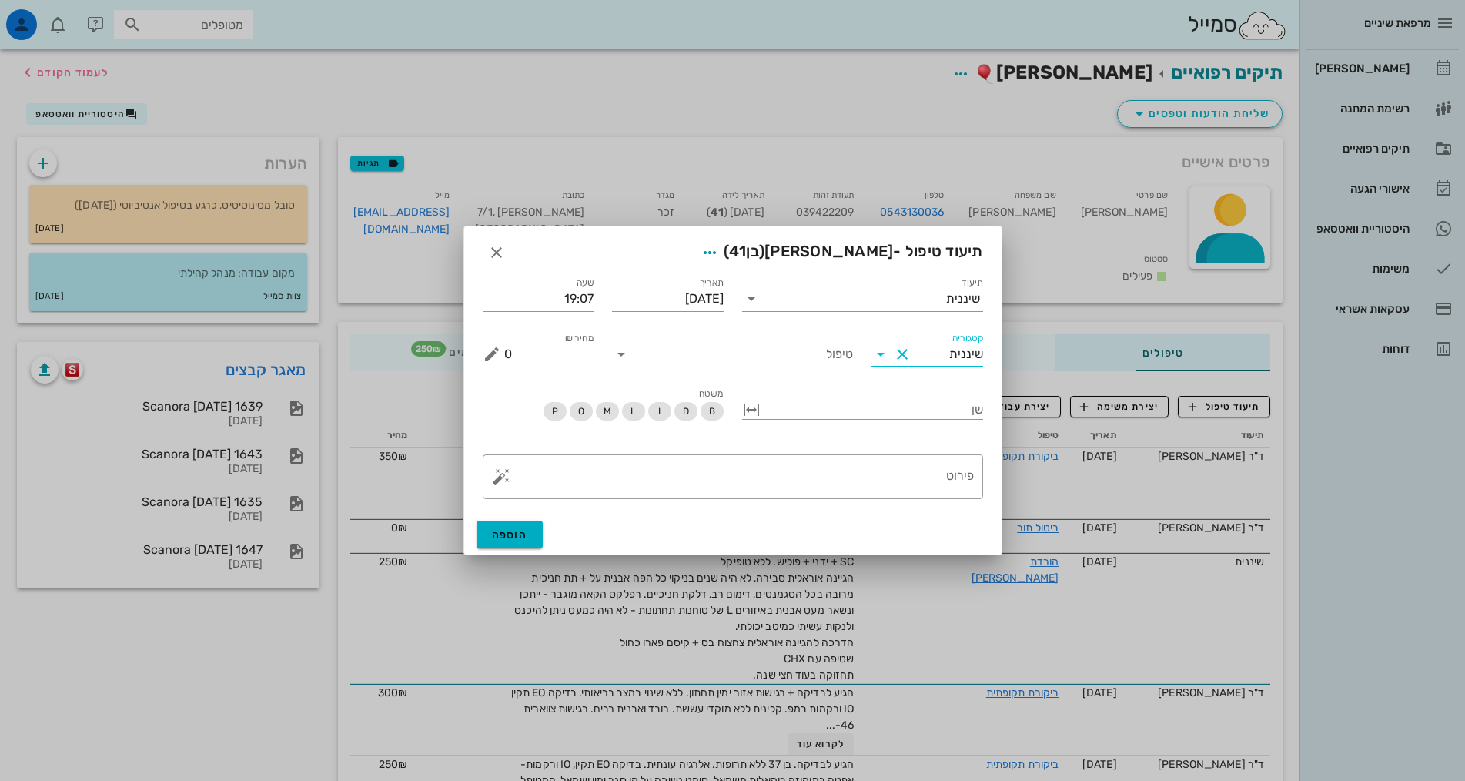
click at [843, 363] on input "טיפול" at bounding box center [743, 354] width 219 height 25
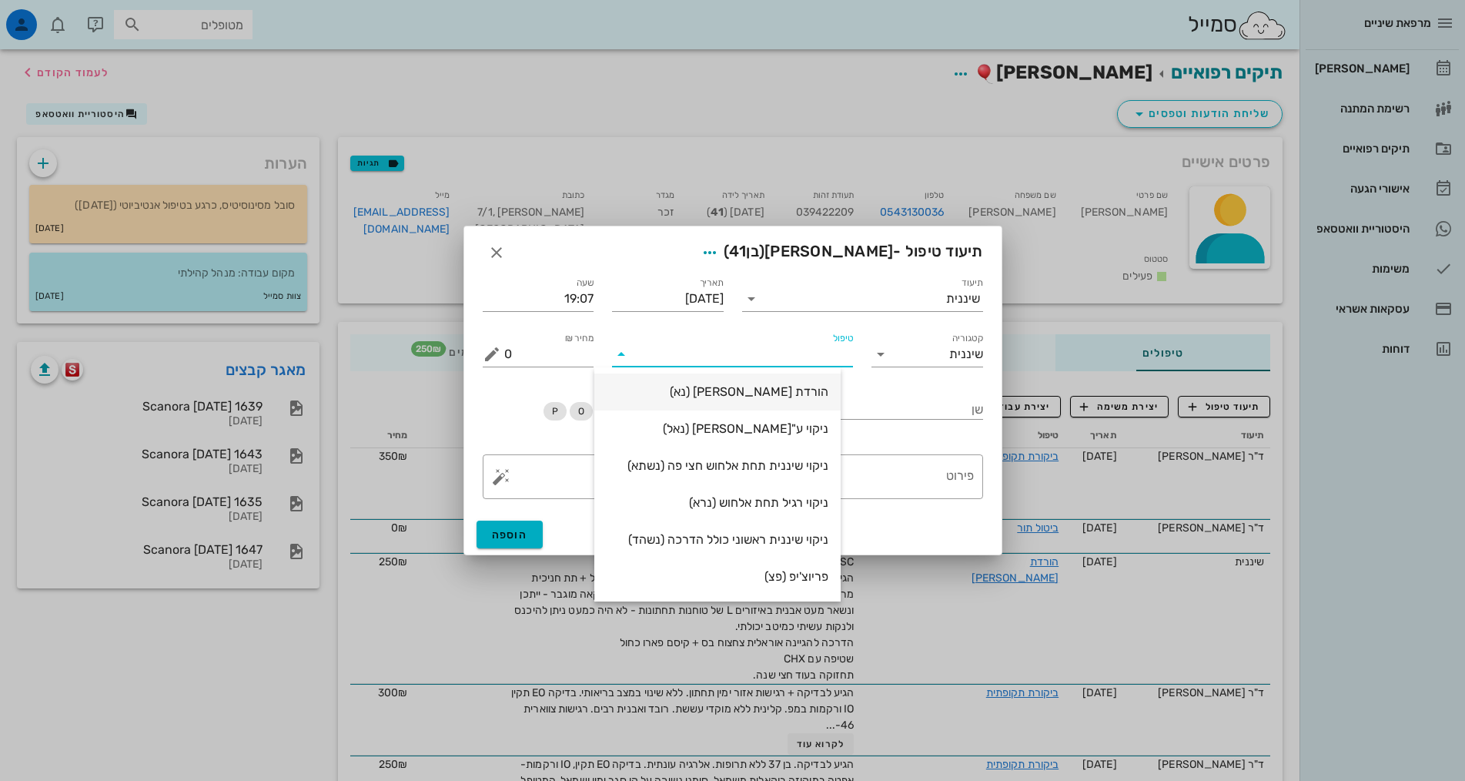
click at [829, 390] on div "הורדת אבן (נא)" at bounding box center [718, 391] width 222 height 15
type input "250"
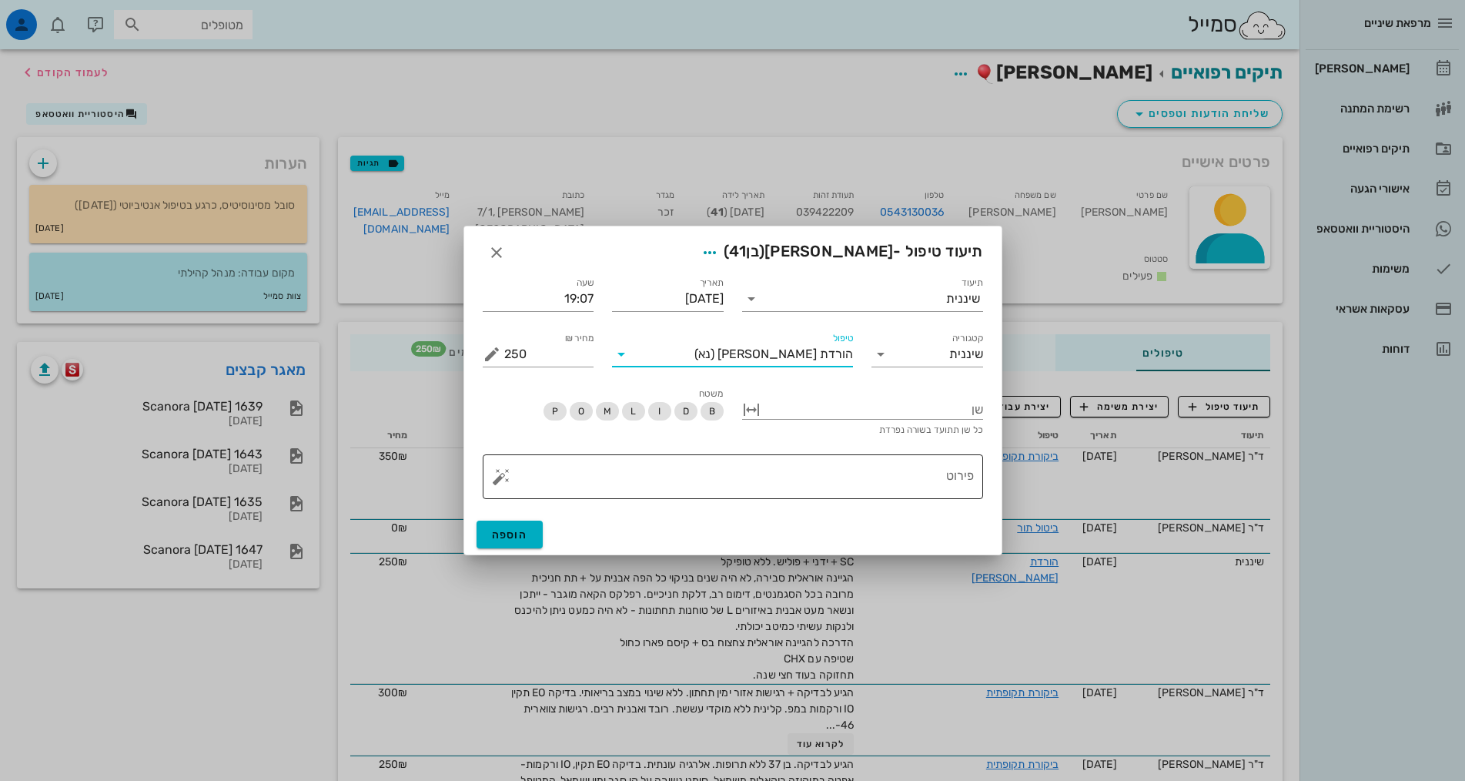
click at [880, 482] on textarea "פירוט" at bounding box center [739, 480] width 470 height 37
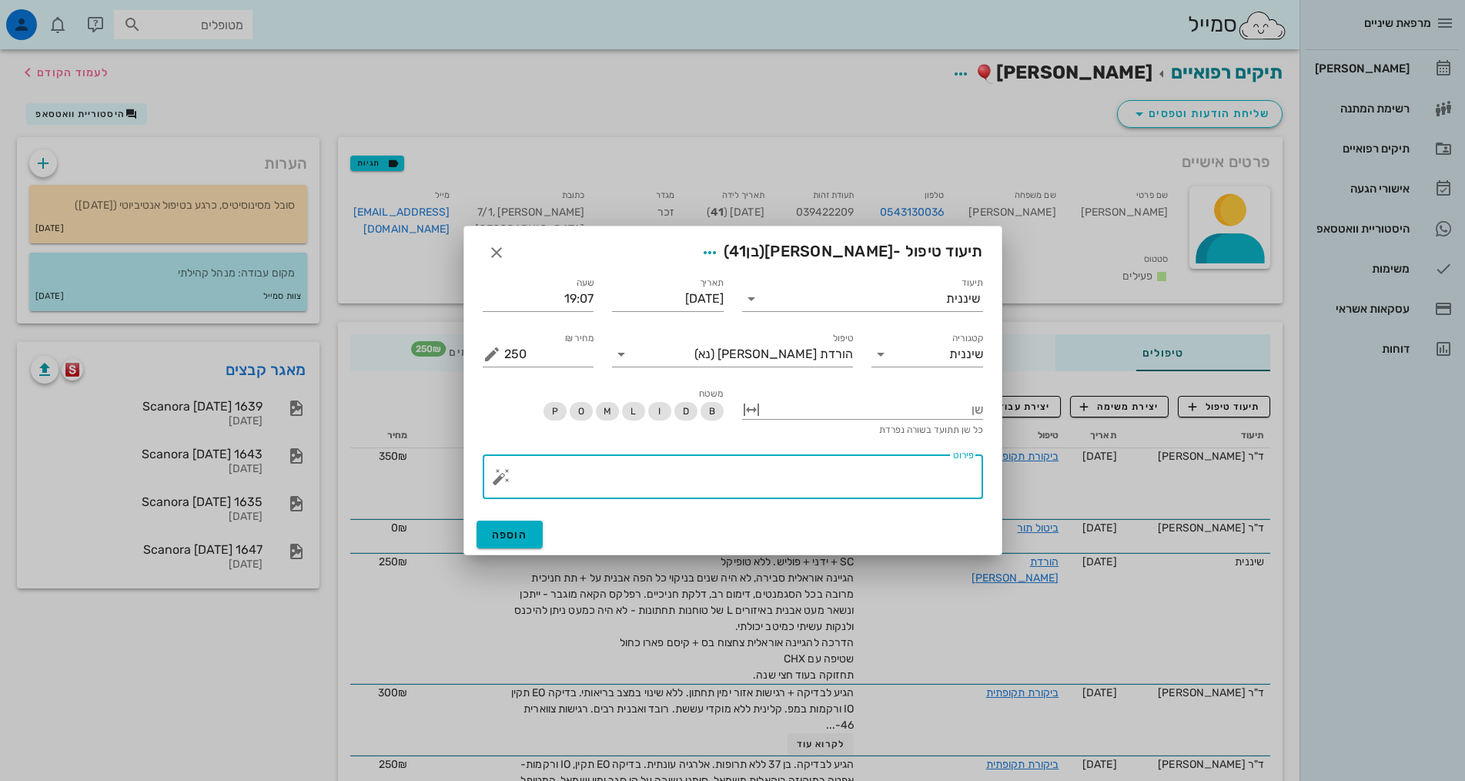
paste textarea "SC + ידני + פוליש. ללא טופיקל הגיינה אוראלית סבירה, לא היה שנים בניקוי כל הפה א…"
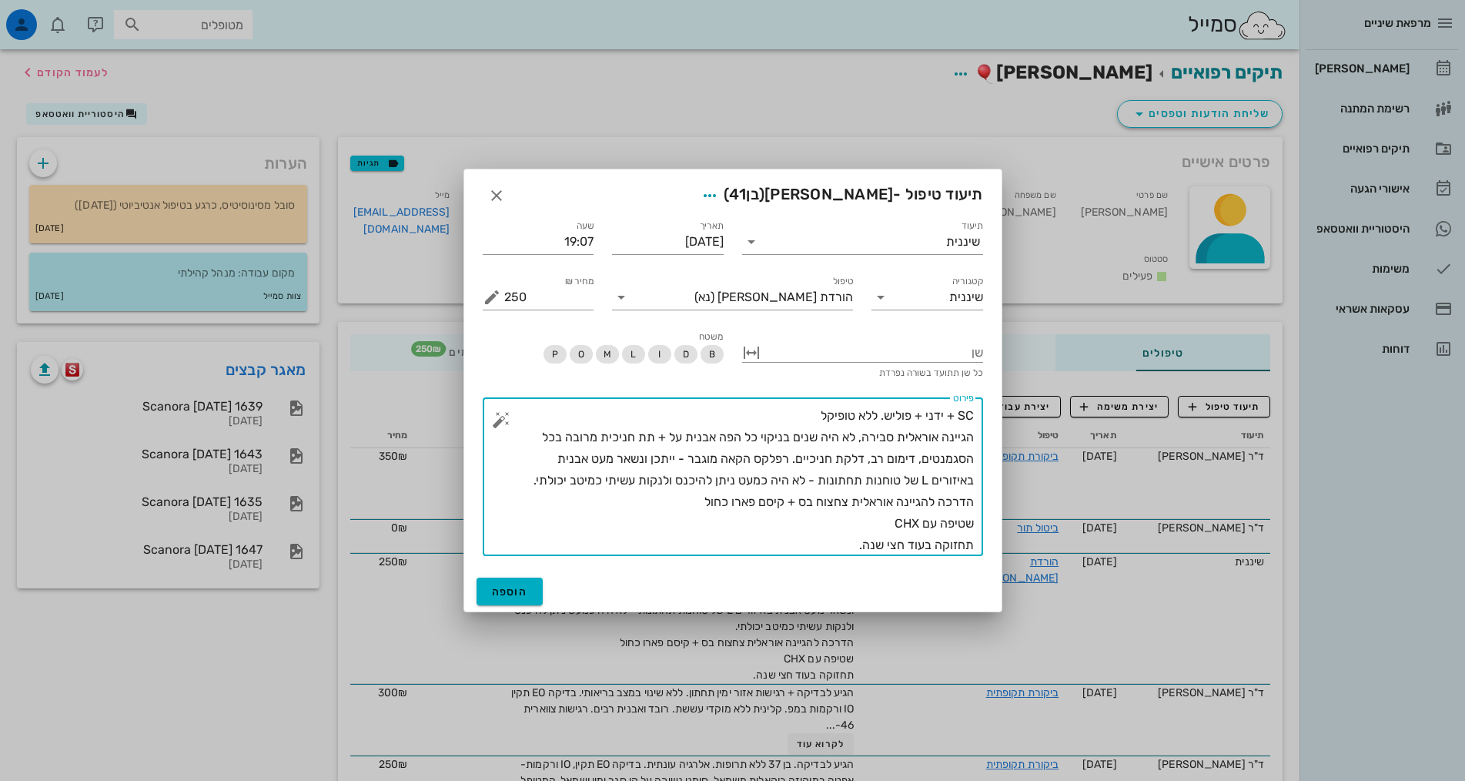
drag, startPoint x: 859, startPoint y: 440, endPoint x: 843, endPoint y: 467, distance: 31.0
click at [794, 458] on textarea "SC + ידני + פוליש. ללא טופיקל הגיינה אוראלית סבירה, לא היה שנים בניקוי כל הפה א…" at bounding box center [739, 480] width 470 height 151
drag, startPoint x: 975, startPoint y: 501, endPoint x: 685, endPoint y: 514, distance: 290.6
click at [712, 497] on div "​ פירוט SC + ידני + פוליש. ללא טופיקל הגיינה אוראלית סבירה,אבנית בעיקר איזורי ח…" at bounding box center [733, 476] width 501 height 159
drag, startPoint x: 697, startPoint y: 501, endPoint x: 982, endPoint y: 497, distance: 285.0
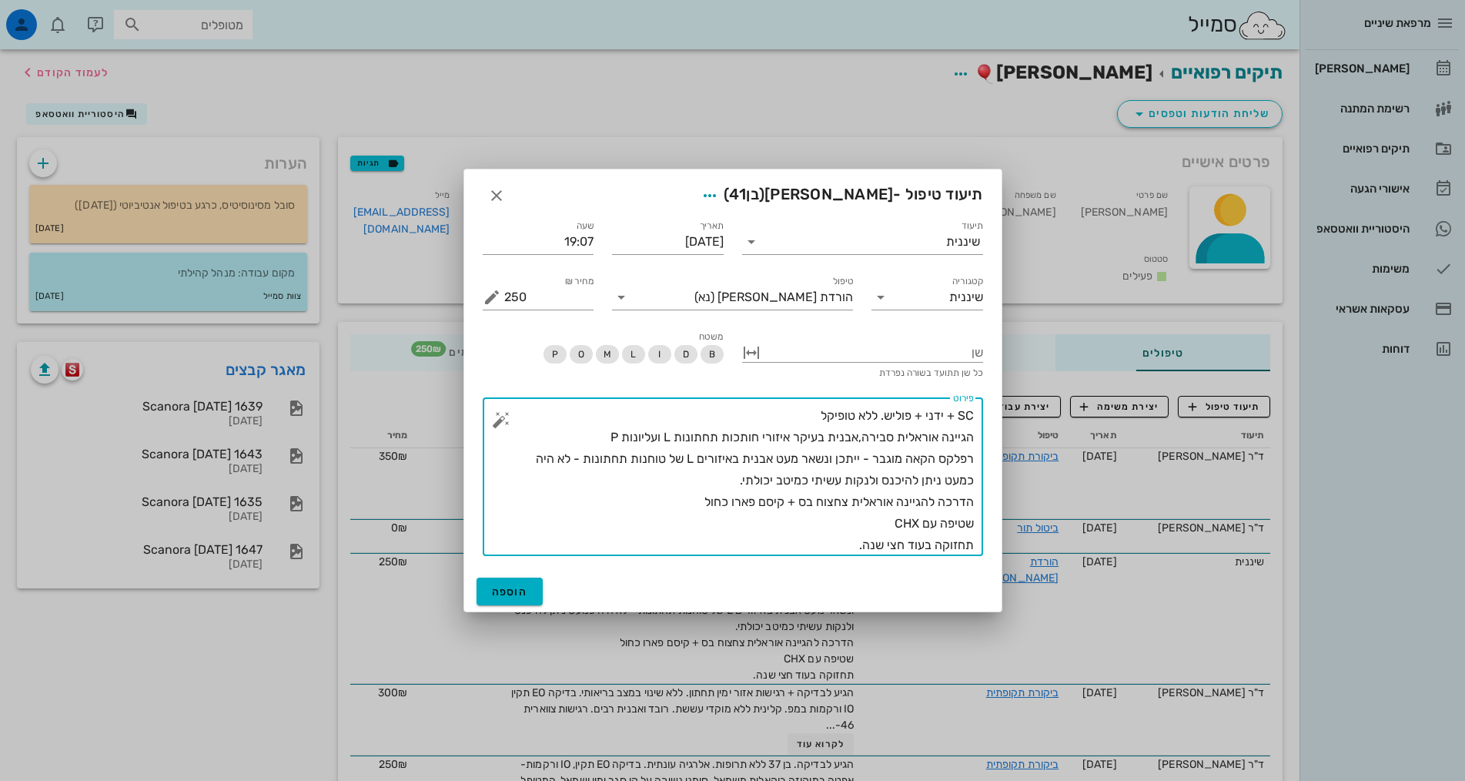
click at [982, 497] on div "​ פירוט SC + ידני + פוליש. ללא טופיקל הגיינה אוראלית סבירה,אבנית בעיקר איזורי ח…" at bounding box center [733, 476] width 501 height 159
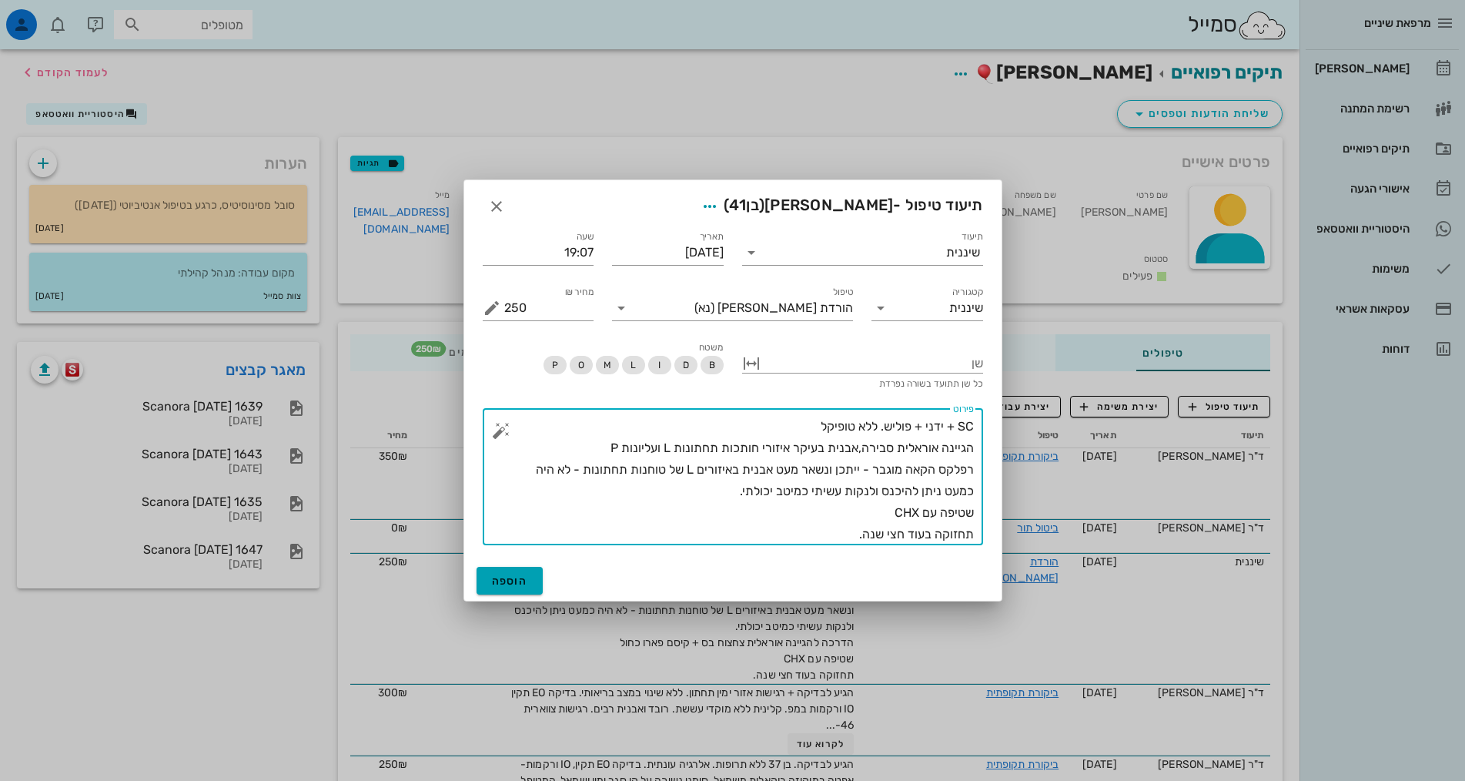
type textarea "SC + ידני + פוליש. ללא טופיקל הגיינה אוראלית סבירה,אבנית בעיקר איזורי חותכות תח…"
click at [516, 581] on span "הוספה" at bounding box center [510, 580] width 36 height 13
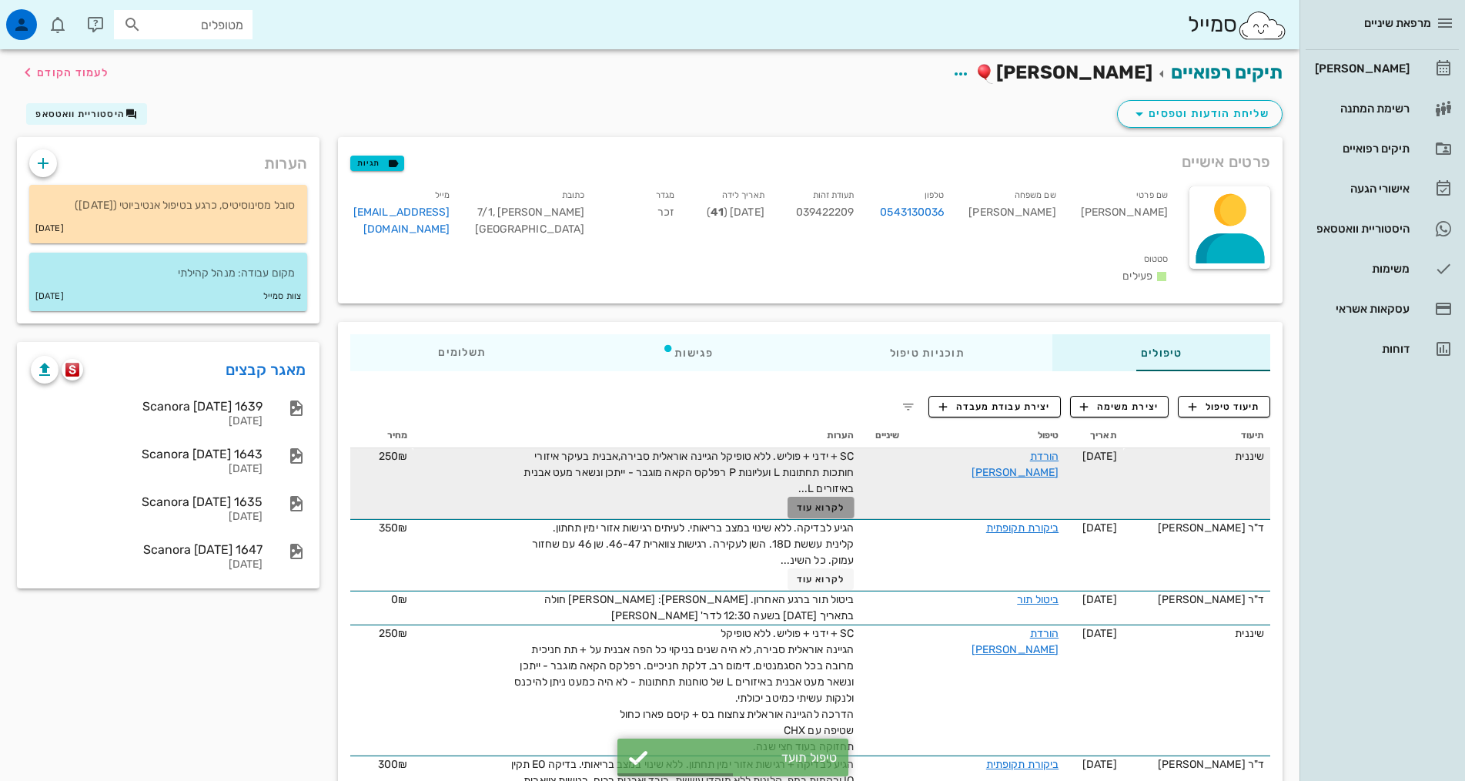
click at [813, 502] on span "לקרוא עוד" at bounding box center [821, 507] width 48 height 11
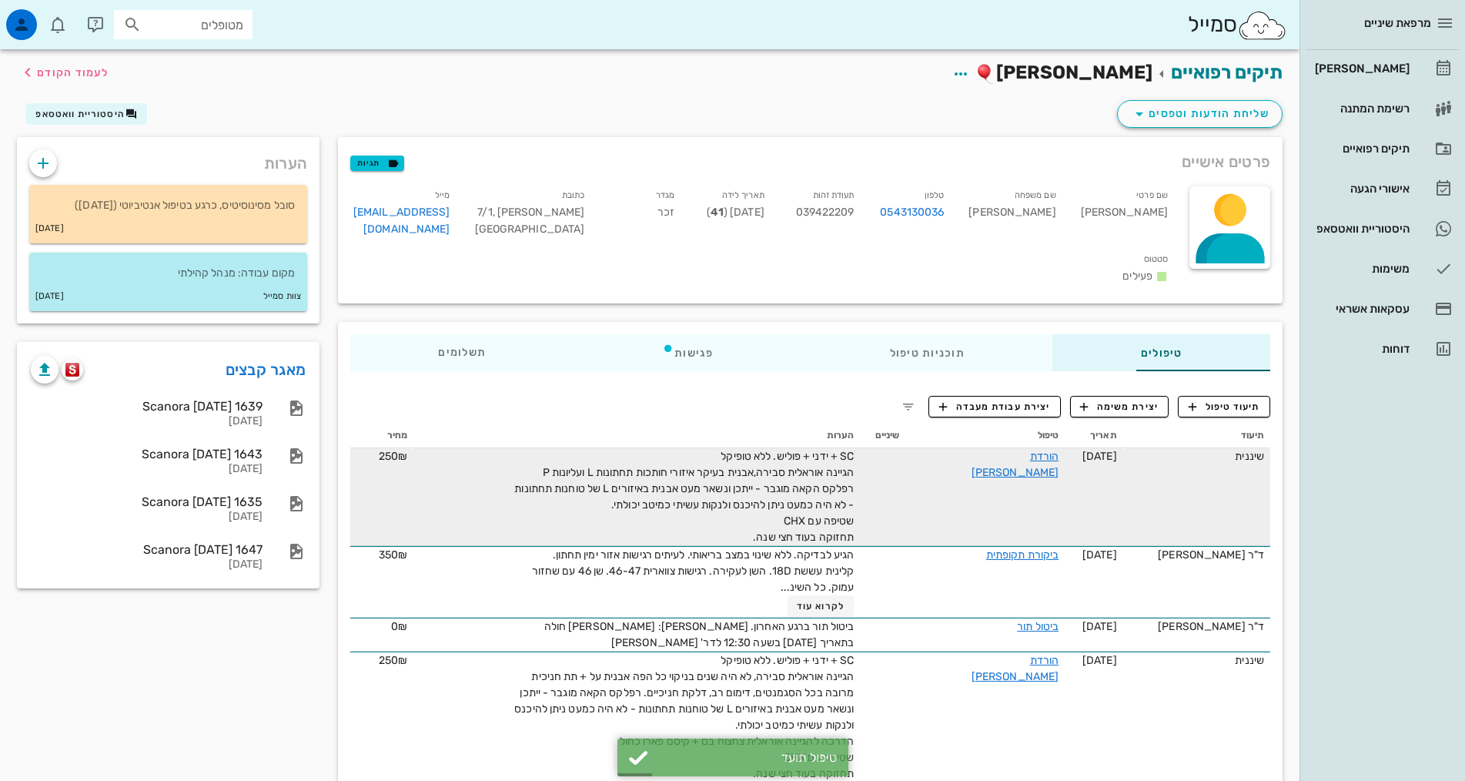
click at [784, 474] on div "SC + ידני + פוליש. ללא טופיקל הגיינה אוראלית סבירה,אבנית בעיקר איזורי חותכות תח…" at bounding box center [680, 496] width 347 height 97
click at [999, 450] on link "הורדת [PERSON_NAME]" at bounding box center [1015, 464] width 87 height 29
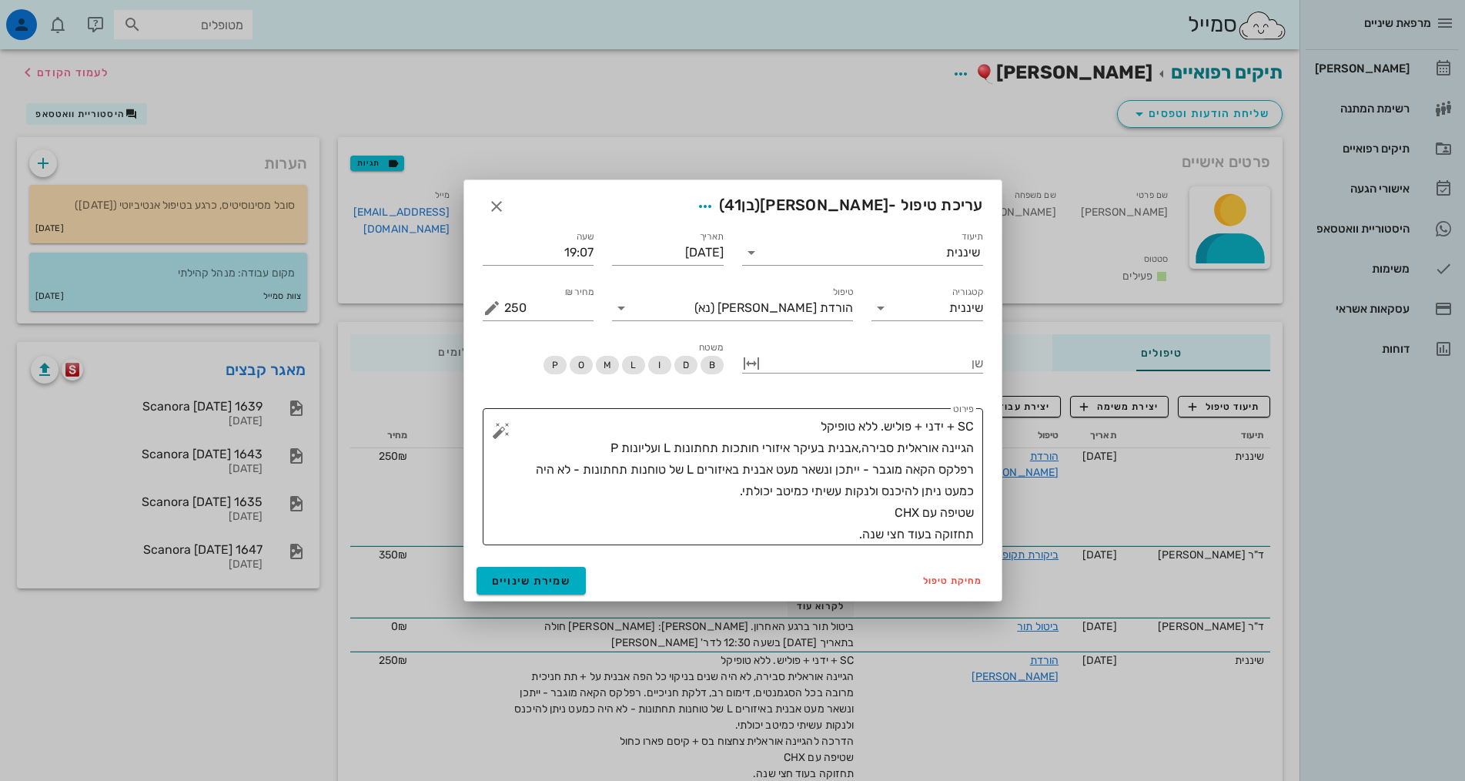
drag, startPoint x: 725, startPoint y: 489, endPoint x: 903, endPoint y: 485, distance: 177.9
click at [727, 489] on textarea "SC + ידני + פוליש. ללא טופיקל הגיינה אוראלית סבירה,אבנית בעיקר איזורי חותכות תח…" at bounding box center [739, 480] width 470 height 129
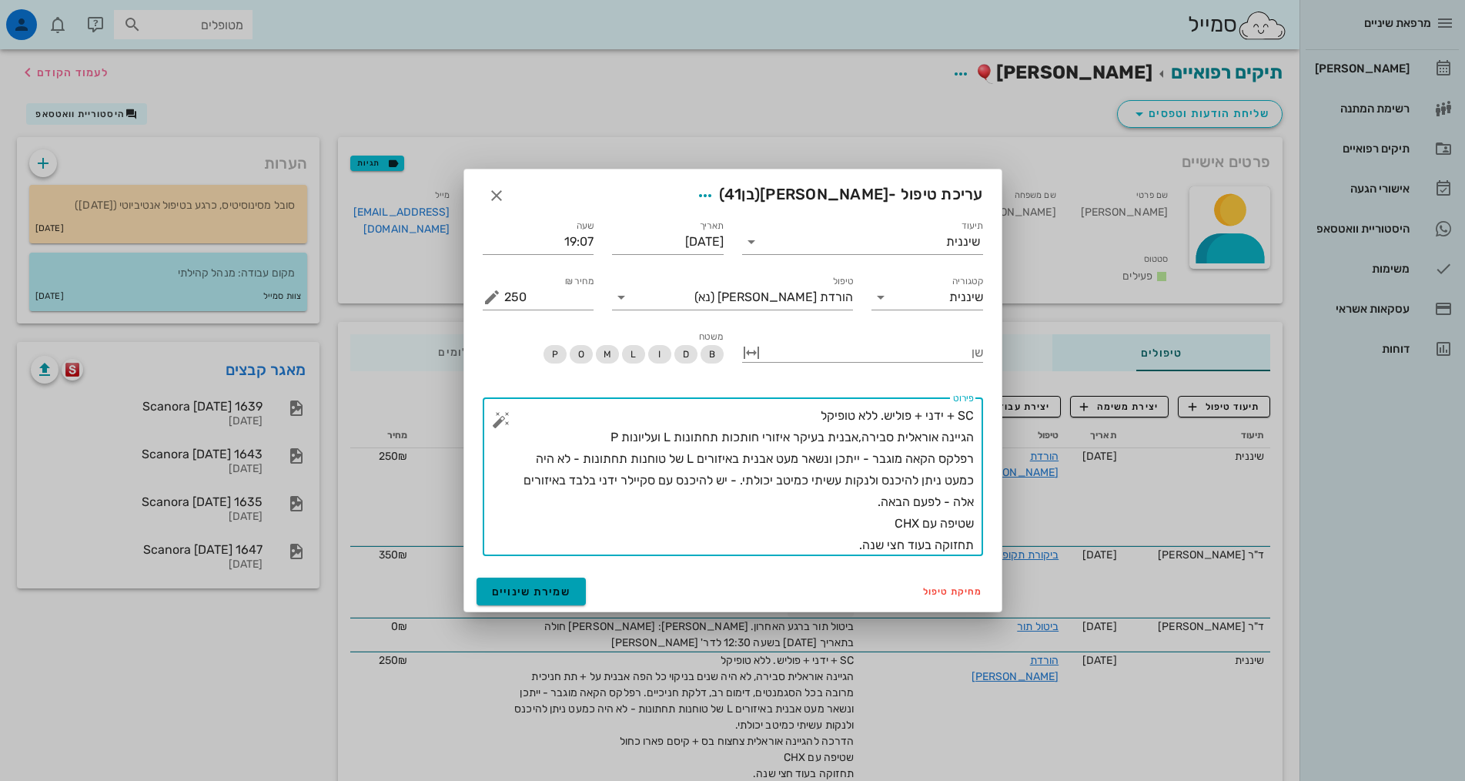
type textarea "SC + ידני + פוליש. ללא טופיקל הגיינה אוראלית סבירה,אבנית בעיקר איזורי חותכות תח…"
click at [537, 591] on span "שמירת שינויים" at bounding box center [531, 591] width 79 height 13
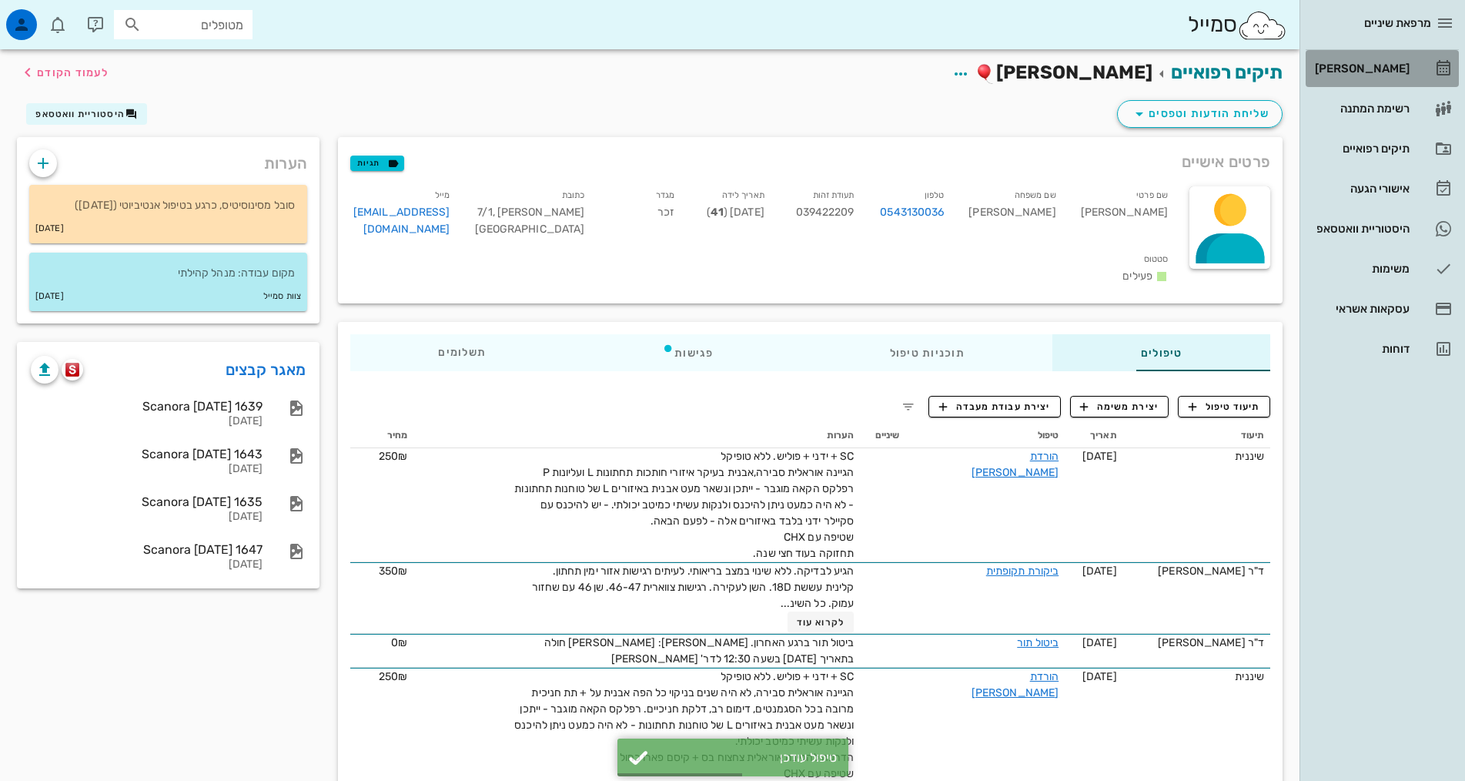
click at [1385, 51] on link "[PERSON_NAME]" at bounding box center [1382, 68] width 153 height 37
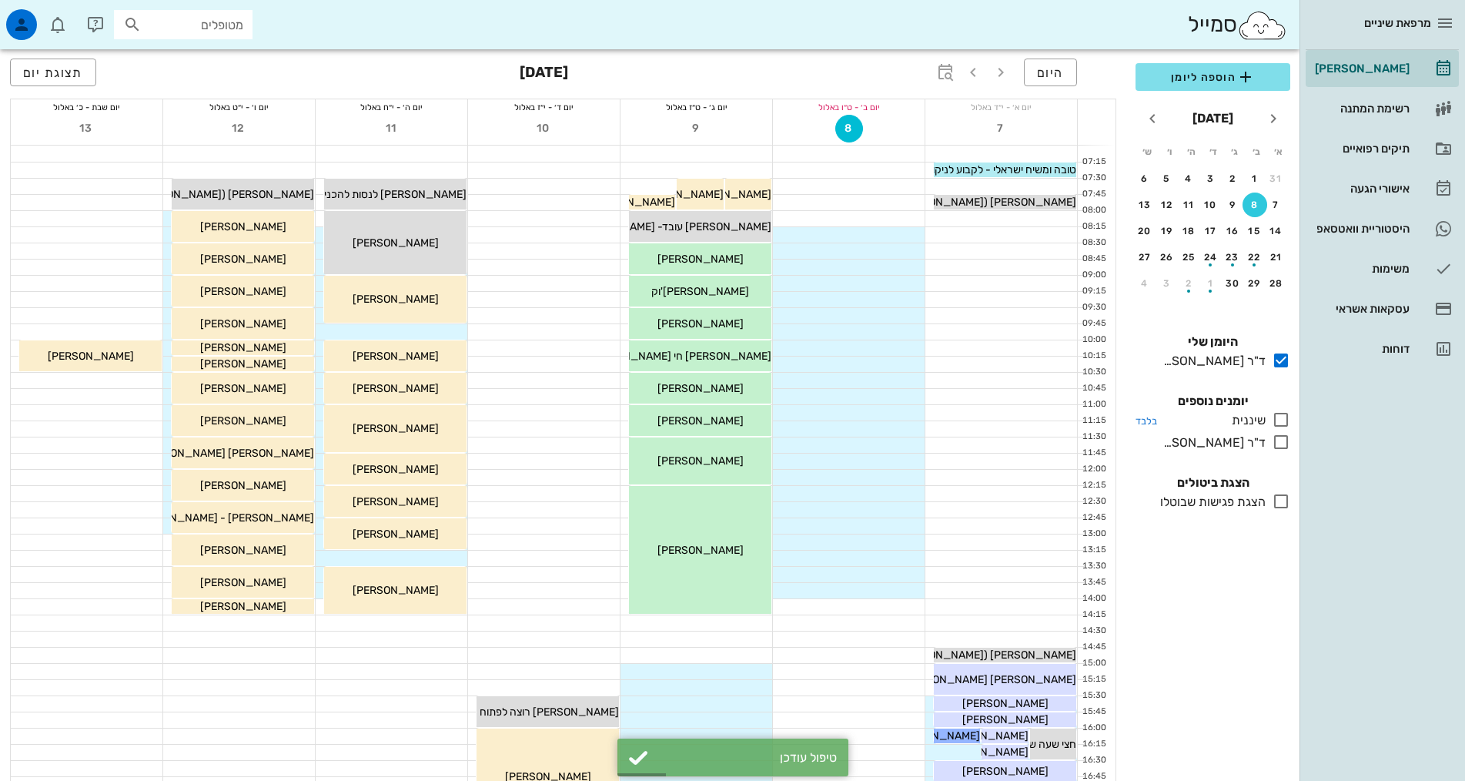
click at [1280, 421] on icon at bounding box center [1281, 419] width 18 height 18
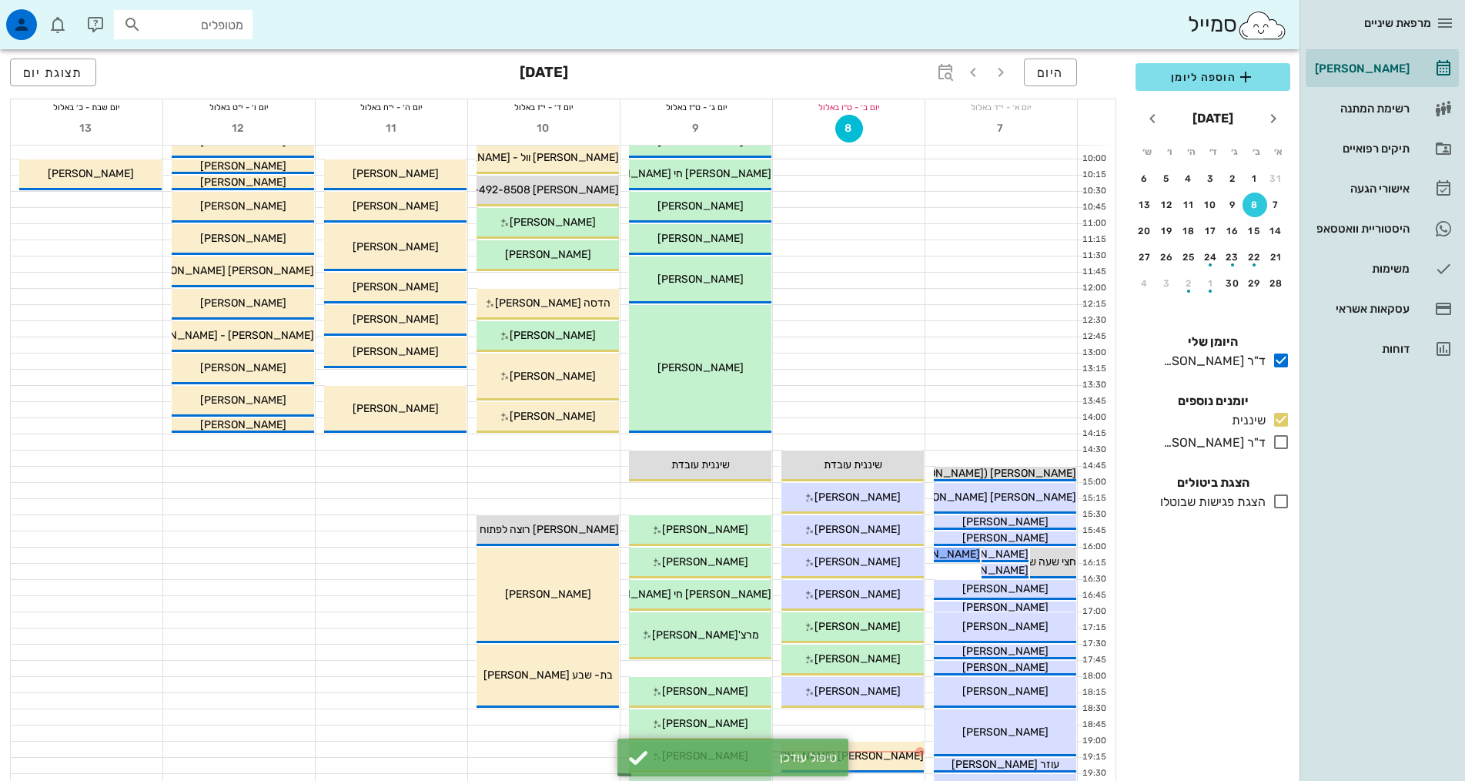
scroll to position [385, 0]
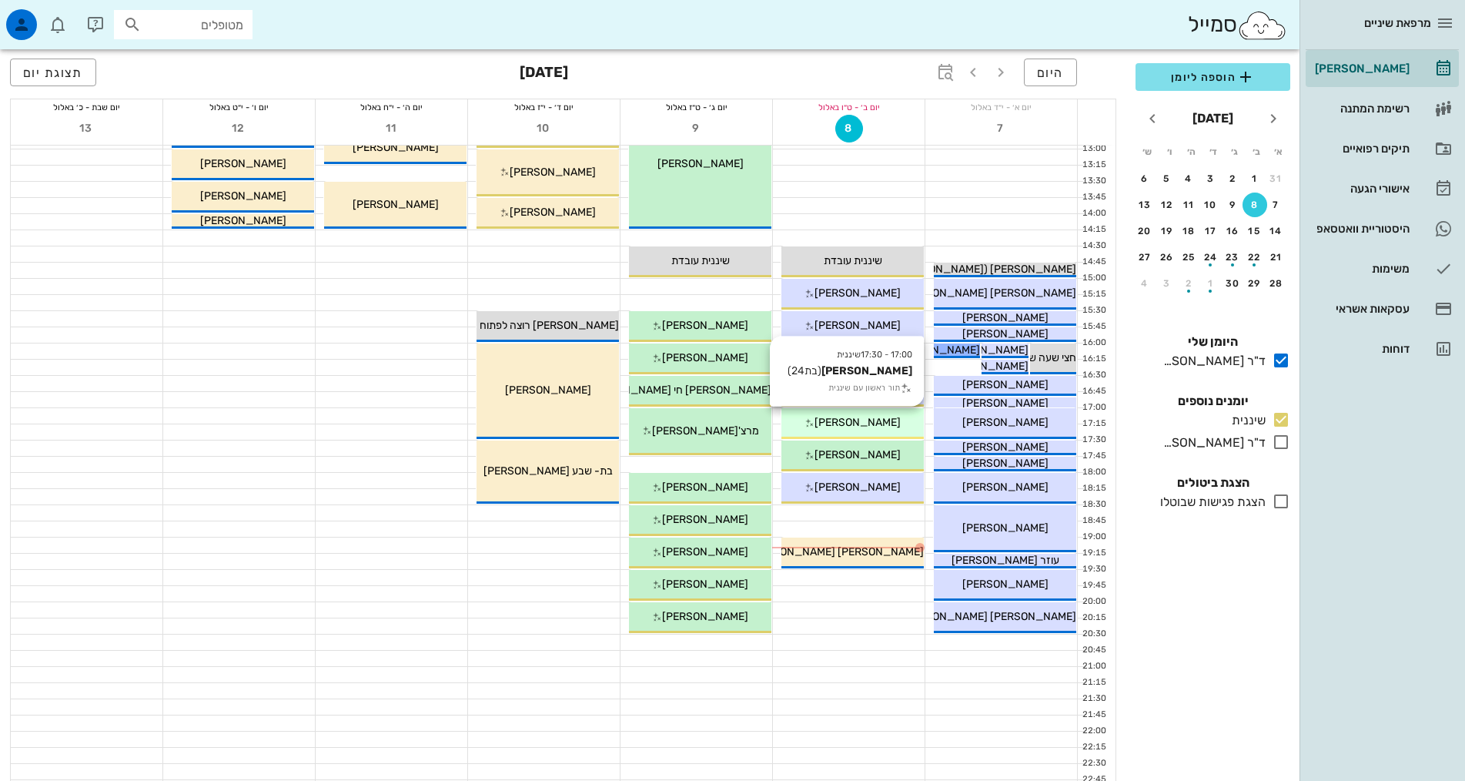
click at [849, 418] on span "[PERSON_NAME]" at bounding box center [858, 422] width 86 height 13
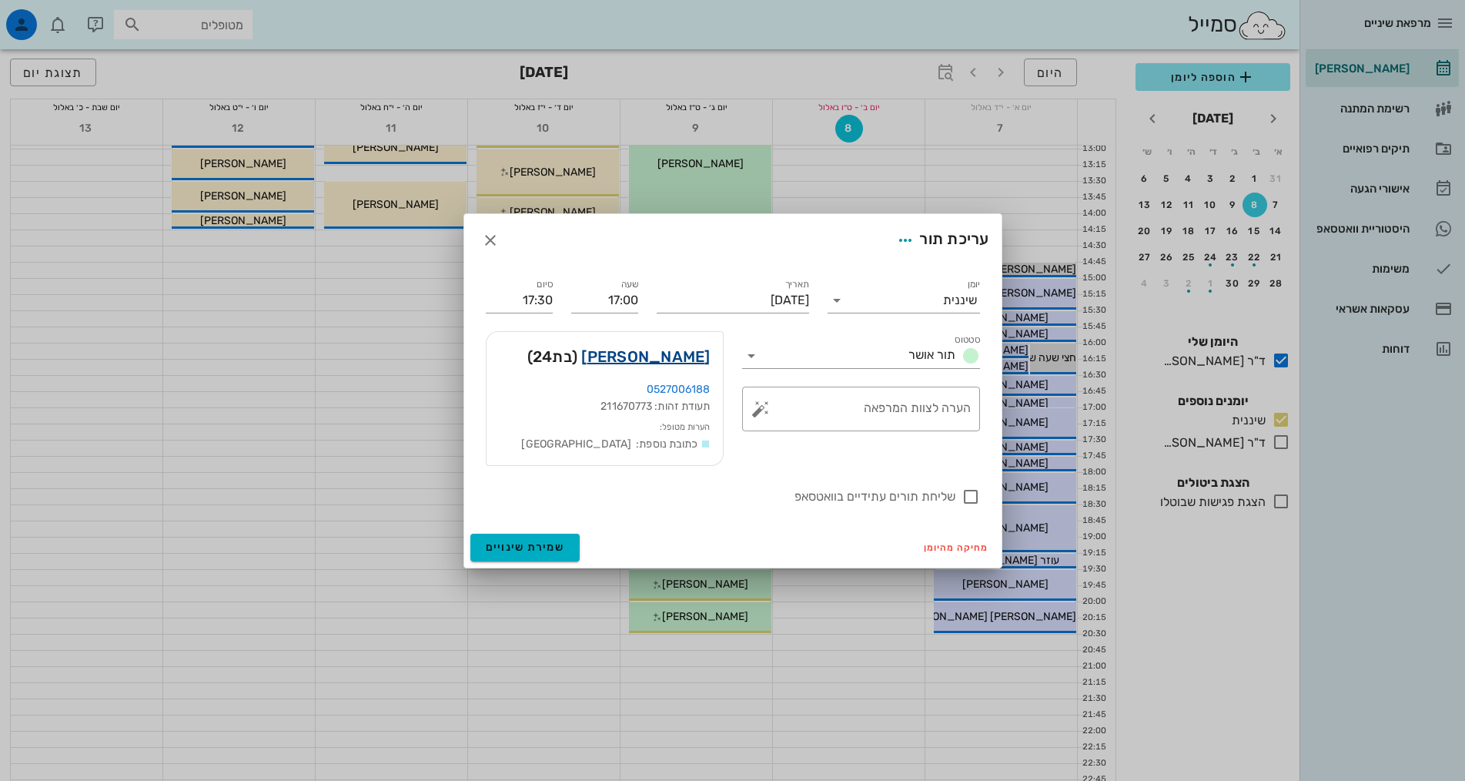
click at [662, 358] on link "[PERSON_NAME]" at bounding box center [645, 356] width 129 height 25
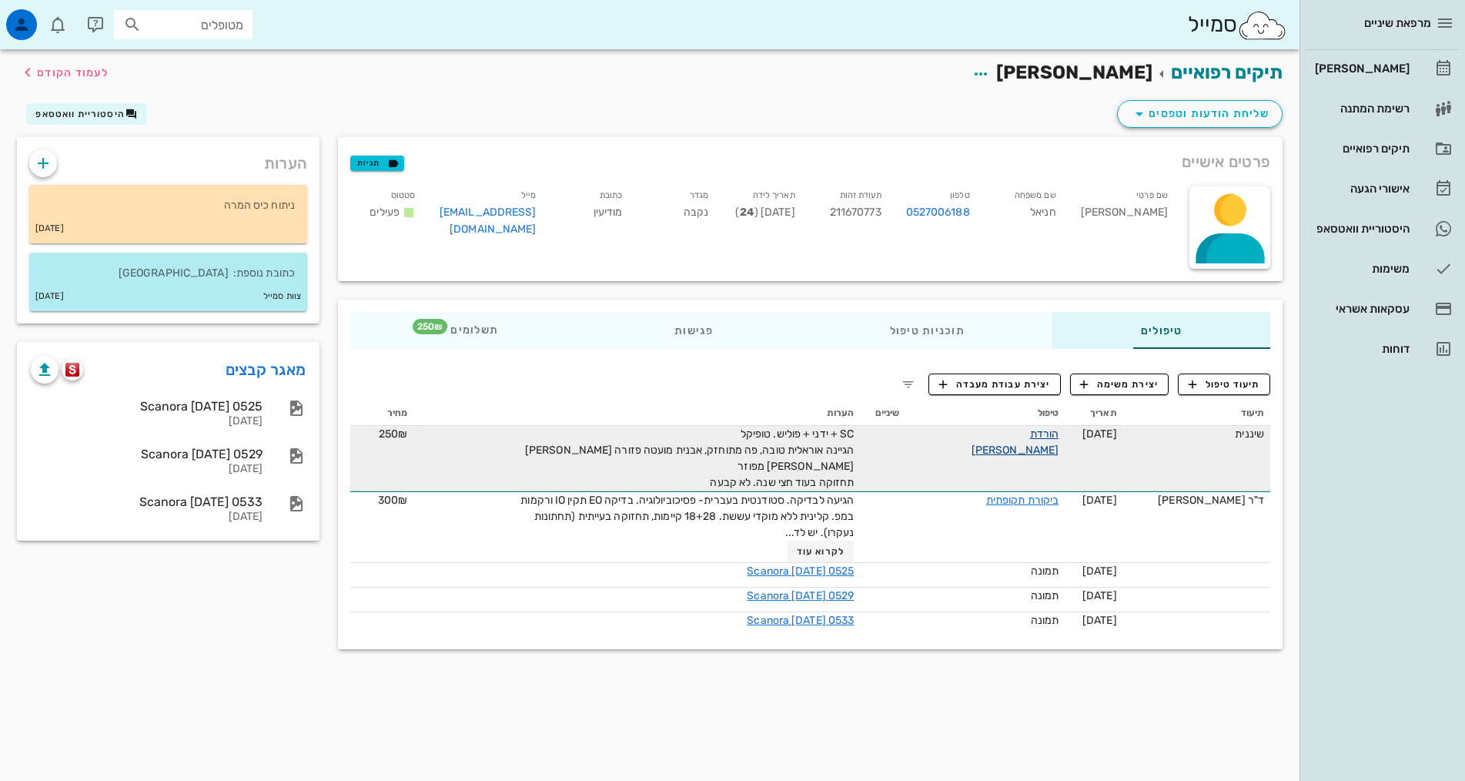
click at [1010, 430] on link "הורדת [PERSON_NAME]" at bounding box center [1015, 441] width 87 height 29
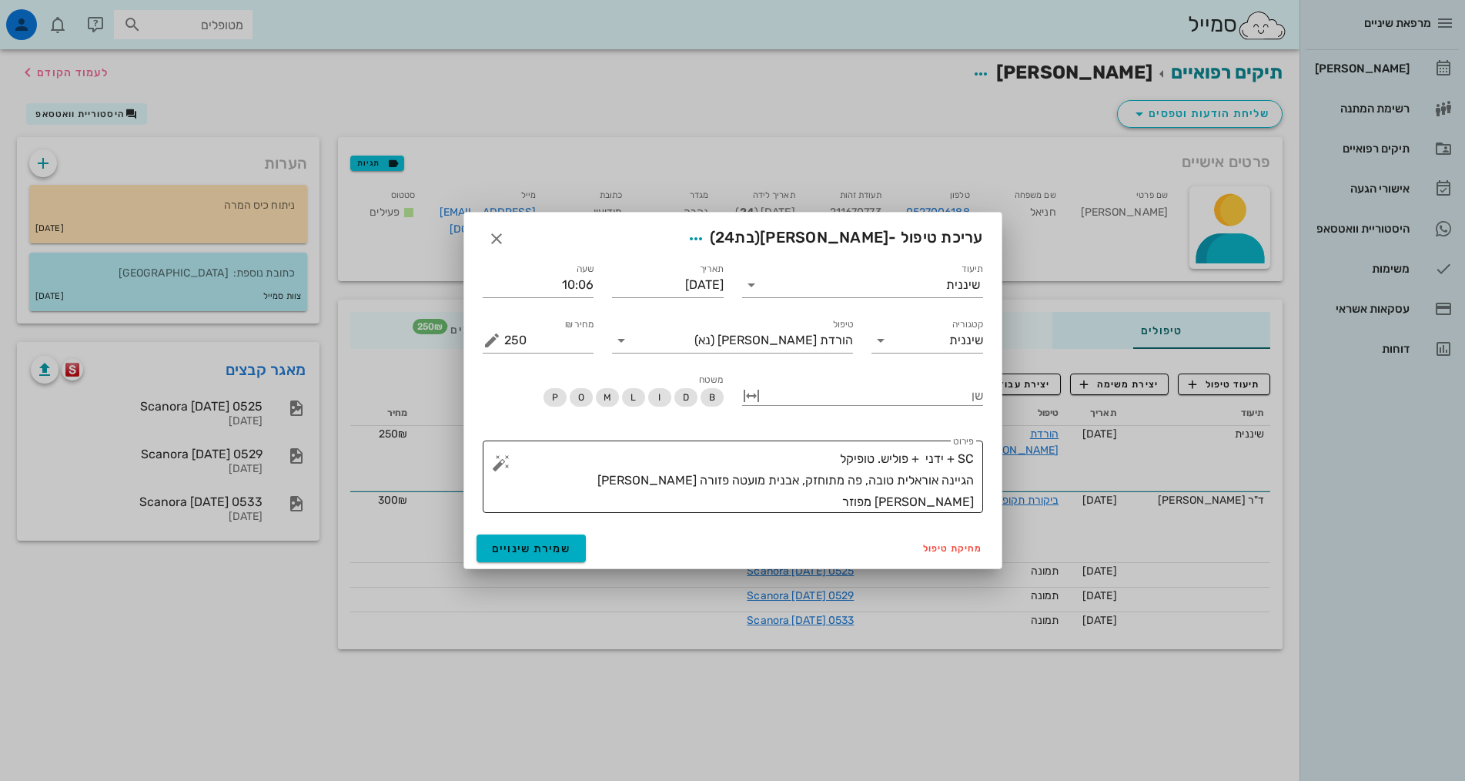
type textarea "SC + ידני + פוליש. טופיקל הגיינה אוראלית טובה, פה מתוחזק, אבנית מועטה פזורה ובל…"
drag, startPoint x: 802, startPoint y: 503, endPoint x: 1121, endPoint y: 357, distance: 351.2
click at [1121, 357] on div "מרפאת שיניים יומן מרפאה רשימת המתנה תיקים רפואיים אישורי הגעה 1 היסטוריית וואטס…" at bounding box center [732, 390] width 1465 height 781
click at [500, 238] on icon "button" at bounding box center [496, 238] width 18 height 18
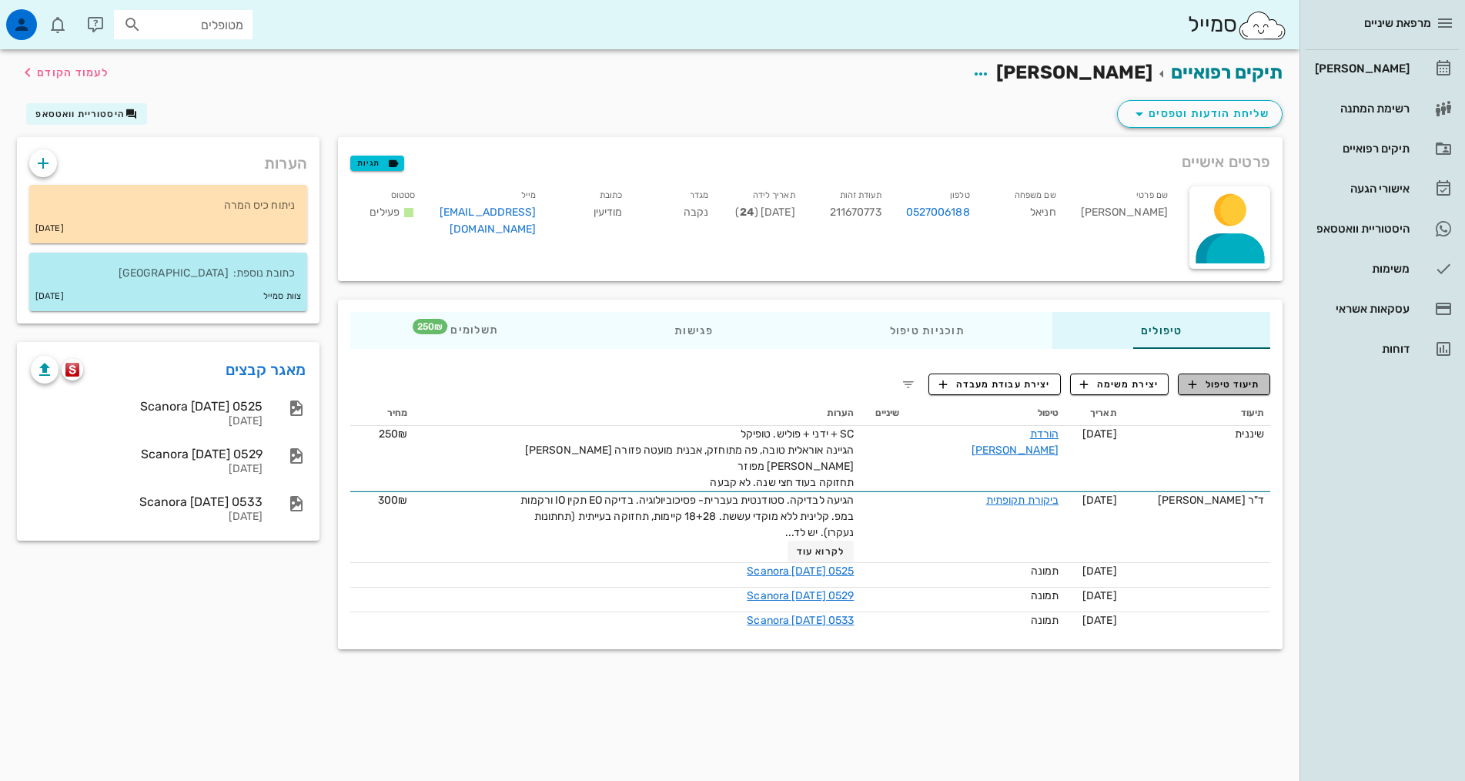
click at [1254, 381] on span "תיעוד טיפול" at bounding box center [1225, 384] width 72 height 14
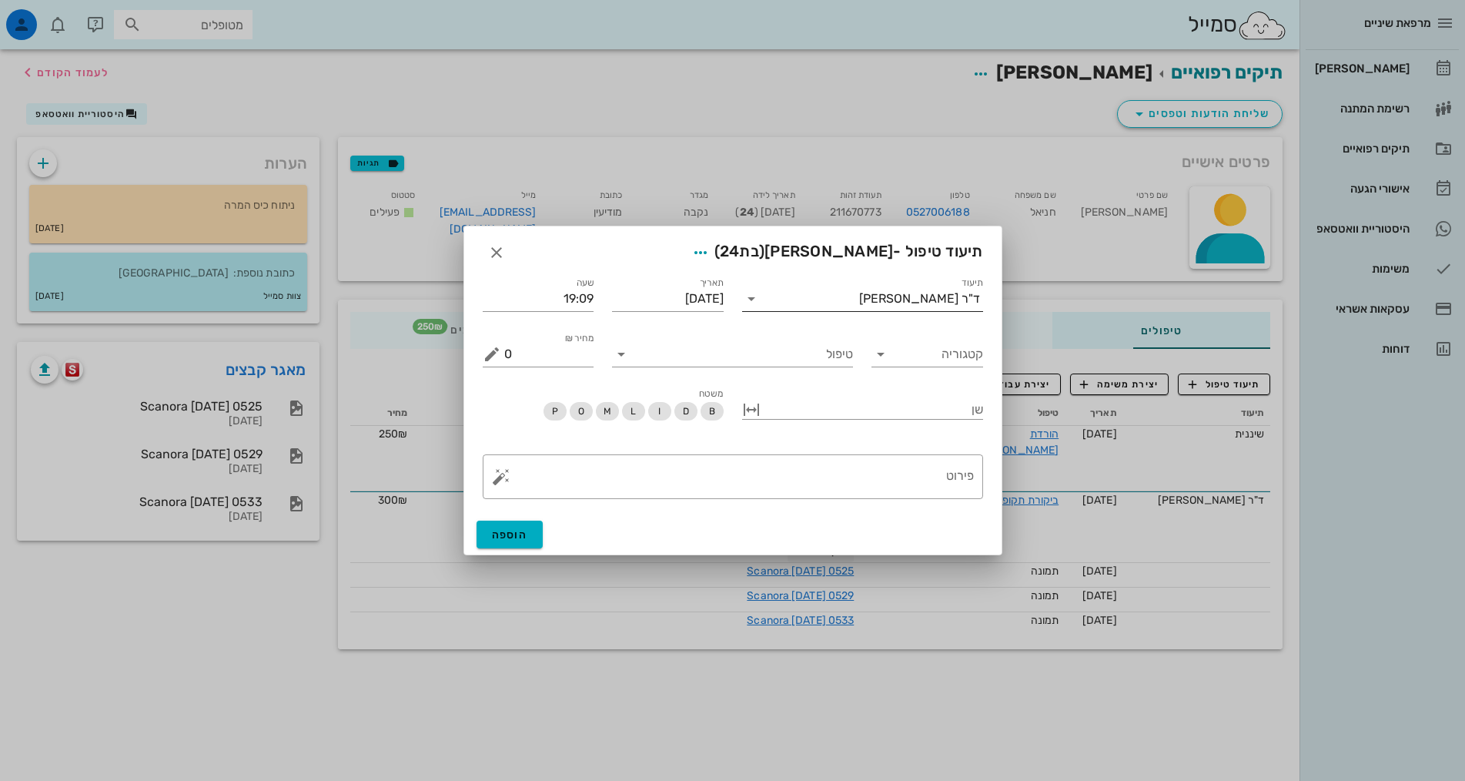
click at [916, 303] on div "ד"ר [PERSON_NAME]" at bounding box center [919, 299] width 121 height 14
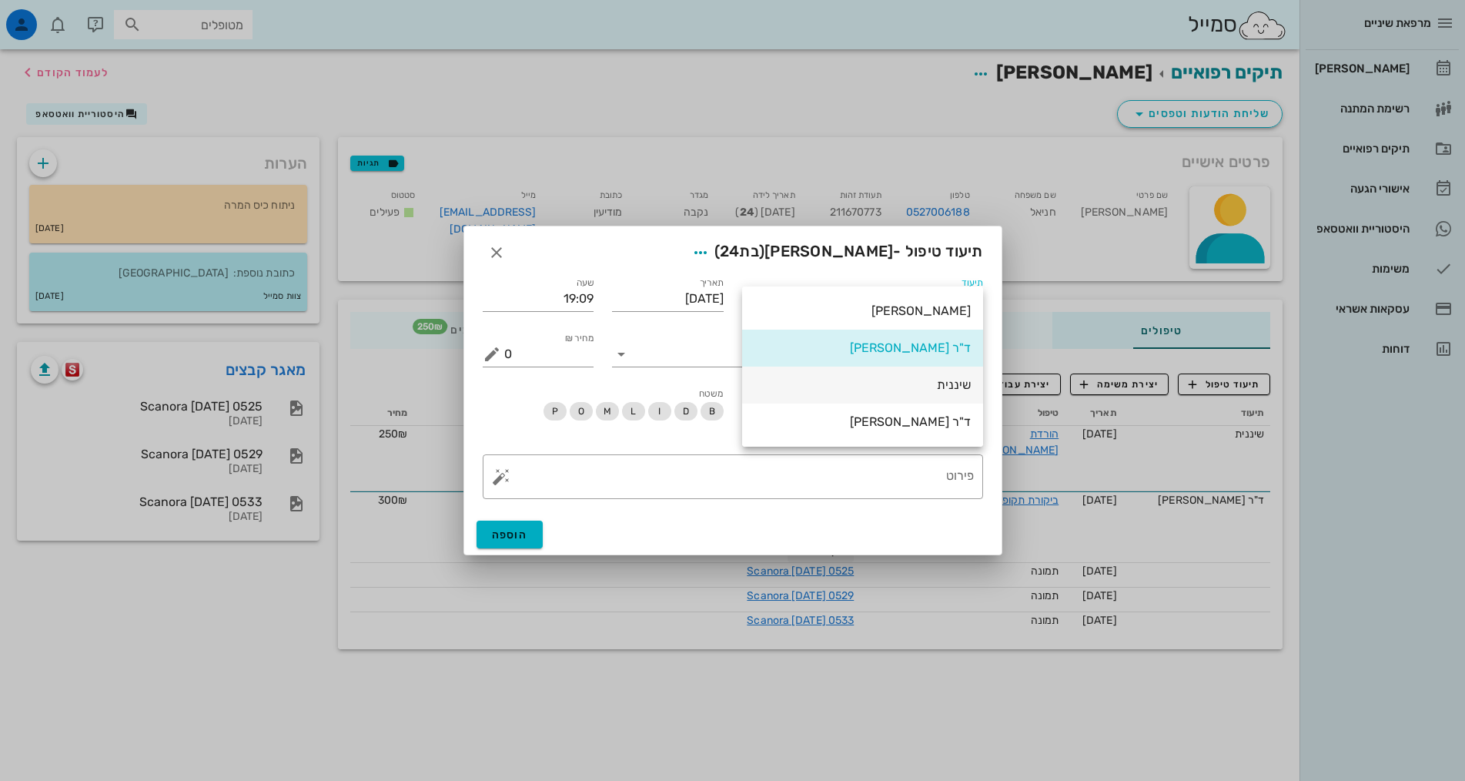
click at [955, 380] on div "שיננית" at bounding box center [863, 384] width 216 height 15
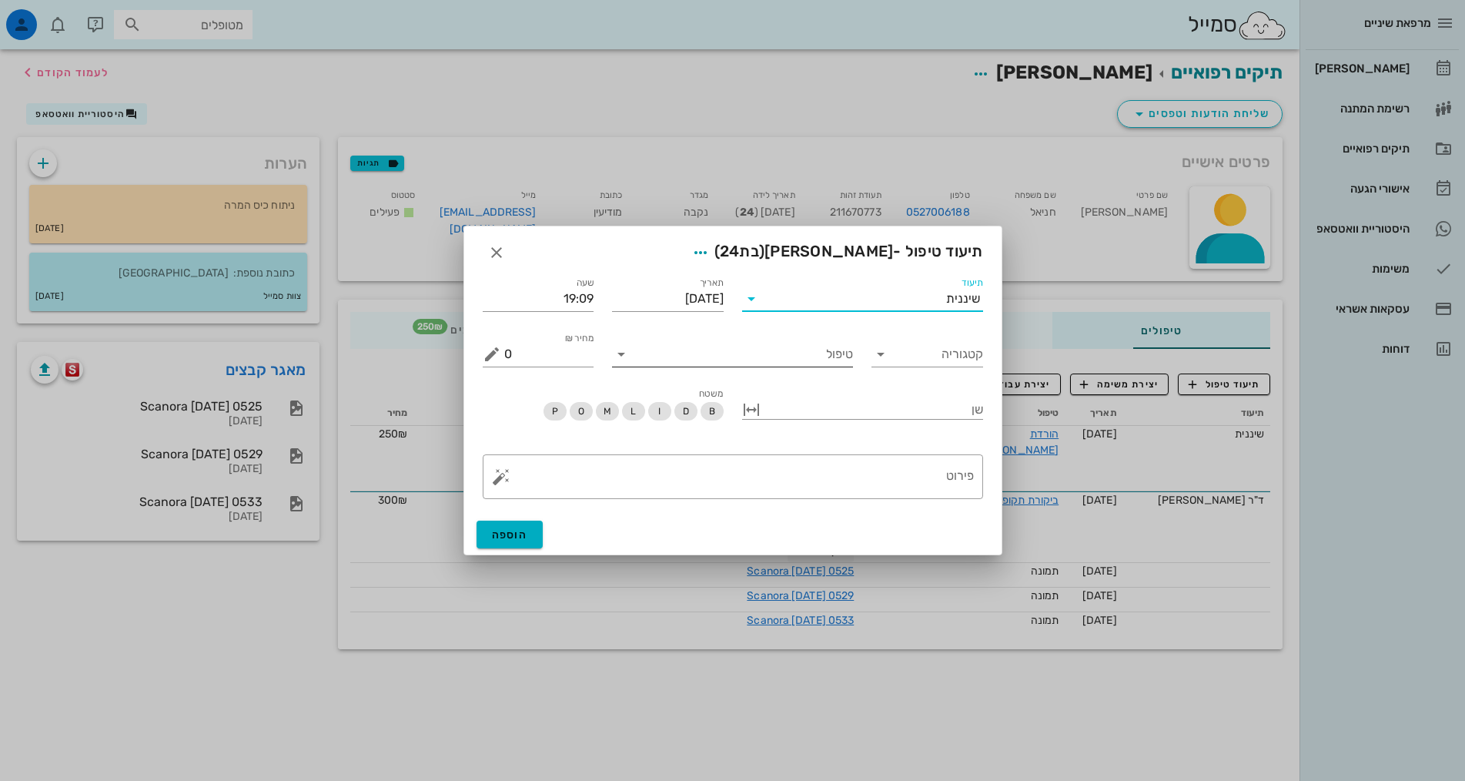
drag, startPoint x: 823, startPoint y: 356, endPoint x: 854, endPoint y: 368, distance: 33.2
click at [824, 356] on input "טיפול" at bounding box center [743, 354] width 219 height 25
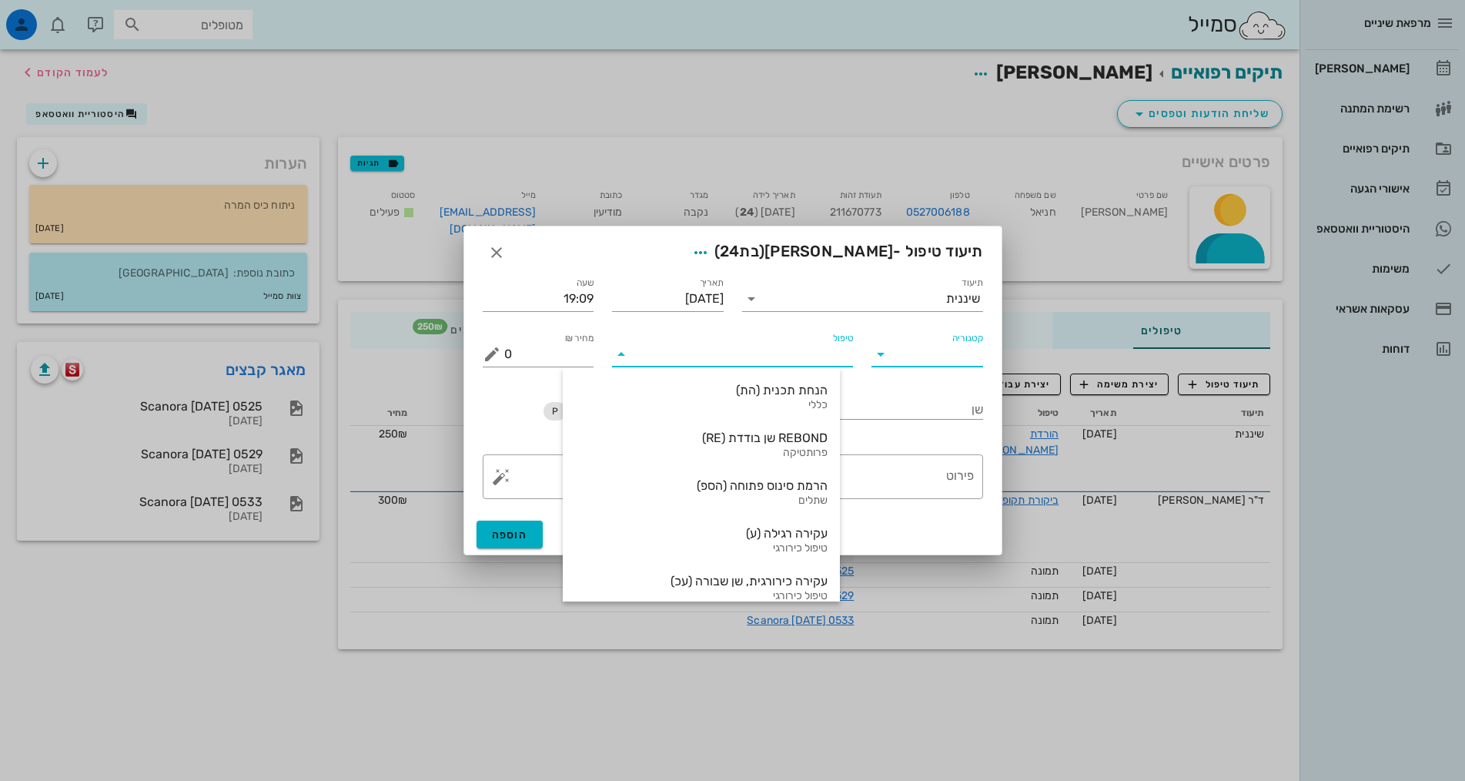
click at [935, 364] on input "קטגוריה" at bounding box center [939, 354] width 87 height 25
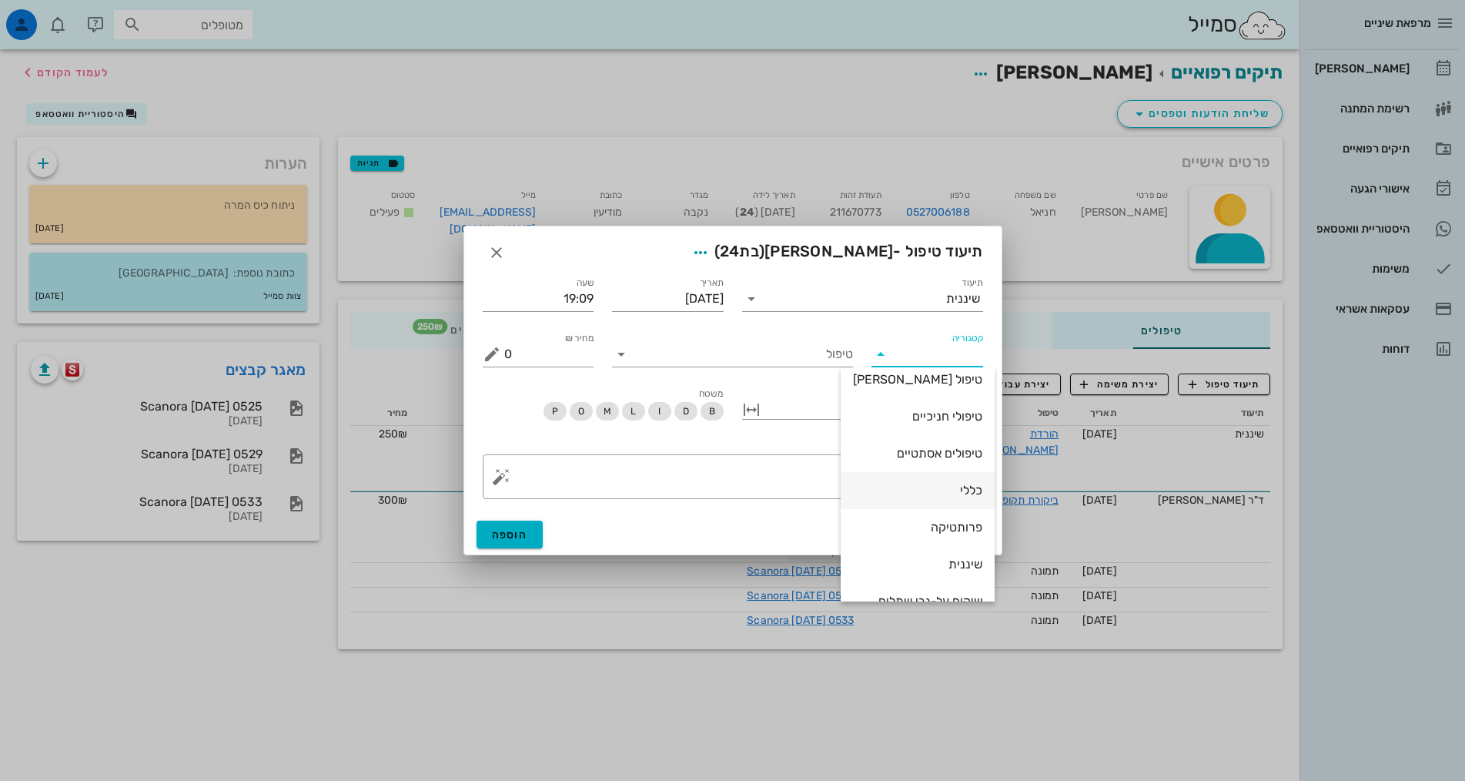
scroll to position [148, 0]
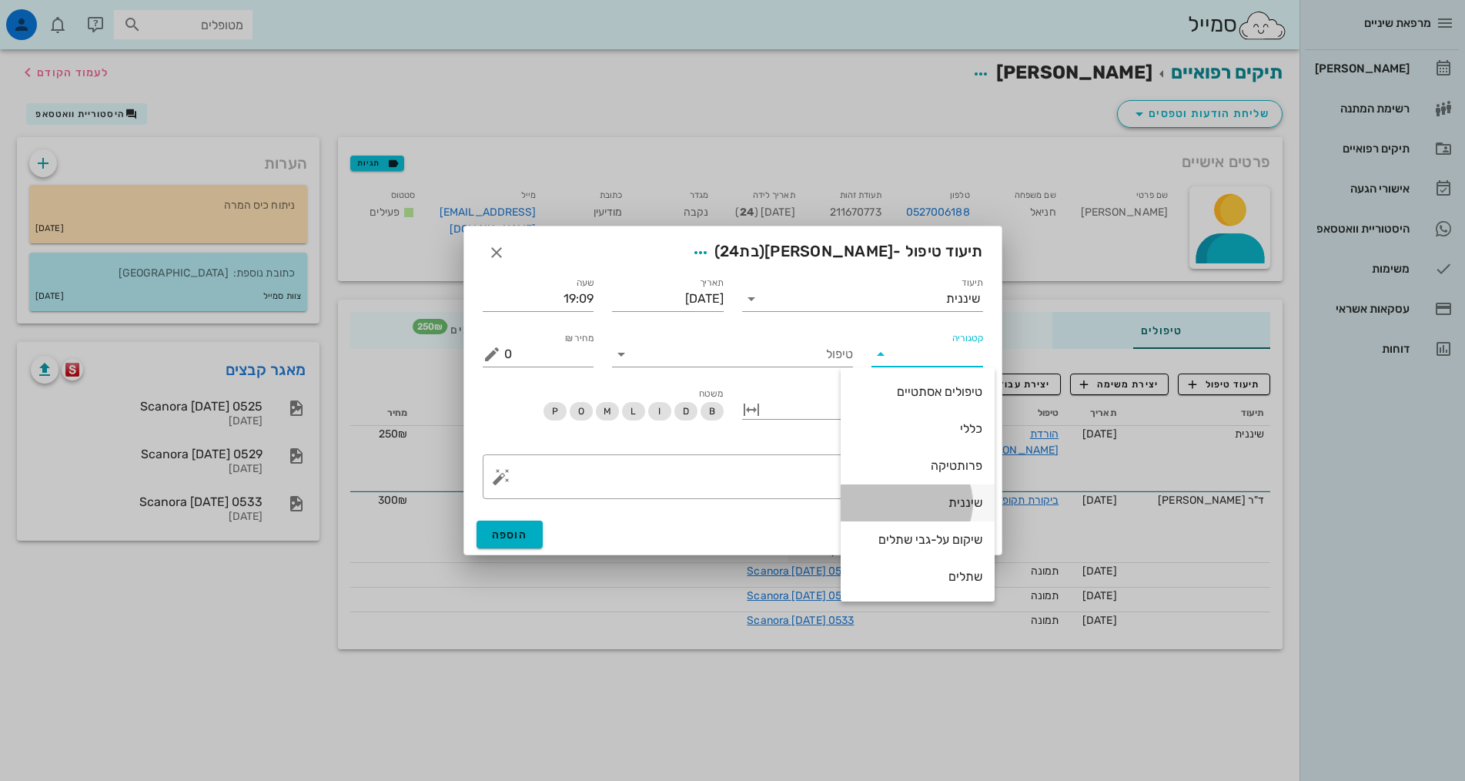
click at [950, 507] on div "שיננית" at bounding box center [917, 502] width 129 height 15
type input "שיננית"
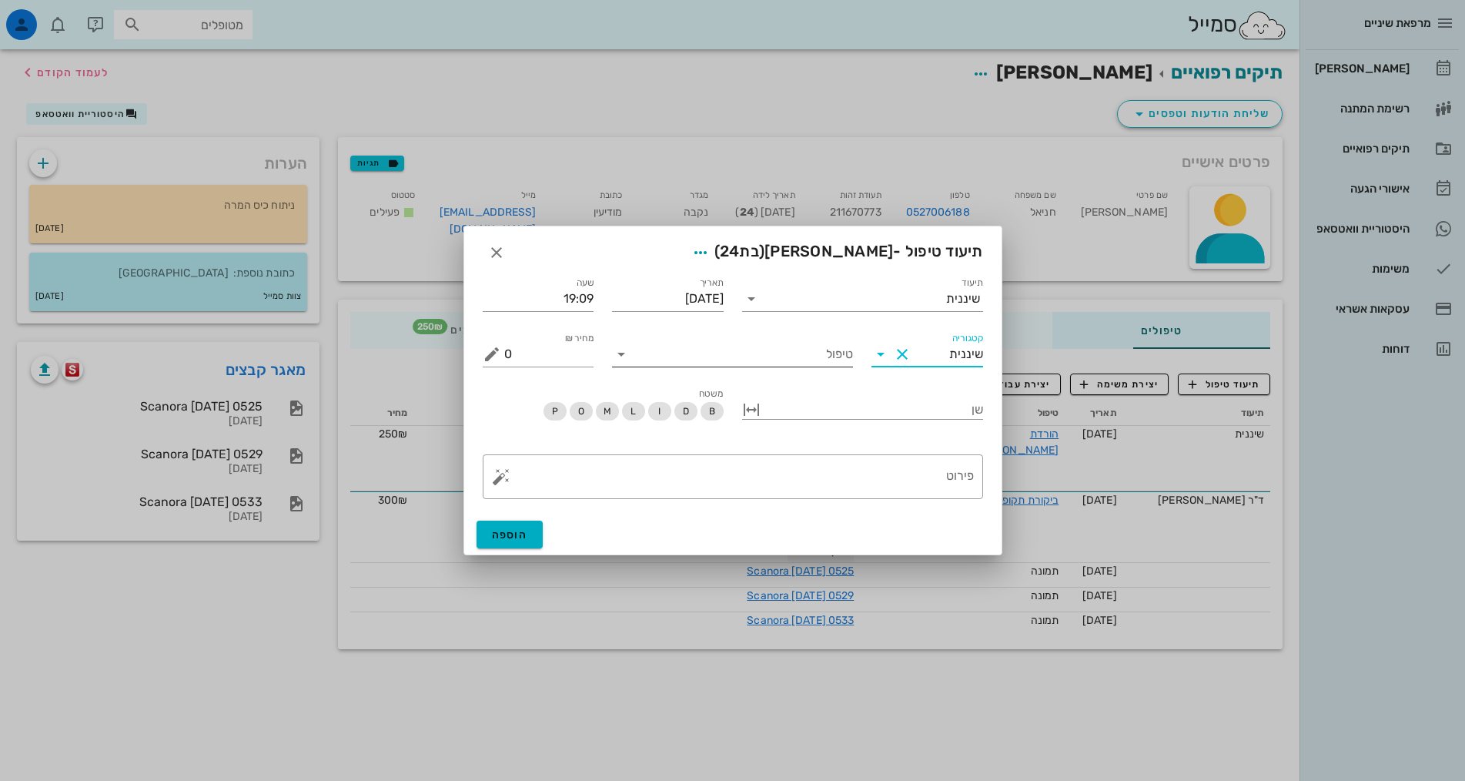
click at [832, 355] on input "טיפול" at bounding box center [743, 354] width 219 height 25
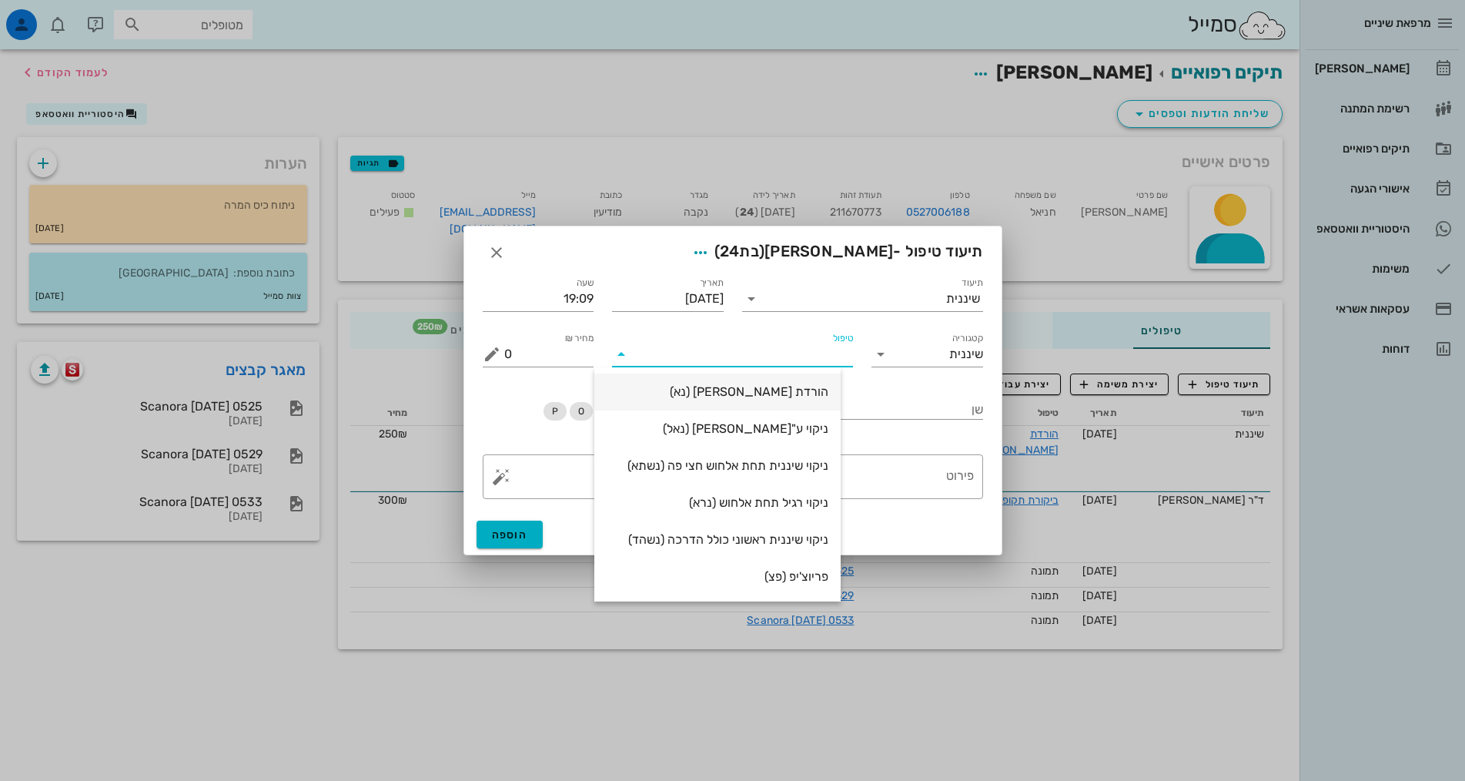
drag, startPoint x: 827, startPoint y: 392, endPoint x: 856, endPoint y: 468, distance: 81.7
click at [828, 393] on div "הורדת אבן (נא)" at bounding box center [718, 391] width 222 height 15
type input "250"
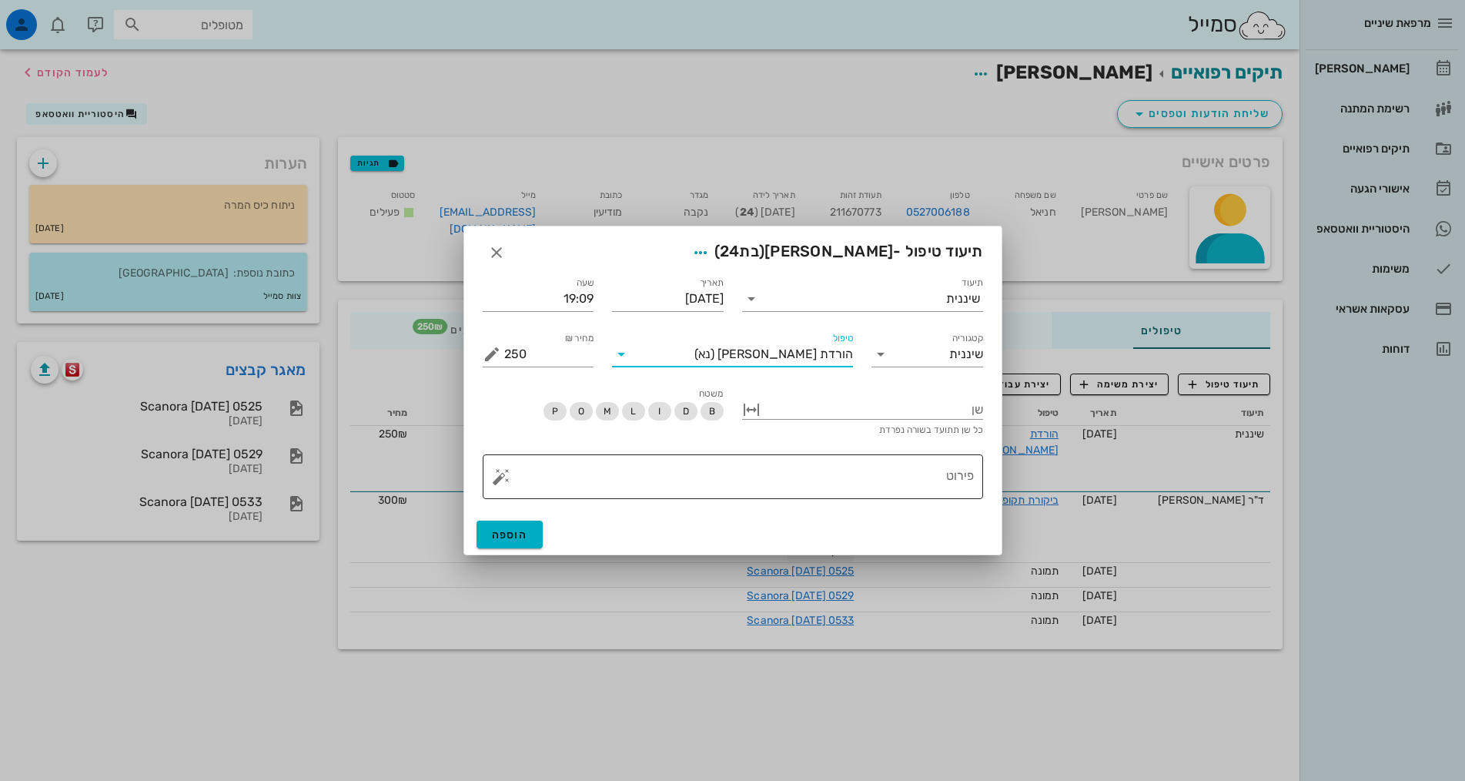
click at [869, 480] on textarea "פירוט" at bounding box center [739, 480] width 470 height 37
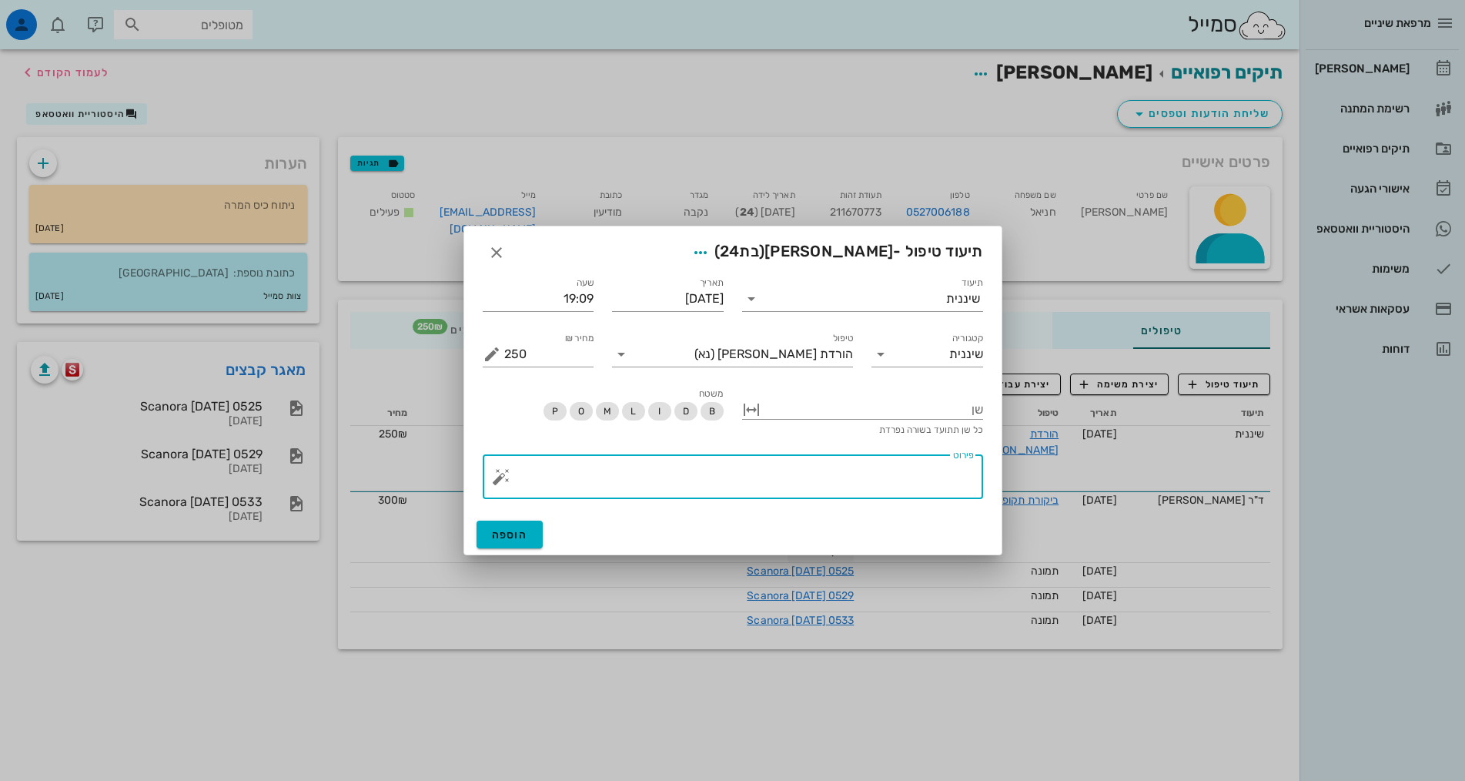
paste textarea "SC + ידני + פוליש. טופיקל הגיינה אוראלית טובה, פה מתוחזק, אבנית מועטה פזורה ובל…"
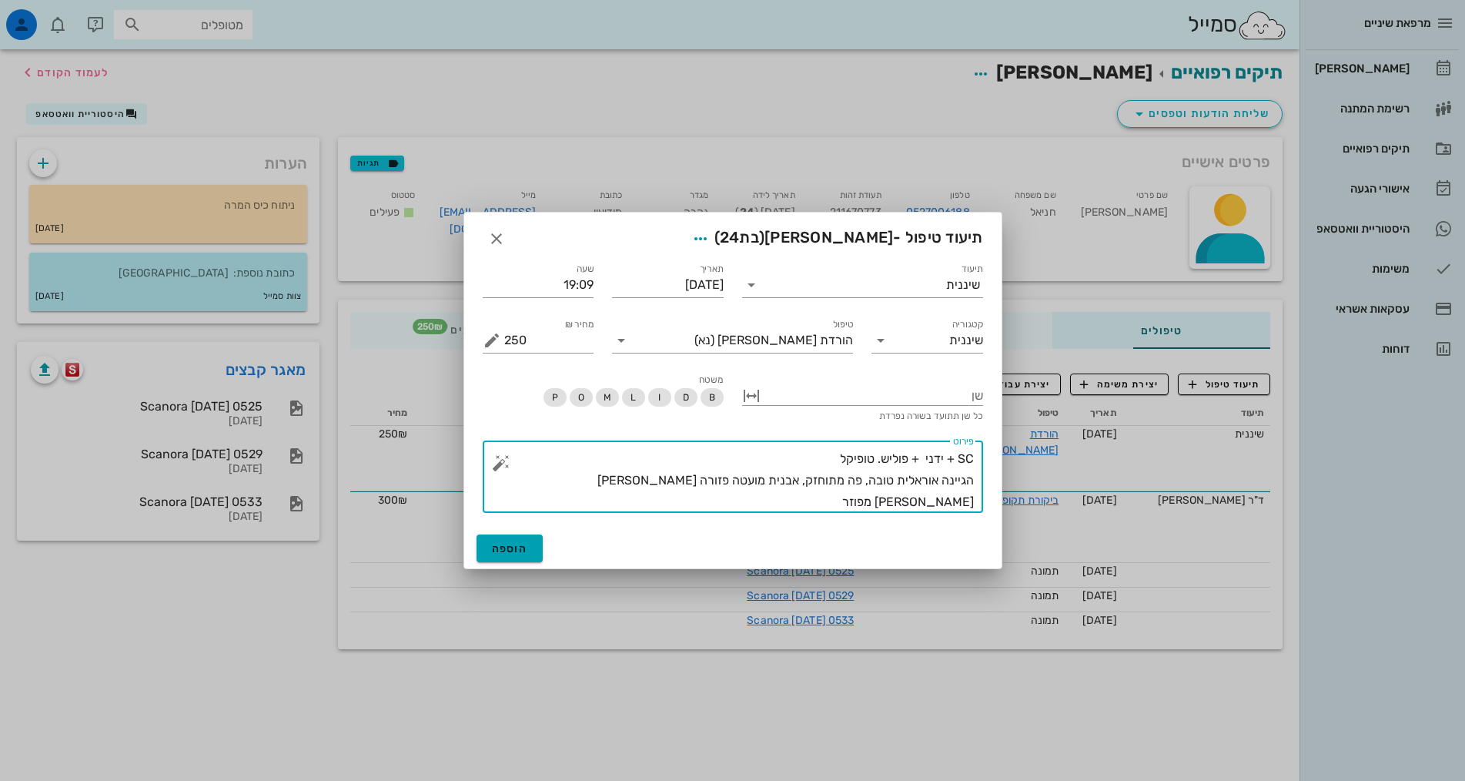
type textarea "SC + ידני + פוליש. טופיקל הגיינה אוראלית טובה, פה מתוחזק, אבנית מועטה פזורה ובל…"
click at [514, 553] on span "הוספה" at bounding box center [510, 548] width 36 height 13
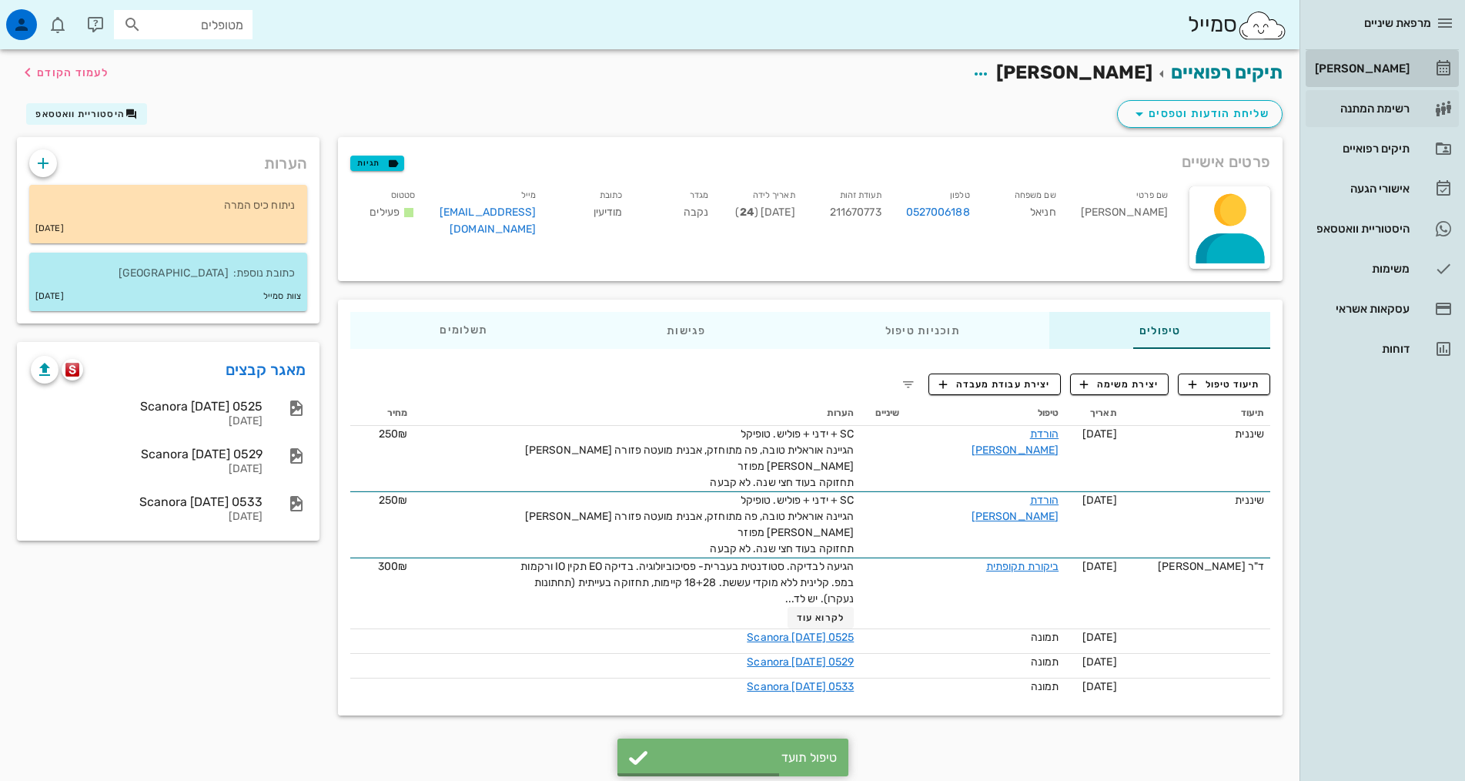
drag, startPoint x: 1393, startPoint y: 64, endPoint x: 1404, endPoint y: 112, distance: 48.9
click at [1394, 66] on div "[PERSON_NAME]" at bounding box center [1361, 68] width 98 height 12
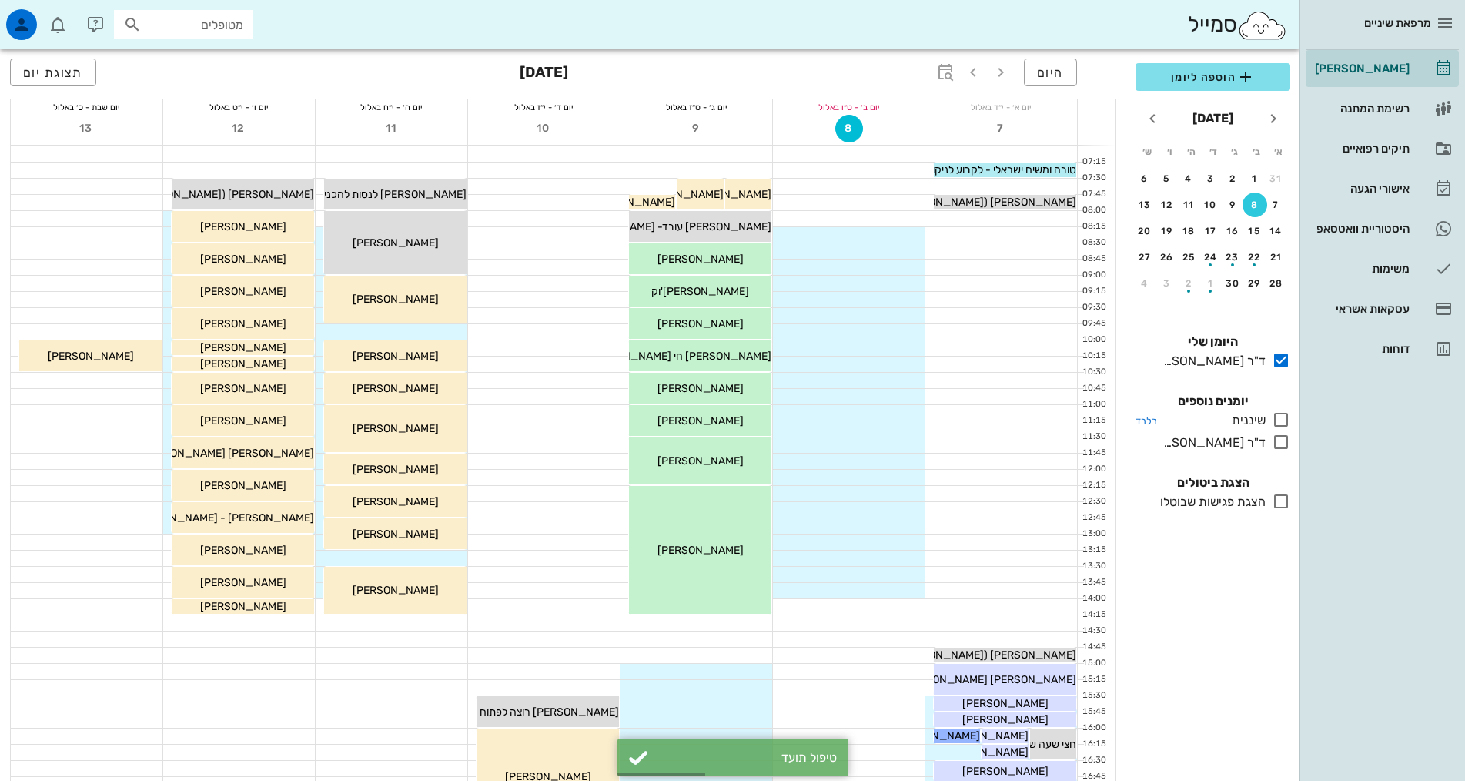
click at [1284, 419] on icon at bounding box center [1281, 419] width 18 height 18
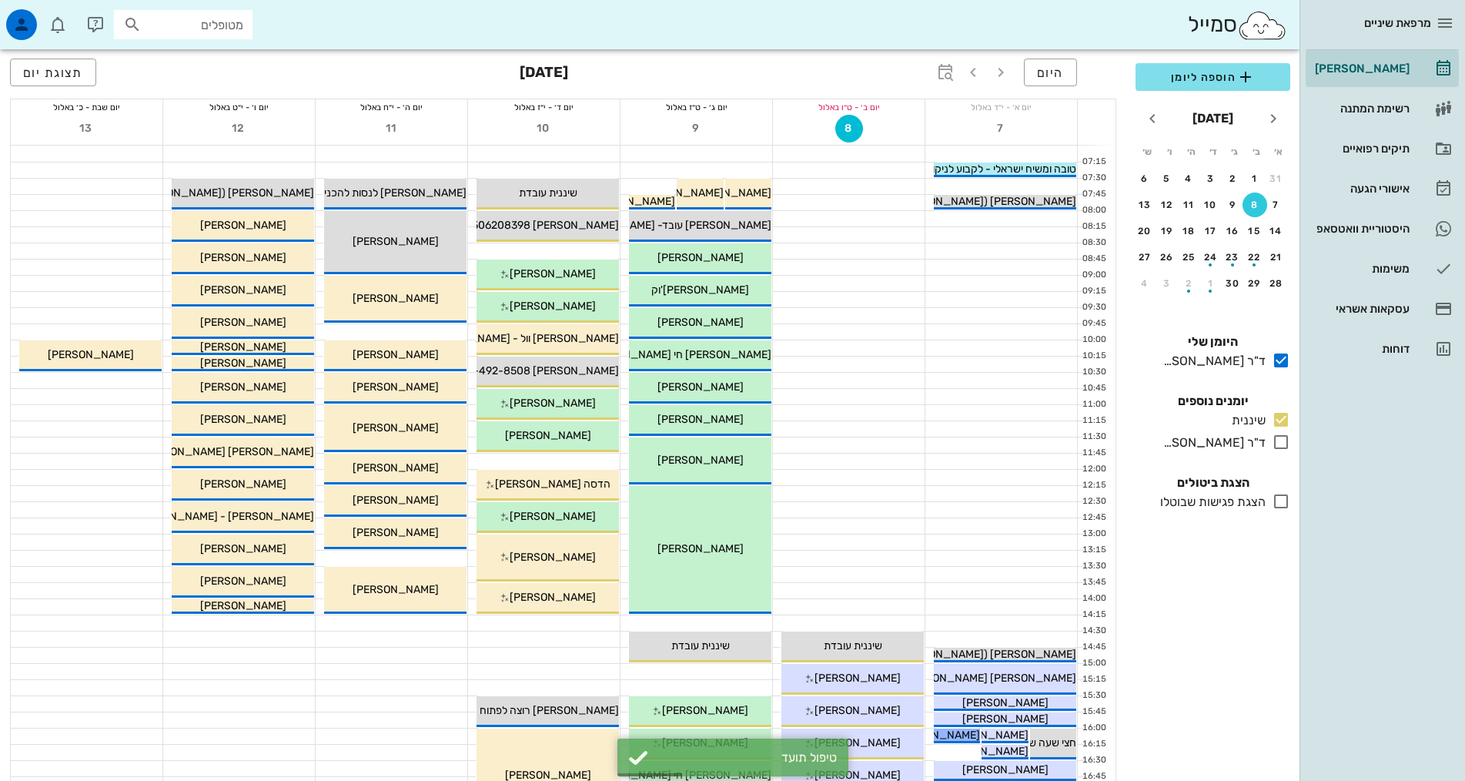
scroll to position [385, 0]
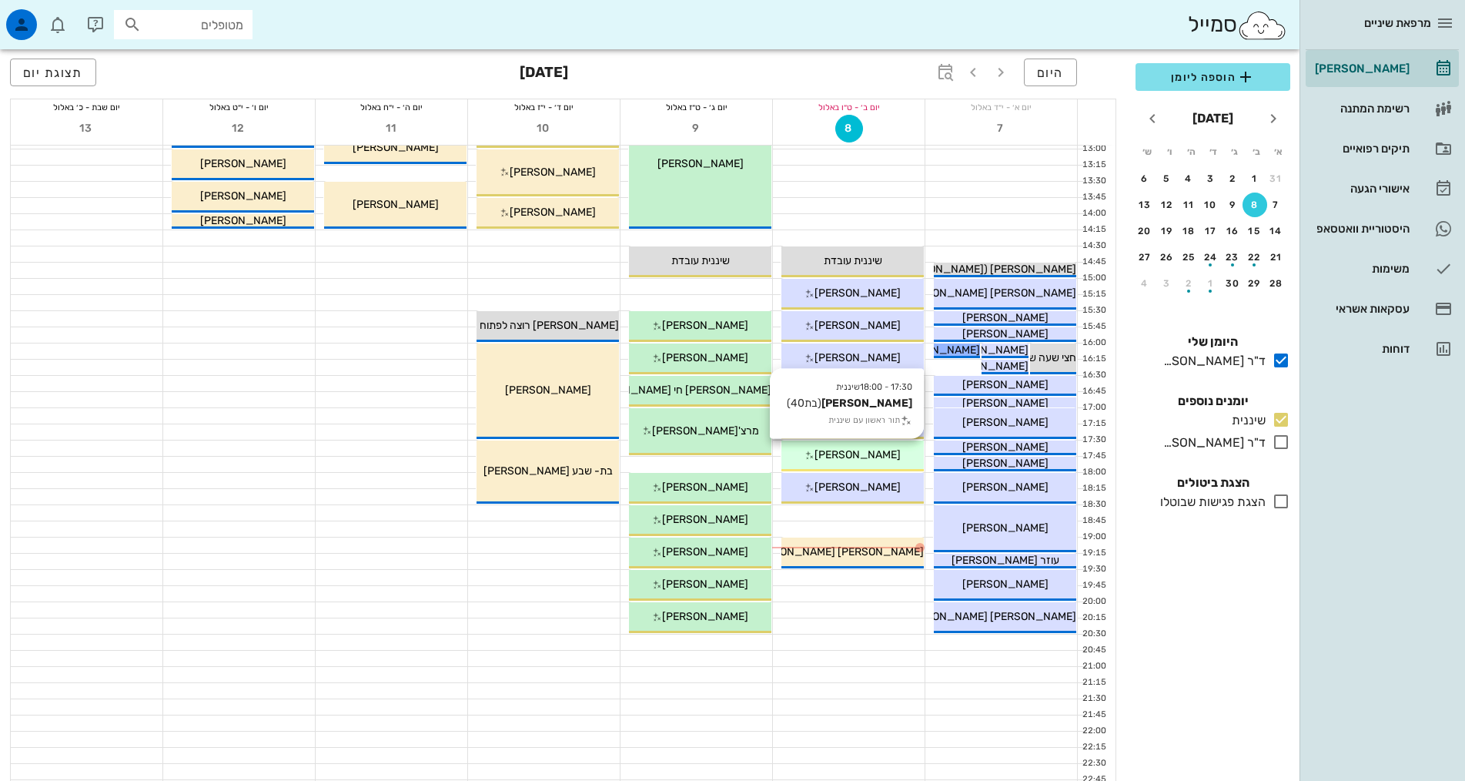
click at [876, 454] on span "[PERSON_NAME]" at bounding box center [858, 454] width 86 height 13
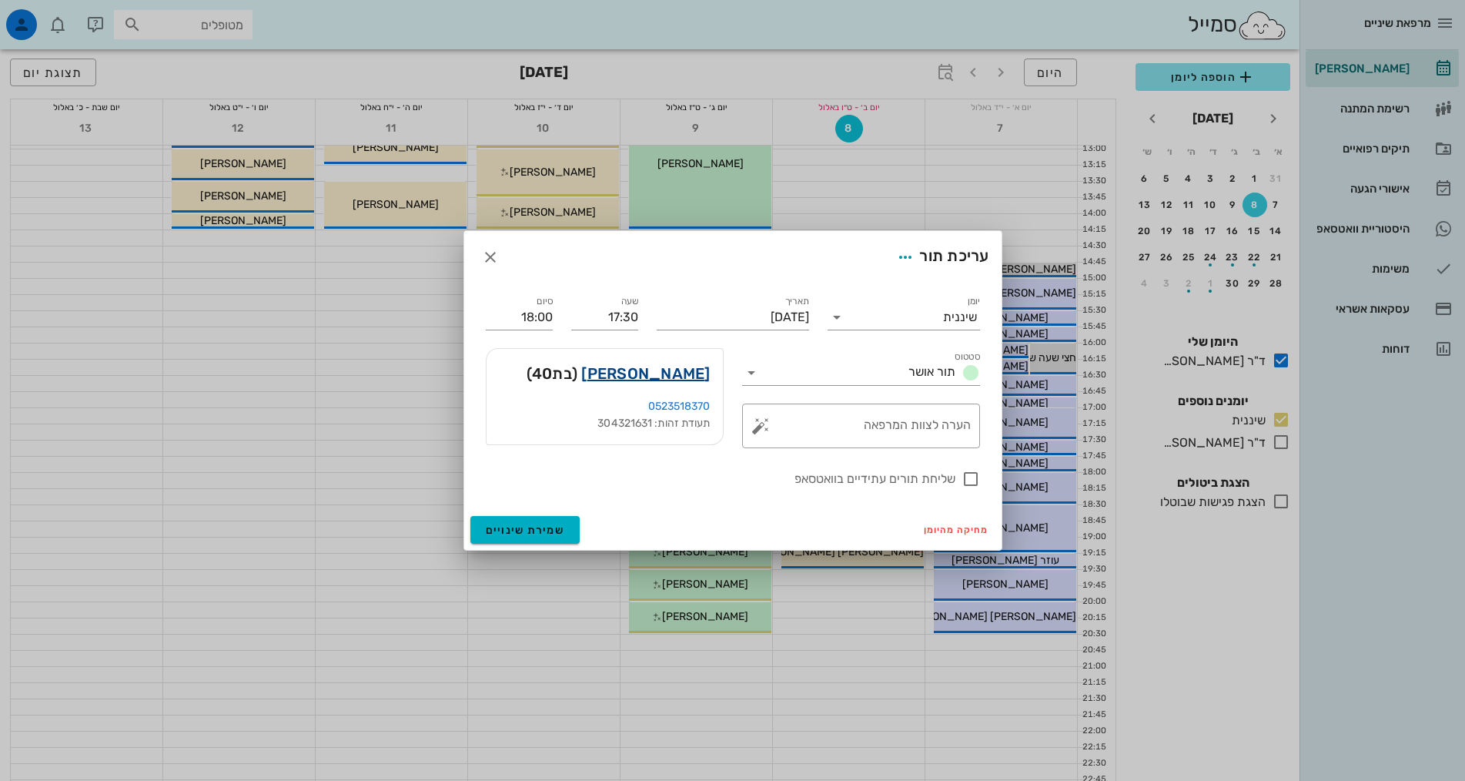
click at [675, 372] on link "[PERSON_NAME]" at bounding box center [645, 373] width 129 height 25
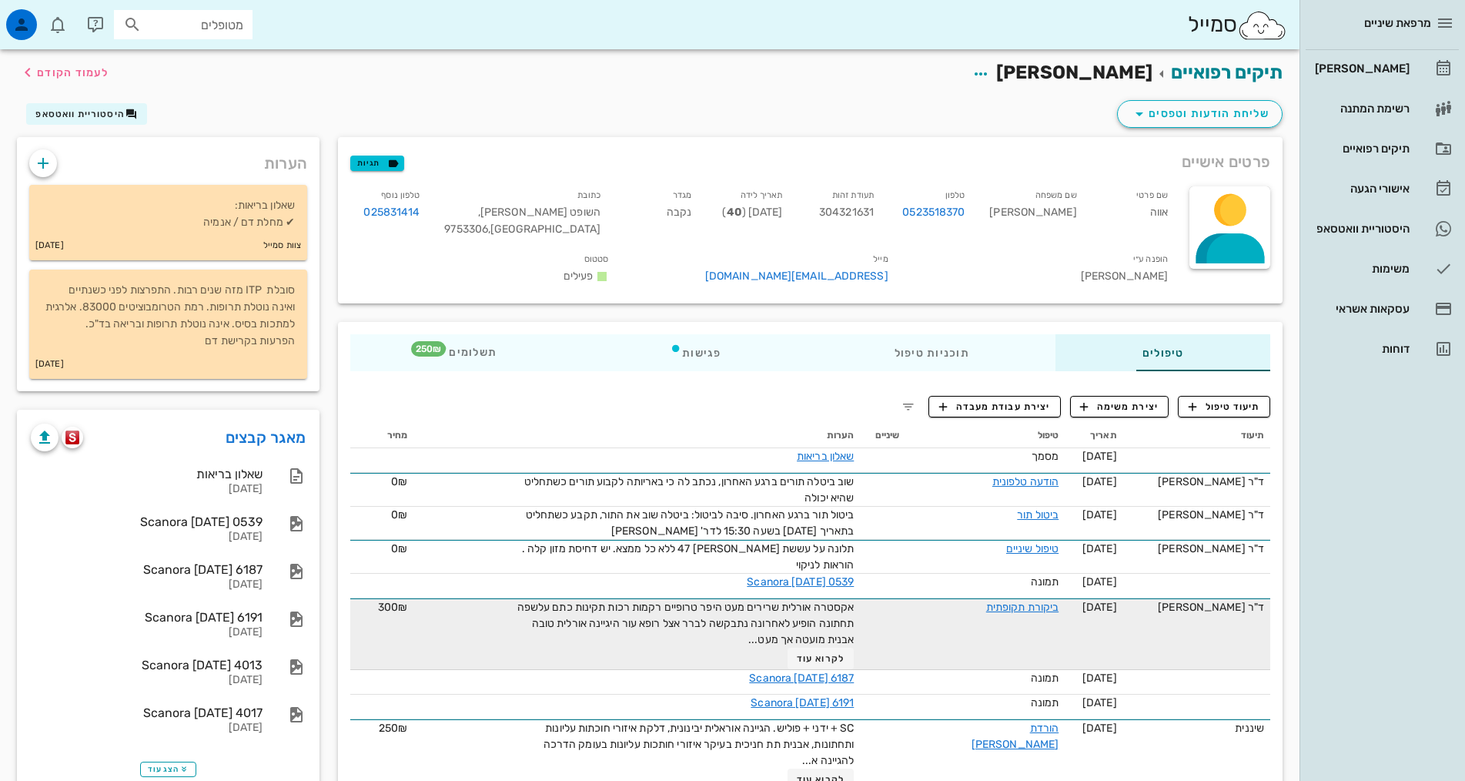
scroll to position [77, 0]
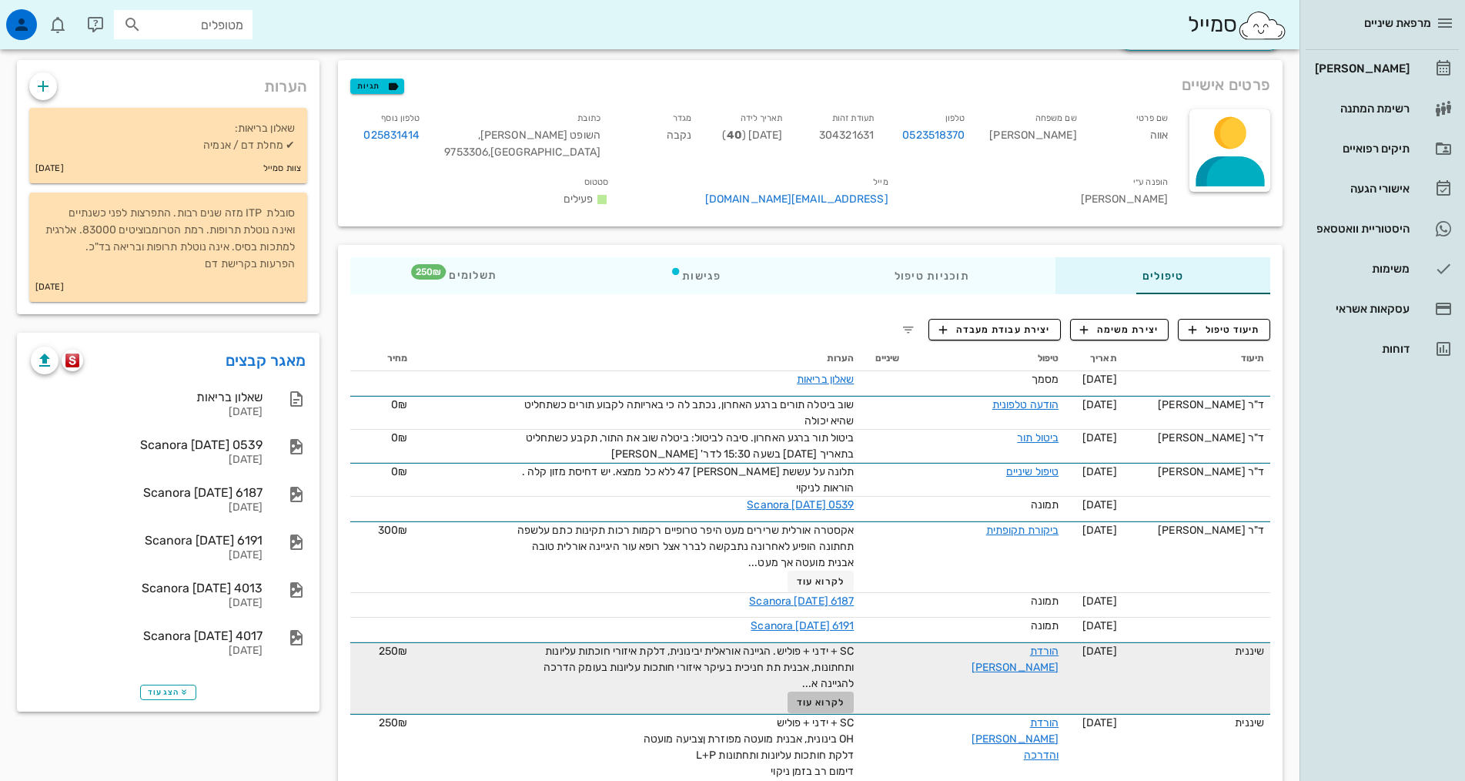
click at [797, 697] on span "לקרוא עוד" at bounding box center [821, 702] width 48 height 11
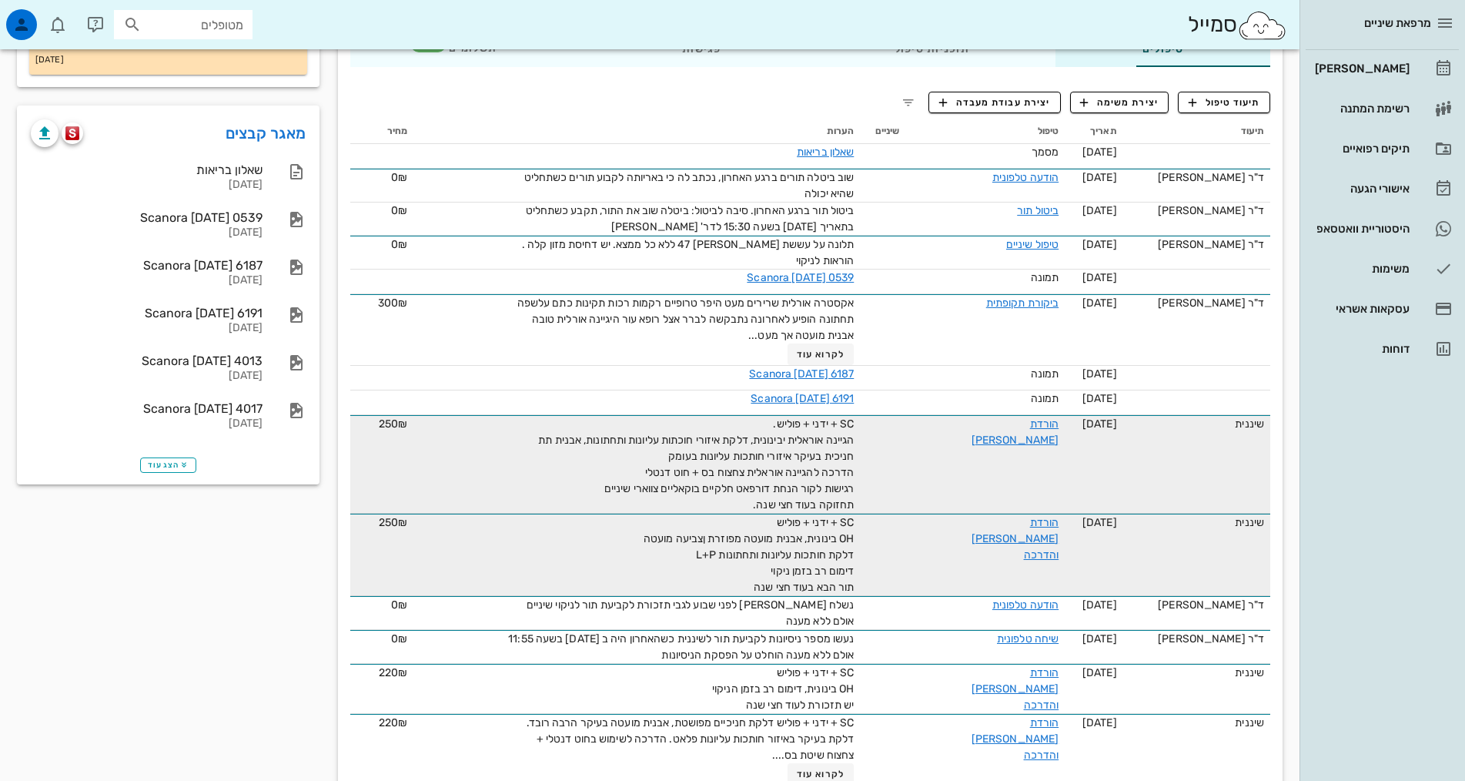
scroll to position [308, 0]
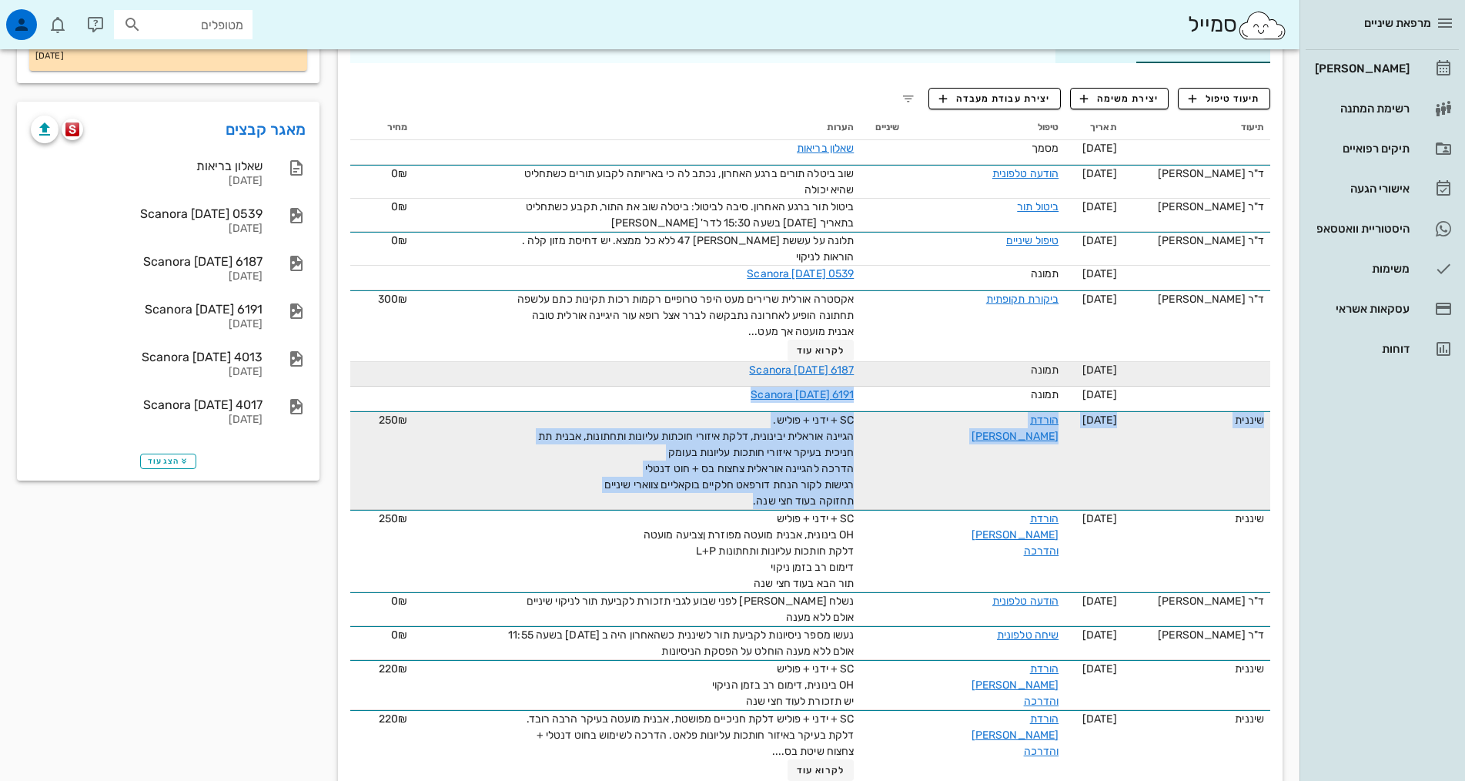
drag, startPoint x: 698, startPoint y: 489, endPoint x: 914, endPoint y: 376, distance: 243.5
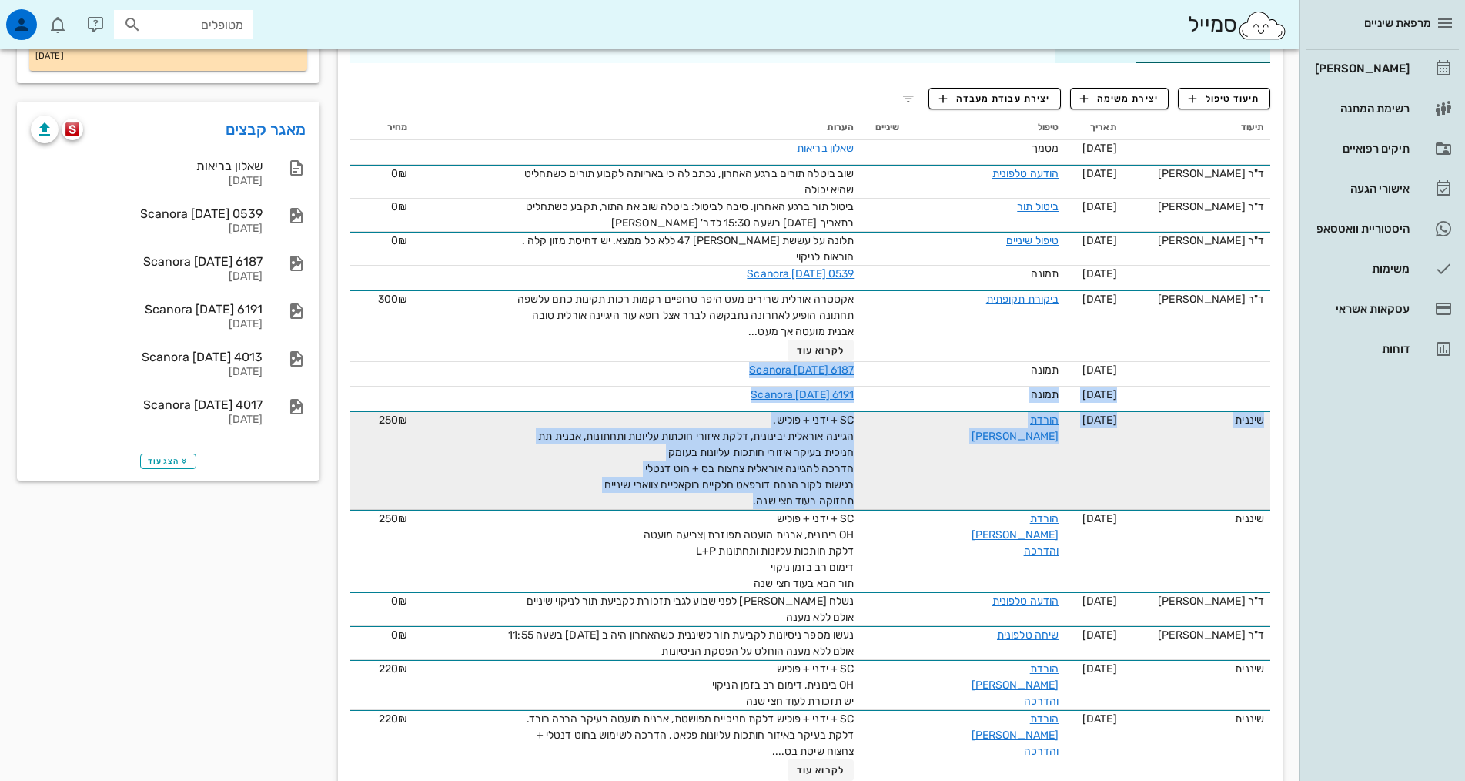
copy tbody "תמונה Scanora 20-09-22 6187 20-09-2022 תמונה Scanora 20-09-22 6191 שיננית 24-03…"
click at [804, 465] on span "SC + ידני + פוליש. הגיינה אוראלית יבינונית, דלקת איזורי חוכתות עליונות ותחתונות…" at bounding box center [696, 461] width 316 height 94
drag, startPoint x: 688, startPoint y: 487, endPoint x: 835, endPoint y: 424, distance: 160.1
click at [835, 424] on tr "שיננית 24-03-2021 הורדת אבן SC + ידני + פוליש. הגיינה אוראלית יבינונית, דלקת אי…" at bounding box center [810, 460] width 920 height 99
click at [789, 444] on span "SC + ידני + פוליש. הגיינה אוראלית יבינונית, דלקת איזורי חוכתות עליונות ותחתונות…" at bounding box center [696, 461] width 316 height 94
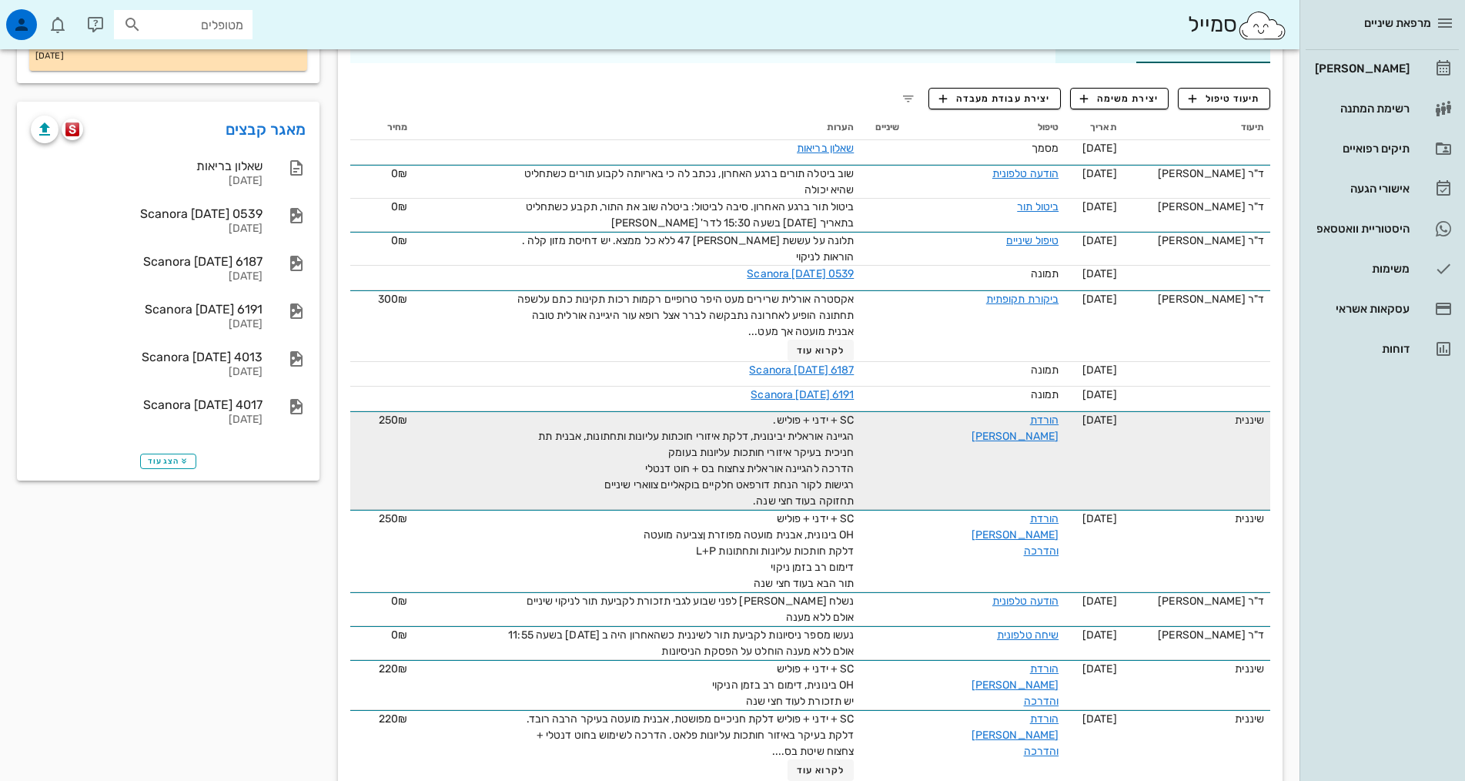
drag, startPoint x: 789, startPoint y: 444, endPoint x: 762, endPoint y: 469, distance: 37.1
click at [783, 467] on div "SC + ידני + פוליש. הגיינה אוראלית יבינונית, דלקת איזורי חוכתות עליונות ותחתונות…" at bounding box center [680, 460] width 347 height 97
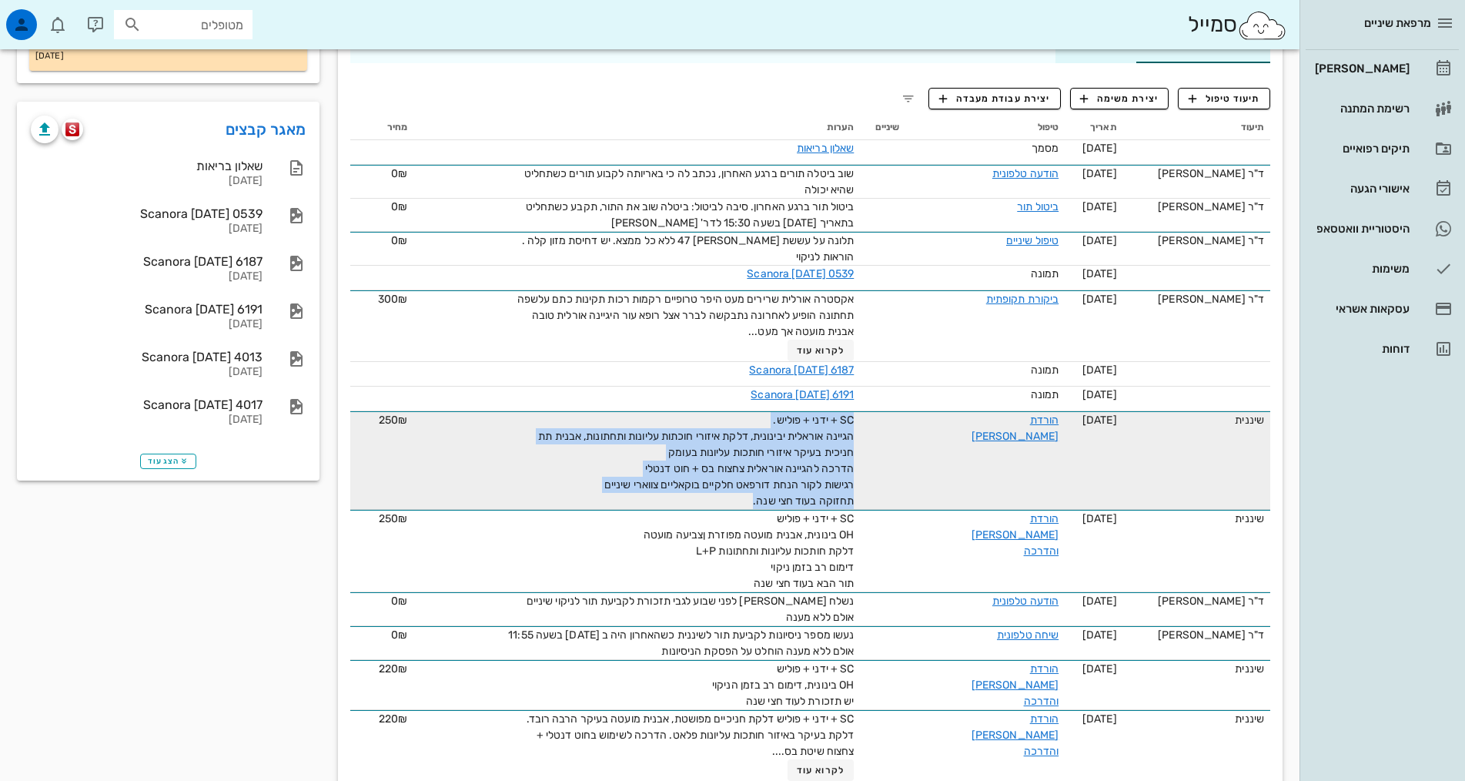
drag, startPoint x: 699, startPoint y: 488, endPoint x: 819, endPoint y: 408, distance: 143.7
click at [819, 411] on td "SC + ידני + פוליש. הגיינה אוראלית יבינונית, דלקת איזורי חוכתות עליונות ותחתונות…" at bounding box center [637, 460] width 447 height 99
copy span "SC + ידני + פוליש. הגיינה אוראלית יבינונית, דלקת איזורי חוכתות עליונות ותחתונות…"
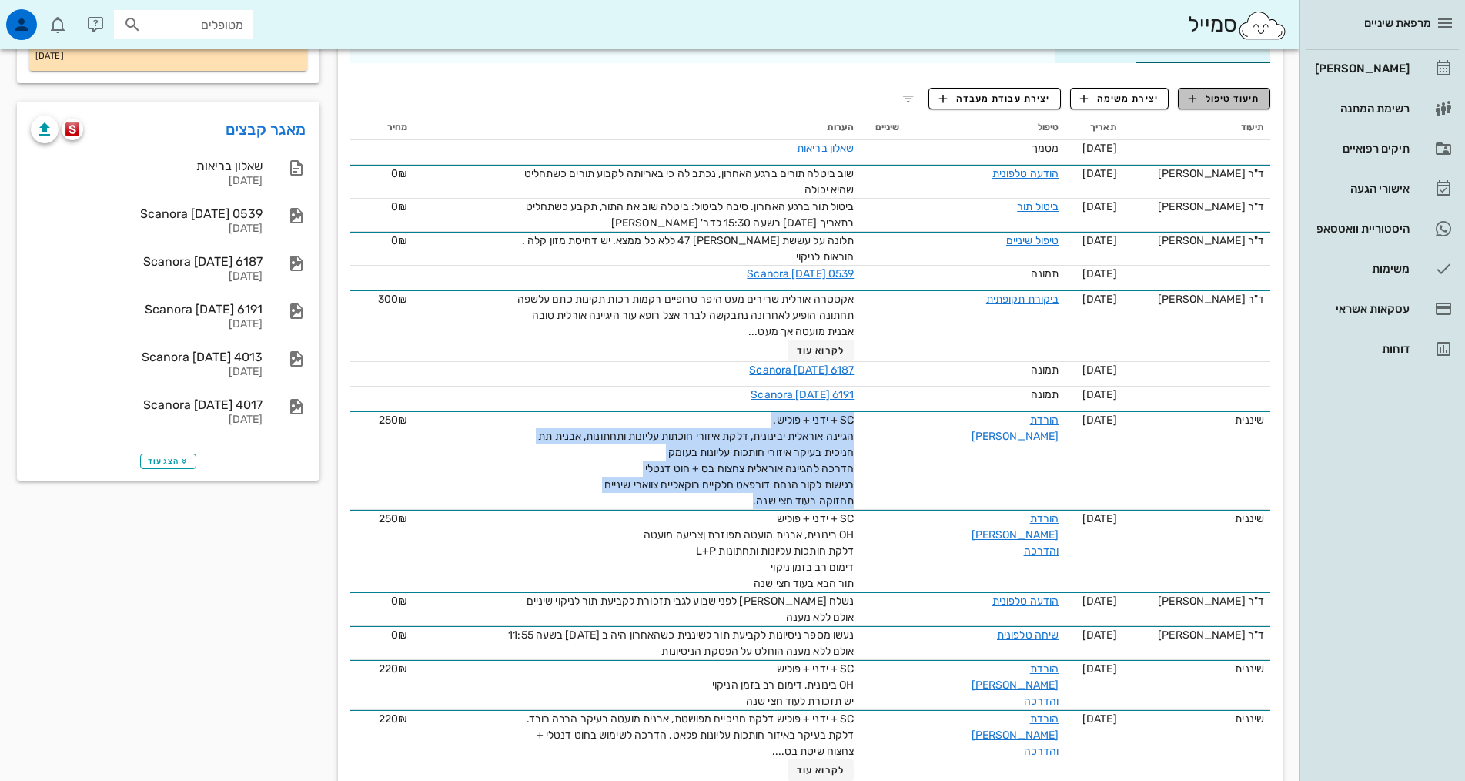
click at [1194, 100] on icon "button" at bounding box center [1193, 99] width 14 height 14
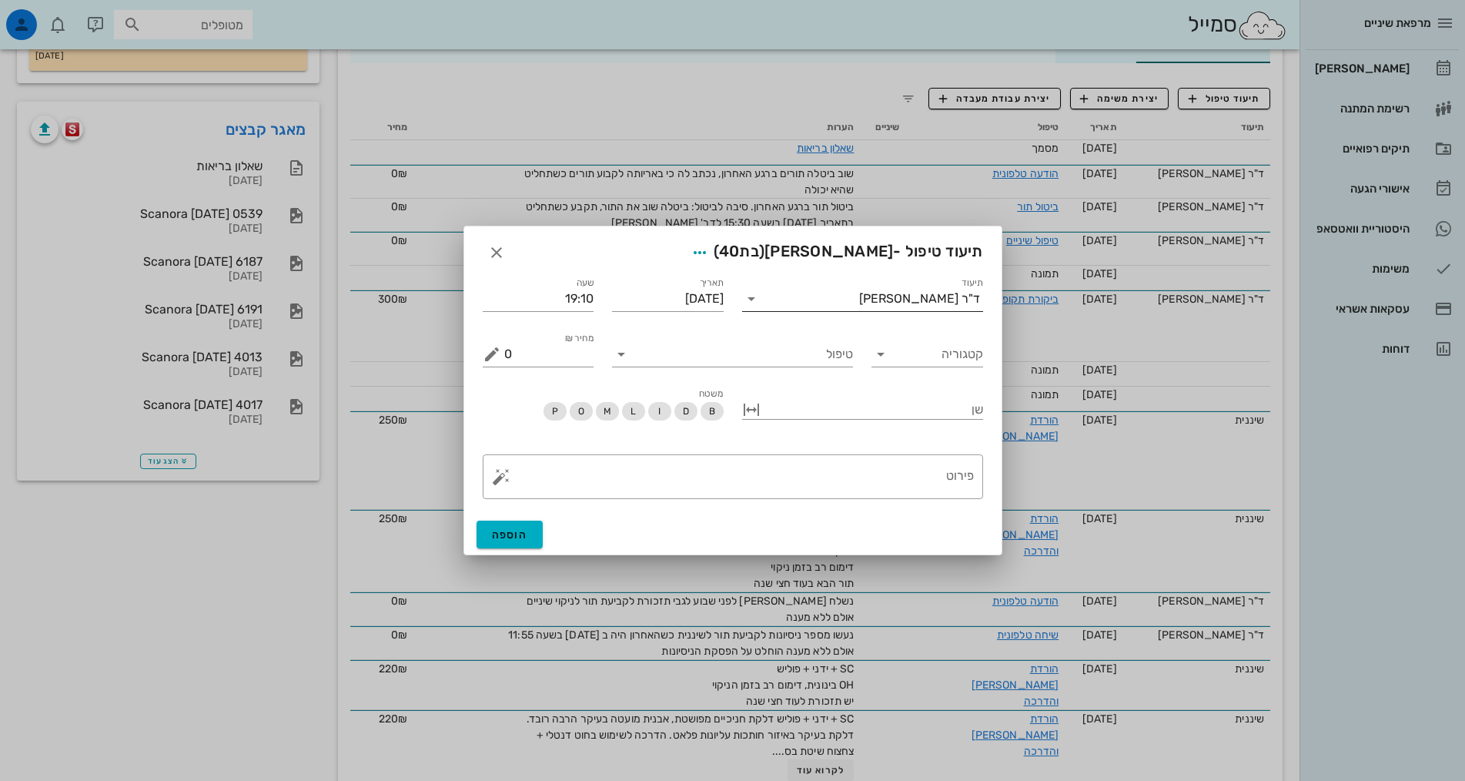
click at [917, 300] on div "ד"ר [PERSON_NAME]" at bounding box center [919, 299] width 121 height 14
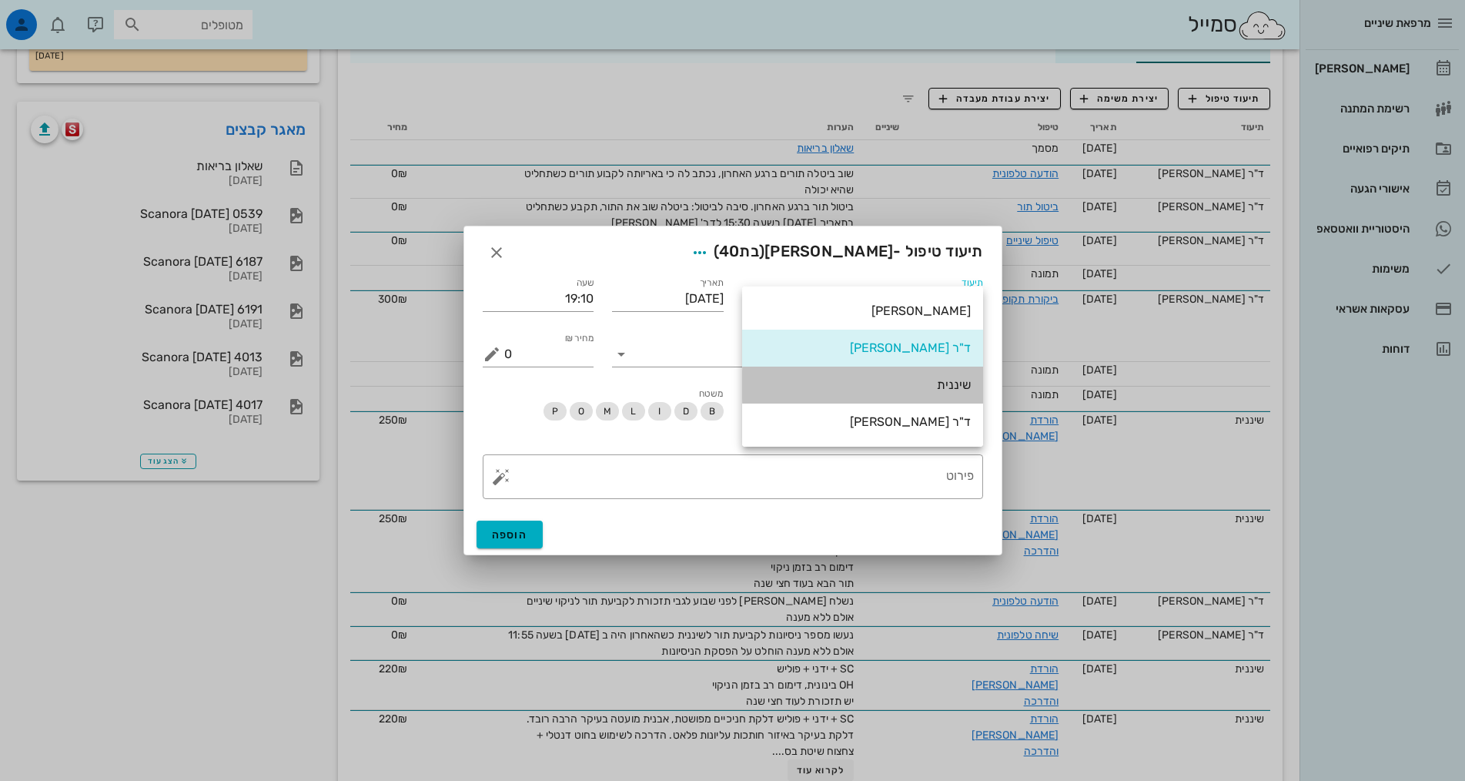
click at [936, 387] on div "שיננית" at bounding box center [863, 384] width 216 height 15
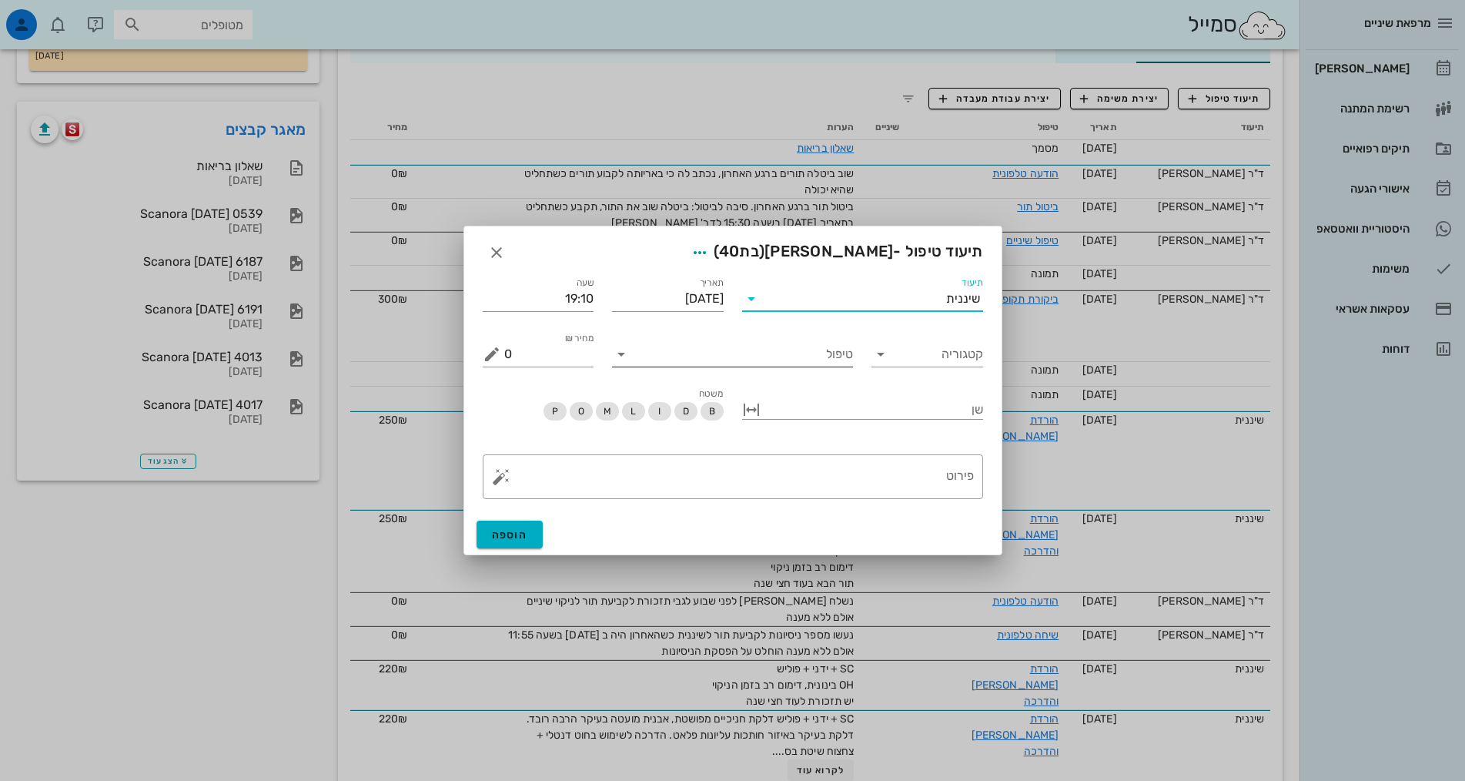
click at [836, 364] on input "טיפול" at bounding box center [743, 354] width 219 height 25
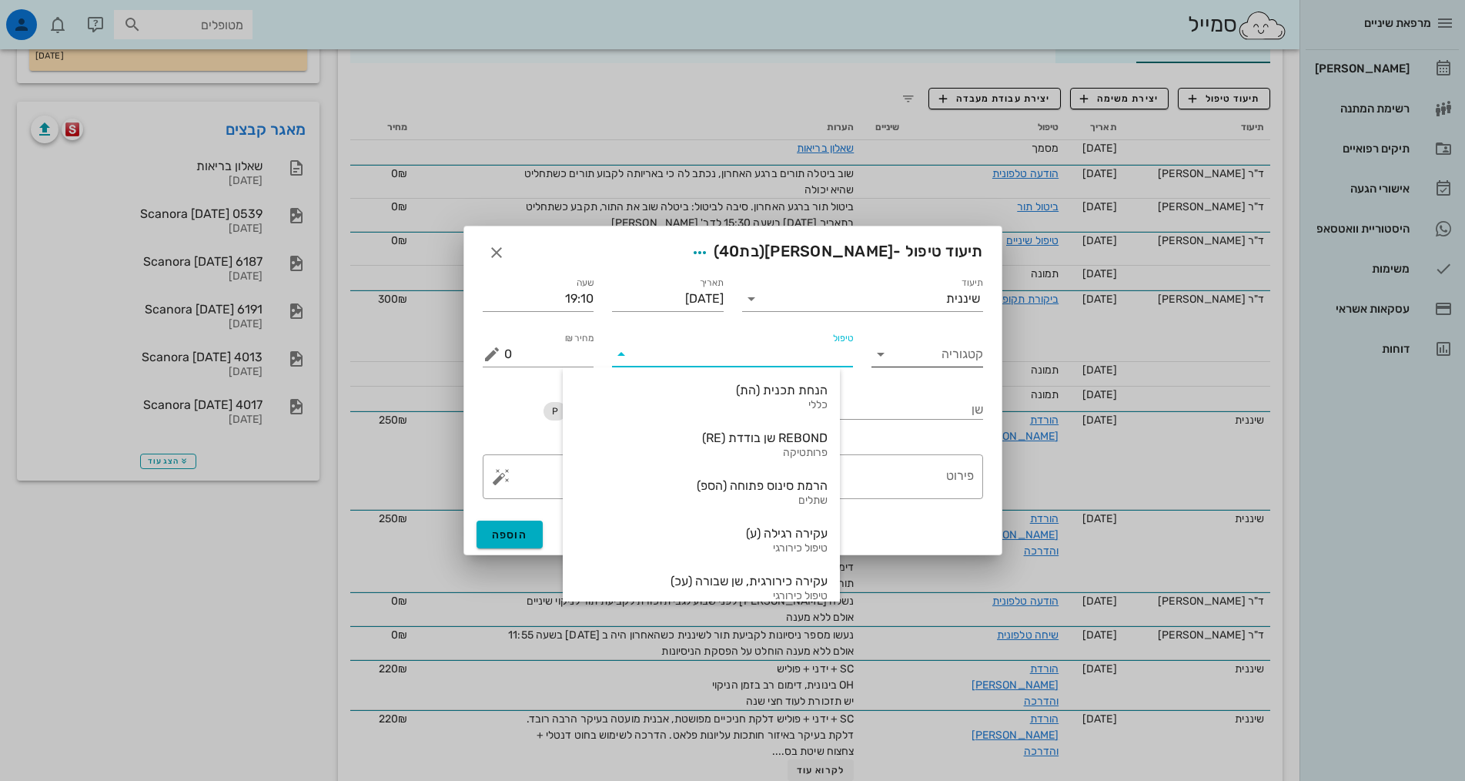
click at [945, 359] on input "קטגוריה" at bounding box center [939, 354] width 87 height 25
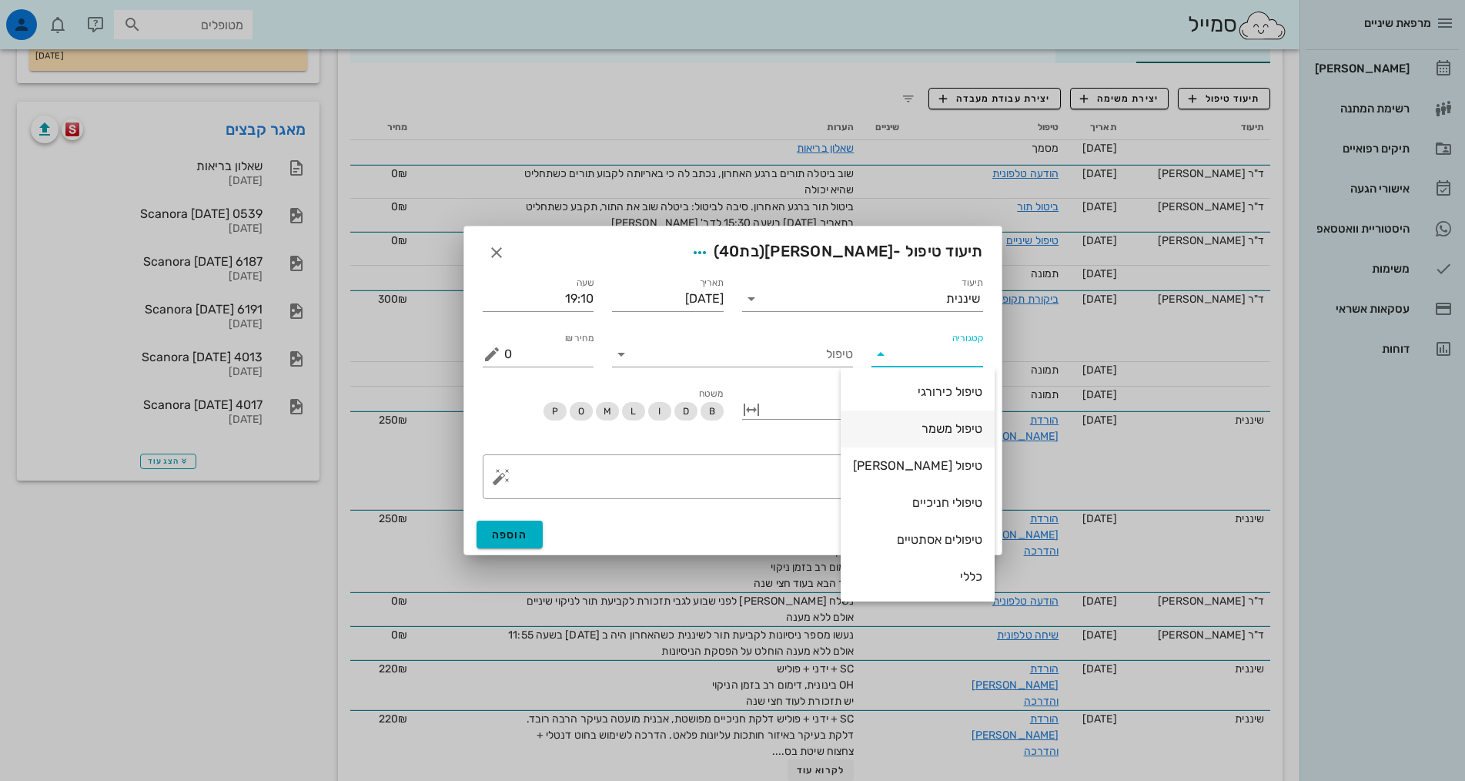
scroll to position [148, 0]
click at [950, 501] on div "שיננית" at bounding box center [917, 502] width 129 height 15
type input "שיננית"
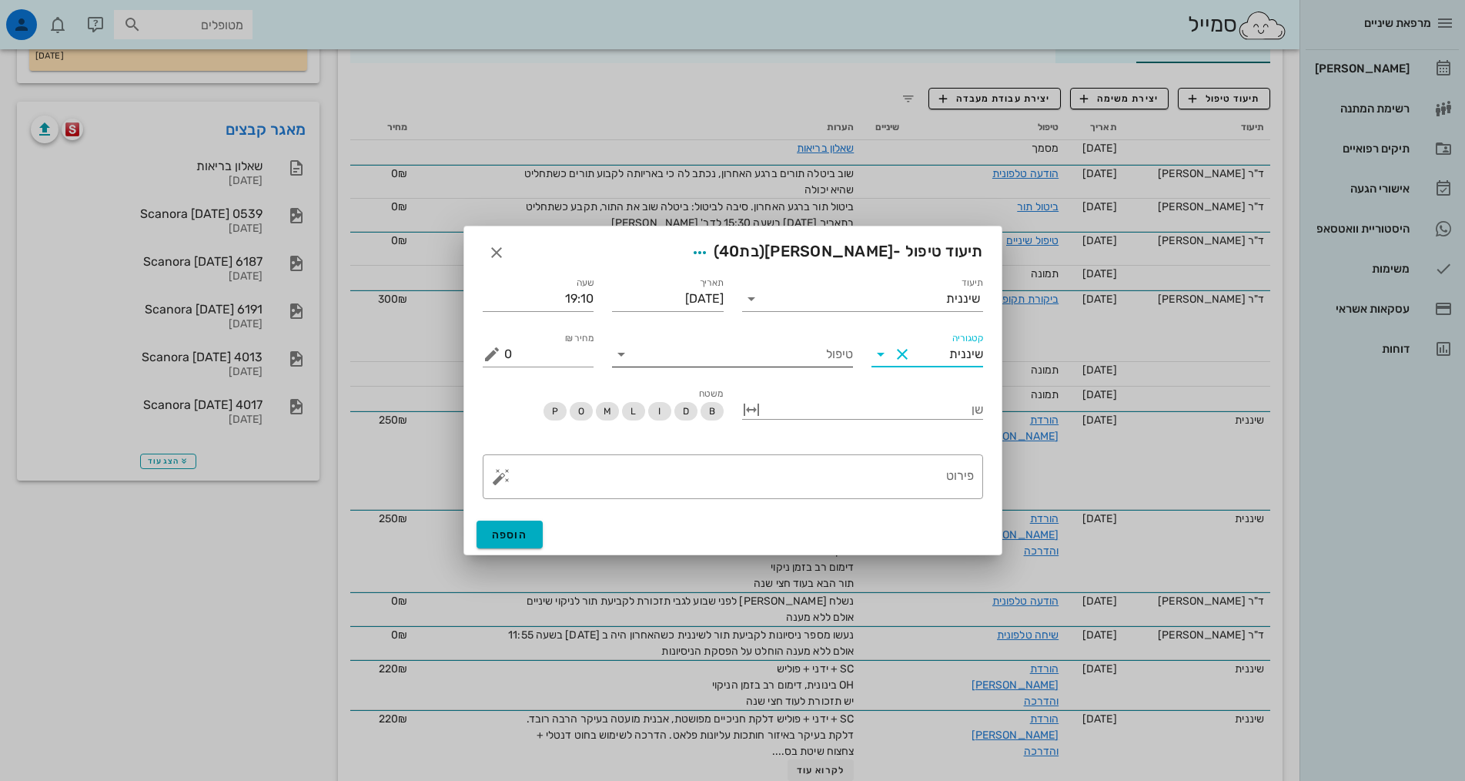
click at [826, 361] on input "טיפול" at bounding box center [743, 354] width 219 height 25
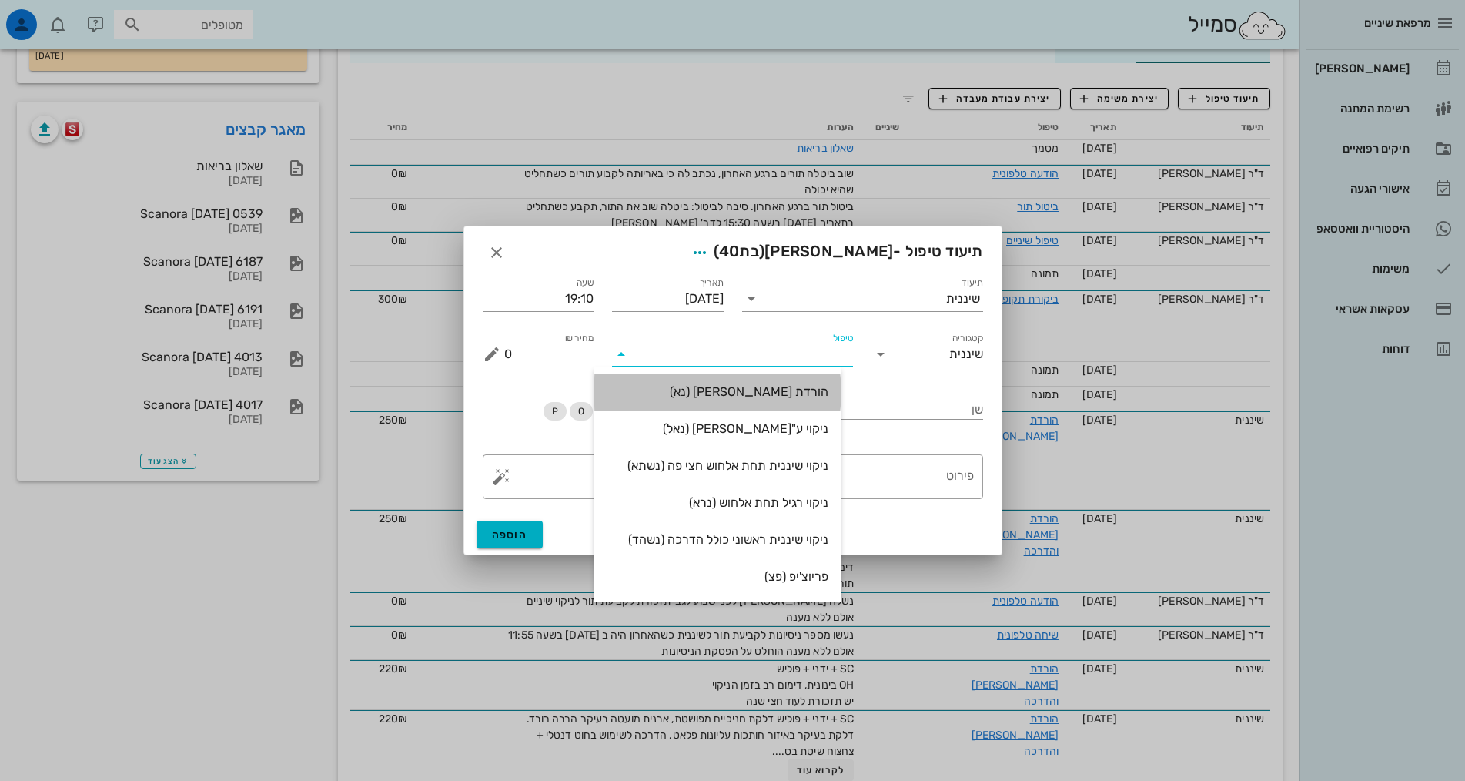
drag, startPoint x: 834, startPoint y: 393, endPoint x: 872, endPoint y: 408, distance: 40.8
click at [829, 395] on div "הורדת אבן (נא)" at bounding box center [718, 391] width 222 height 15
type input "250"
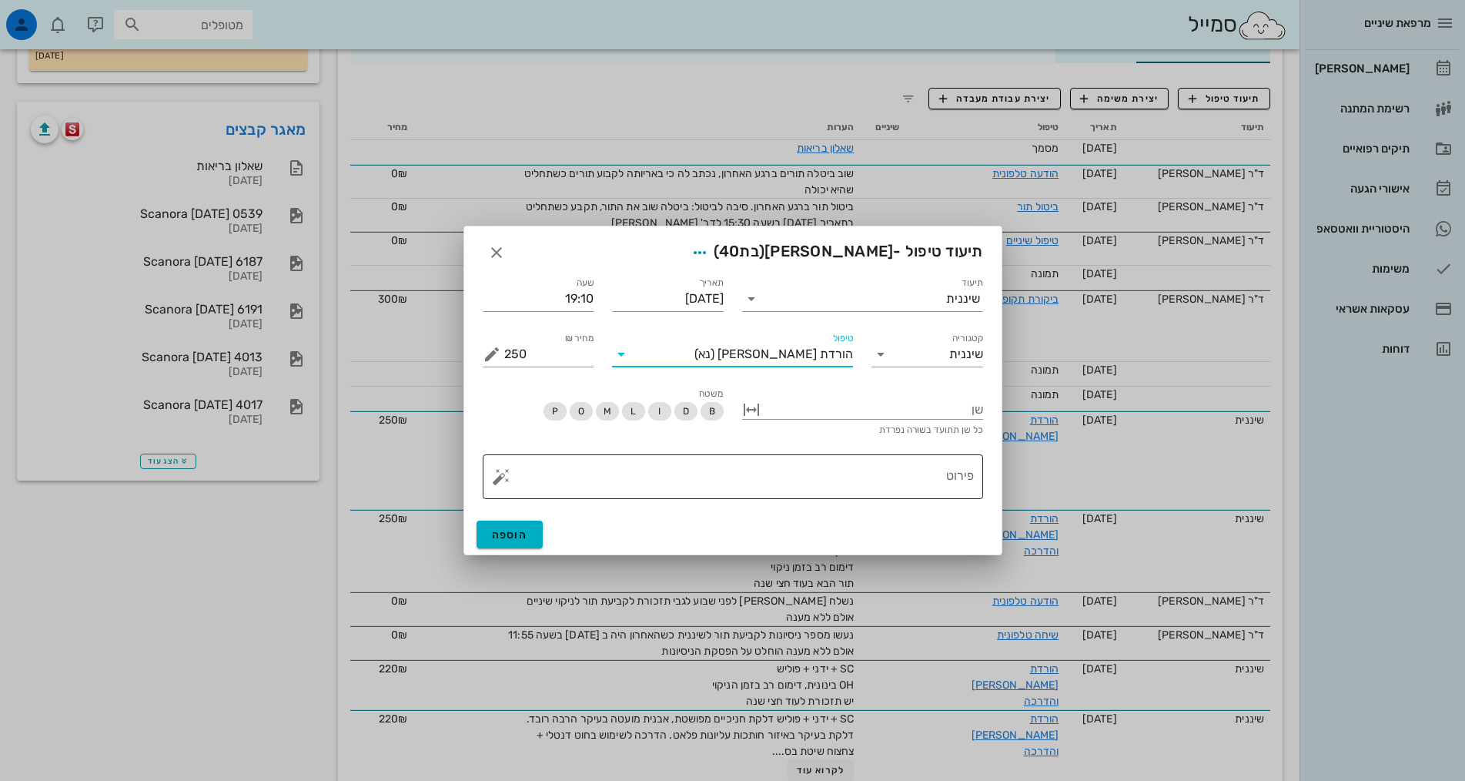
click at [922, 472] on textarea "פירוט" at bounding box center [739, 480] width 470 height 37
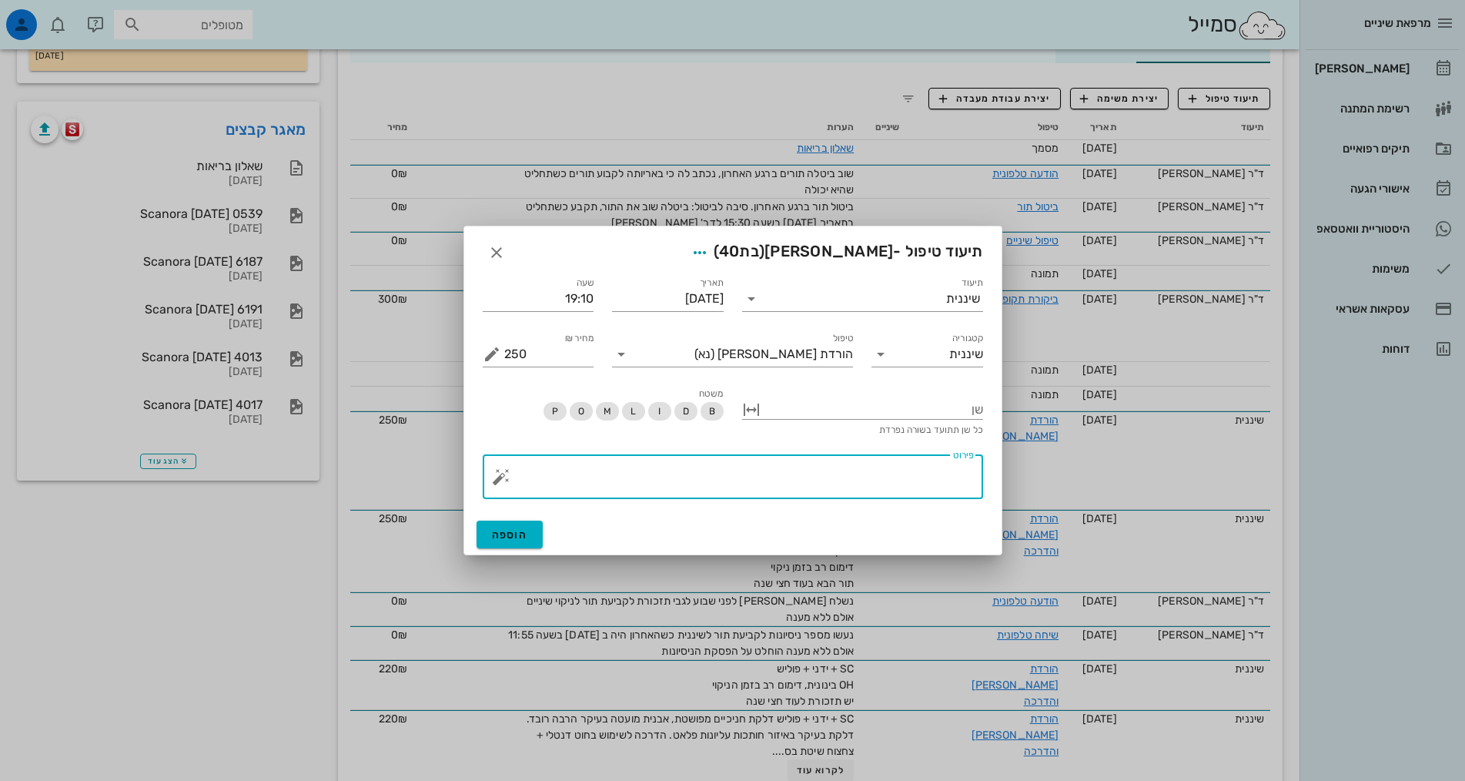
paste textarea "SC + ידני + פוליש. הגיינה אוראלית יבינונית, דלקת איזורי חוכתות עליונות ותחתונות…"
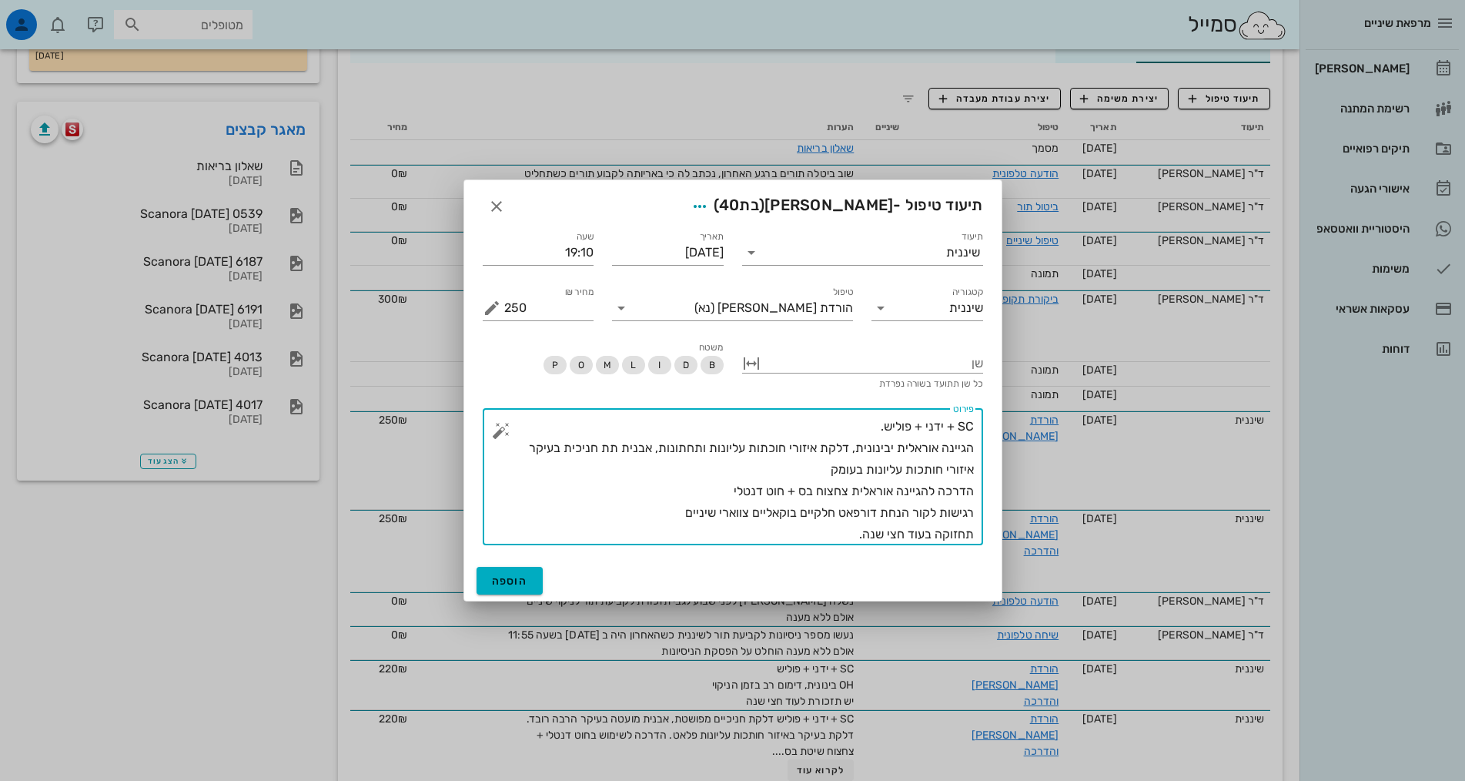
drag, startPoint x: 893, startPoint y: 444, endPoint x: 859, endPoint y: 444, distance: 34.7
click at [859, 444] on textarea "SC + ידני + פוליש. הגיינה אוראלית יבינונית, דלקת איזורי חוכתות עליונות ותחתונות…" at bounding box center [739, 480] width 470 height 129
drag, startPoint x: 855, startPoint y: 445, endPoint x: 530, endPoint y: 464, distance: 325.5
click at [530, 464] on textarea "SC + ידני + פוליש. הגיינה אוראלית סבירה, דלקת איזורי חוכתות עליונות ותחתונות, א…" at bounding box center [739, 480] width 470 height 129
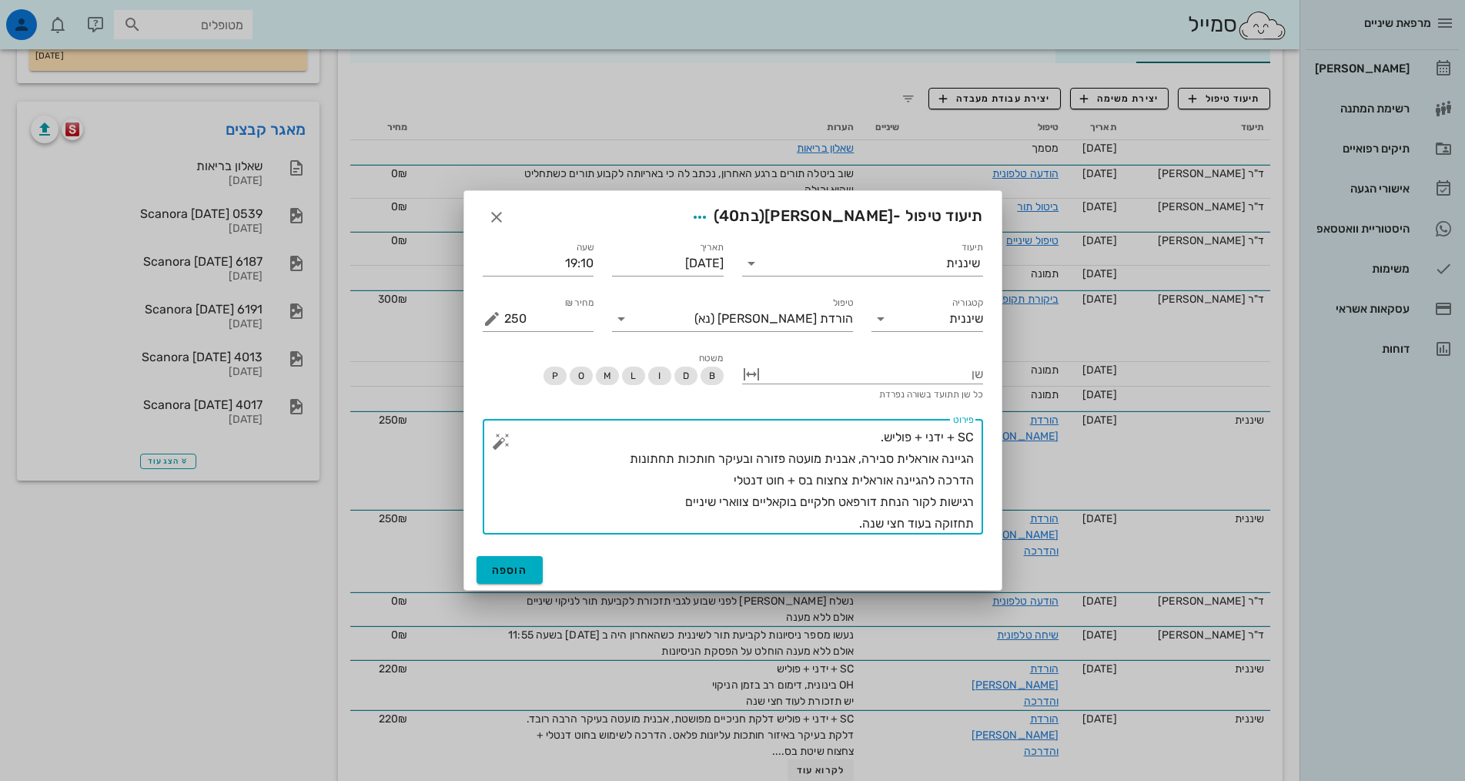
drag, startPoint x: 718, startPoint y: 474, endPoint x: 1332, endPoint y: 482, distance: 613.8
click at [1332, 482] on div "מרפאת שיניים יומן מרפאה רשימת המתנה תיקים רפואיים אישורי הגעה 1 היסטוריית וואטס…" at bounding box center [732, 737] width 1465 height 2091
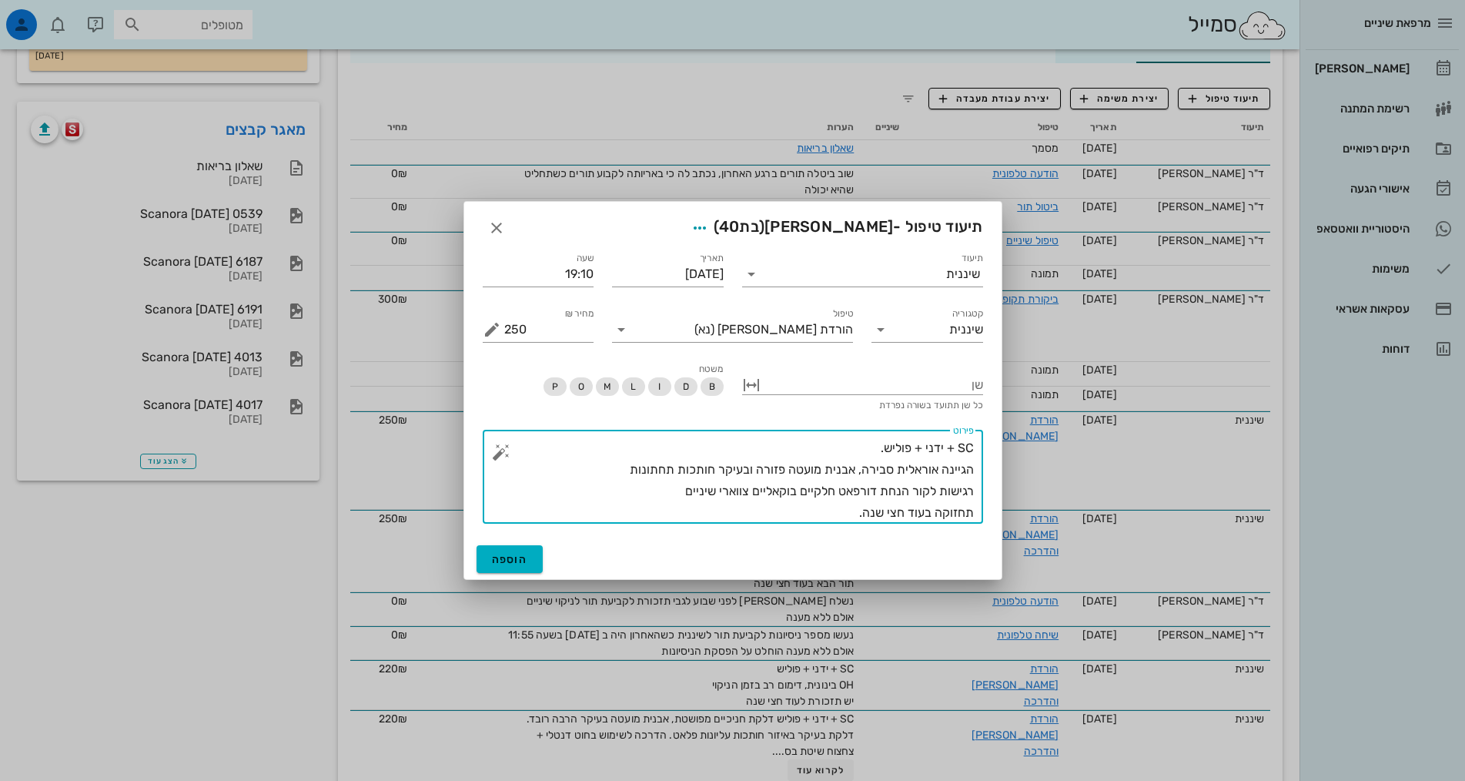
drag, startPoint x: 678, startPoint y: 486, endPoint x: 1043, endPoint y: 484, distance: 365.8
click at [1043, 484] on div "מרפאת שיניים יומן מרפאה רשימת המתנה תיקים רפואיים אישורי הגעה 1 היסטוריית וואטס…" at bounding box center [732, 737] width 1465 height 2091
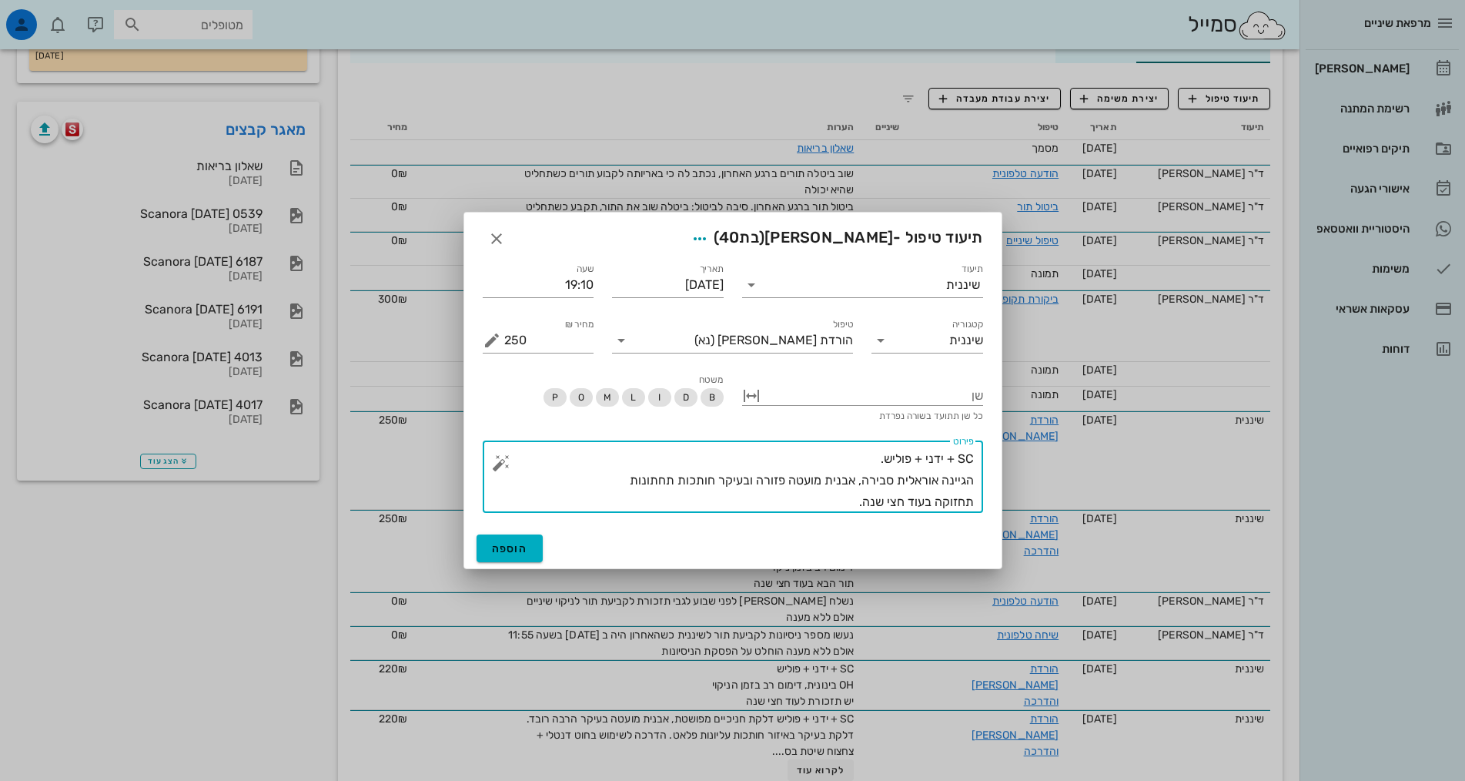
drag, startPoint x: 847, startPoint y: 503, endPoint x: 1012, endPoint y: 505, distance: 164.8
click at [1012, 505] on div "מרפאת שיניים יומן מרפאה רשימת המתנה תיקים רפואיים אישורי הגעה 1 היסטוריית וואטס…" at bounding box center [732, 737] width 1465 height 2091
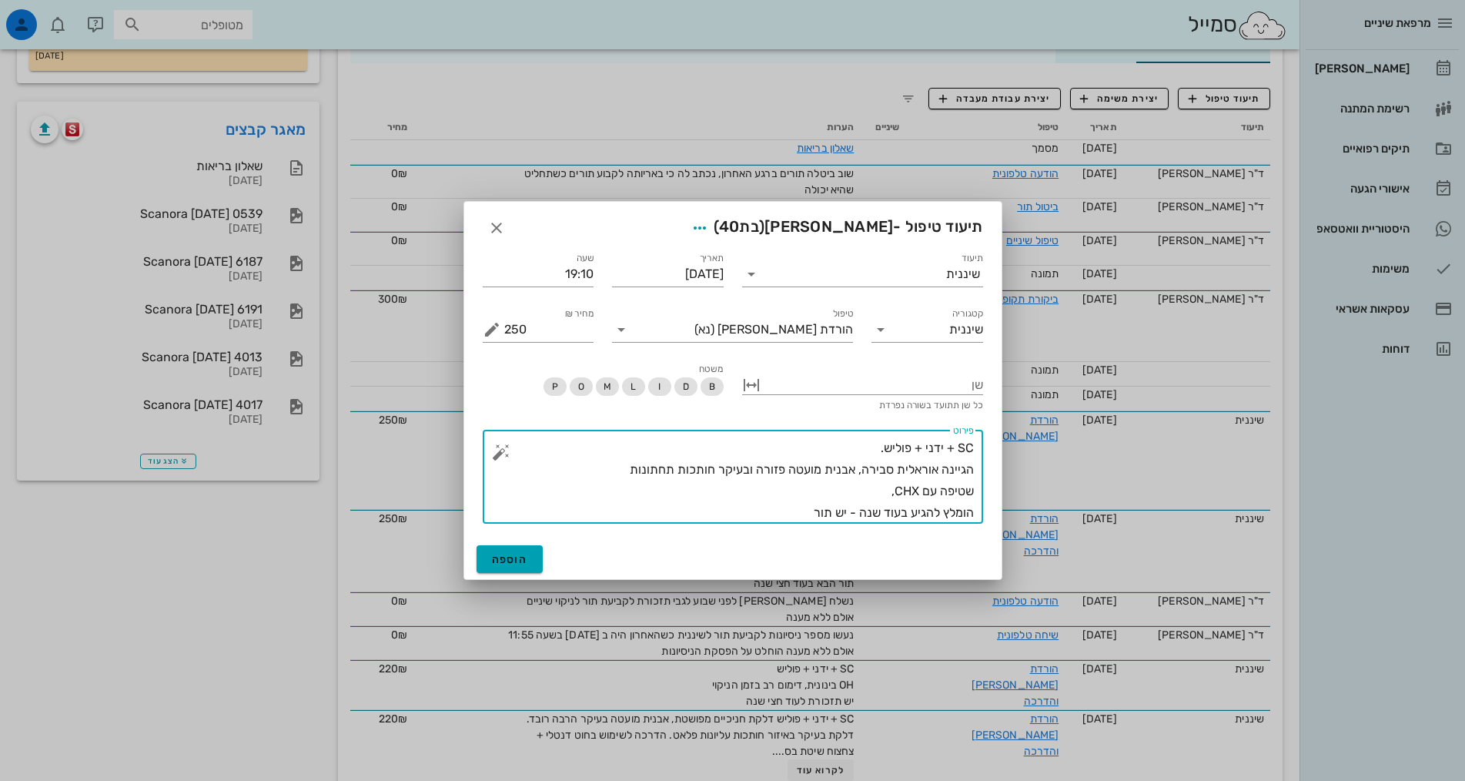
type textarea "SC + ידני + פוליש. הגיינה אוראלית סבירה, אבנית מועטה פזורה ובעיקר חותכות תחתונו…"
click at [518, 553] on span "הוספה" at bounding box center [510, 559] width 36 height 13
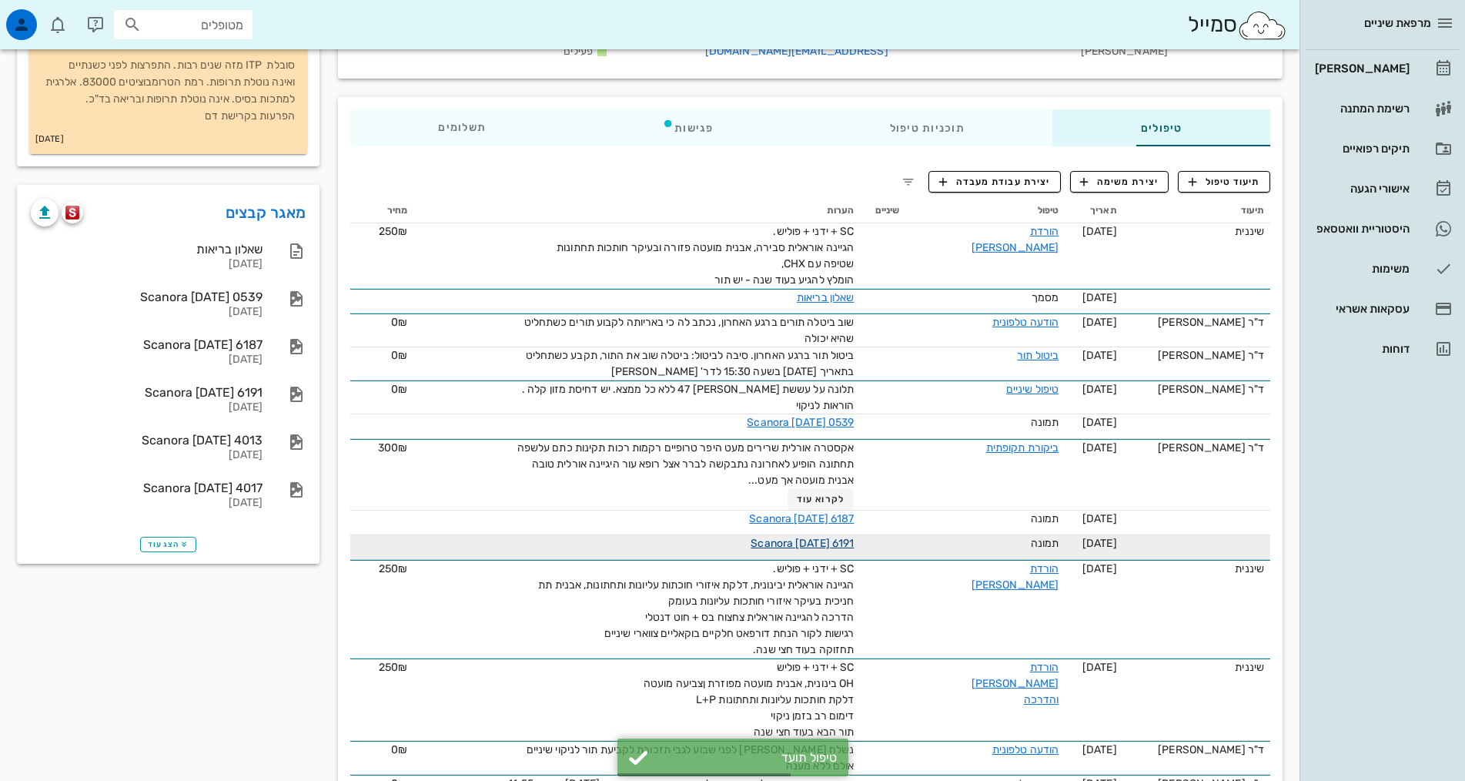
scroll to position [0, 0]
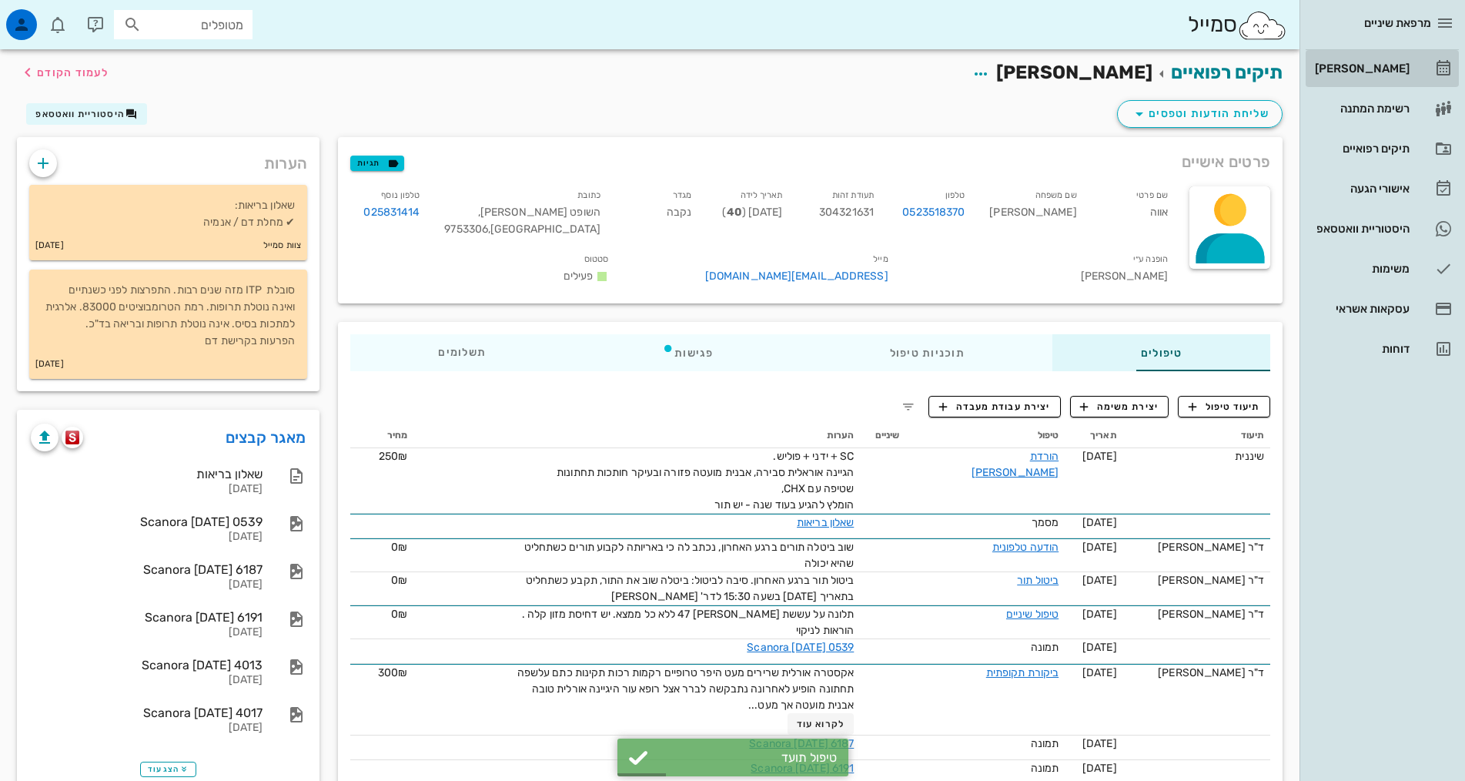
click at [1418, 82] on link "[PERSON_NAME]" at bounding box center [1382, 68] width 153 height 37
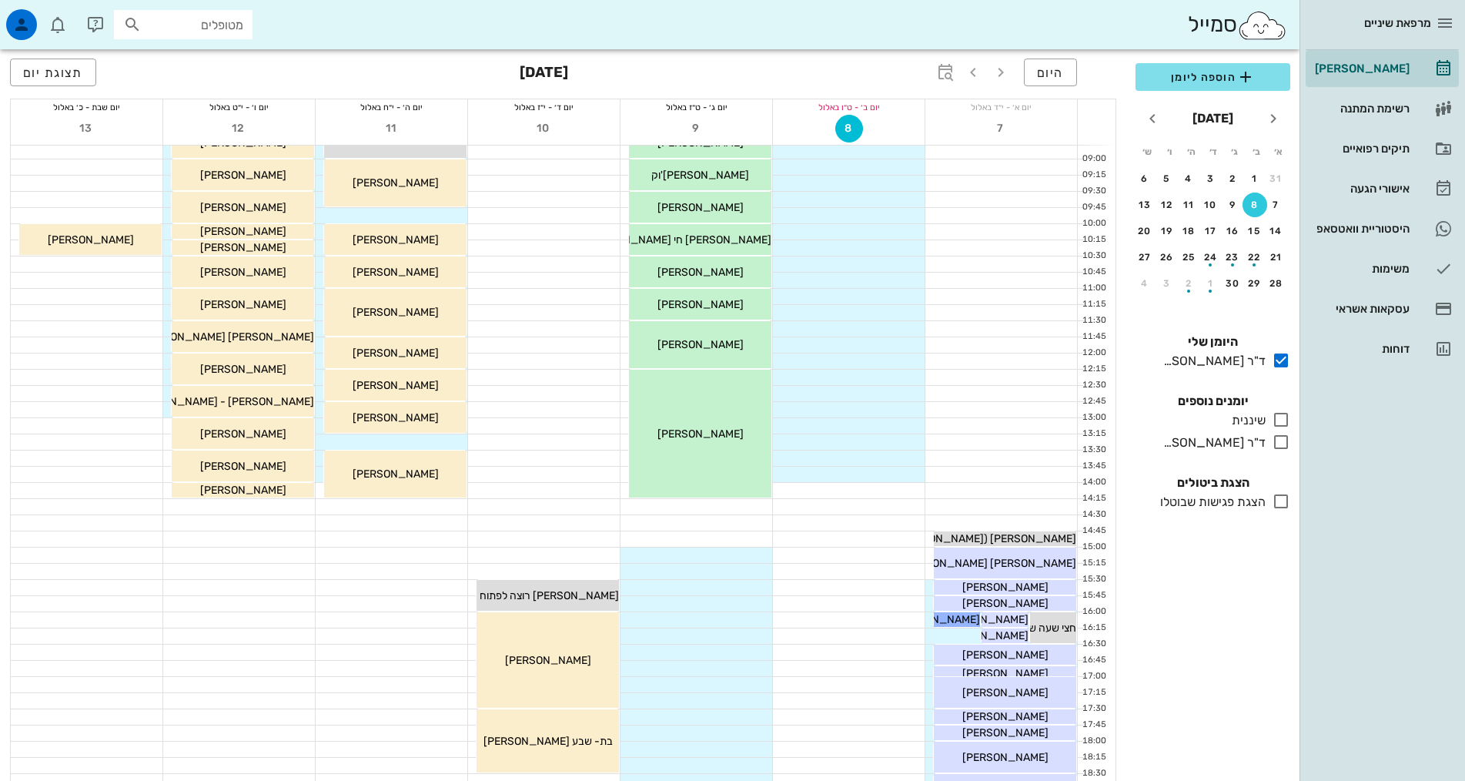
scroll to position [231, 0]
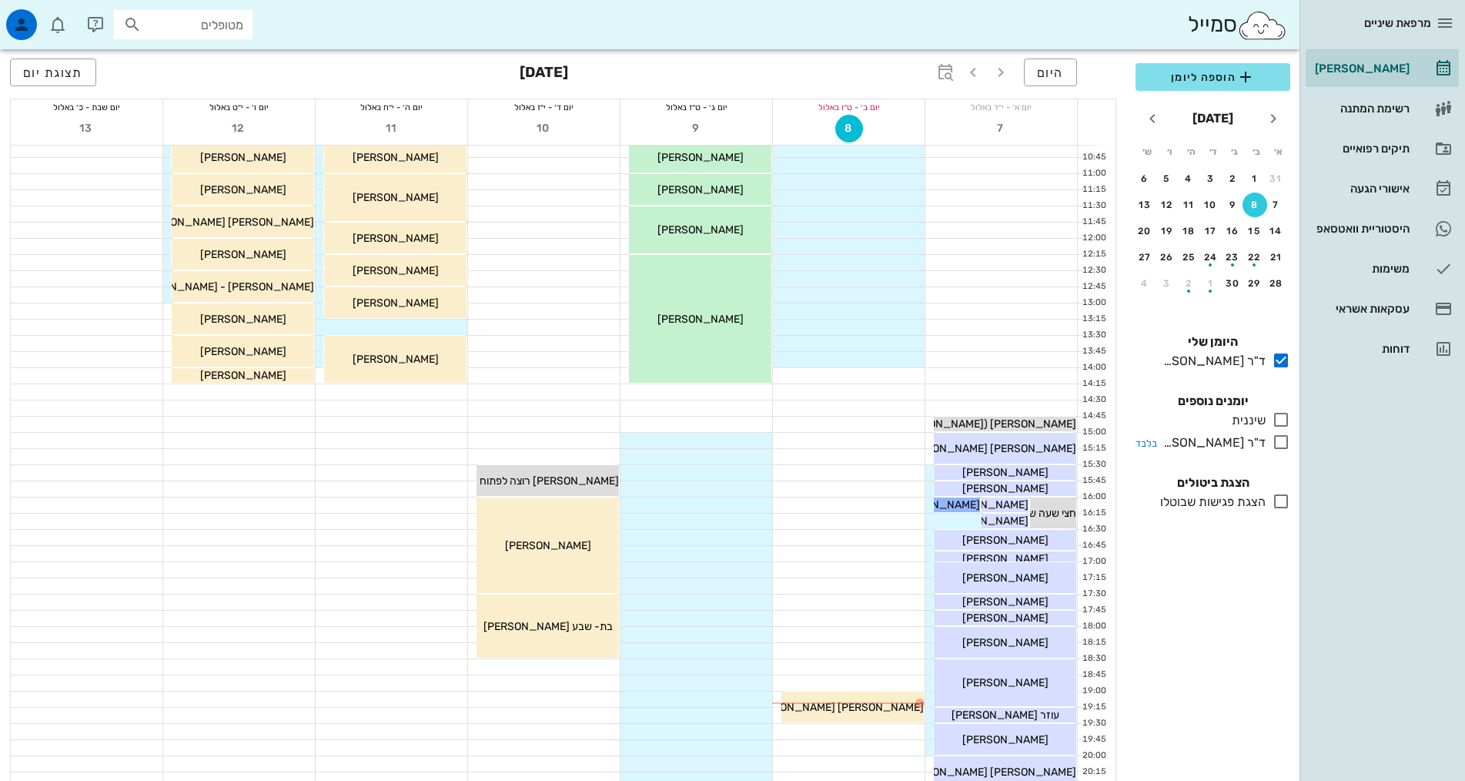
click at [1282, 444] on icon at bounding box center [1281, 442] width 18 height 18
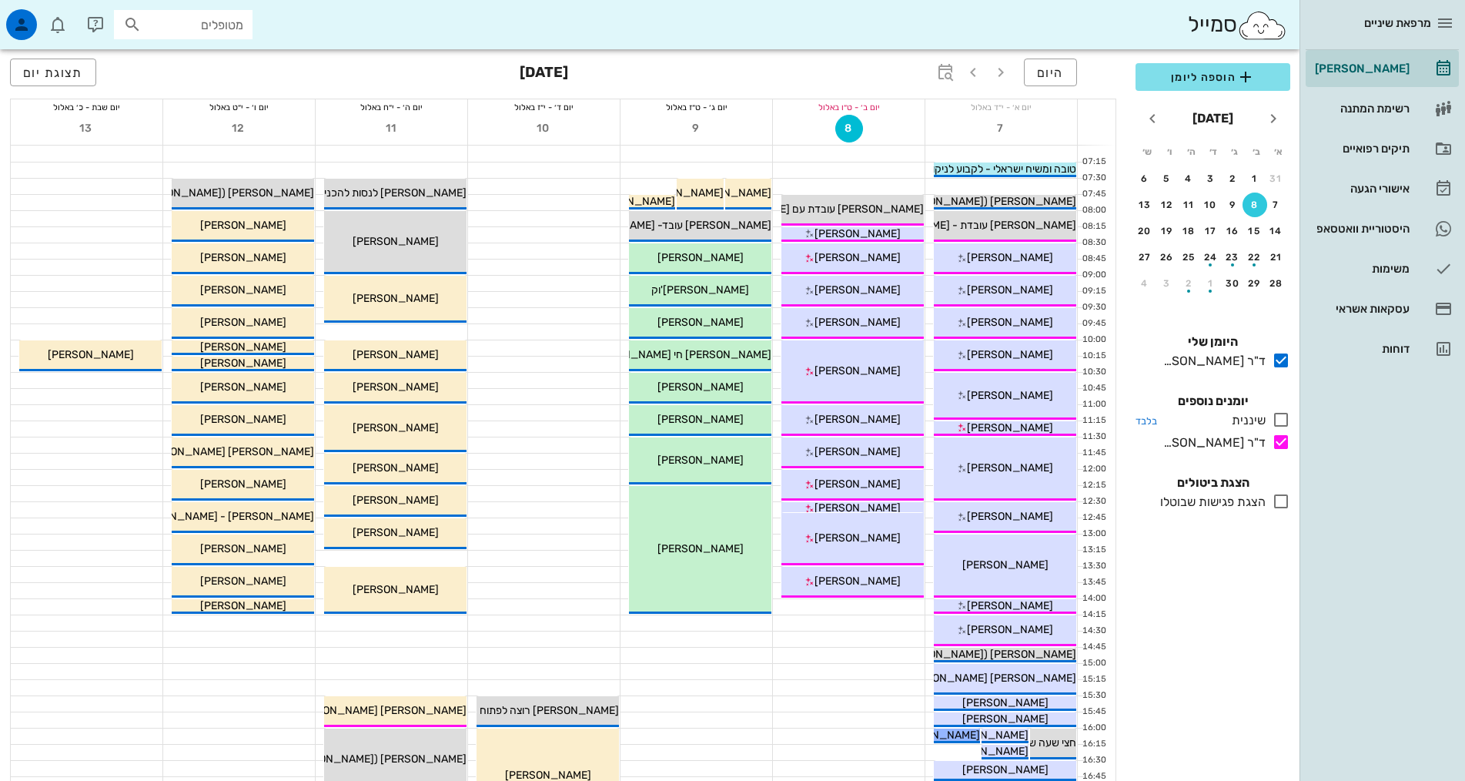
click at [1273, 419] on icon at bounding box center [1281, 419] width 18 height 18
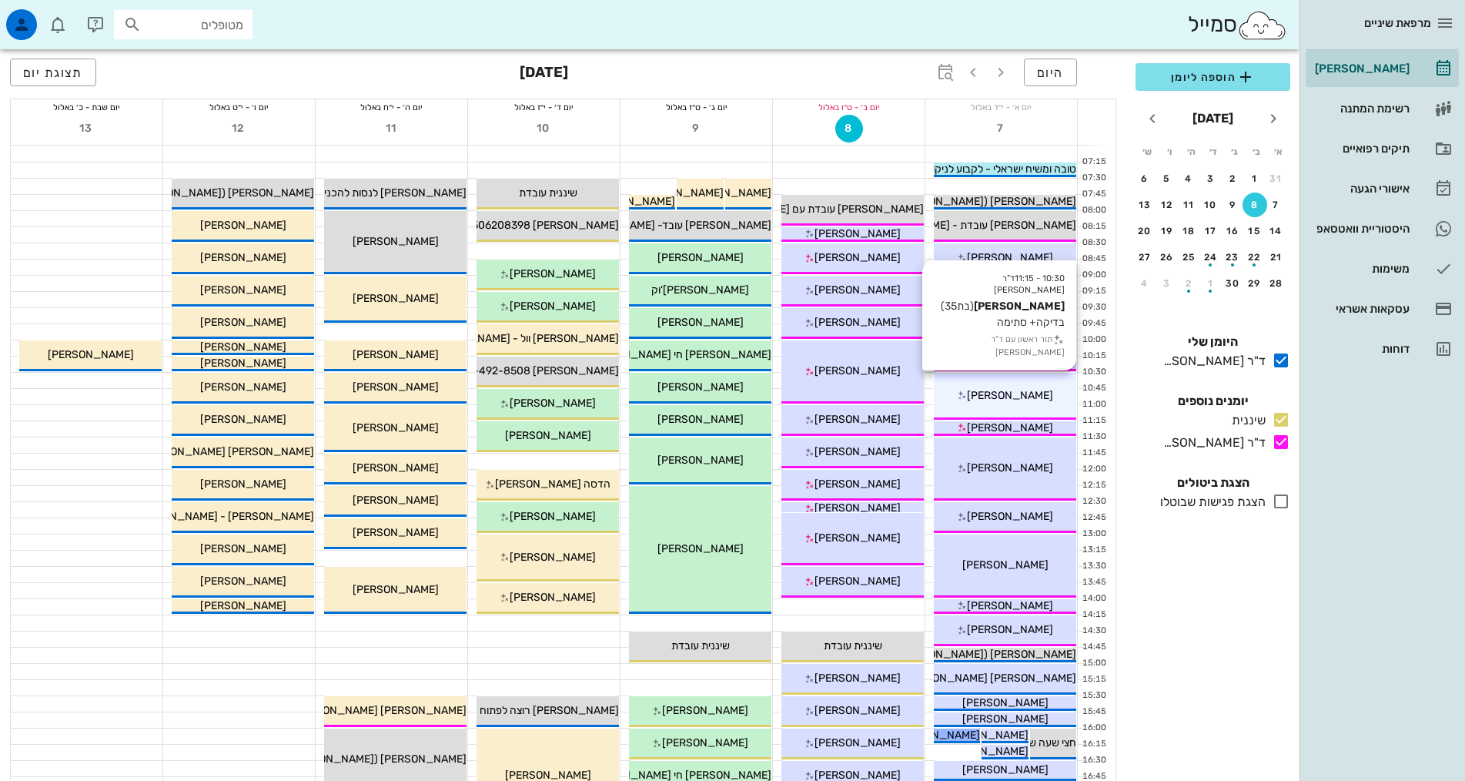
scroll to position [308, 0]
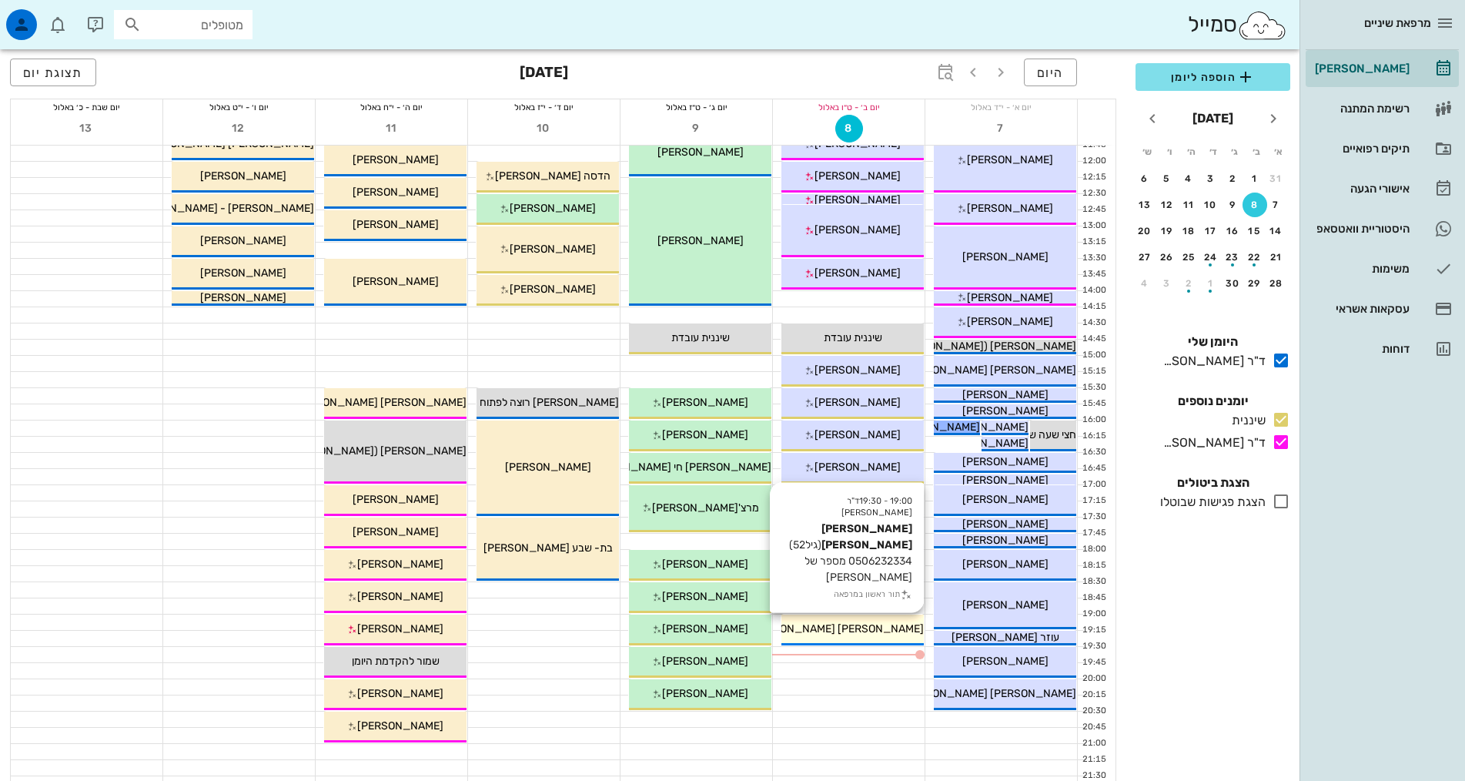
click at [893, 638] on div "19:00 - 19:30 ד"ר אלדד אירני אלון אמסלם (גיל 52 ) 0506232334 מספר של אשתו רונית…" at bounding box center [853, 630] width 142 height 31
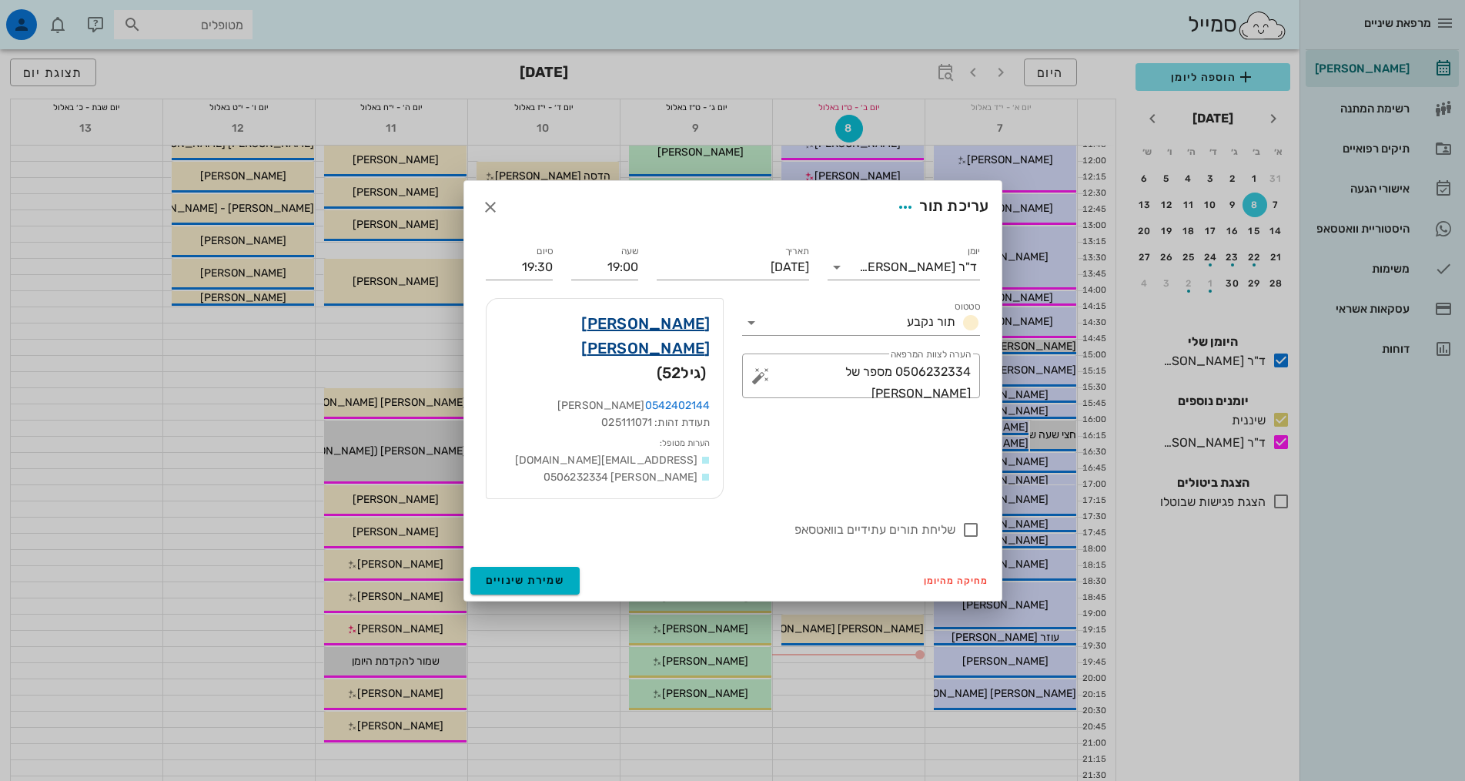
click at [669, 346] on link "אלון אמסלם" at bounding box center [605, 335] width 212 height 49
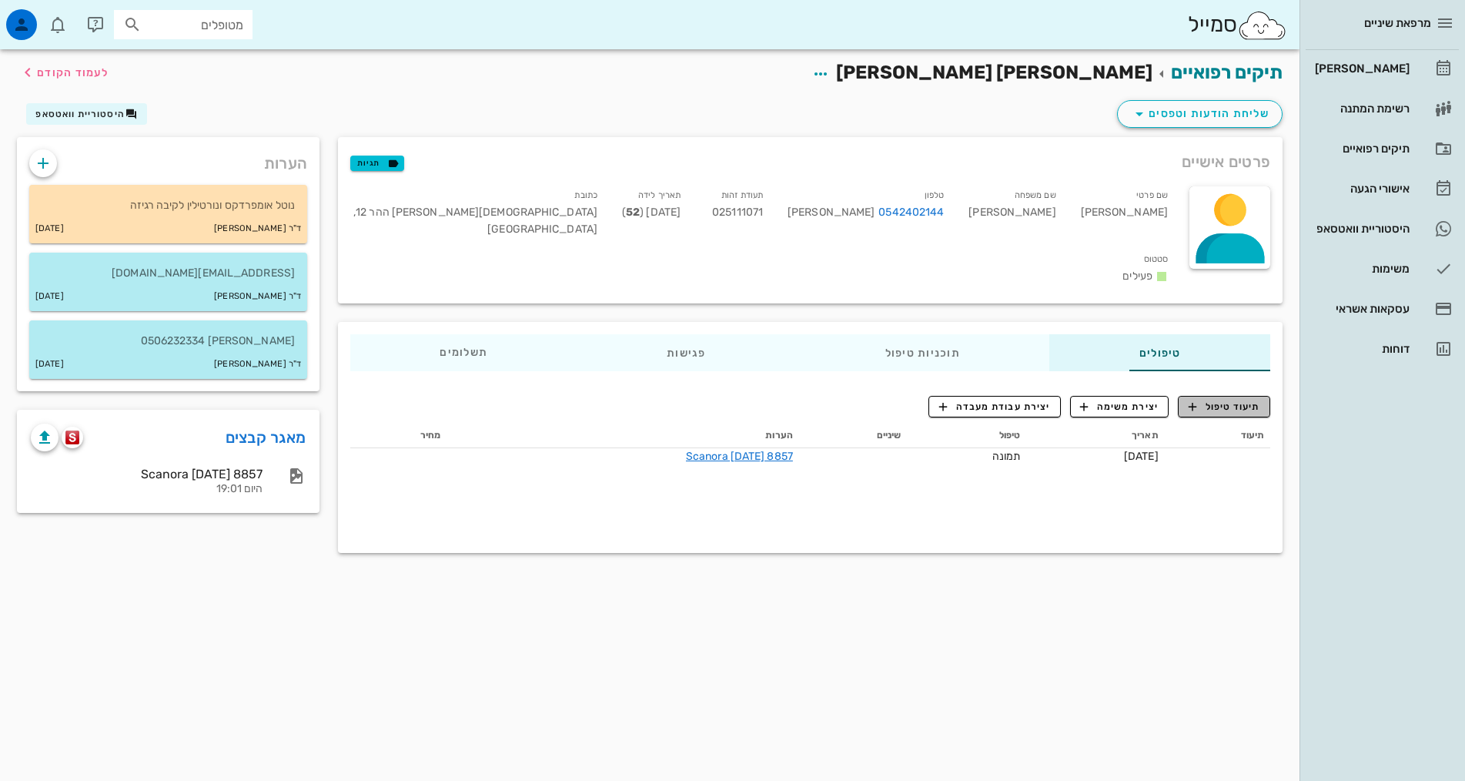
click at [1216, 400] on span "תיעוד טיפול" at bounding box center [1225, 407] width 72 height 14
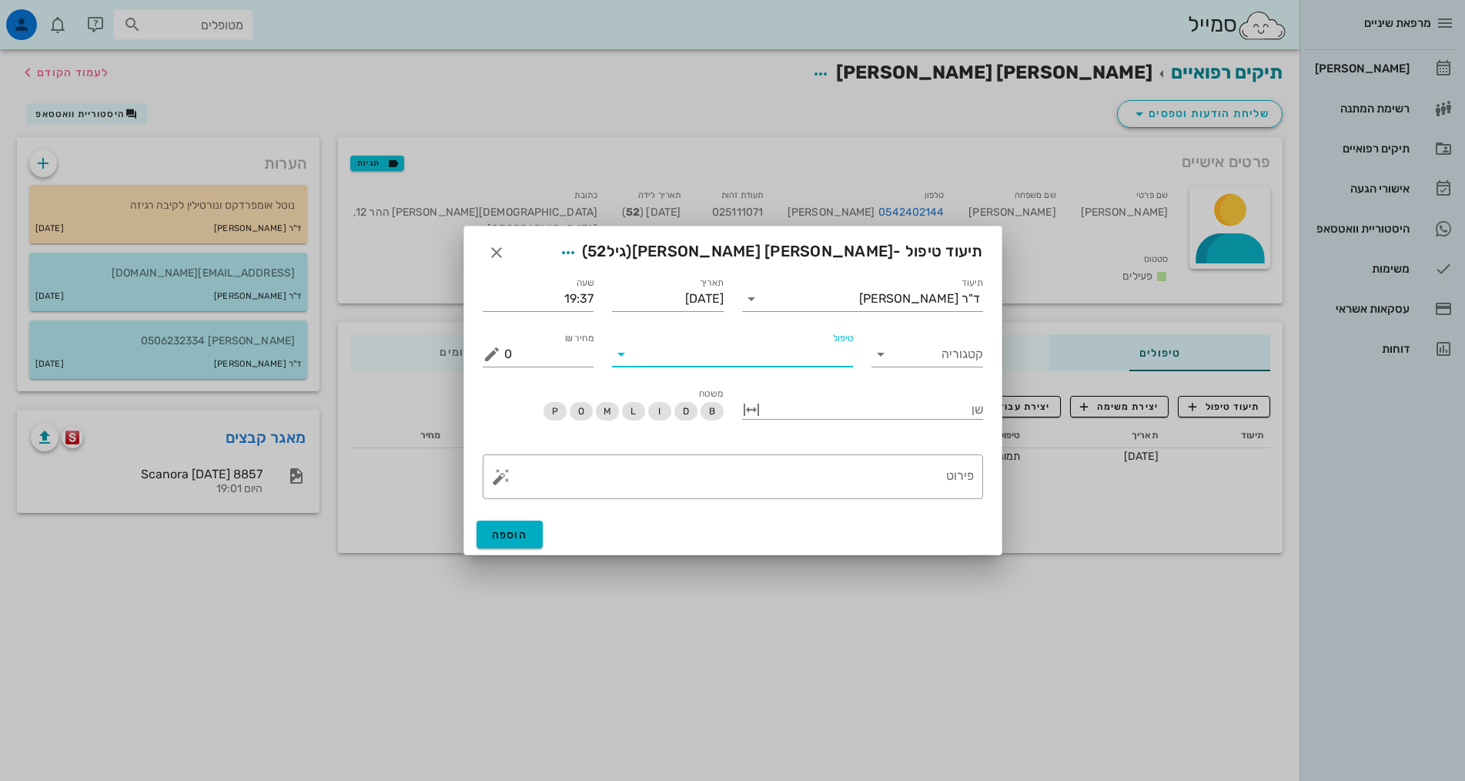
click at [806, 358] on input "טיפול" at bounding box center [743, 354] width 219 height 25
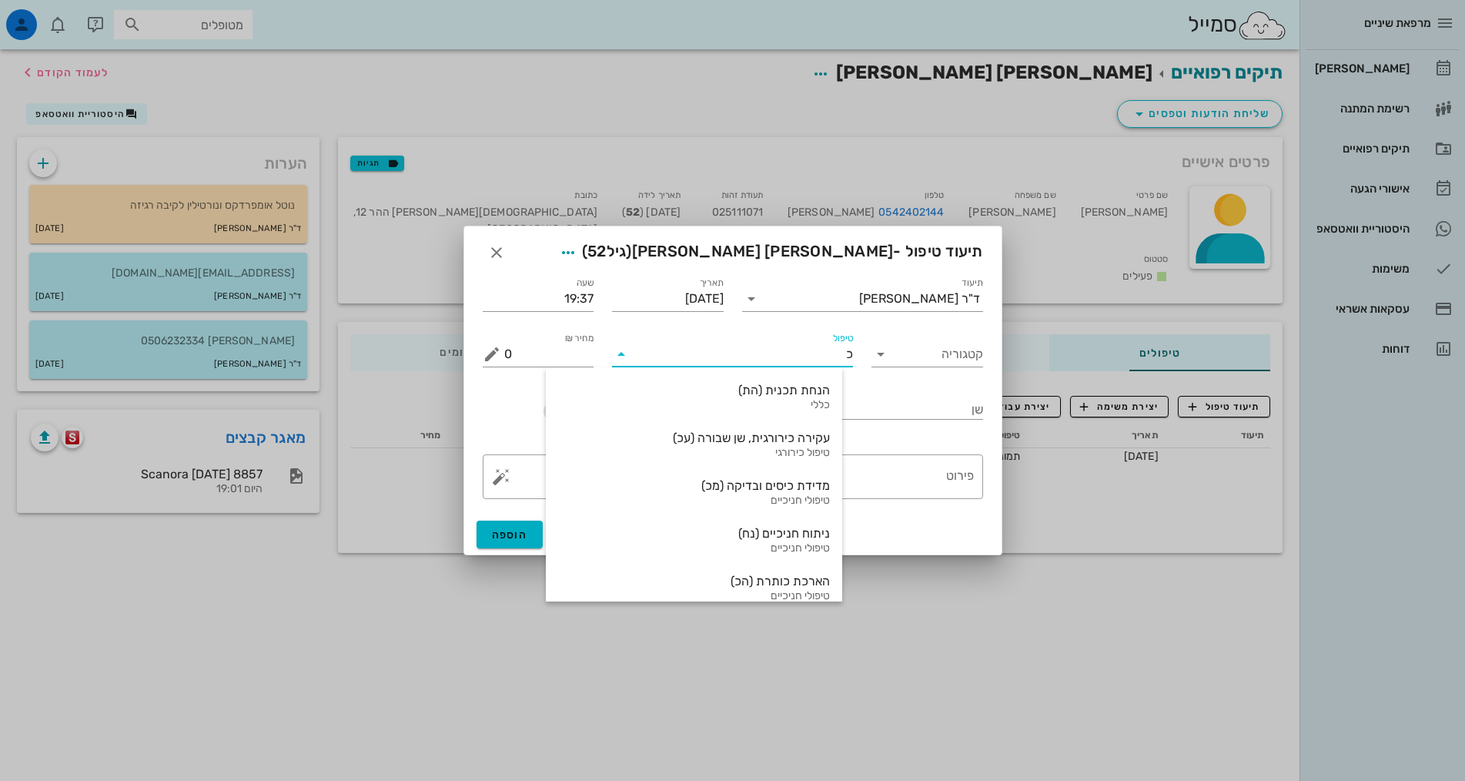
type input "כז"
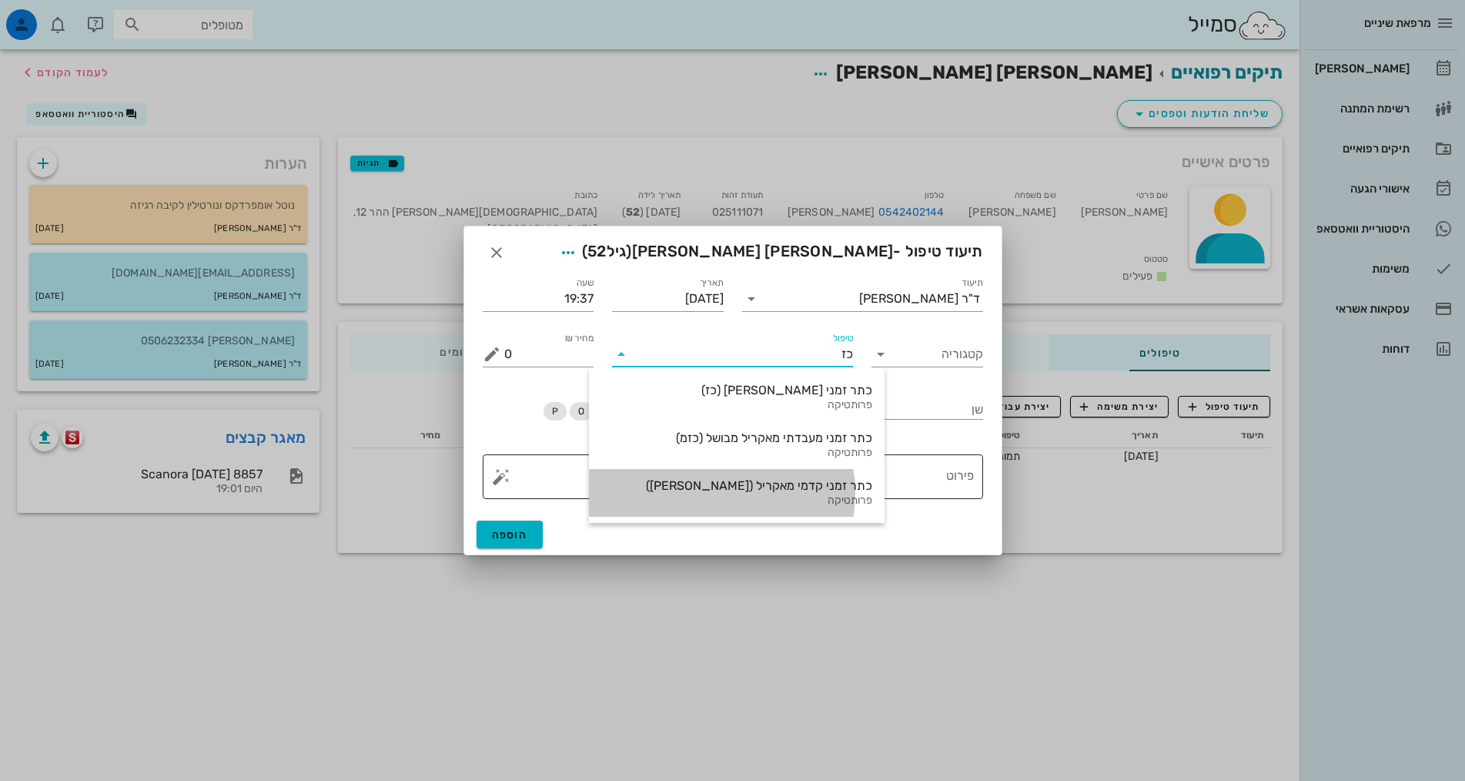
click at [801, 484] on div "כתר זמני קדמי מאקריל (כזק)" at bounding box center [736, 485] width 271 height 15
type input "1000"
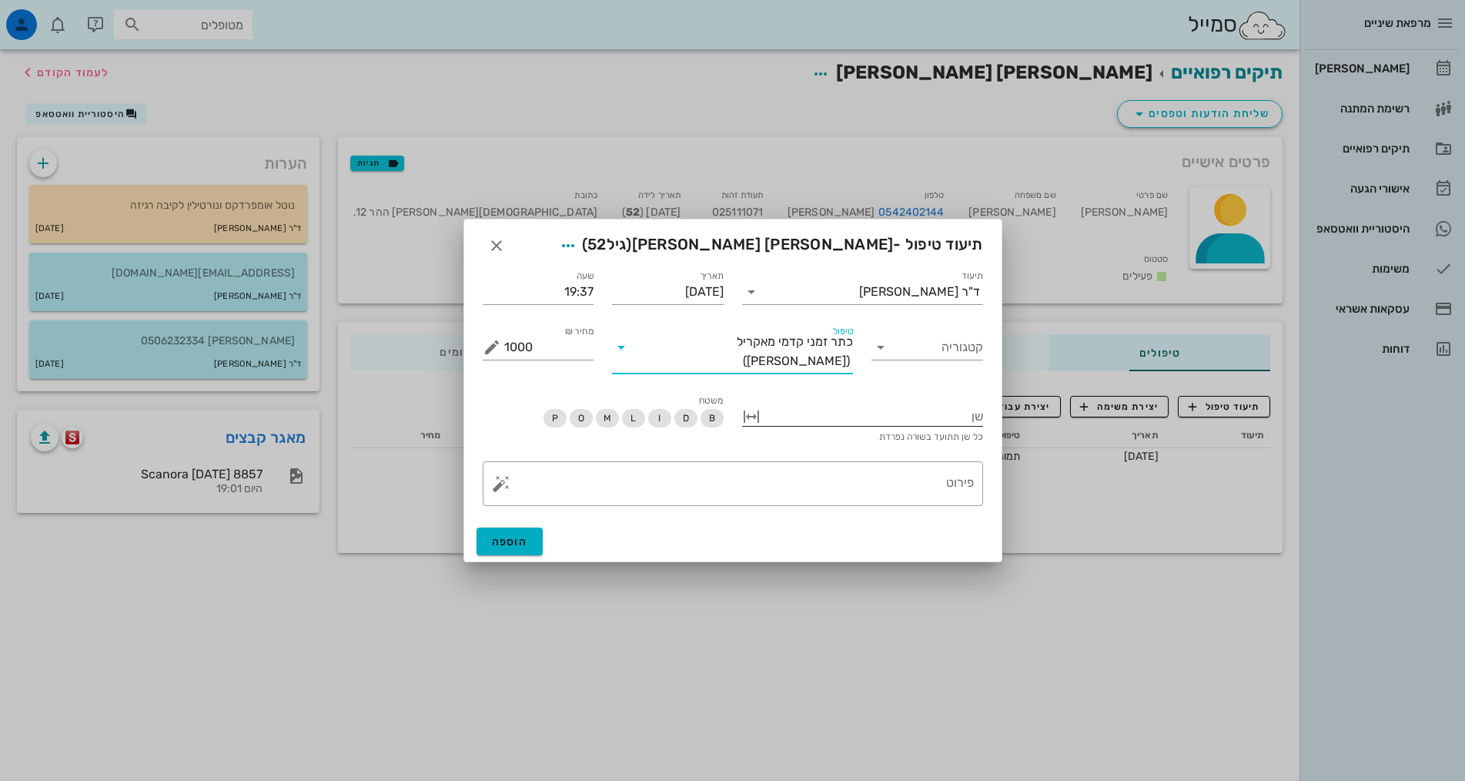
click at [940, 410] on div at bounding box center [873, 415] width 219 height 20
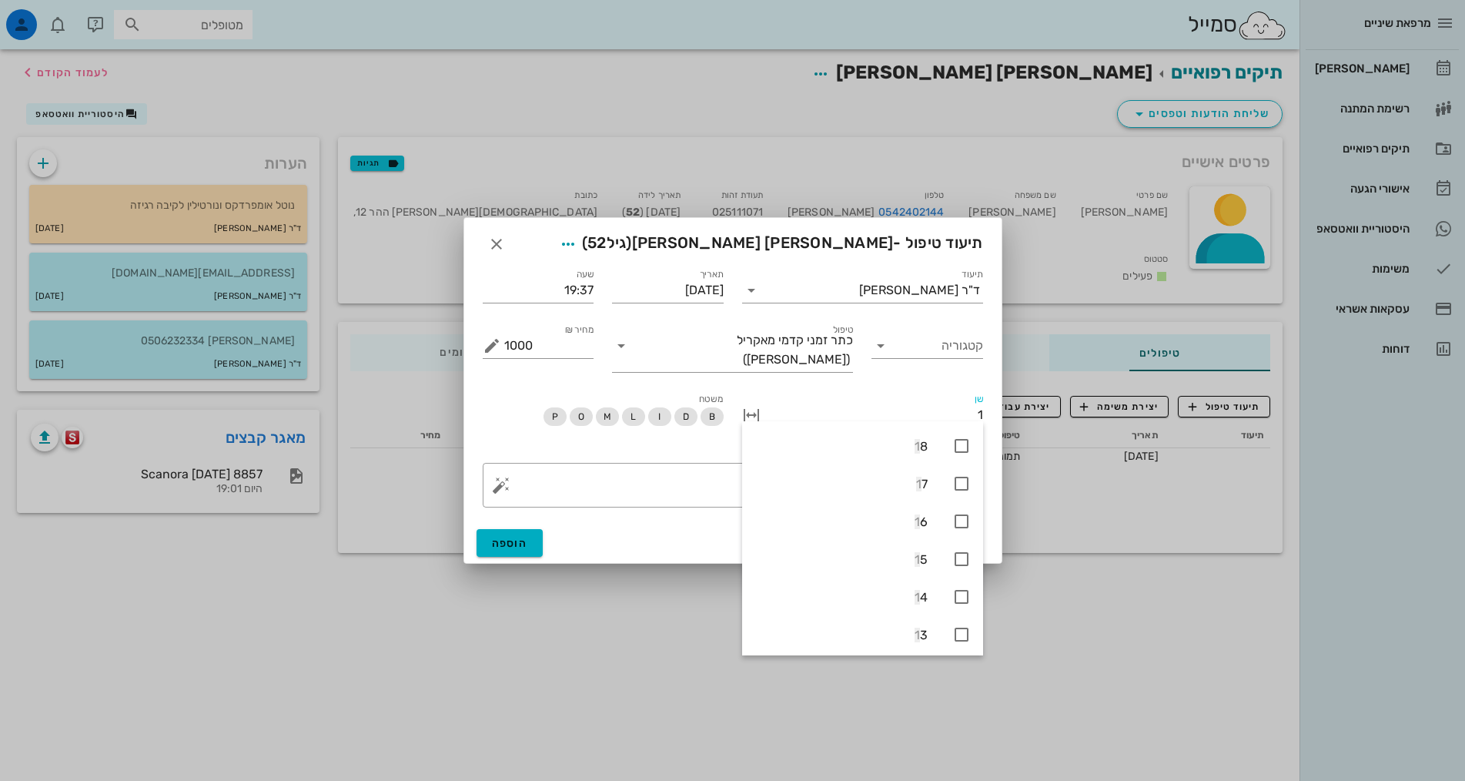
type input "12"
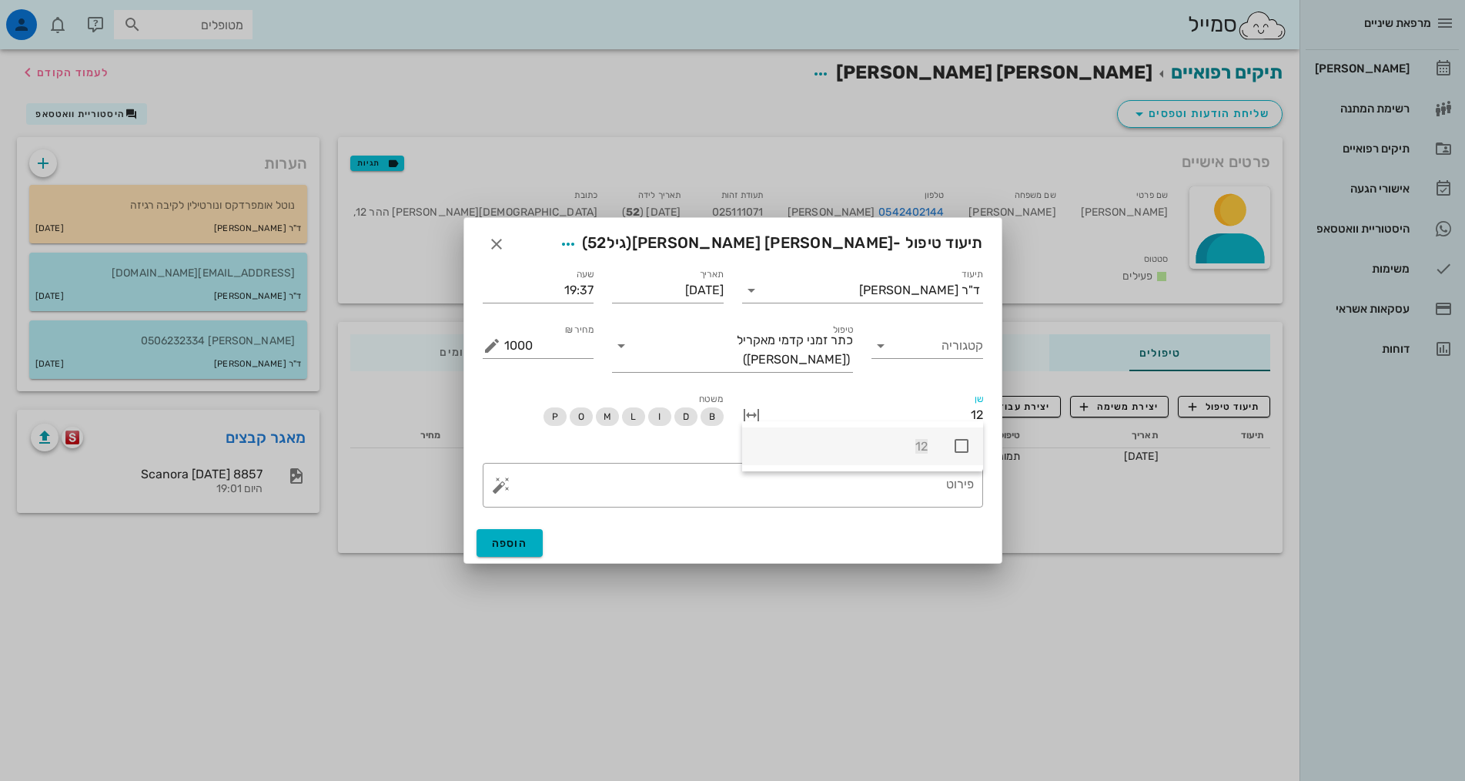
click at [964, 450] on icon at bounding box center [962, 446] width 18 height 18
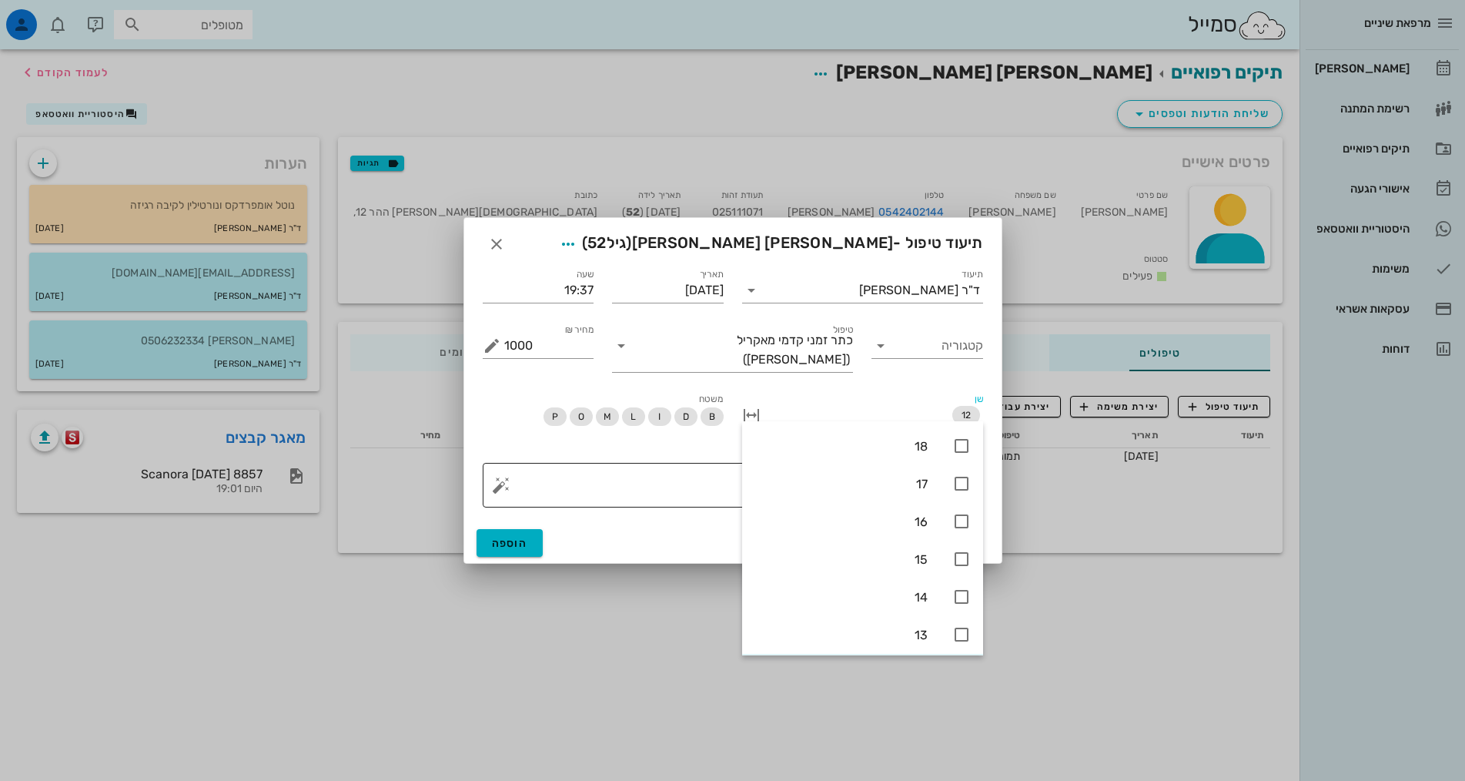
click at [690, 480] on textarea "פירוט" at bounding box center [739, 489] width 470 height 37
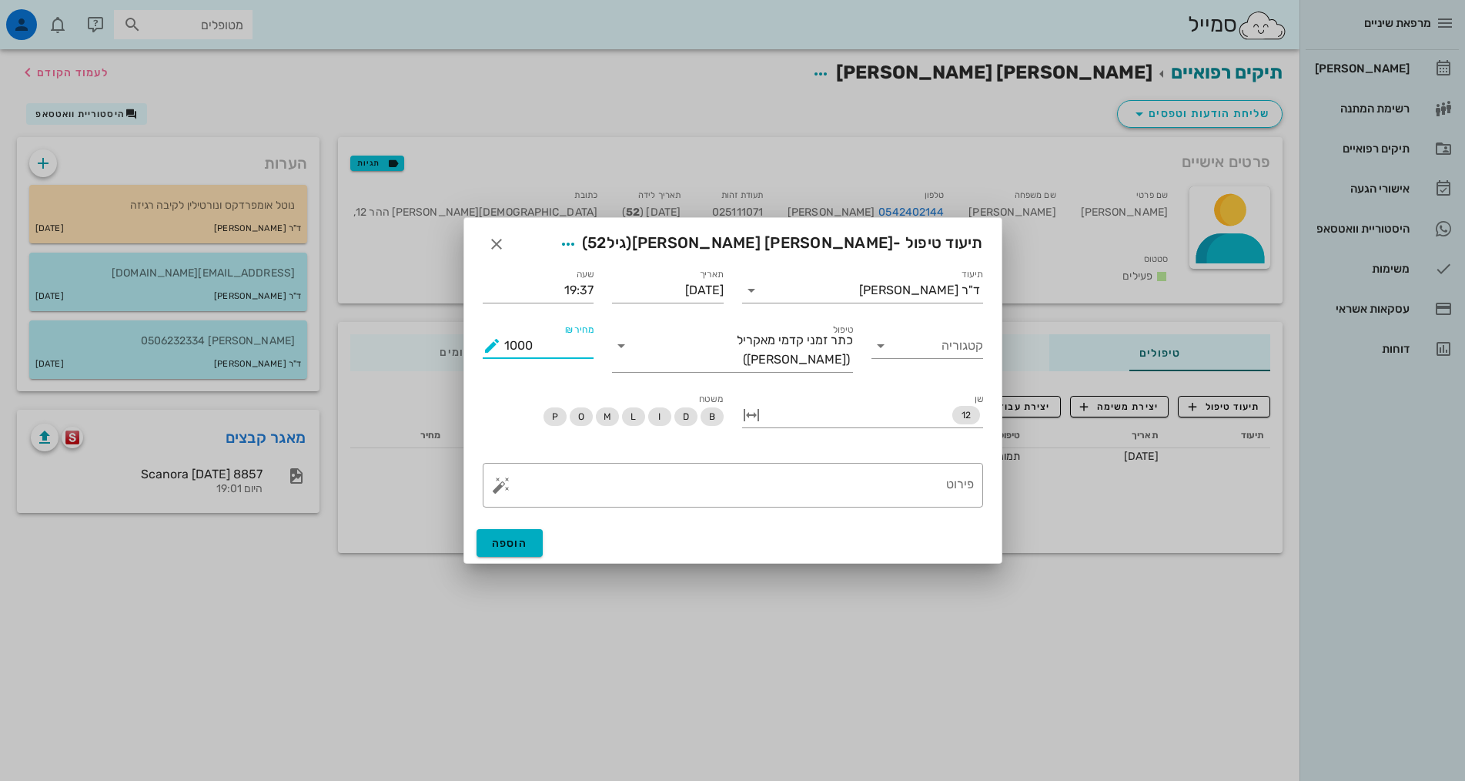
drag, startPoint x: 516, startPoint y: 352, endPoint x: 480, endPoint y: 359, distance: 36.9
click at [480, 359] on div "מחיר ₪ 1000" at bounding box center [539, 346] width 130 height 69
type input "800"
click at [934, 463] on div "פירוט" at bounding box center [739, 485] width 470 height 45
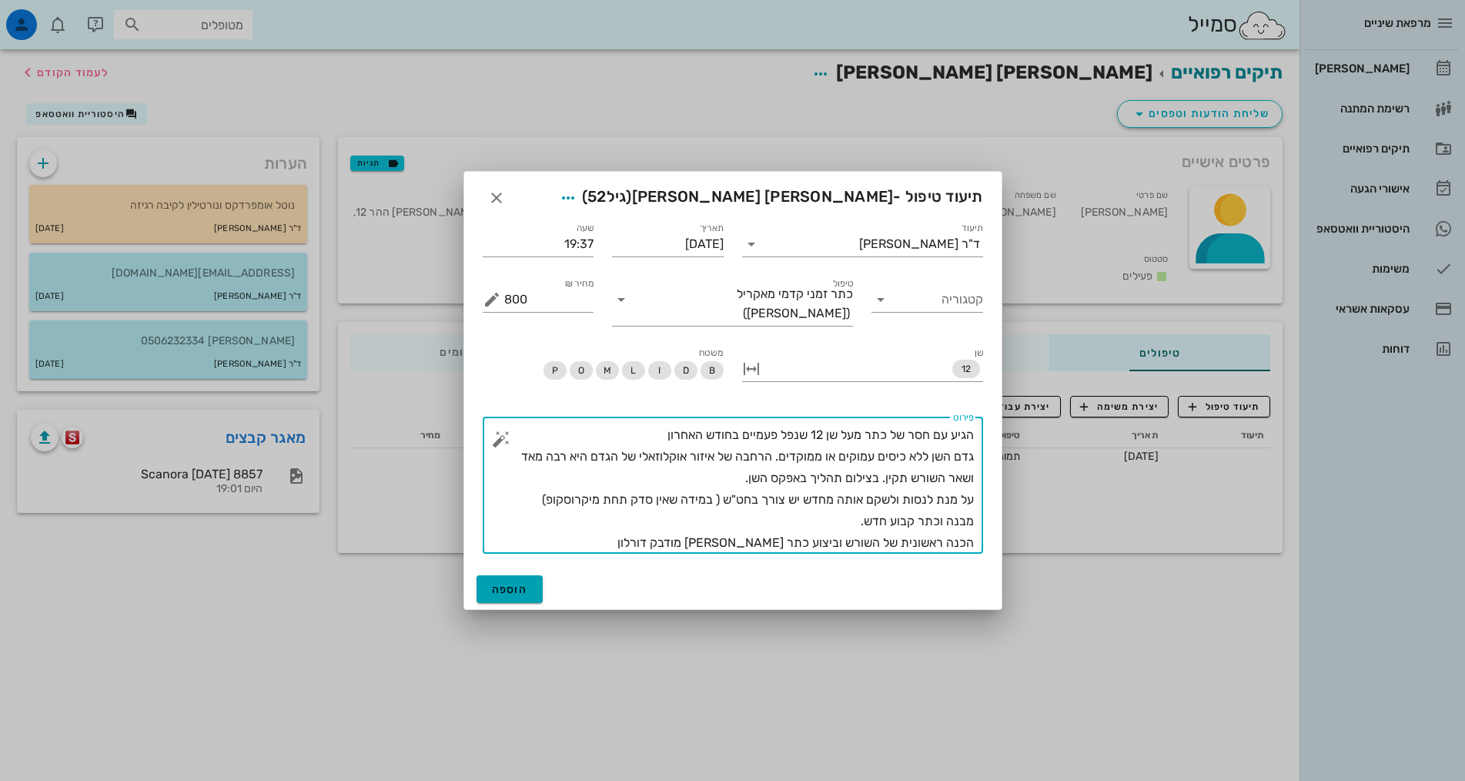
type textarea "הגיע עם חסר של כתר מעל שן 12 שנפל פעמיים בחודש האחרון גדם השן ללא כיסים עמוקים …"
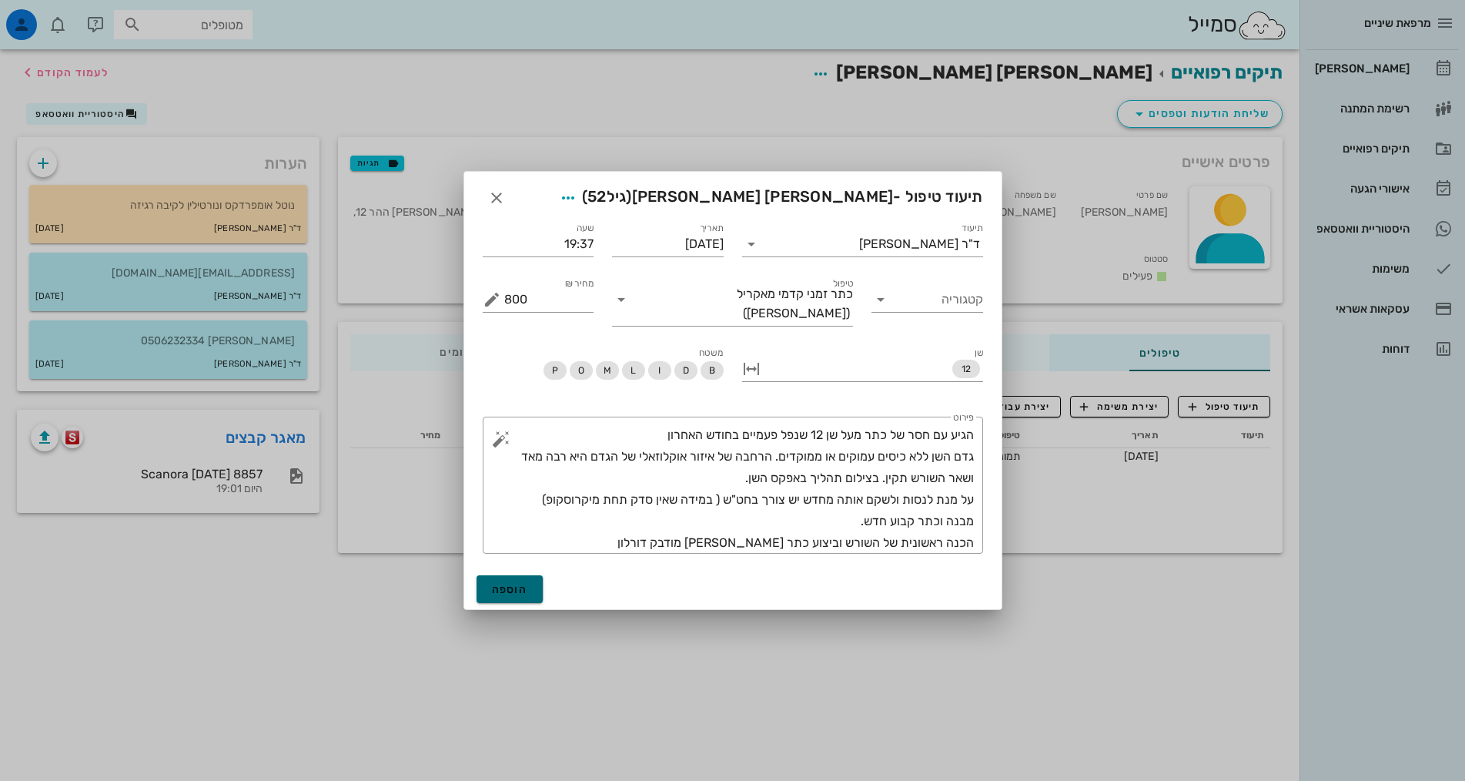
click at [532, 578] on button "הוספה" at bounding box center [510, 589] width 67 height 28
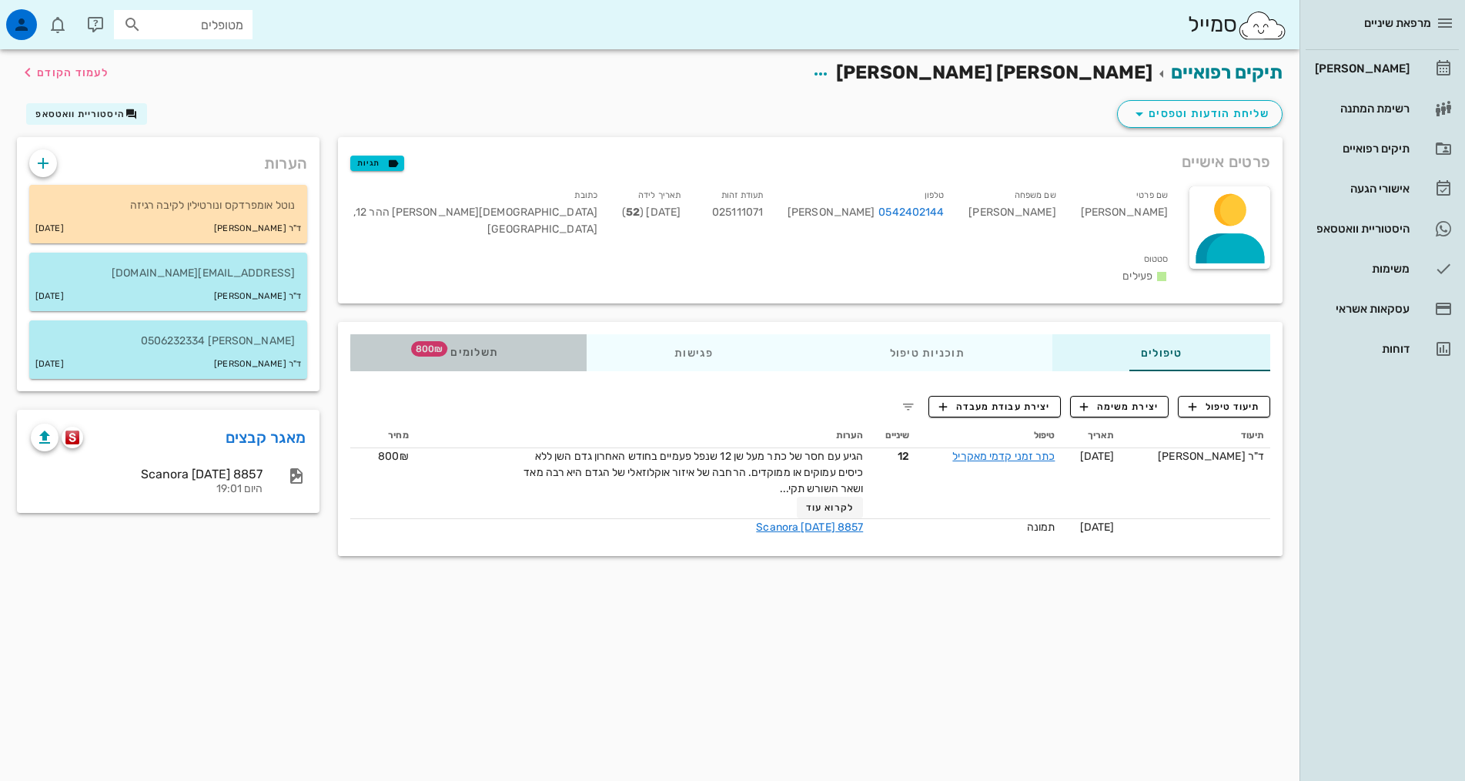
click at [438, 347] on span "תשלומים 800₪" at bounding box center [468, 352] width 60 height 11
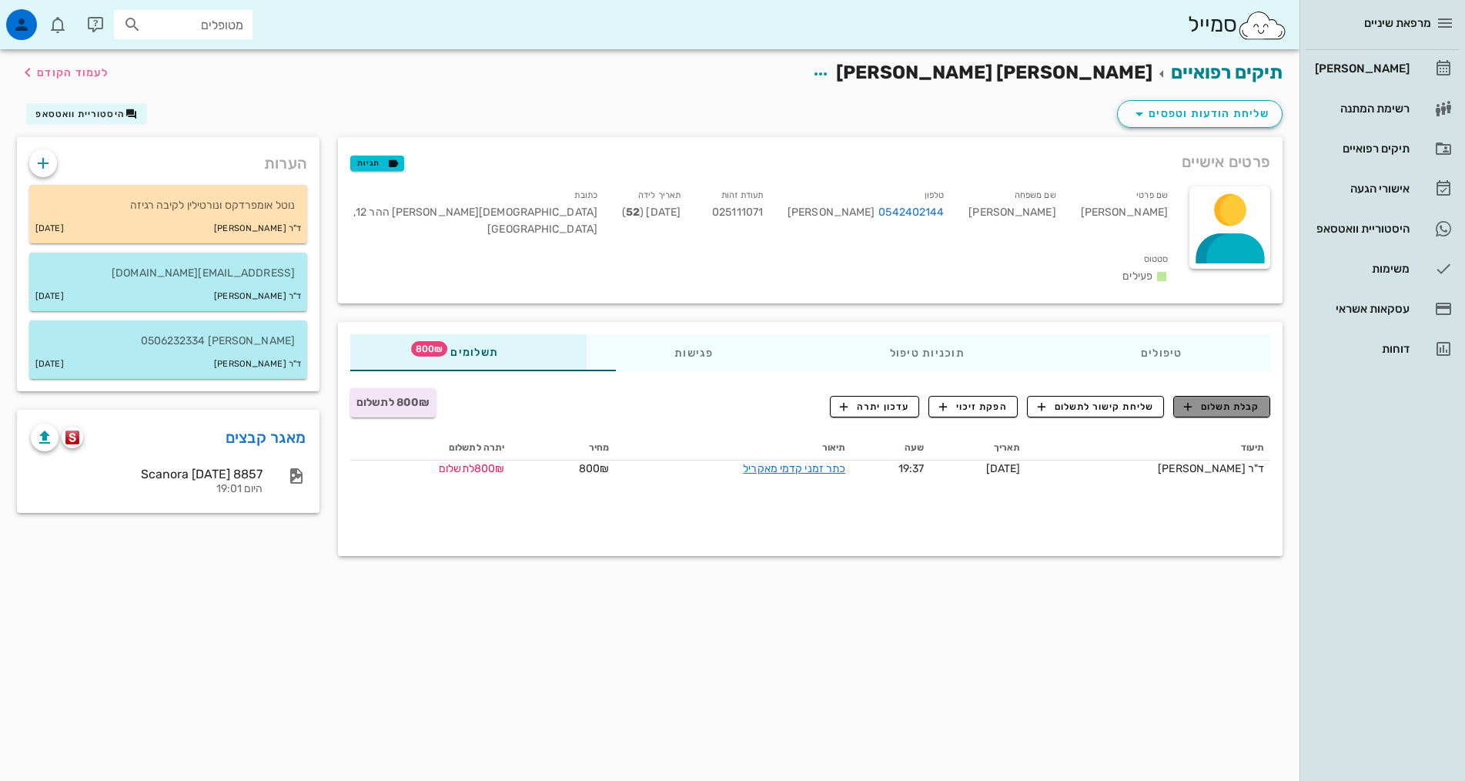
click at [1202, 400] on span "קבלת תשלום" at bounding box center [1222, 407] width 76 height 14
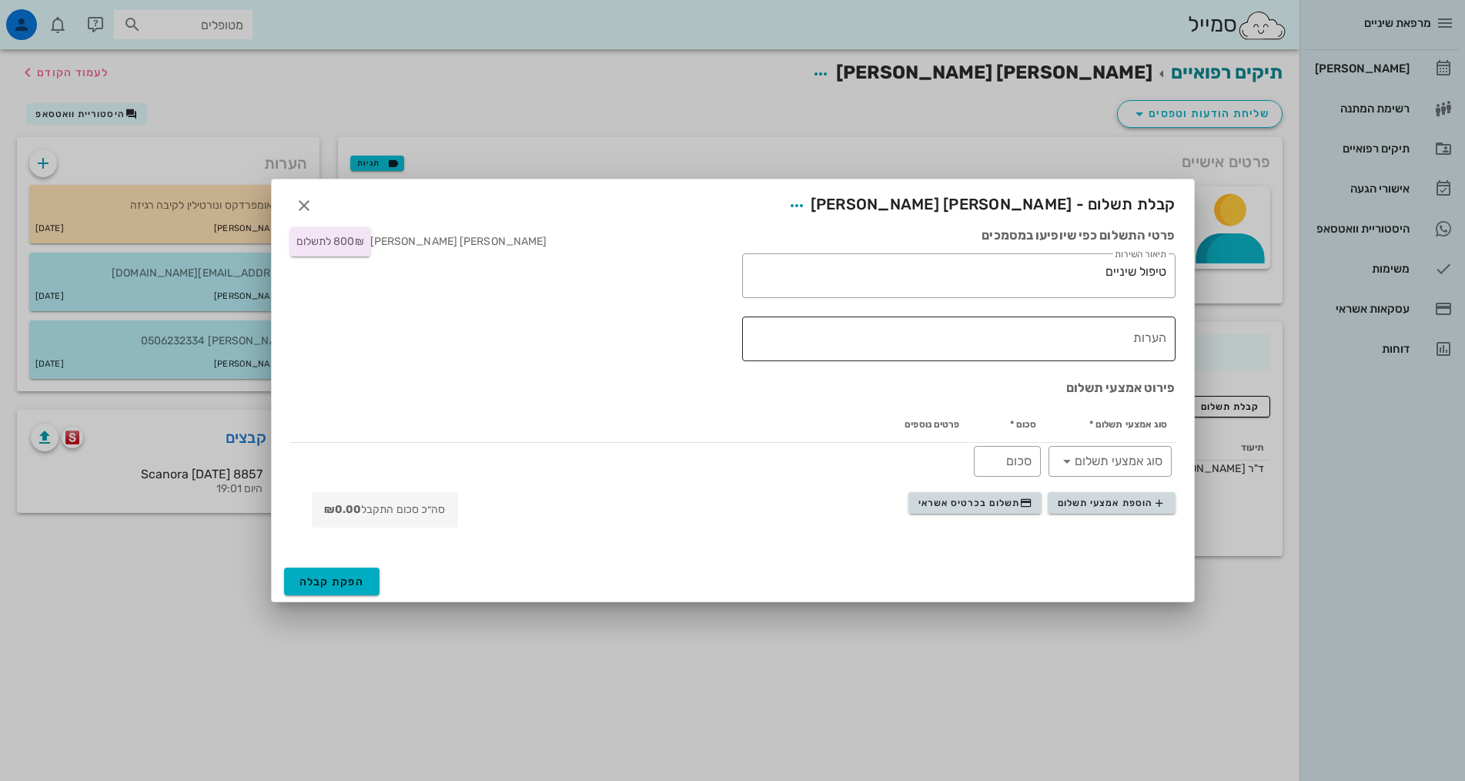
click at [1136, 336] on textarea "הערות" at bounding box center [955, 342] width 421 height 37
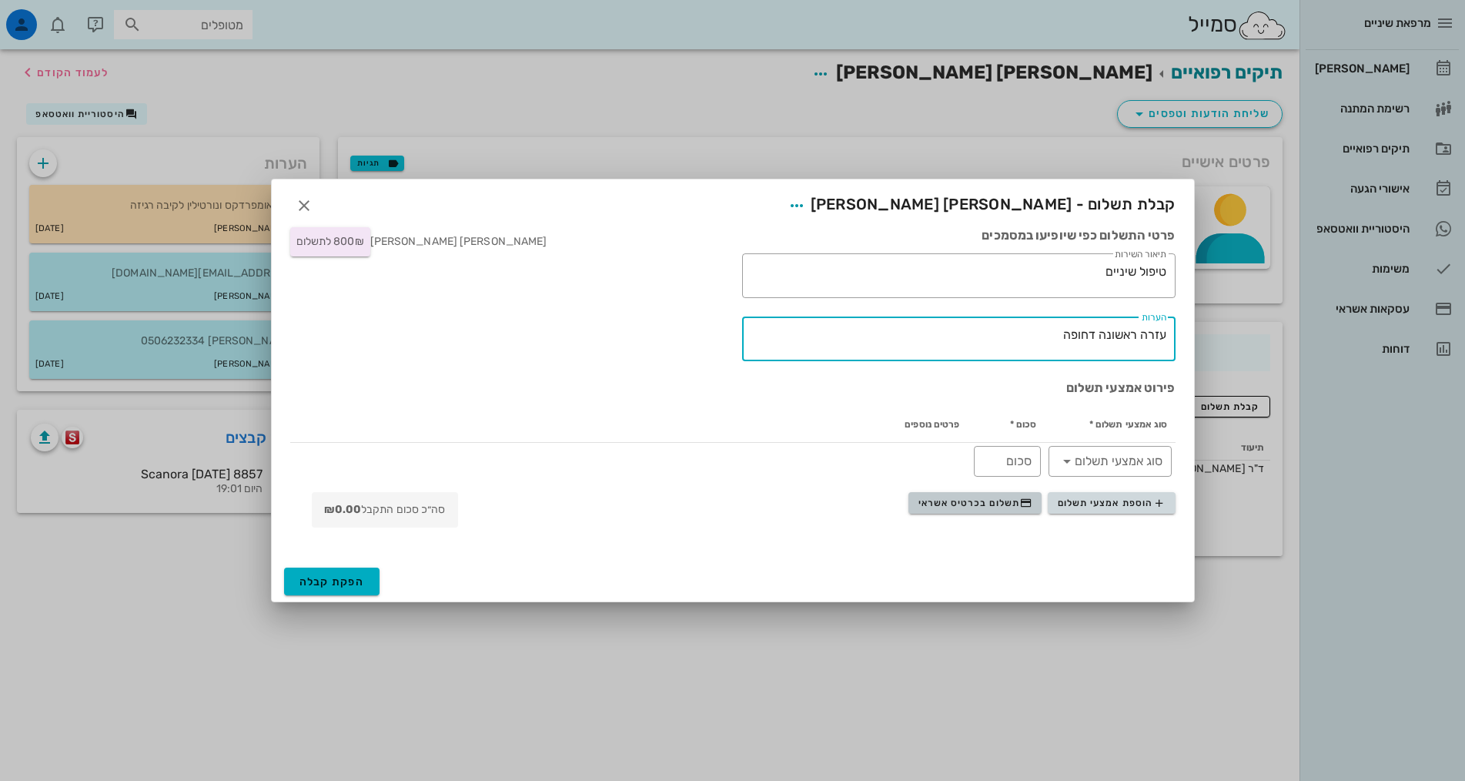
type textarea "עזרה ראשונה דחופה"
click at [966, 506] on span "תשלום בכרטיס אשראי" at bounding box center [976, 503] width 114 height 12
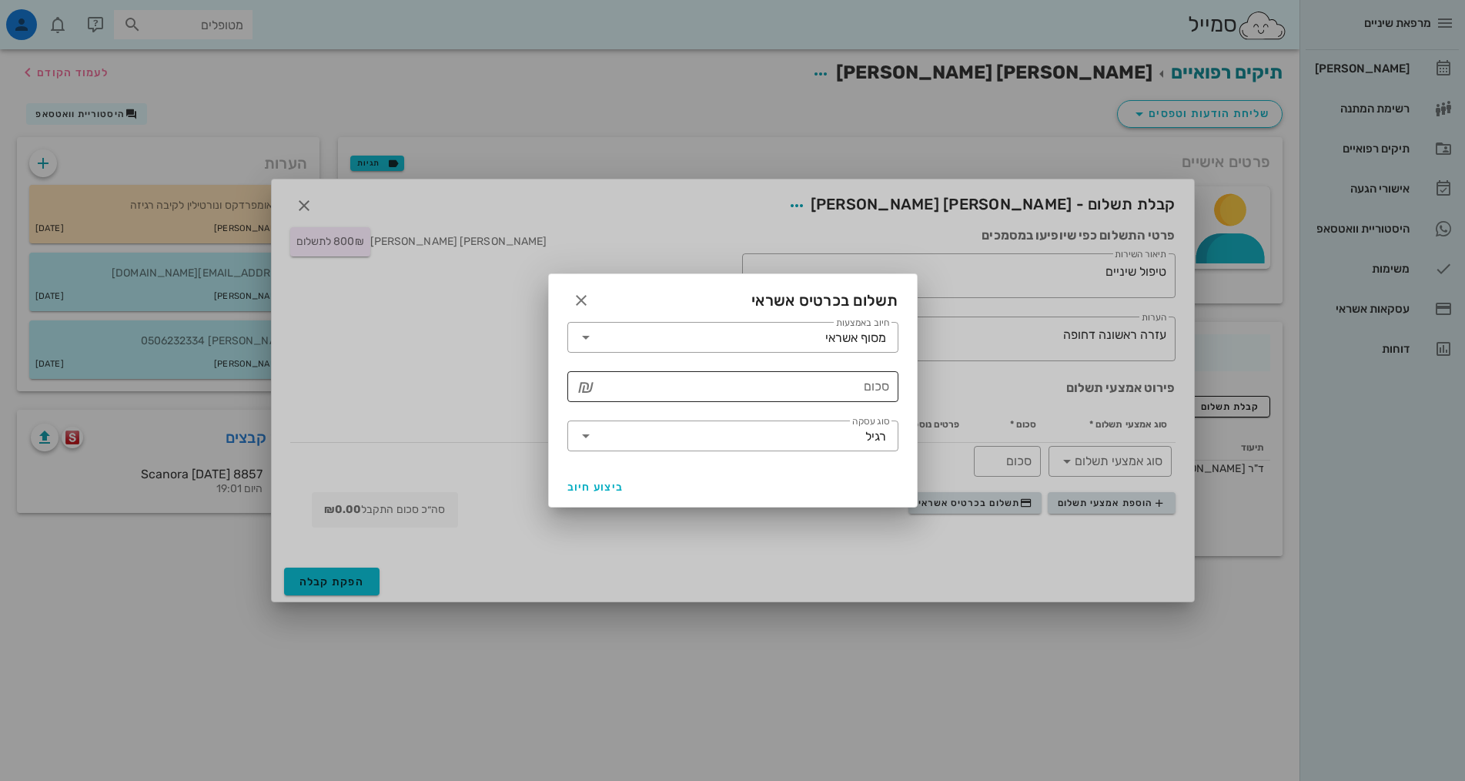
click at [833, 389] on input "סכום" at bounding box center [743, 386] width 291 height 25
type input "800"
click at [582, 491] on span "ביצוע חיוב" at bounding box center [596, 487] width 57 height 13
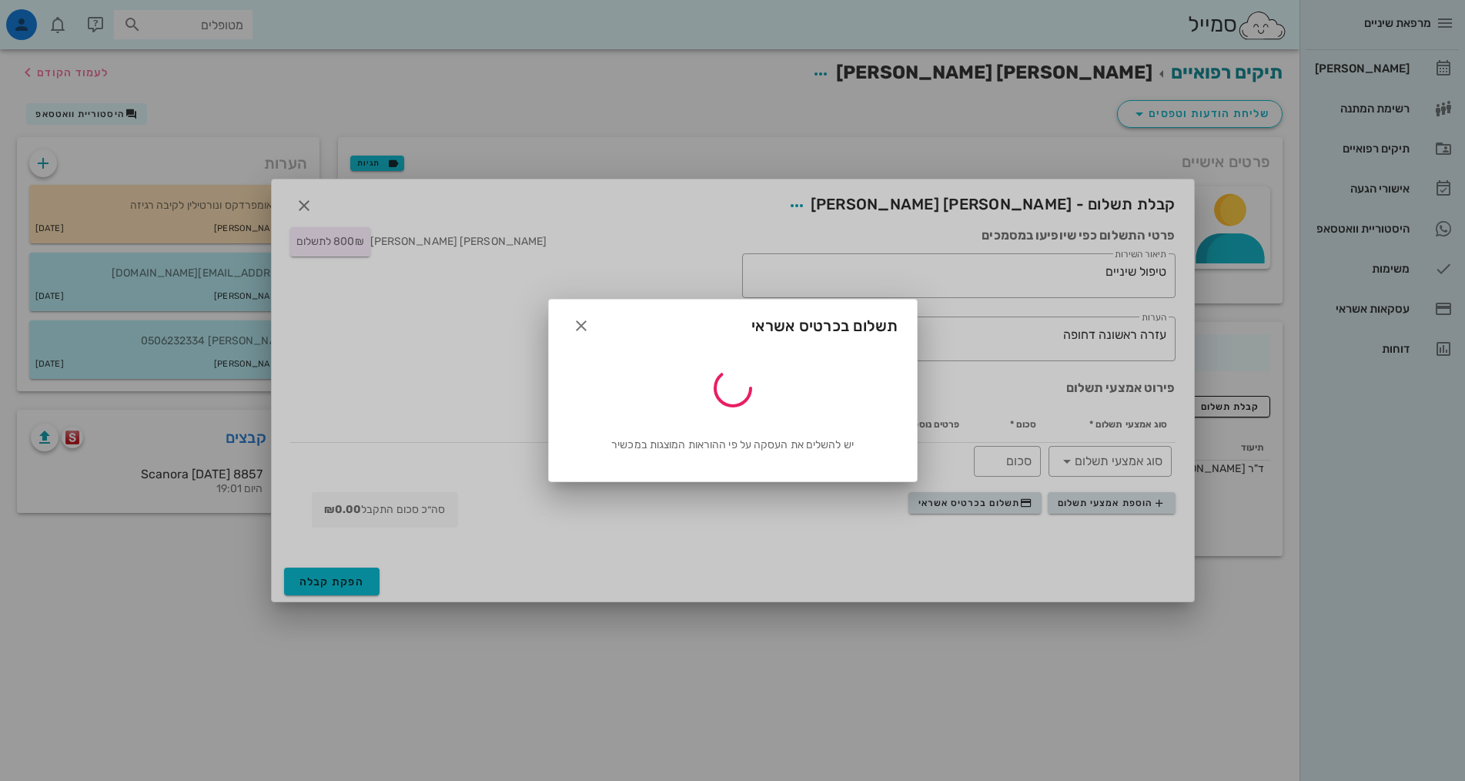
type input "800"
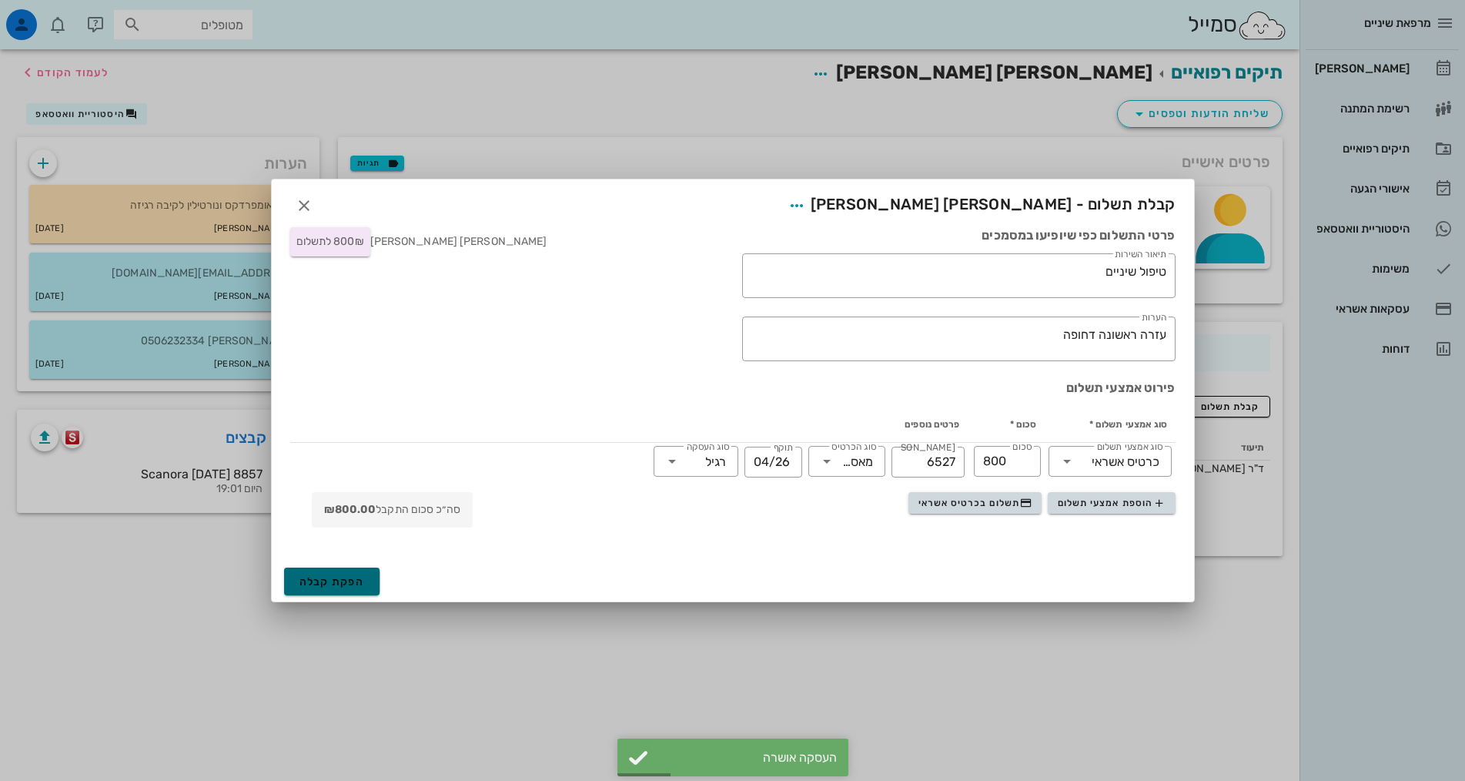
click at [318, 573] on button "הפקת קבלה" at bounding box center [332, 582] width 96 height 28
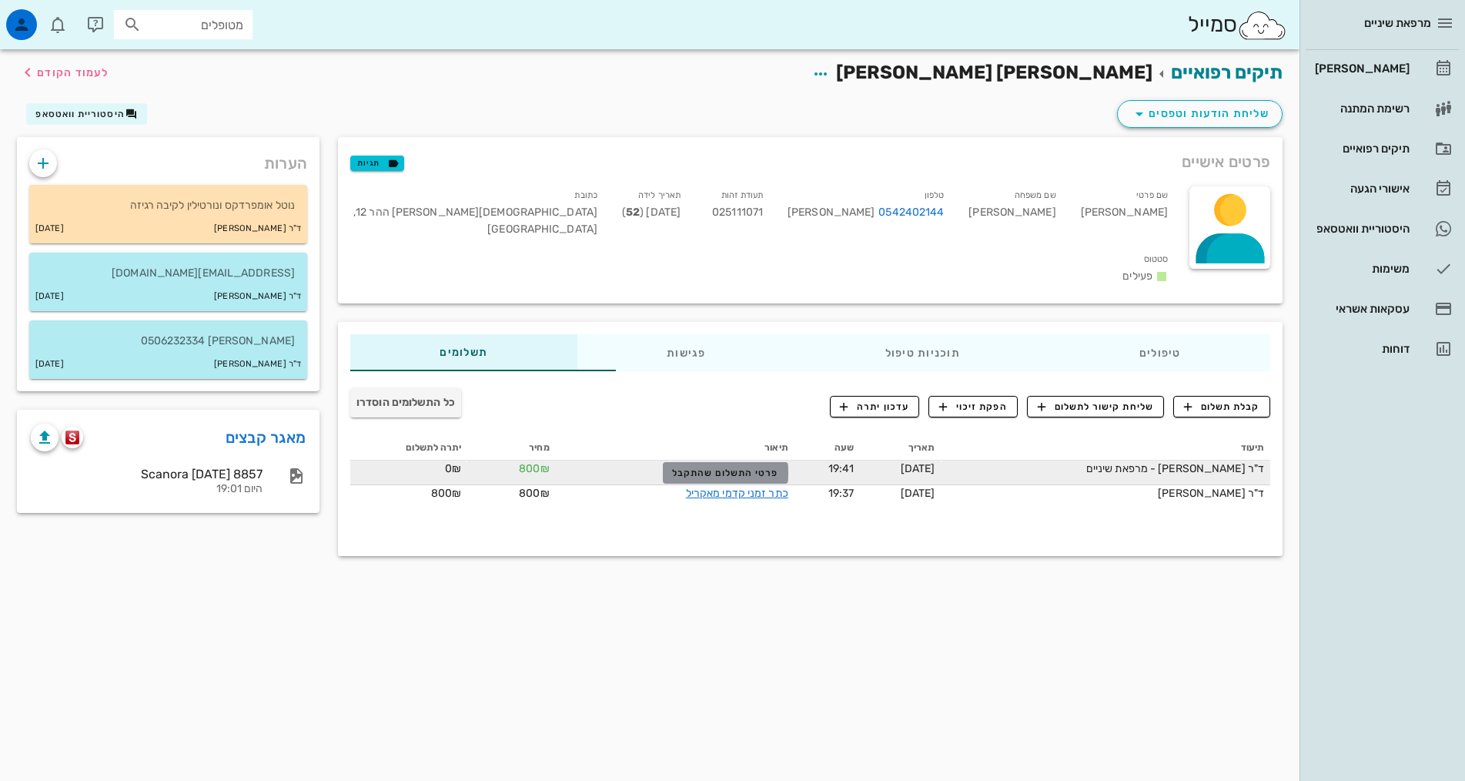
click at [672, 467] on span "פרטי התשלום שהתקבל" at bounding box center [725, 472] width 106 height 11
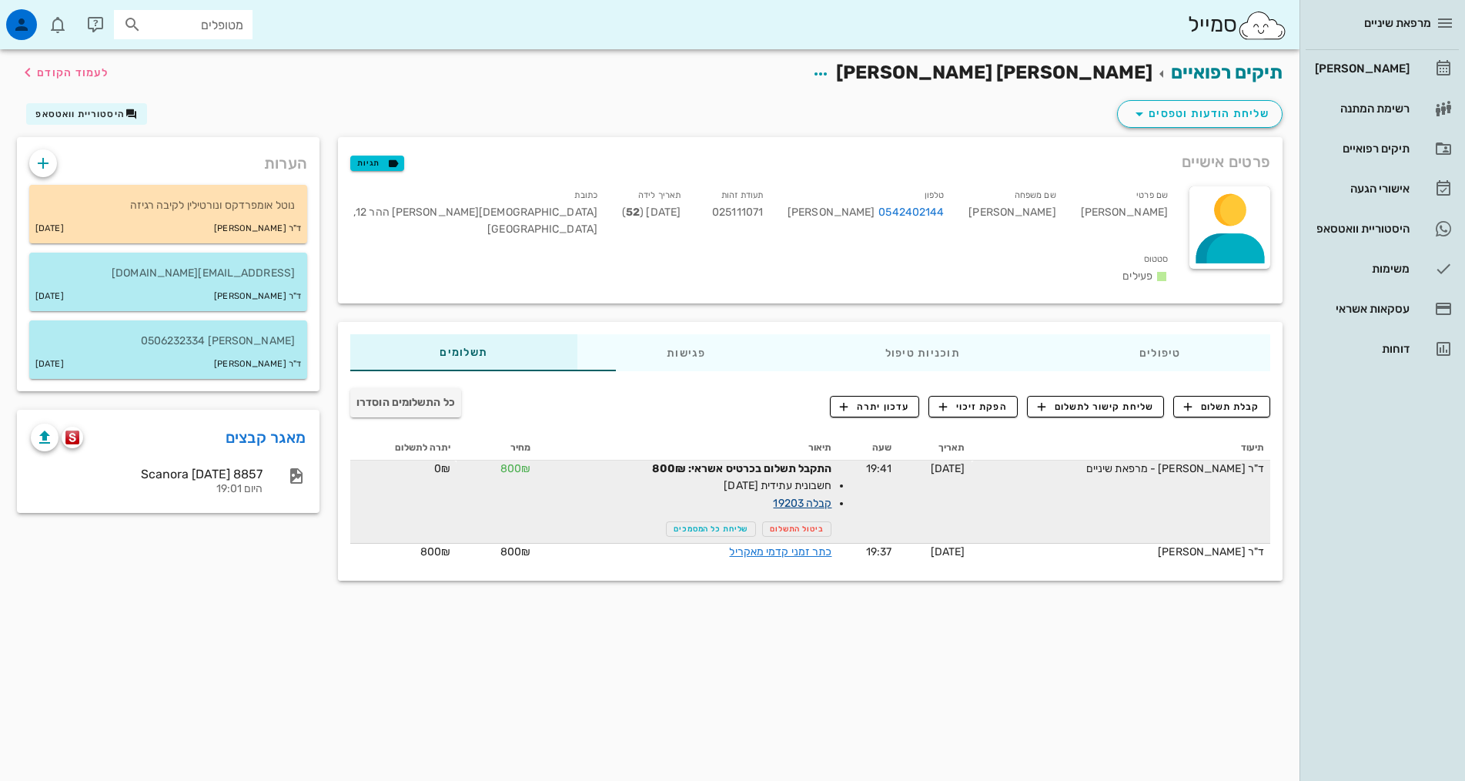
click at [781, 497] on link "קבלה 19203" at bounding box center [802, 503] width 59 height 13
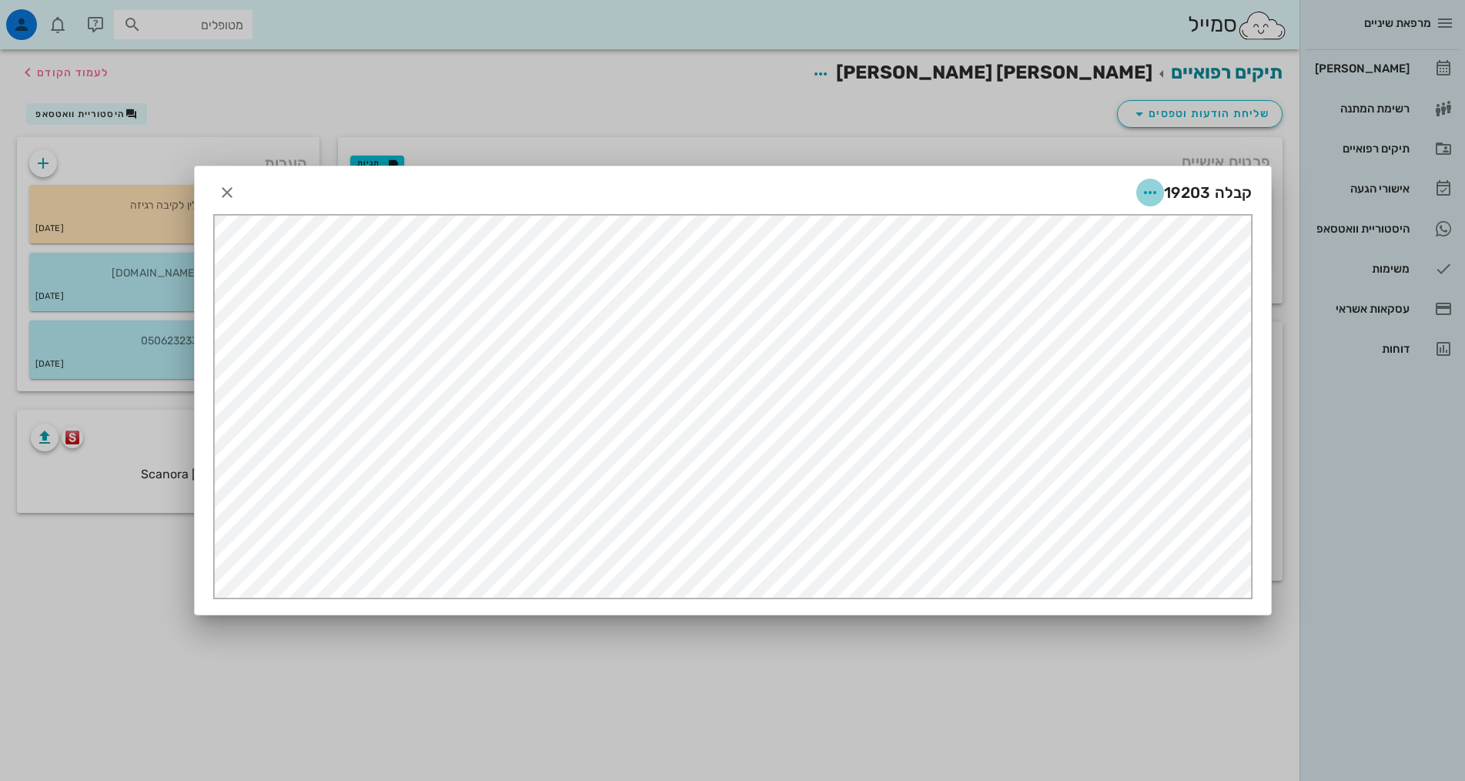
click at [1153, 195] on icon "button" at bounding box center [1150, 192] width 18 height 18
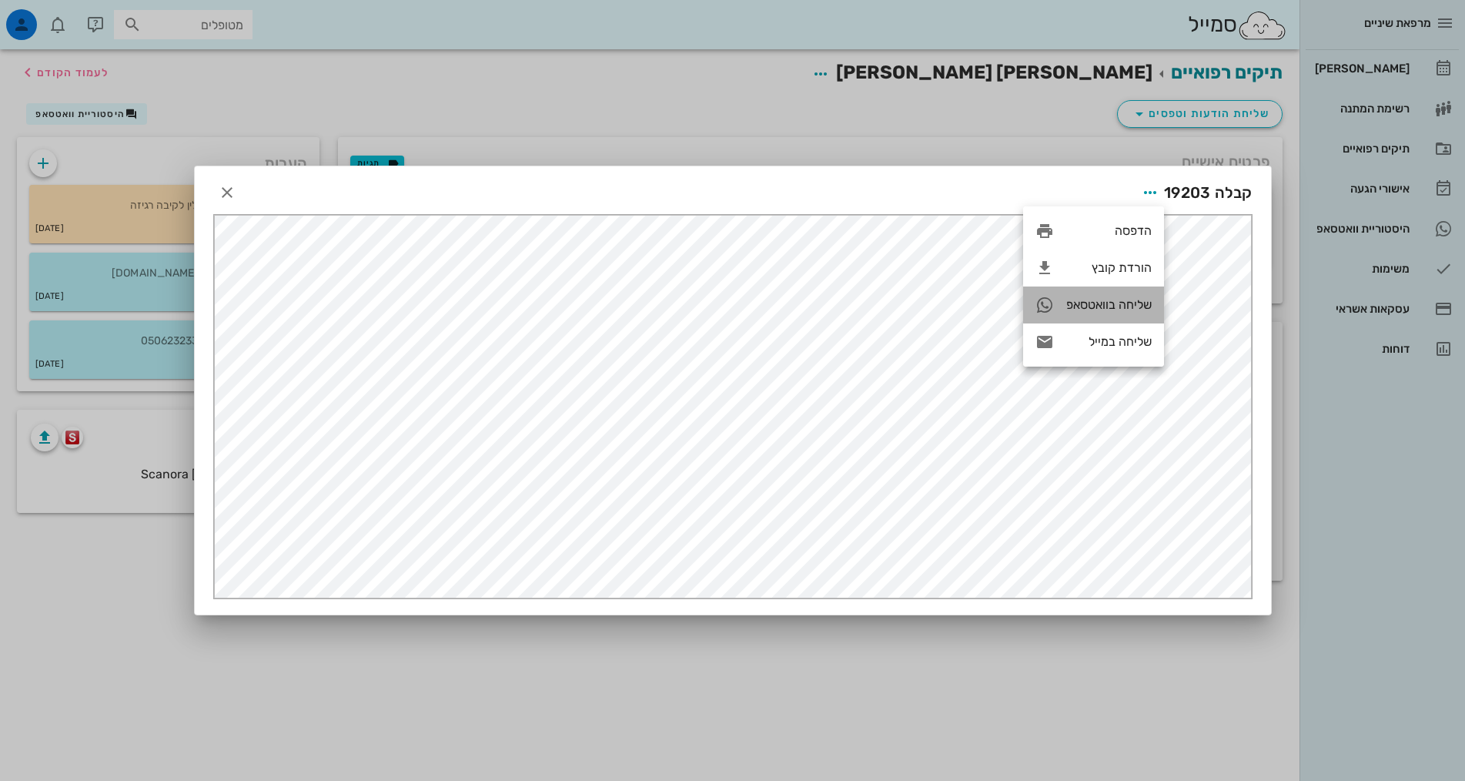
click at [1113, 298] on div "שליחה בוואטסאפ" at bounding box center [1109, 304] width 85 height 15
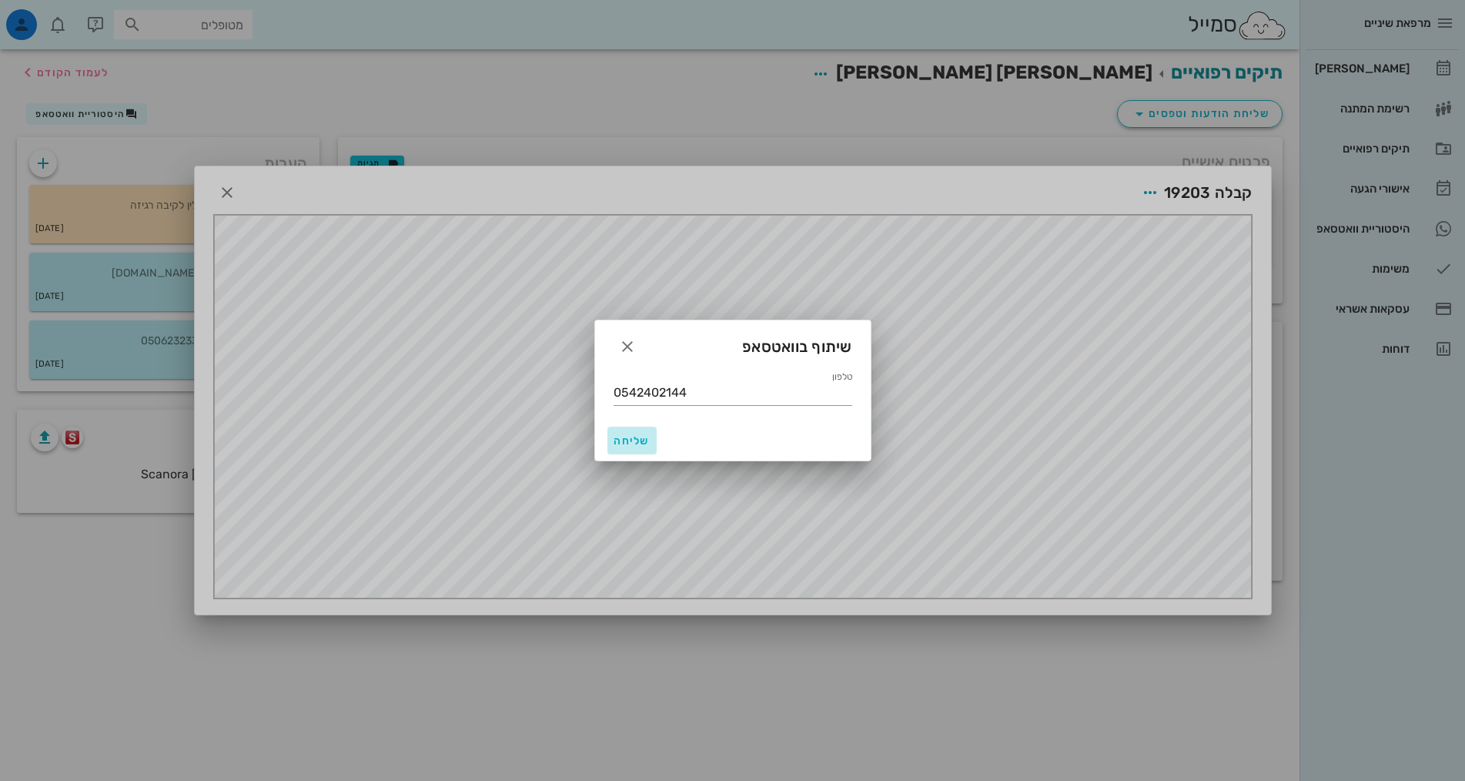
click at [631, 443] on span "שליחה" at bounding box center [632, 440] width 37 height 13
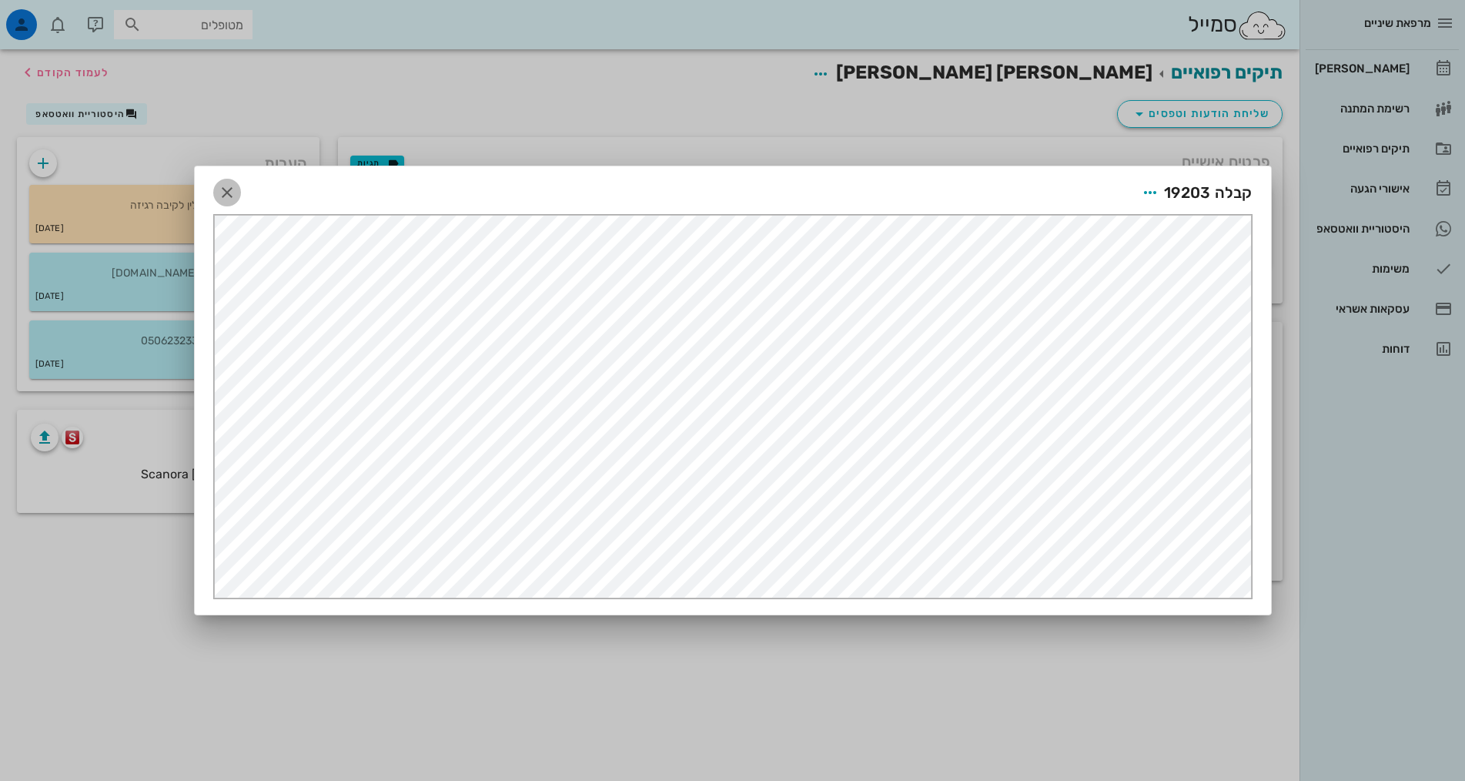
click at [229, 193] on icon "button" at bounding box center [227, 192] width 18 height 18
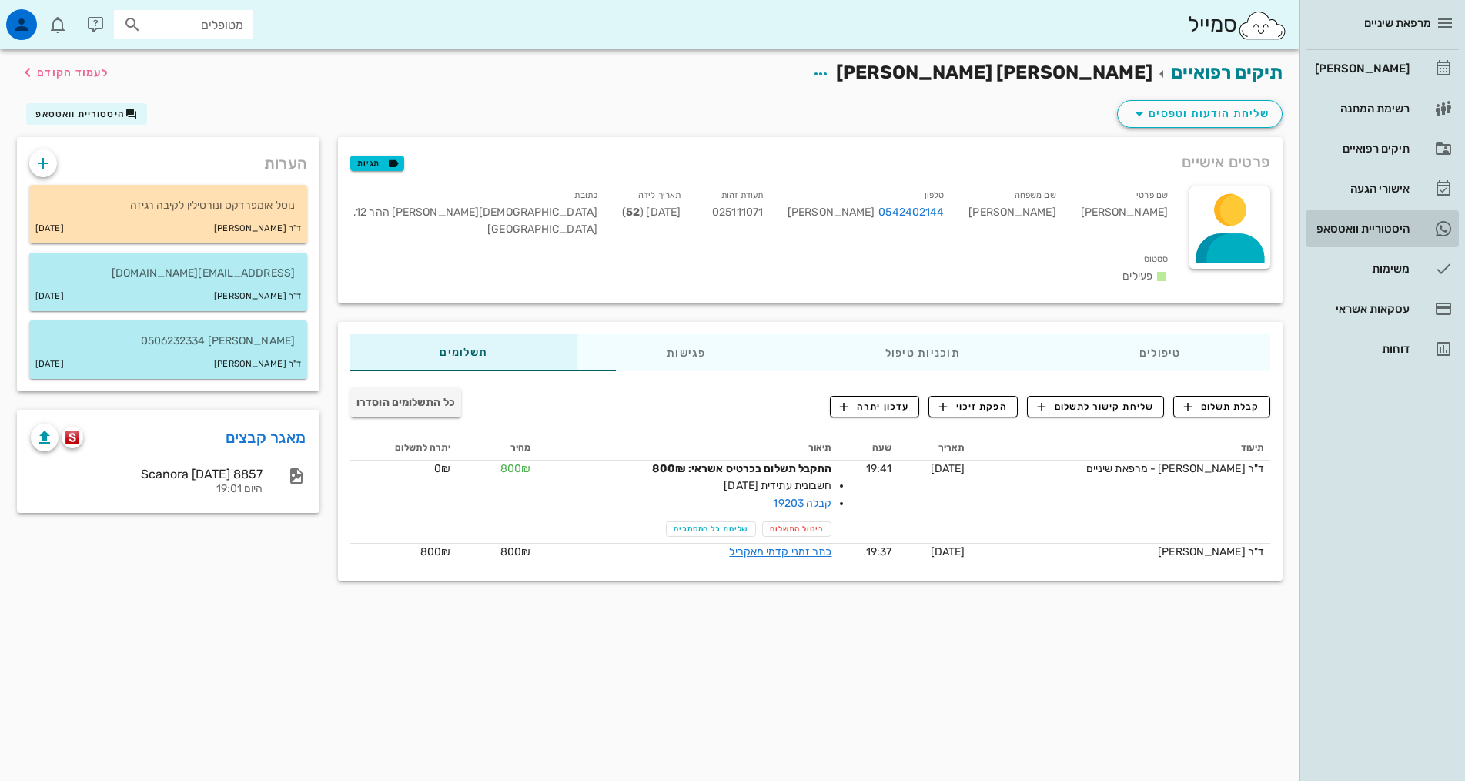
click at [1374, 224] on div "היסטוריית וואטסאפ" at bounding box center [1361, 229] width 98 height 12
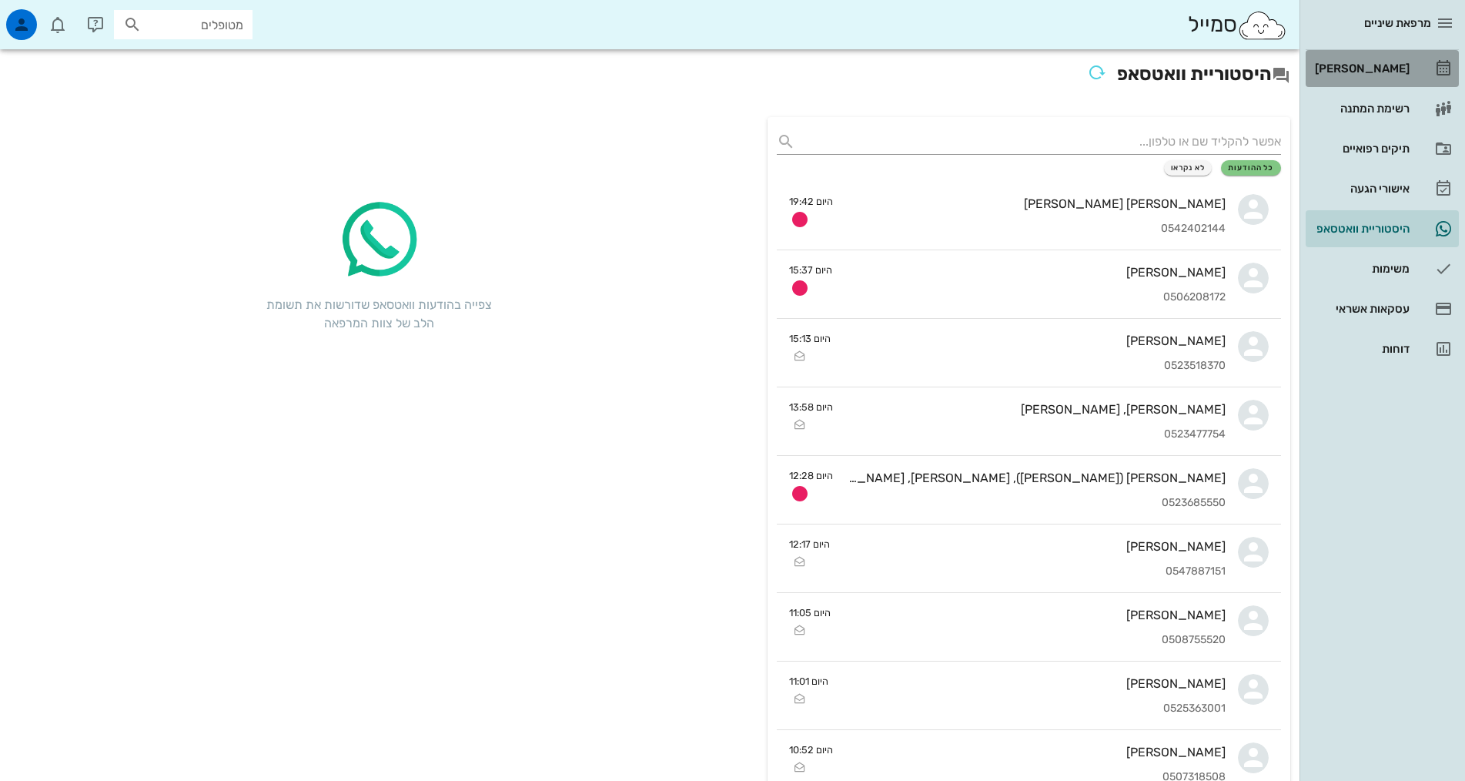
click at [1368, 56] on div "[PERSON_NAME]" at bounding box center [1361, 68] width 98 height 25
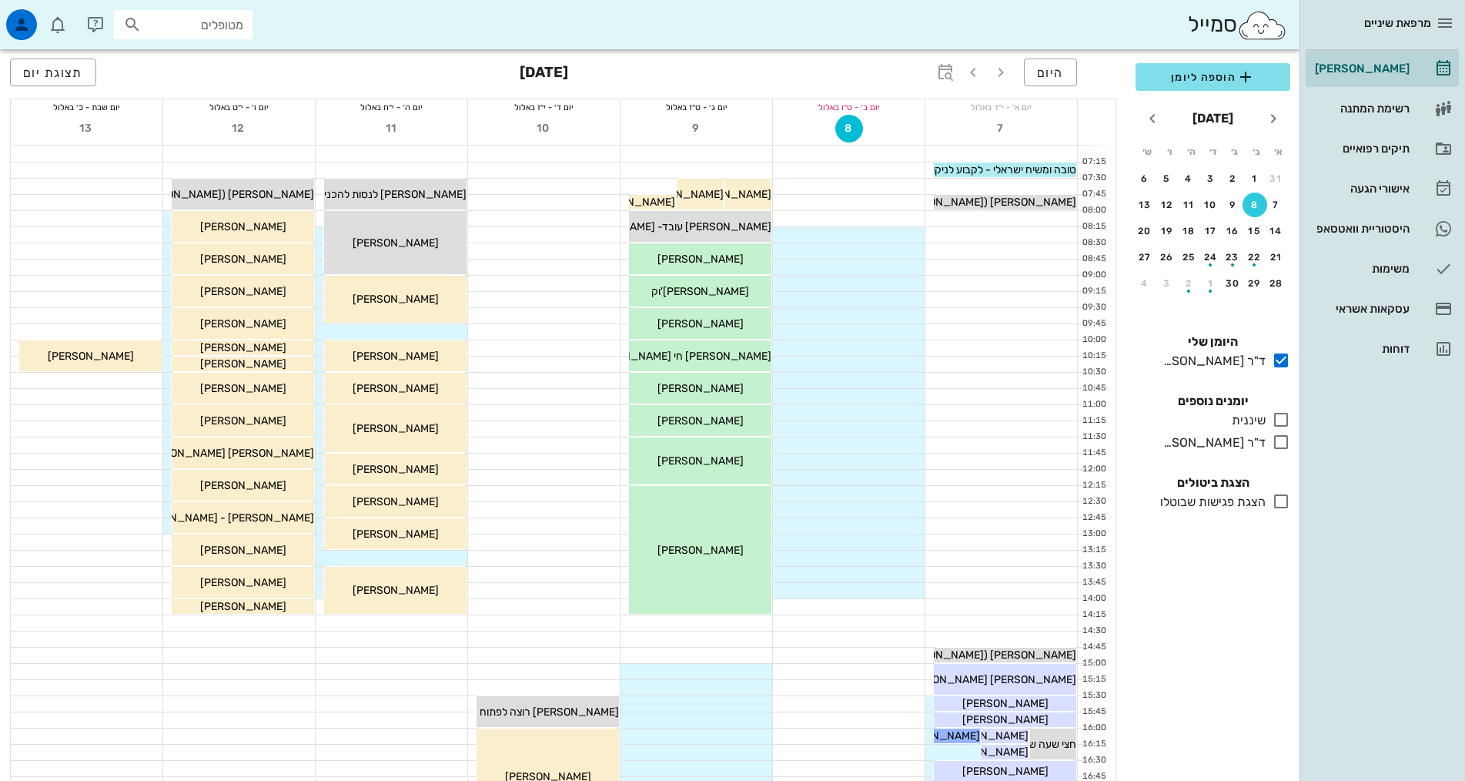
scroll to position [462, 0]
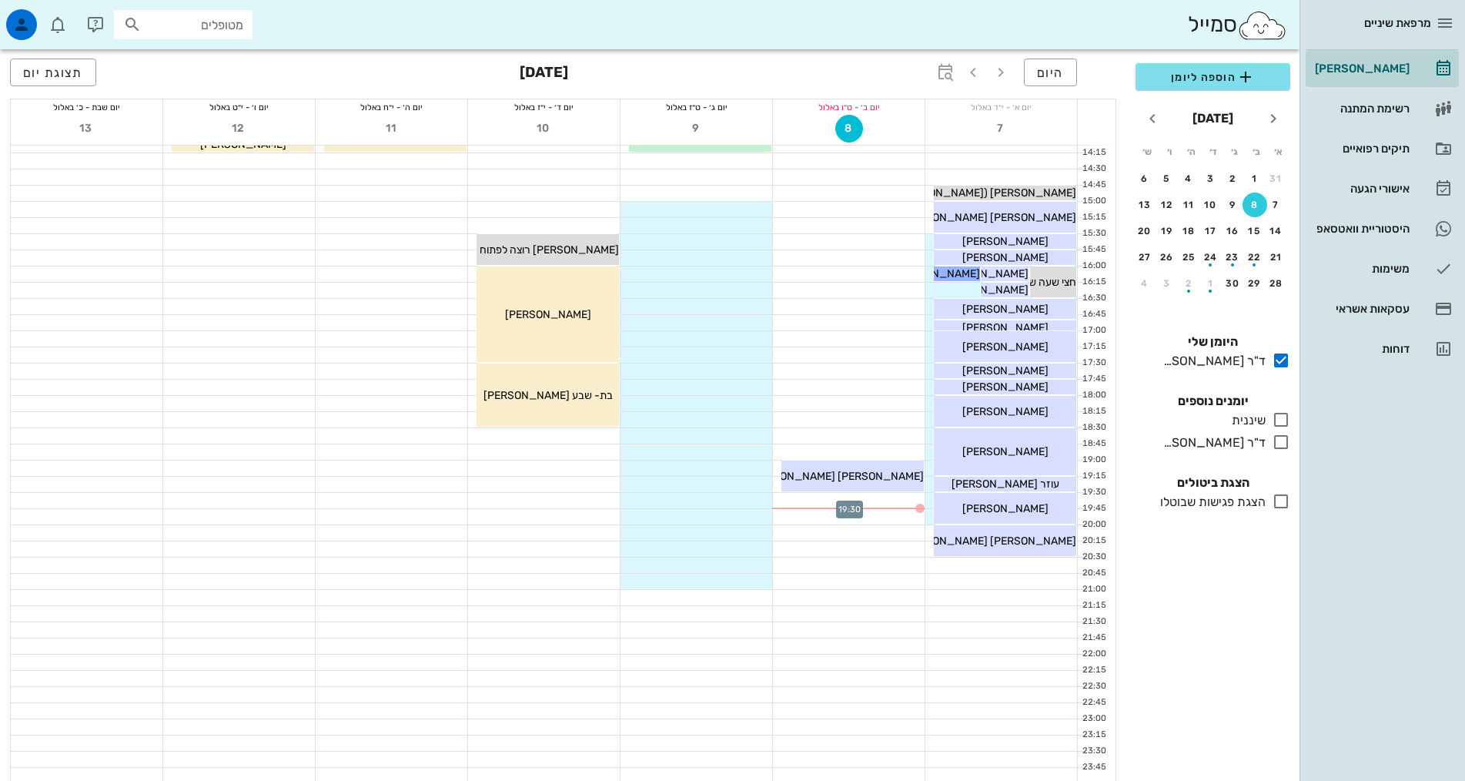
click at [874, 497] on div at bounding box center [849, 500] width 152 height 15
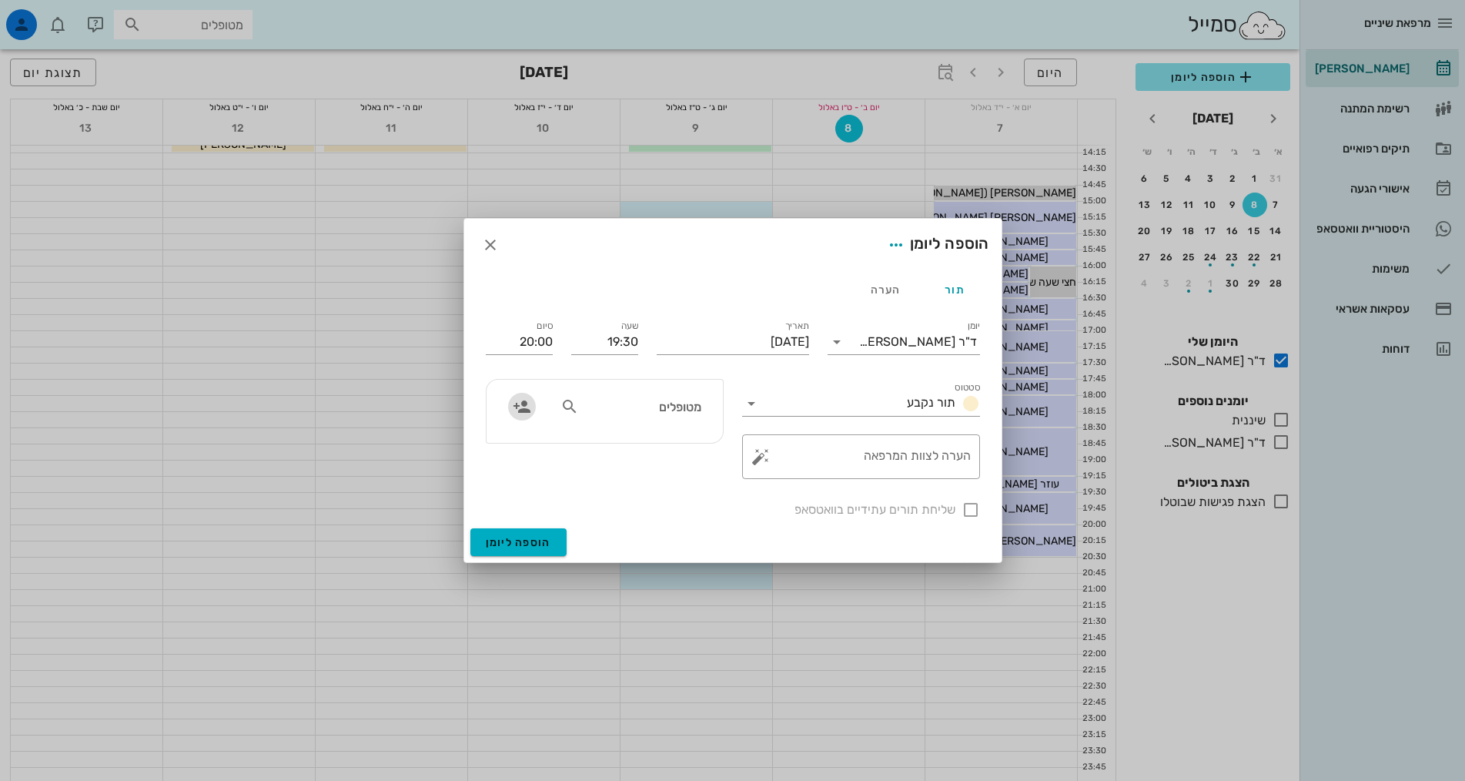
click at [526, 413] on icon "button" at bounding box center [522, 406] width 18 height 18
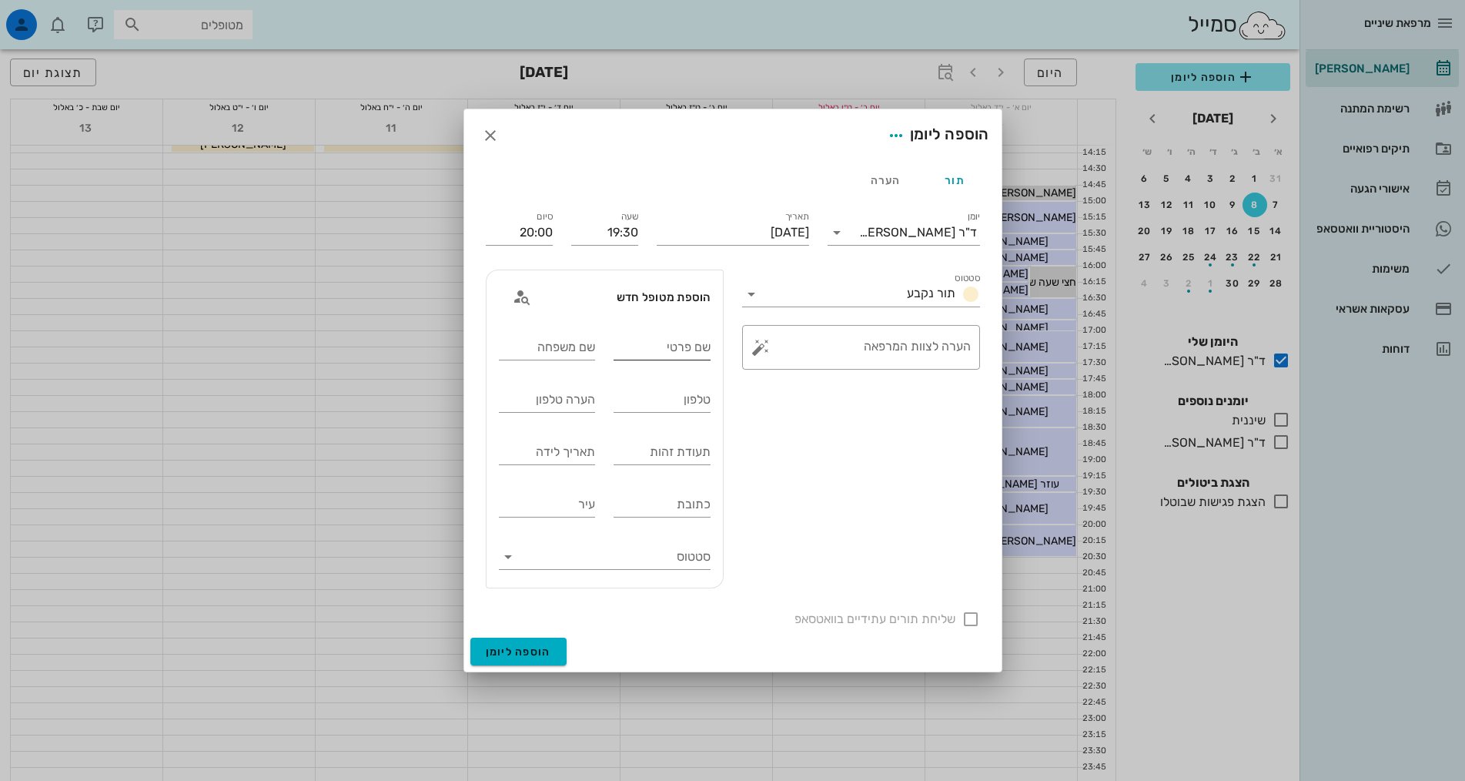
click at [682, 345] on input "שם פרטי" at bounding box center [662, 347] width 97 height 25
type input "אמיתי"
click at [543, 352] on input "שם משפחה" at bounding box center [547, 347] width 97 height 25
type input "באר"
click at [662, 402] on input "טלפון" at bounding box center [662, 399] width 97 height 25
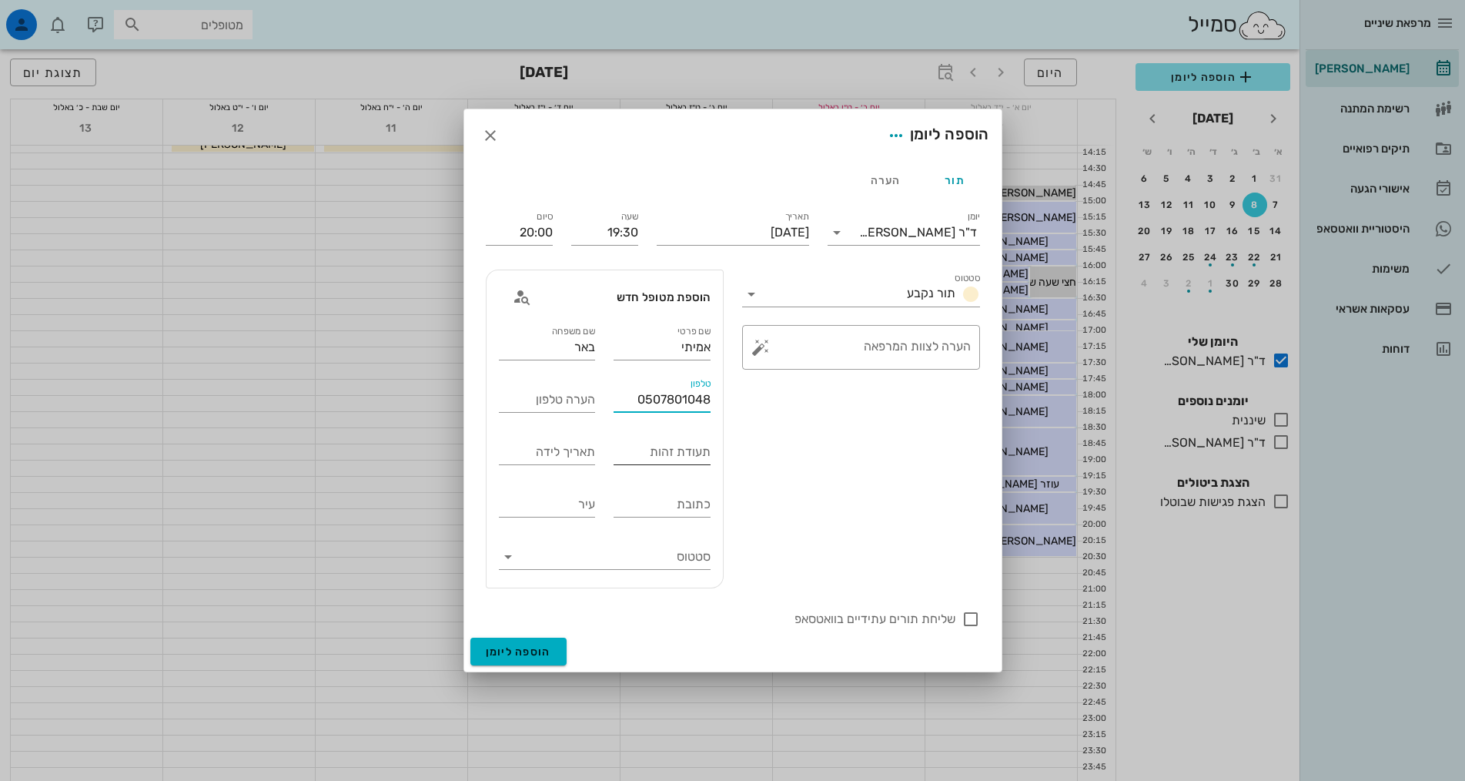
type input "0507801048"
click at [642, 457] on input "תעודת זהות" at bounding box center [662, 452] width 97 height 25
type input "040195695"
click at [683, 501] on input "כתובת" at bounding box center [662, 504] width 97 height 25
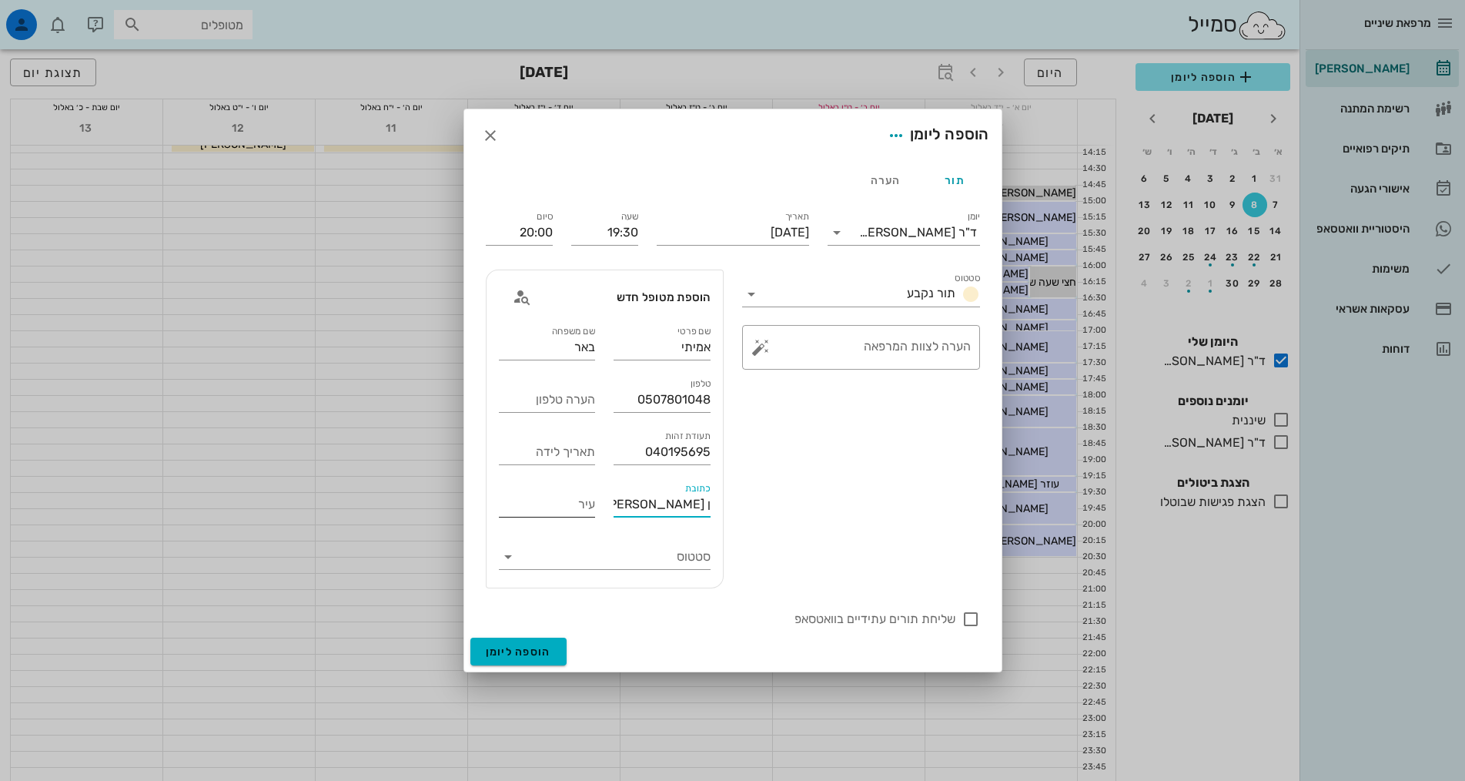
type input "בן אליעזר אריה 81/4"
click at [570, 505] on input "עיר" at bounding box center [547, 504] width 97 height 25
type input "[GEOGRAPHIC_DATA]"
click at [509, 557] on icon at bounding box center [508, 557] width 18 height 18
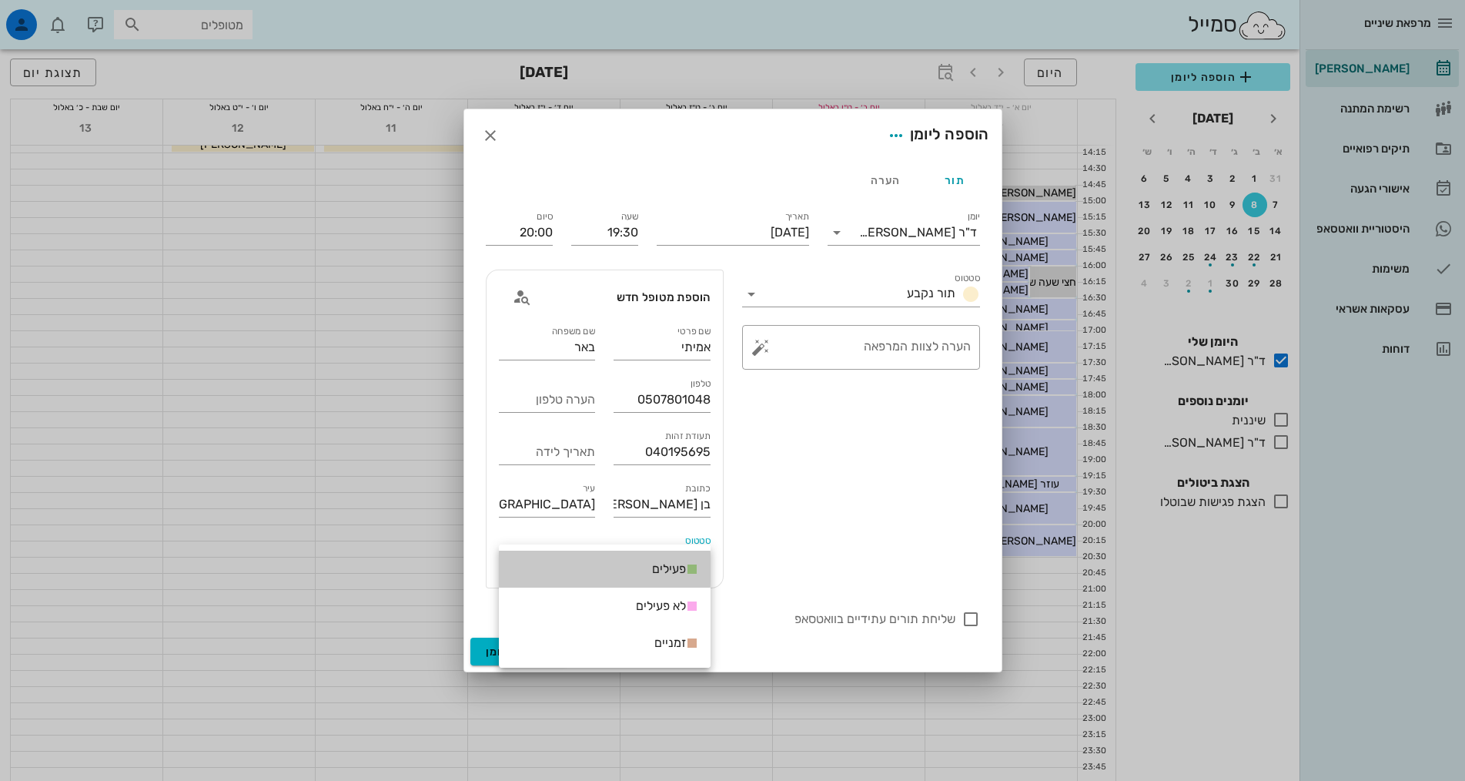
click at [660, 573] on span "פעילים" at bounding box center [669, 569] width 34 height 18
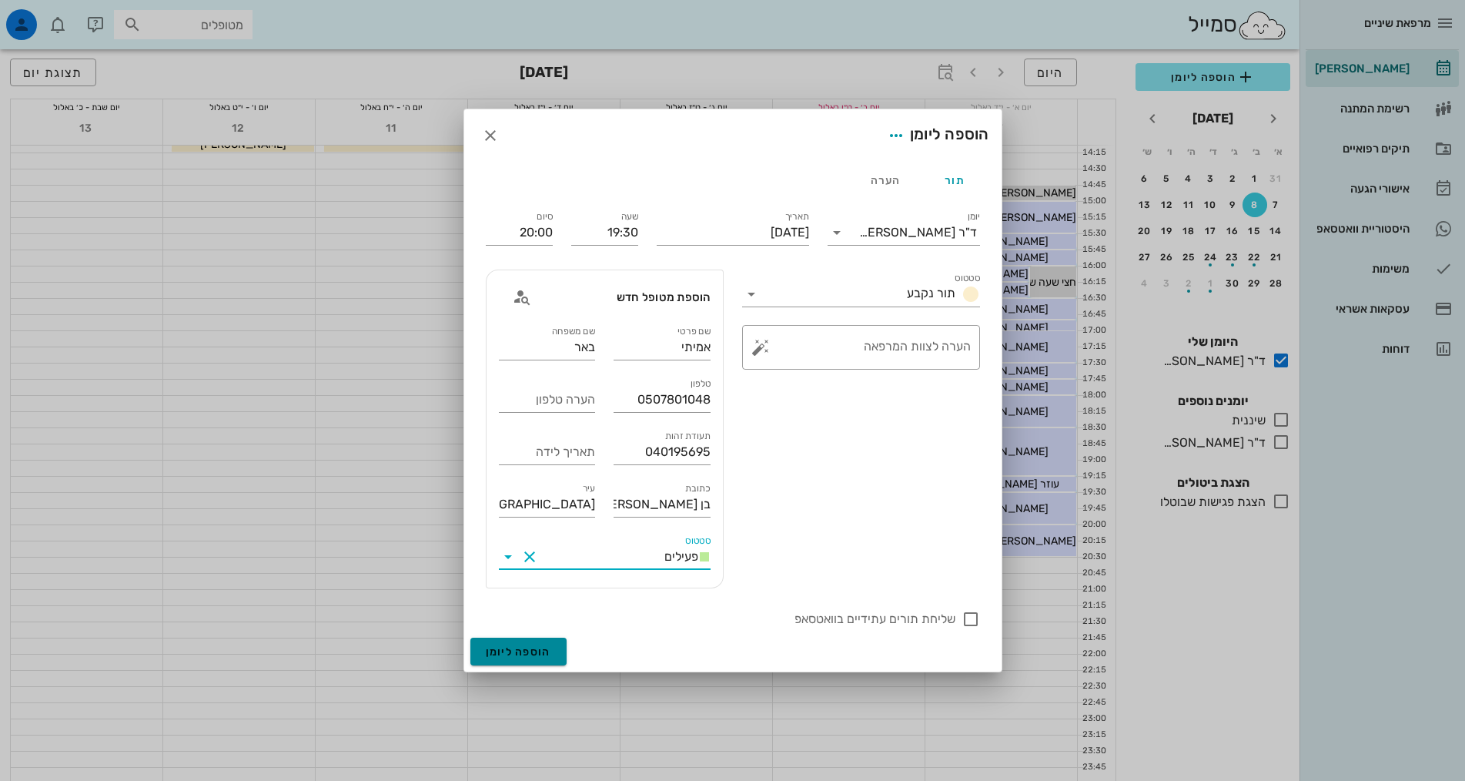
click at [538, 642] on button "הוספה ליומן" at bounding box center [519, 652] width 96 height 28
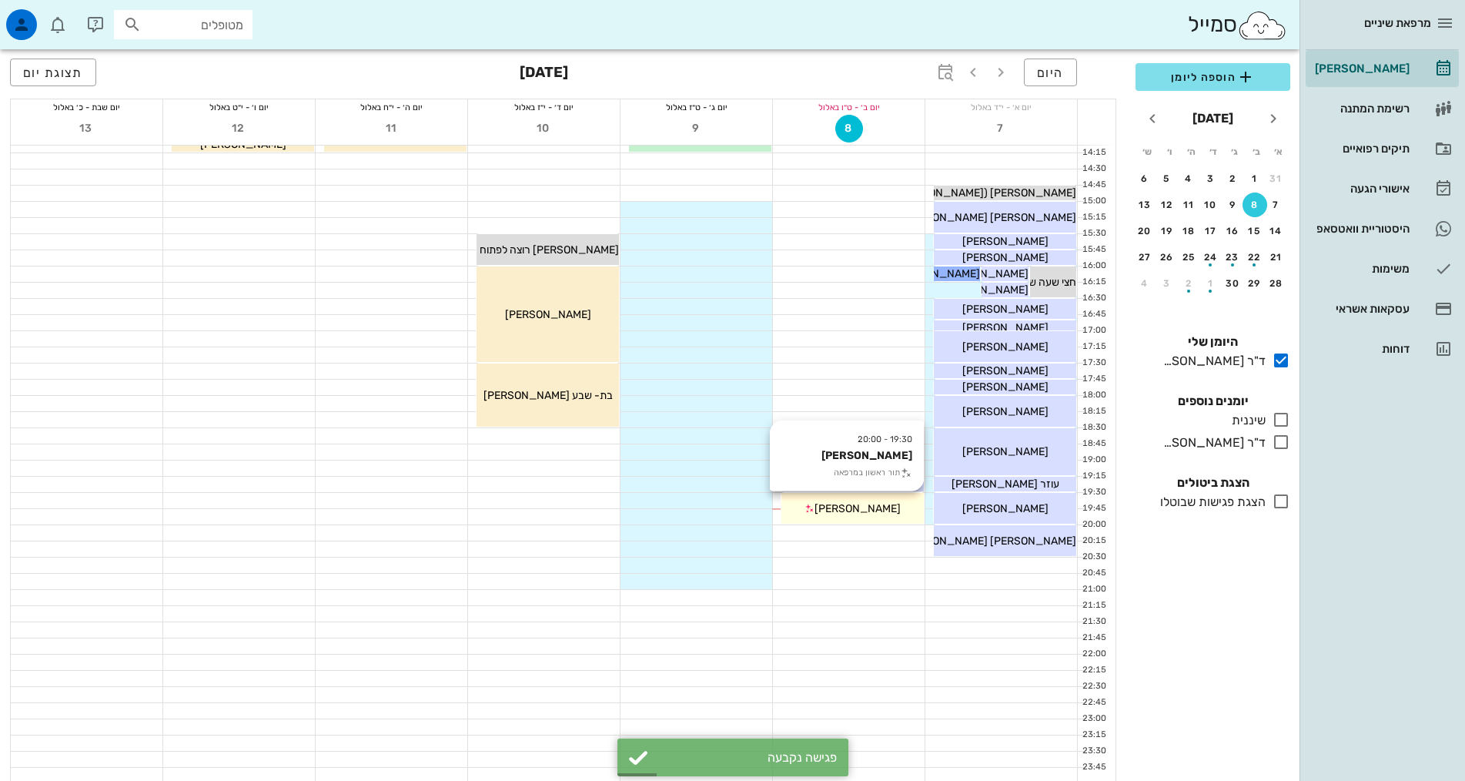
click at [889, 512] on div "אמיתי באר" at bounding box center [853, 509] width 142 height 16
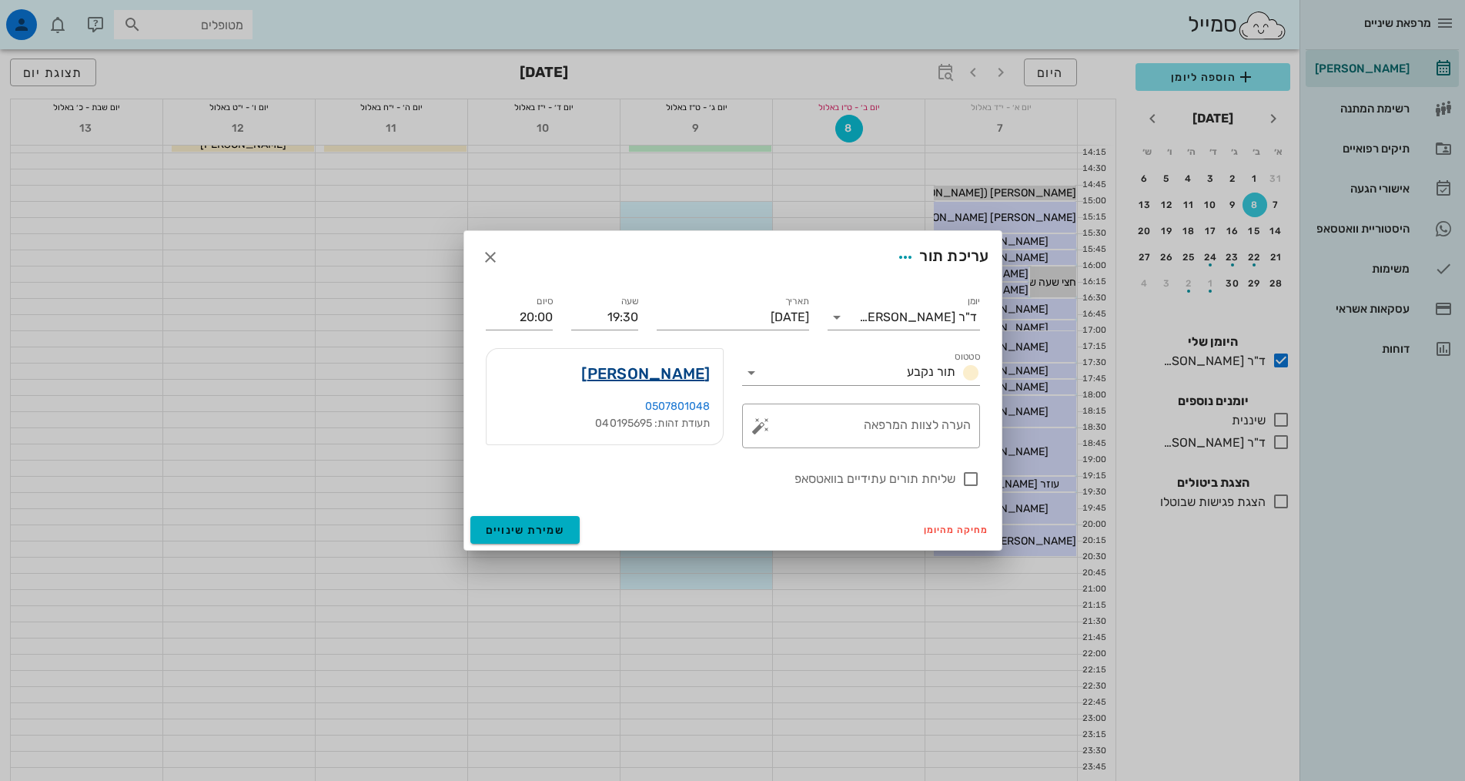
click at [691, 372] on link "אמיתי באר" at bounding box center [645, 373] width 129 height 25
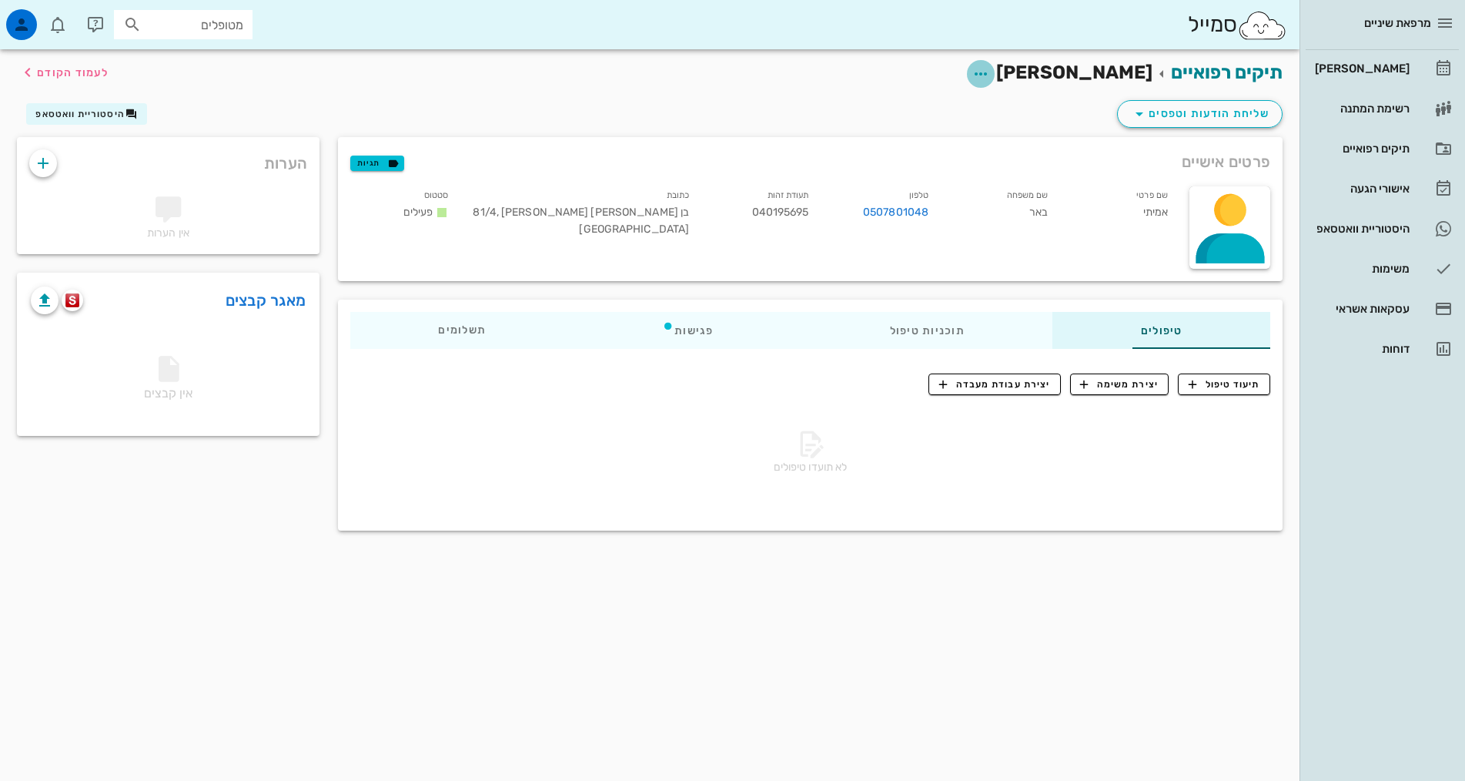
click at [990, 70] on icon "button" at bounding box center [981, 74] width 18 height 18
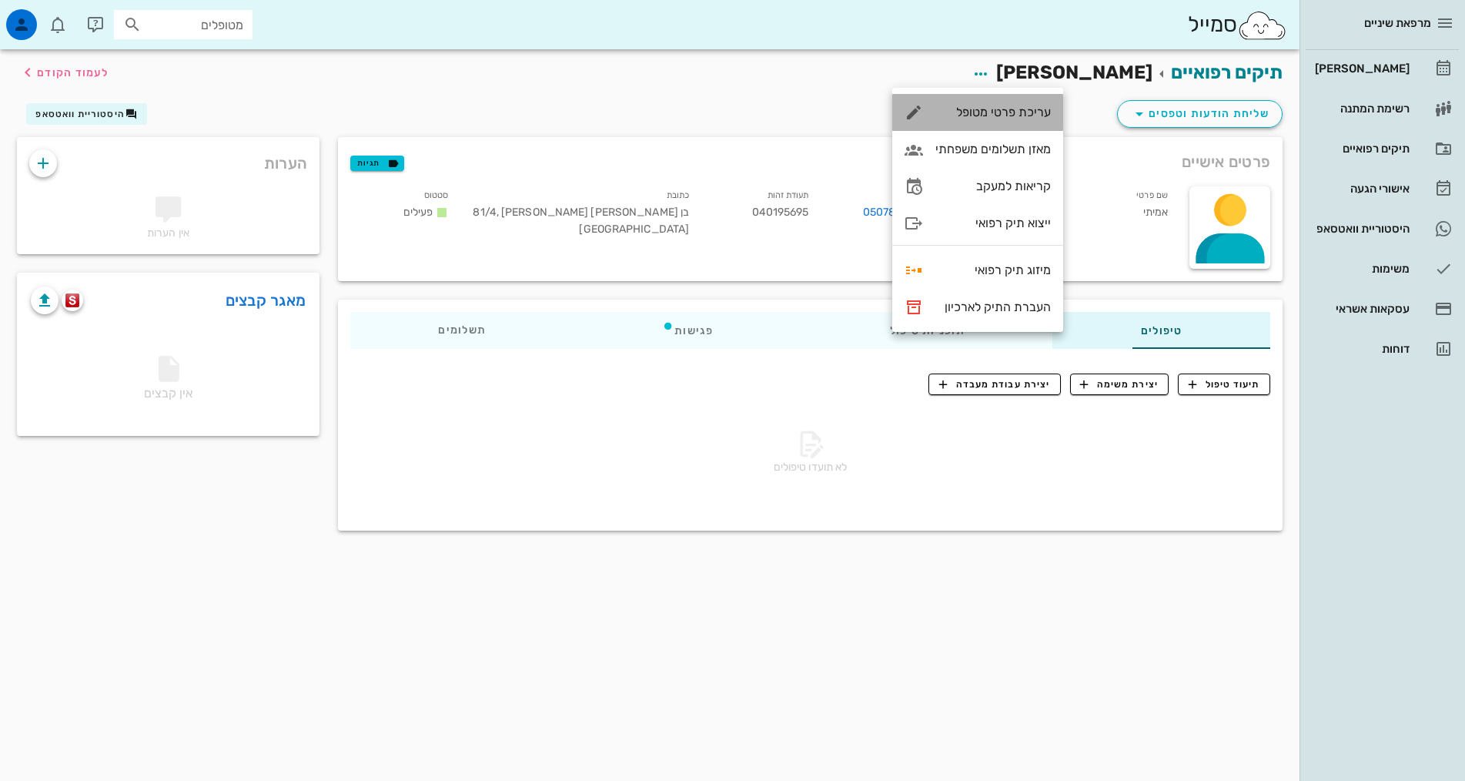
click at [1033, 109] on div "עריכת פרטי מטופל" at bounding box center [994, 112] width 116 height 15
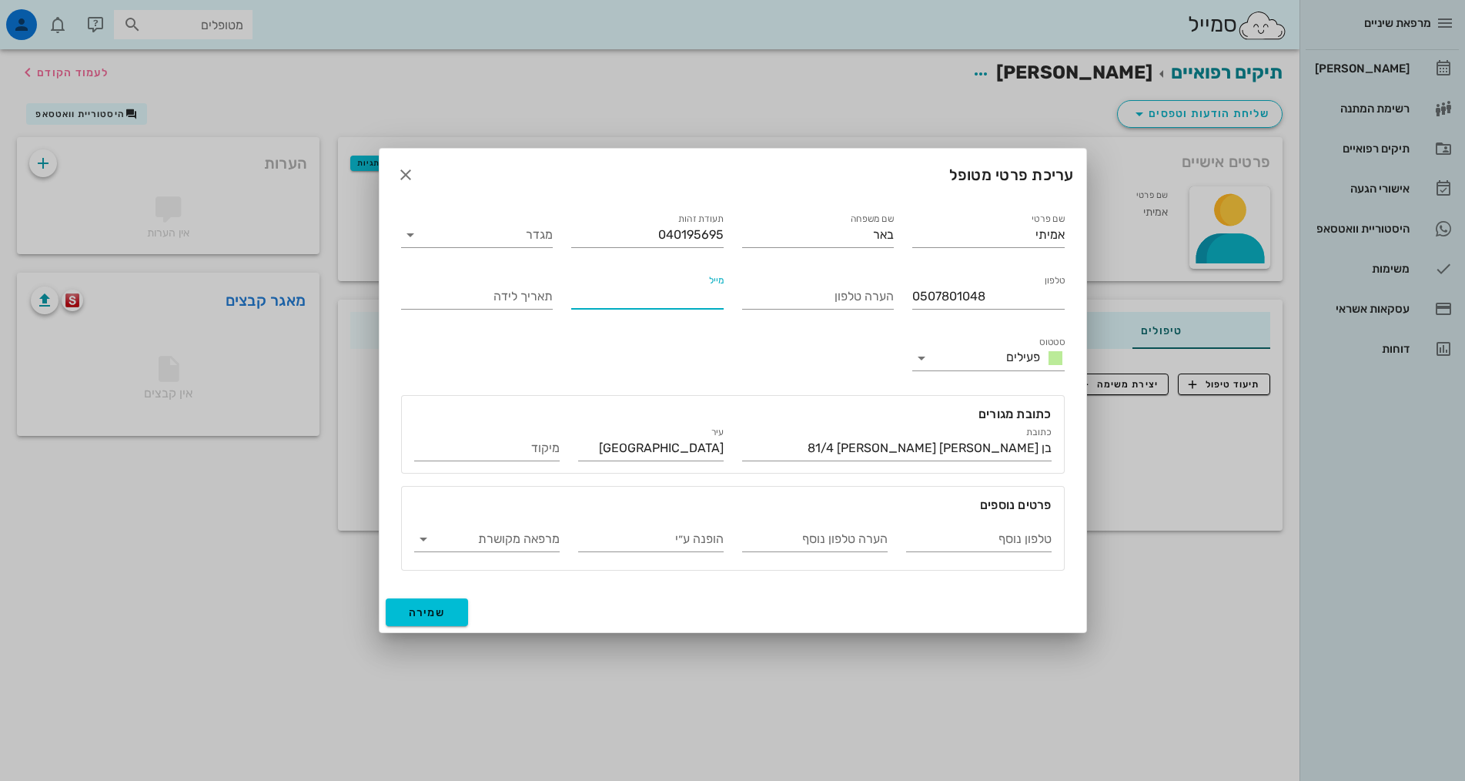
click at [705, 298] on input "מייל" at bounding box center [647, 296] width 152 height 25
click at [479, 296] on input "תאריך לידה" at bounding box center [477, 296] width 152 height 25
type input "10/07/1981"
